Goal: Contribute content: Contribute content

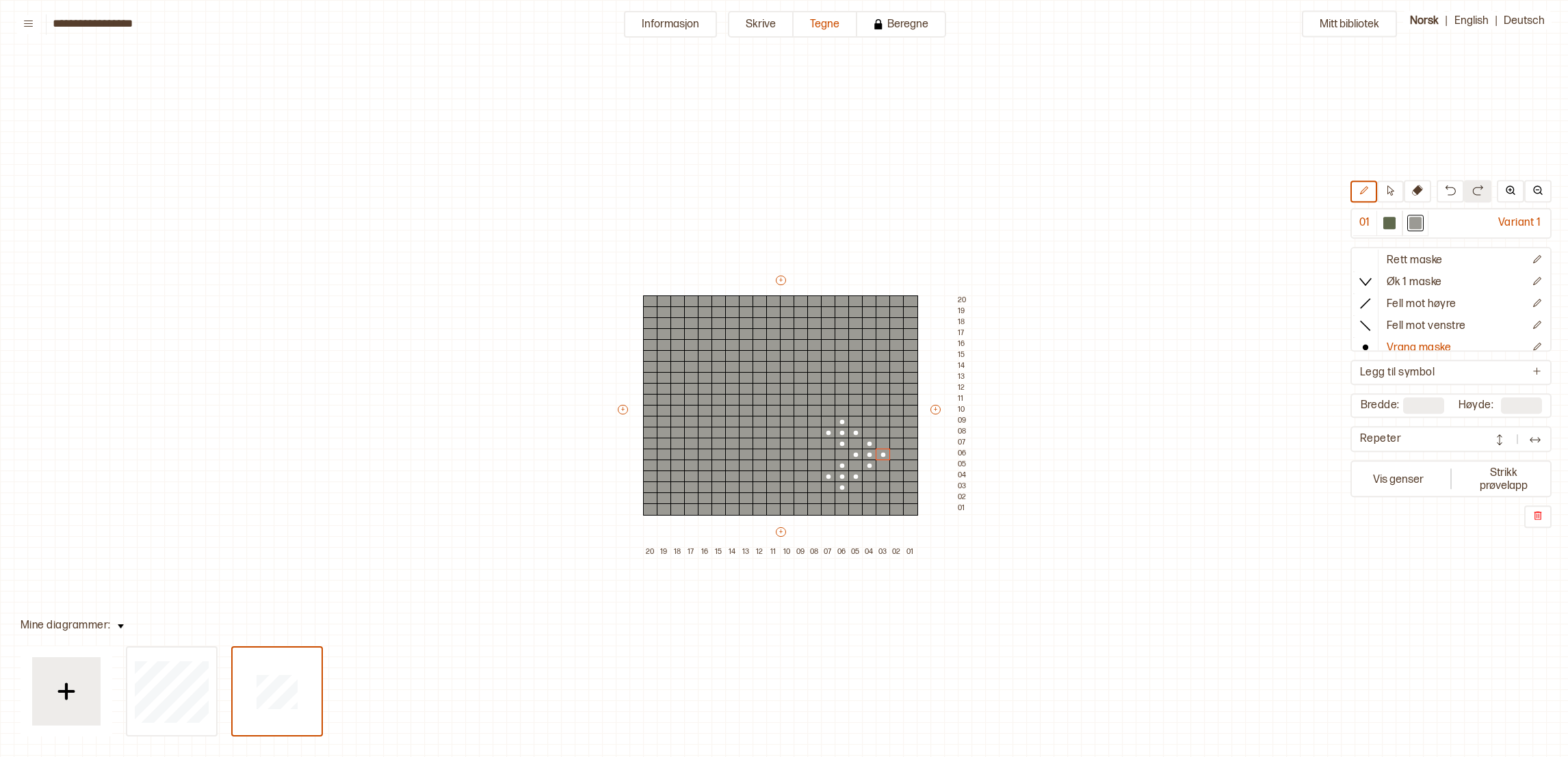
scroll to position [75, 0]
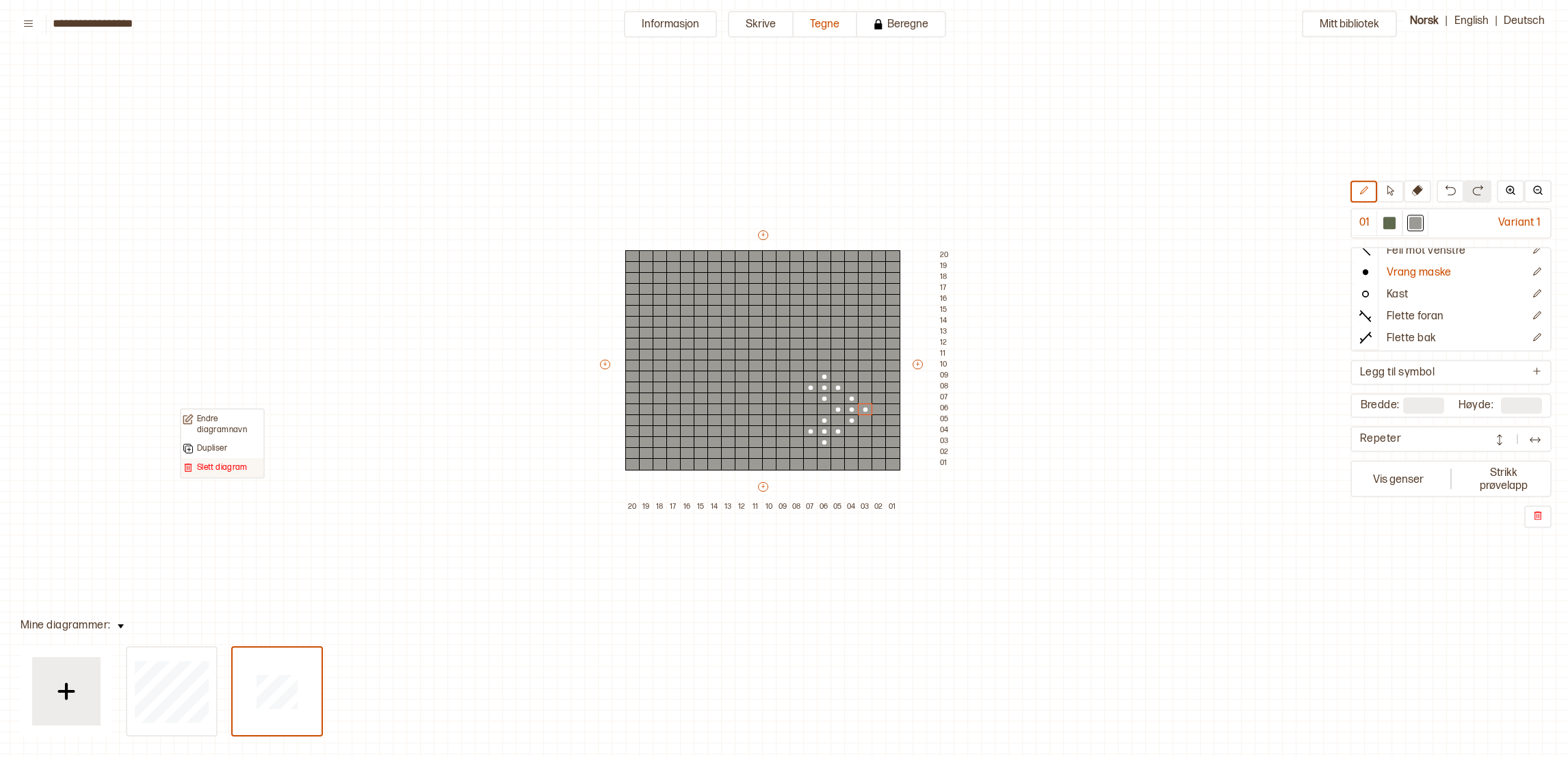
click at [200, 462] on p "Slett diagram" at bounding box center [222, 467] width 51 height 11
click at [1357, 24] on button "Mitt bibliotek" at bounding box center [1349, 24] width 95 height 27
type input "**"
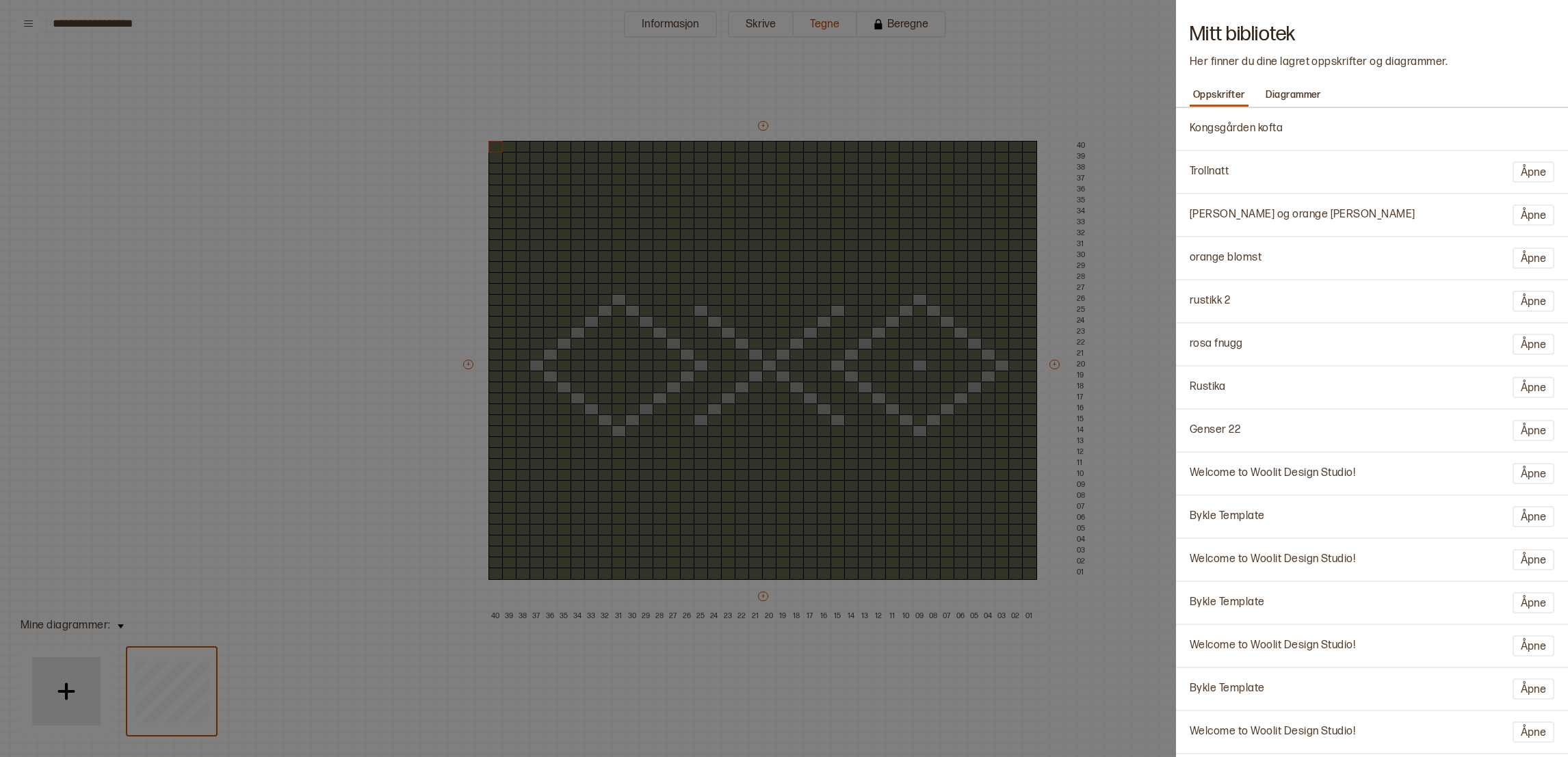
click at [1210, 172] on p "Trollnatt" at bounding box center [1209, 172] width 39 height 15
click at [1540, 161] on button "Åpne" at bounding box center [1533, 172] width 42 height 21
type input "*********"
type input "**"
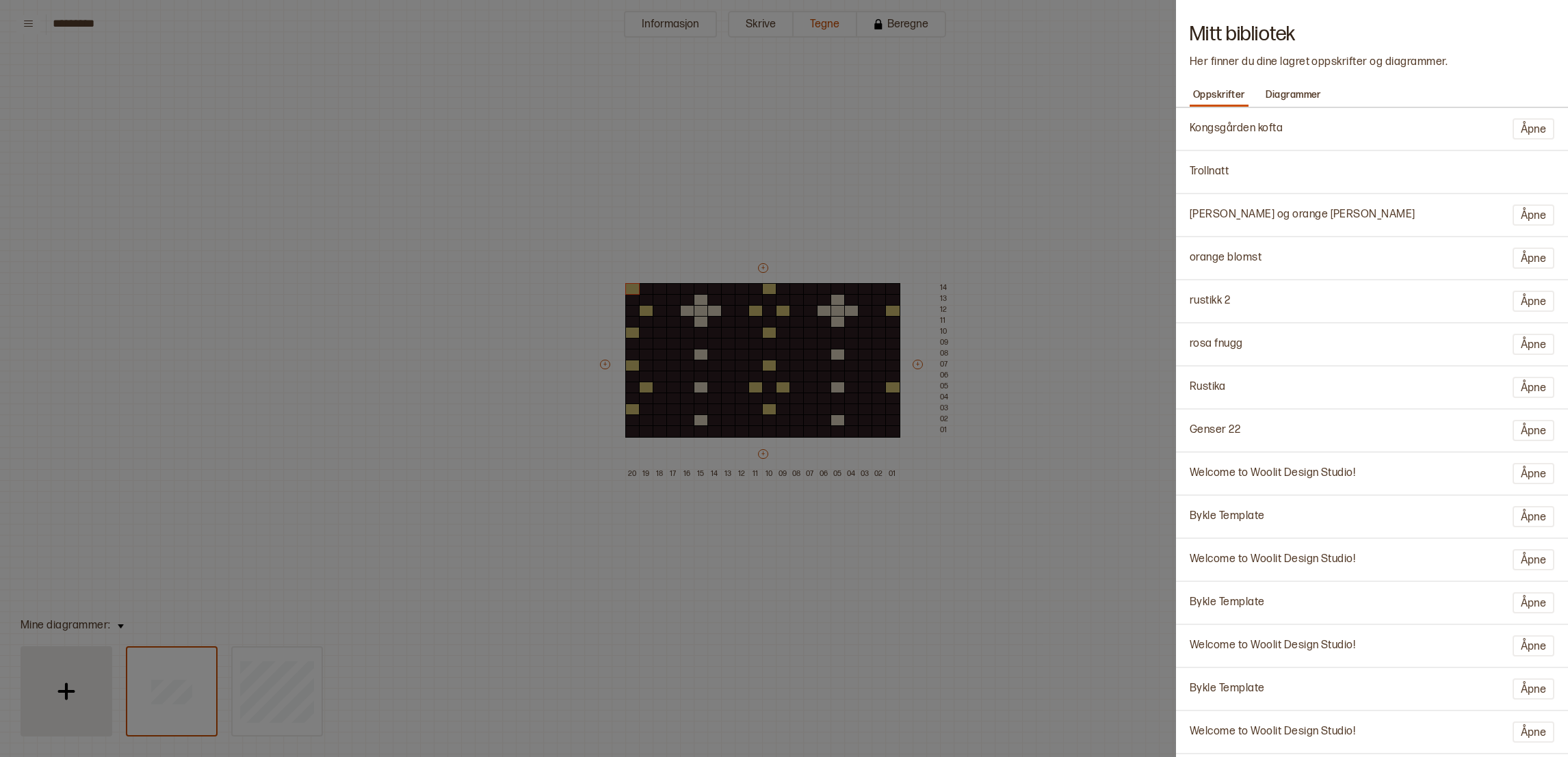
click at [79, 704] on div at bounding box center [784, 378] width 1568 height 757
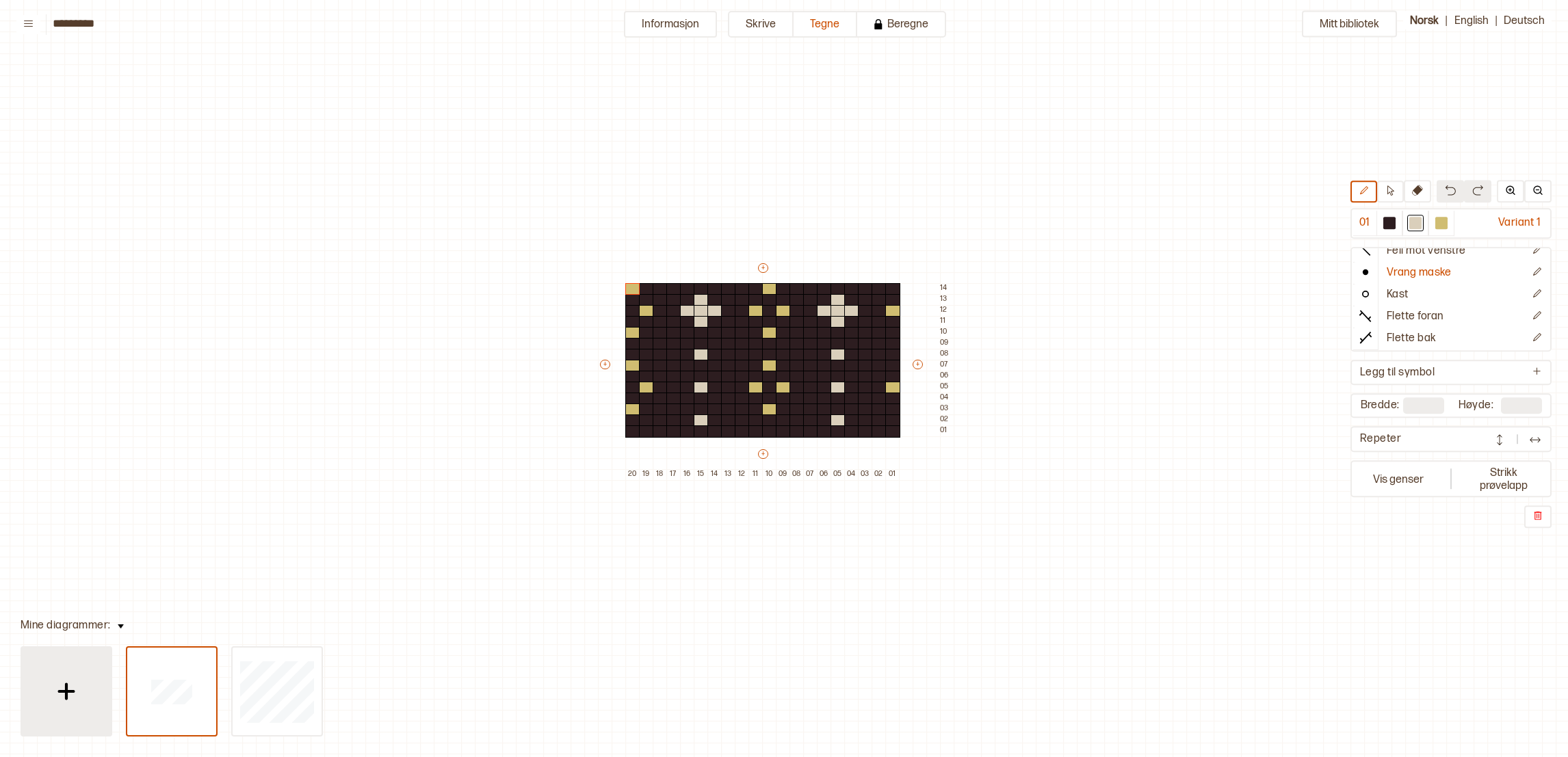
click at [64, 693] on img at bounding box center [66, 691] width 34 height 34
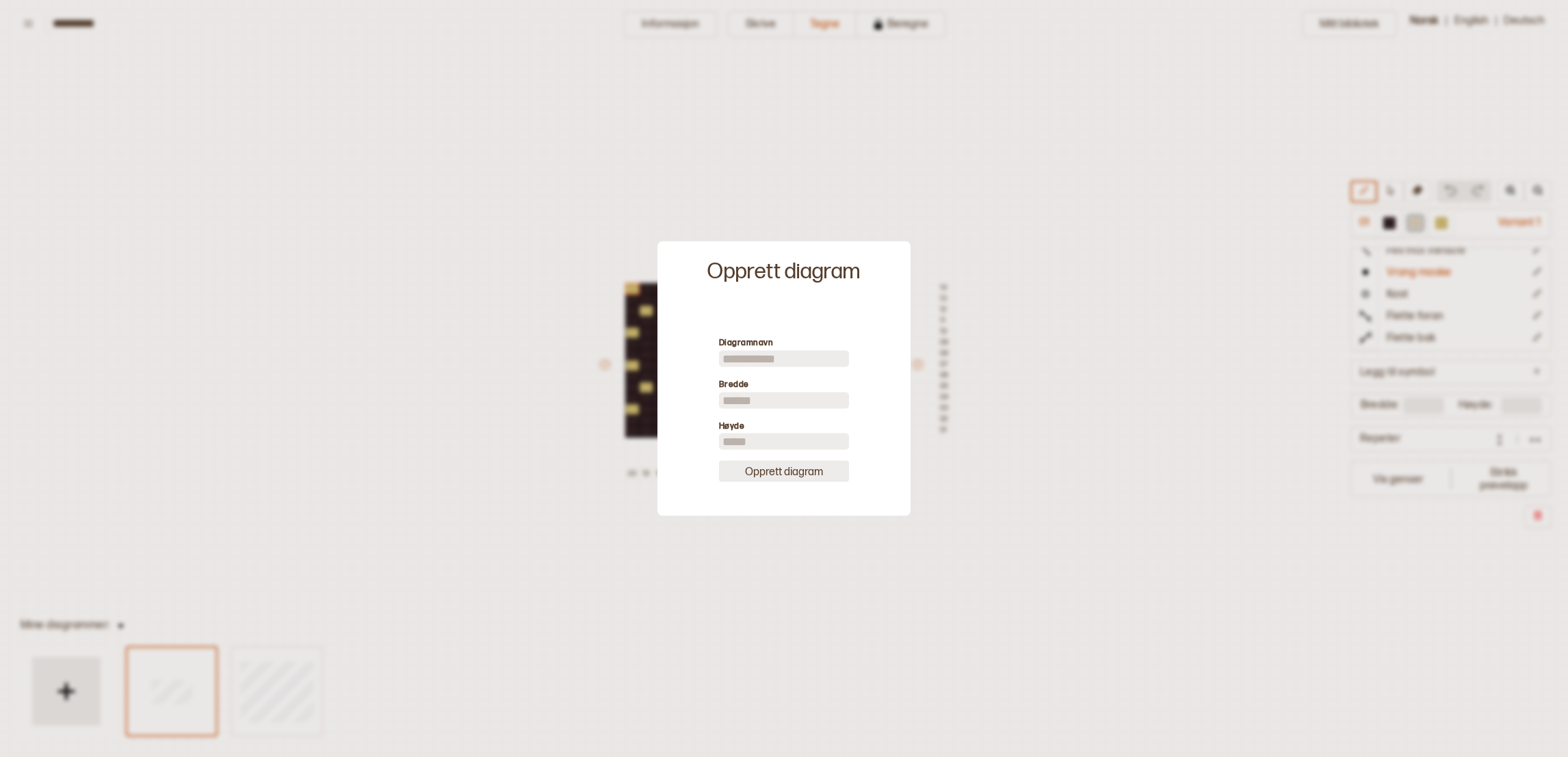
click at [775, 472] on button "Opprett diagram" at bounding box center [784, 471] width 130 height 21
type input "**"
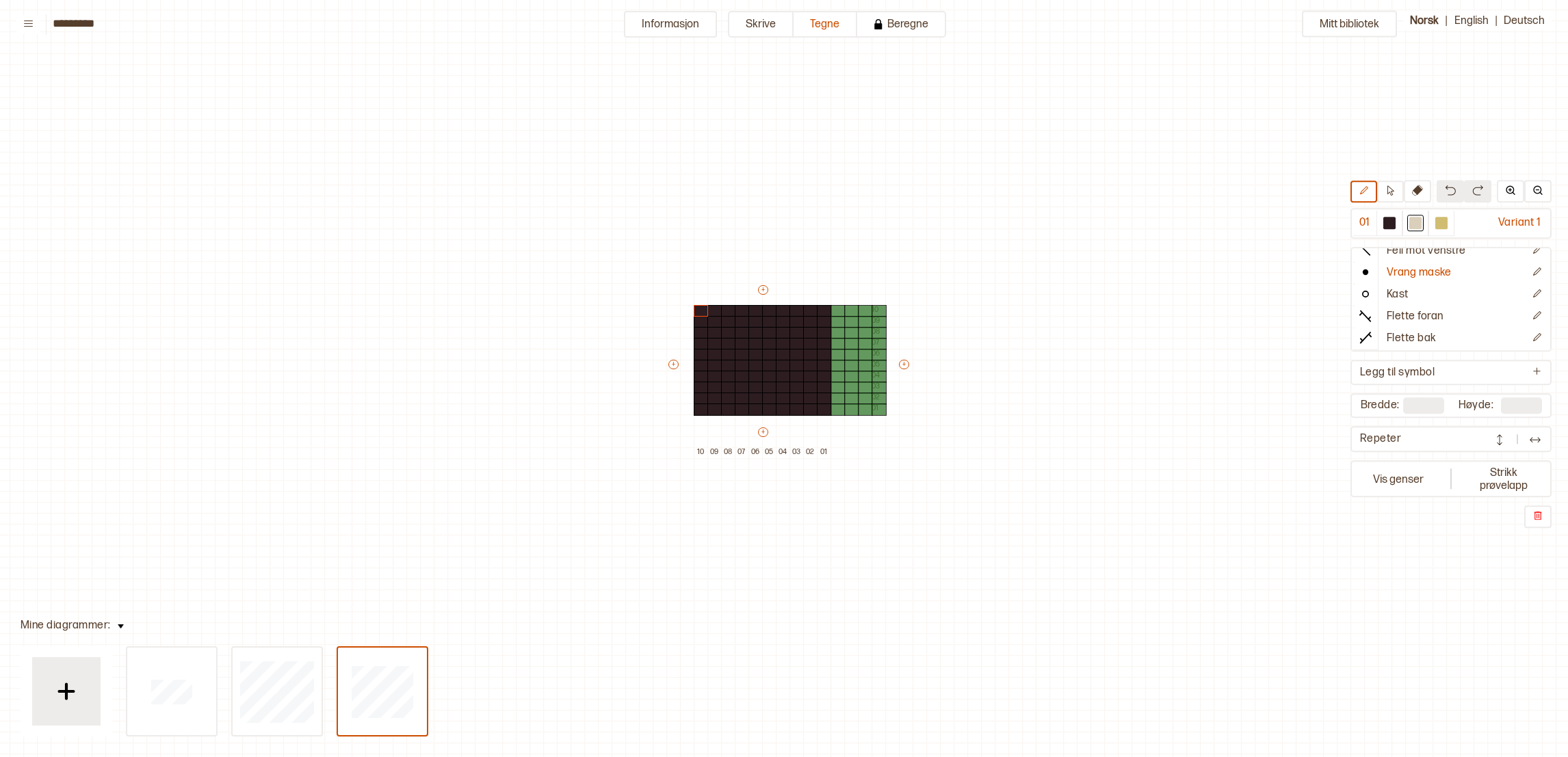
type input "**"
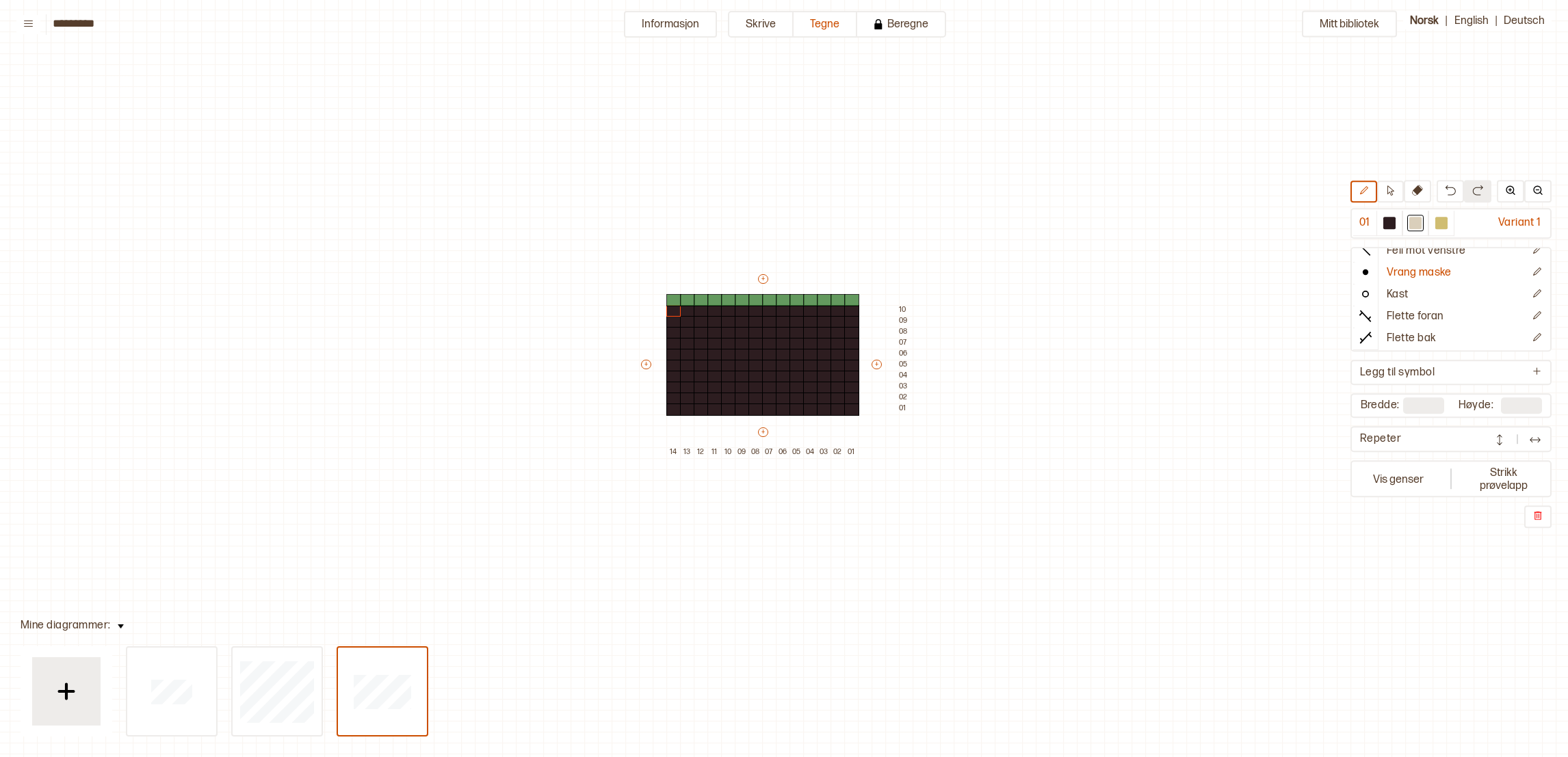
type input "**"
click at [793, 386] on div at bounding box center [797, 388] width 15 height 12
click at [782, 375] on div at bounding box center [784, 377] width 15 height 12
click at [766, 366] on div at bounding box center [770, 366] width 15 height 12
click at [782, 354] on div at bounding box center [784, 355] width 15 height 12
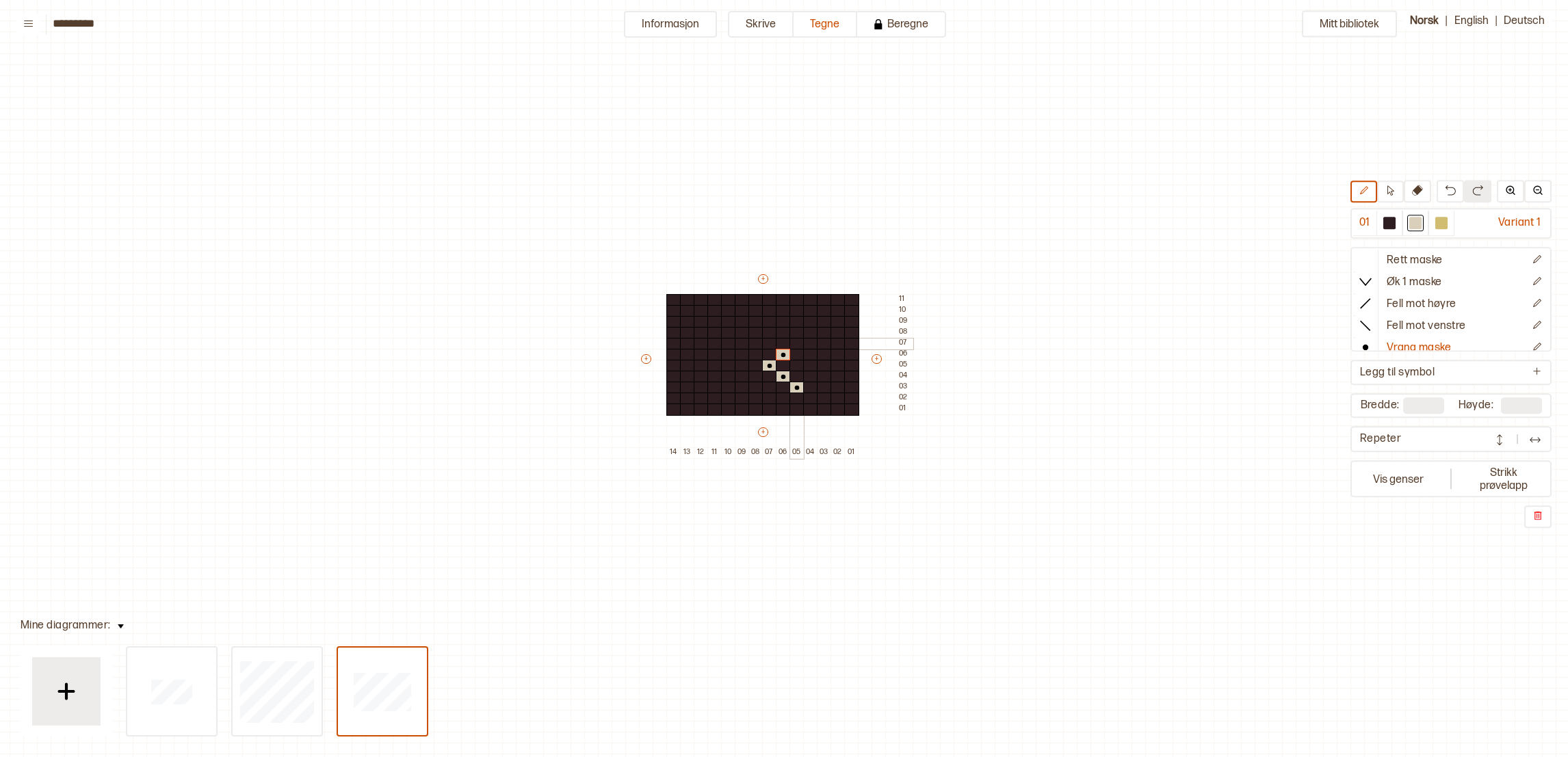
click at [793, 344] on div at bounding box center [797, 344] width 15 height 12
click at [808, 352] on div at bounding box center [811, 355] width 15 height 12
click at [820, 368] on div at bounding box center [825, 366] width 15 height 12
click at [806, 377] on div at bounding box center [811, 377] width 15 height 12
click at [750, 353] on div at bounding box center [756, 355] width 15 height 12
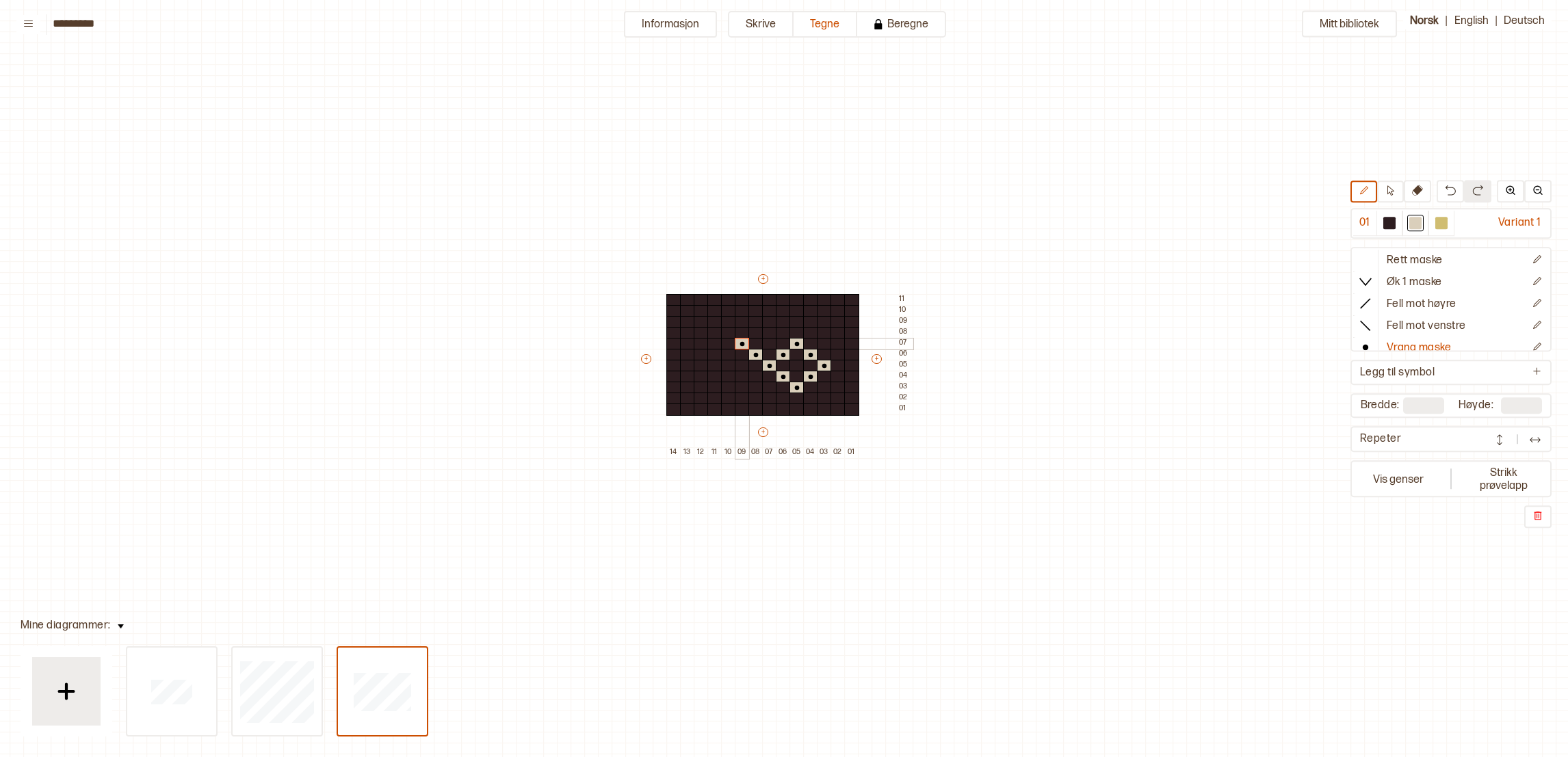
click at [738, 342] on div at bounding box center [742, 344] width 15 height 12
click at [725, 332] on div at bounding box center [729, 333] width 15 height 12
click at [1395, 222] on div at bounding box center [1389, 224] width 12 height 12
click at [766, 321] on icon at bounding box center [770, 322] width 14 height 11
click at [784, 332] on circle at bounding box center [784, 333] width 5 height 5
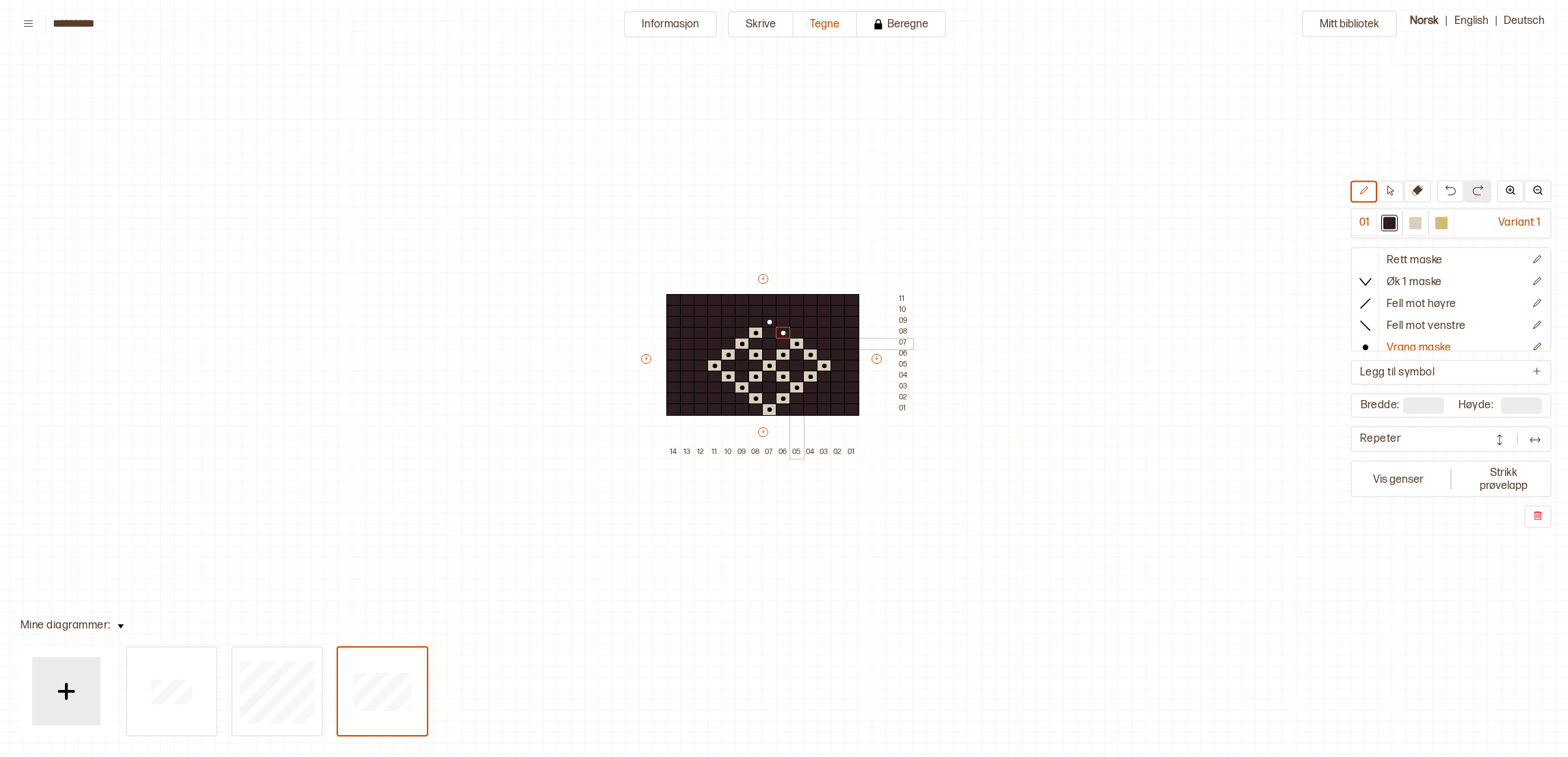
click at [799, 342] on icon at bounding box center [797, 344] width 14 height 11
click at [814, 357] on icon at bounding box center [811, 355] width 14 height 11
click at [820, 362] on icon at bounding box center [825, 366] width 14 height 11
click at [814, 374] on icon at bounding box center [811, 377] width 14 height 11
click at [799, 386] on icon at bounding box center [797, 388] width 14 height 11
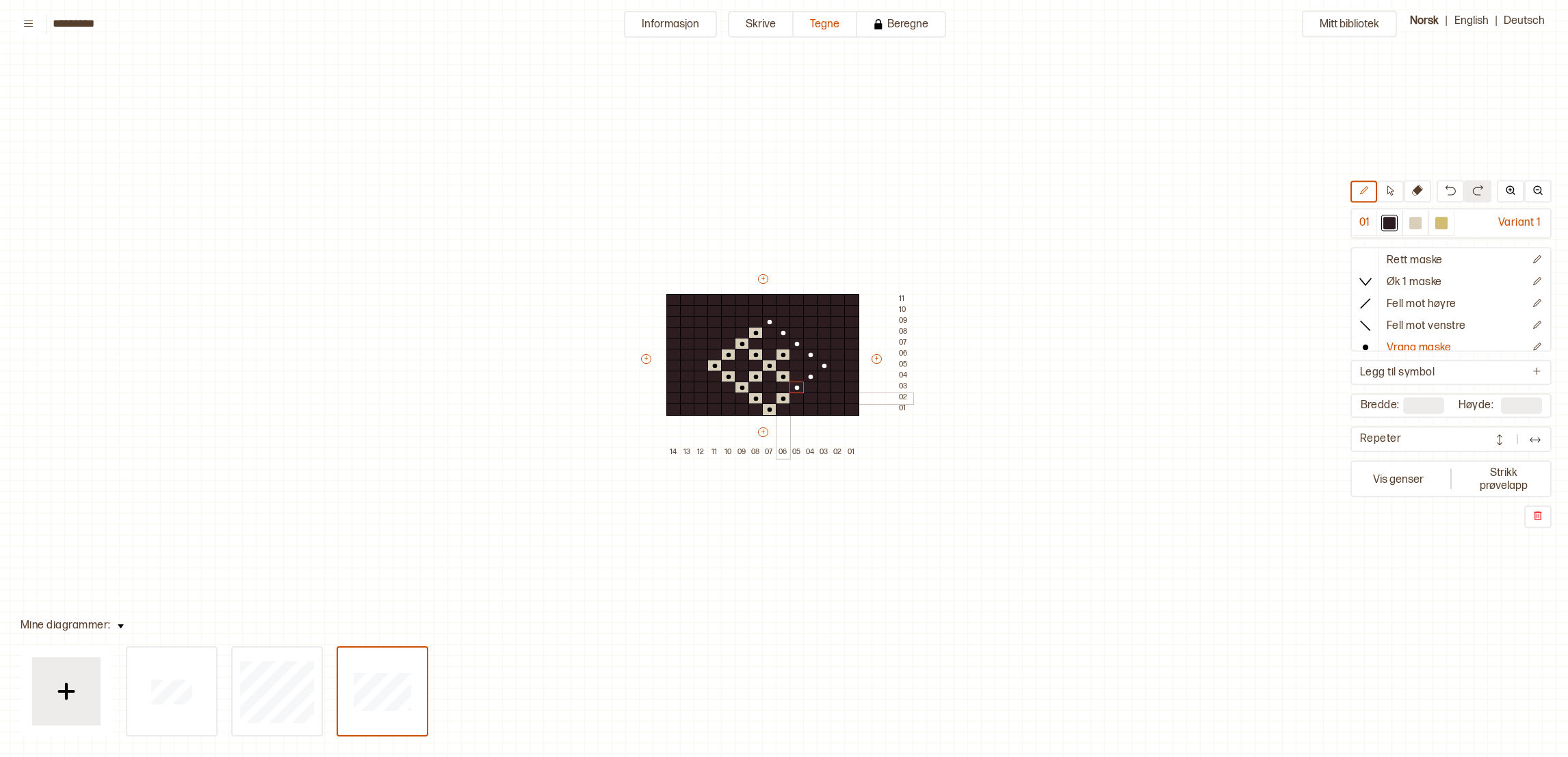
click at [783, 401] on circle at bounding box center [784, 399] width 5 height 5
click at [770, 414] on icon at bounding box center [770, 410] width 14 height 11
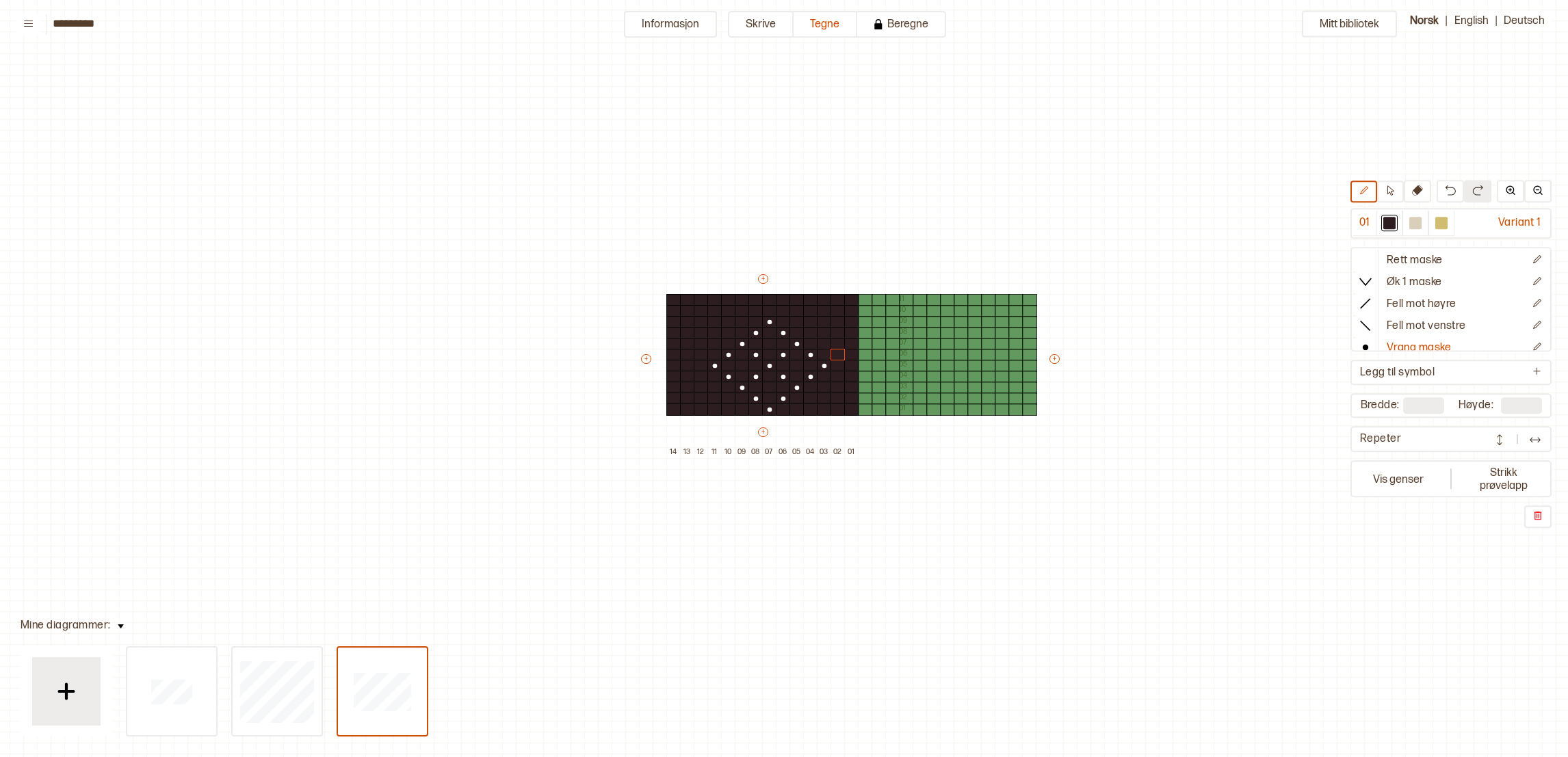
type input "**"
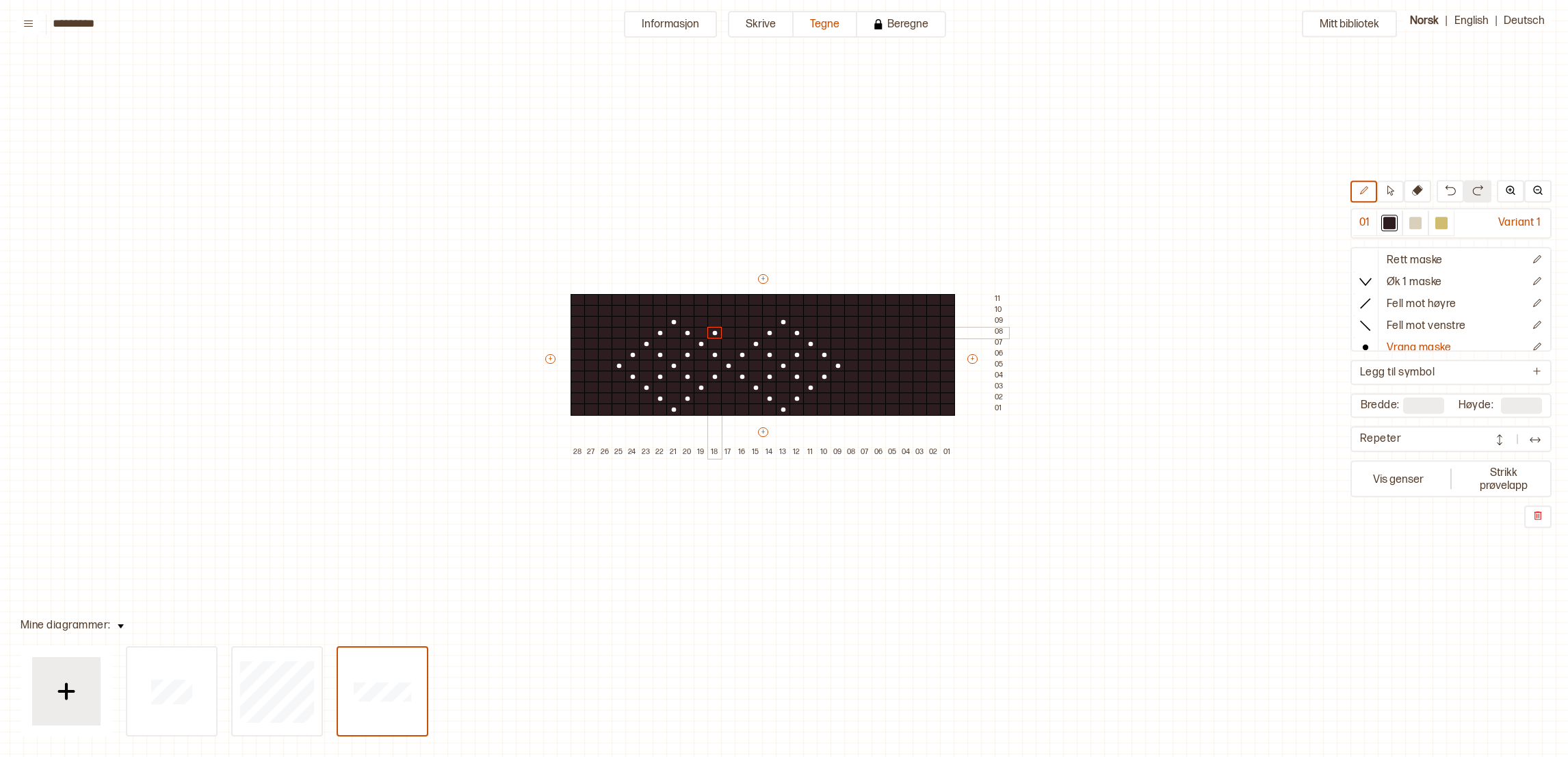
click at [712, 332] on div at bounding box center [715, 333] width 15 height 12
click at [723, 321] on div at bounding box center [729, 322] width 15 height 12
click at [743, 335] on div at bounding box center [742, 333] width 15 height 12
click at [712, 312] on div at bounding box center [715, 311] width 15 height 12
click at [749, 309] on div at bounding box center [756, 311] width 15 height 12
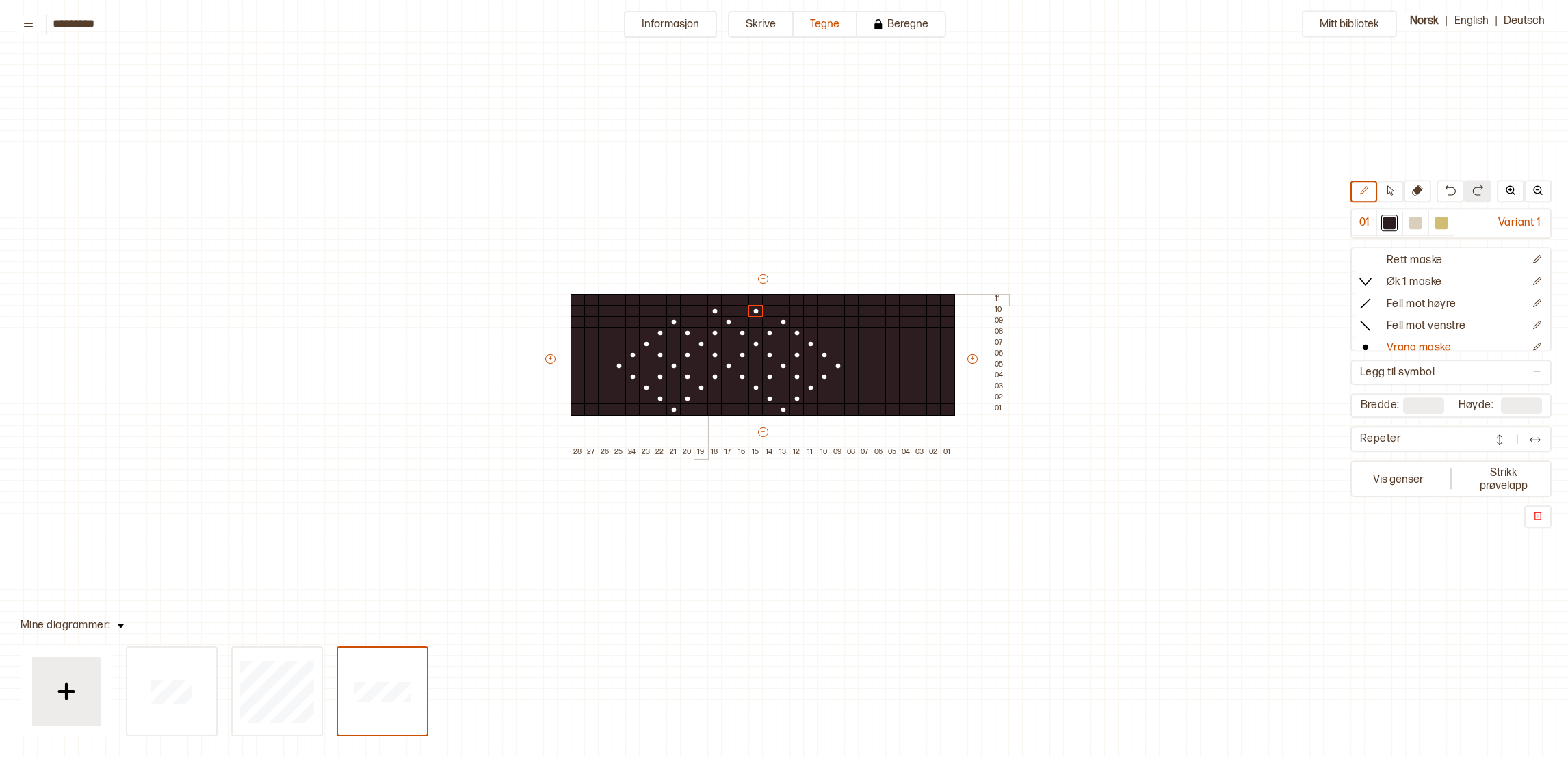
click at [694, 297] on div at bounding box center [701, 301] width 15 height 12
click at [768, 299] on div at bounding box center [770, 301] width 15 height 12
click at [740, 311] on div at bounding box center [742, 311] width 15 height 12
click at [754, 297] on div at bounding box center [756, 301] width 15 height 12
click at [755, 309] on circle at bounding box center [756, 311] width 5 height 5
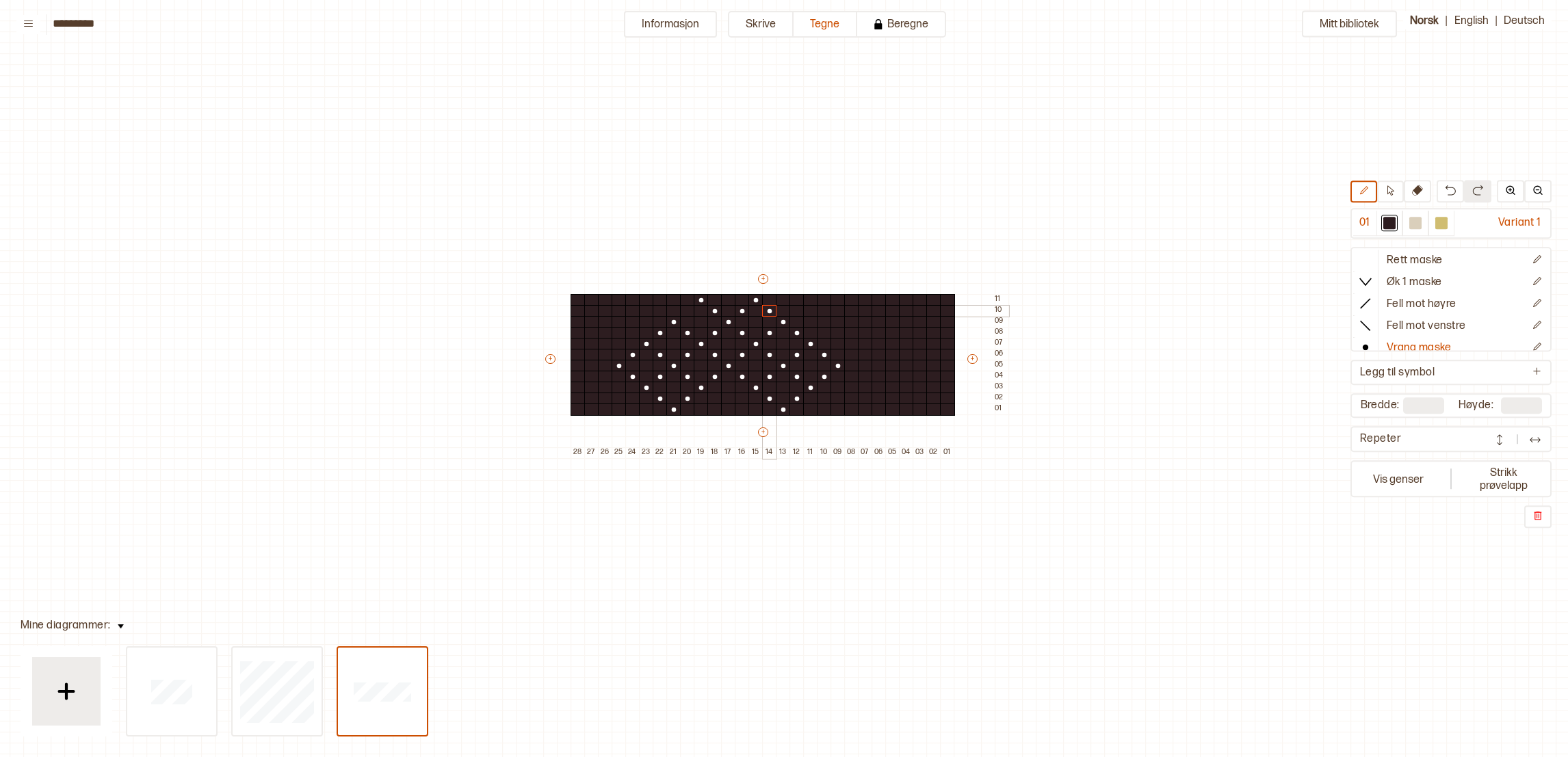
click at [770, 311] on div at bounding box center [770, 311] width 15 height 12
click at [682, 309] on div at bounding box center [687, 311] width 15 height 12
click at [728, 409] on div at bounding box center [729, 410] width 15 height 12
click at [714, 402] on div at bounding box center [715, 399] width 15 height 12
click at [746, 398] on div at bounding box center [742, 399] width 15 height 12
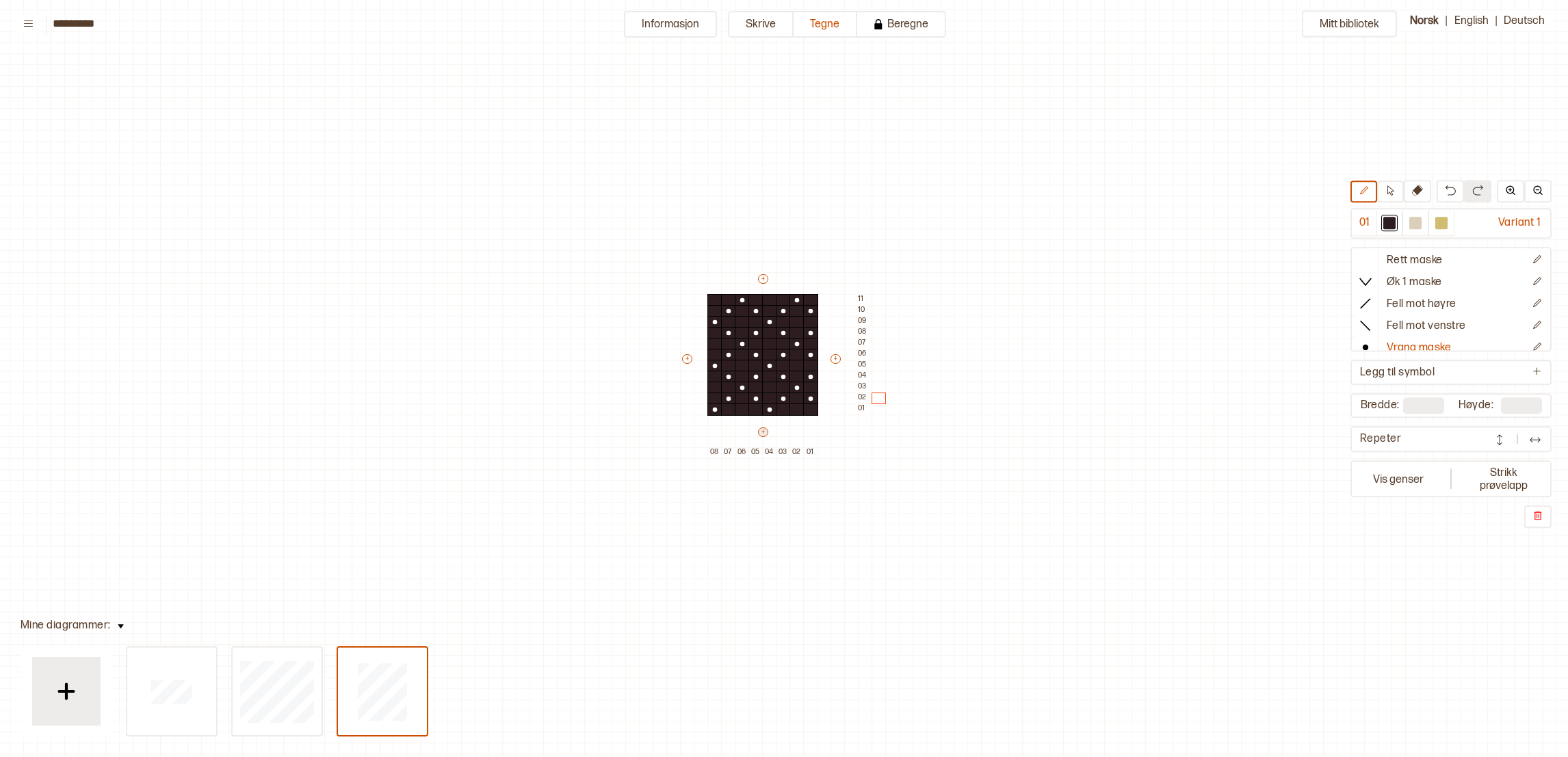
click at [761, 430] on button "+" at bounding box center [763, 432] width 10 height 10
type input "*"
click at [823, 371] on div at bounding box center [825, 377] width 15 height 12
click at [824, 406] on div at bounding box center [825, 410] width 15 height 12
type input "**"
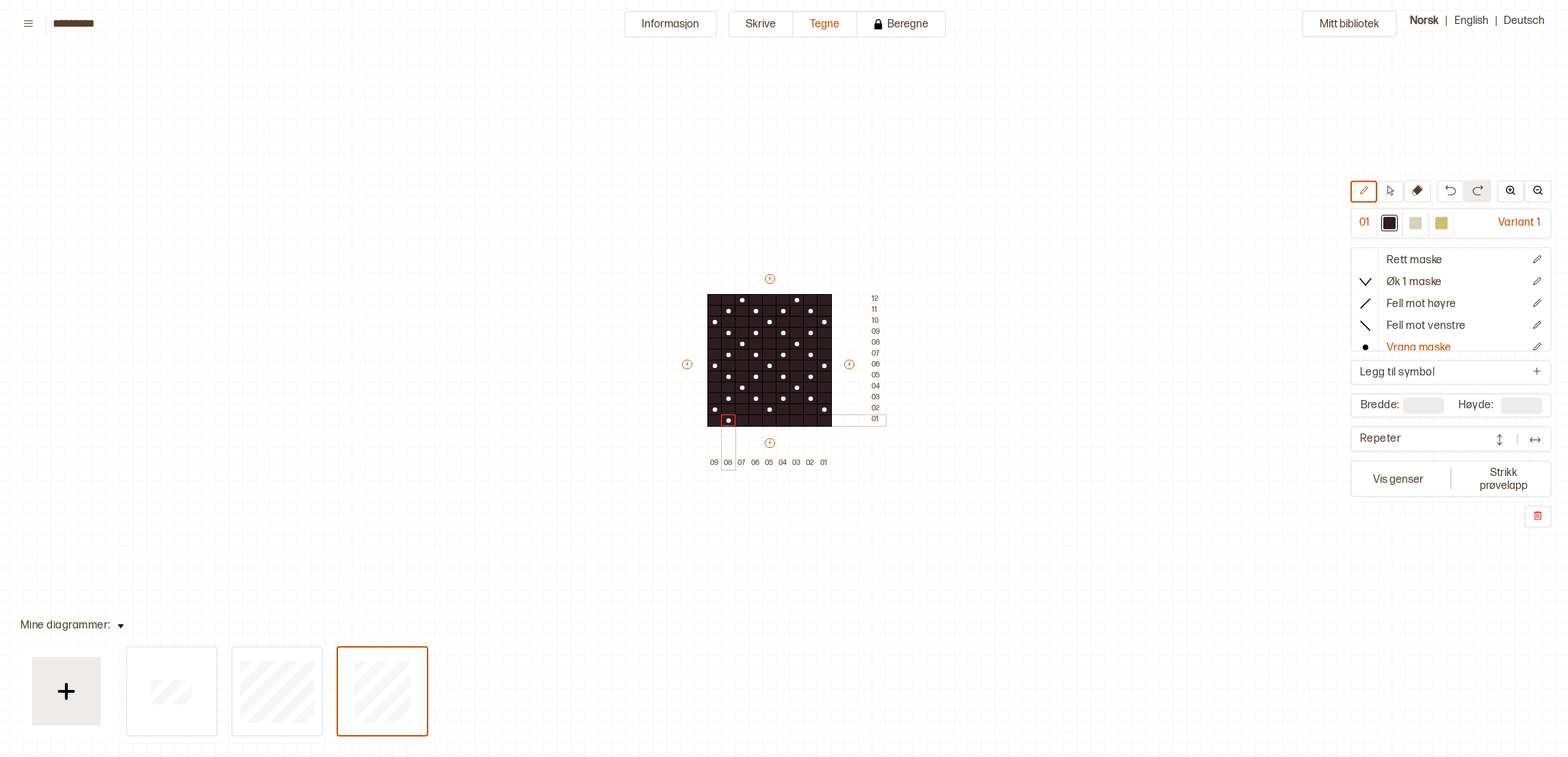
click at [728, 423] on div at bounding box center [729, 420] width 15 height 12
click at [752, 422] on div at bounding box center [756, 420] width 15 height 12
click at [779, 420] on div at bounding box center [784, 420] width 15 height 12
click at [809, 419] on div at bounding box center [811, 420] width 15 height 12
type input "*"
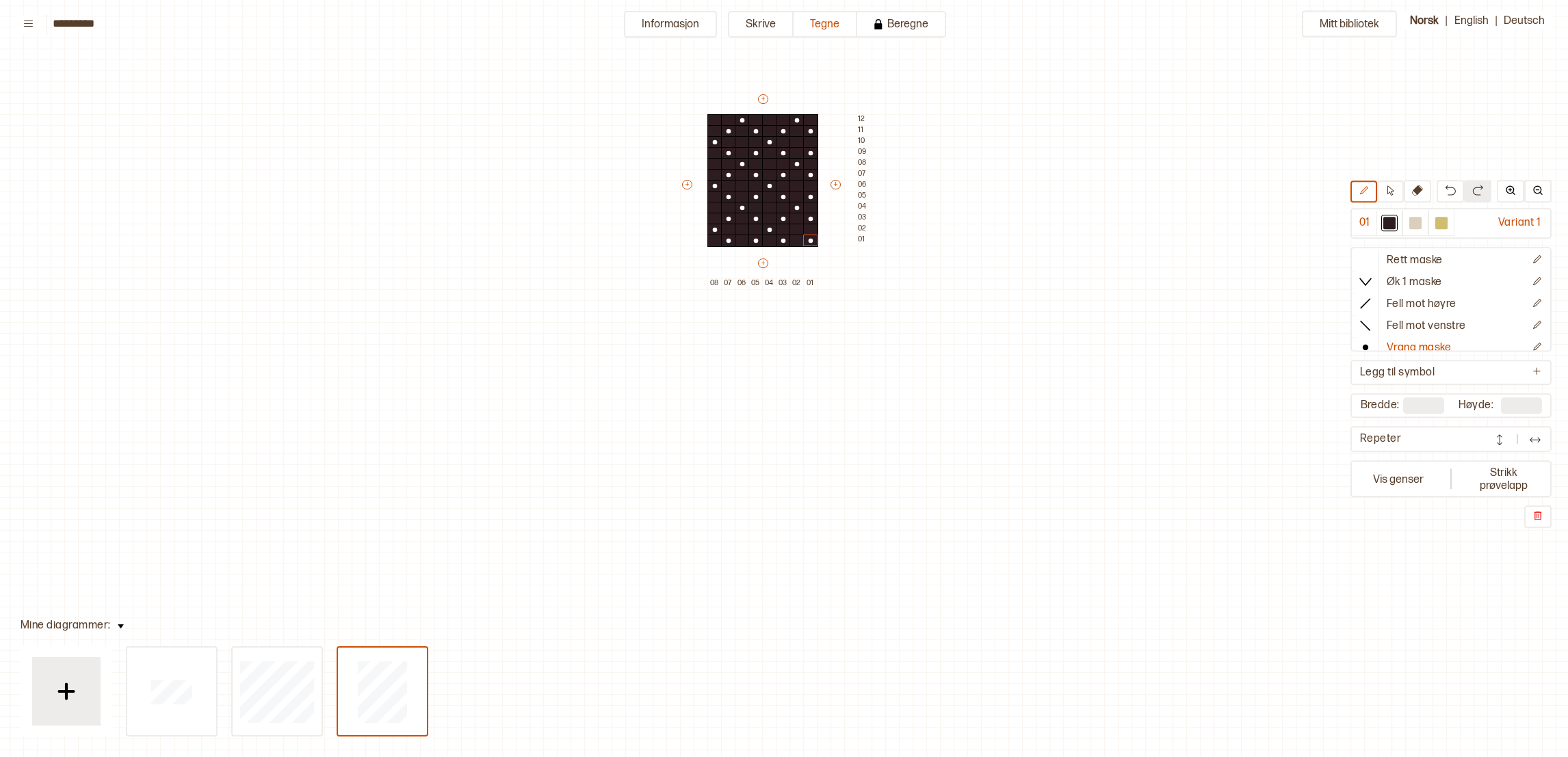
scroll to position [233, 18]
click at [1401, 475] on button "Vis genser" at bounding box center [1398, 478] width 90 height 31
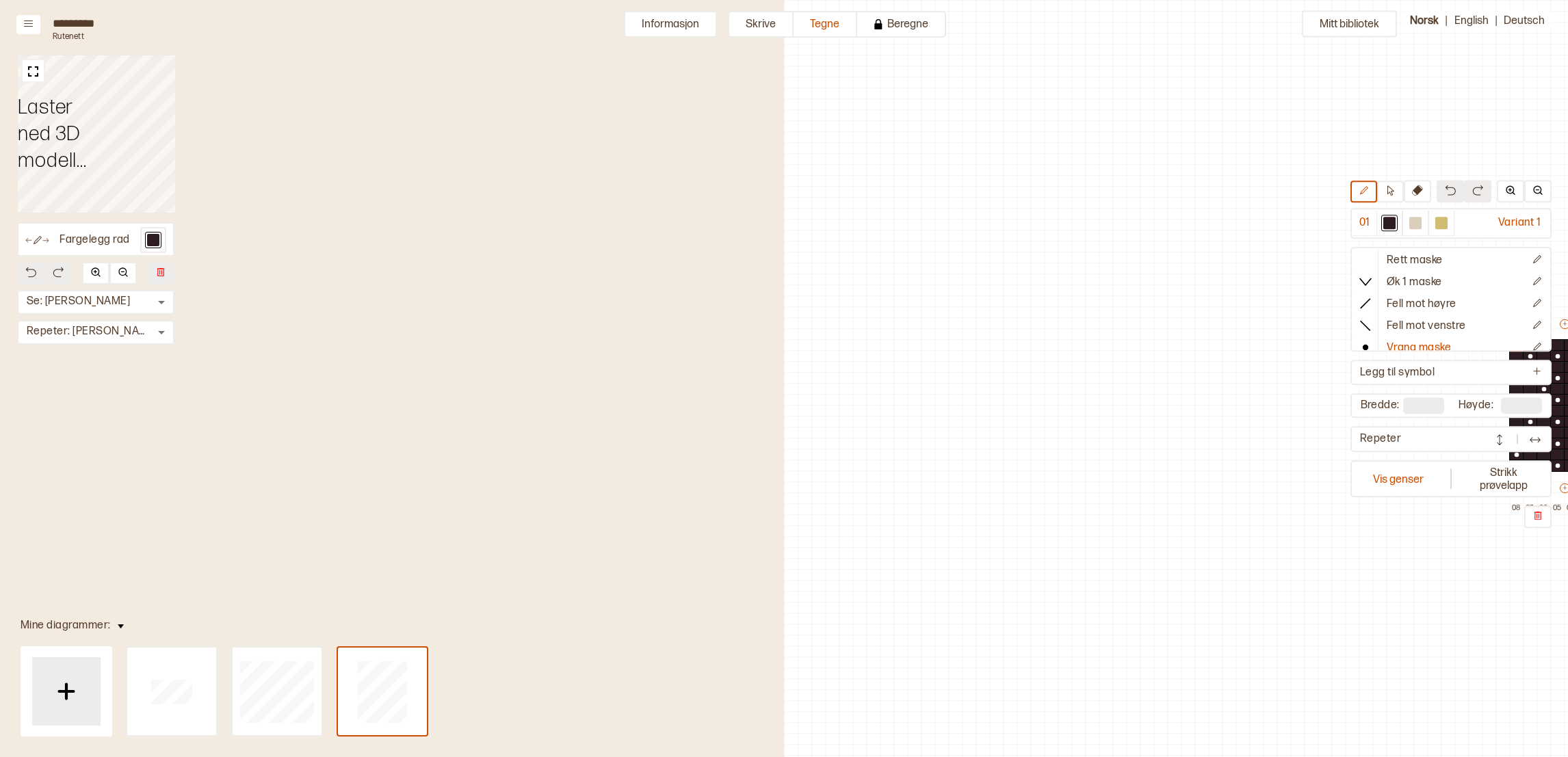
scroll to position [45, 506]
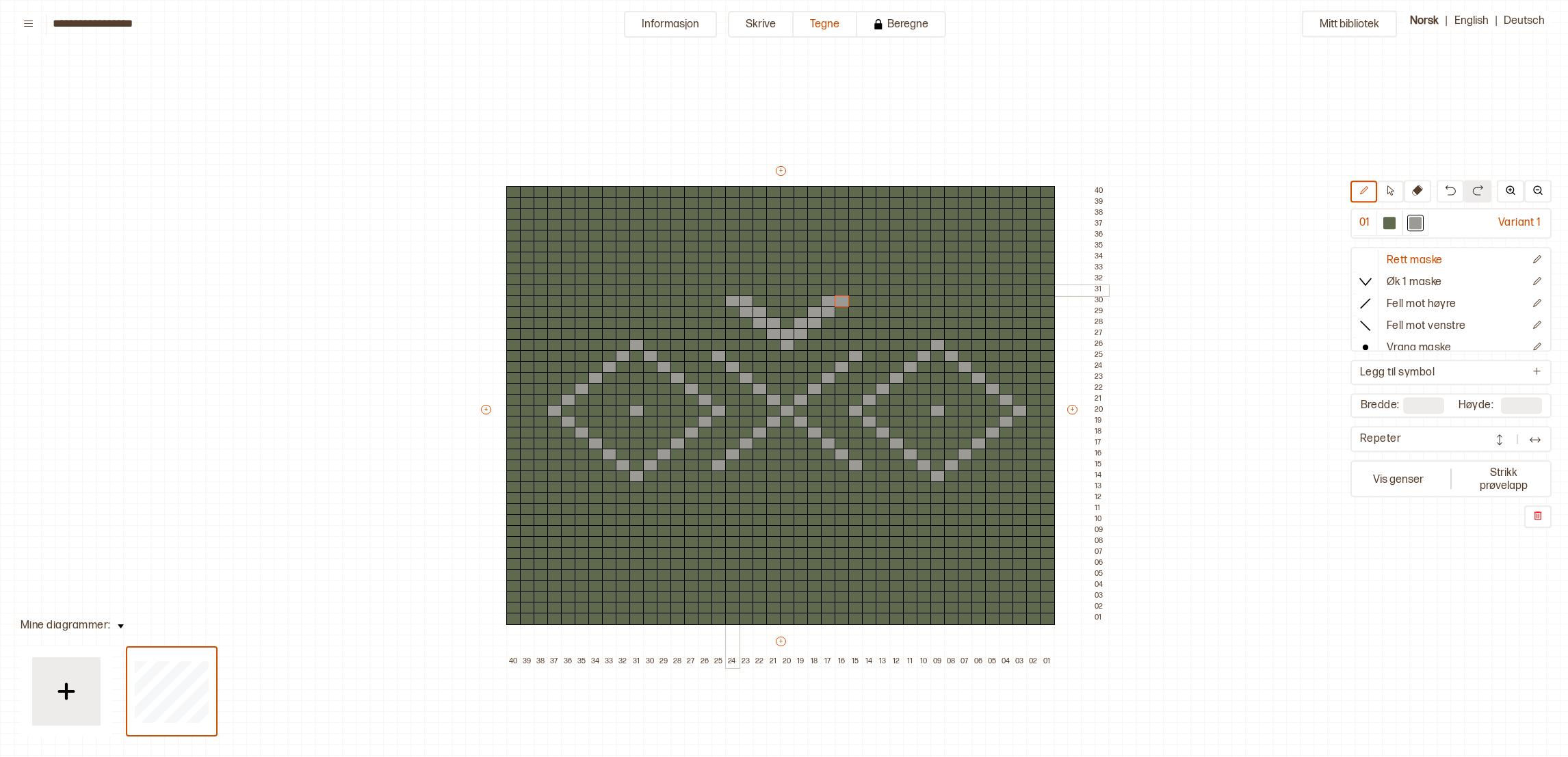
scroll to position [45, 18]
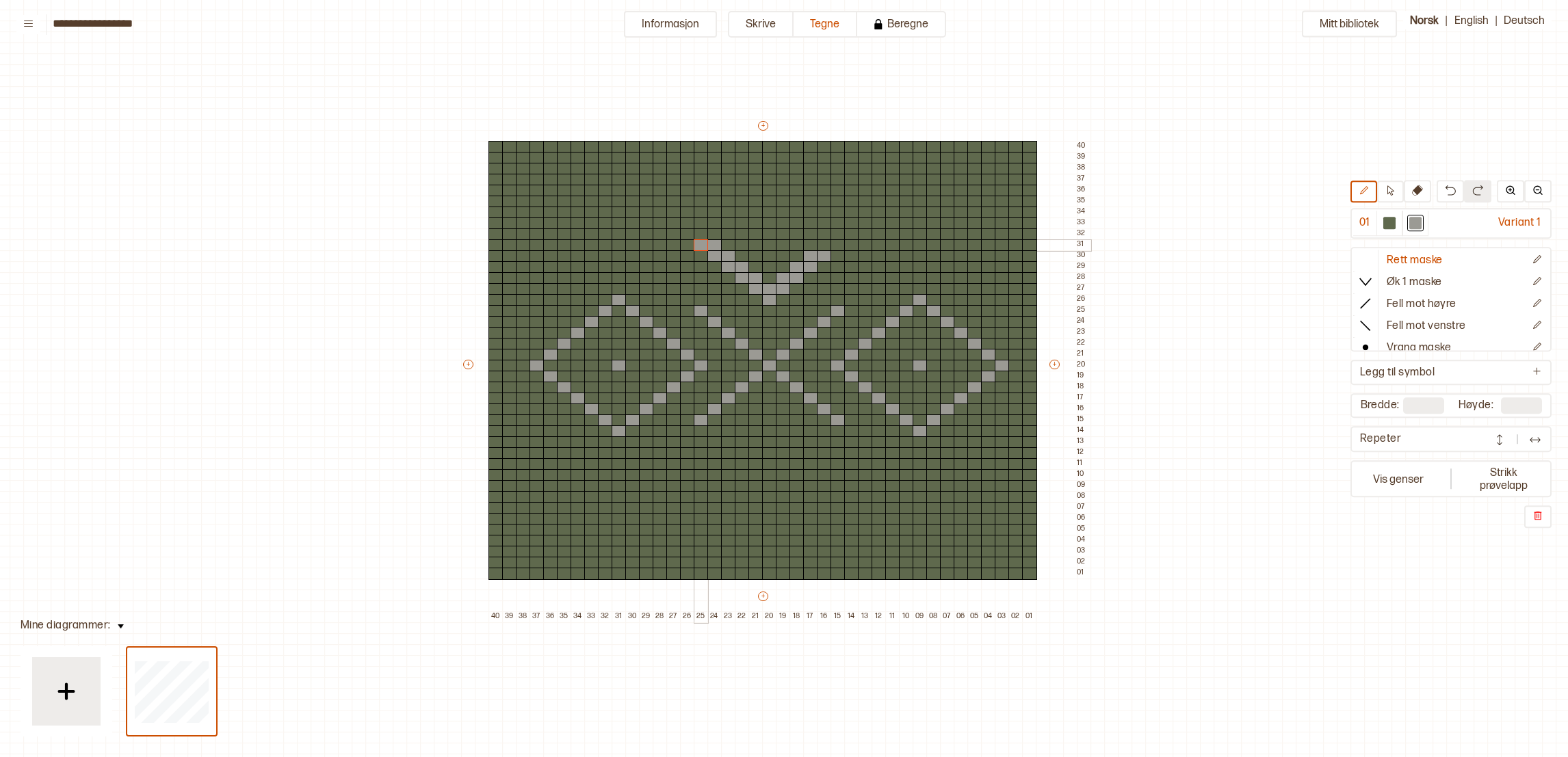
drag, startPoint x: 712, startPoint y: 243, endPoint x: 696, endPoint y: 242, distance: 16.0
click at [696, 242] on div "+ + + + 40 39 38 37 36 35 34 33 32 31 30 29 28 27 26 25 24 23 22 21 20 19 18 17…" at bounding box center [775, 371] width 629 height 504
drag, startPoint x: 828, startPoint y: 243, endPoint x: 838, endPoint y: 243, distance: 10.0
click at [838, 243] on div "+ + + + 40 39 38 37 36 35 34 33 32 31 30 29 28 27 26 25 24 23 22 21 20 19 18 17…" at bounding box center [775, 371] width 629 height 504
drag, startPoint x: 840, startPoint y: 237, endPoint x: 868, endPoint y: 238, distance: 28.0
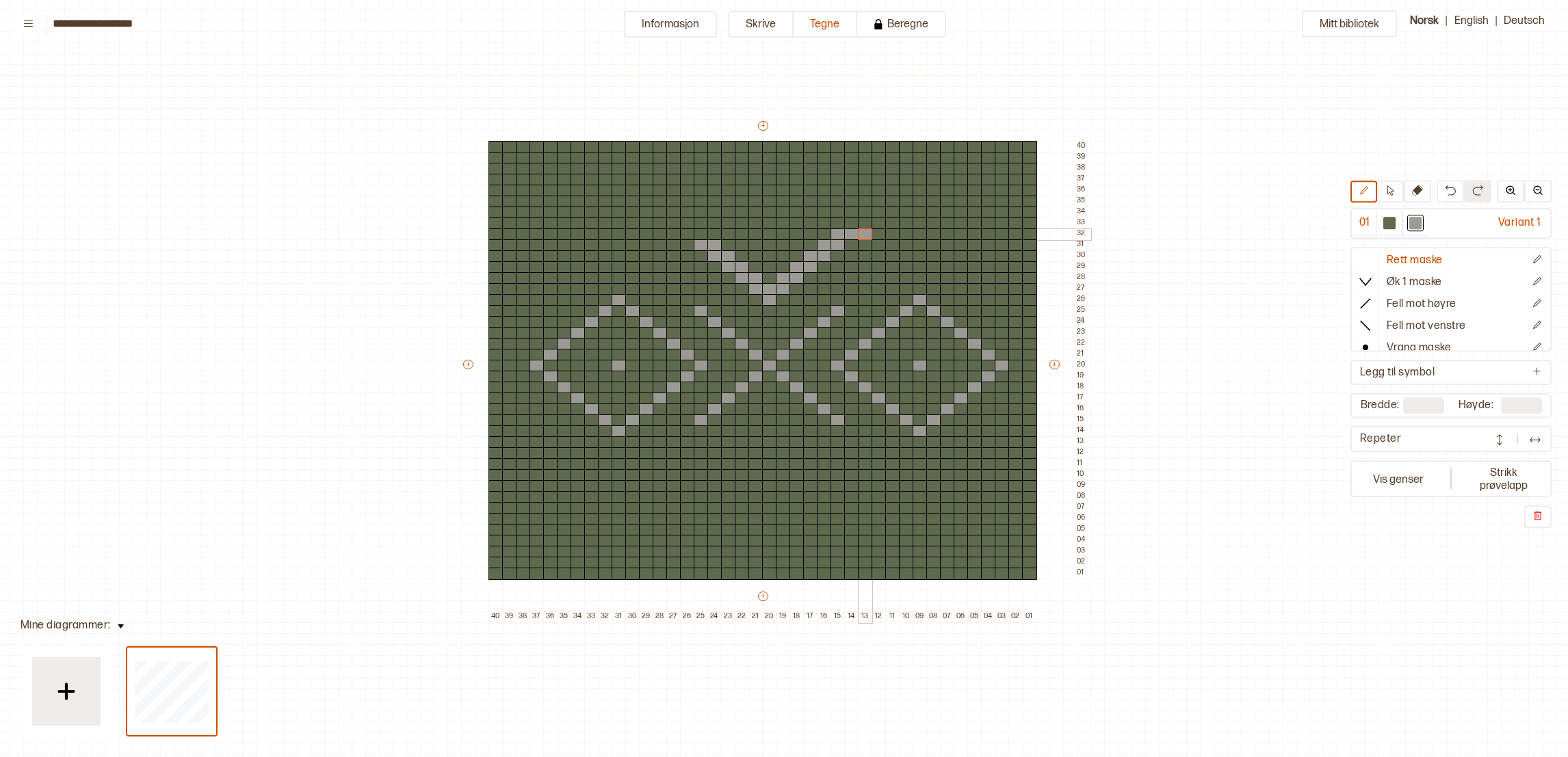
click at [868, 238] on div "+ + + + 40 39 38 37 36 35 34 33 32 31 30 29 28 27 26 25 24 23 22 21 20 19 18 17…" at bounding box center [775, 371] width 629 height 504
click at [849, 225] on div at bounding box center [852, 224] width 15 height 12
drag, startPoint x: 865, startPoint y: 249, endPoint x: 877, endPoint y: 249, distance: 12.0
click at [877, 249] on div "+ + + + 40 39 38 37 36 35 34 33 32 31 30 29 28 27 26 25 24 23 22 21 20 19 18 17…" at bounding box center [775, 371] width 629 height 504
drag, startPoint x: 877, startPoint y: 256, endPoint x: 890, endPoint y: 262, distance: 14.3
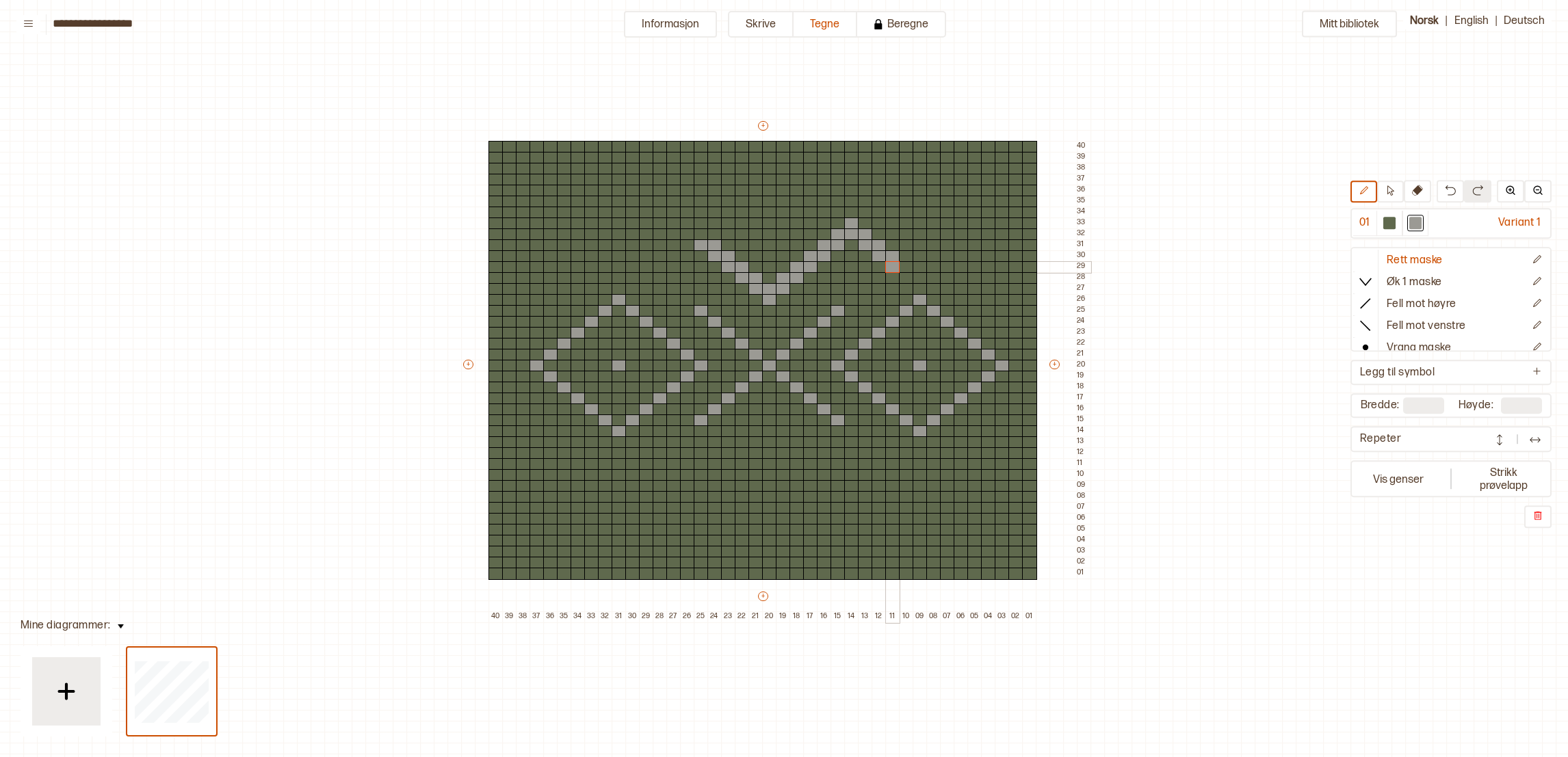
click at [890, 262] on div "+ + + + 40 39 38 37 36 35 34 33 32 31 30 29 28 27 26 25 24 23 22 21 20 19 18 17…" at bounding box center [775, 371] width 629 height 504
click at [904, 268] on div at bounding box center [906, 267] width 15 height 12
click at [902, 280] on div at bounding box center [906, 278] width 15 height 12
click at [913, 279] on div at bounding box center [920, 278] width 15 height 12
click at [919, 291] on div at bounding box center [920, 290] width 15 height 12
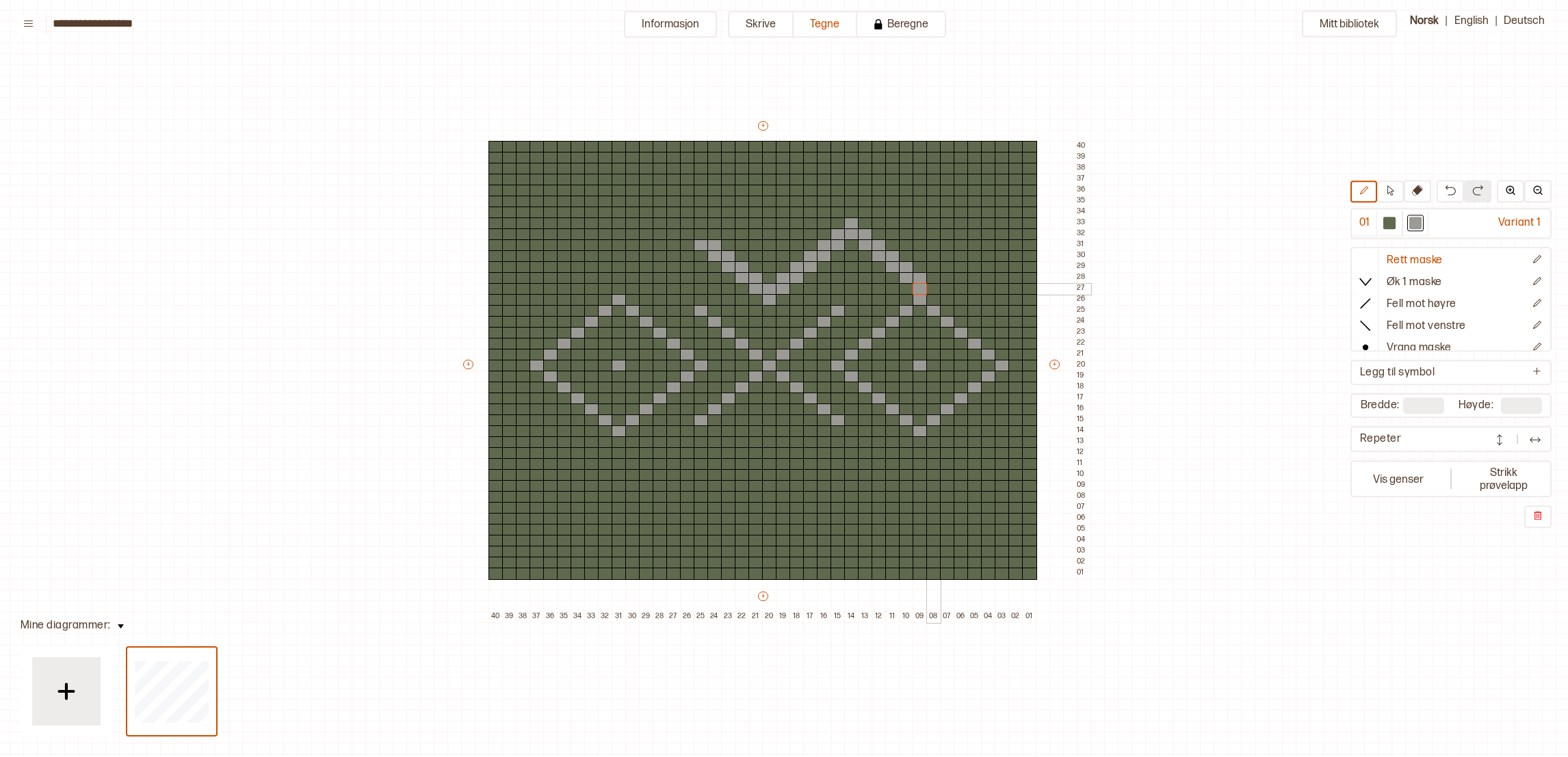
click at [931, 280] on div at bounding box center [934, 278] width 15 height 12
drag, startPoint x: 931, startPoint y: 271, endPoint x: 946, endPoint y: 271, distance: 15.0
click at [946, 271] on div "+ + + + 40 39 38 37 36 35 34 33 32 31 30 29 28 27 26 25 24 23 22 21 20 19 18 17…" at bounding box center [775, 371] width 629 height 504
drag, startPoint x: 945, startPoint y: 257, endPoint x: 959, endPoint y: 257, distance: 14.0
click at [959, 257] on div "+ + + + 40 39 38 37 36 35 34 33 32 31 30 29 28 27 26 25 24 23 22 21 20 19 18 17…" at bounding box center [775, 371] width 629 height 504
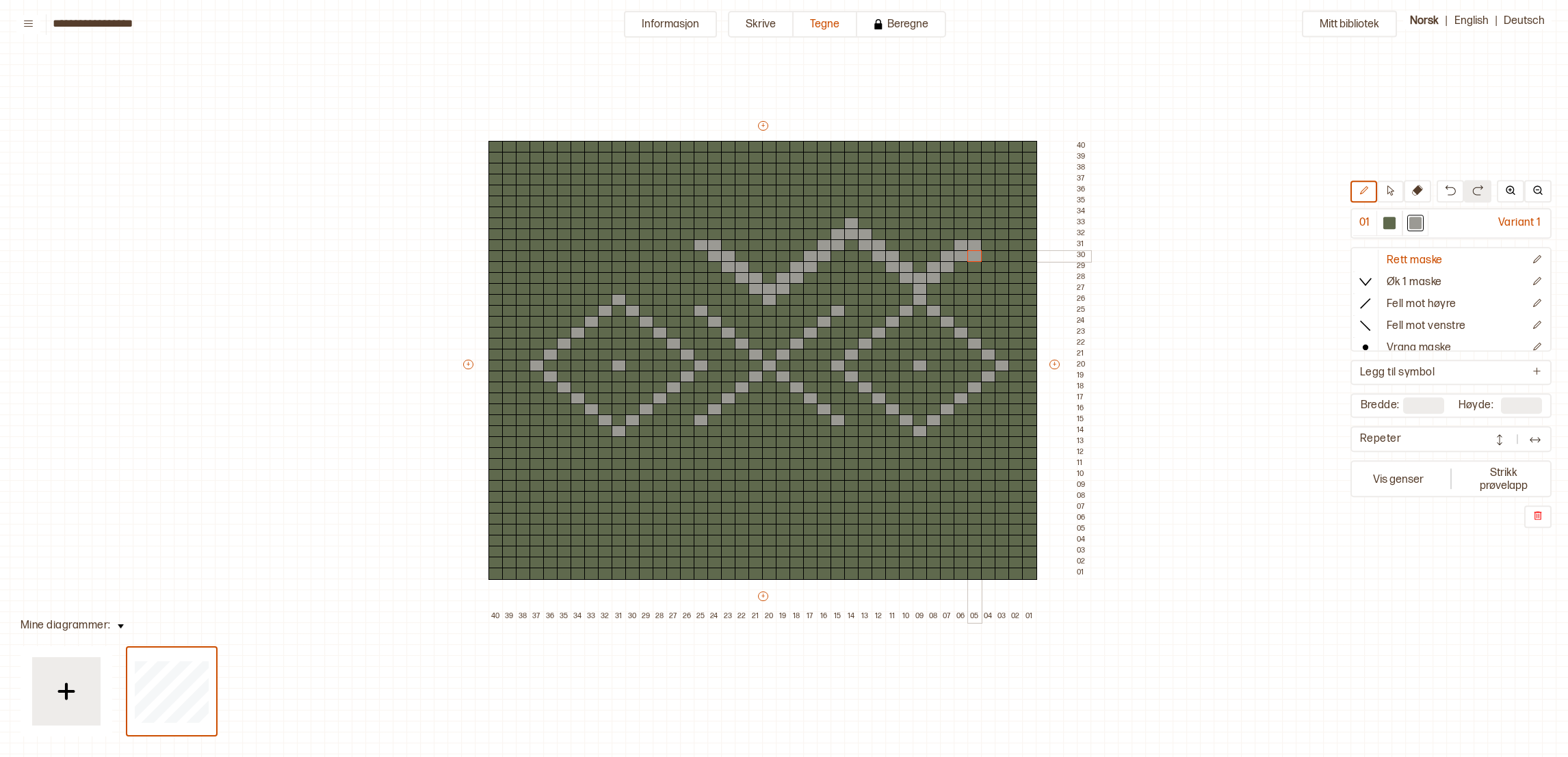
drag, startPoint x: 958, startPoint y: 247, endPoint x: 972, endPoint y: 249, distance: 14.1
click at [972, 249] on div "+ + + + 40 39 38 37 36 35 34 33 32 31 30 29 28 27 26 25 24 23 22 21 20 19 18 17…" at bounding box center [775, 371] width 629 height 504
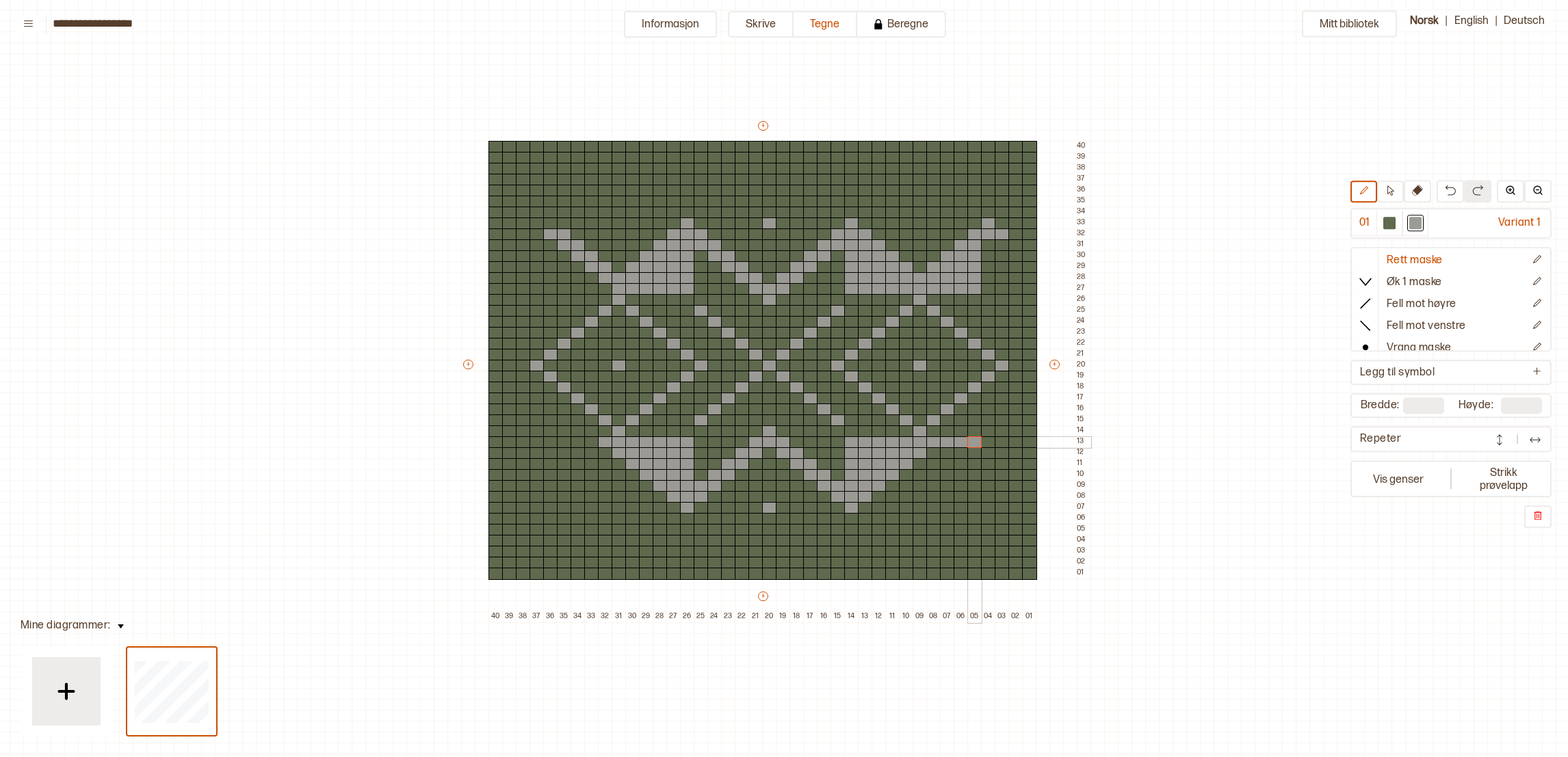
drag, startPoint x: 940, startPoint y: 442, endPoint x: 971, endPoint y: 439, distance: 31.1
click at [971, 439] on div "+ + + + 40 39 38 37 36 35 34 33 32 31 30 29 28 27 26 25 24 23 22 21 20 19 18 17…" at bounding box center [775, 371] width 629 height 504
click at [934, 463] on div at bounding box center [934, 465] width 15 height 12
click at [943, 472] on div at bounding box center [948, 475] width 15 height 12
click at [961, 481] on div at bounding box center [961, 486] width 15 height 12
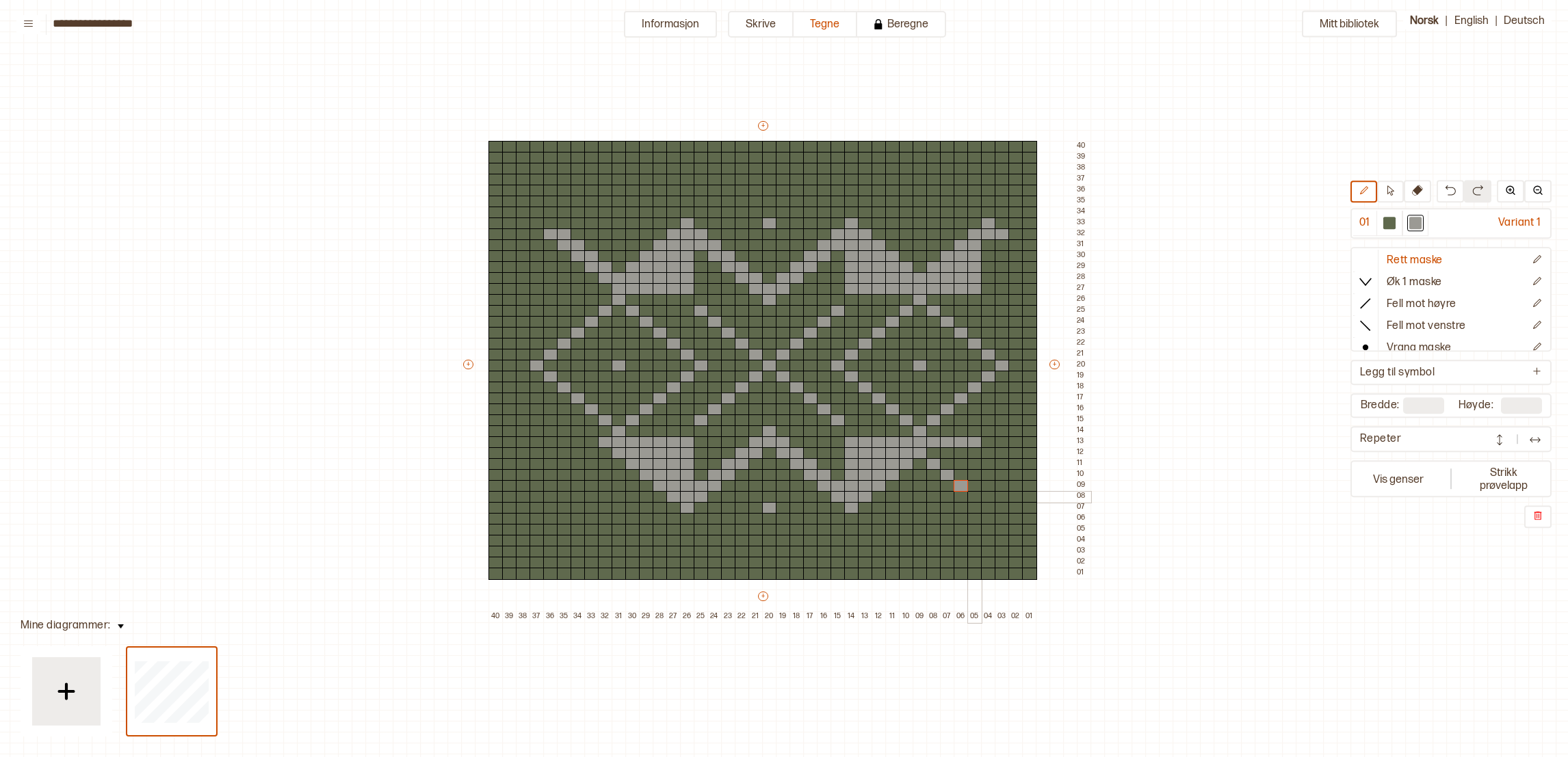
click at [972, 494] on div at bounding box center [975, 497] width 15 height 12
click at [984, 504] on div at bounding box center [989, 508] width 15 height 12
click at [986, 443] on div at bounding box center [989, 443] width 15 height 12
drag, startPoint x: 985, startPoint y: 452, endPoint x: 988, endPoint y: 501, distance: 49.1
click at [988, 501] on div "+ + + + 40 39 38 37 36 35 34 33 32 31 30 29 28 27 26 25 24 23 22 21 20 19 18 17…" at bounding box center [775, 371] width 629 height 504
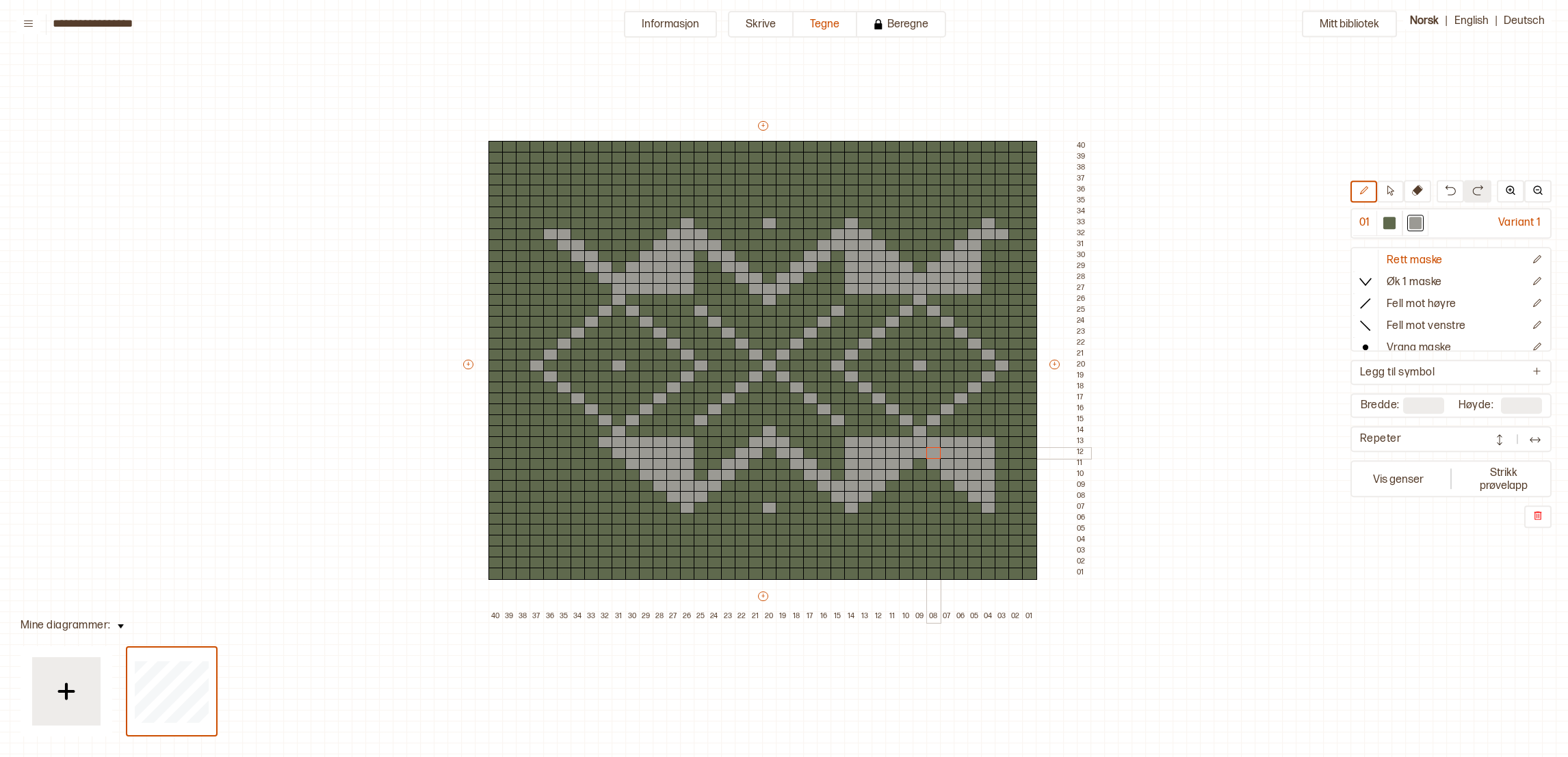
drag, startPoint x: 978, startPoint y: 485, endPoint x: 933, endPoint y: 456, distance: 53.5
click at [933, 456] on div "+ + + + 40 39 38 37 36 35 34 33 32 31 30 29 28 27 26 25 24 23 22 21 20 19 18 17…" at bounding box center [775, 371] width 629 height 504
drag, startPoint x: 605, startPoint y: 290, endPoint x: 539, endPoint y: 292, distance: 66.0
click at [539, 292] on div "+ + + + 40 39 38 37 36 35 34 33 32 31 30 29 28 27 26 25 24 23 22 21 20 19 18 17…" at bounding box center [775, 371] width 629 height 504
click at [545, 225] on div at bounding box center [551, 224] width 15 height 12
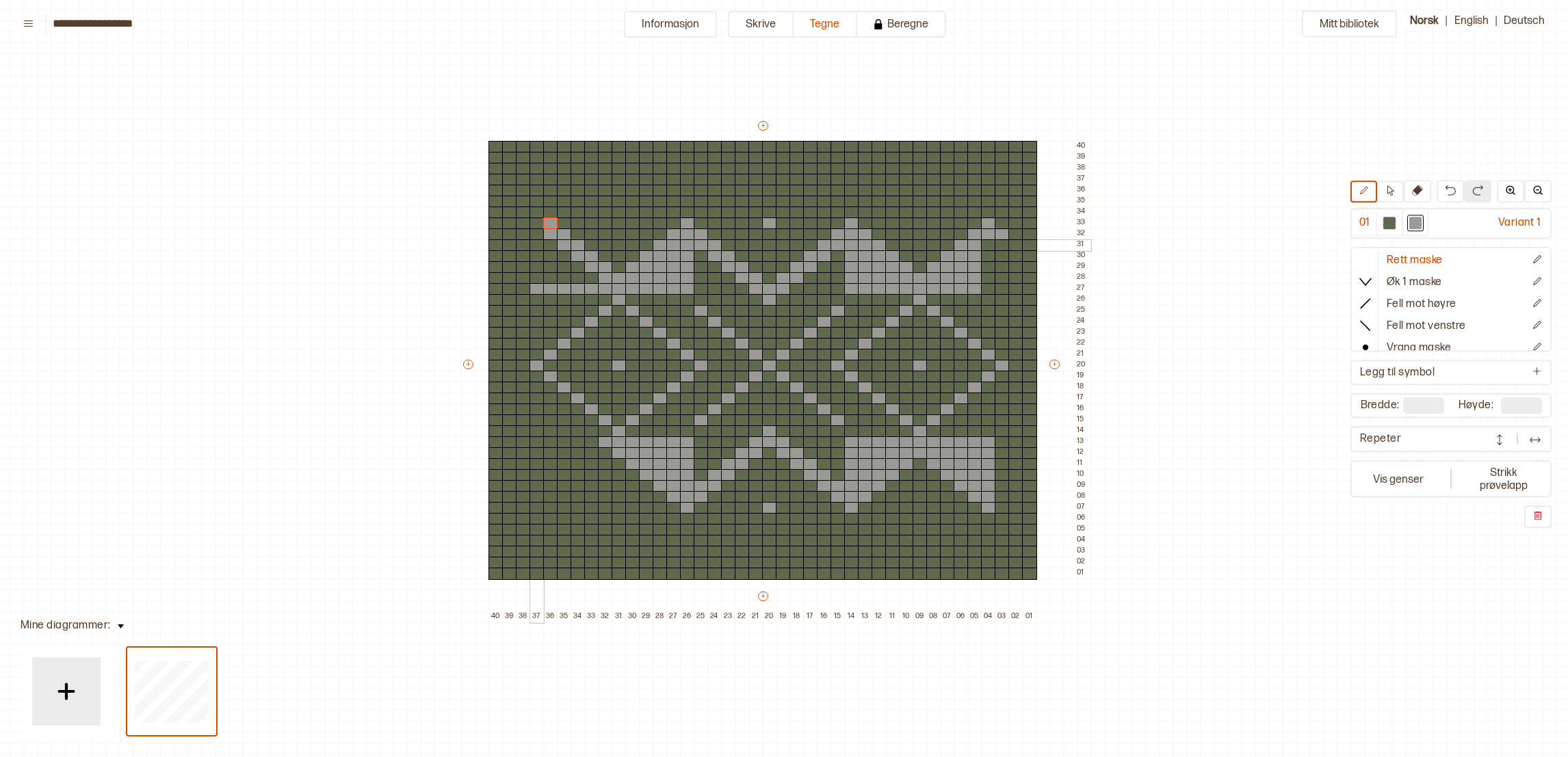
click at [535, 234] on div at bounding box center [537, 235] width 15 height 12
drag, startPoint x: 536, startPoint y: 246, endPoint x: 563, endPoint y: 256, distance: 28.8
click at [563, 256] on div "+ + + + 40 39 38 37 36 35 34 33 32 31 30 29 28 27 26 25 24 23 22 21 20 19 18 17…" at bounding box center [775, 371] width 629 height 504
drag, startPoint x: 589, startPoint y: 439, endPoint x: 551, endPoint y: 435, distance: 38.2
click at [551, 435] on div "+ + + + 40 39 38 37 36 35 34 33 32 31 30 29 28 27 26 25 24 23 22 21 20 19 18 17…" at bounding box center [775, 371] width 629 height 504
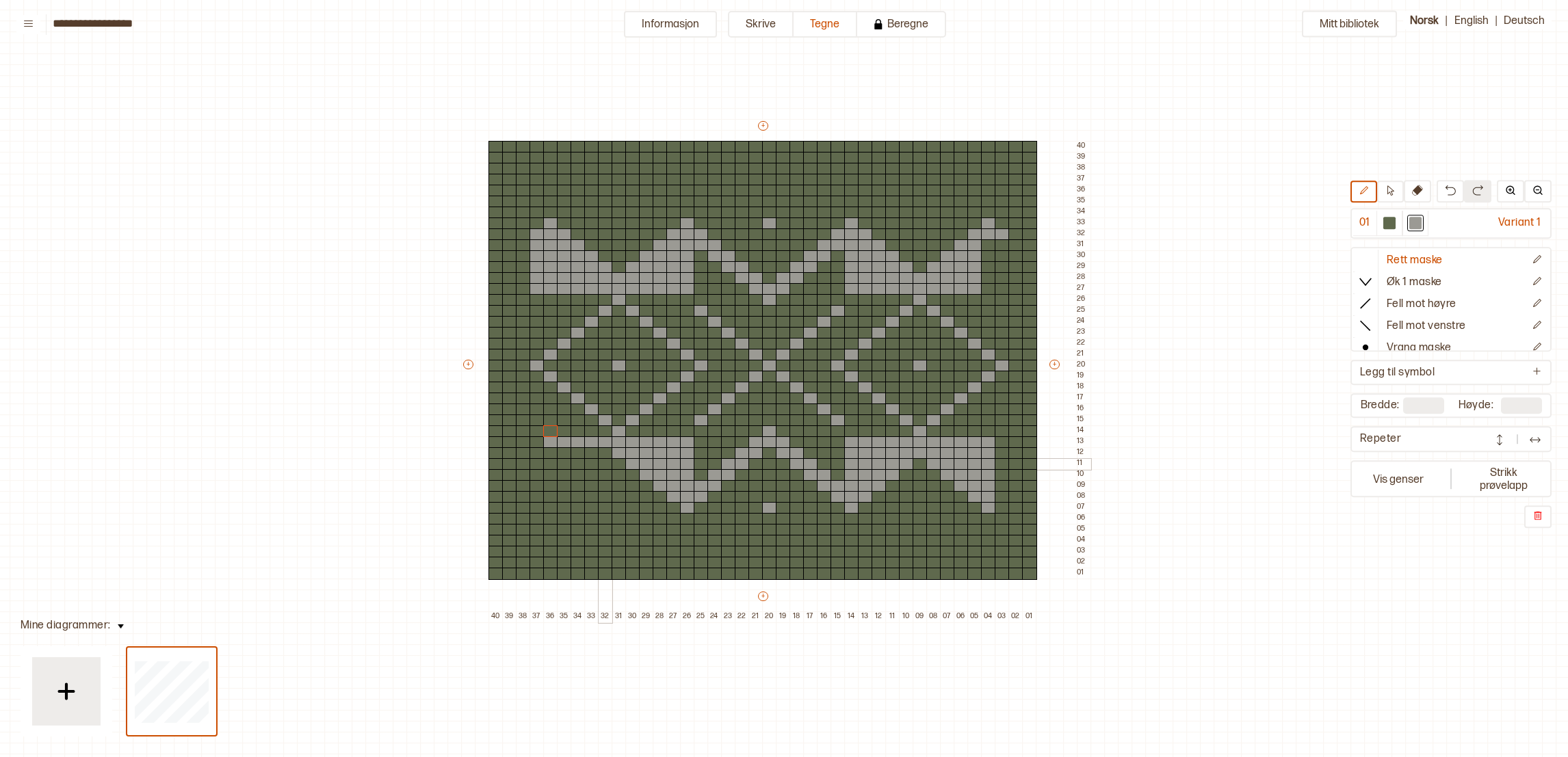
click at [608, 461] on div at bounding box center [606, 465] width 15 height 12
click at [589, 472] on div at bounding box center [592, 475] width 15 height 12
click at [576, 488] on div at bounding box center [578, 486] width 15 height 12
click at [563, 500] on div at bounding box center [565, 497] width 15 height 12
click at [547, 510] on div at bounding box center [551, 508] width 15 height 12
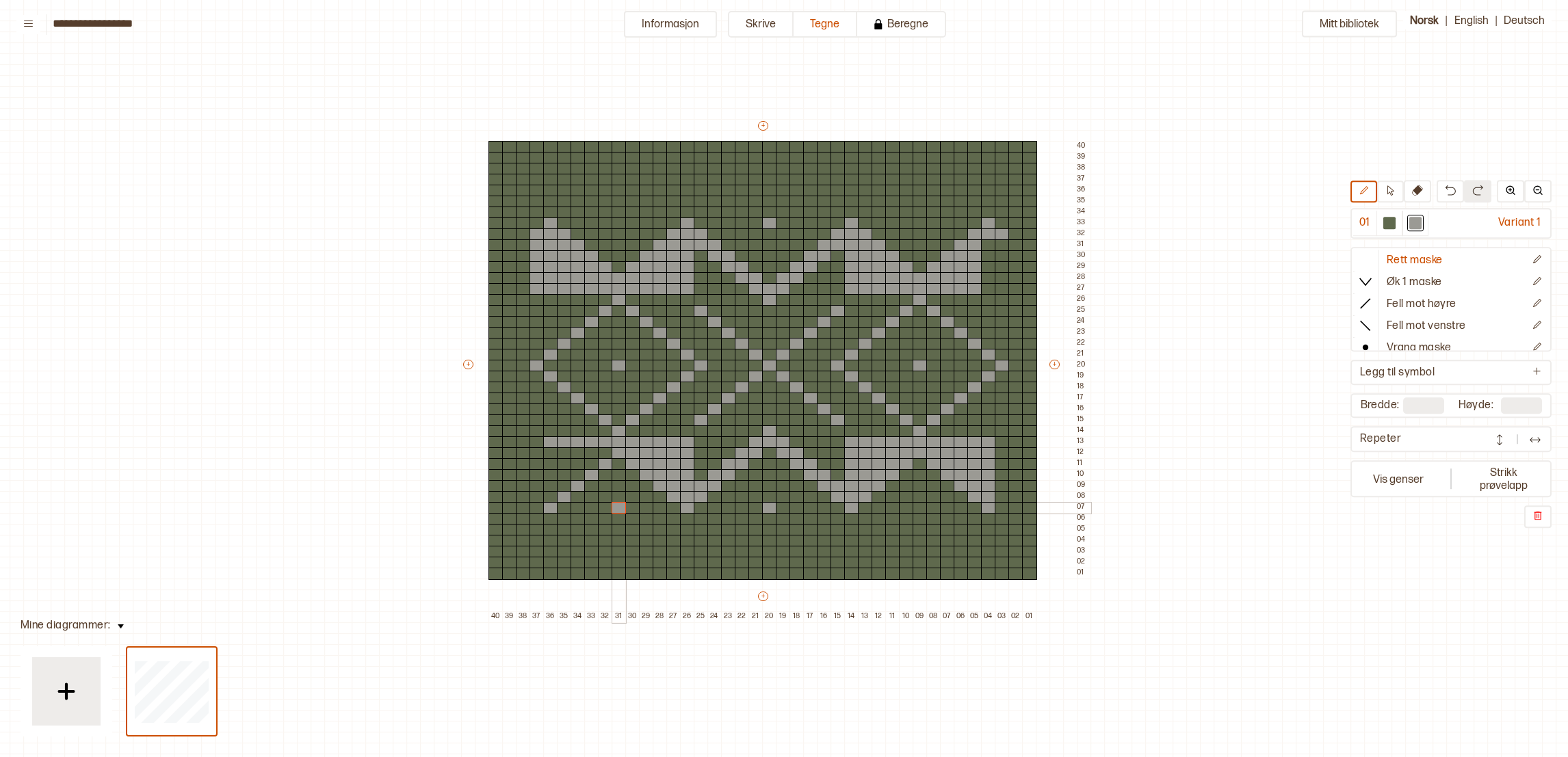
click at [615, 508] on div at bounding box center [619, 508] width 15 height 12
click at [917, 506] on div at bounding box center [920, 508] width 15 height 12
drag, startPoint x: 547, startPoint y: 486, endPoint x: 576, endPoint y: 474, distance: 31.4
click at [576, 474] on div "+ + + + 40 39 38 37 36 35 34 33 32 31 30 29 28 27 26 25 24 23 22 21 20 19 18 17…" at bounding box center [775, 371] width 629 height 504
click at [461, 366] on div "+ + + + 40 39 38 37 36 35 34 33 32 31 30 29 28 27 26 25 24 23 22 21 20 19 18 17…" at bounding box center [775, 371] width 629 height 504
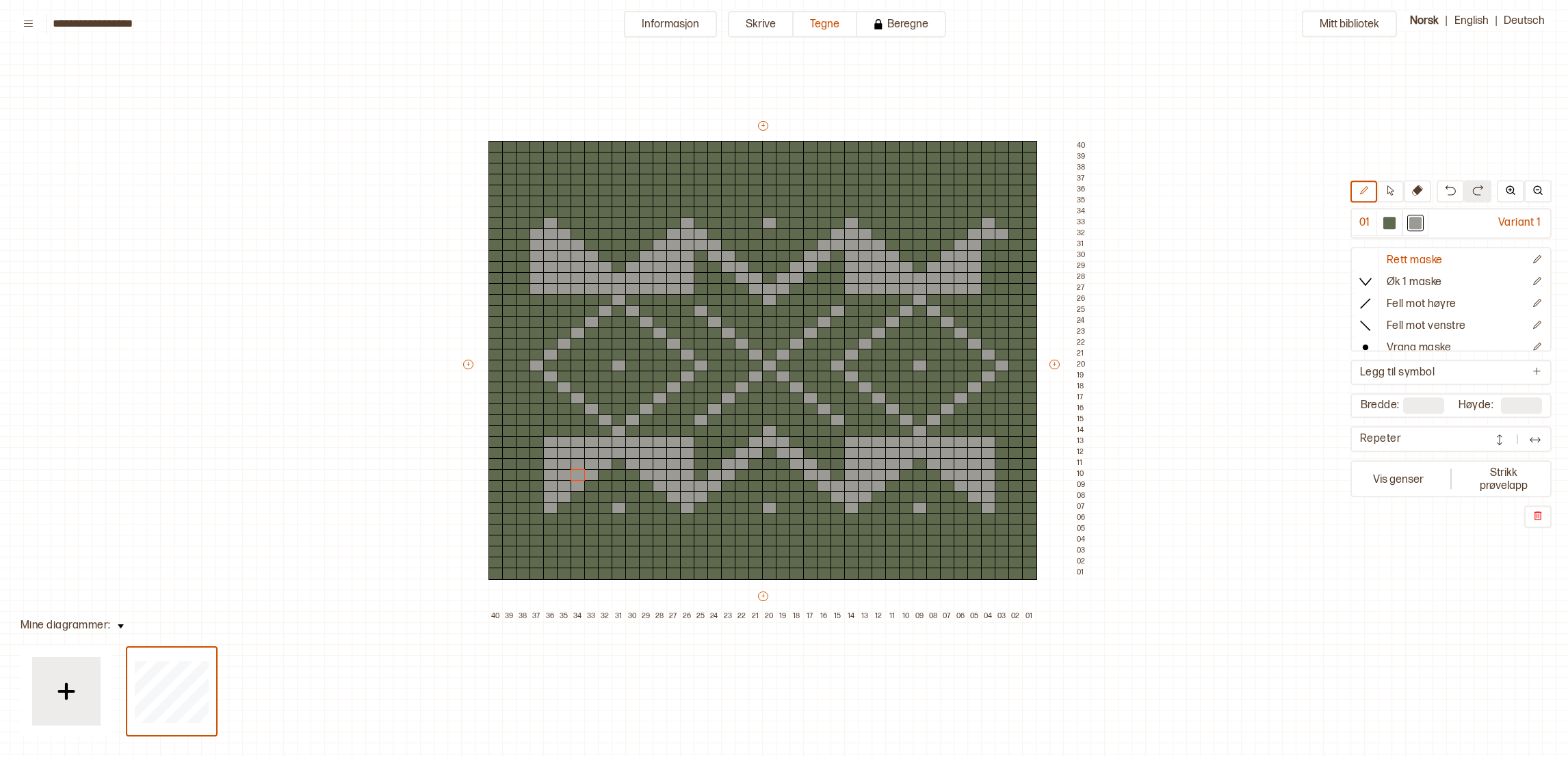
click at [465, 357] on div "+ + + + 40 39 38 37 36 35 34 33 32 31 30 29 28 27 26 25 24 23 22 21 20 19 18 17…" at bounding box center [775, 371] width 629 height 504
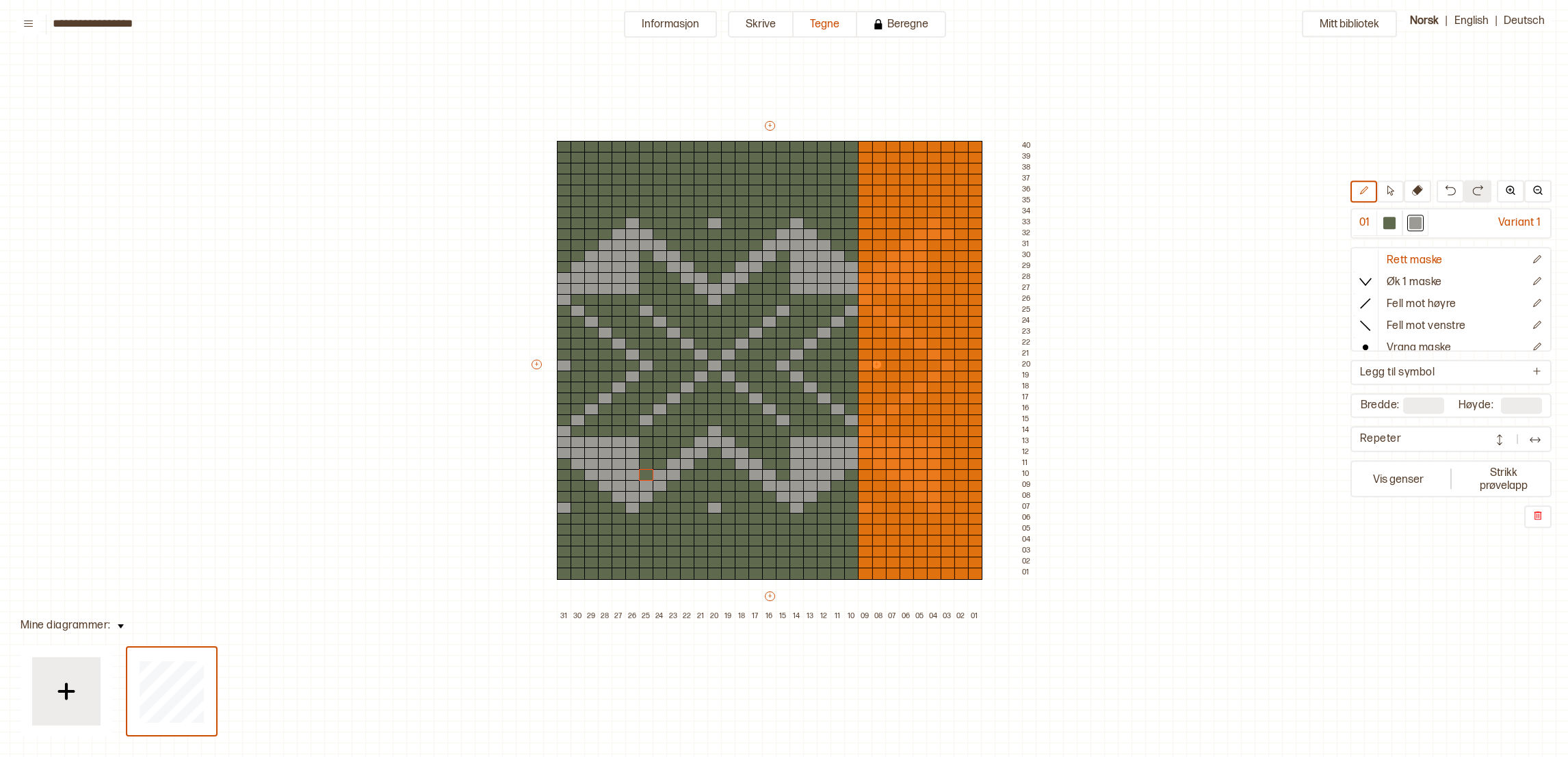
type input "**"
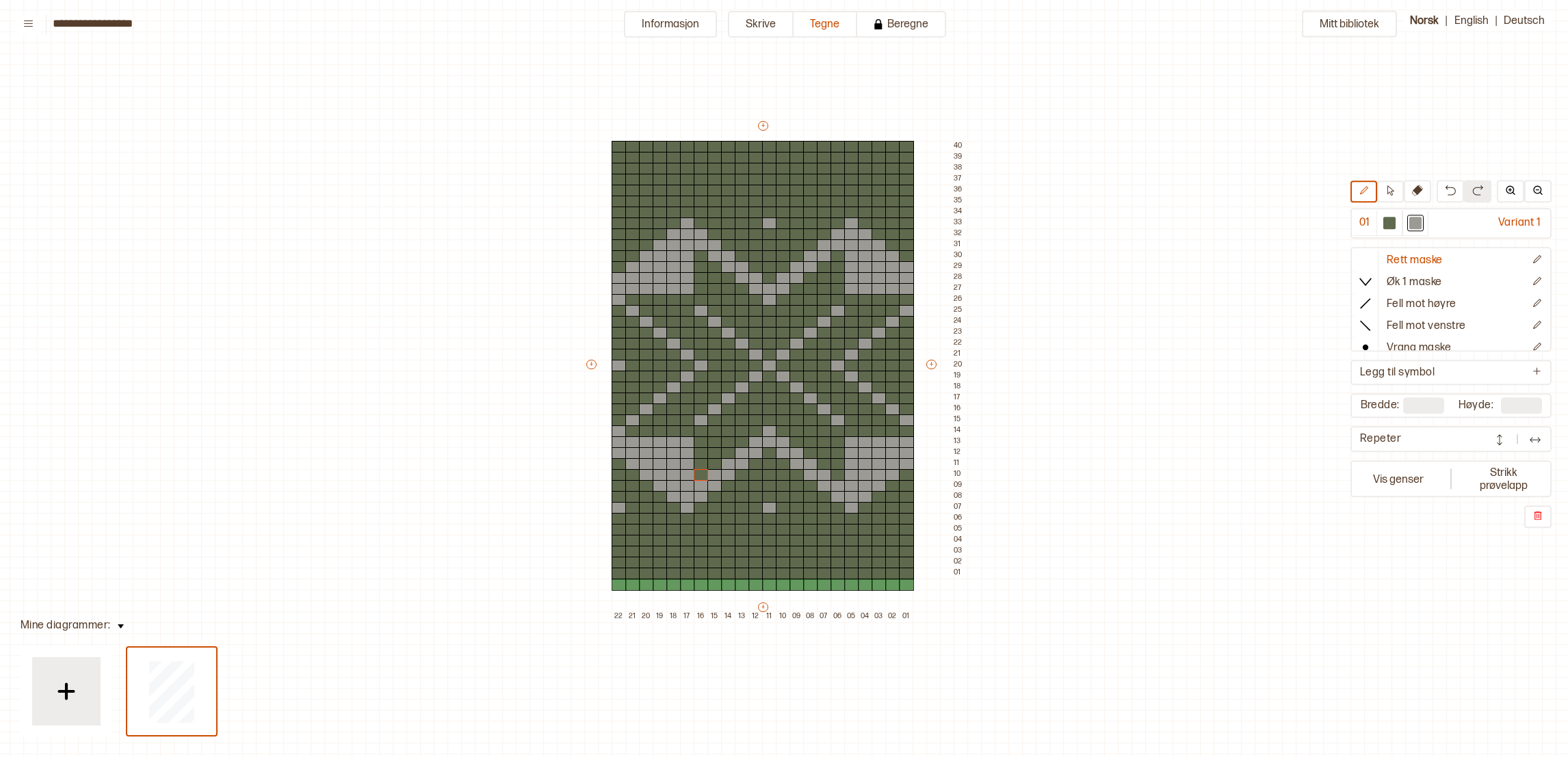
type input "**"
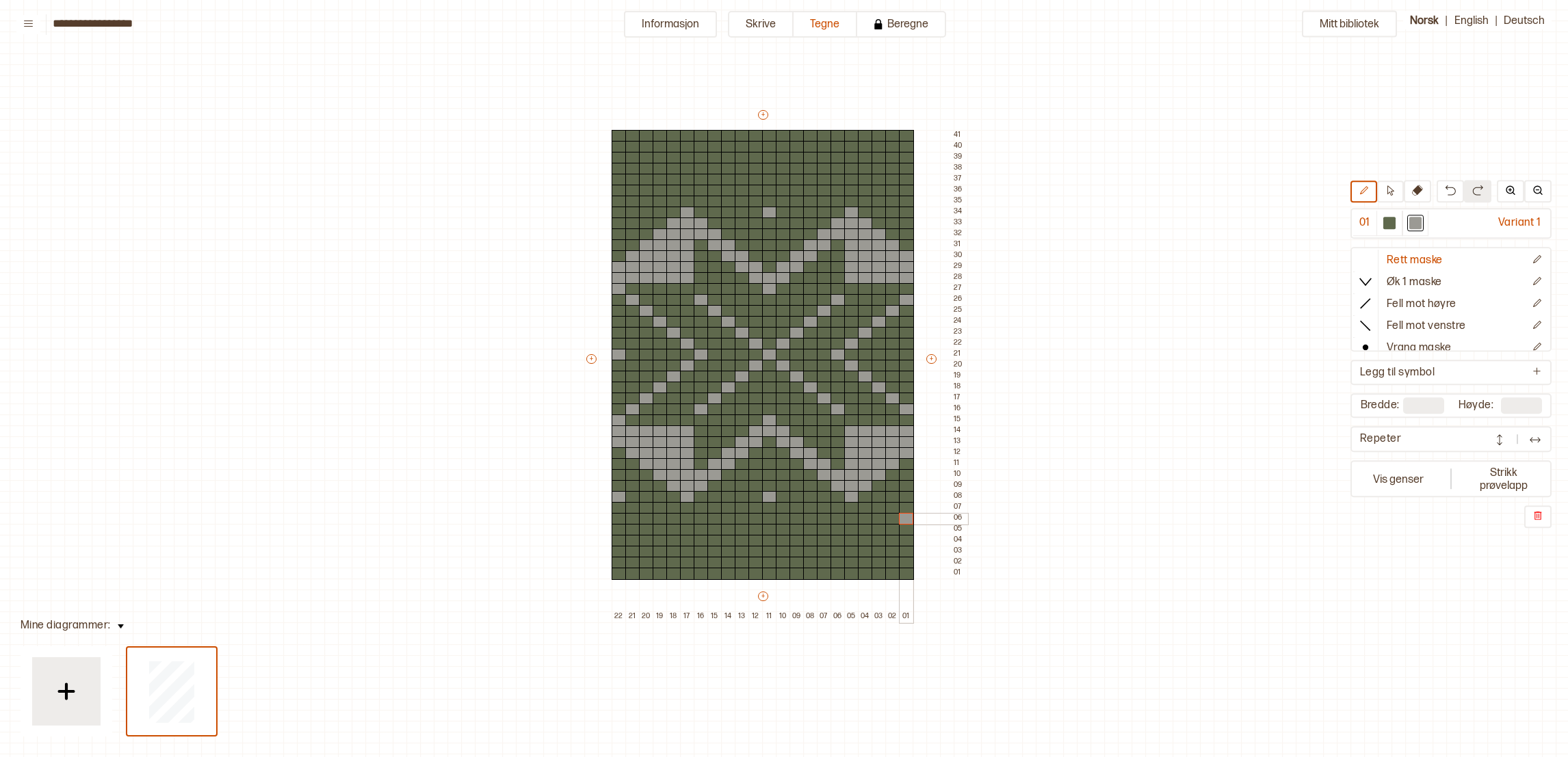
click at [899, 517] on div at bounding box center [906, 519] width 15 height 12
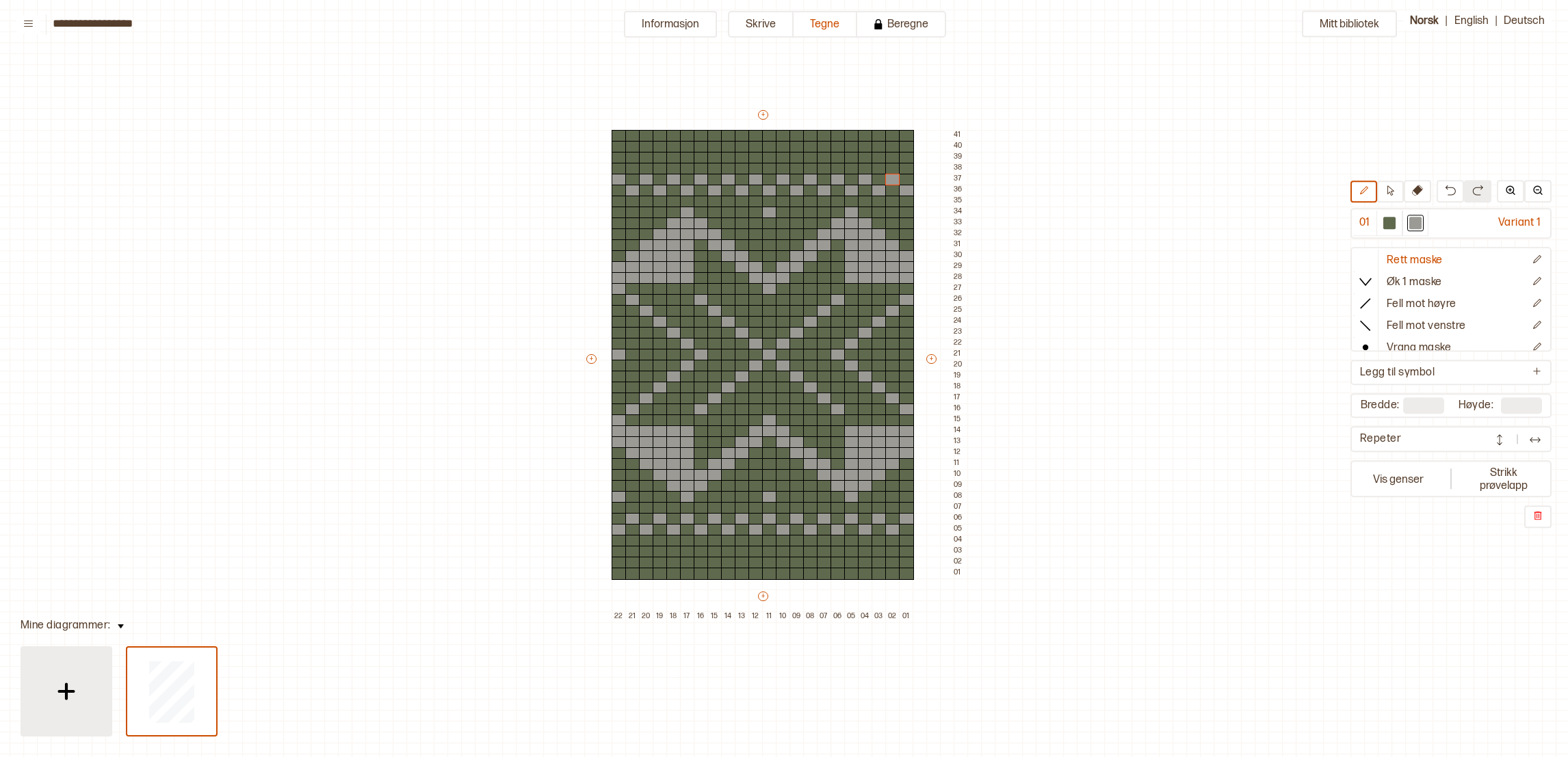
click at [44, 691] on div at bounding box center [66, 691] width 69 height 69
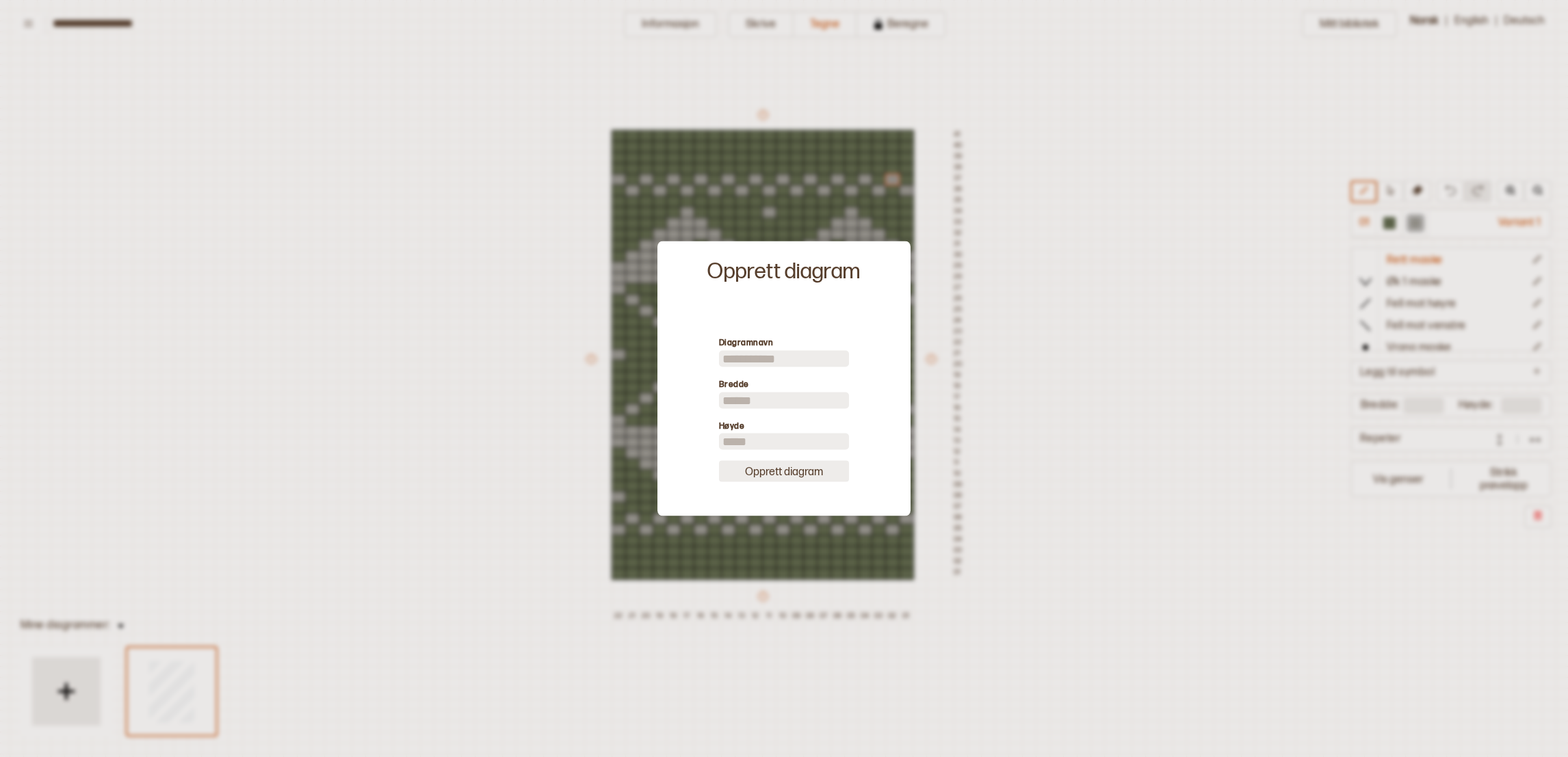
click at [807, 479] on button "Opprett diagram" at bounding box center [784, 471] width 130 height 21
type input "**"
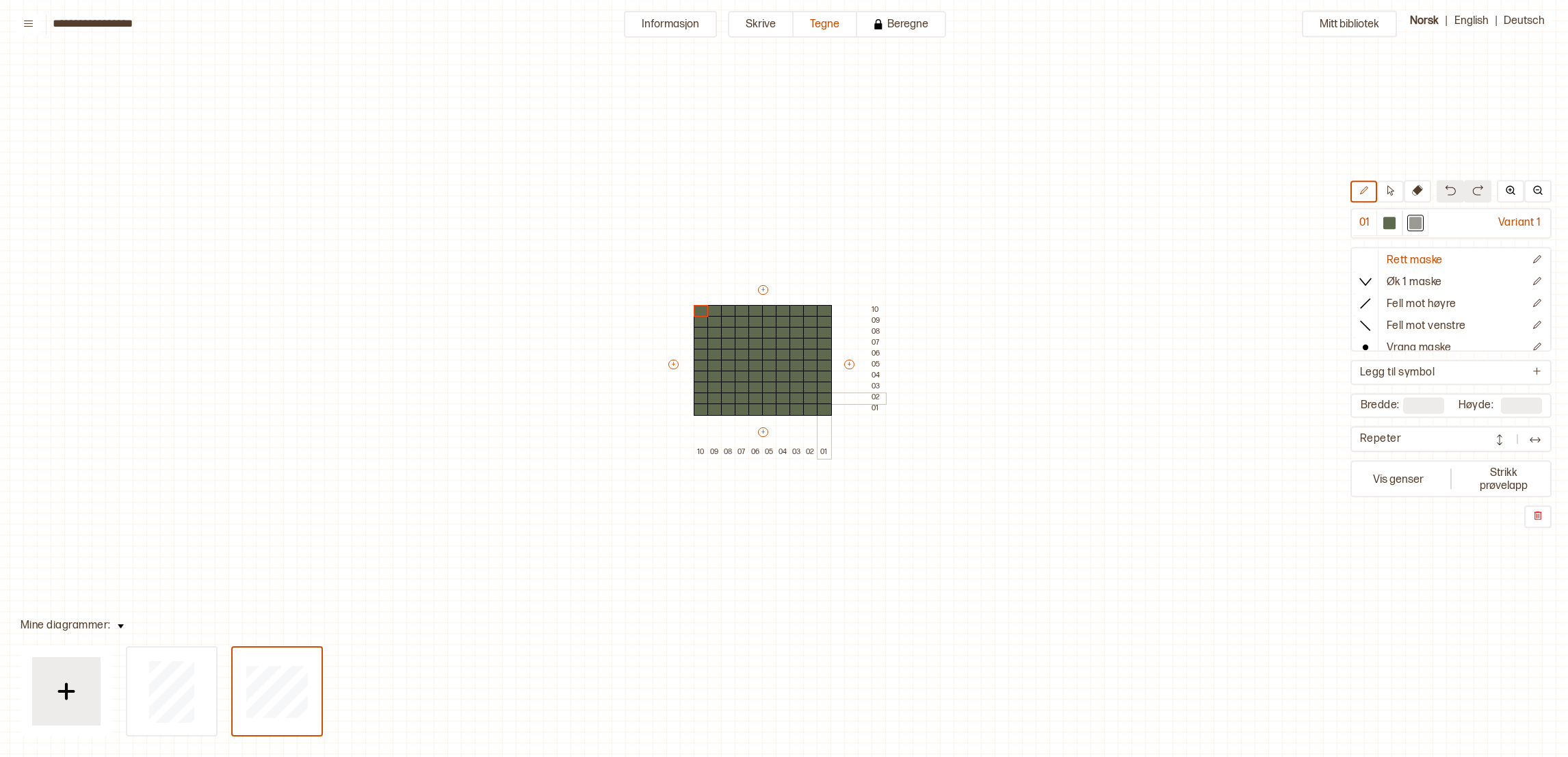
click at [822, 395] on div at bounding box center [825, 399] width 15 height 12
click at [797, 398] on div at bounding box center [797, 399] width 15 height 12
click at [803, 407] on div at bounding box center [811, 410] width 15 height 12
click at [810, 385] on div at bounding box center [811, 388] width 15 height 12
type input "**"
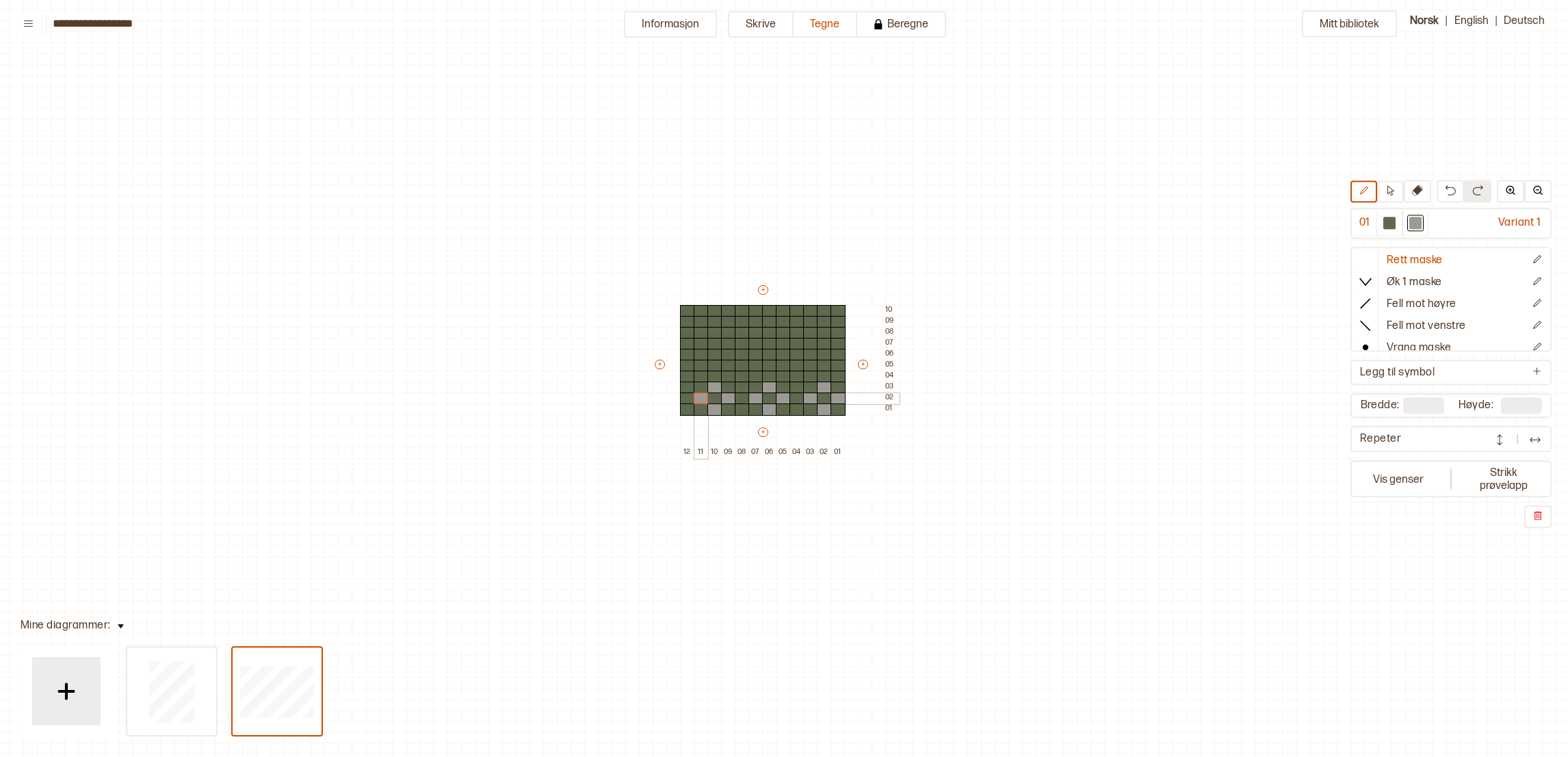
click at [699, 395] on div at bounding box center [701, 399] width 15 height 12
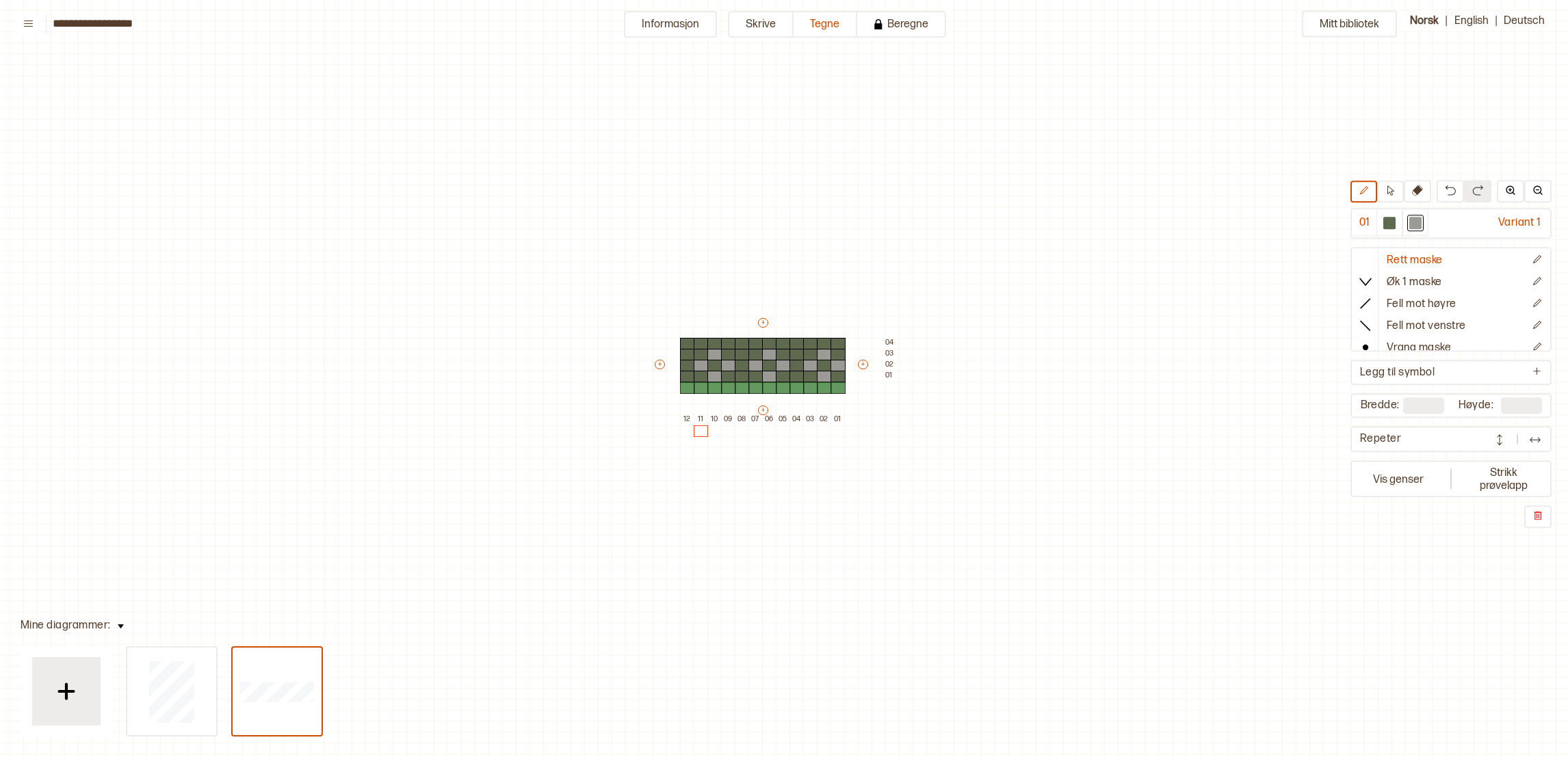
type input "*"
click at [1419, 470] on button "Vis genser" at bounding box center [1398, 478] width 90 height 31
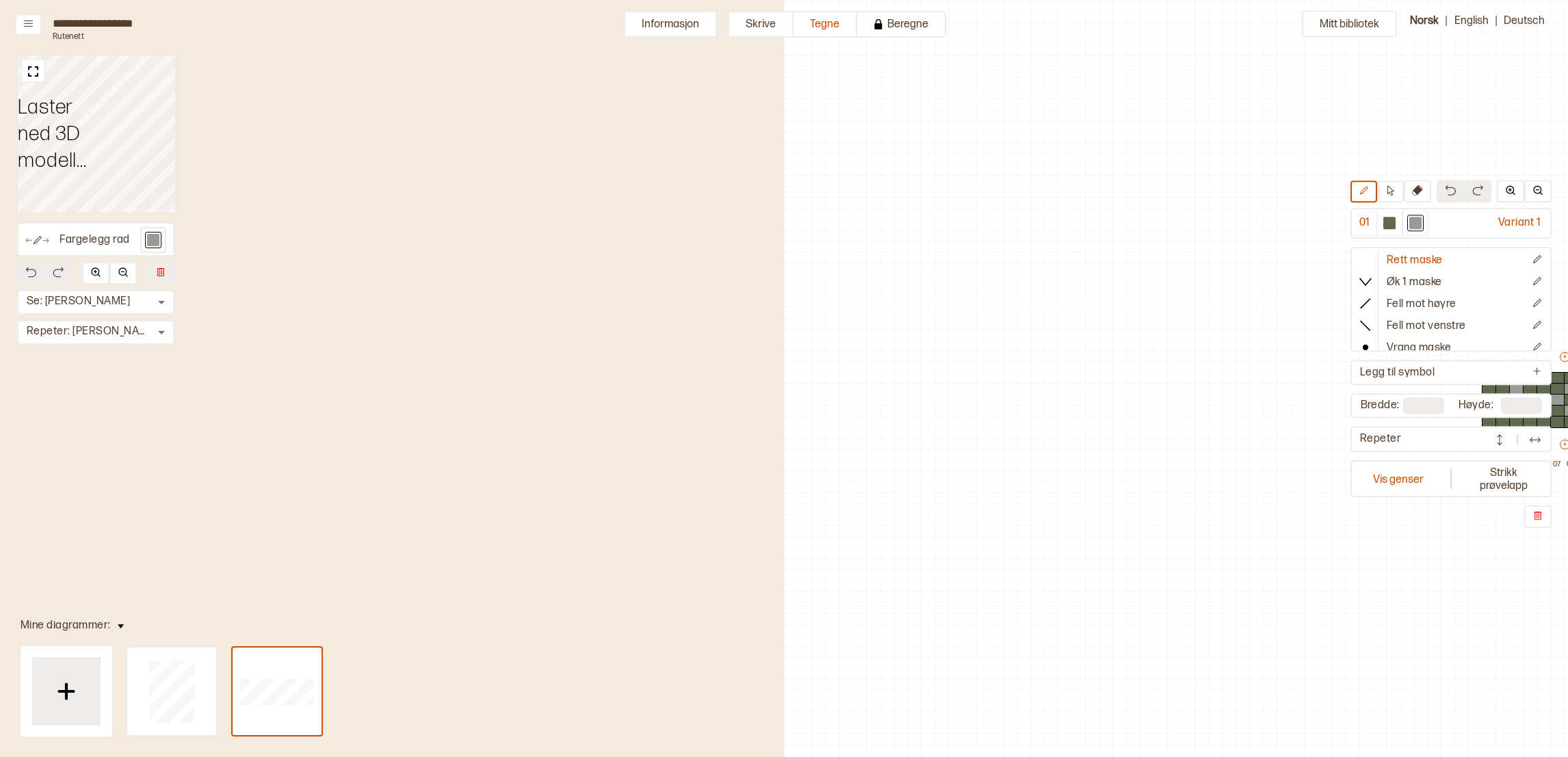
scroll to position [39, 532]
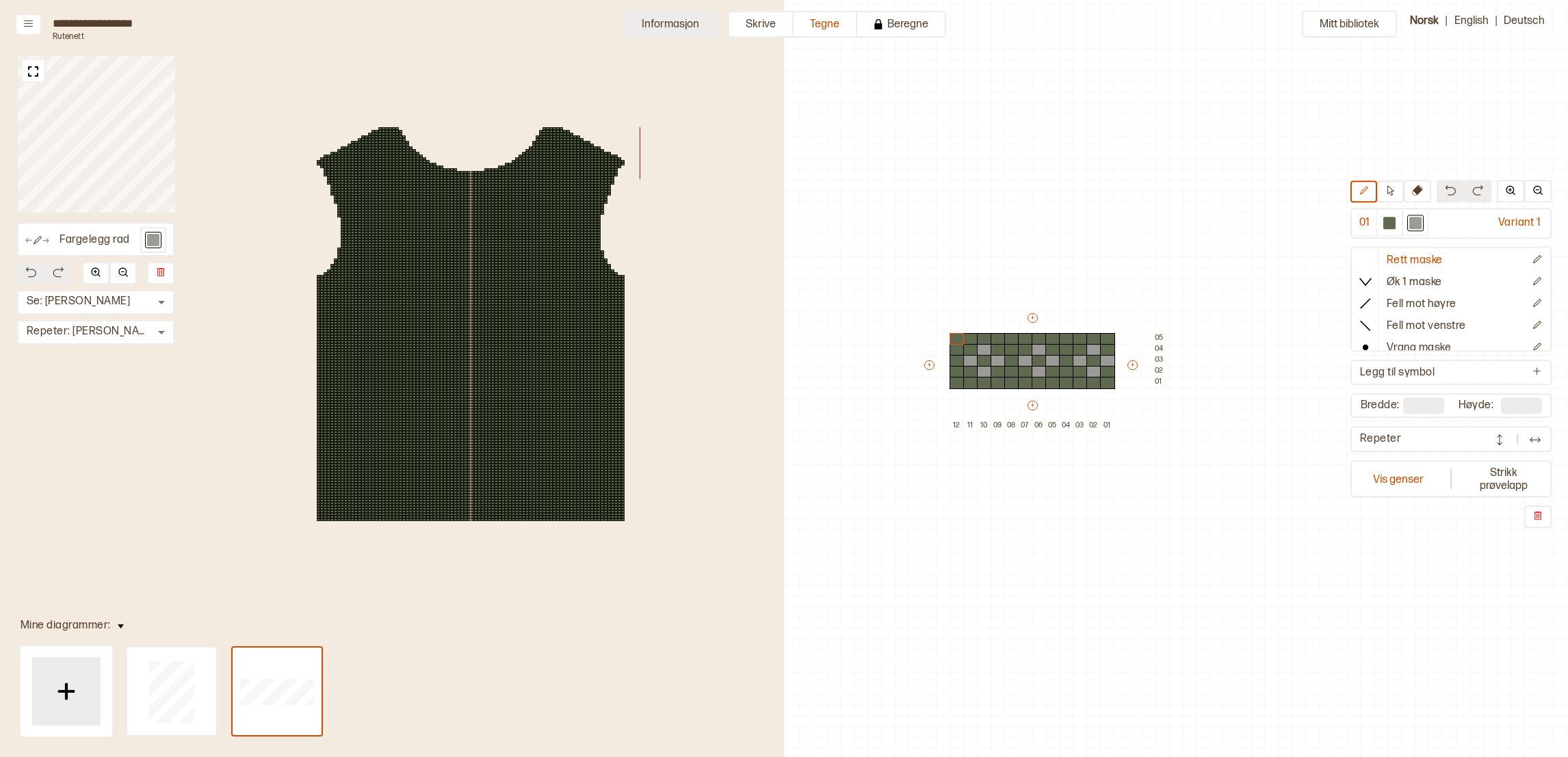
click at [713, 17] on button "Informasjon" at bounding box center [670, 24] width 93 height 27
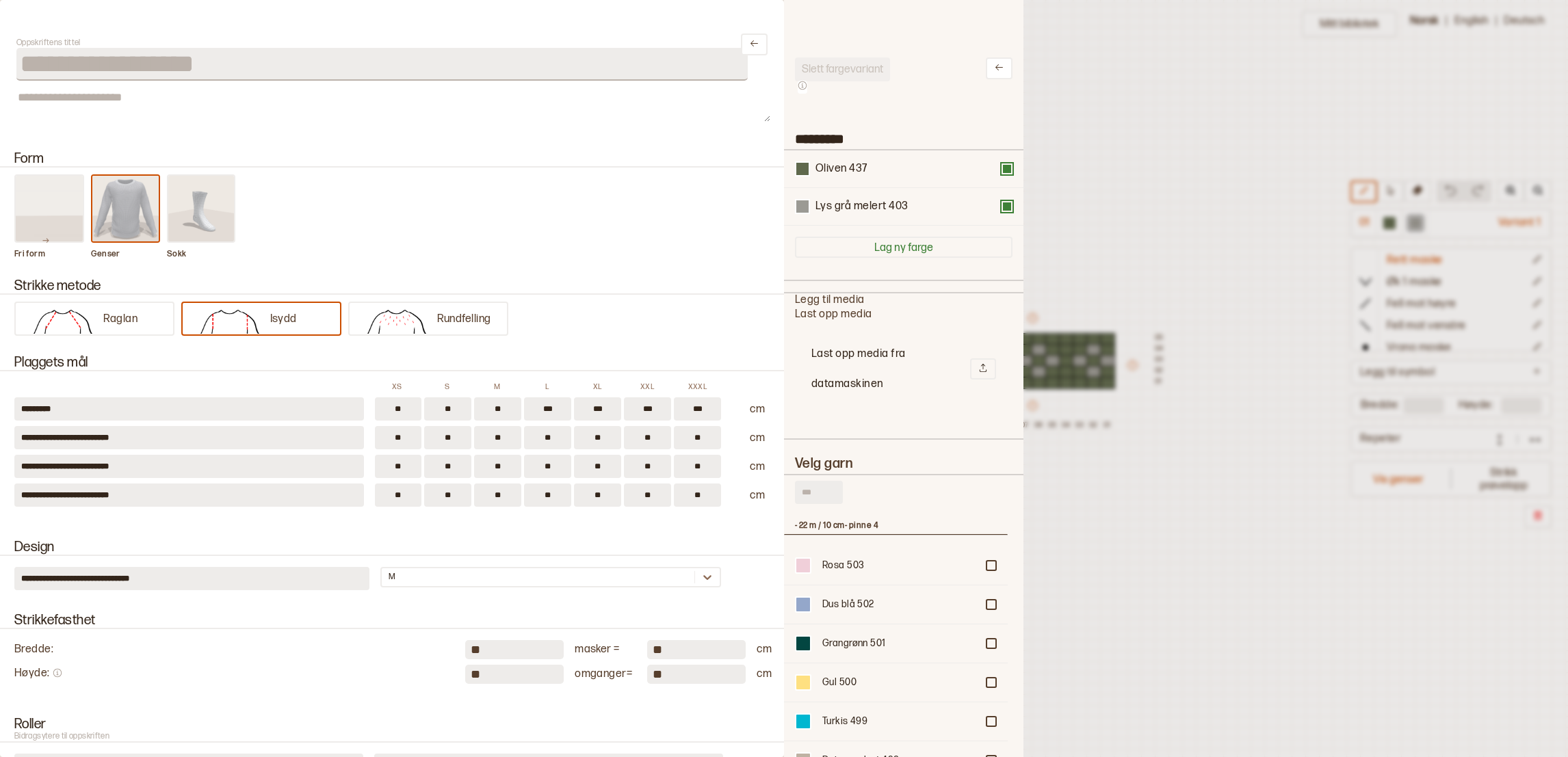
scroll to position [16, 15]
click at [457, 312] on p "Rundfelling" at bounding box center [464, 319] width 54 height 15
click at [1197, 126] on div at bounding box center [784, 378] width 1568 height 757
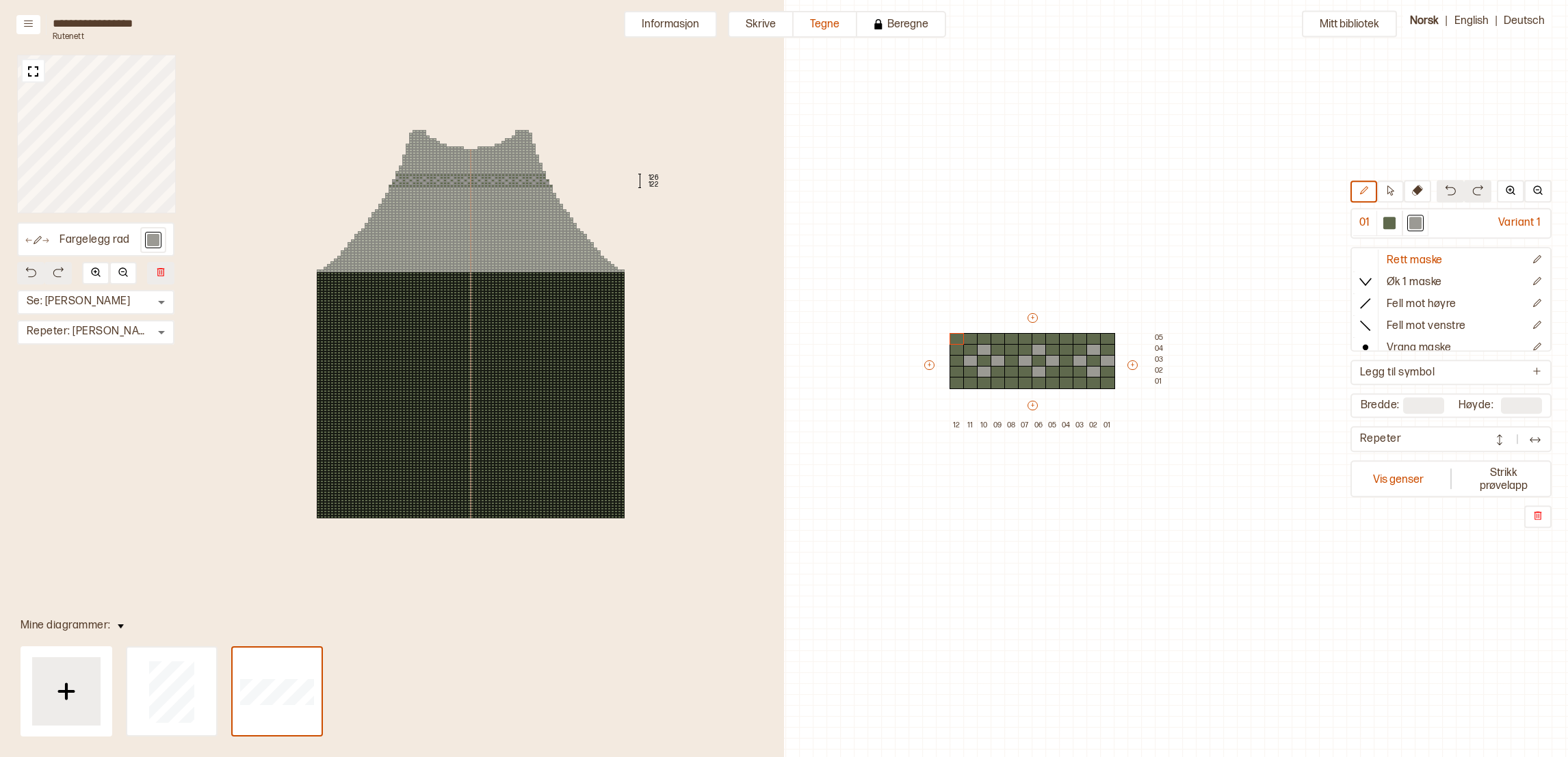
click at [461, 181] on div at bounding box center [461, 181] width 3 height 3
type input "**"
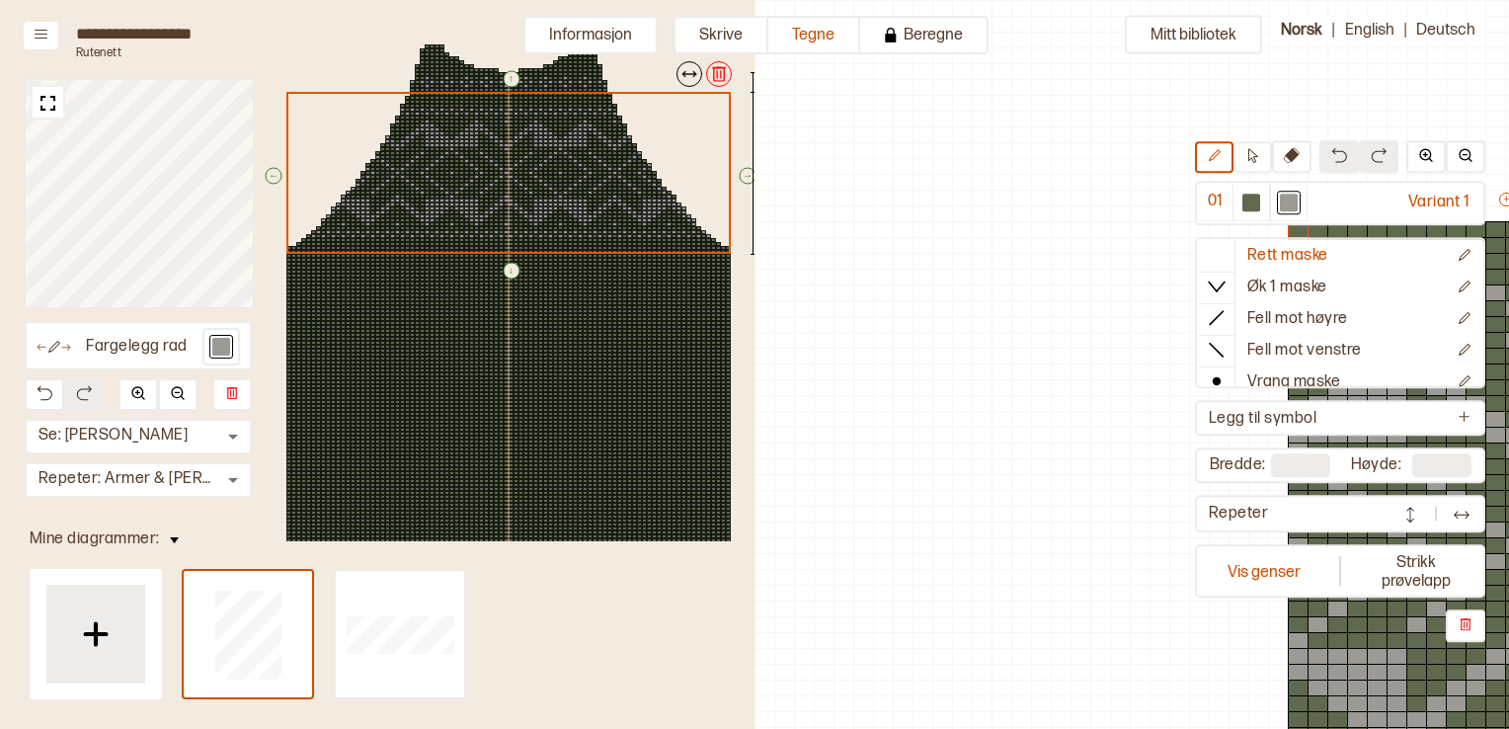
scroll to position [56, 739]
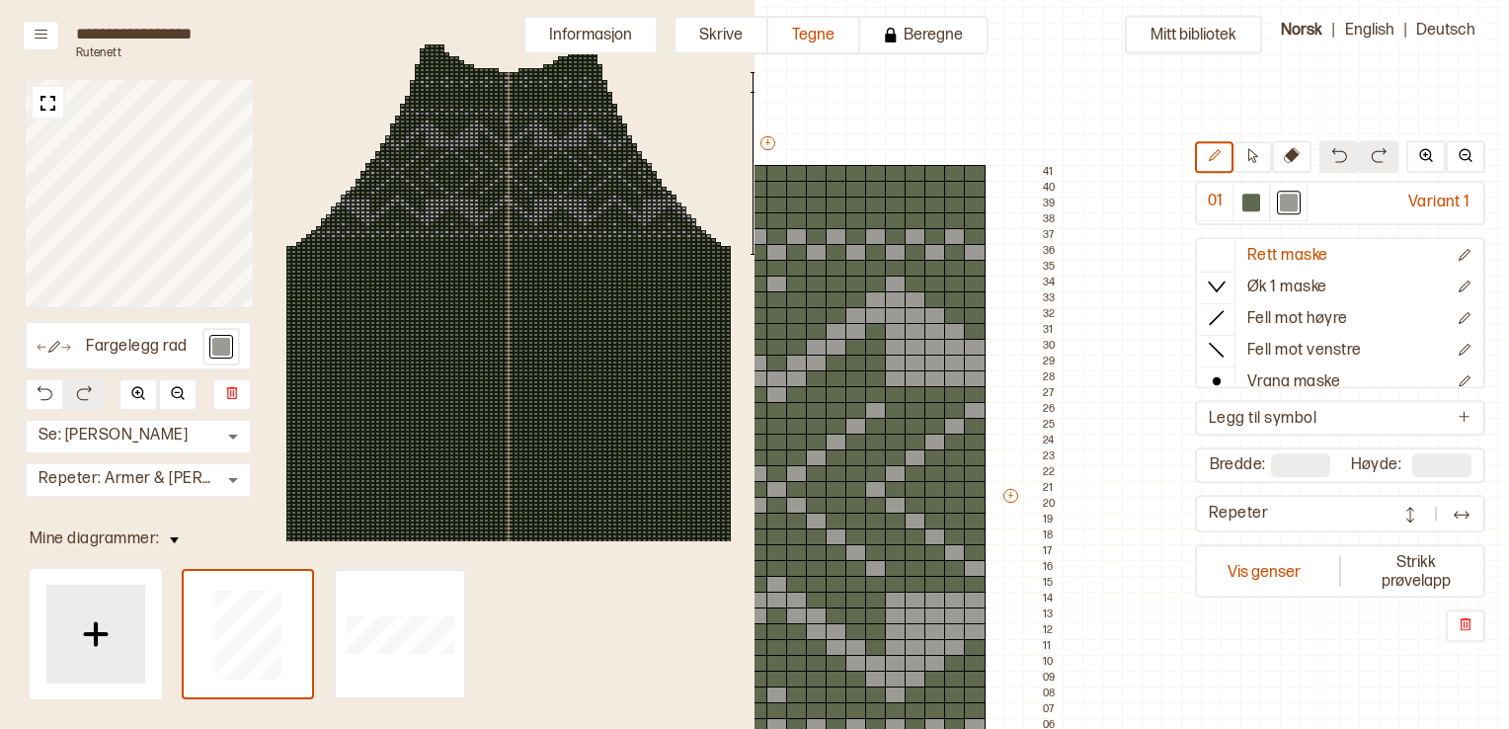
click at [830, 120] on div "Mitt bibliotek 01 Variant 1 Rett maske Øk 1 maske Fell mot høyre Fell mot venst…" at bounding box center [770, 672] width 1509 height 1457
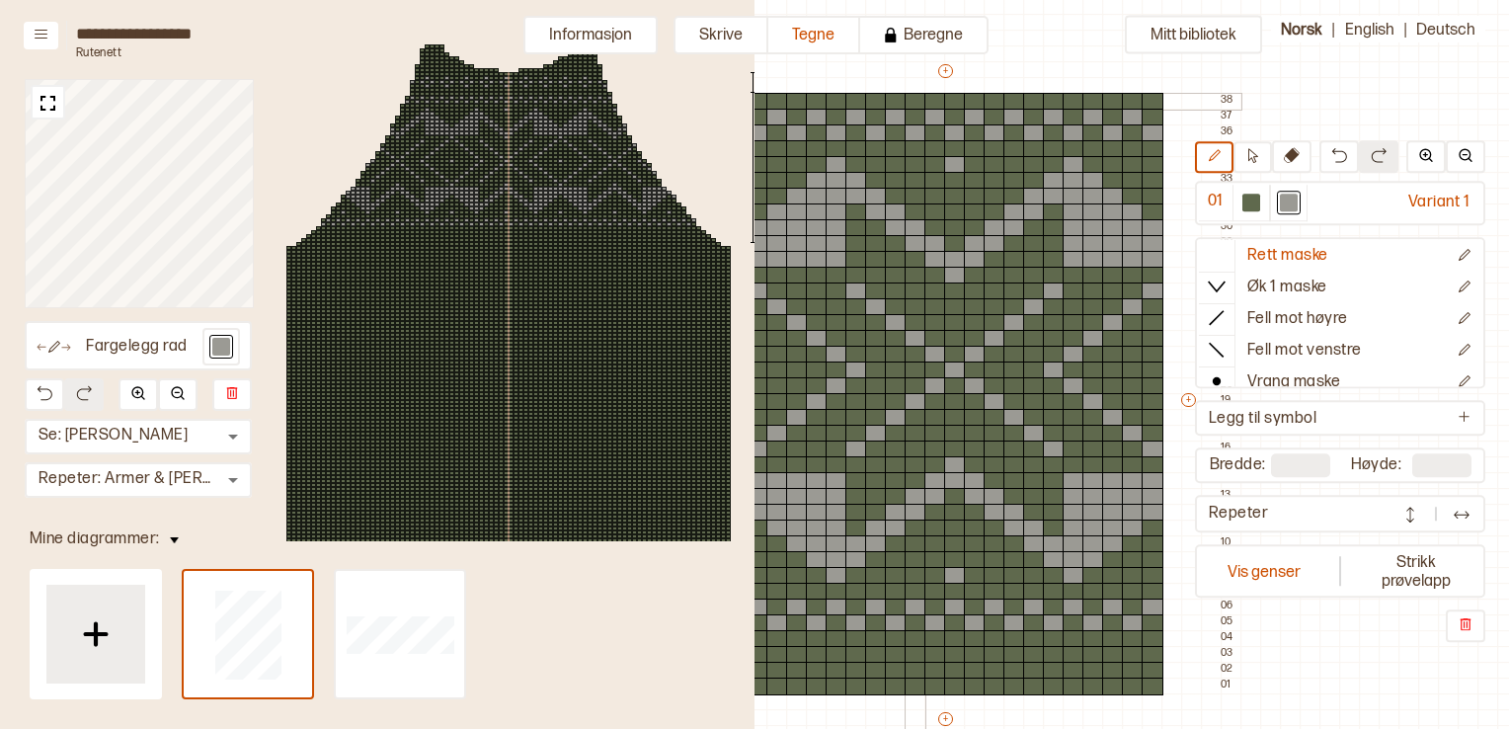
scroll to position [155, 561]
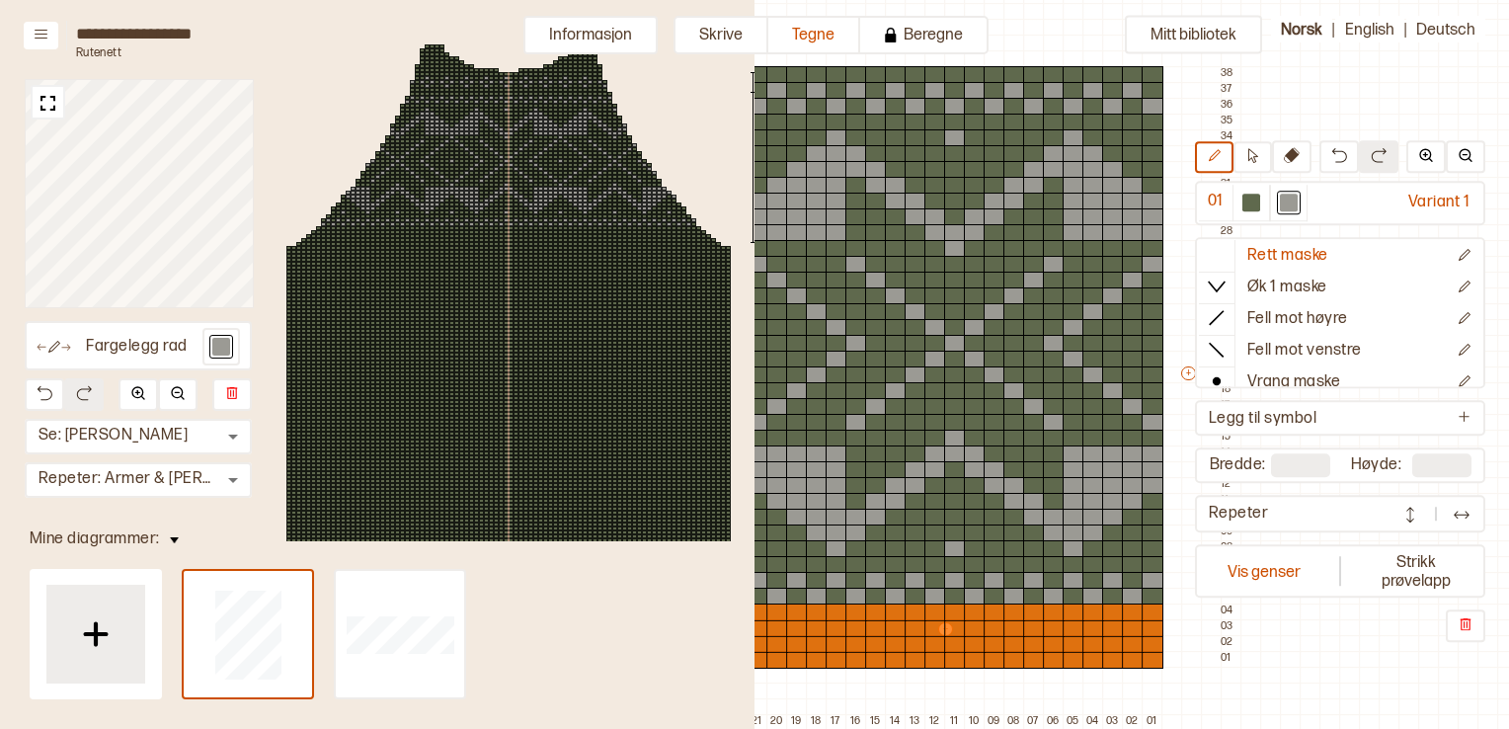
type input "**"
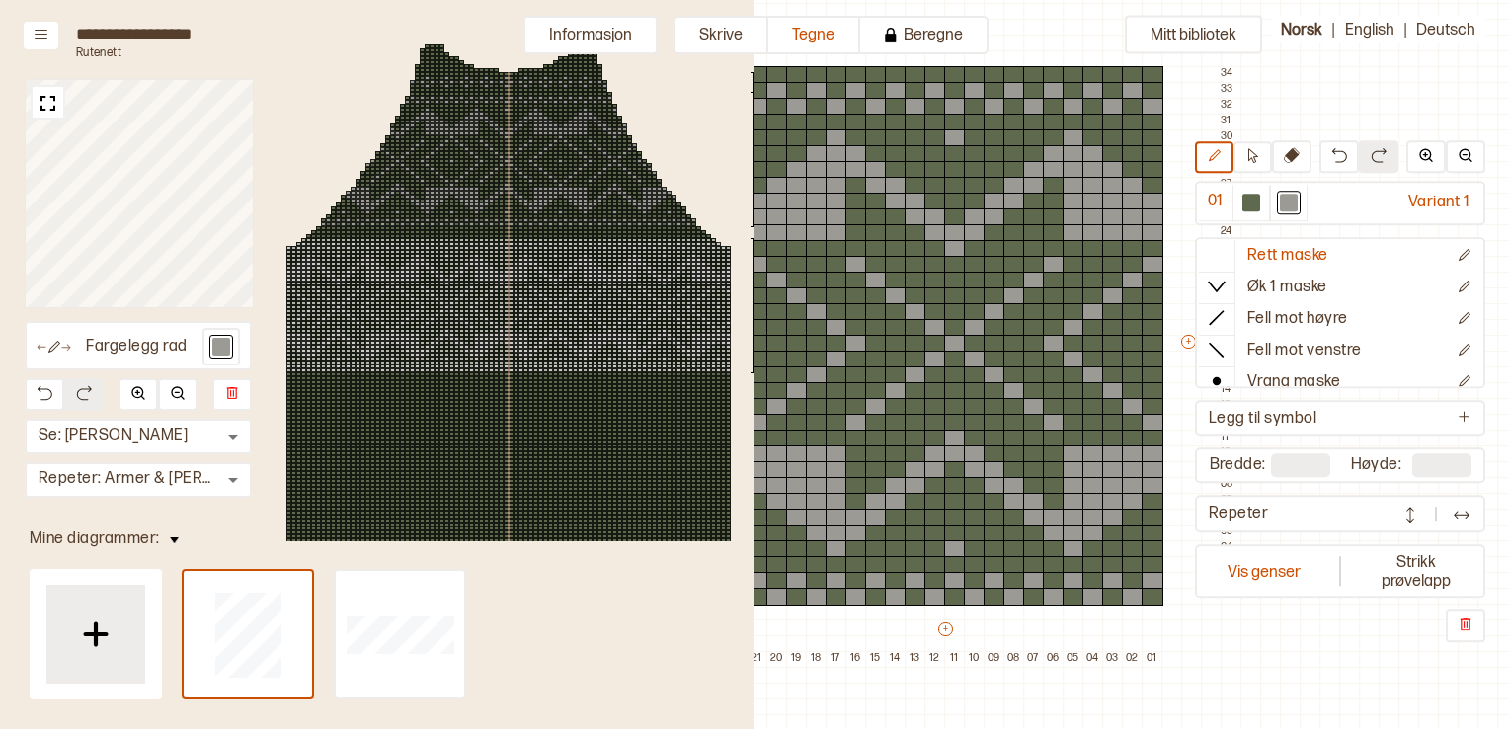
click at [470, 116] on div "135 131 130 97 93 60" at bounding box center [508, 325] width 563 height 590
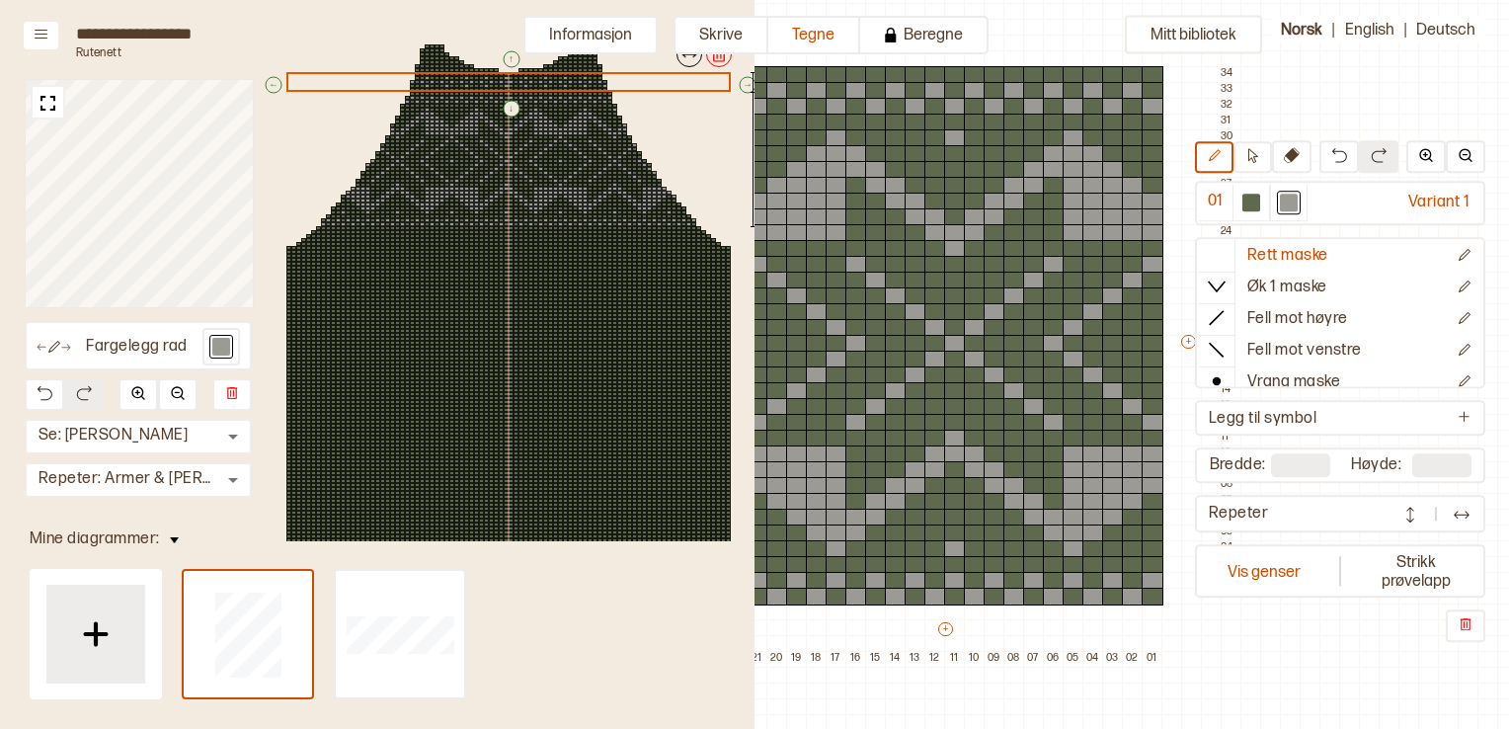
click at [590, 84] on div "↑ ← ↓ → 135 131 130 97" at bounding box center [508, 325] width 563 height 590
click at [576, 305] on div at bounding box center [575, 307] width 5 height 4
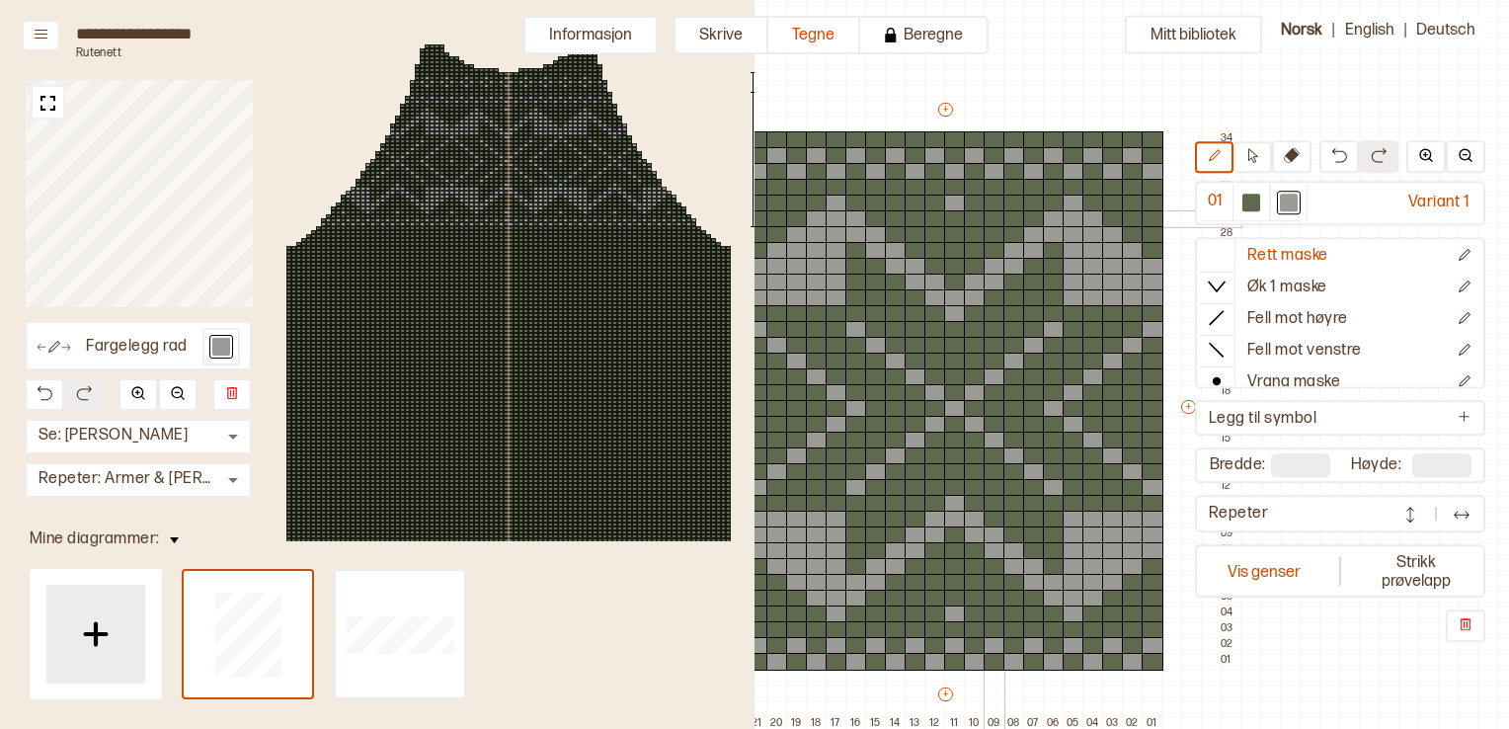
scroll to position [56, 561]
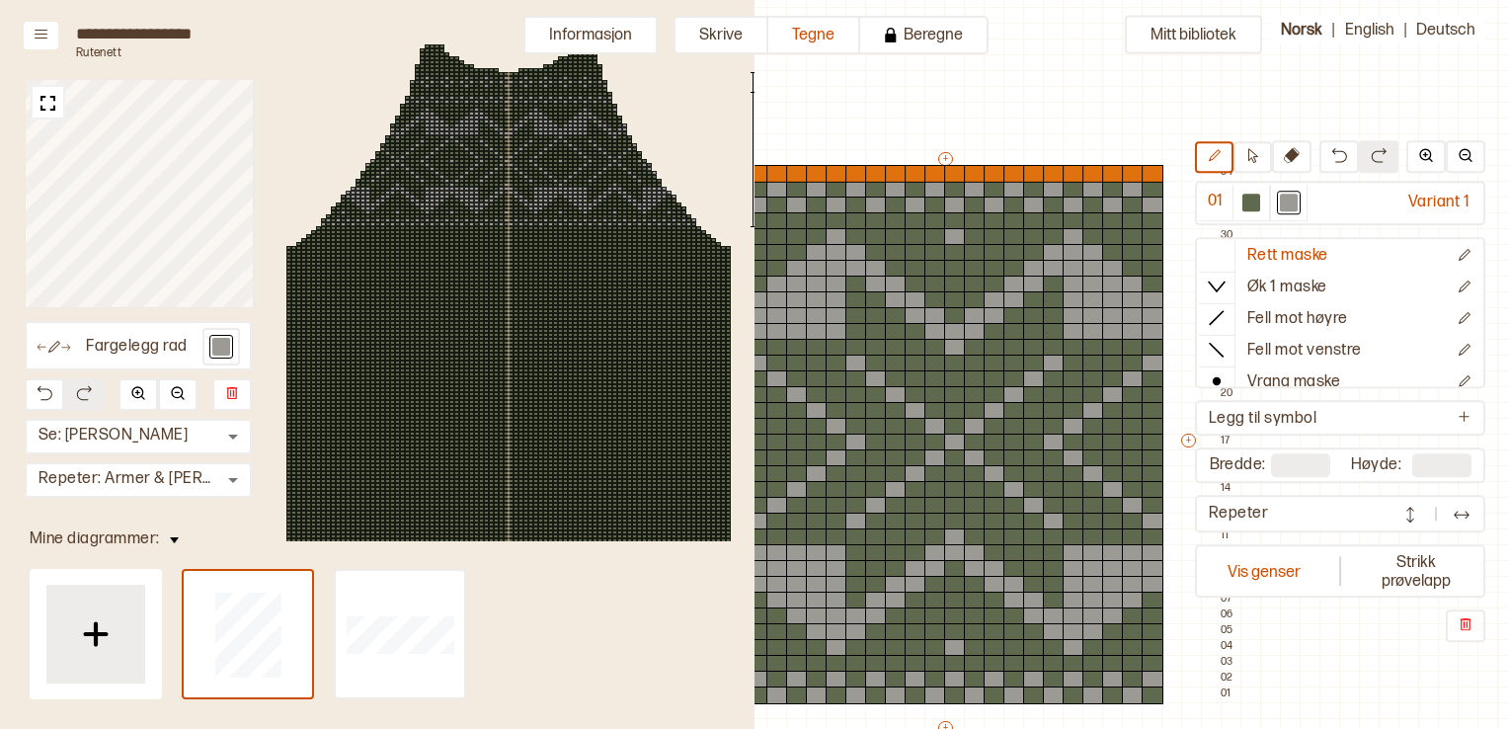
type input "**"
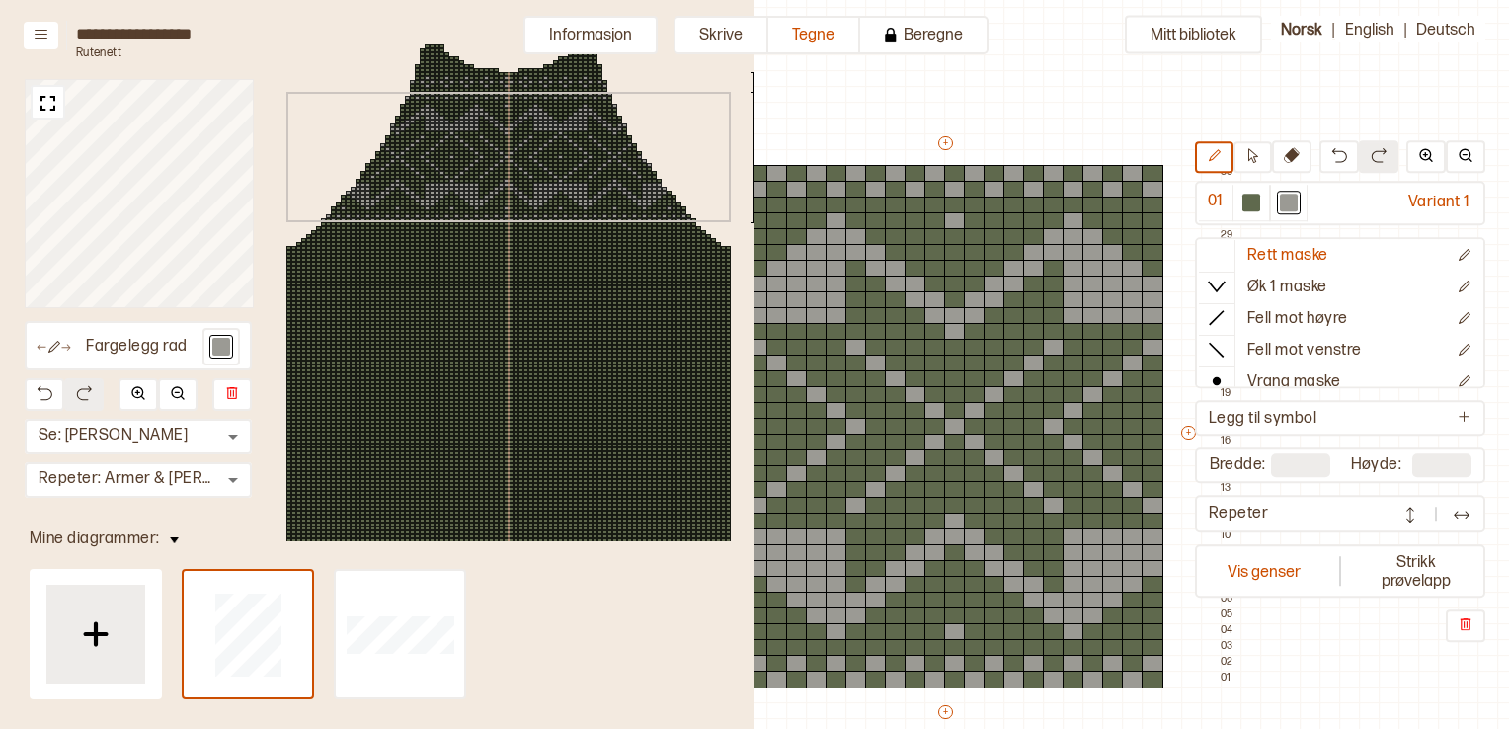
click at [522, 152] on div "135 131 130 98" at bounding box center [508, 325] width 563 height 590
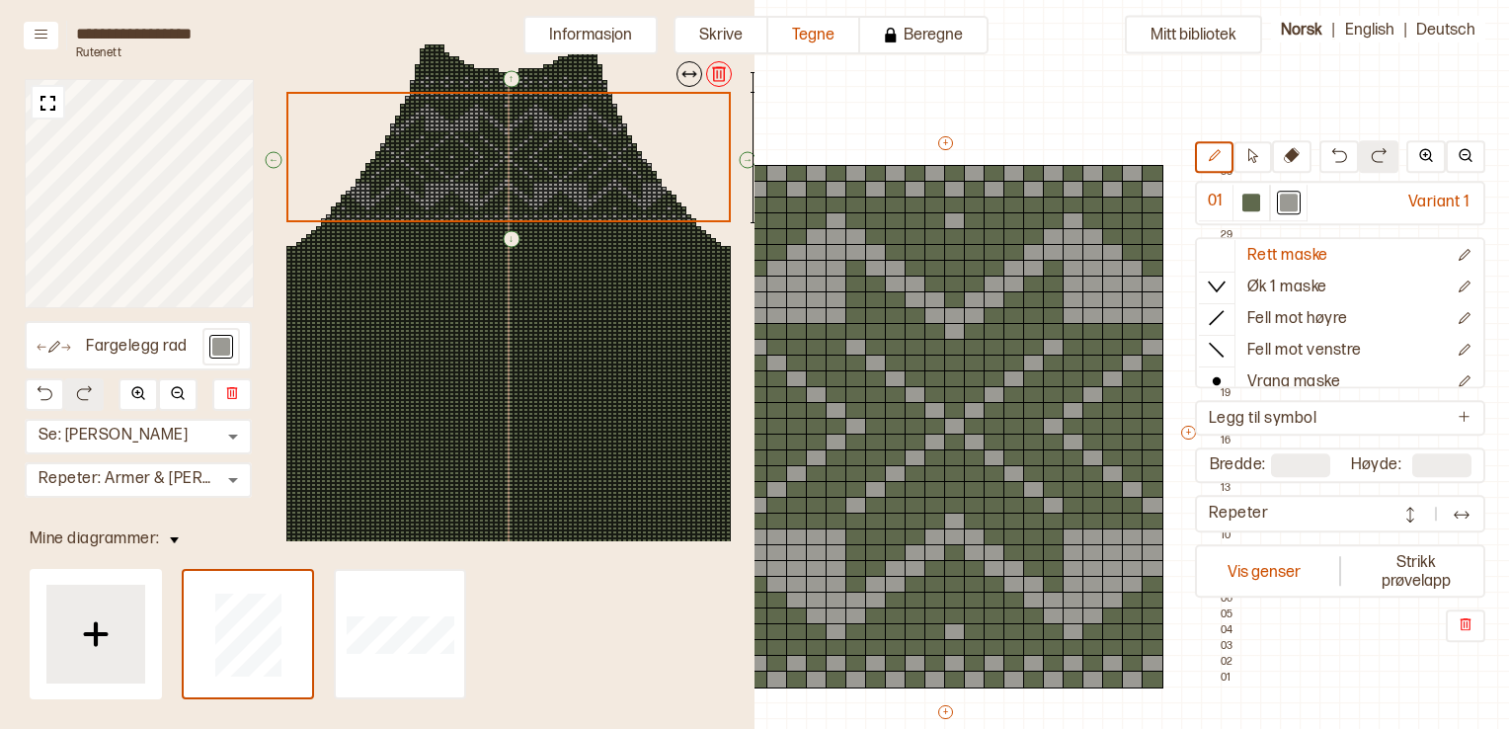
click at [555, 83] on div "↑ ← ↓ → 135 131 130 98" at bounding box center [508, 325] width 563 height 590
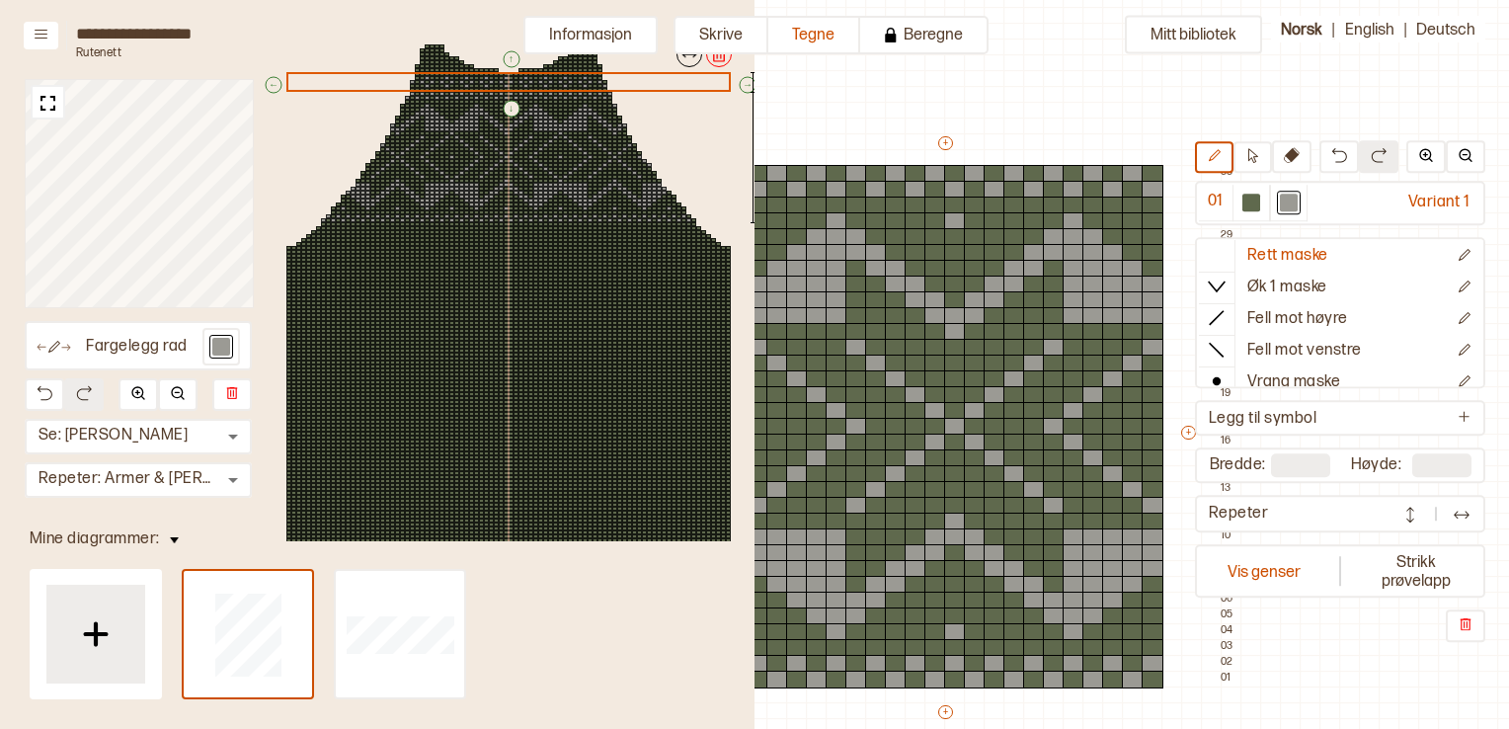
click at [601, 174] on div "↑ ← ↓ → 135 131 130 98" at bounding box center [508, 325] width 563 height 590
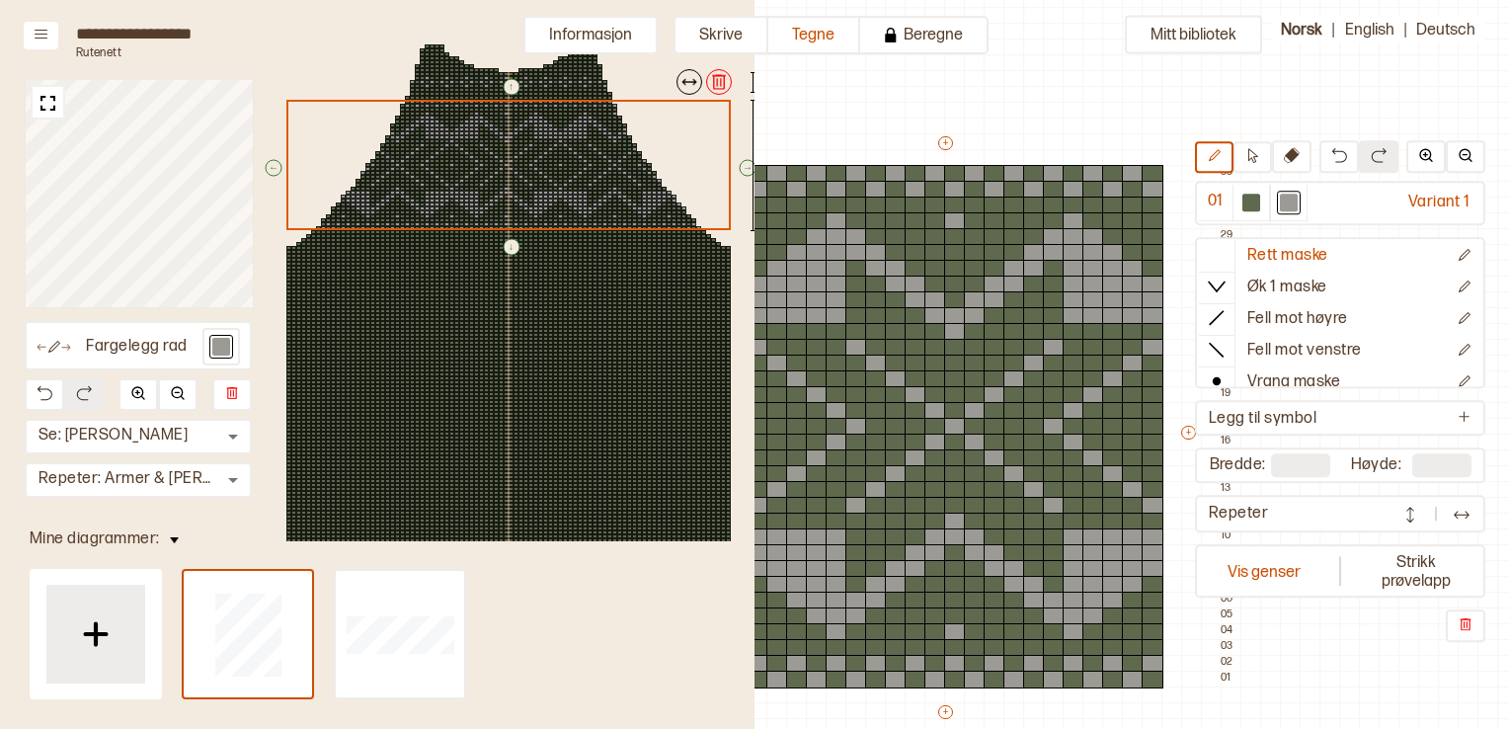
click at [557, 81] on div "↑ ← ↓ → 135 131 128 96" at bounding box center [508, 325] width 563 height 590
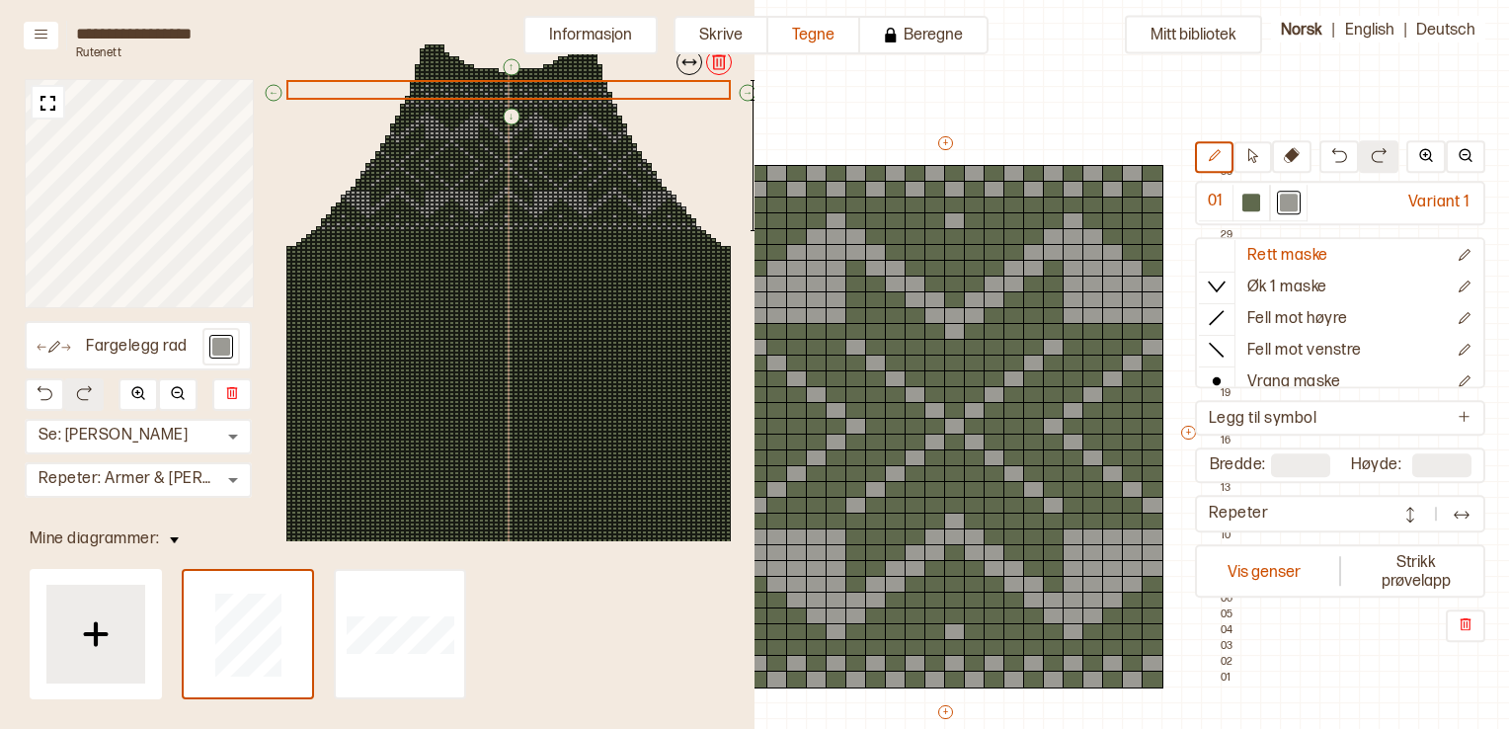
click at [506, 365] on div at bounding box center [506, 366] width 5 height 4
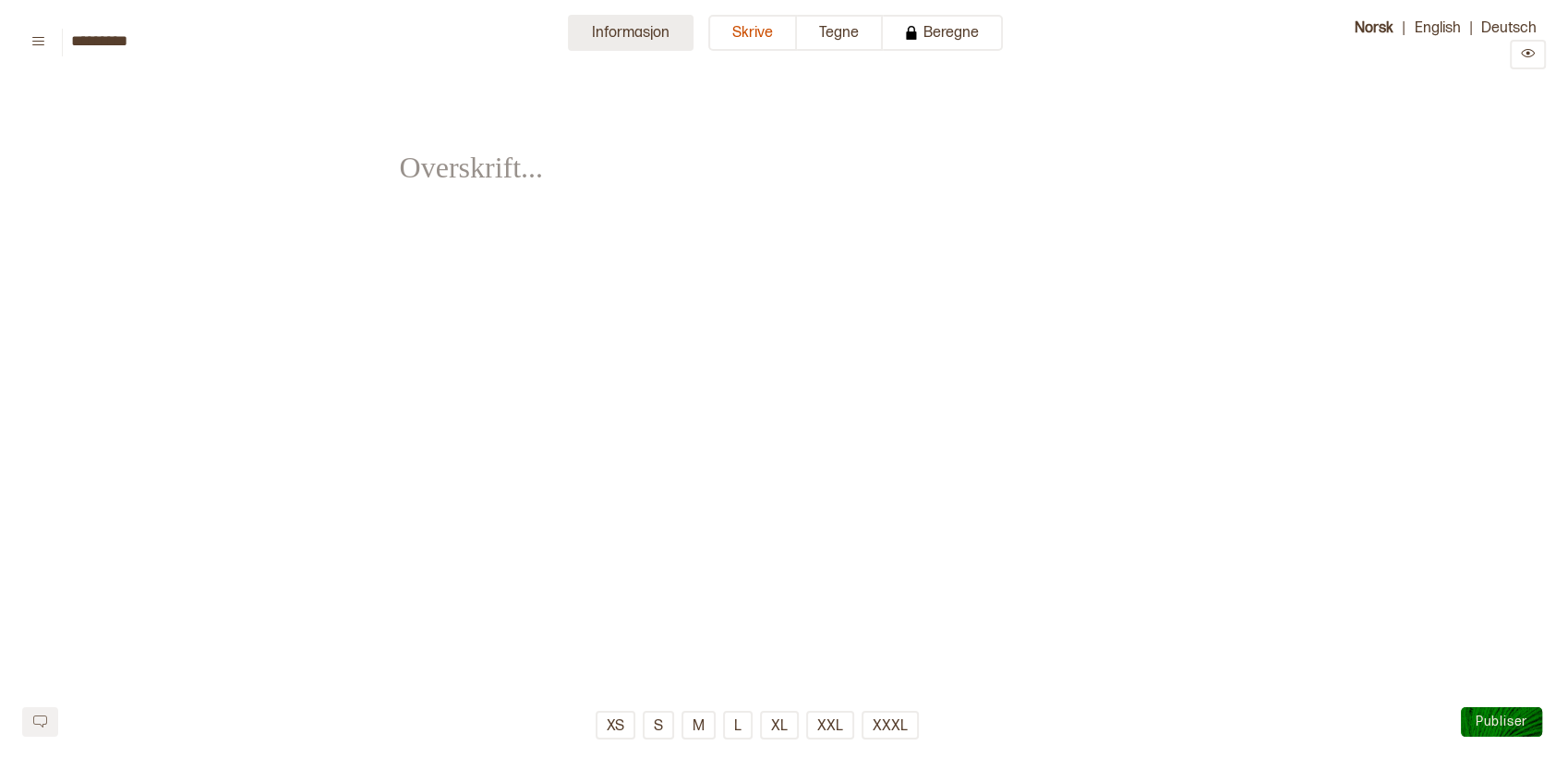
click at [664, 30] on button "Informasjon" at bounding box center [631, 33] width 125 height 36
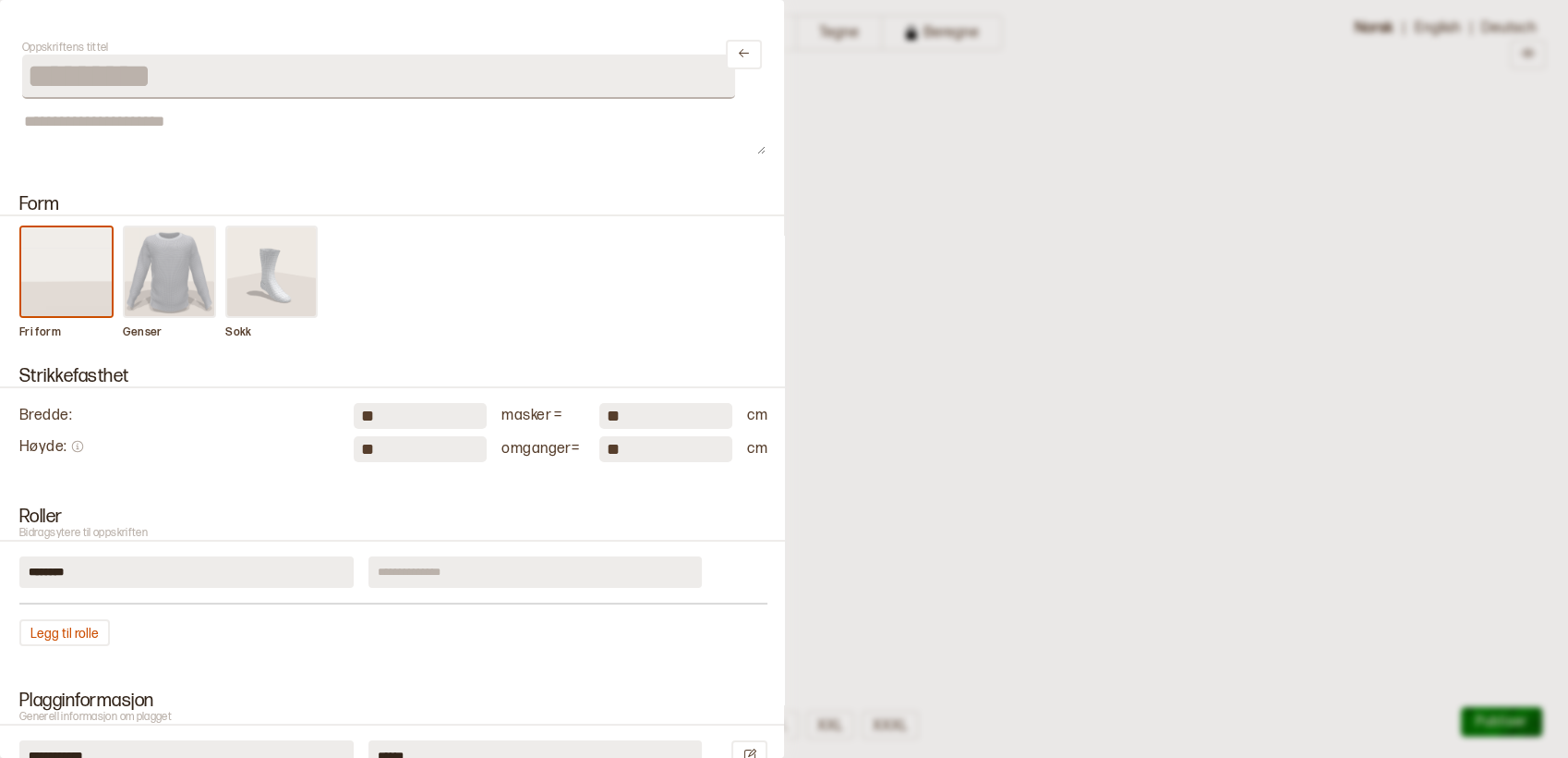
click at [171, 282] on img at bounding box center [169, 271] width 91 height 89
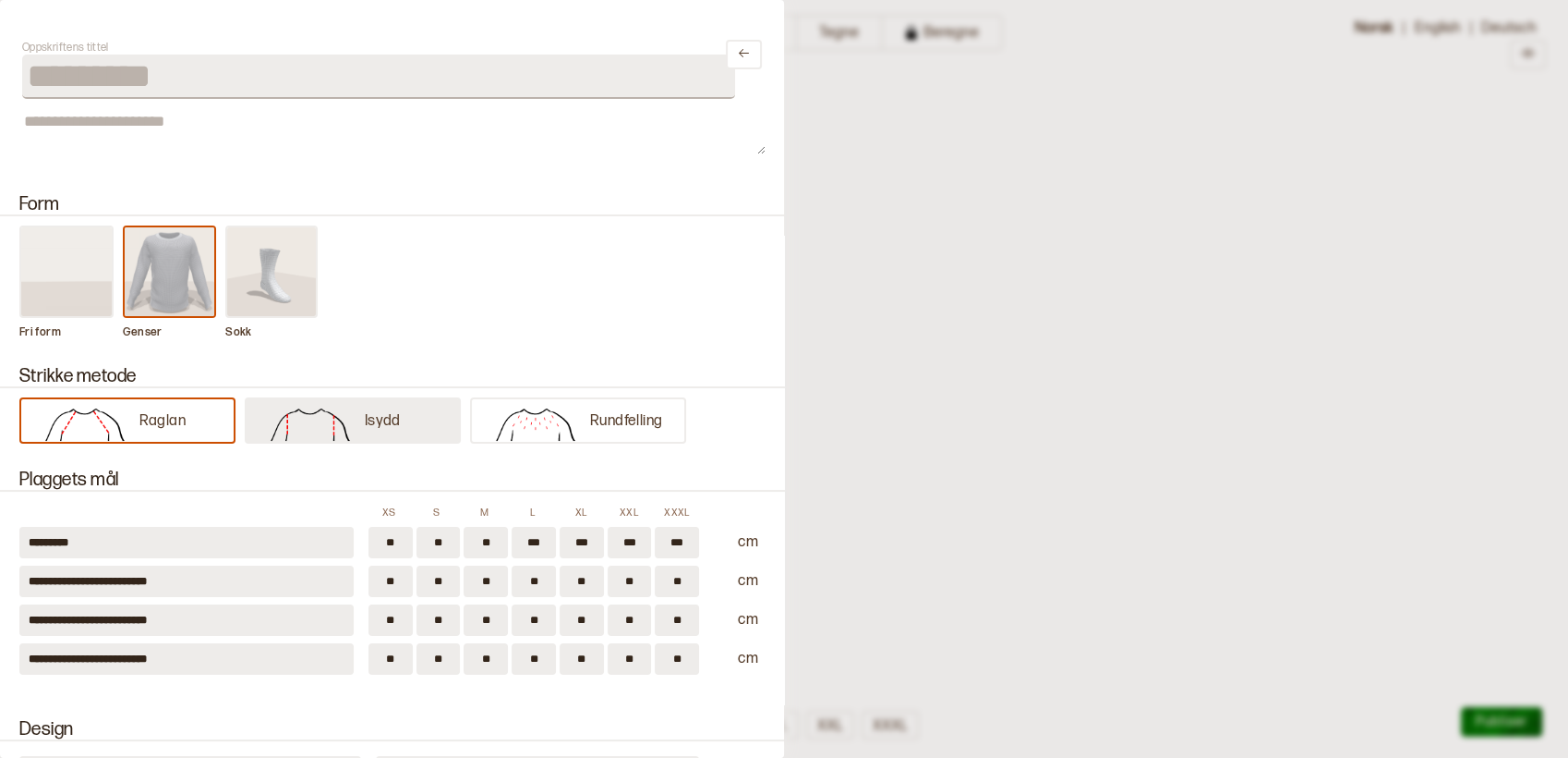
click at [317, 417] on img at bounding box center [310, 421] width 109 height 36
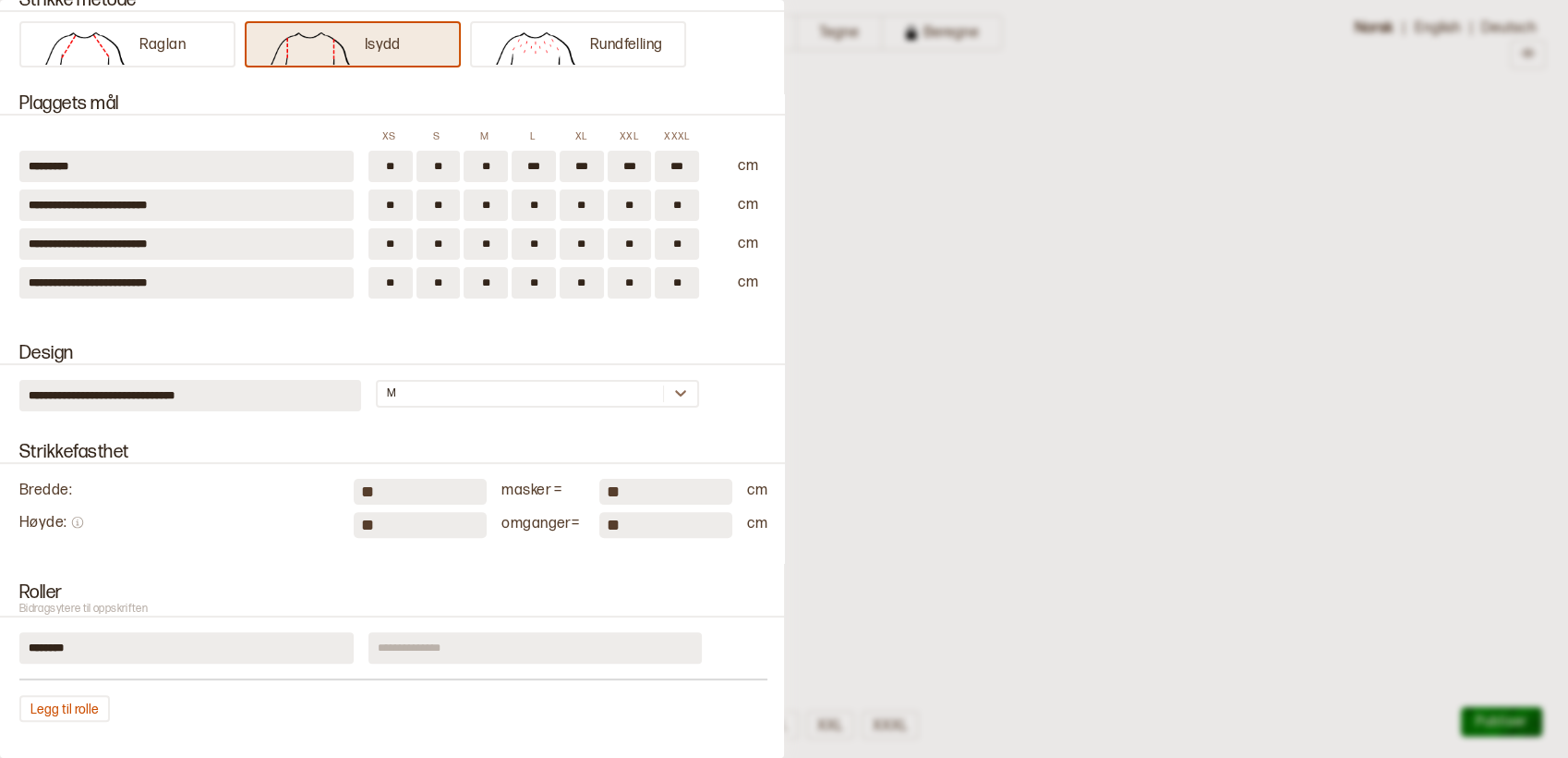
scroll to position [513, 0]
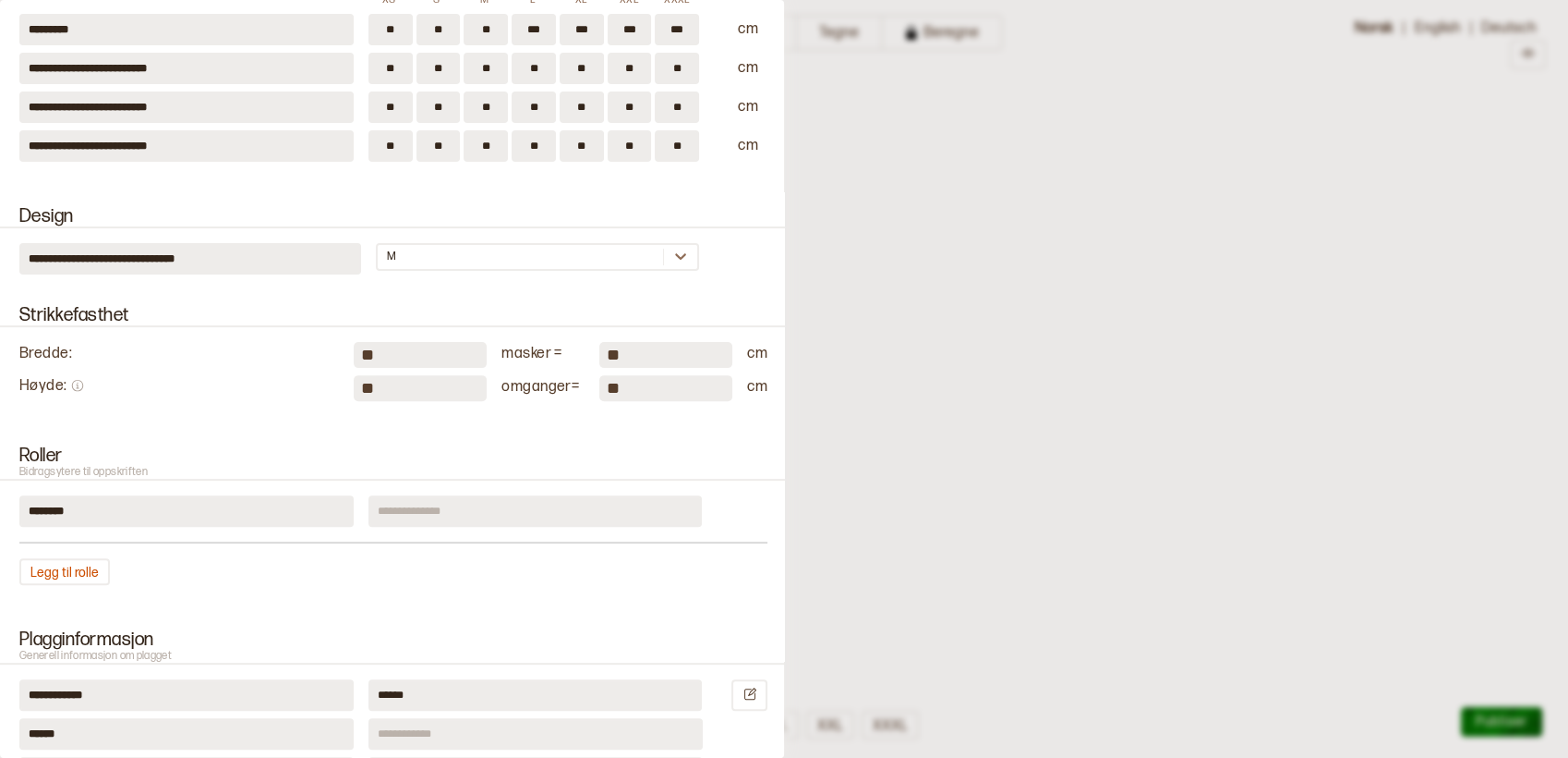
click at [364, 359] on input "**" at bounding box center [420, 355] width 133 height 26
type input "*"
type input "**"
click at [269, 476] on p "Bidragsytere til oppskriften" at bounding box center [393, 473] width 792 height 13
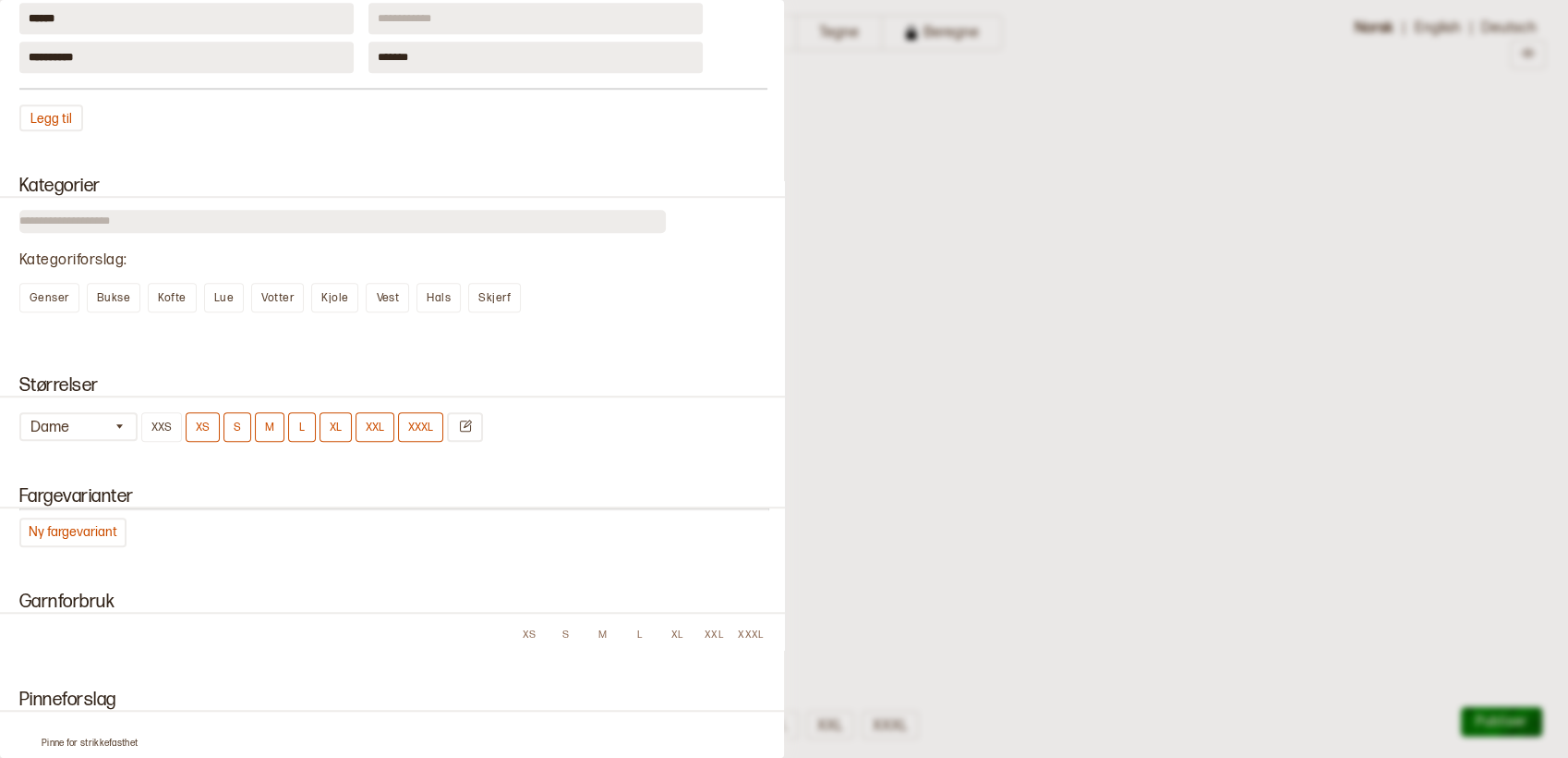
scroll to position [1232, 0]
click at [93, 528] on button "Ny fargevariant" at bounding box center [73, 529] width 108 height 30
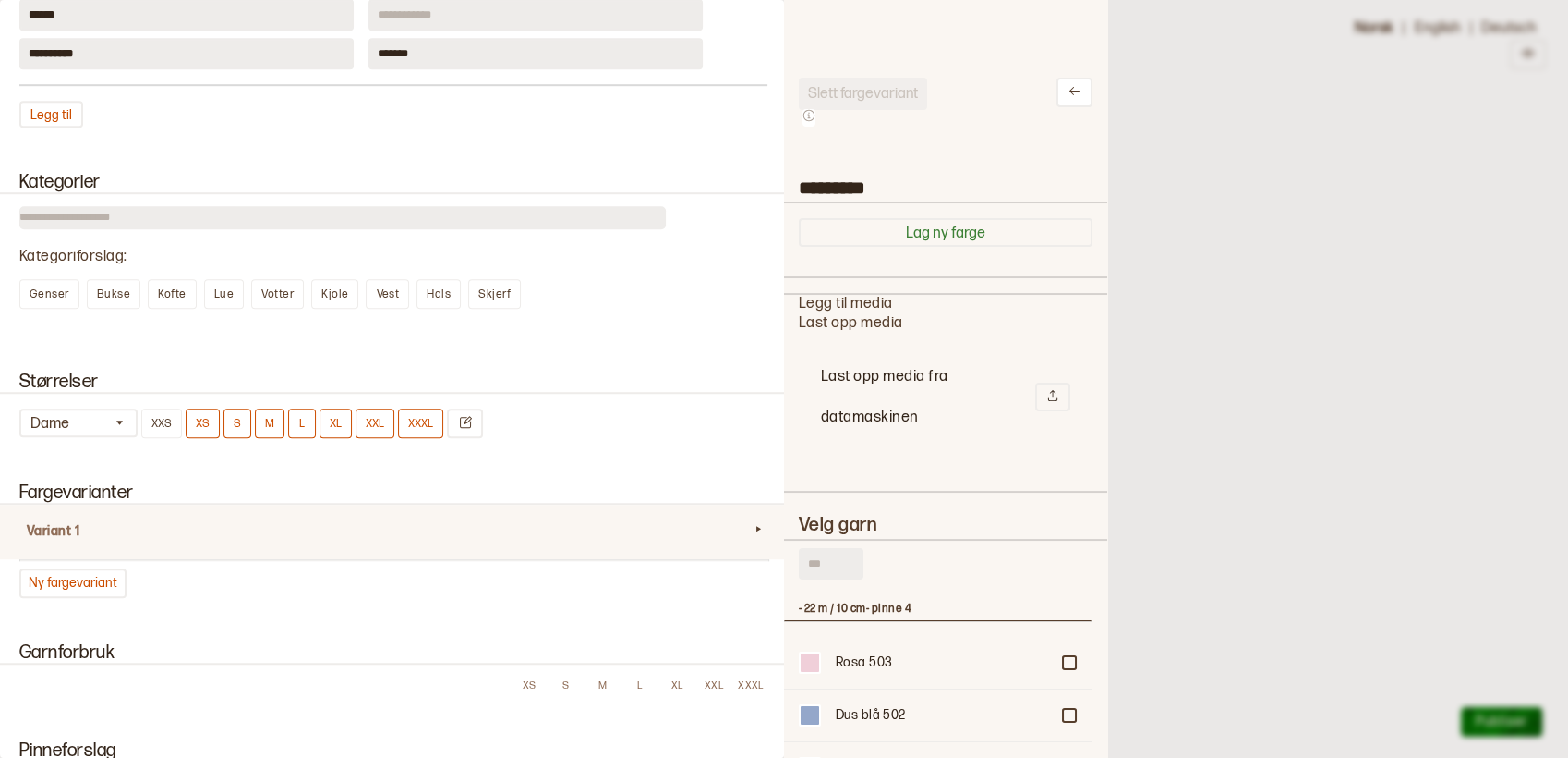
scroll to position [539, 292]
click at [939, 234] on button "Lag ny farge" at bounding box center [946, 232] width 294 height 29
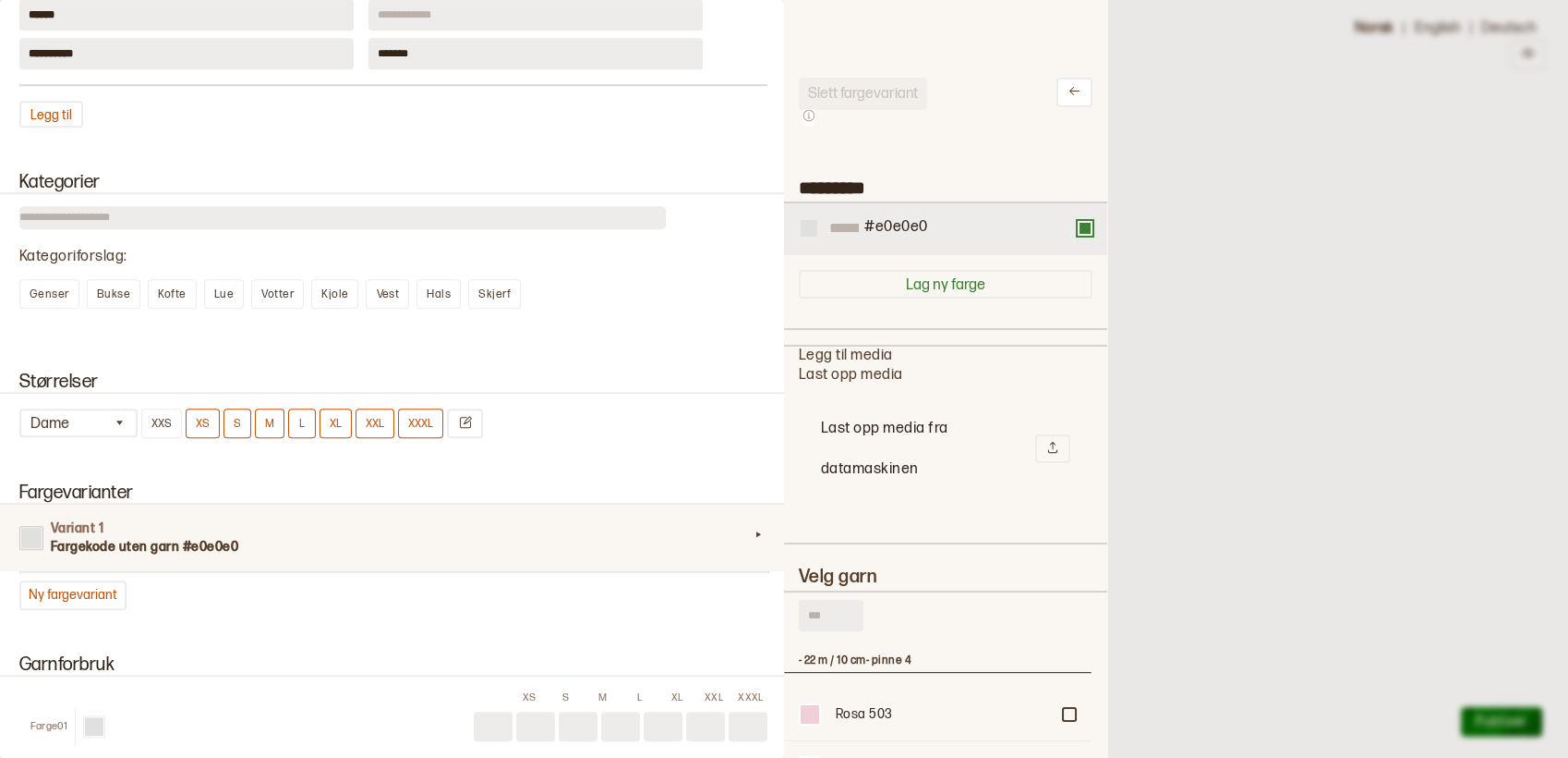
click at [806, 233] on div at bounding box center [809, 228] width 17 height 17
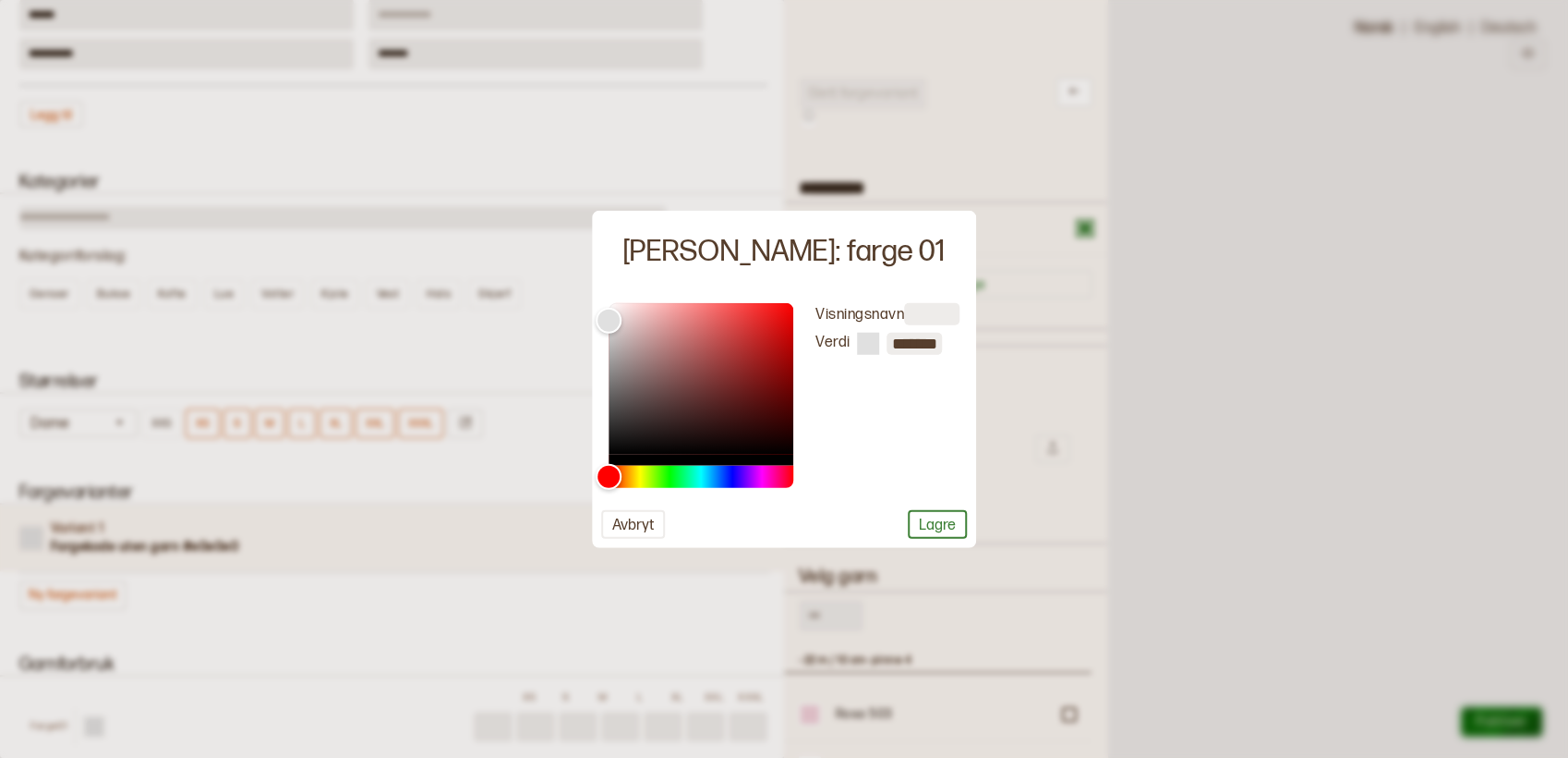
click at [633, 521] on button "Avbryt" at bounding box center [633, 523] width 64 height 29
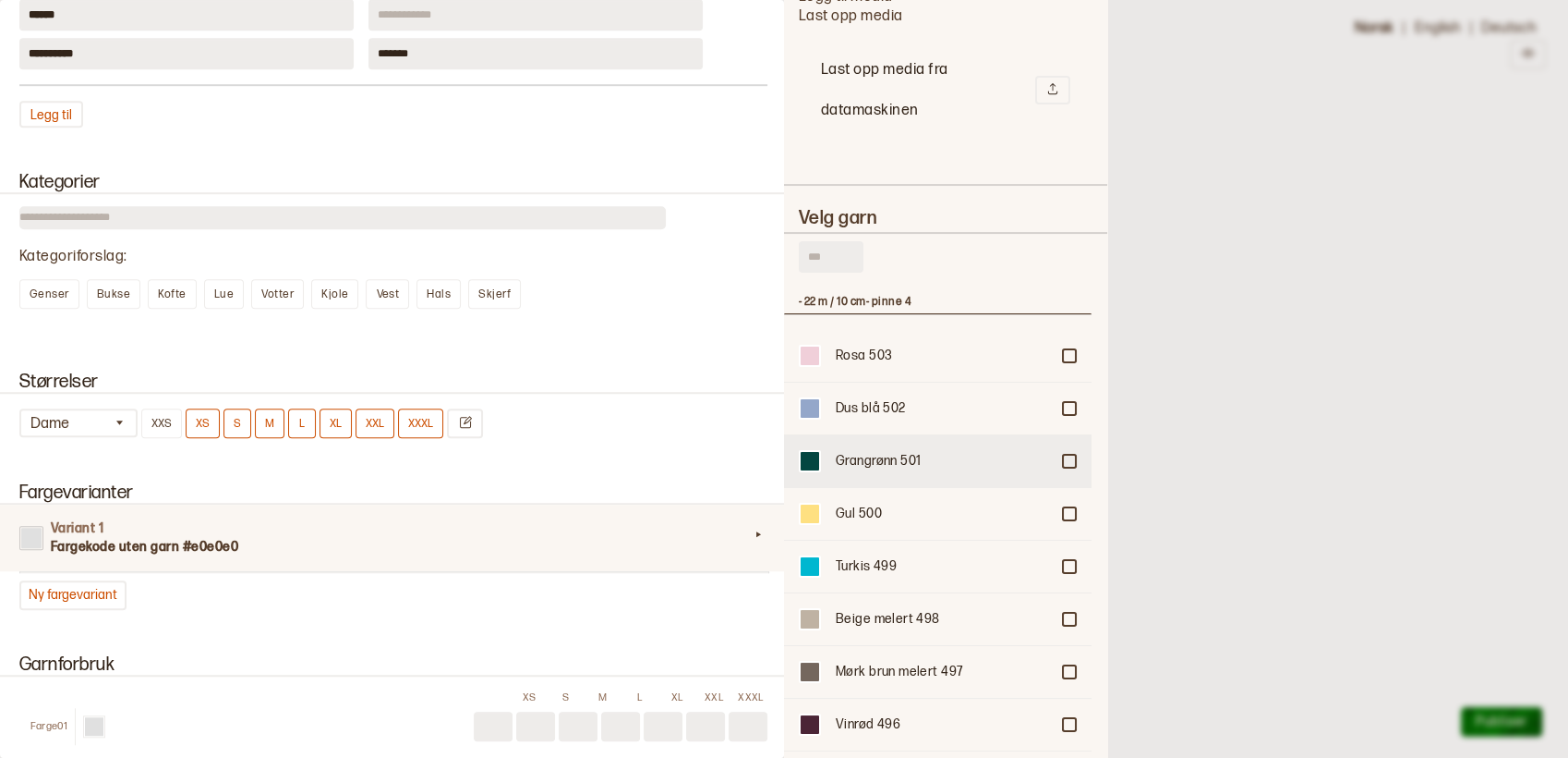
scroll to position [445, 0]
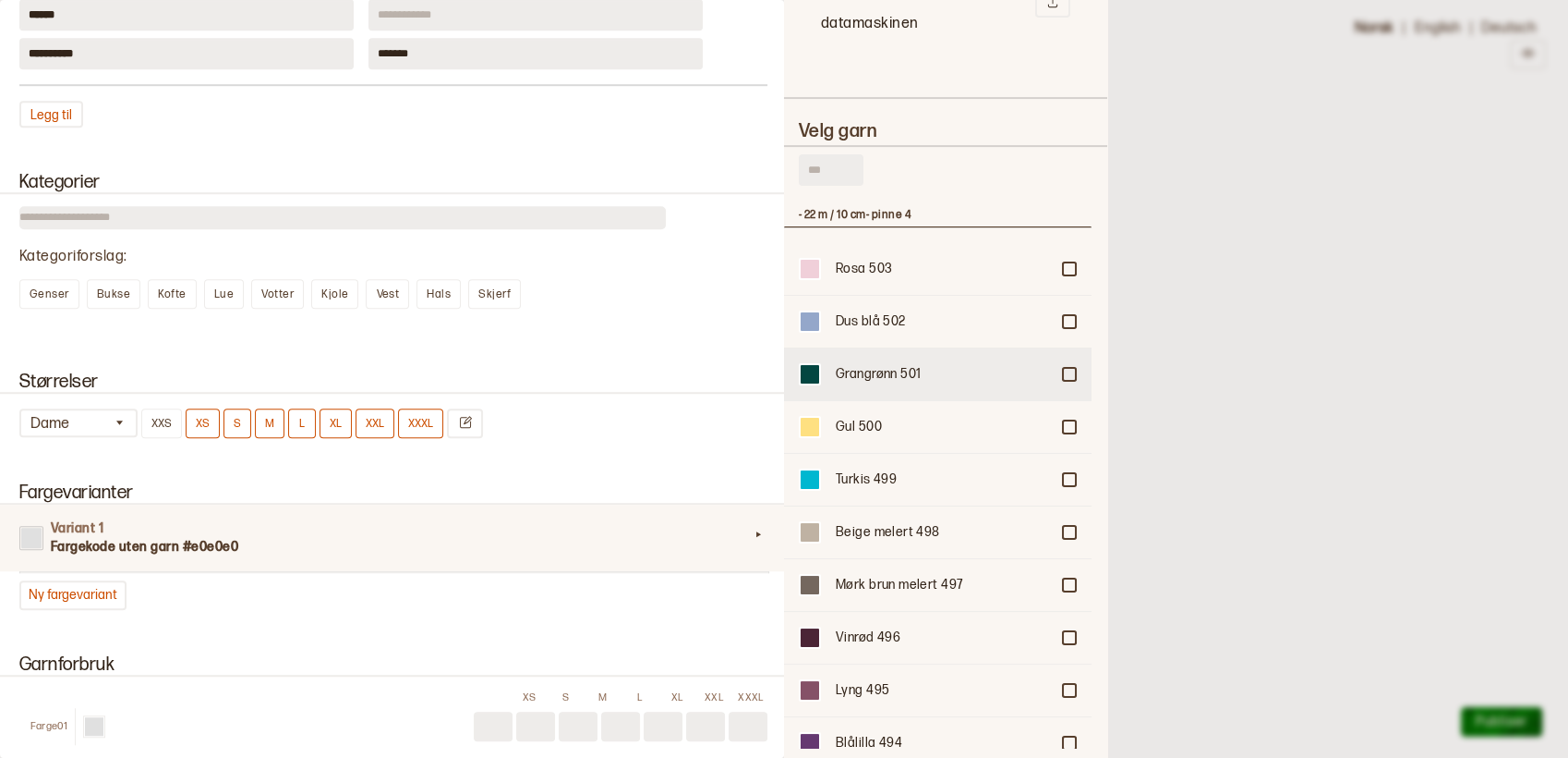
click at [876, 373] on div "Grangrønn 501" at bounding box center [943, 374] width 213 height 19
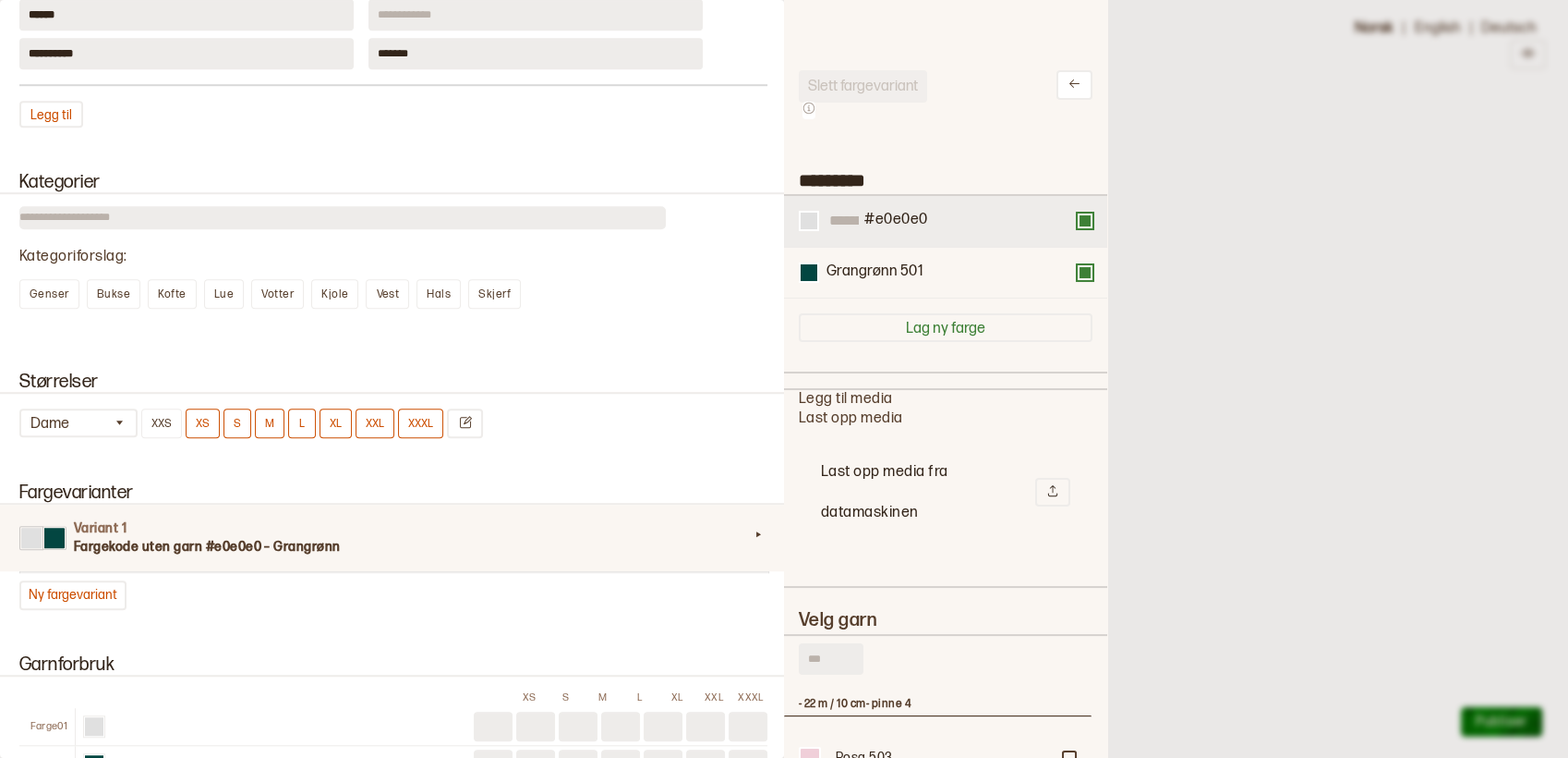
scroll to position [0, 0]
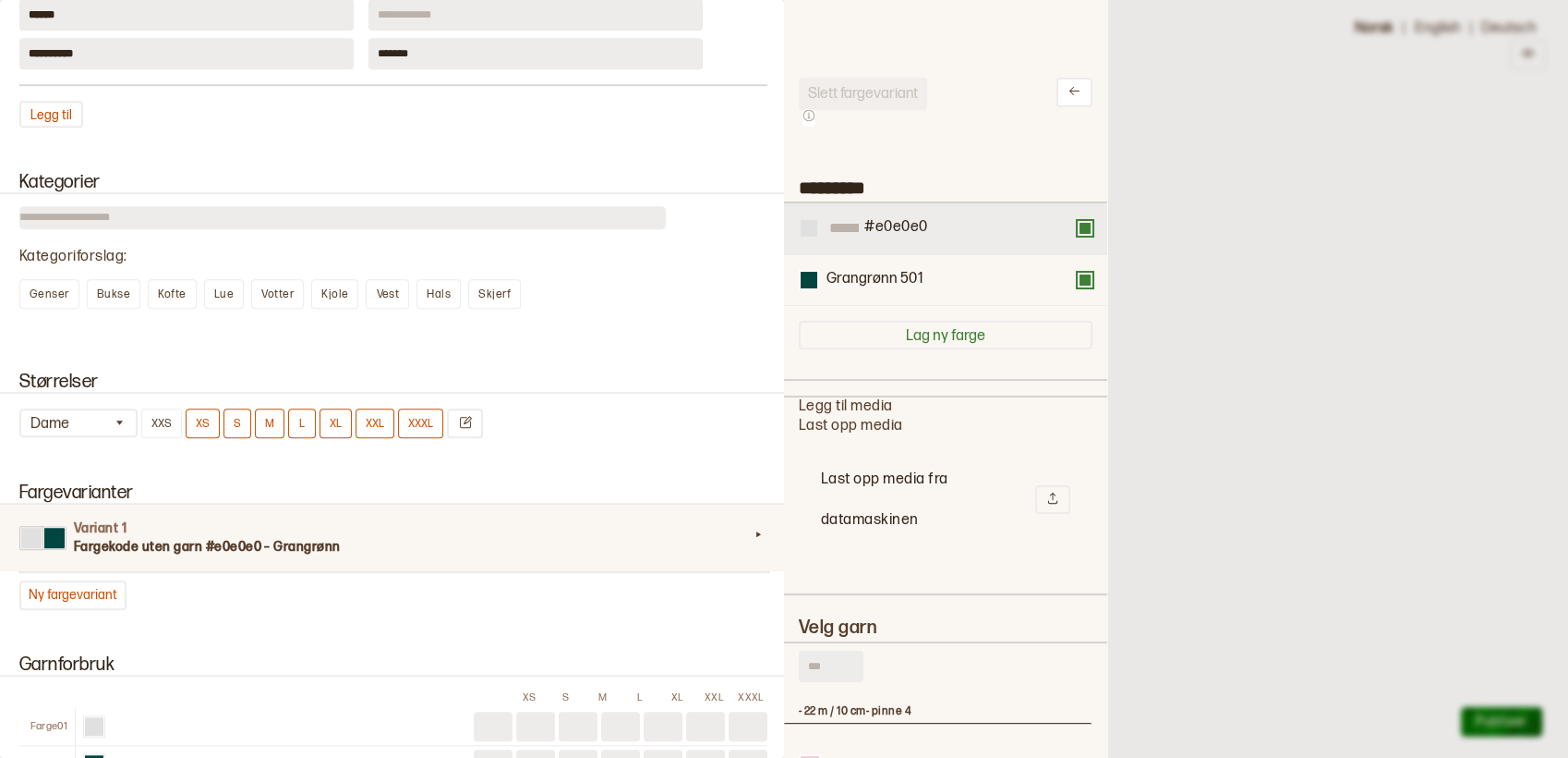
click at [809, 224] on div at bounding box center [809, 228] width 17 height 17
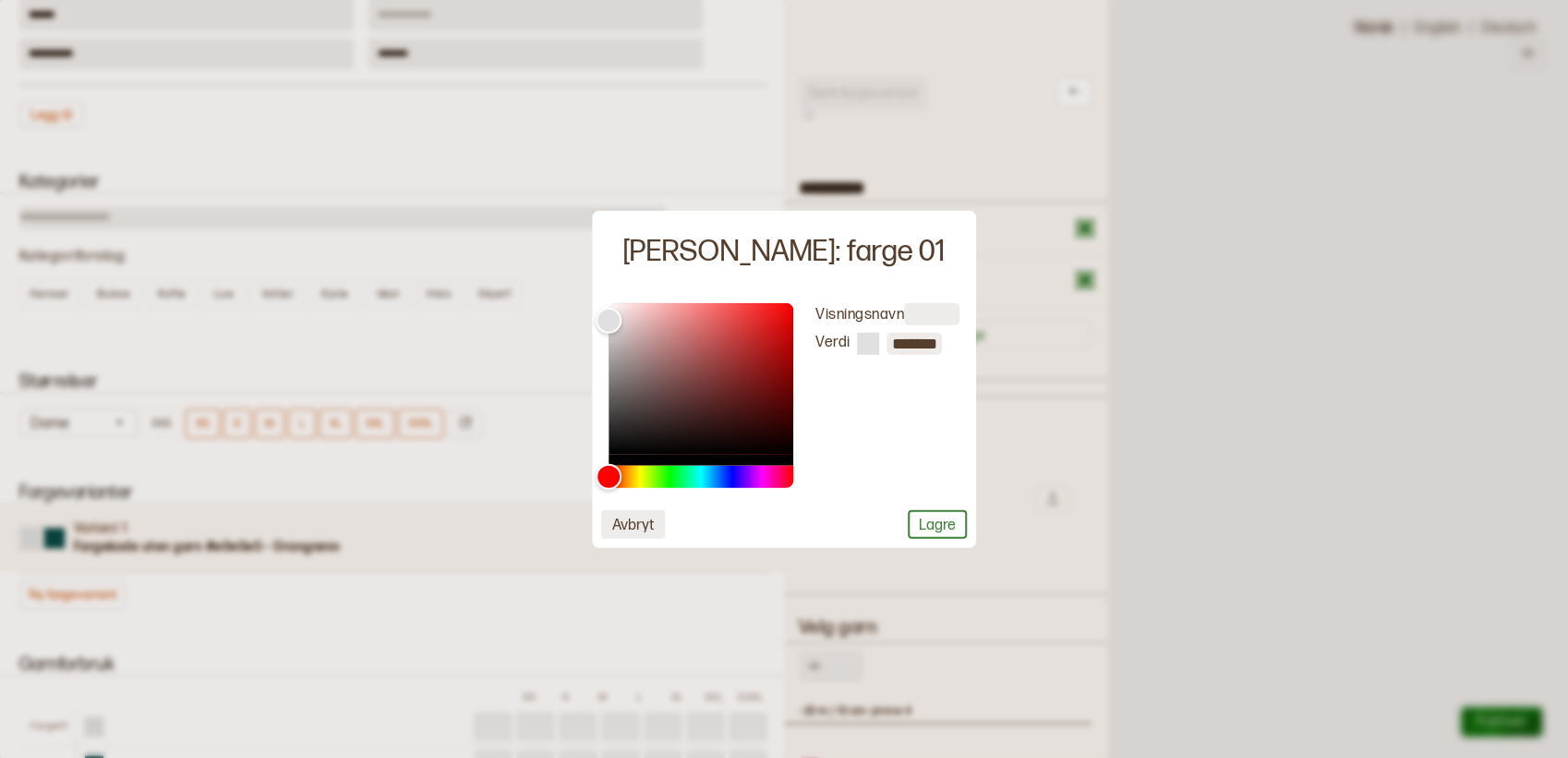
click at [630, 517] on button "Avbryt" at bounding box center [633, 523] width 64 height 29
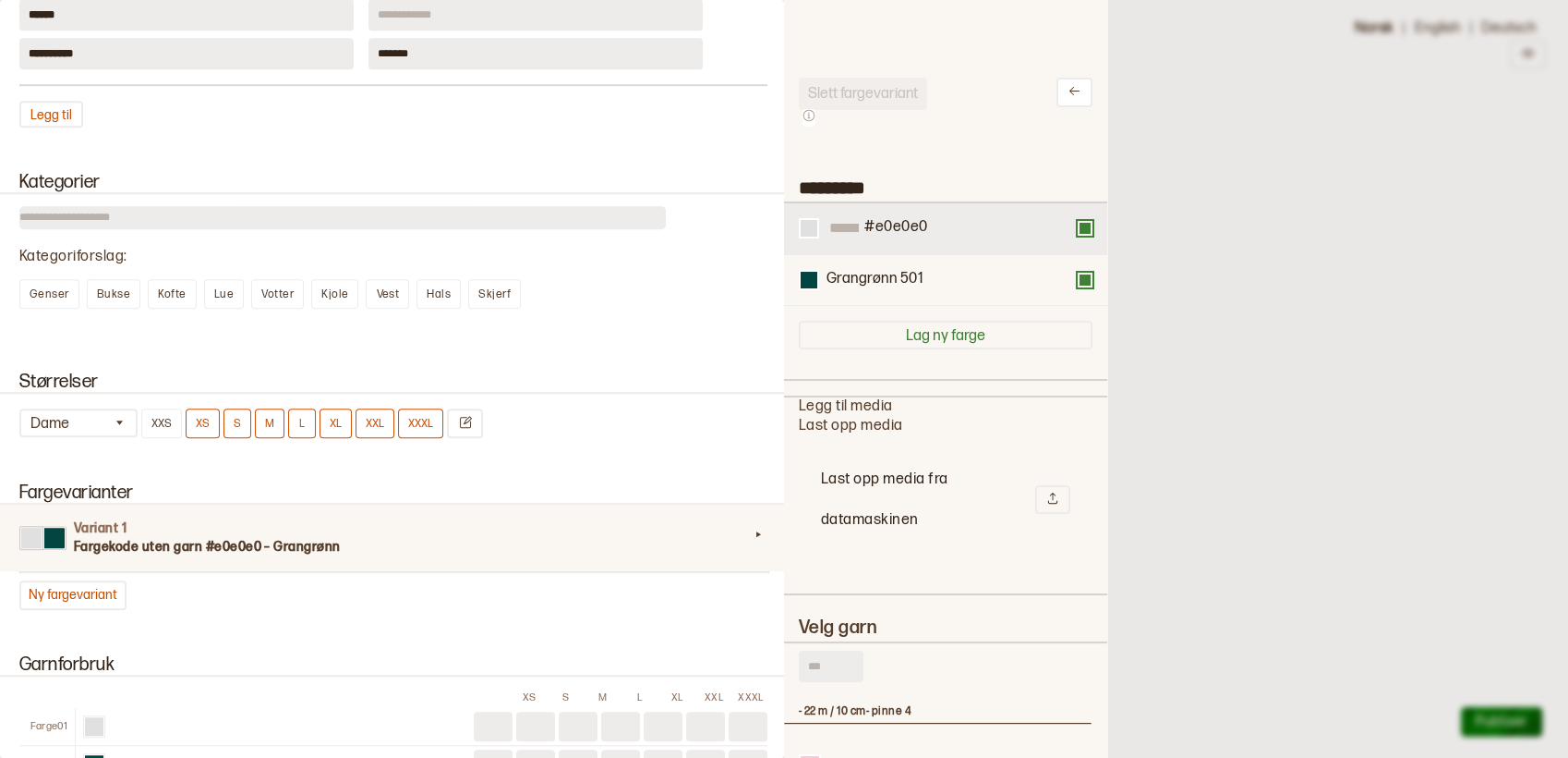
click at [1078, 228] on button at bounding box center [1085, 228] width 15 height 15
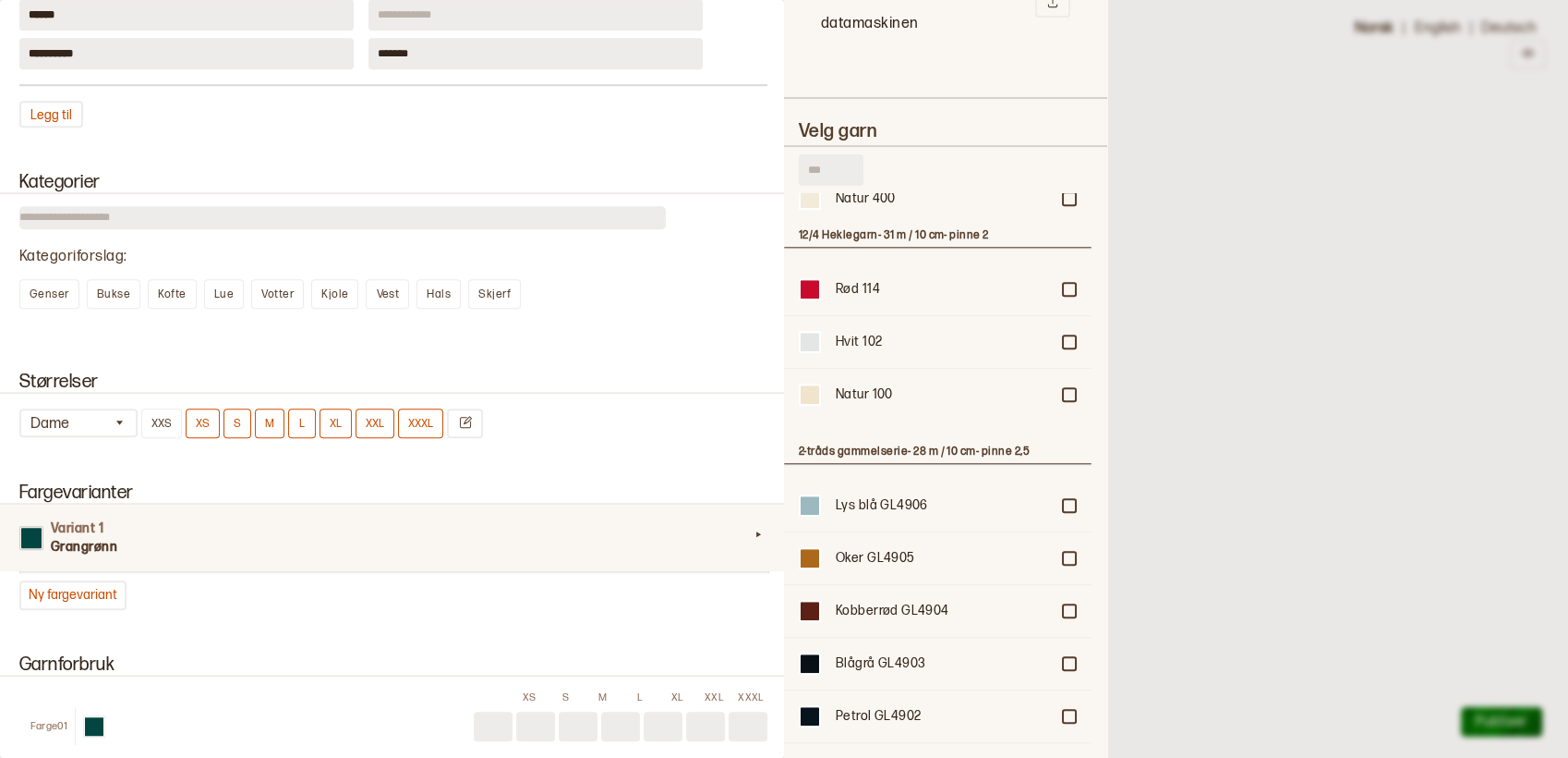
scroll to position [1436, 0]
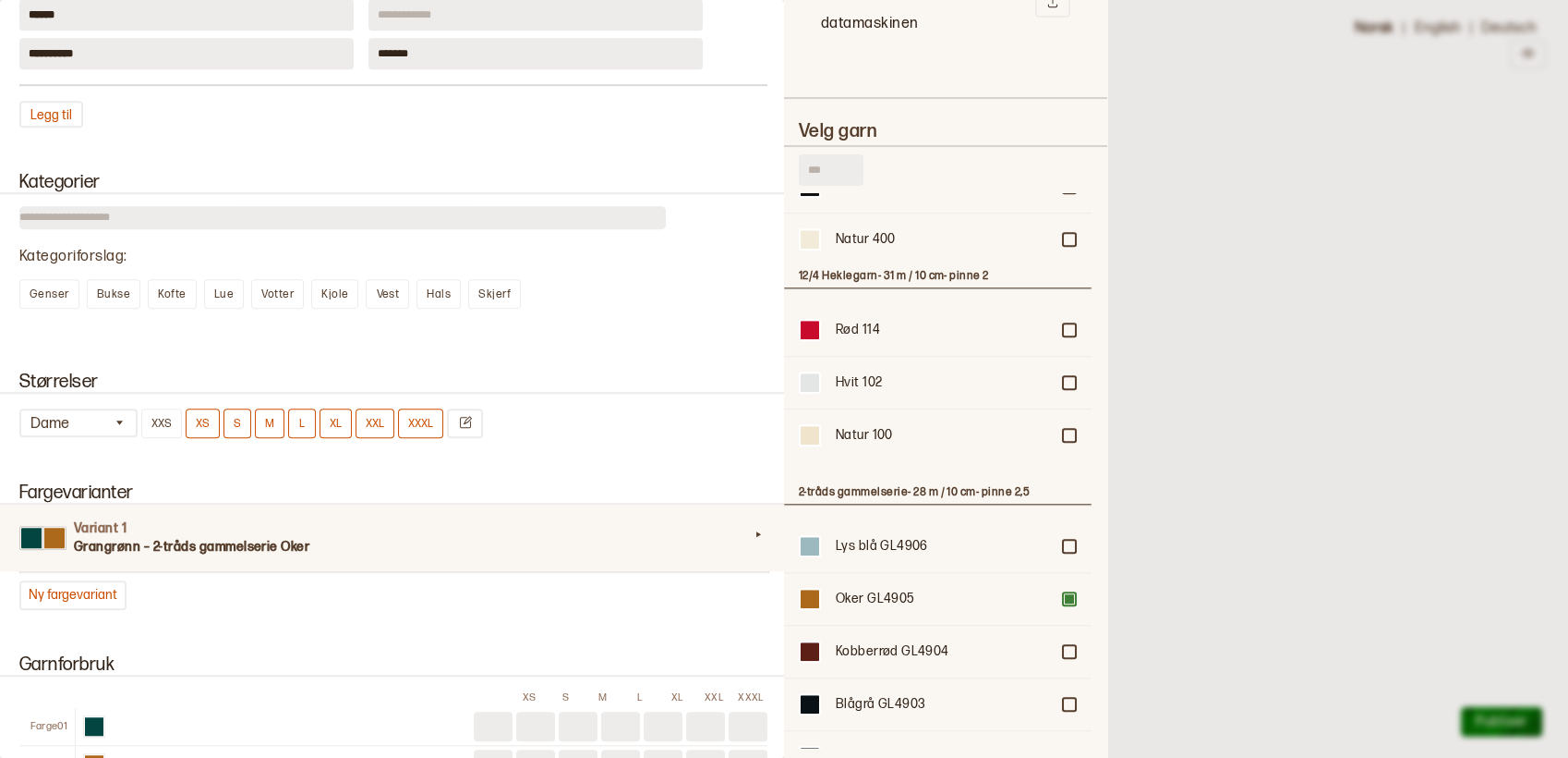
scroll to position [1232, 0]
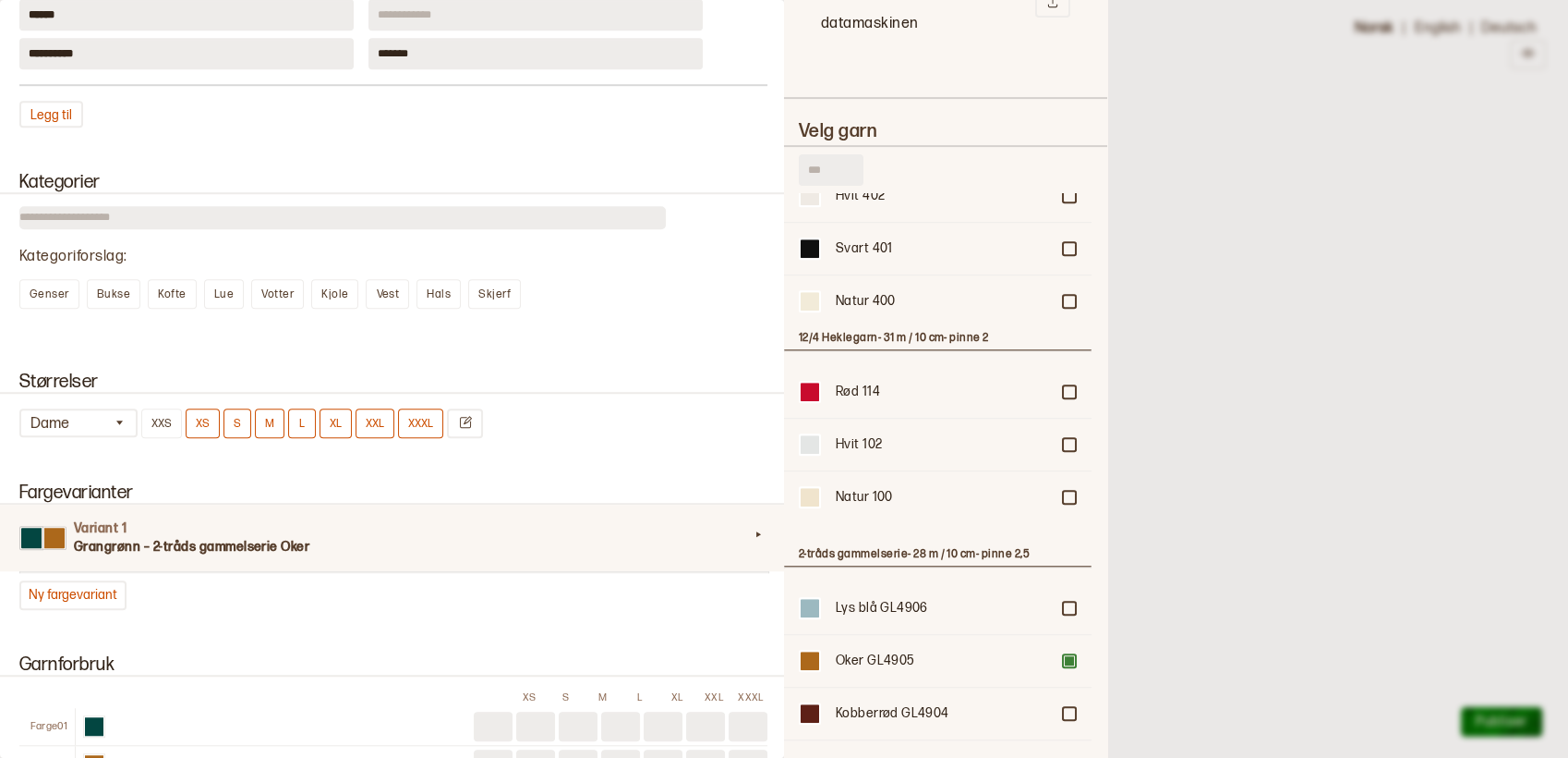
click at [1264, 295] on div at bounding box center [784, 379] width 1568 height 758
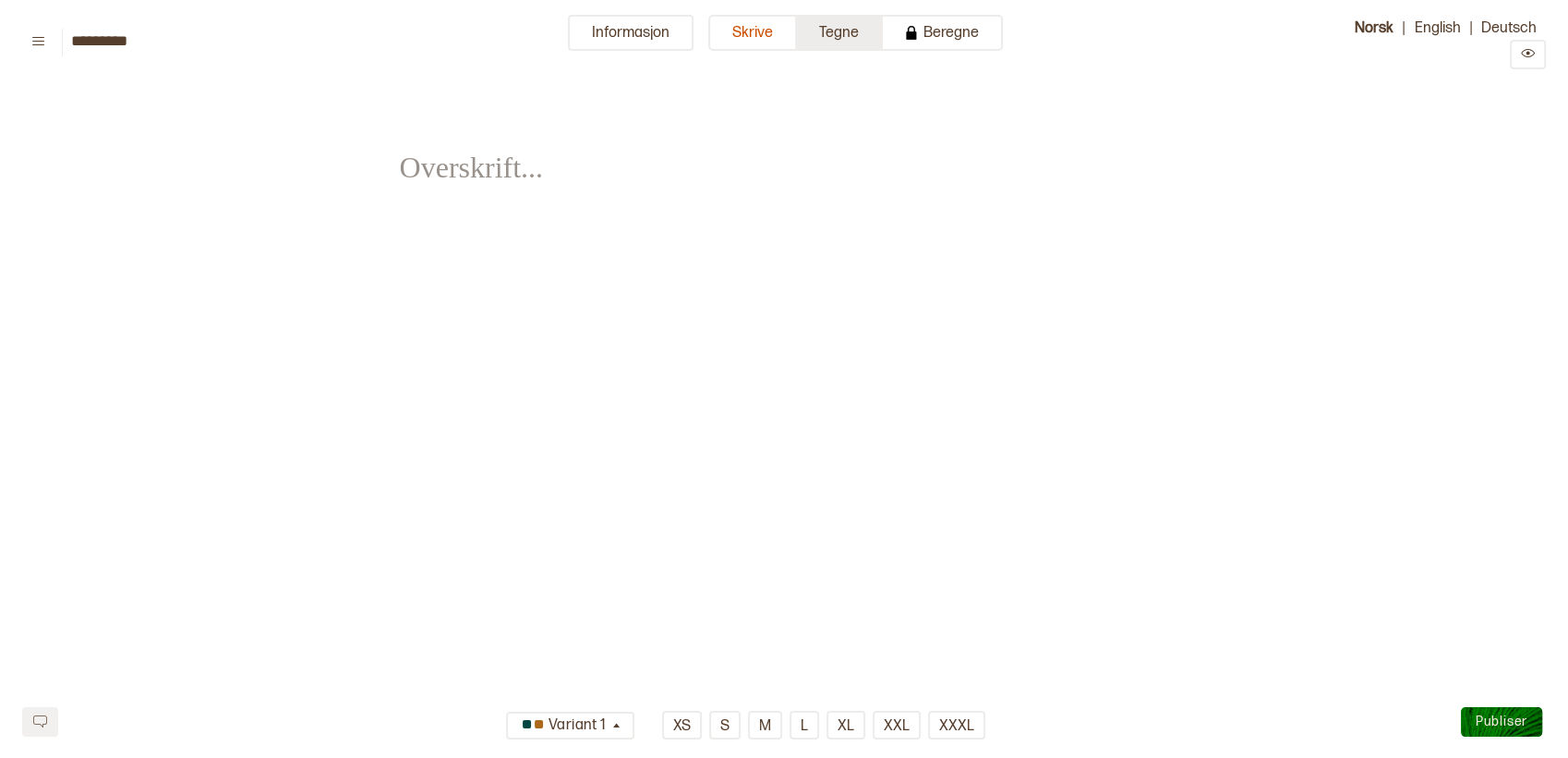
click at [826, 28] on button "Tegne" at bounding box center [840, 33] width 86 height 36
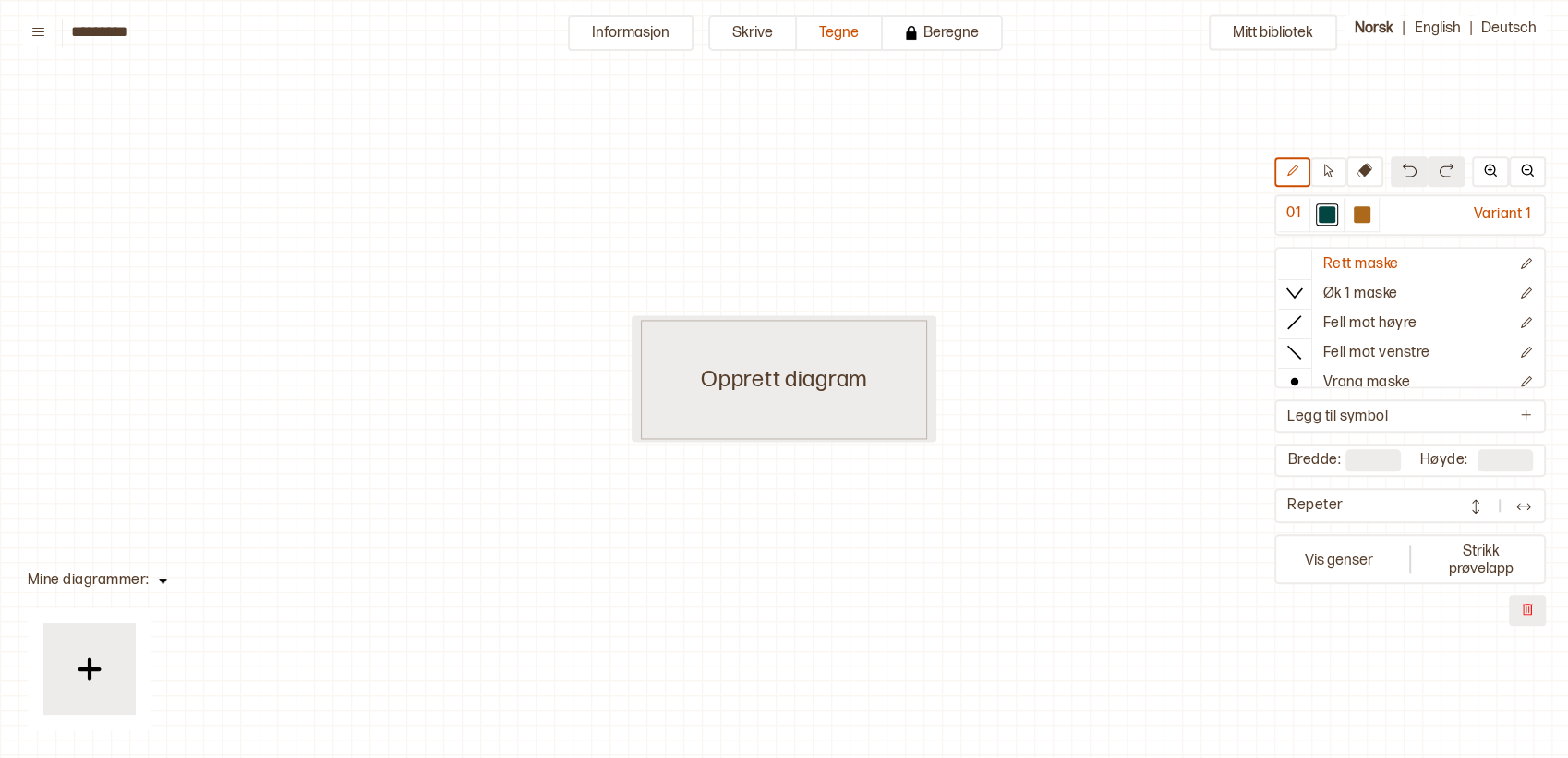
click at [869, 353] on div "Opprett diagram" at bounding box center [784, 379] width 286 height 119
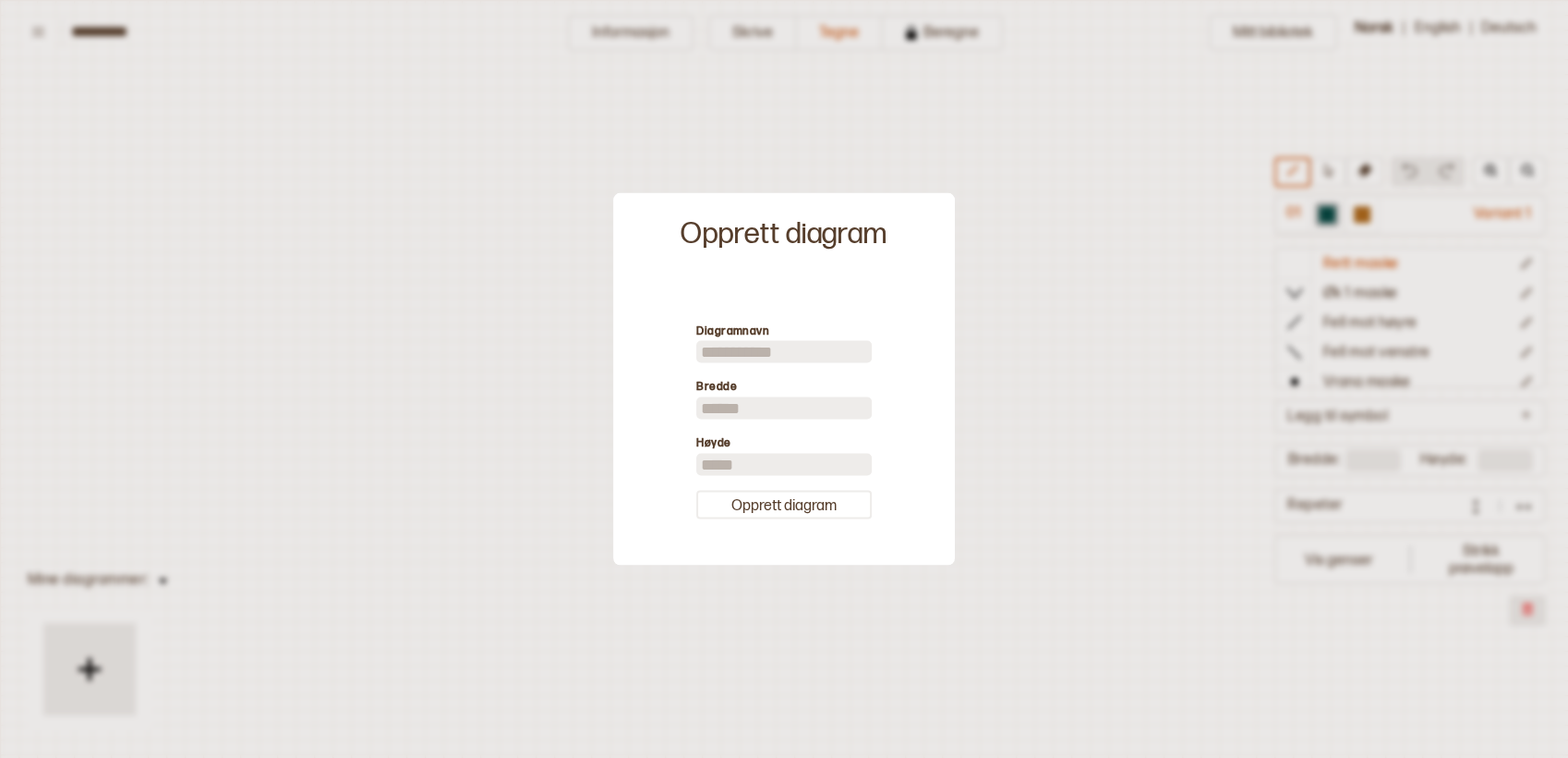
scroll to position [7, 7]
click at [795, 507] on button "Opprett diagram" at bounding box center [784, 503] width 176 height 29
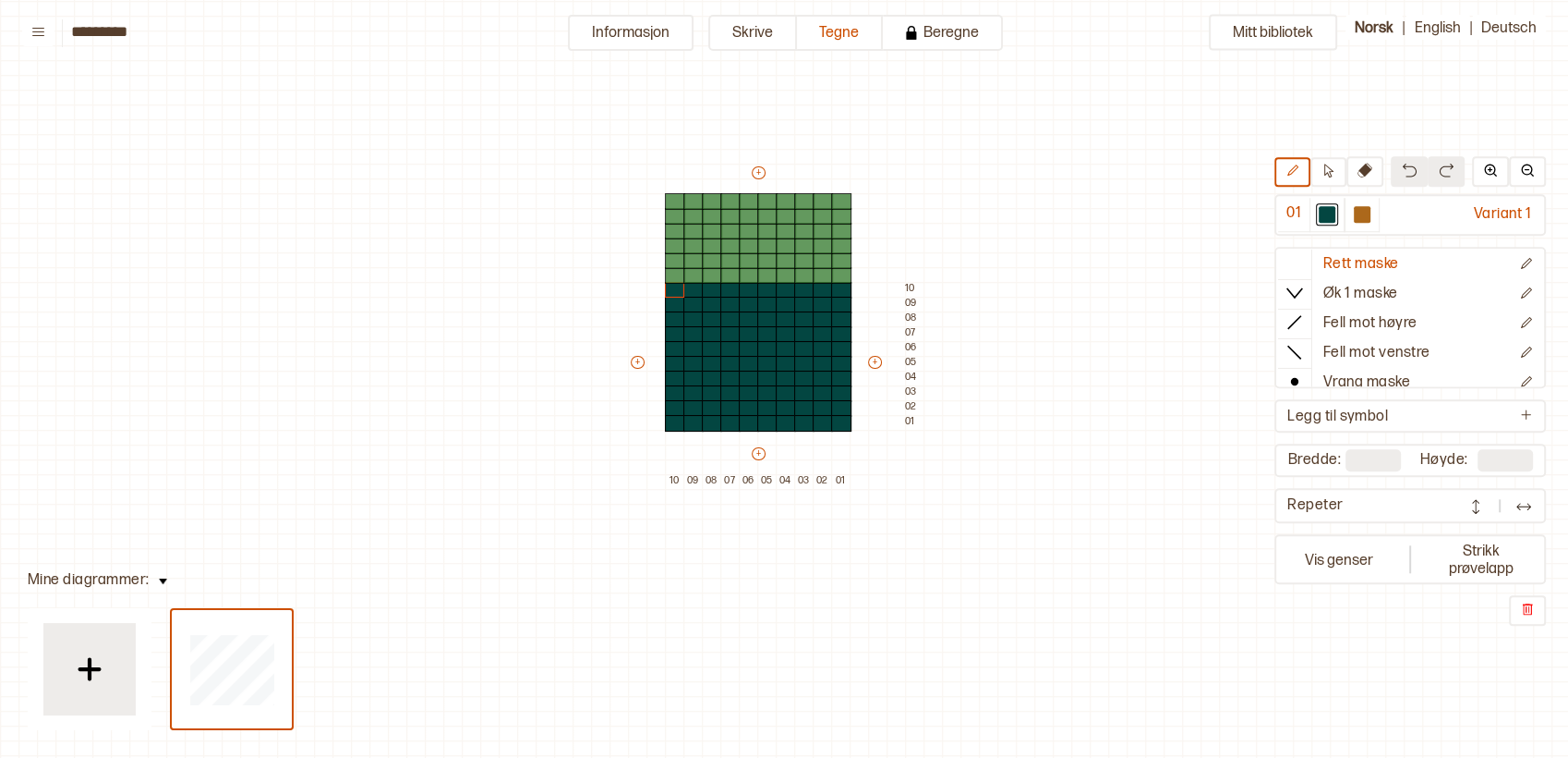
type input "**"
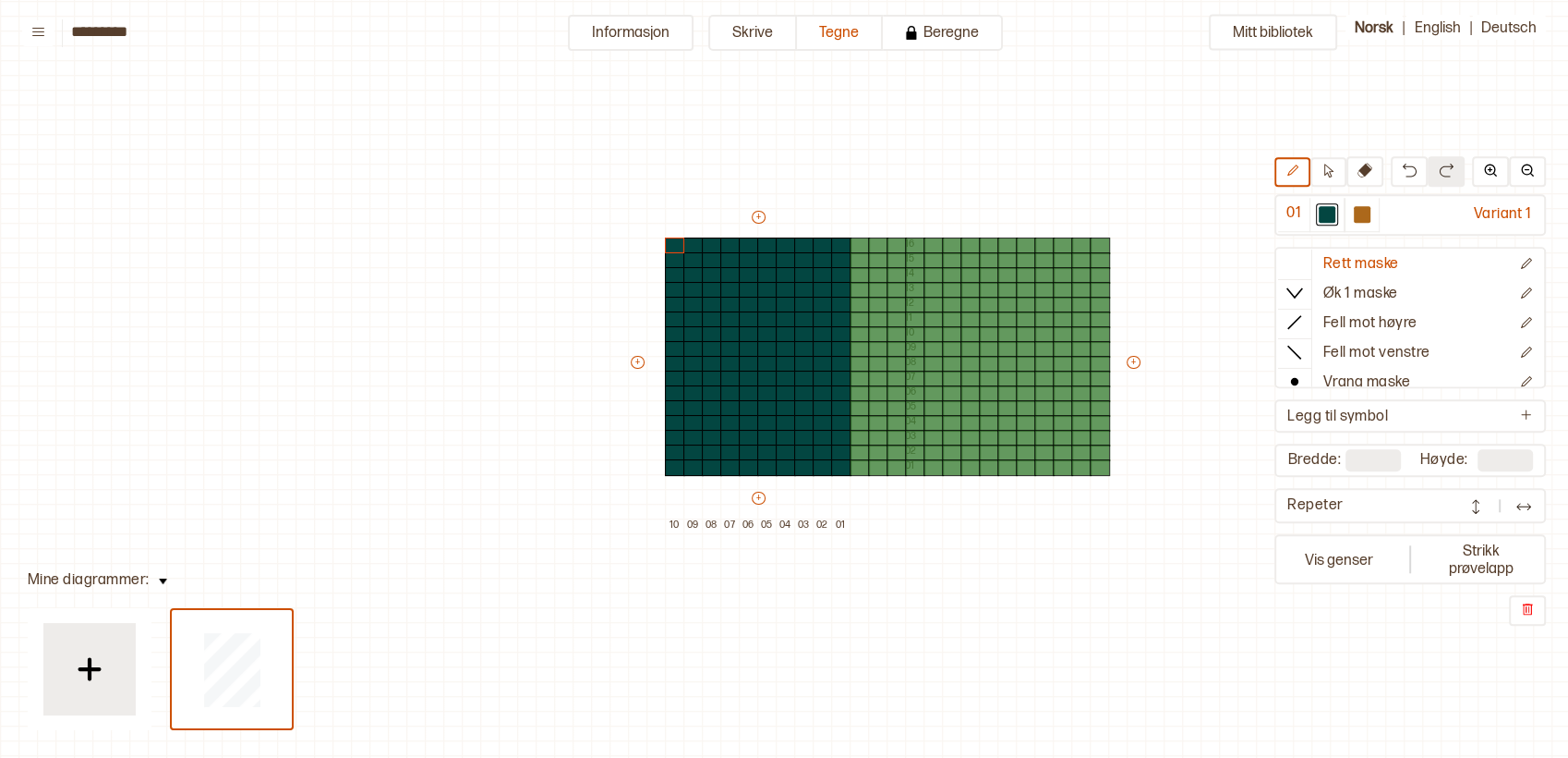
type input "**"
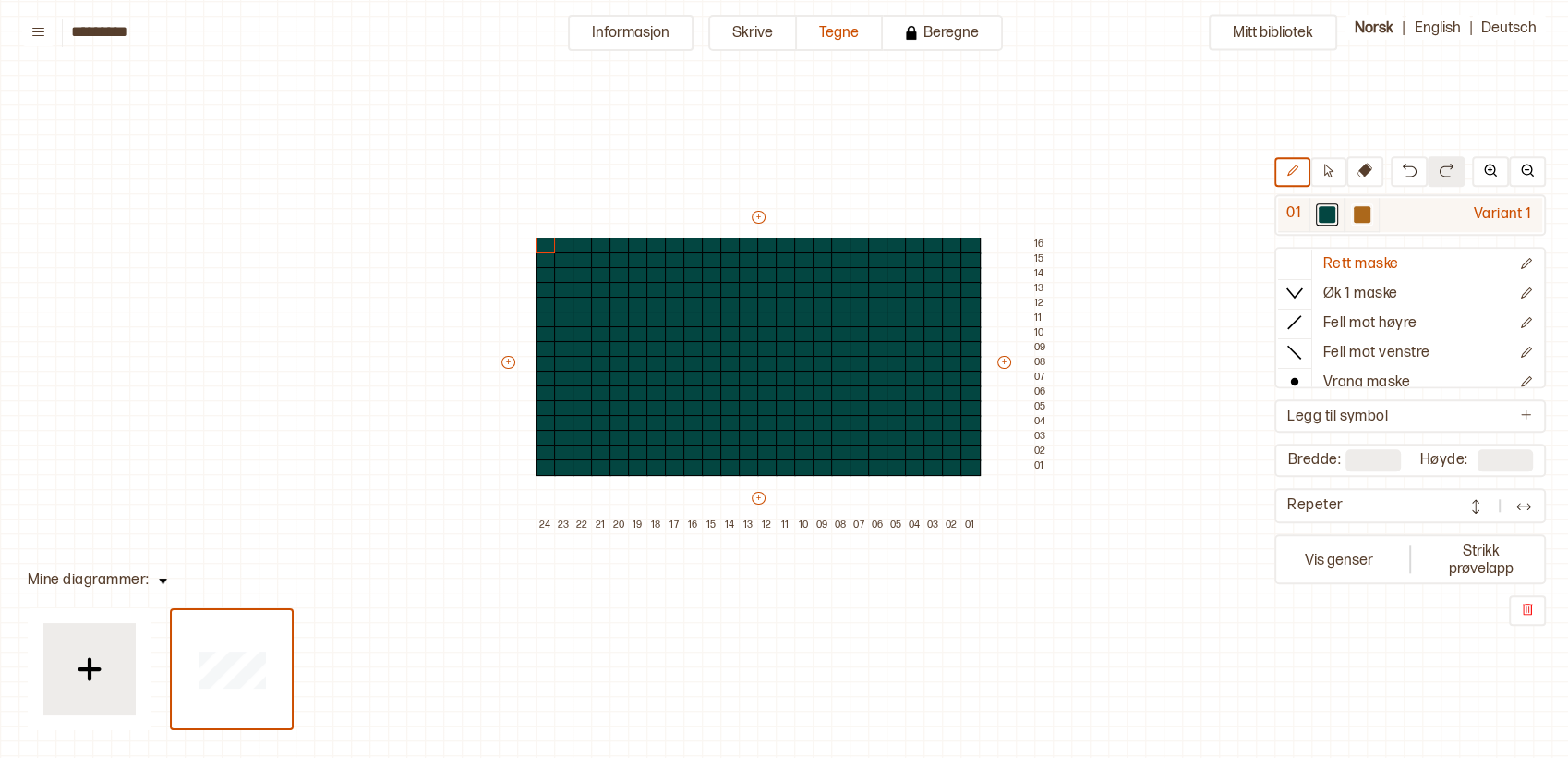
click at [1375, 211] on div at bounding box center [1363, 214] width 36 height 35
drag, startPoint x: 692, startPoint y: 450, endPoint x: 705, endPoint y: 451, distance: 13.0
click at [705, 451] on div "+ + + + 24 23 22 21 20 19 18 17 16 15 14 13 12 11 10 09 08 07 06 05 04 03 02 01…" at bounding box center [776, 371] width 554 height 326
click at [689, 472] on div at bounding box center [694, 468] width 21 height 17
click at [676, 447] on div at bounding box center [675, 453] width 21 height 17
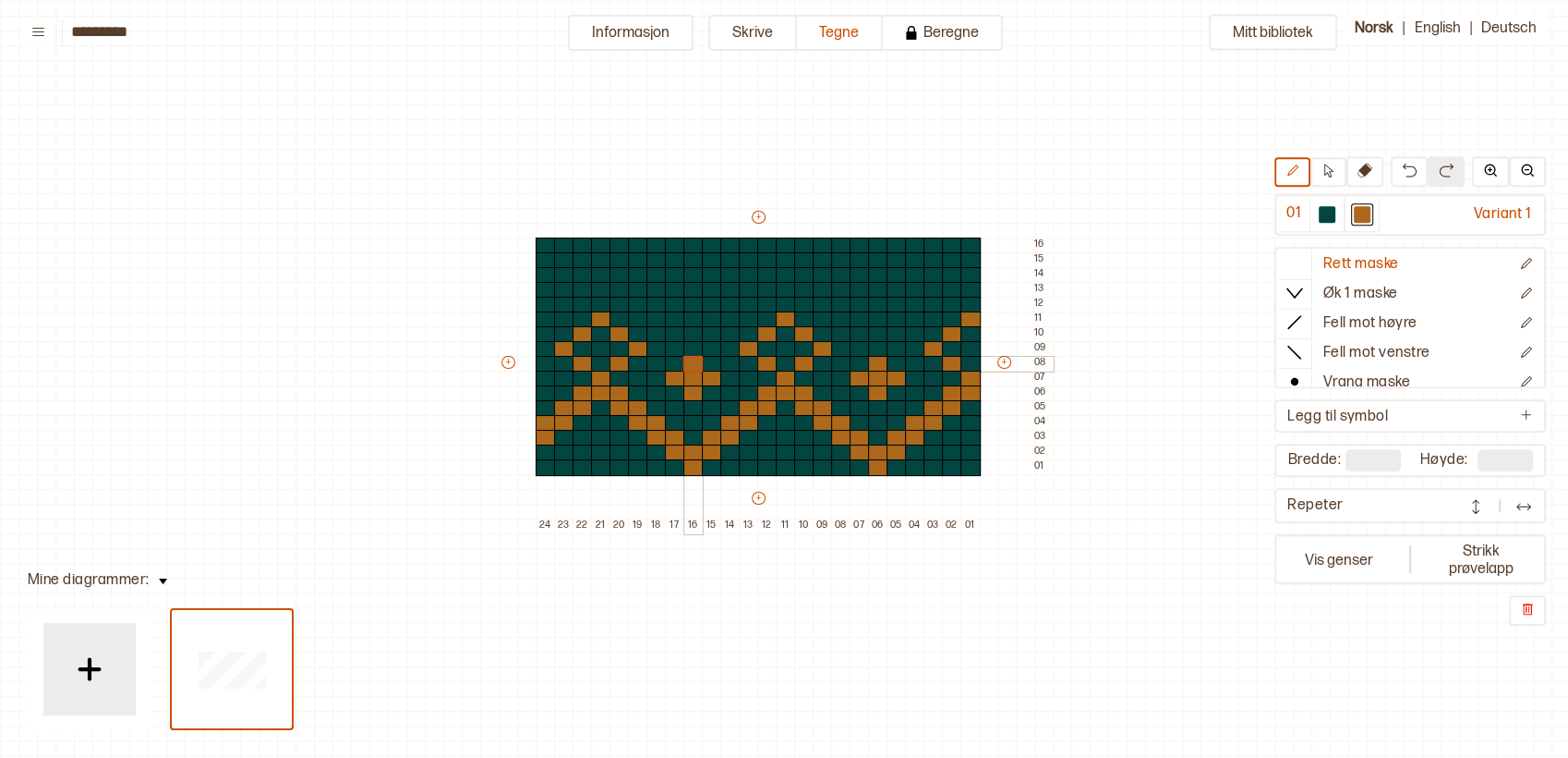
click at [694, 357] on div at bounding box center [694, 364] width 21 height 17
click at [891, 363] on div at bounding box center [897, 364] width 21 height 17
click at [880, 363] on div at bounding box center [878, 364] width 21 height 17
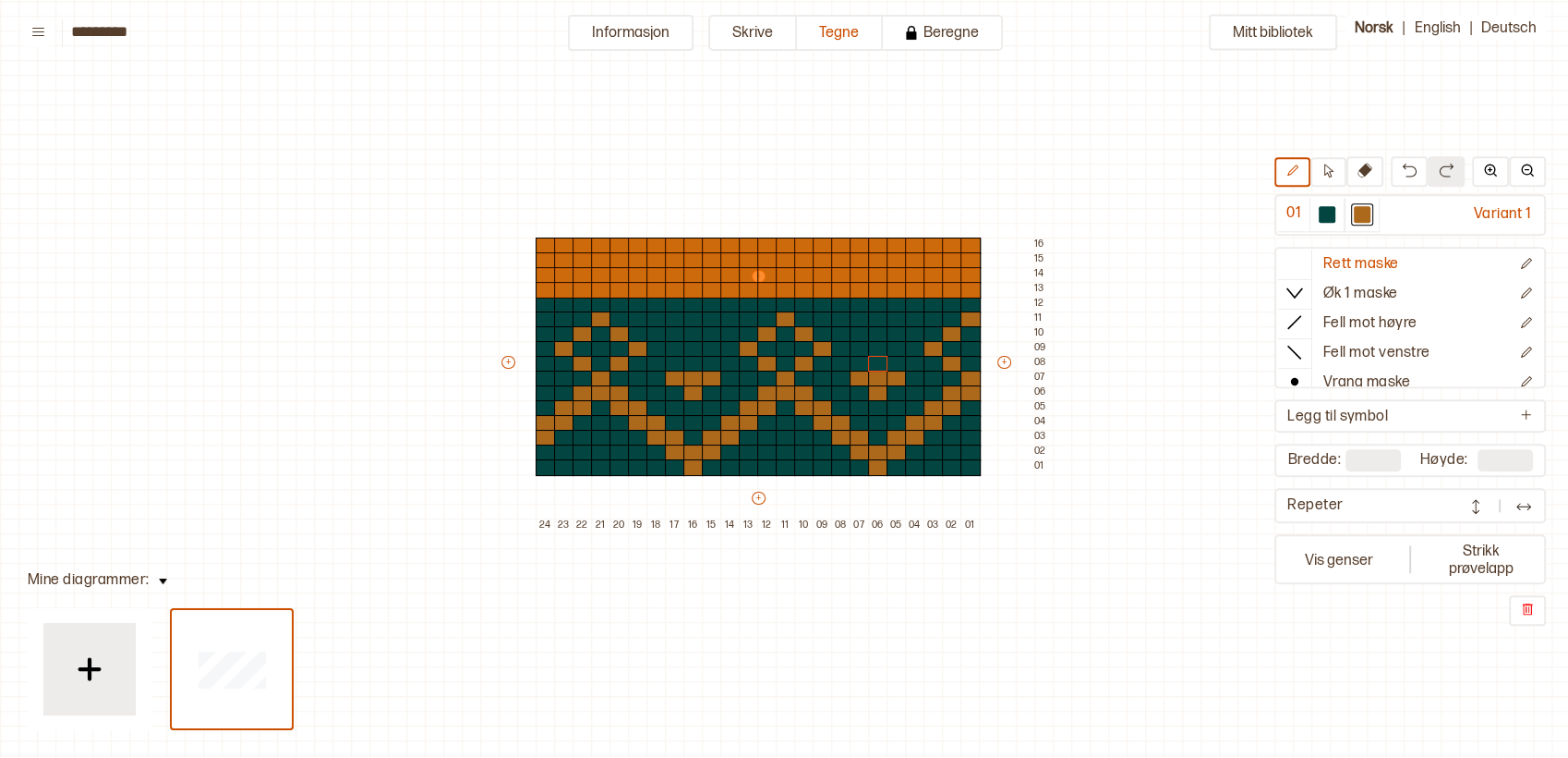
type input "**"
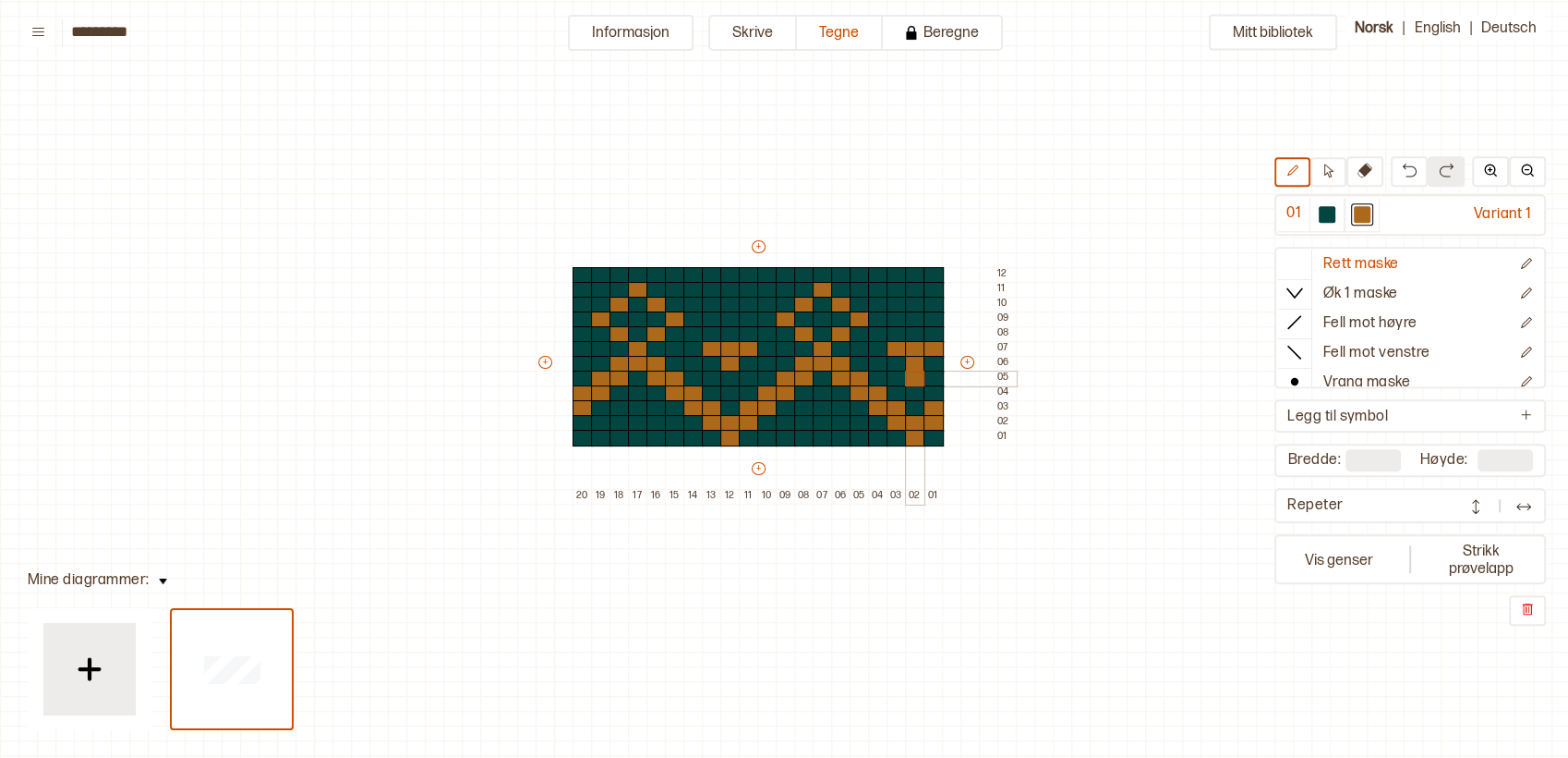
click at [918, 371] on div at bounding box center [916, 379] width 21 height 17
click at [80, 649] on img at bounding box center [89, 668] width 46 height 46
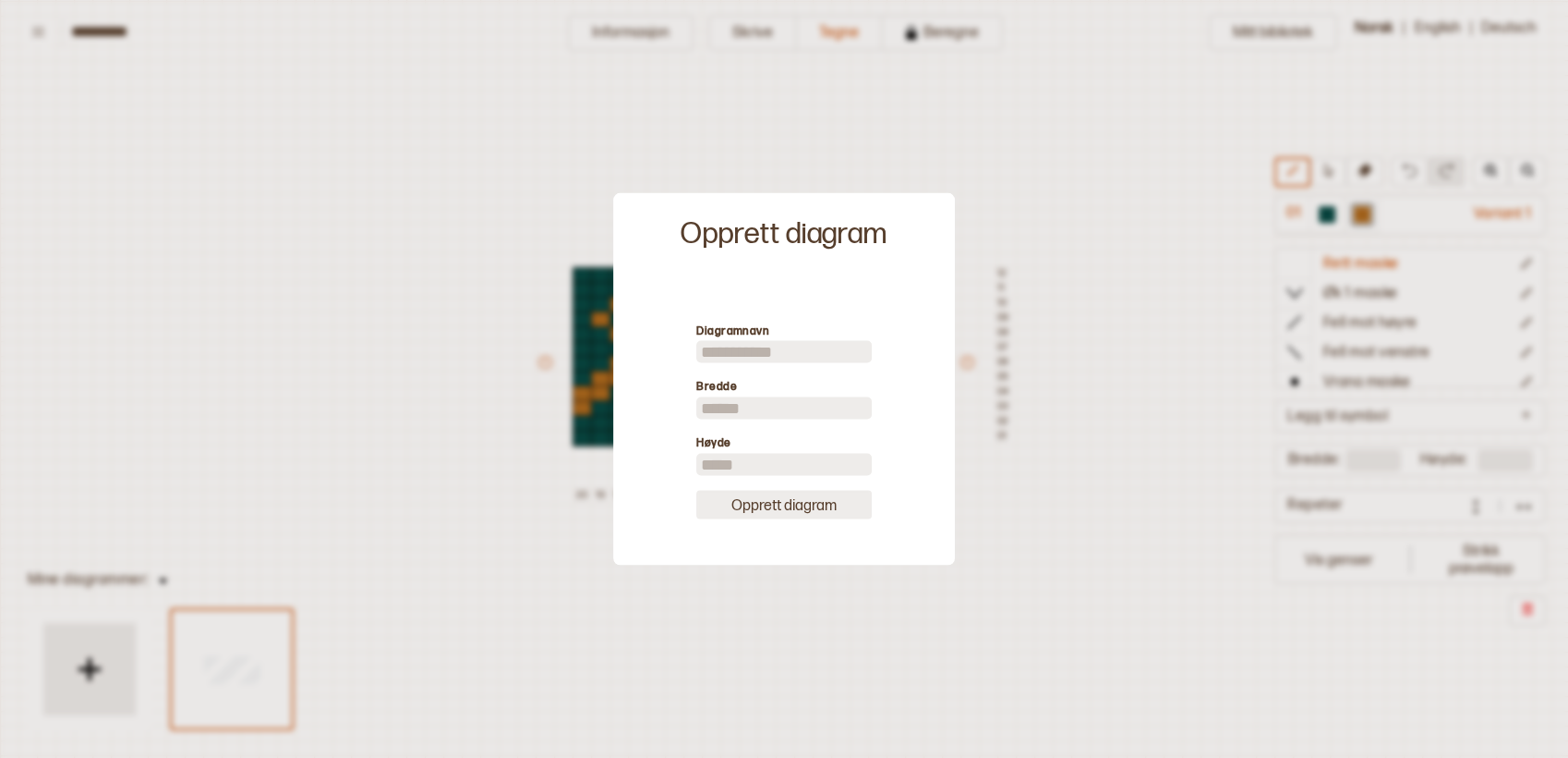
click at [778, 499] on button "Opprett diagram" at bounding box center [784, 503] width 176 height 29
type input "**"
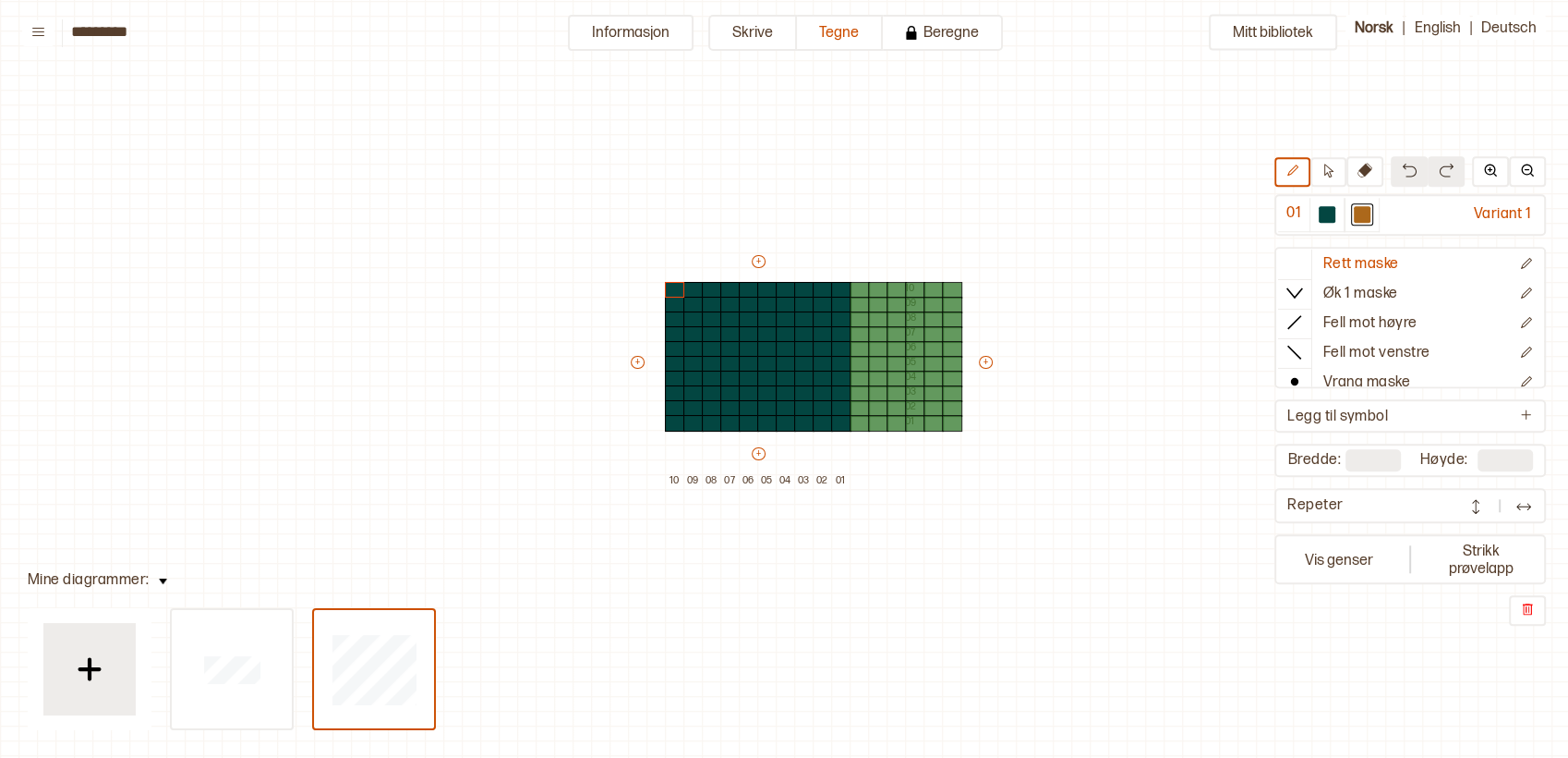
type input "**"
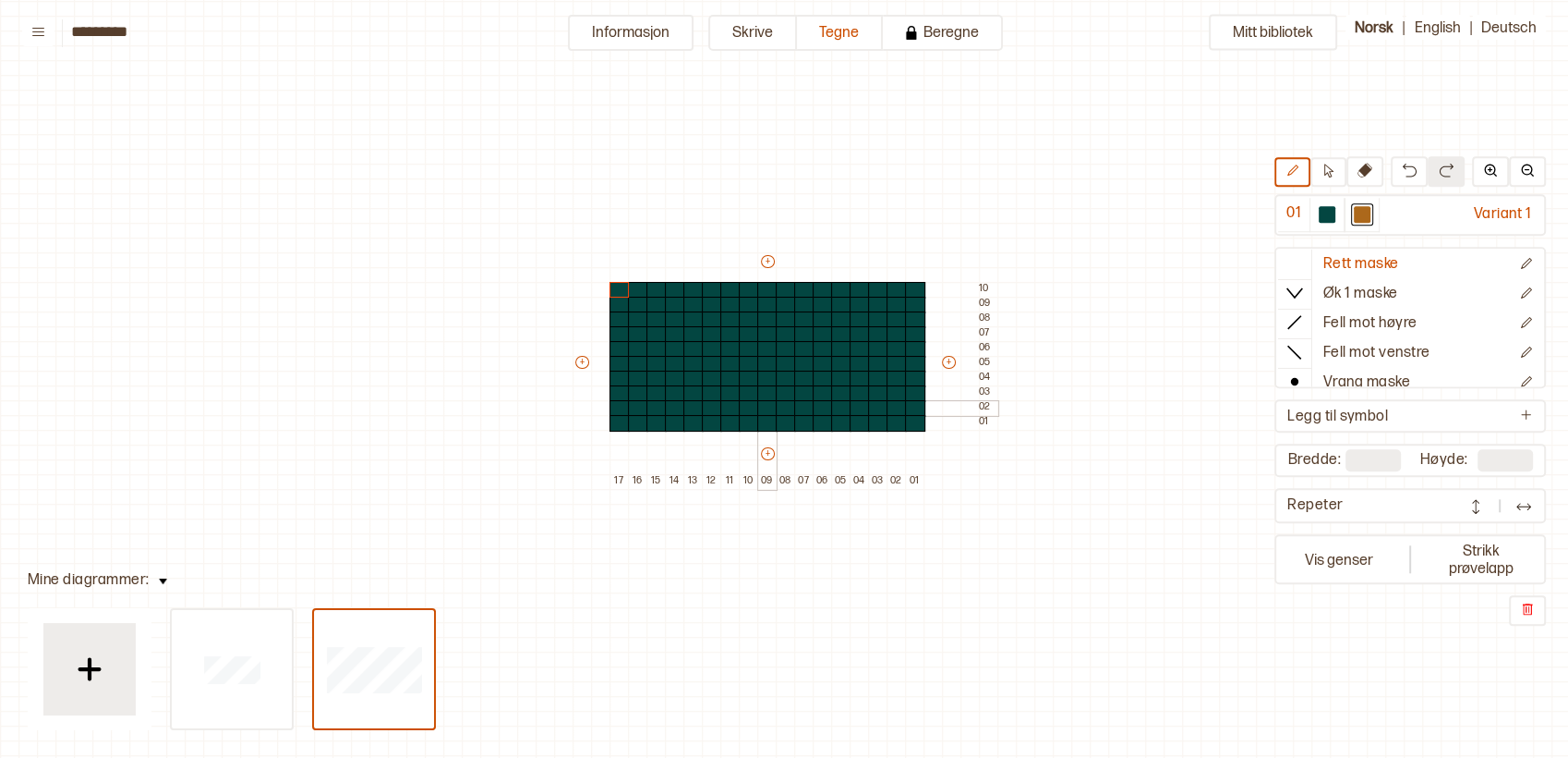
click at [766, 402] on div at bounding box center [768, 409] width 21 height 17
drag, startPoint x: 742, startPoint y: 389, endPoint x: 787, endPoint y: 388, distance: 45.0
click at [783, 391] on div "+ + + + 17 16 15 14 13 12 11 10 09 08 07 06 05 04 03 02 01 10 09 08 07 06 05 04…" at bounding box center [785, 371] width 425 height 237
click at [789, 381] on div at bounding box center [786, 379] width 21 height 17
click at [801, 381] on div at bounding box center [805, 379] width 21 height 17
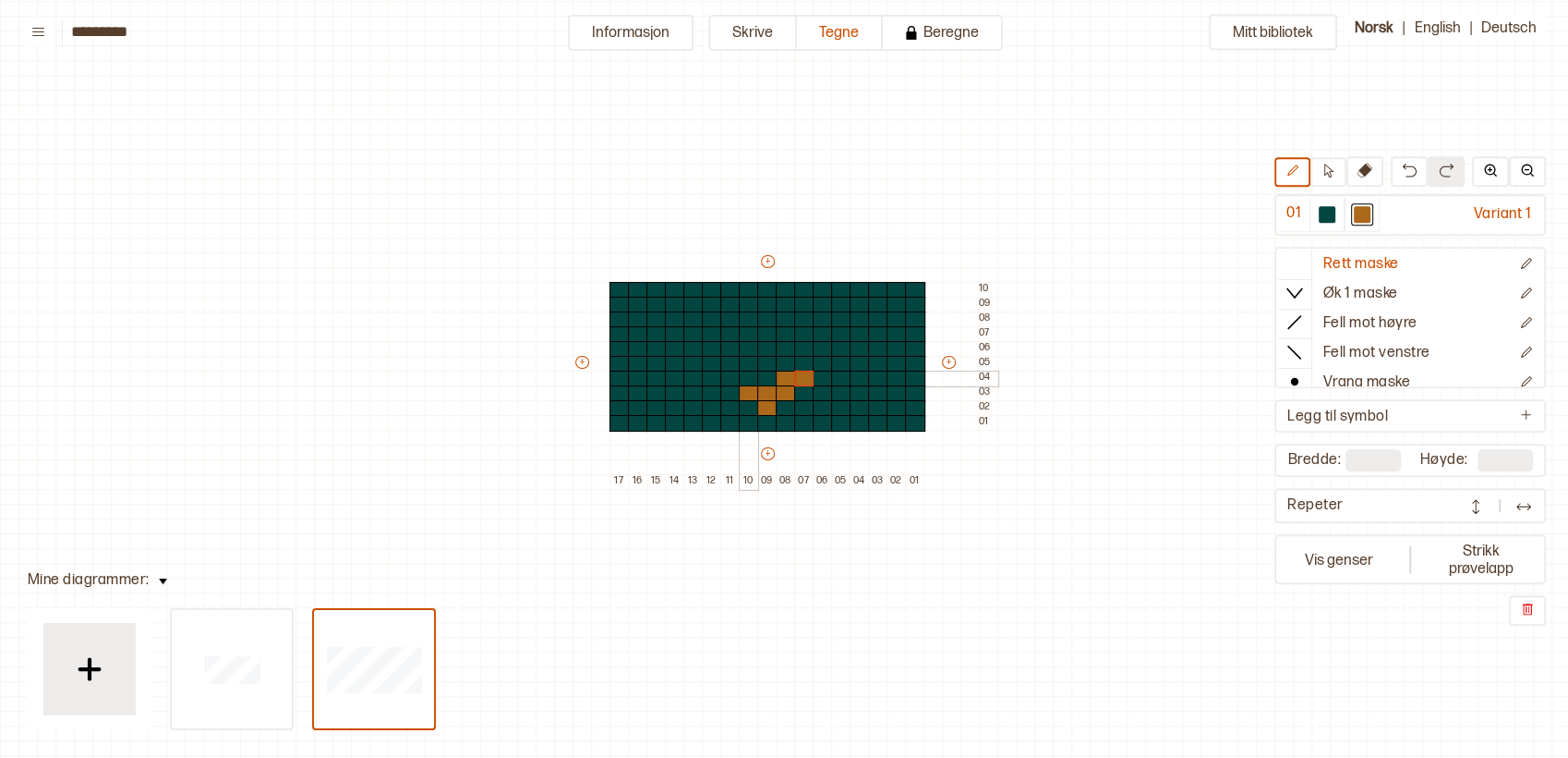
click at [749, 380] on div at bounding box center [749, 379] width 21 height 17
click at [725, 378] on div at bounding box center [731, 379] width 21 height 17
click at [806, 359] on div at bounding box center [805, 364] width 21 height 17
click at [817, 360] on div at bounding box center [823, 364] width 21 height 17
click at [820, 351] on div at bounding box center [823, 349] width 21 height 17
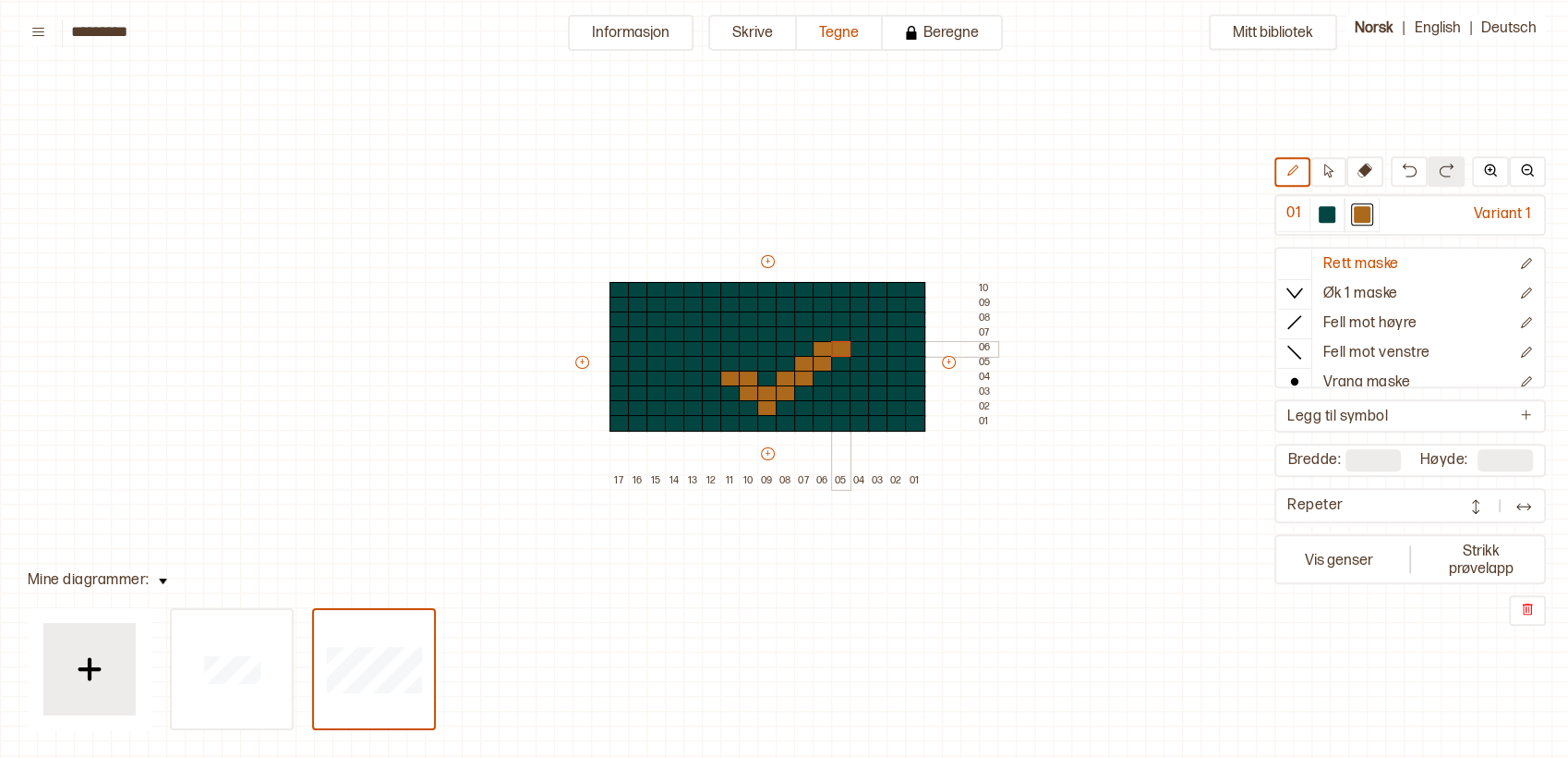
click at [835, 346] on div at bounding box center [842, 349] width 21 height 17
click at [836, 333] on div at bounding box center [842, 335] width 21 height 17
click at [849, 331] on div at bounding box center [860, 335] width 21 height 17
click at [874, 333] on div at bounding box center [878, 335] width 21 height 17
click at [856, 323] on div at bounding box center [860, 320] width 21 height 17
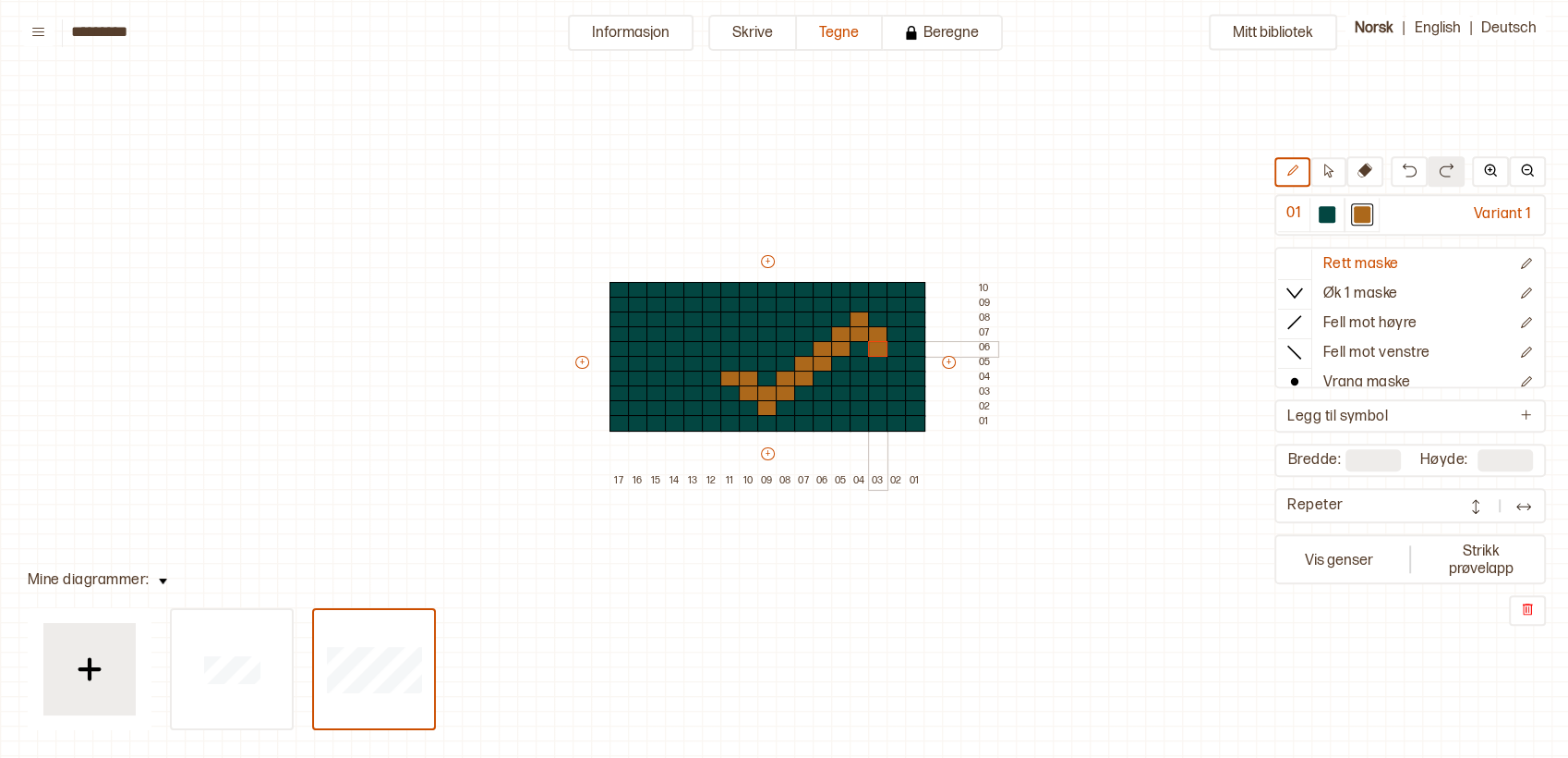
click at [874, 351] on div at bounding box center [878, 349] width 21 height 17
click at [889, 348] on div at bounding box center [897, 349] width 21 height 17
click at [893, 360] on div at bounding box center [897, 364] width 21 height 17
click at [919, 363] on div at bounding box center [916, 364] width 21 height 17
click at [919, 373] on div at bounding box center [916, 379] width 21 height 17
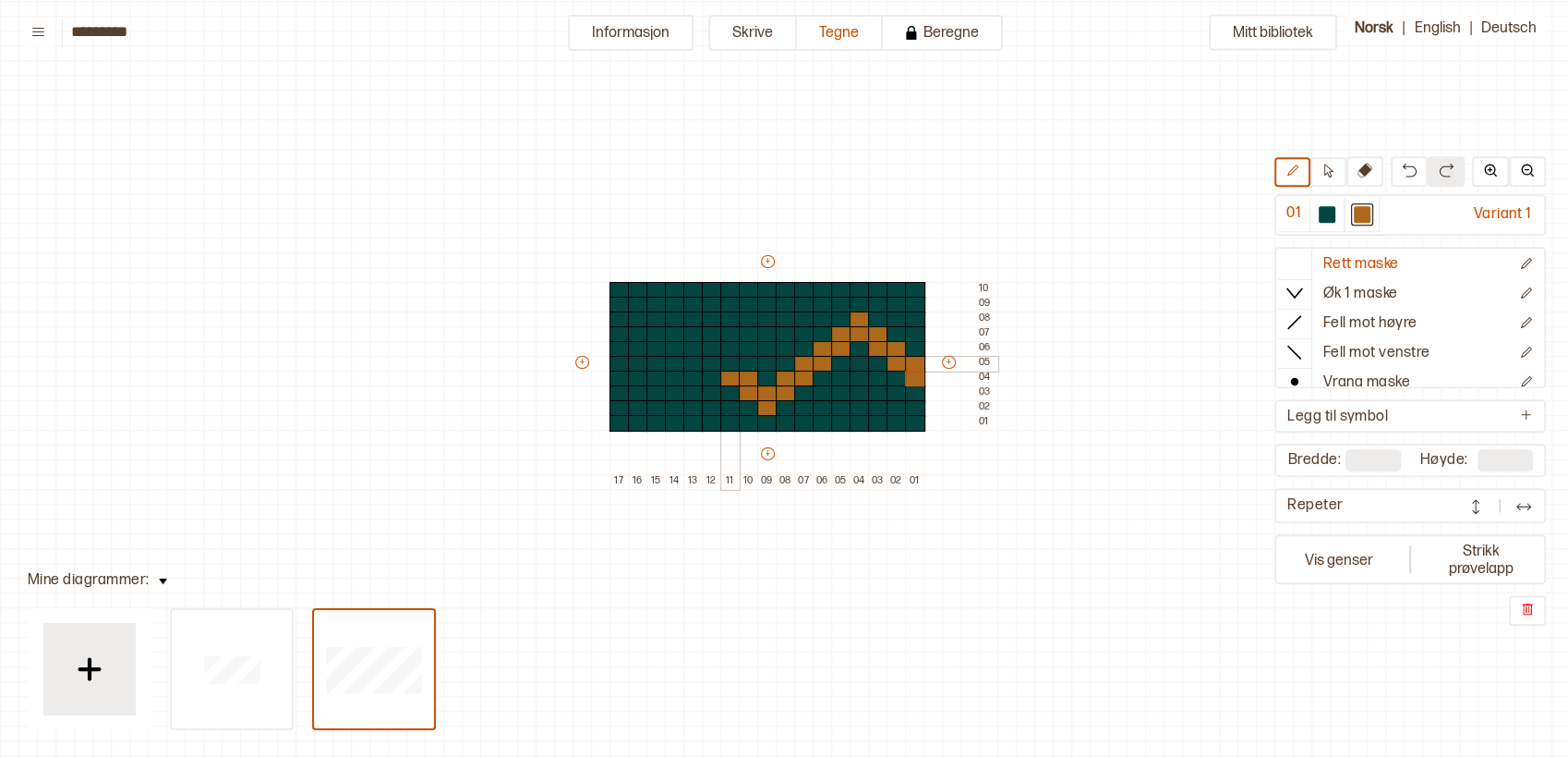
click at [728, 359] on div at bounding box center [731, 364] width 21 height 17
click at [713, 358] on div at bounding box center [712, 364] width 21 height 17
click at [709, 345] on div at bounding box center [712, 349] width 21 height 17
click at [692, 343] on div at bounding box center [694, 349] width 21 height 17
click at [688, 329] on div at bounding box center [694, 335] width 21 height 17
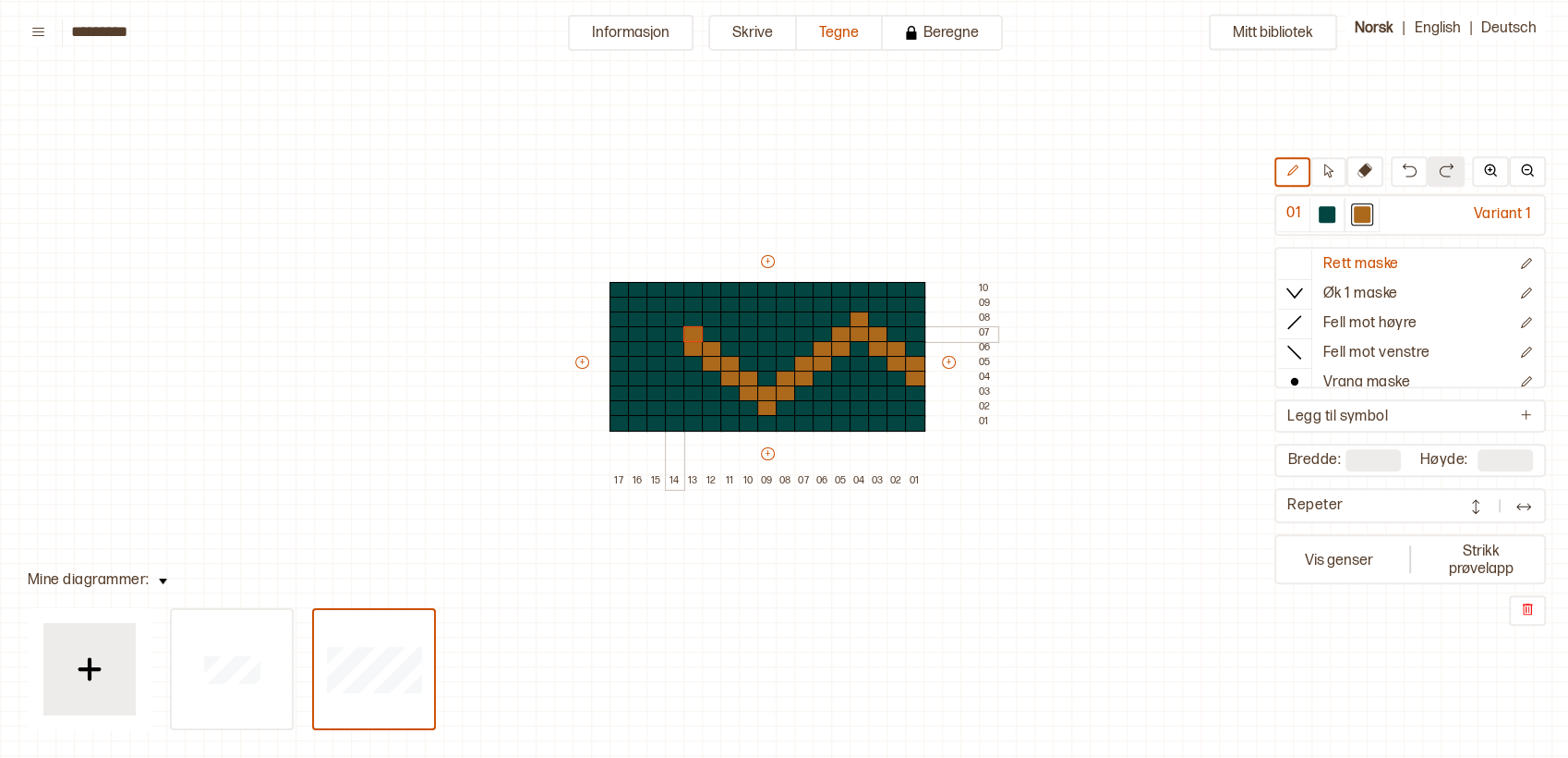
click at [671, 328] on div at bounding box center [675, 335] width 21 height 17
click at [657, 328] on div at bounding box center [657, 335] width 21 height 17
click at [642, 327] on div at bounding box center [638, 335] width 21 height 17
click at [650, 314] on div at bounding box center [657, 320] width 21 height 17
click at [637, 343] on div at bounding box center [638, 349] width 21 height 17
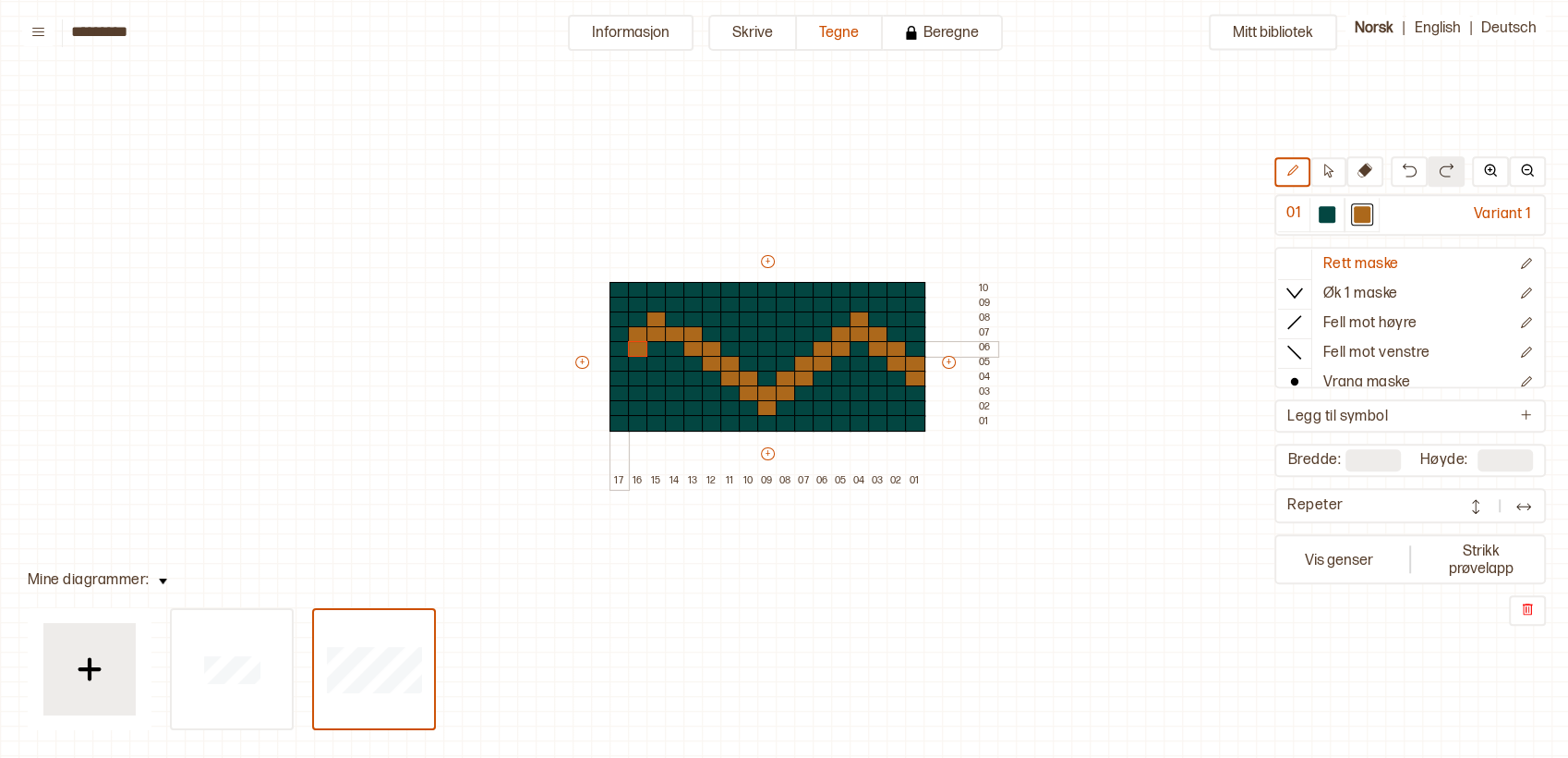
click at [614, 343] on div at bounding box center [620, 349] width 21 height 17
click at [614, 357] on div at bounding box center [620, 364] width 21 height 17
click at [858, 402] on div at bounding box center [860, 409] width 21 height 17
click at [857, 396] on div at bounding box center [860, 394] width 21 height 17
click at [838, 395] on div at bounding box center [842, 394] width 21 height 17
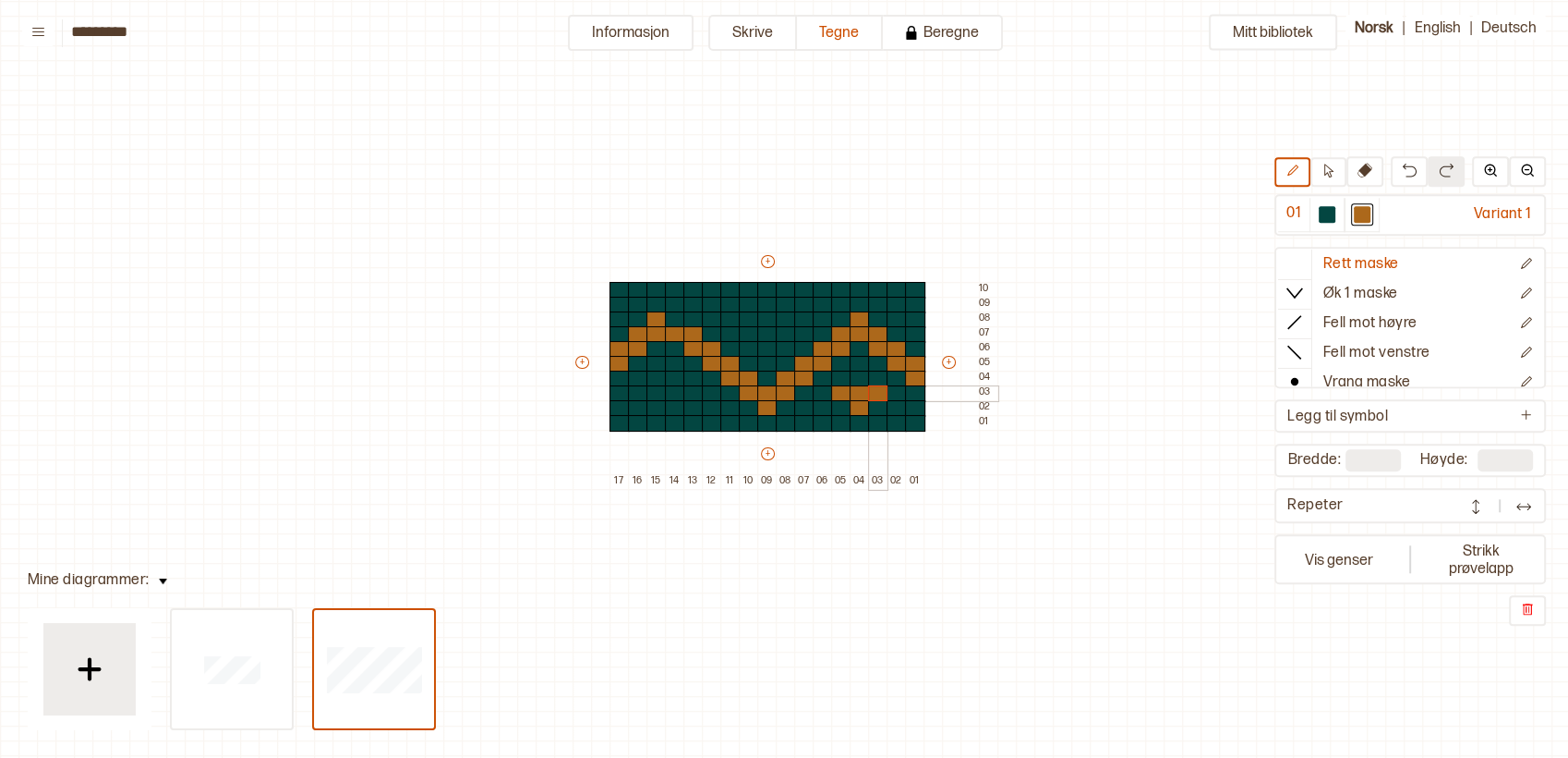
click at [878, 388] on div at bounding box center [878, 394] width 21 height 17
click at [818, 376] on div at bounding box center [823, 379] width 21 height 17
click at [885, 376] on div at bounding box center [878, 379] width 21 height 17
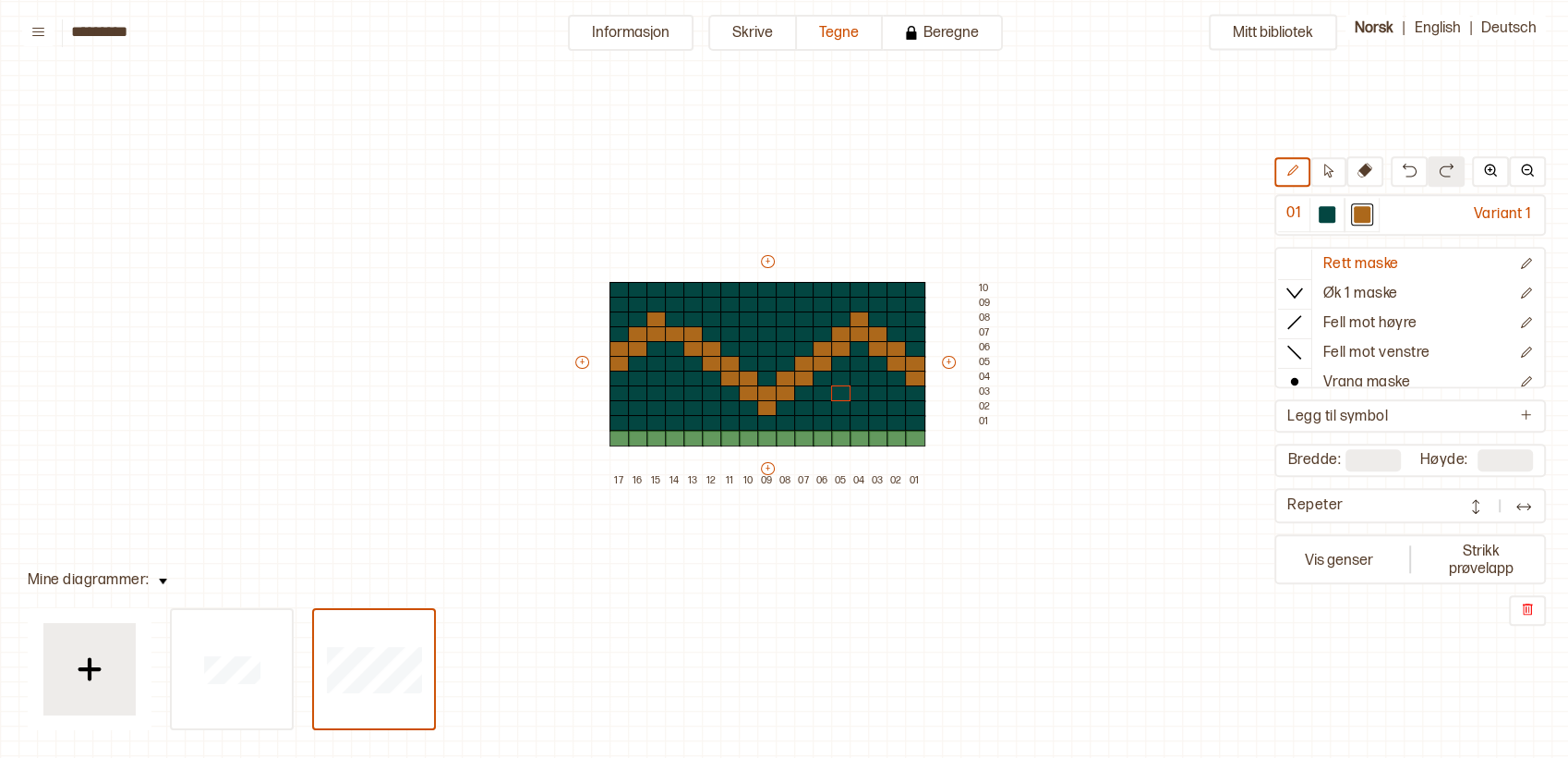
type input "**"
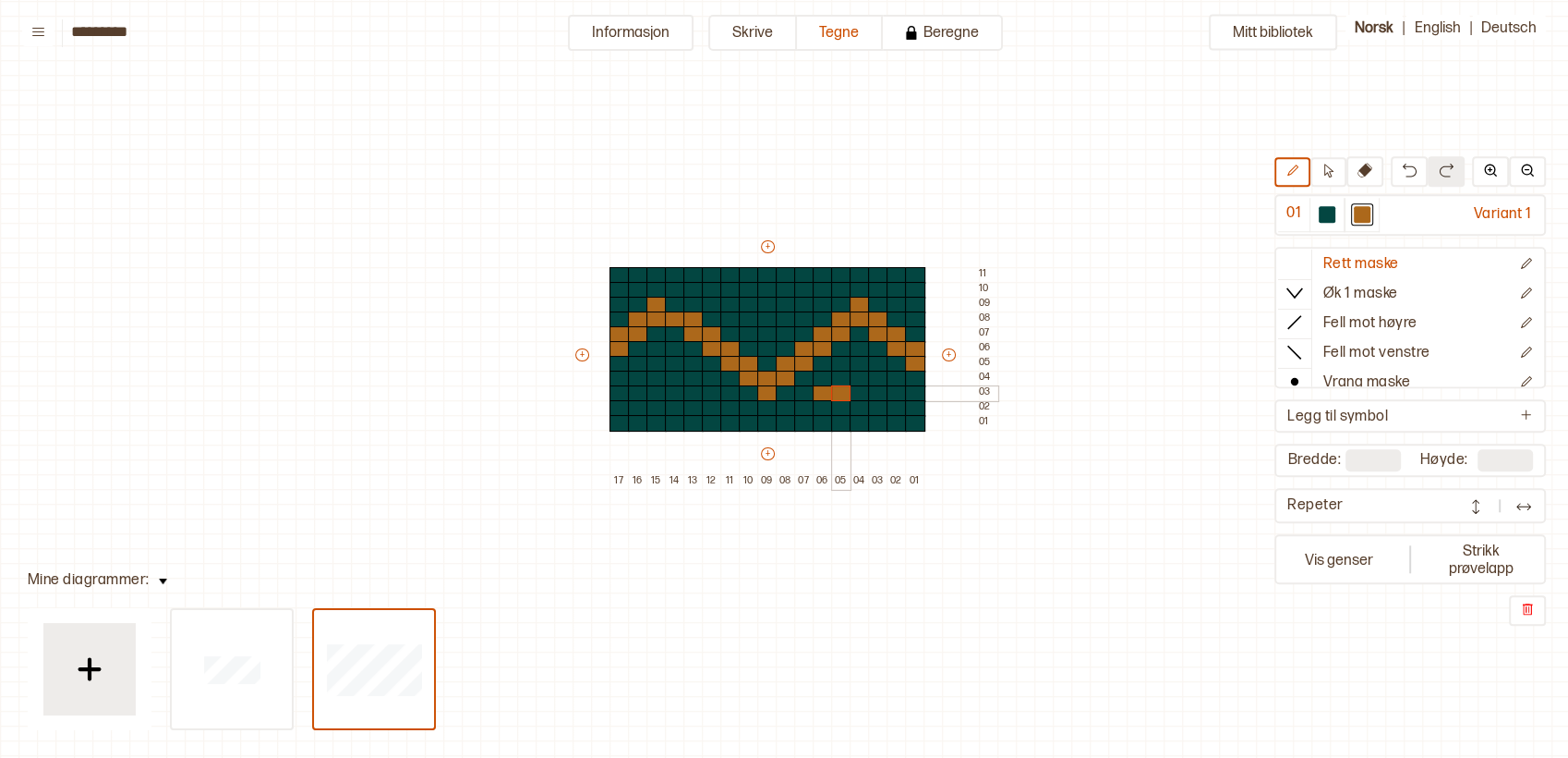
drag, startPoint x: 822, startPoint y: 395, endPoint x: 837, endPoint y: 398, distance: 15.3
click at [837, 398] on div "+ + + + 17 16 15 14 13 12 11 10 09 08 07 06 05 04 03 02 01 11 10 09 08 07 06 05…" at bounding box center [785, 363] width 425 height 252
drag, startPoint x: 839, startPoint y: 412, endPoint x: 853, endPoint y: 407, distance: 14.9
click at [853, 407] on div "+ + + + 17 16 15 14 13 12 11 10 09 08 07 06 05 04 03 02 01 11 10 09 08 07 06 05…" at bounding box center [785, 363] width 425 height 252
click at [869, 406] on div at bounding box center [878, 409] width 21 height 17
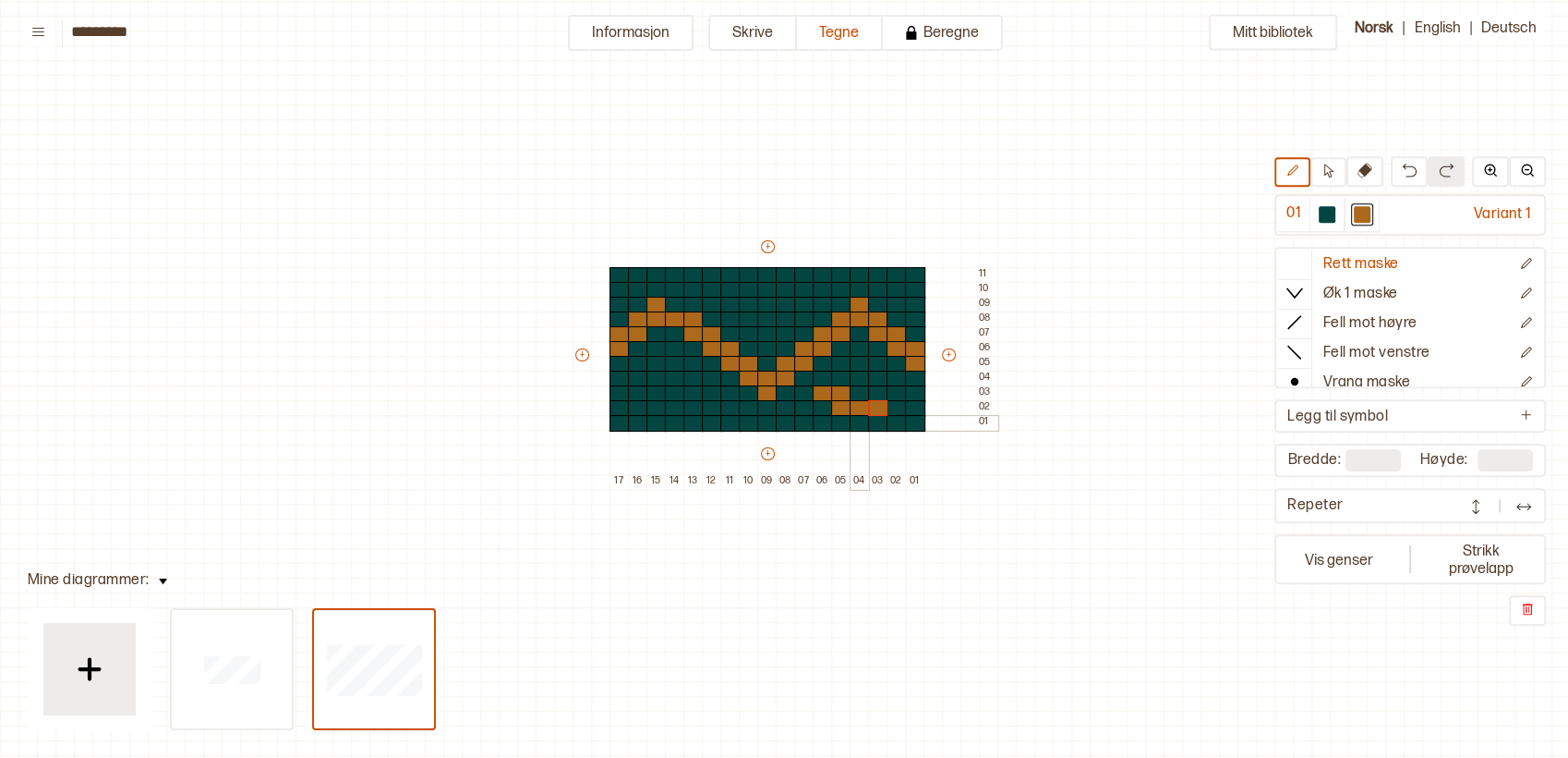
click at [861, 421] on div at bounding box center [860, 423] width 21 height 17
drag, startPoint x: 883, startPoint y: 396, endPoint x: 893, endPoint y: 396, distance: 10.0
click at [893, 396] on div "+ + + + 17 16 15 14 13 12 11 10 09 08 07 06 05 04 03 02 01 11 10 09 08 07 06 05…" at bounding box center [785, 363] width 425 height 252
drag, startPoint x: 706, startPoint y: 395, endPoint x: 691, endPoint y: 395, distance: 15.0
click at [691, 395] on div "+ + + + 17 16 15 14 13 12 11 10 09 08 07 06 05 04 03 02 01 11 10 09 08 07 06 05…" at bounding box center [785, 363] width 425 height 252
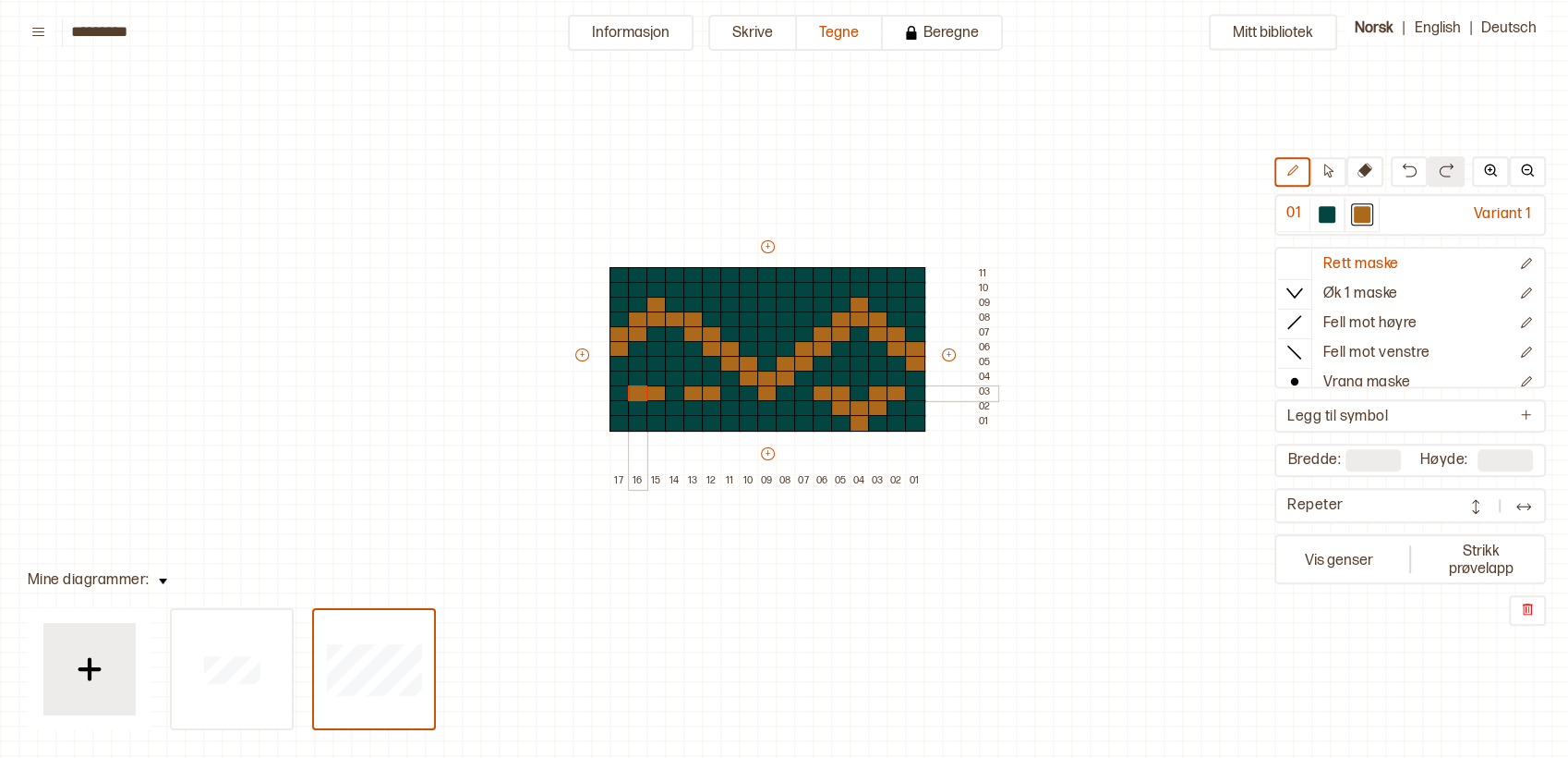
drag, startPoint x: 656, startPoint y: 394, endPoint x: 643, endPoint y: 393, distance: 13.0
click at [643, 393] on div "+ + + + 17 16 15 14 13 12 11 10 09 08 07 06 05 04 03 02 01 11 10 09 08 07 06 05…" at bounding box center [785, 363] width 425 height 252
drag, startPoint x: 652, startPoint y: 406, endPoint x: 684, endPoint y: 403, distance: 32.1
click at [684, 403] on div "+ + + + 17 16 15 14 13 12 11 10 09 08 07 06 05 04 03 02 01 11 10 09 08 07 06 05…" at bounding box center [785, 363] width 425 height 252
click at [675, 423] on div at bounding box center [675, 423] width 21 height 17
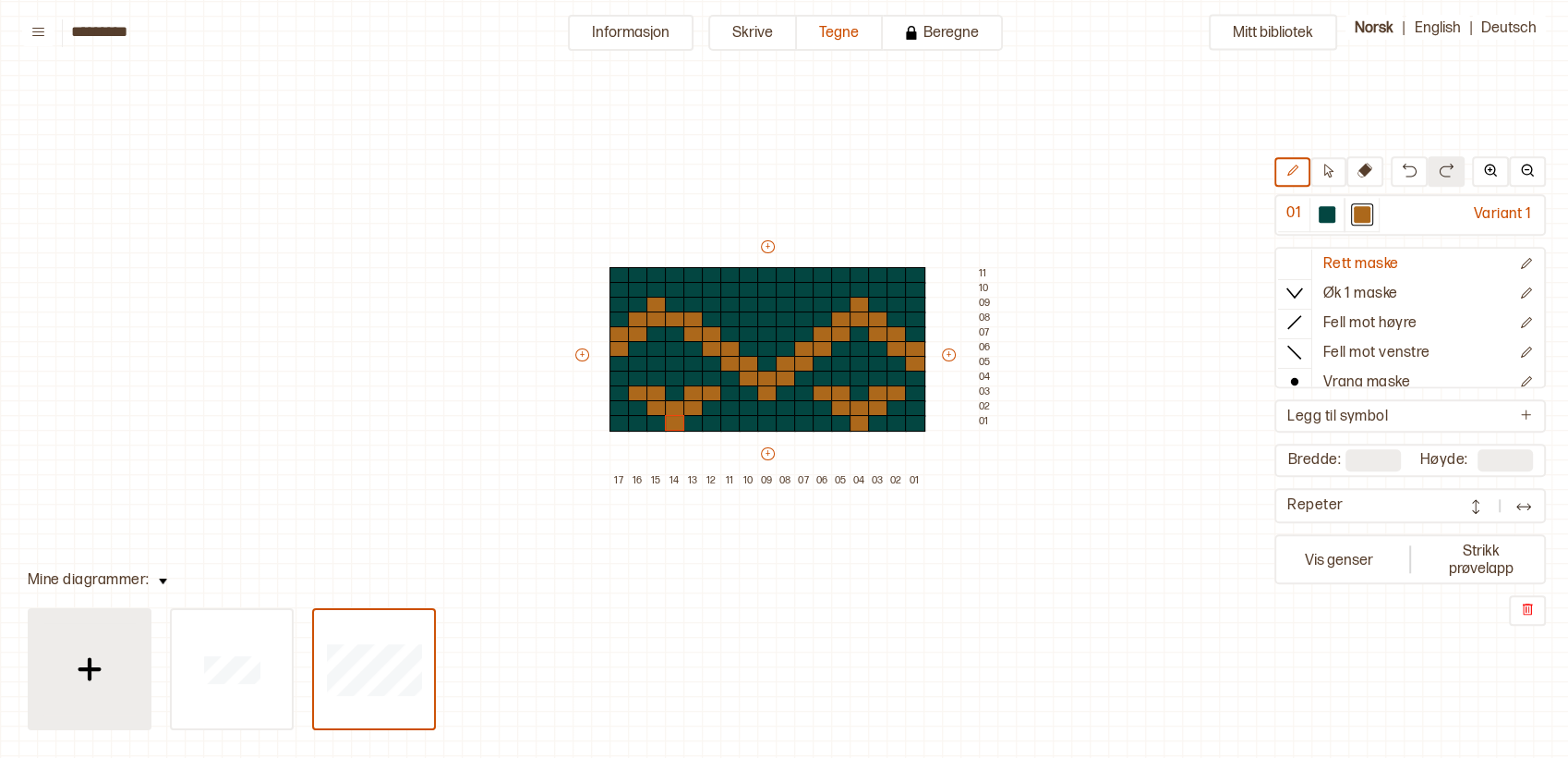
click at [82, 688] on img at bounding box center [89, 668] width 46 height 46
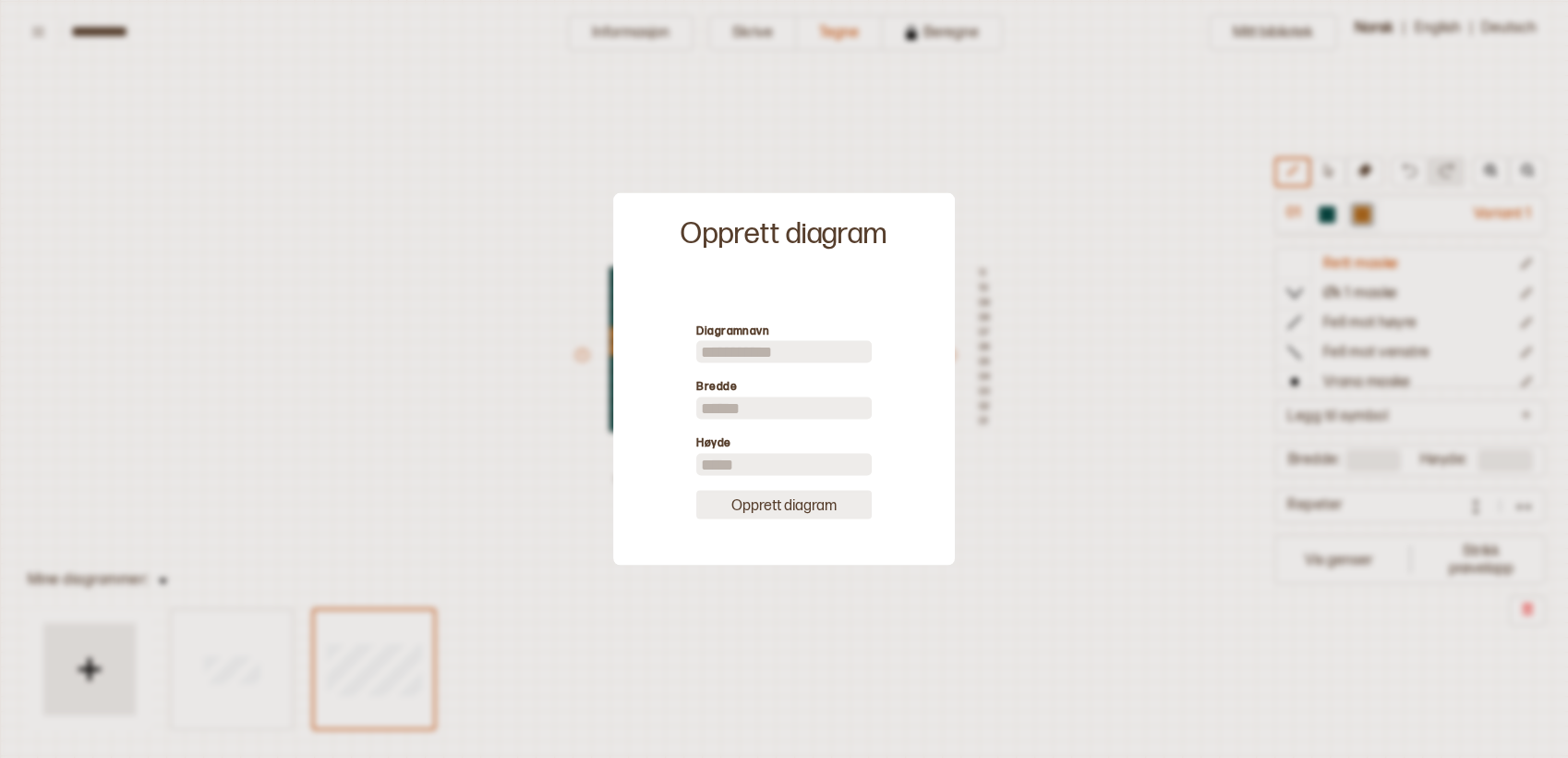
click at [787, 496] on button "Opprett diagram" at bounding box center [784, 503] width 176 height 29
type input "**"
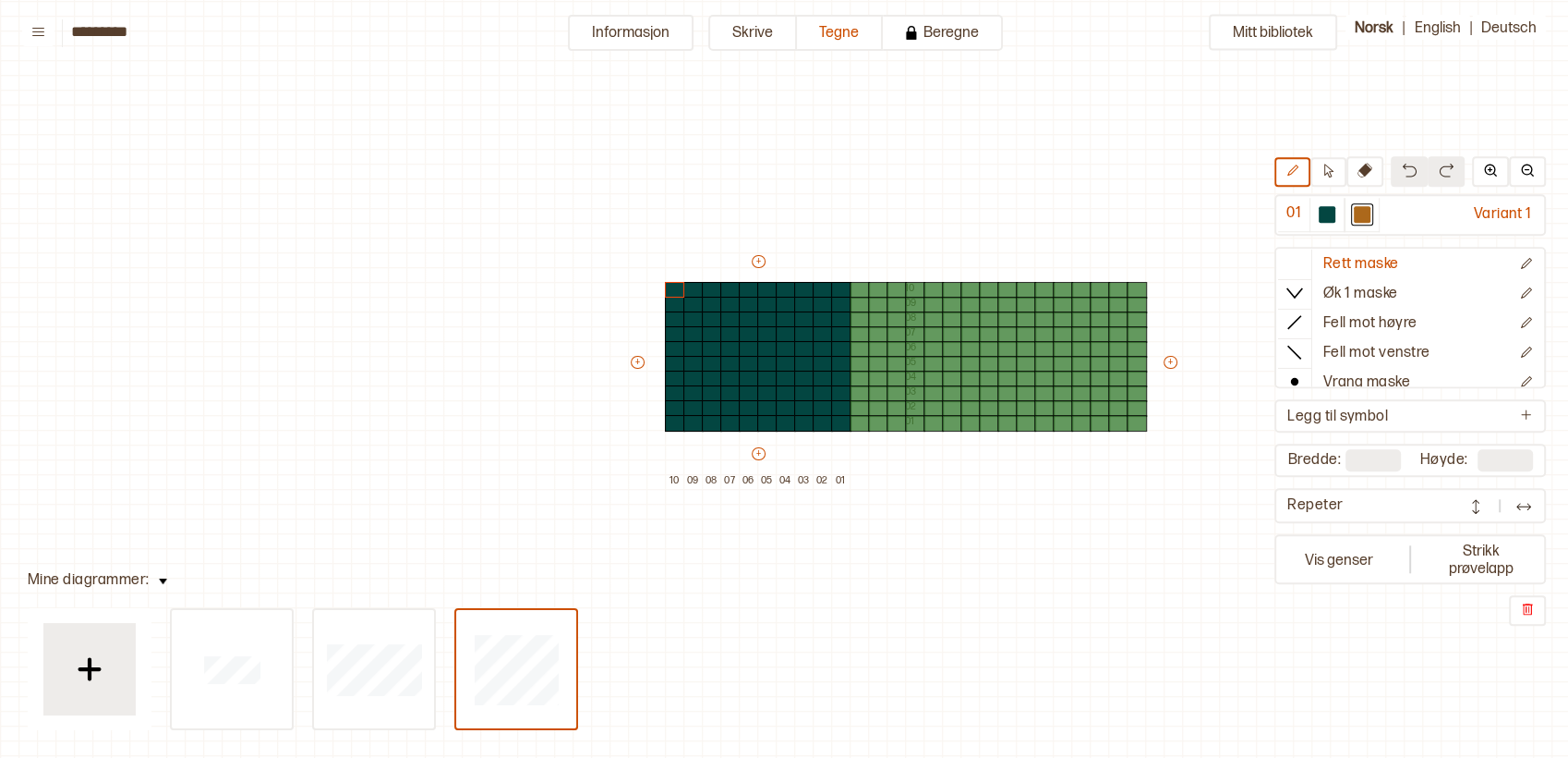
type input "**"
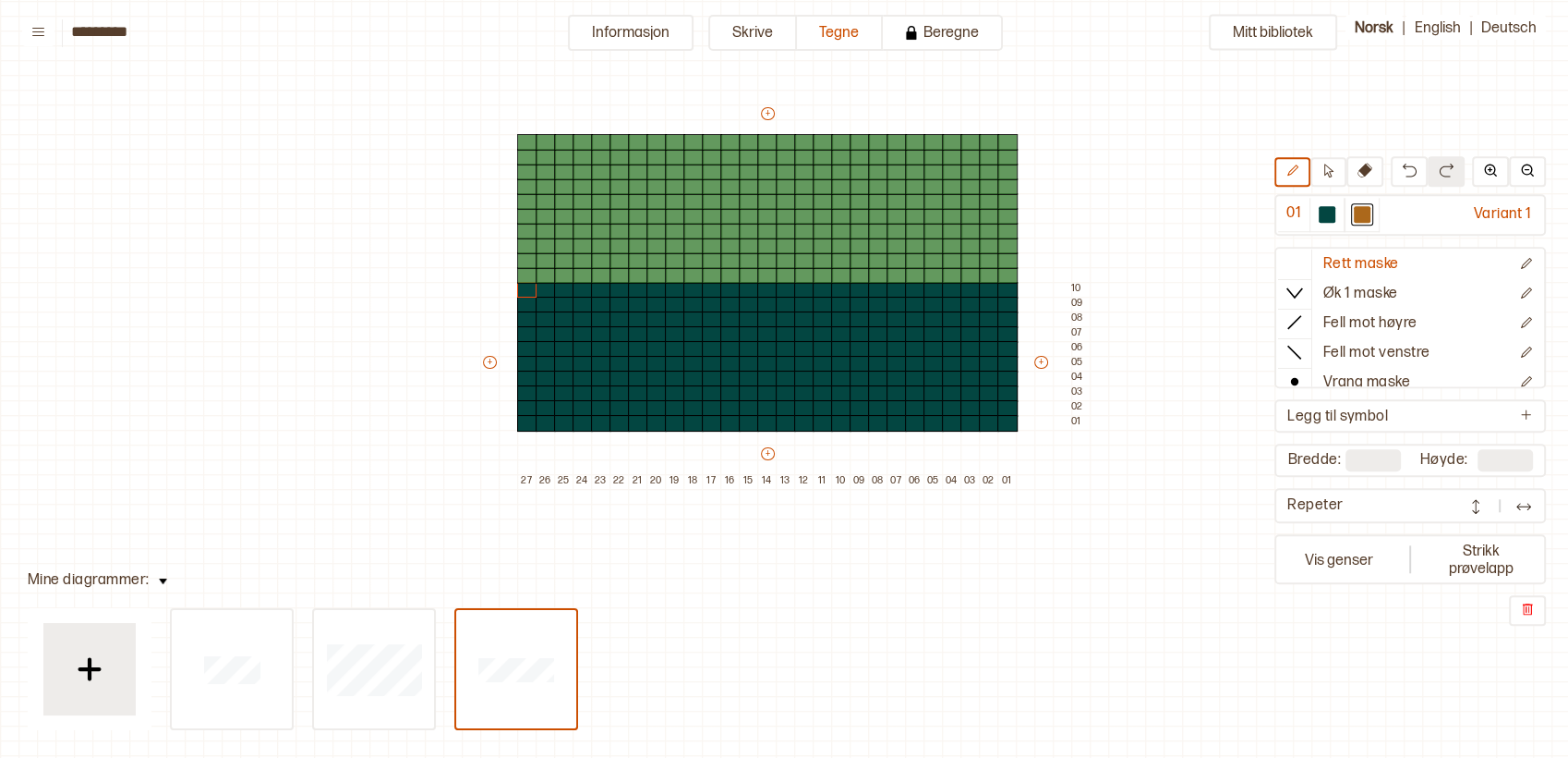
type input "**"
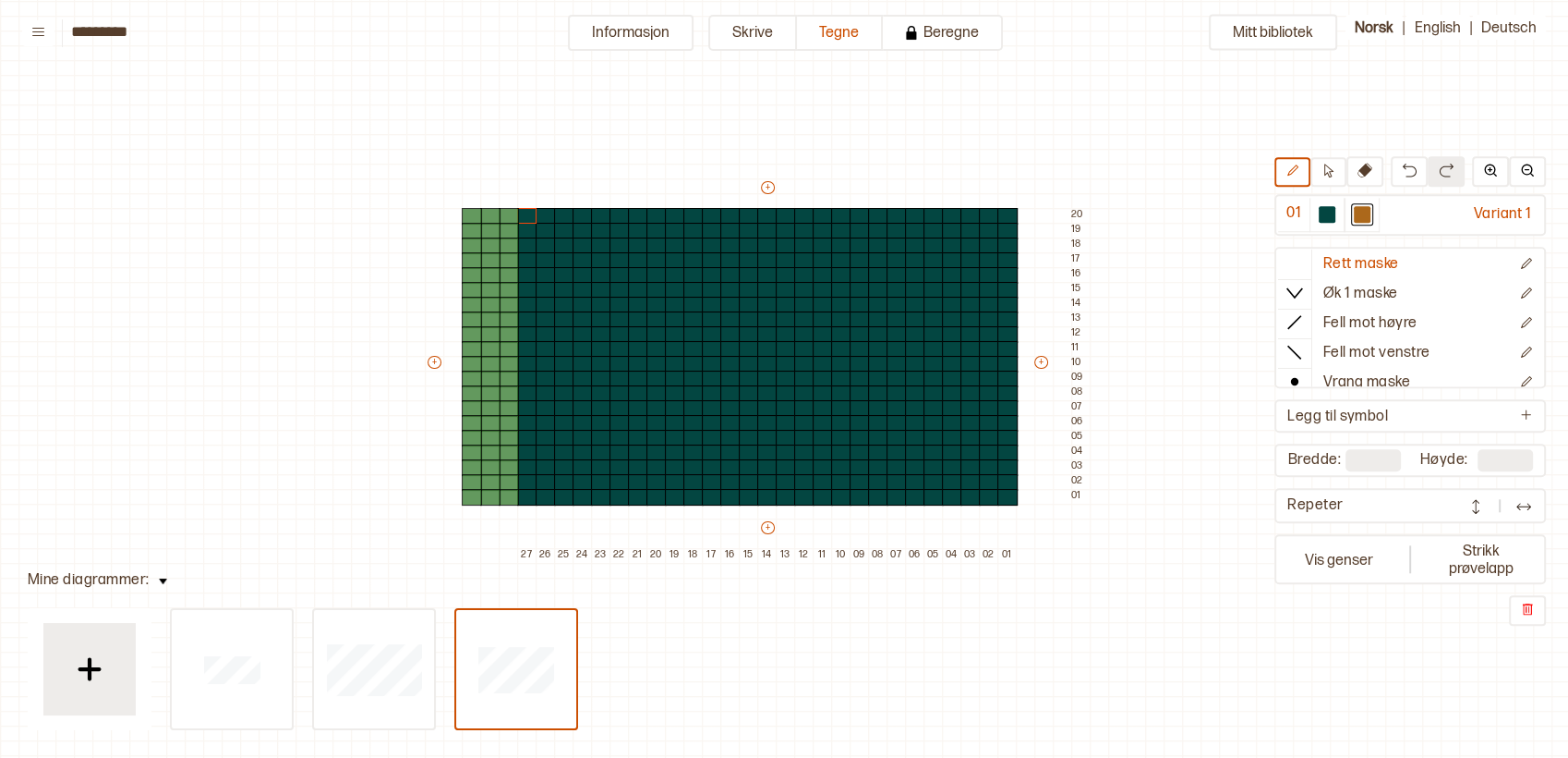
type input "**"
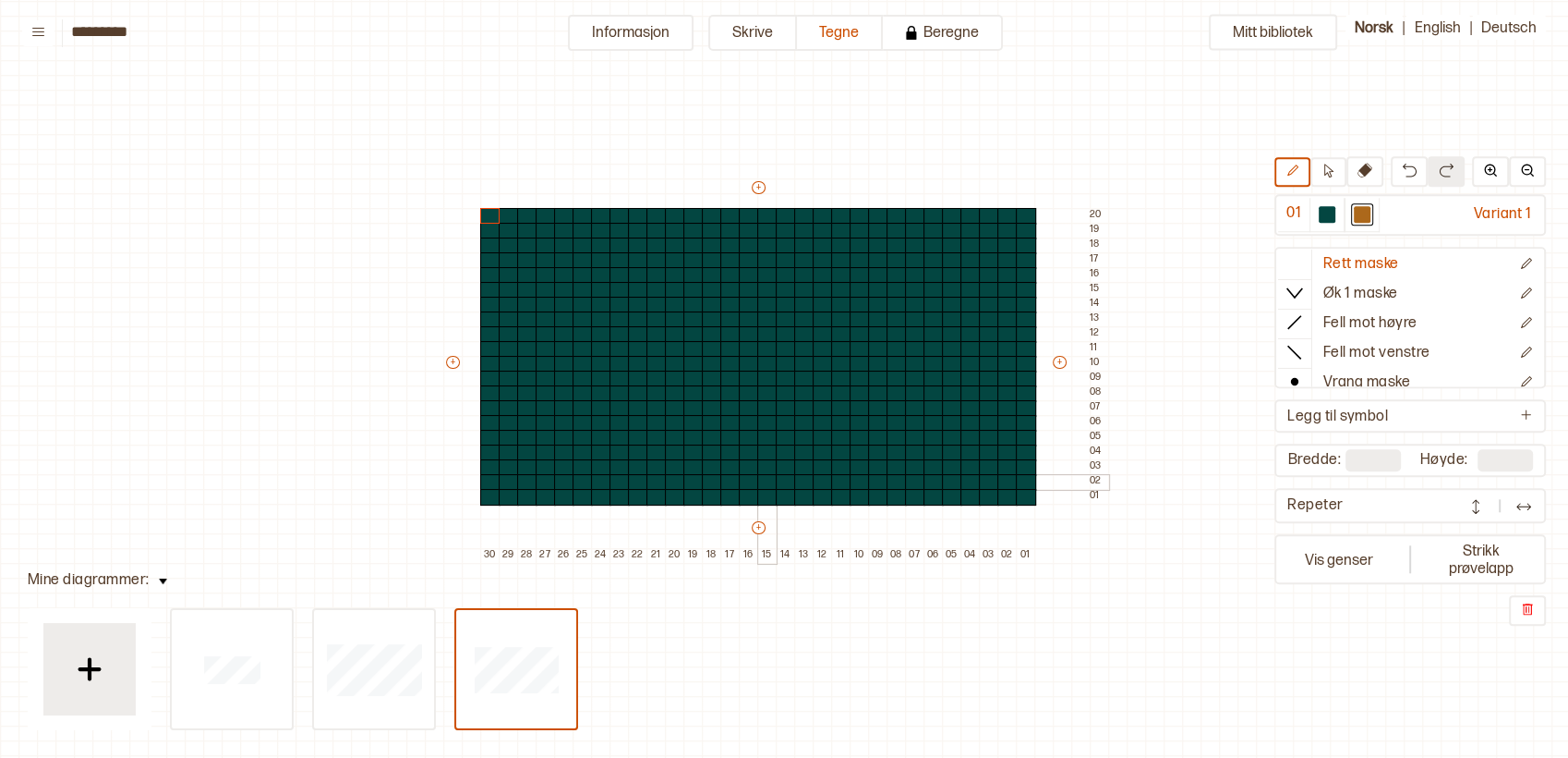
click at [762, 476] on div at bounding box center [768, 483] width 21 height 17
drag, startPoint x: 754, startPoint y: 467, endPoint x: 784, endPoint y: 464, distance: 30.1
click at [784, 464] on div "+ + + + 30 29 28 27 26 25 24 23 22 21 20 19 18 17 16 15 14 13 12 11 10 09 08 07…" at bounding box center [776, 371] width 665 height 385
drag, startPoint x: 784, startPoint y: 455, endPoint x: 798, endPoint y: 455, distance: 14.0
click at [798, 455] on div "+ + + + 30 29 28 27 26 25 24 23 22 21 20 19 18 17 16 15 14 13 12 11 10 09 08 07…" at bounding box center [776, 371] width 665 height 385
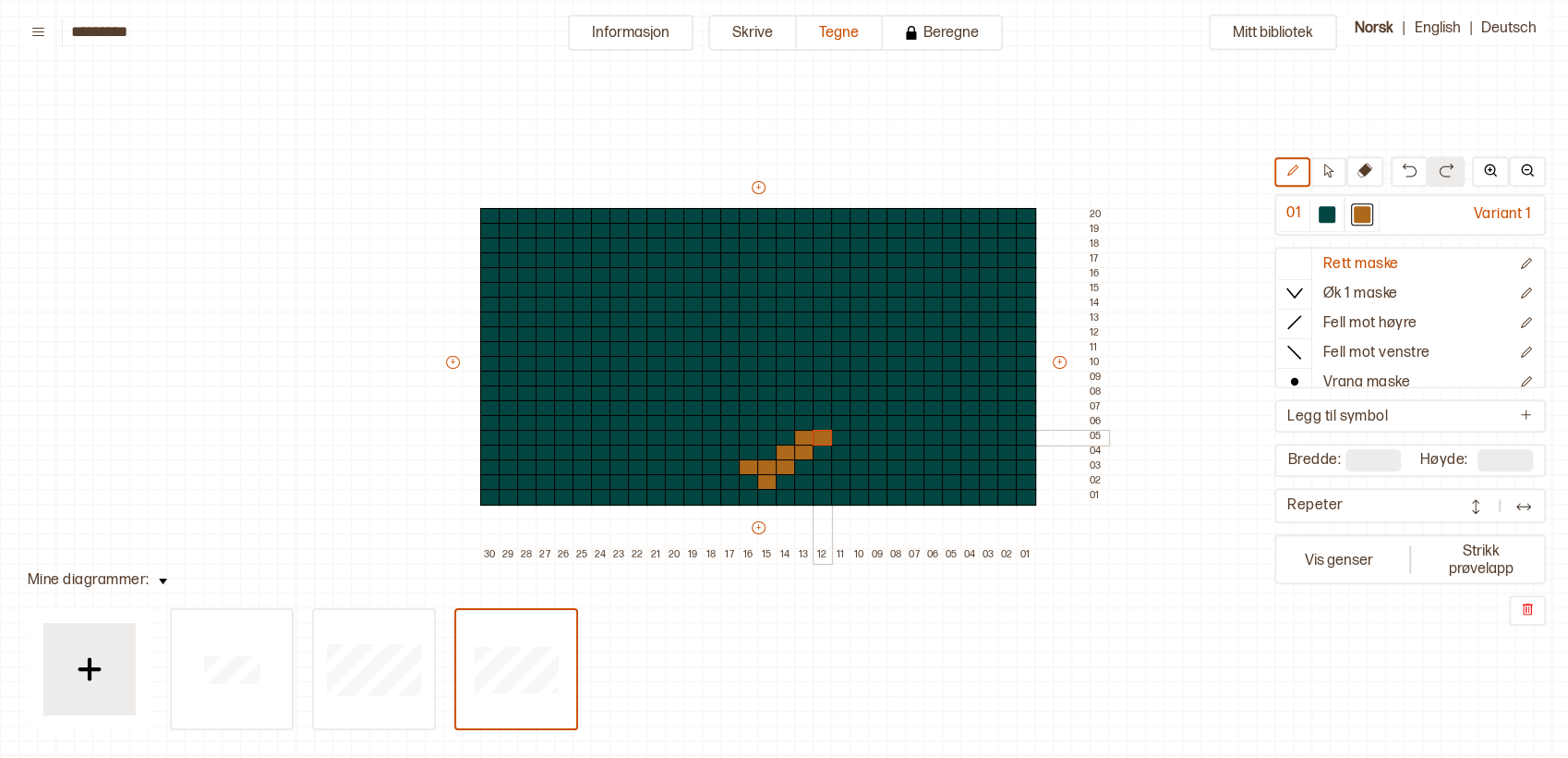
drag, startPoint x: 800, startPoint y: 436, endPoint x: 815, endPoint y: 427, distance: 17.5
click at [820, 432] on div "+ + + + 30 29 28 27 26 25 24 23 22 21 20 19 18 17 16 15 14 13 12 11 10 09 08 07…" at bounding box center [776, 371] width 665 height 385
drag, startPoint x: 814, startPoint y: 415, endPoint x: 782, endPoint y: 415, distance: 32.0
click at [782, 415] on div "+ + + + 30 29 28 27 26 25 24 23 22 21 20 19 18 17 16 15 14 13 12 11 10 09 08 07…" at bounding box center [776, 371] width 665 height 385
drag, startPoint x: 823, startPoint y: 403, endPoint x: 835, endPoint y: 403, distance: 12.0
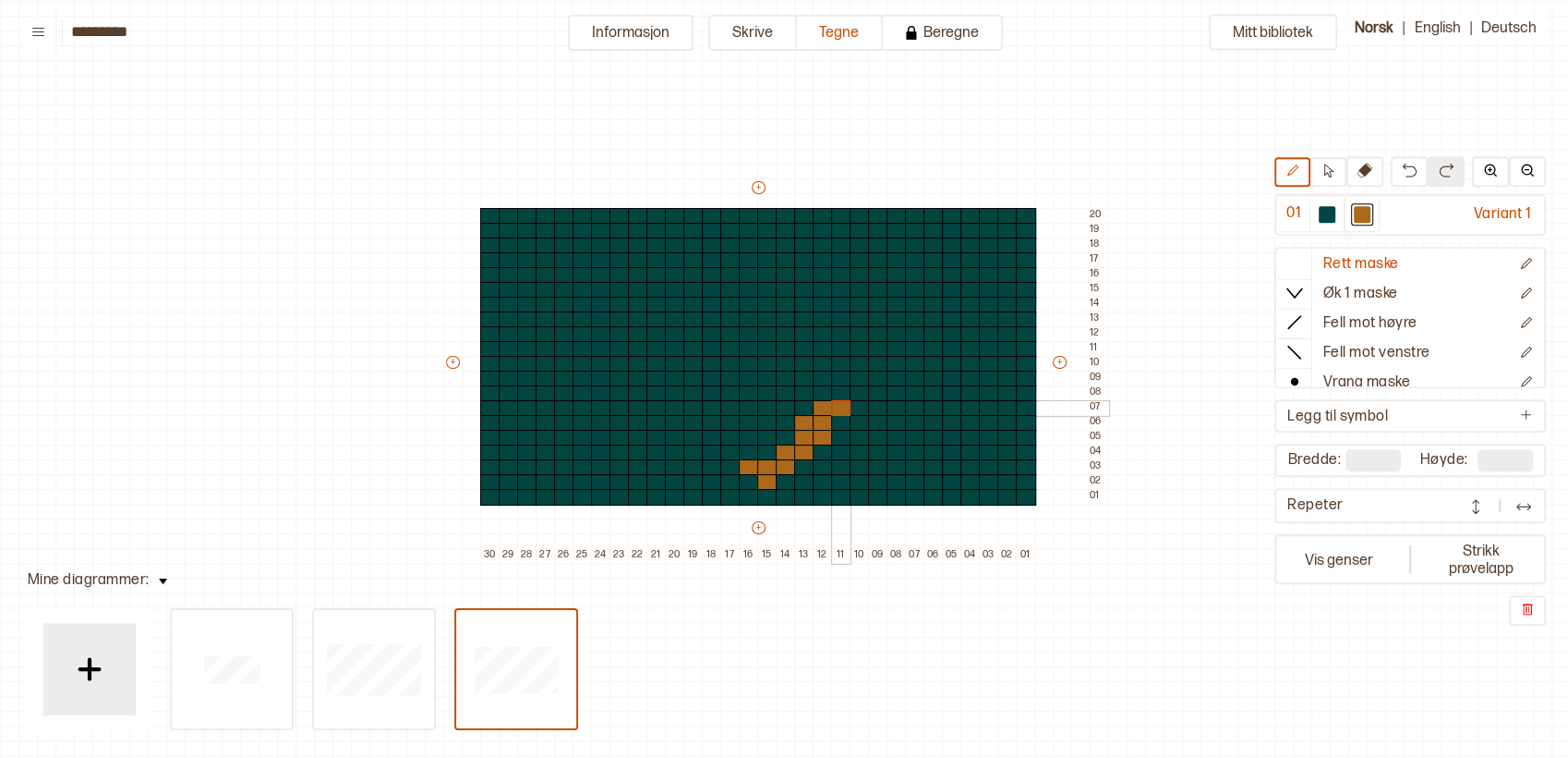
click at [835, 403] on div "+ + + + 30 29 28 27 26 25 24 23 22 21 20 19 18 17 16 15 14 13 12 11 10 09 08 07…" at bounding box center [776, 371] width 665 height 385
drag, startPoint x: 826, startPoint y: 389, endPoint x: 839, endPoint y: 393, distance: 13.6
click at [839, 393] on div "+ + + + 30 29 28 27 26 25 24 23 22 21 20 19 18 17 16 15 14 13 12 11 10 09 08 07…" at bounding box center [776, 371] width 665 height 385
drag, startPoint x: 744, startPoint y: 451, endPoint x: 728, endPoint y: 447, distance: 16.5
click at [728, 447] on div "+ + + + 30 29 28 27 26 25 24 23 22 21 20 19 18 17 16 15 14 13 12 11 10 09 08 07…" at bounding box center [776, 371] width 665 height 385
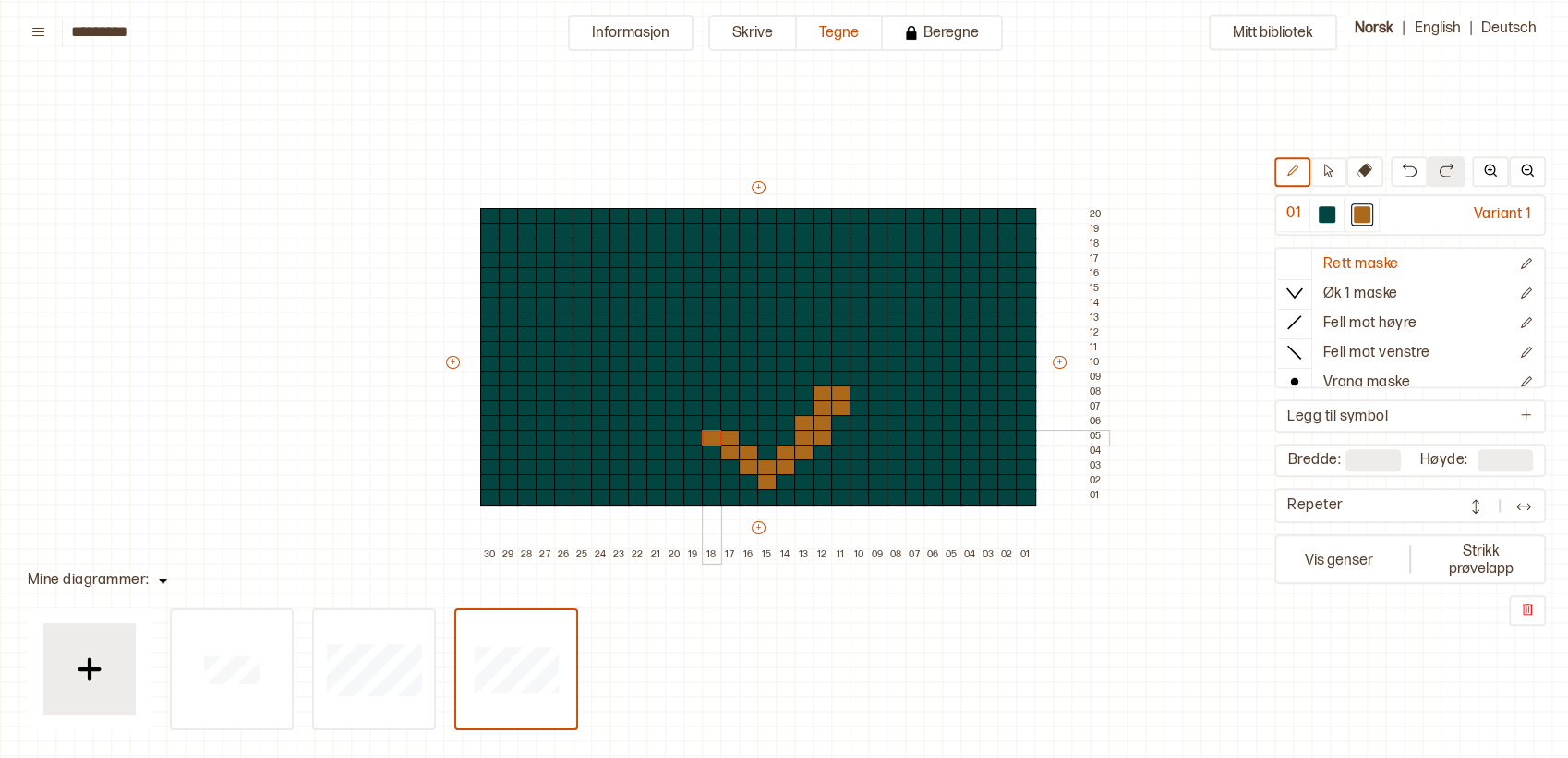
drag, startPoint x: 726, startPoint y: 435, endPoint x: 712, endPoint y: 430, distance: 14.9
click at [713, 432] on div "+ + + + 30 29 28 27 26 25 24 23 22 21 20 19 18 17 16 15 14 13 12 11 10 09 08 07…" at bounding box center [776, 371] width 665 height 385
drag, startPoint x: 721, startPoint y: 421, endPoint x: 709, endPoint y: 418, distance: 12.4
click at [709, 418] on div "+ + + + 30 29 28 27 26 25 24 23 22 21 20 19 18 17 16 15 14 13 12 11 10 09 08 07…" at bounding box center [776, 371] width 665 height 385
drag, startPoint x: 709, startPoint y: 410, endPoint x: 700, endPoint y: 409, distance: 9.1
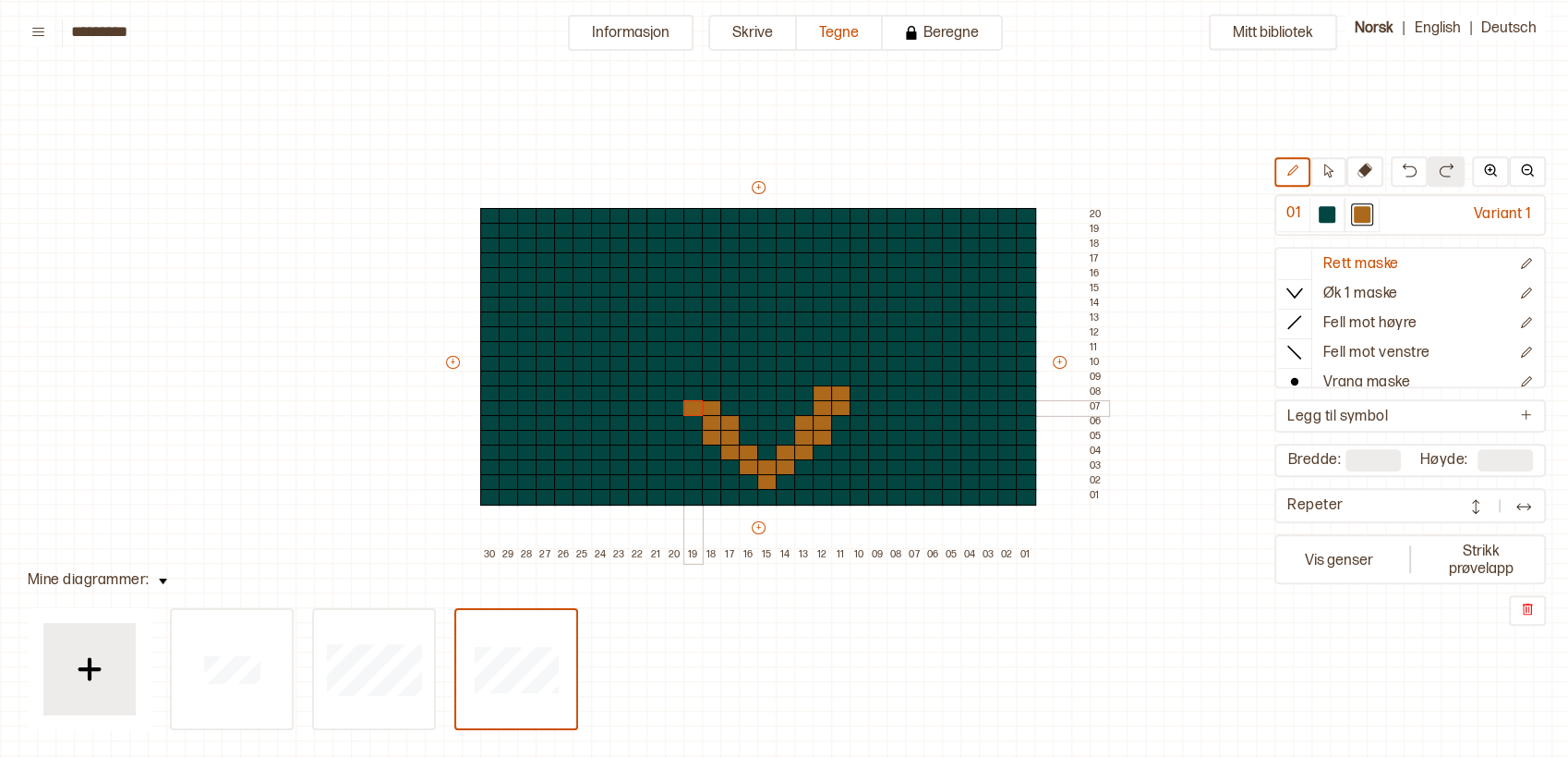
click at [700, 409] on div "+ + + + 30 29 28 27 26 25 24 23 22 21 20 19 18 17 16 15 14 13 12 11 10 09 08 07…" at bounding box center [776, 371] width 665 height 385
drag, startPoint x: 706, startPoint y: 396, endPoint x: 692, endPoint y: 391, distance: 14.9
click at [692, 391] on div "+ + + + 30 29 28 27 26 25 24 23 22 21 20 19 18 17 16 15 14 13 12 11 10 09 08 07…" at bounding box center [776, 371] width 665 height 385
drag, startPoint x: 699, startPoint y: 374, endPoint x: 670, endPoint y: 366, distance: 30.1
click at [671, 367] on div "+ + + + 30 29 28 27 26 25 24 23 22 21 20 19 18 17 16 15 14 13 12 11 10 09 08 07…" at bounding box center [776, 371] width 665 height 385
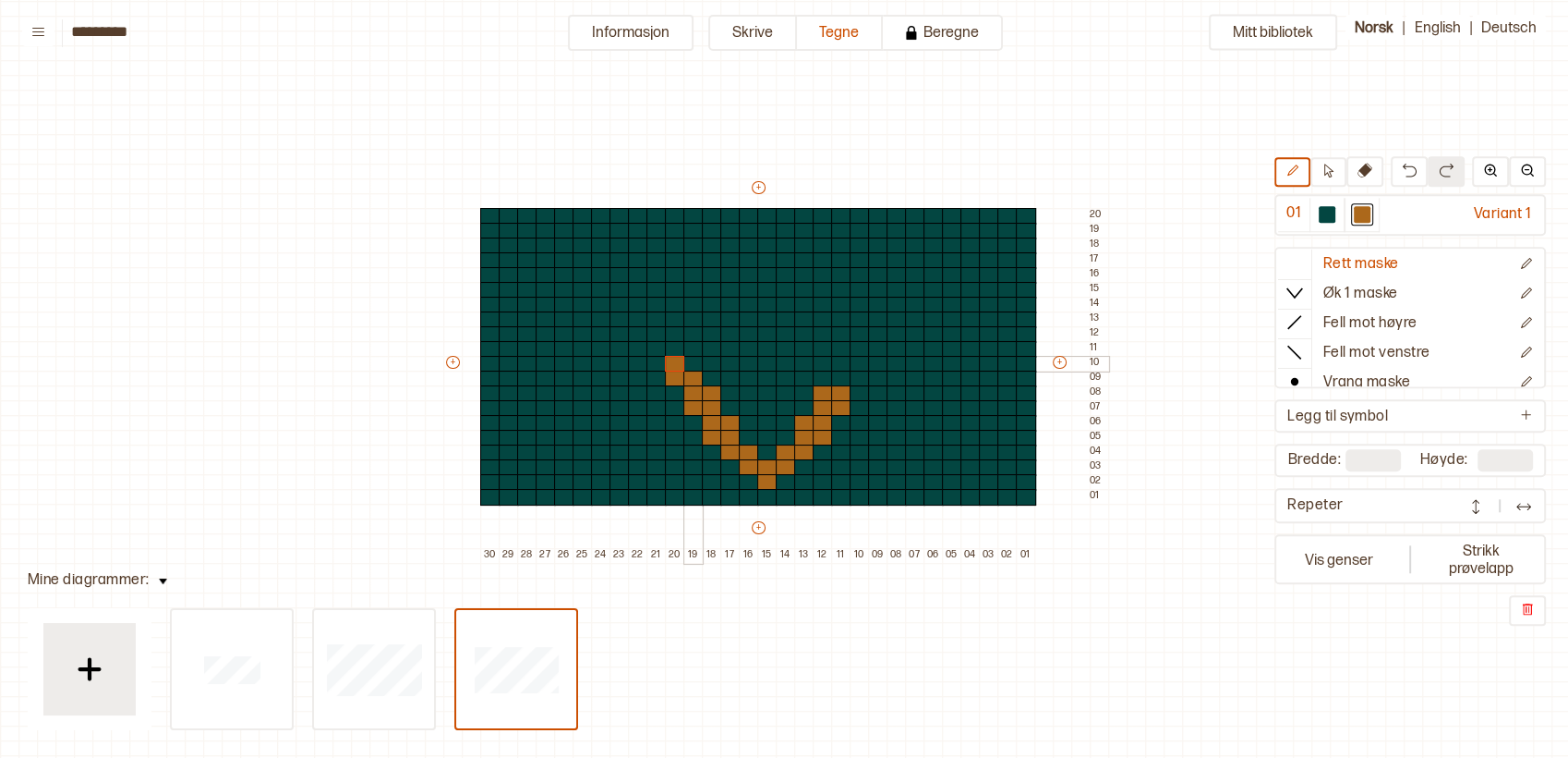
click at [689, 366] on div at bounding box center [694, 364] width 21 height 17
drag, startPoint x: 841, startPoint y: 372, endPoint x: 856, endPoint y: 374, distance: 15.1
click at [856, 374] on div "+ + + + 30 29 28 27 26 25 24 23 22 21 20 19 18 17 16 15 14 13 12 11 10 09 08 07…" at bounding box center [776, 371] width 665 height 385
drag, startPoint x: 673, startPoint y: 344, endPoint x: 656, endPoint y: 337, distance: 18.4
click at [656, 337] on div "+ + + + 30 29 28 27 26 25 24 23 22 21 20 19 18 17 16 15 14 13 12 11 10 09 08 07…" at bounding box center [776, 371] width 665 height 385
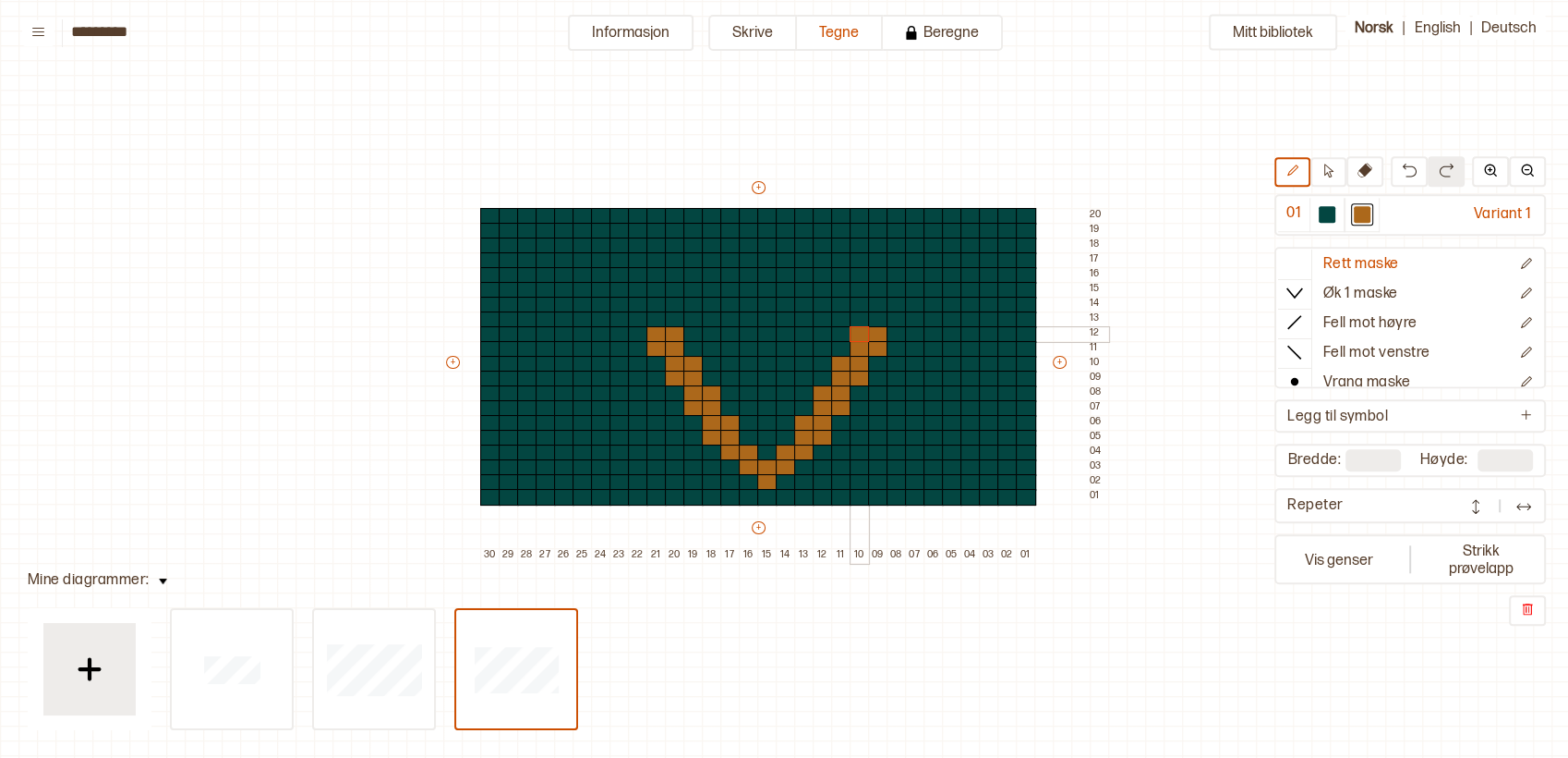
drag, startPoint x: 853, startPoint y: 330, endPoint x: 861, endPoint y: 339, distance: 12.0
click at [861, 339] on div at bounding box center [860, 335] width 21 height 17
click at [747, 403] on div at bounding box center [749, 409] width 21 height 17
click at [783, 402] on div at bounding box center [786, 409] width 21 height 17
click at [744, 402] on div at bounding box center [749, 409] width 21 height 17
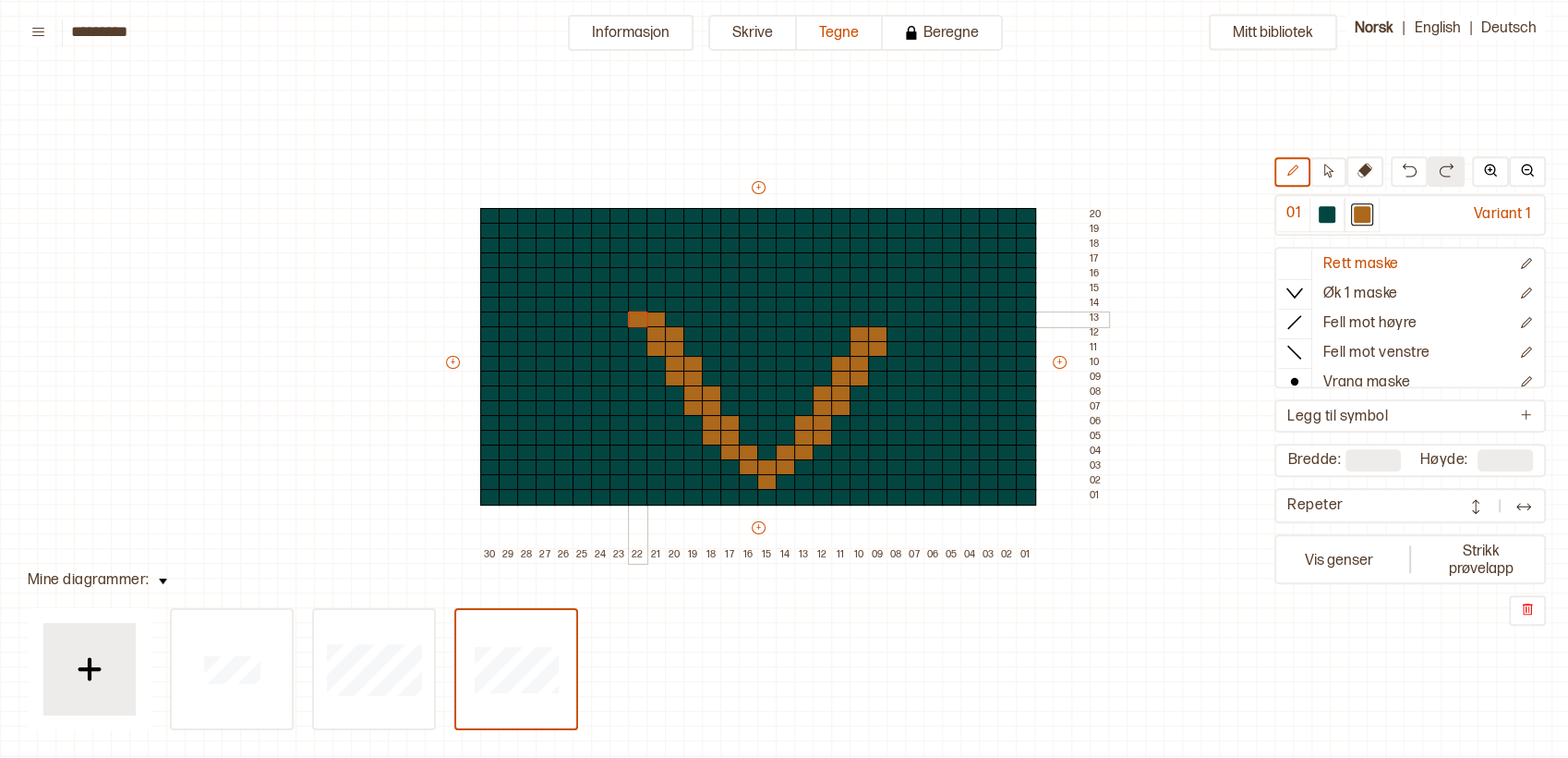
drag, startPoint x: 654, startPoint y: 317, endPoint x: 634, endPoint y: 313, distance: 20.4
click at [634, 313] on div "+ + + + 30 29 28 27 26 25 24 23 22 21 20 19 18 17 16 15 14 13 12 11 10 09 08 07…" at bounding box center [776, 371] width 665 height 385
click at [633, 299] on div at bounding box center [638, 305] width 21 height 17
click at [659, 305] on div at bounding box center [657, 305] width 21 height 17
drag, startPoint x: 878, startPoint y: 298, endPoint x: 880, endPoint y: 311, distance: 13.2
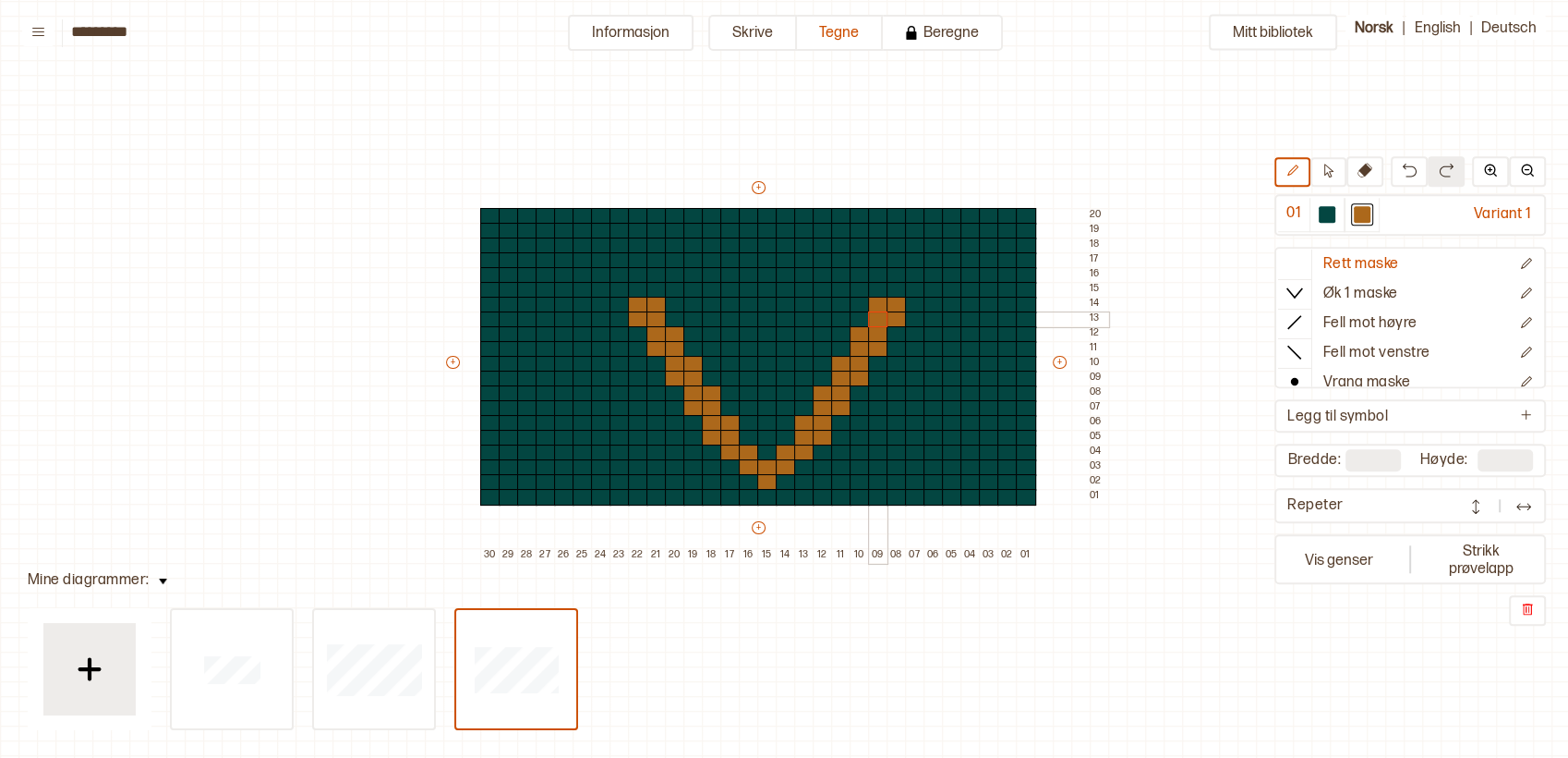
click at [880, 311] on div "+ + + + 30 29 28 27 26 25 24 23 22 21 20 19 18 17 16 15 14 13 12 11 10 09 08 07…" at bounding box center [776, 371] width 665 height 385
click at [709, 343] on div at bounding box center [712, 349] width 21 height 17
drag, startPoint x: 715, startPoint y: 328, endPoint x: 726, endPoint y: 330, distance: 11.2
click at [726, 330] on div "+ + + + 30 29 28 27 26 25 24 23 22 21 20 19 18 17 16 15 14 13 12 11 10 09 08 07…" at bounding box center [776, 371] width 665 height 385
drag, startPoint x: 722, startPoint y: 319, endPoint x: 741, endPoint y: 320, distance: 19.0
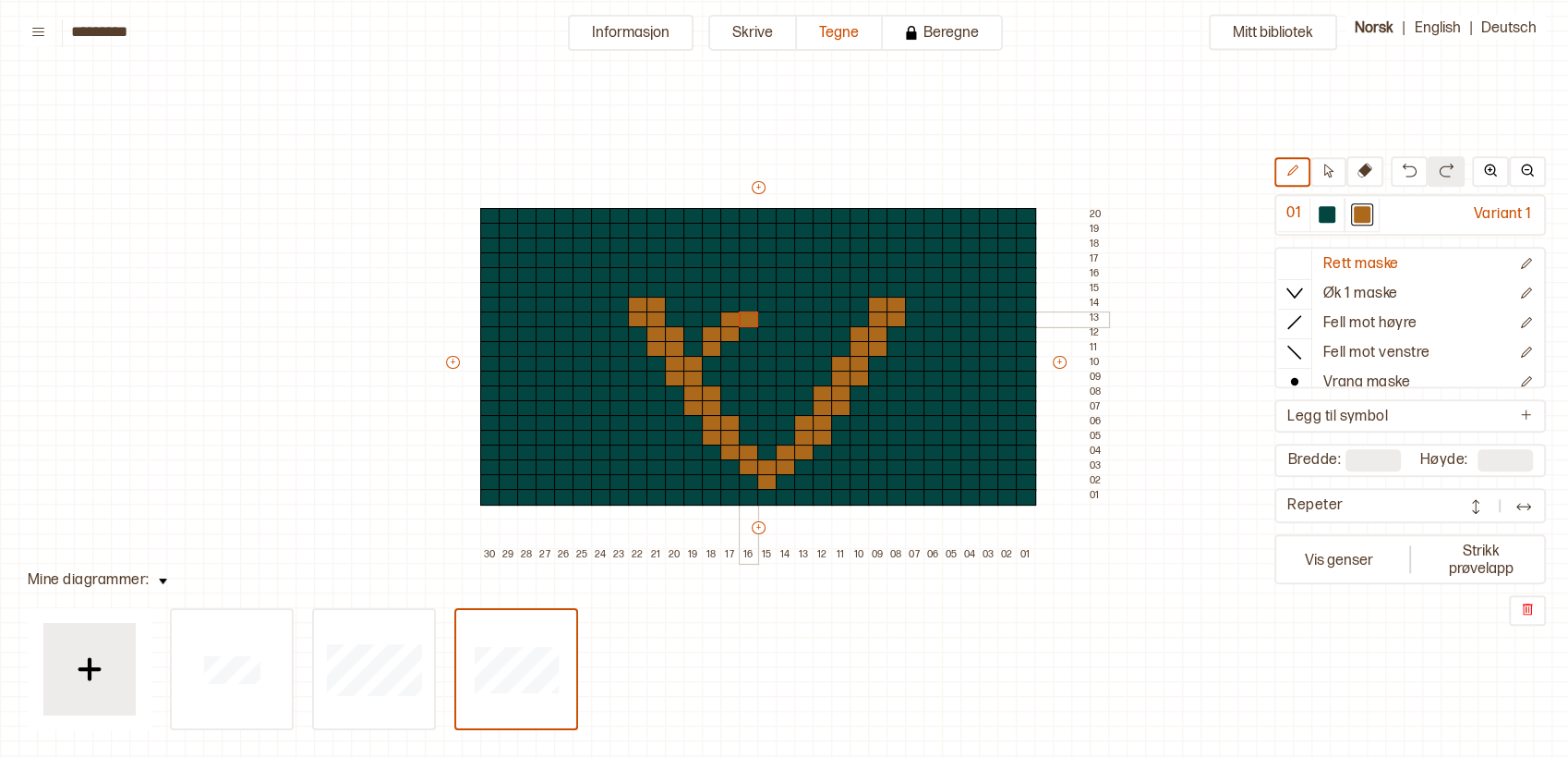
click at [741, 320] on div "+ + + + 30 29 28 27 26 25 24 23 22 21 20 19 18 17 16 15 14 13 12 11 10 09 08 07…" at bounding box center [776, 371] width 665 height 385
click at [820, 345] on div at bounding box center [823, 349] width 21 height 17
drag, startPoint x: 818, startPoint y: 330, endPoint x: 798, endPoint y: 322, distance: 21.5
click at [803, 328] on div "+ + + + 30 29 28 27 26 25 24 23 22 21 20 19 18 17 16 15 14 13 12 11 10 09 08 07…" at bounding box center [776, 371] width 665 height 385
click at [790, 316] on div "+ + + + 30 29 28 27 26 25 24 23 22 21 20 19 18 17 16 15 14 13 12 11 10 09 08 07…" at bounding box center [776, 371] width 665 height 385
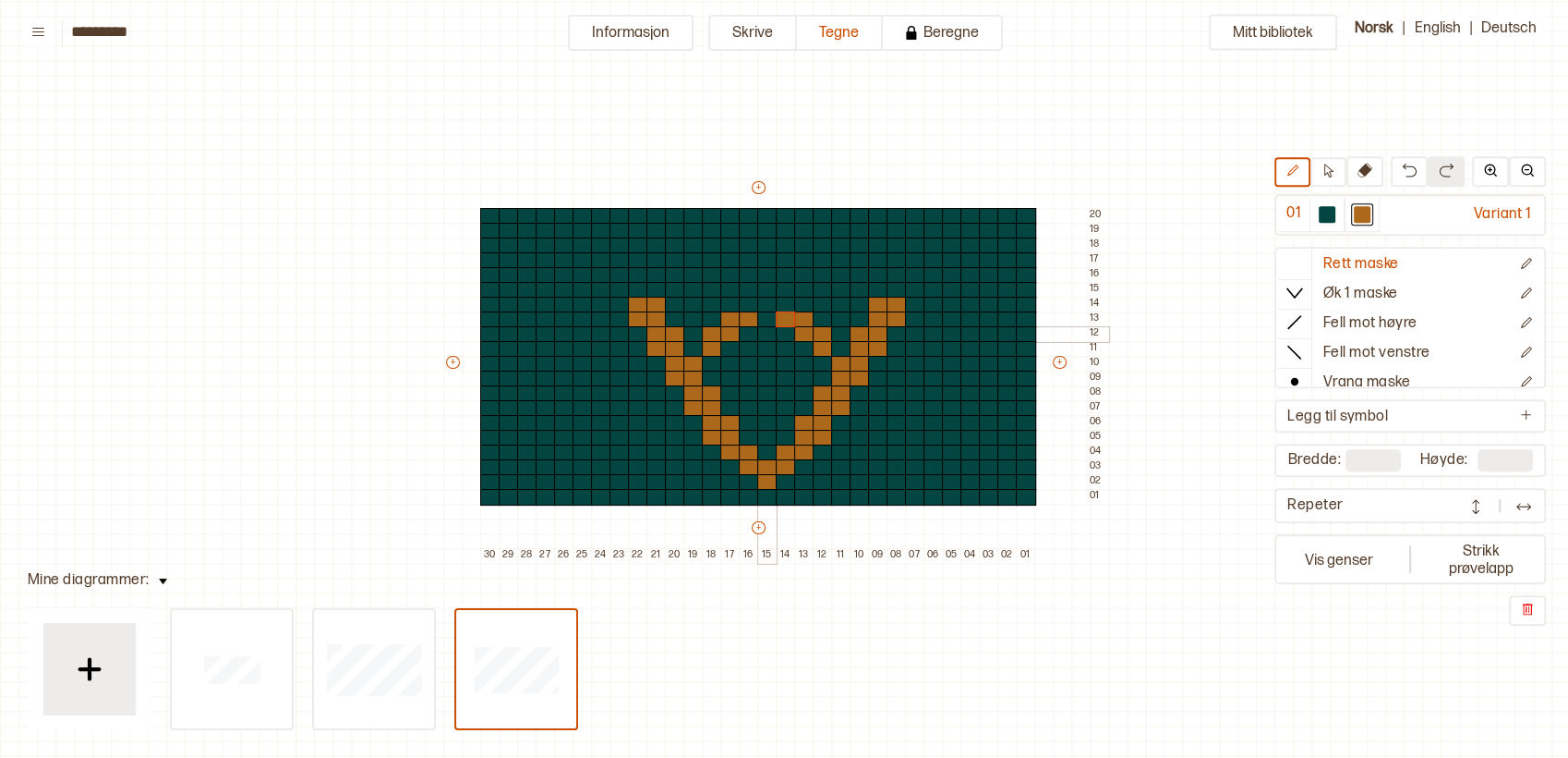
click at [761, 334] on div at bounding box center [768, 335] width 21 height 17
click at [38, 26] on icon at bounding box center [38, 32] width 14 height 14
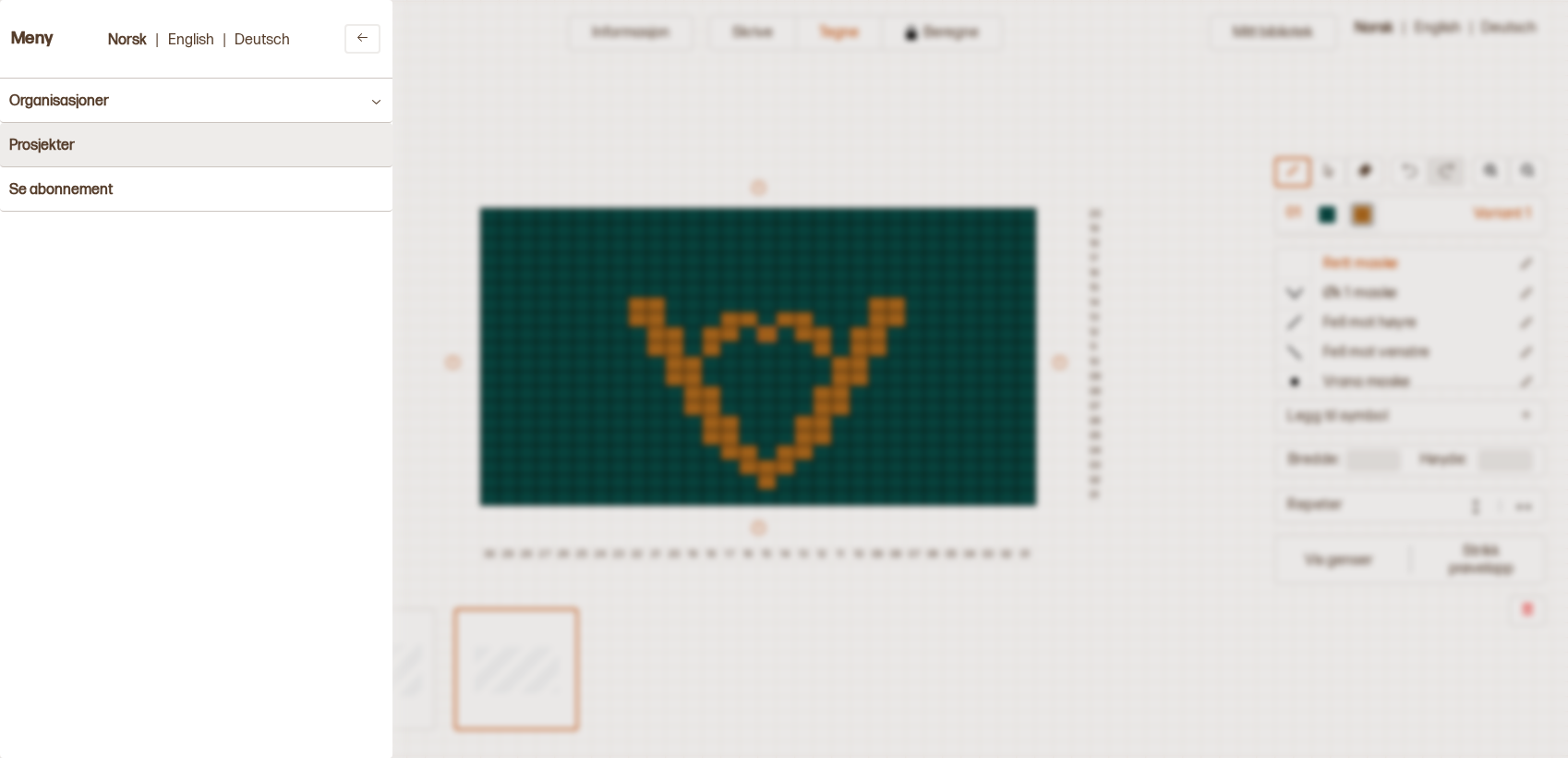
click at [45, 154] on button "Prosjekter" at bounding box center [196, 144] width 393 height 44
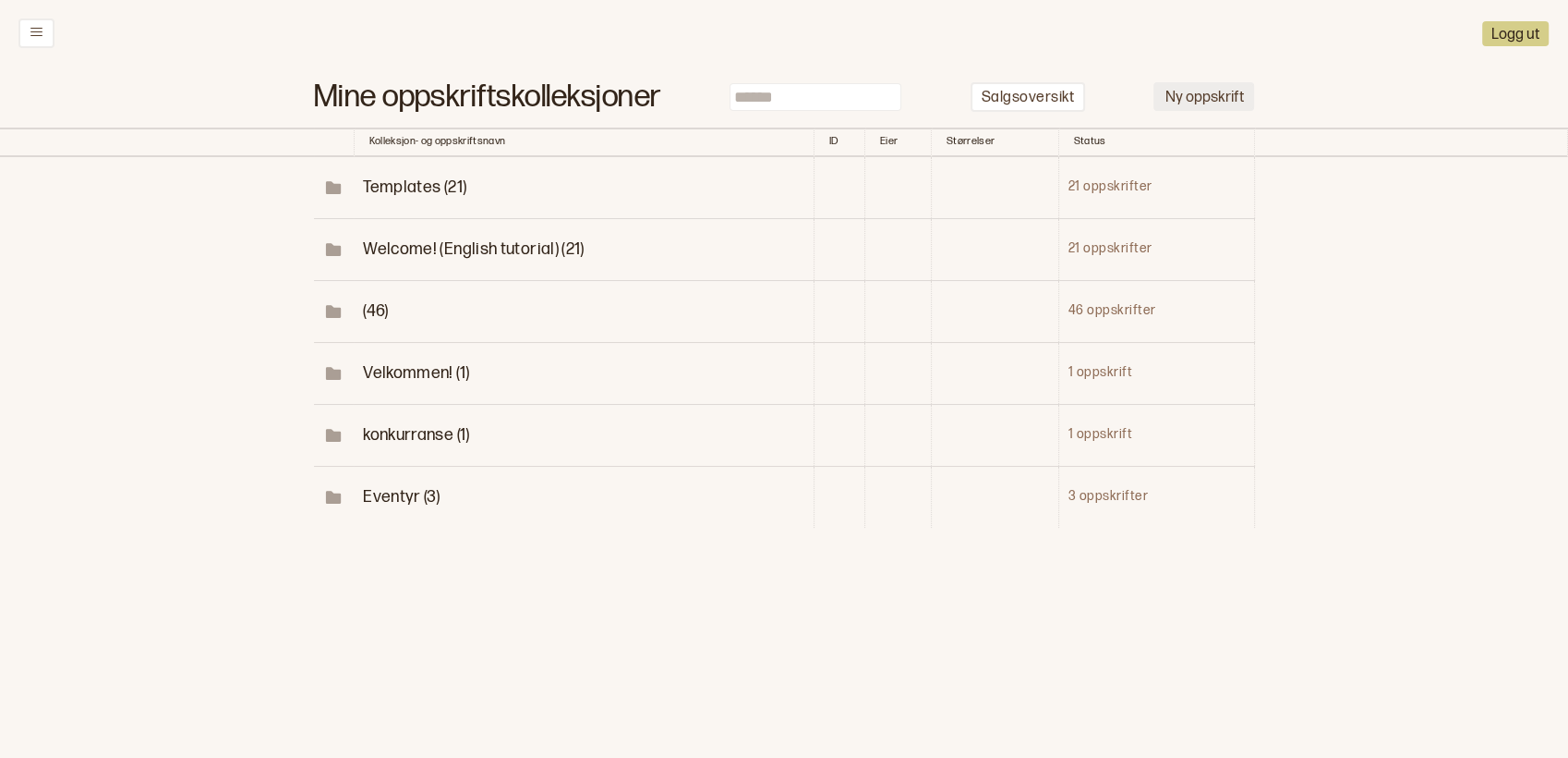
click at [1178, 90] on button "Ny oppskrift" at bounding box center [1204, 96] width 101 height 29
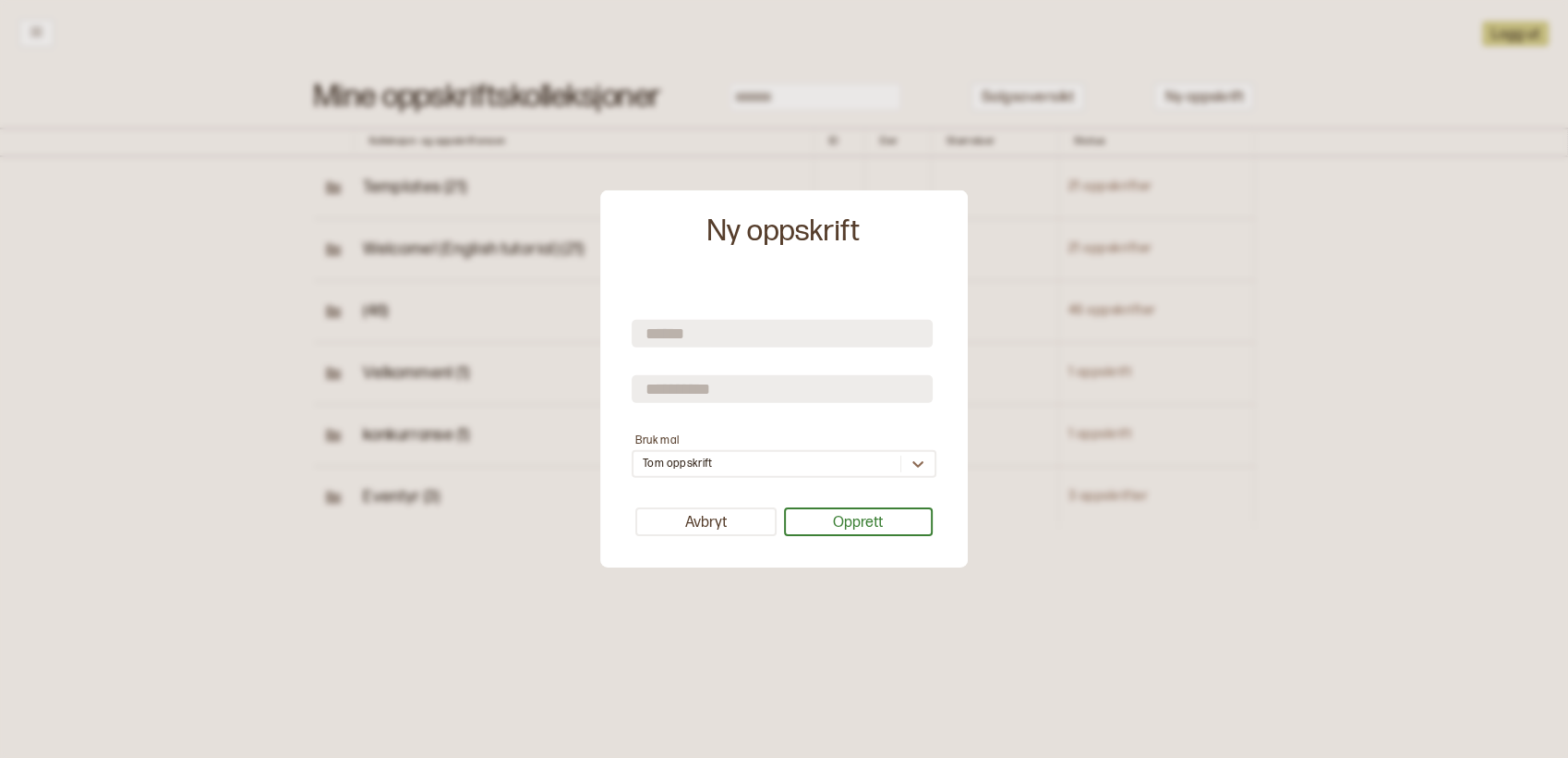
click at [680, 335] on input "text" at bounding box center [782, 333] width 301 height 28
type input "**********"
click at [677, 401] on input "text" at bounding box center [782, 388] width 301 height 28
type input "*******"
click at [881, 528] on button "Opprett" at bounding box center [859, 521] width 150 height 29
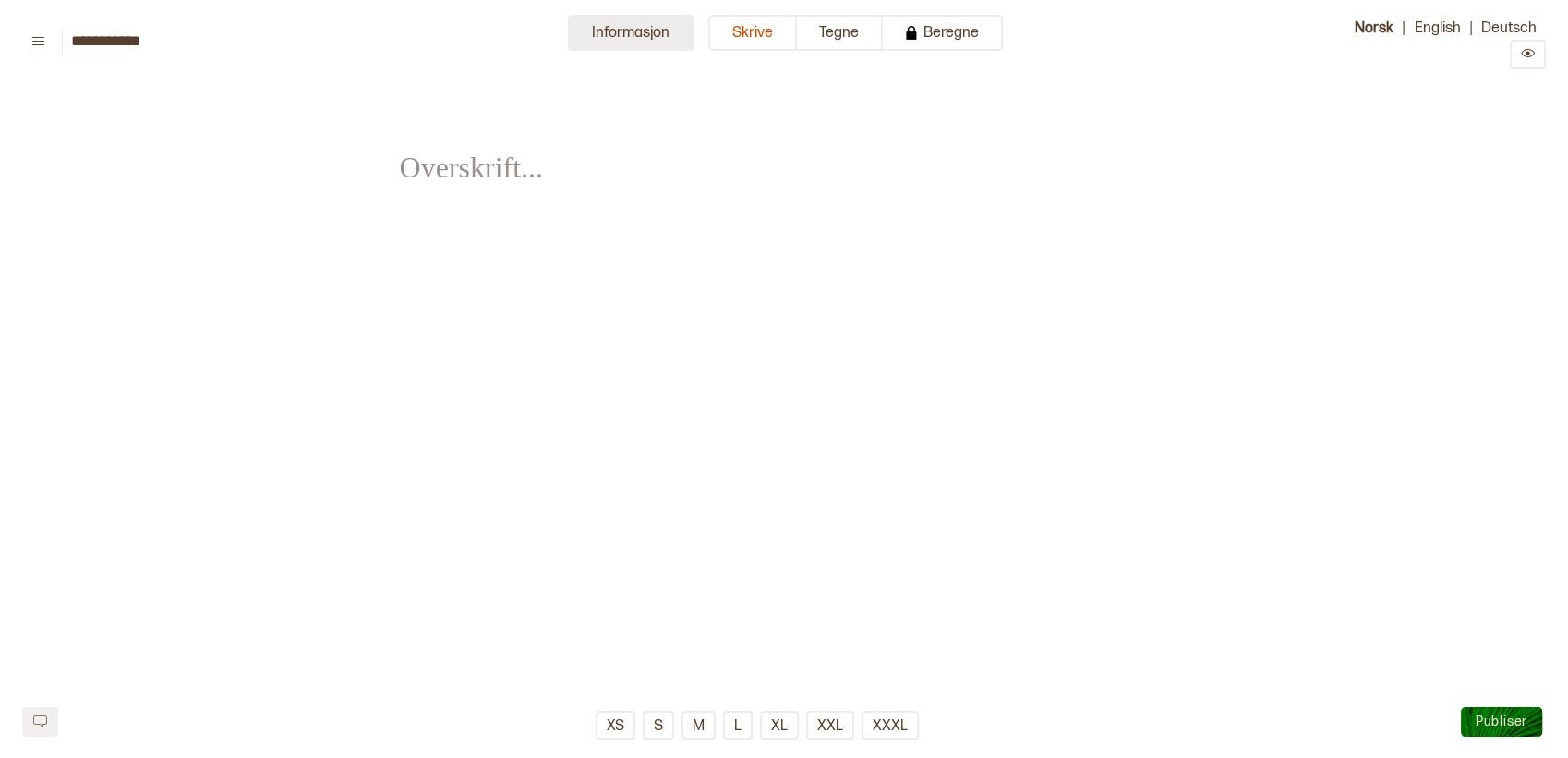
click at [627, 22] on button "Informasjon" at bounding box center [631, 33] width 125 height 36
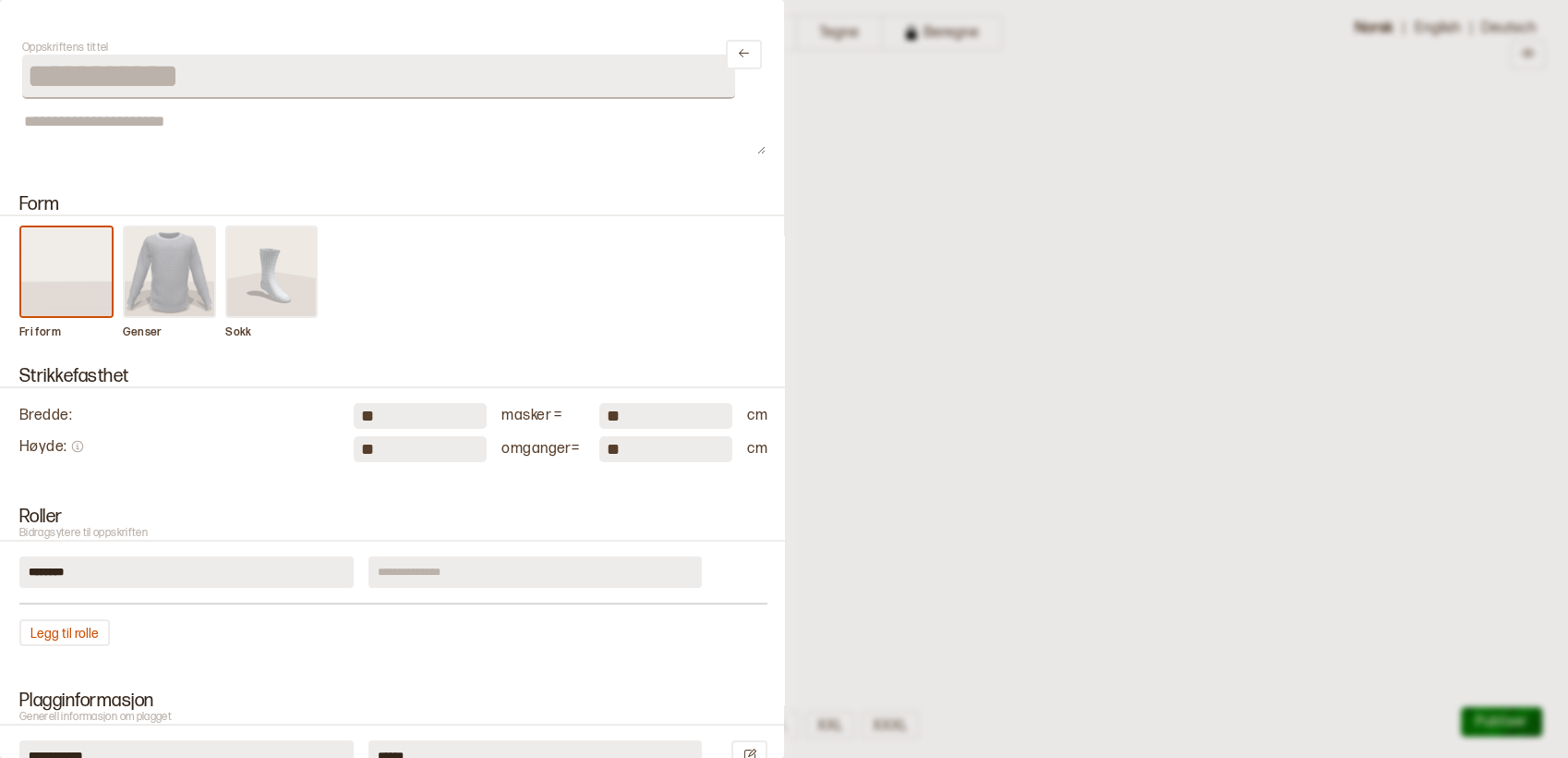
click at [152, 294] on img at bounding box center [169, 271] width 91 height 89
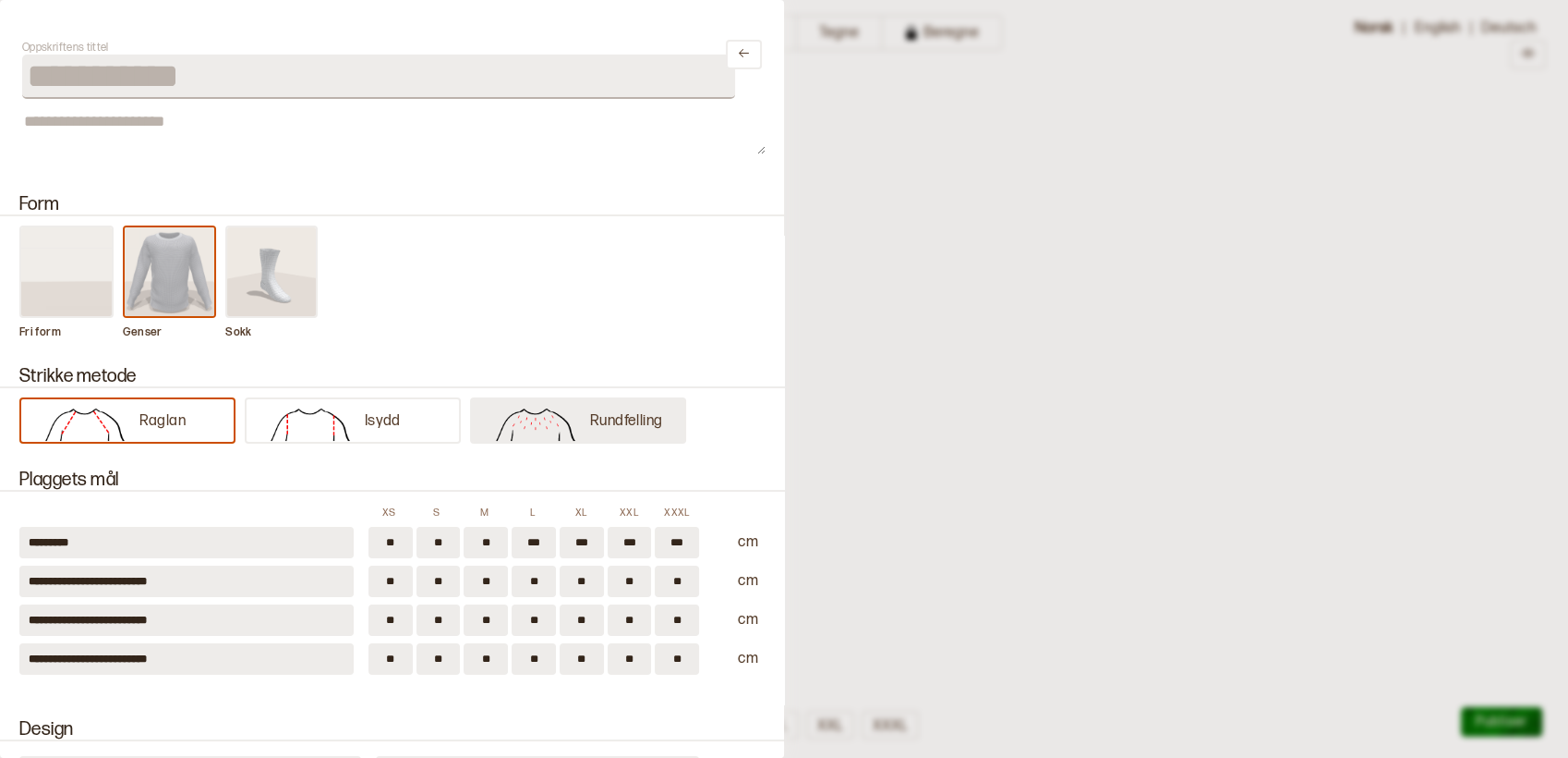
click at [516, 417] on img at bounding box center [535, 421] width 109 height 36
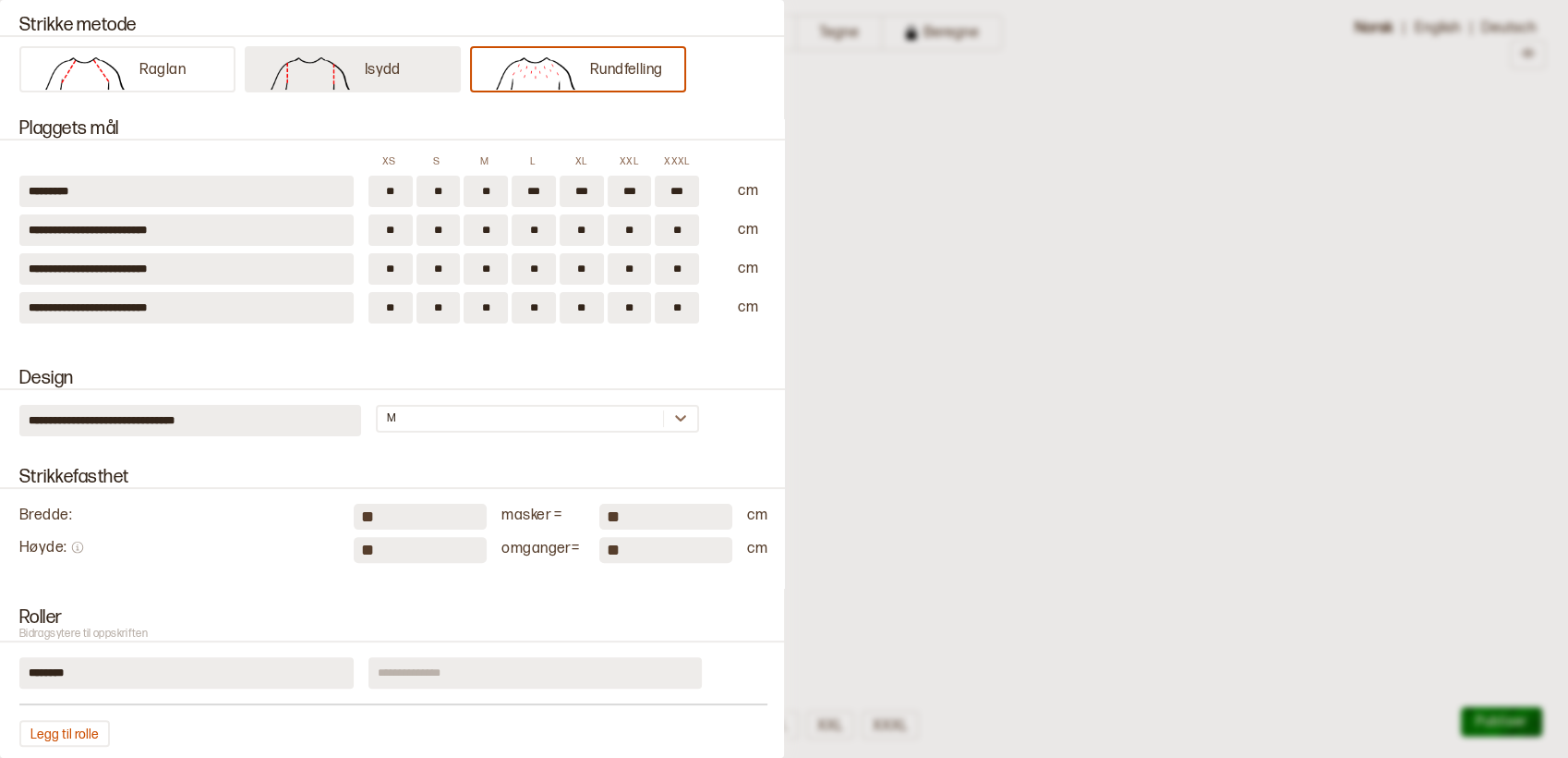
scroll to position [410, 0]
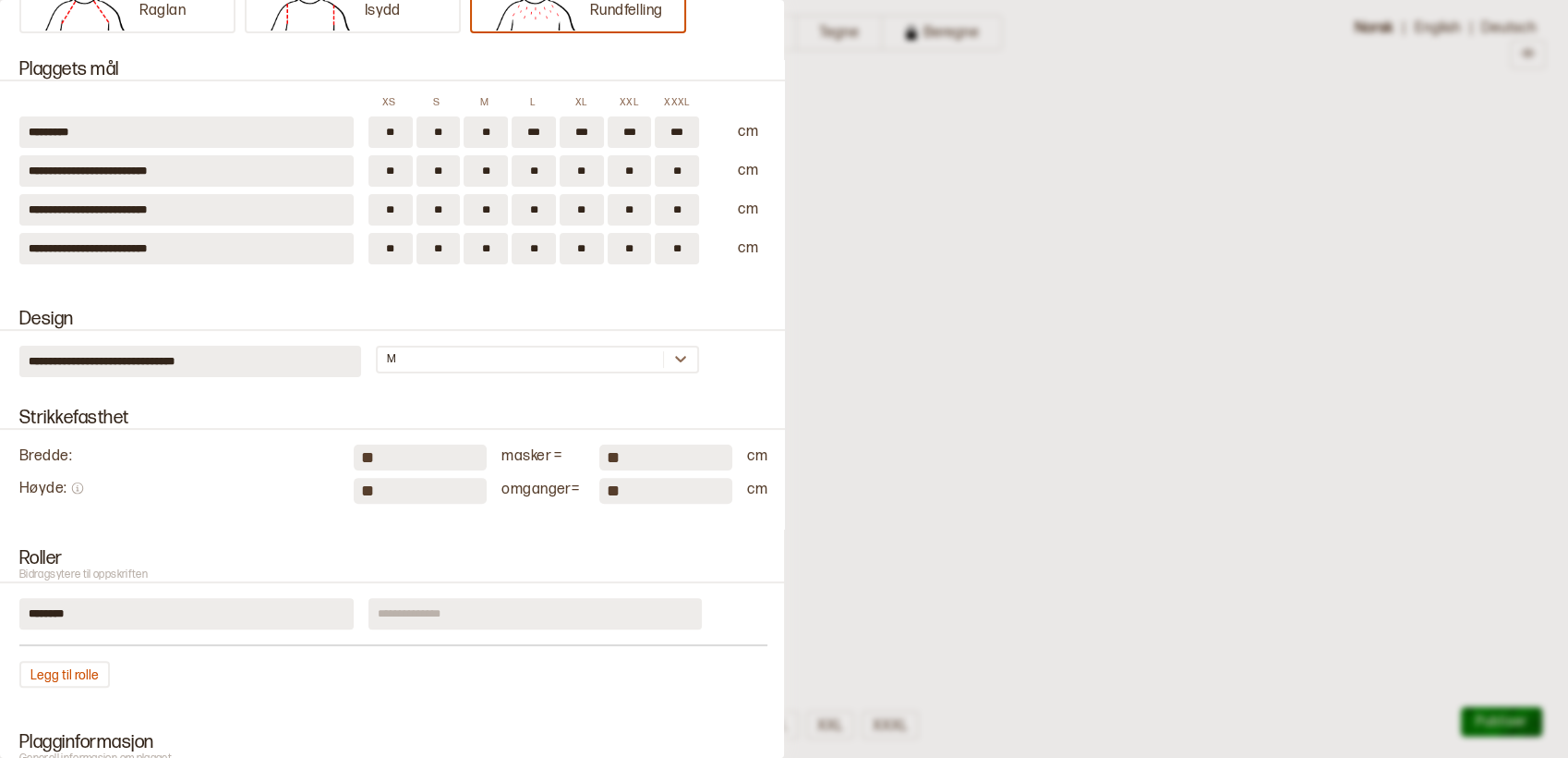
click at [409, 445] on input "**" at bounding box center [420, 458] width 133 height 26
type input "*"
type input "**"
click at [414, 493] on input "**" at bounding box center [420, 490] width 133 height 26
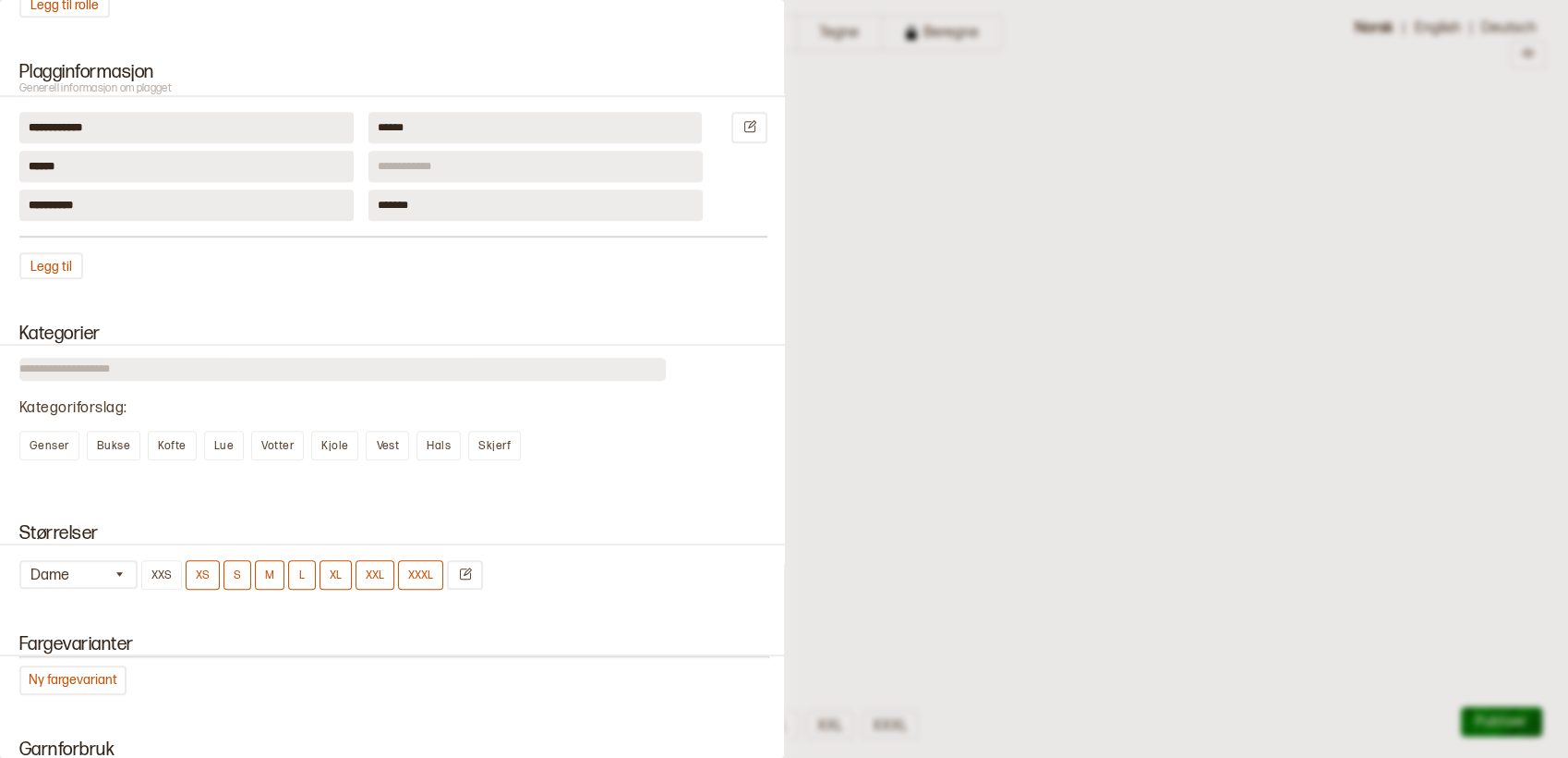
scroll to position [1130, 0]
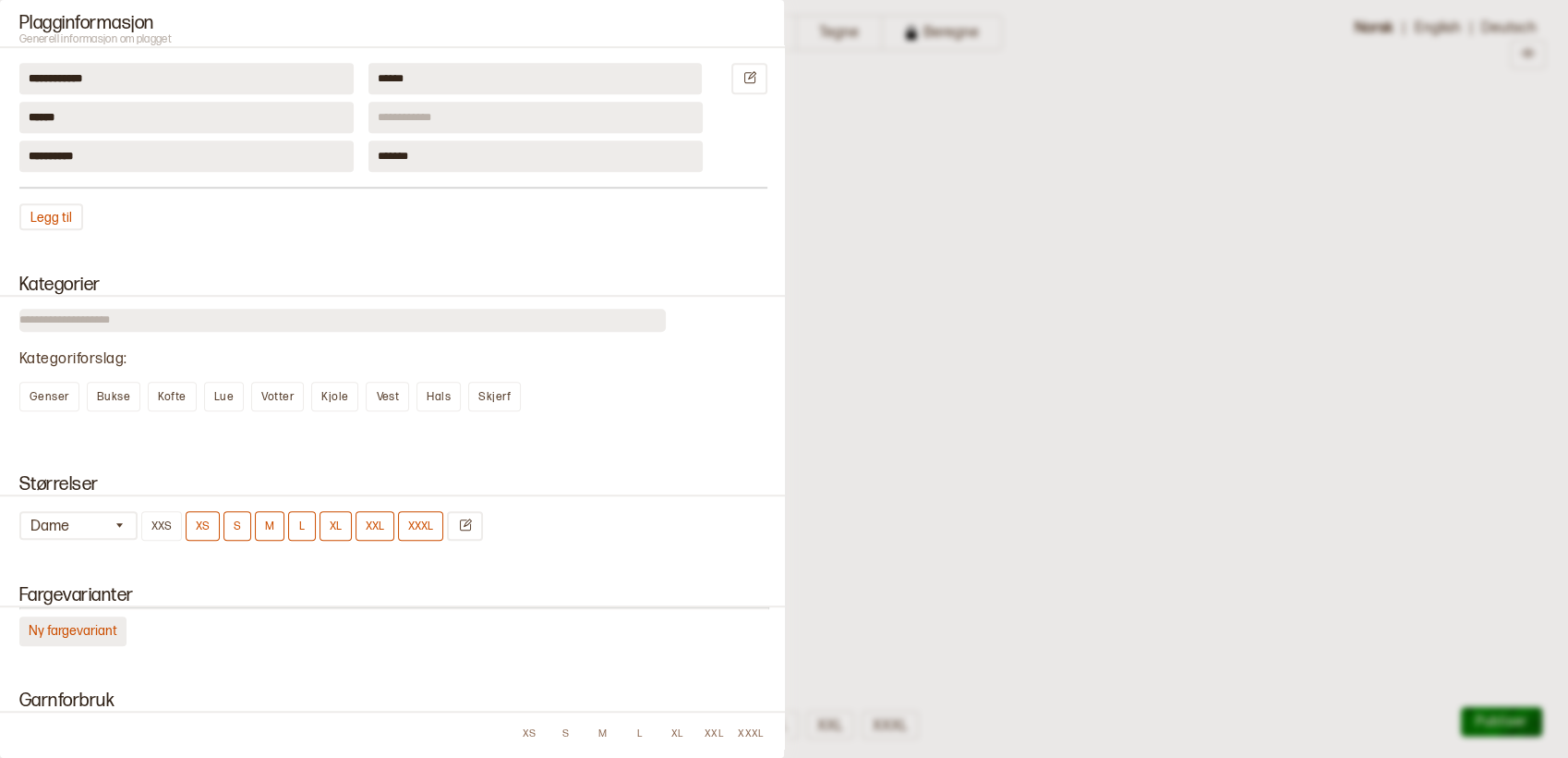
type input "**"
click at [79, 627] on button "Ny fargevariant" at bounding box center [73, 632] width 108 height 30
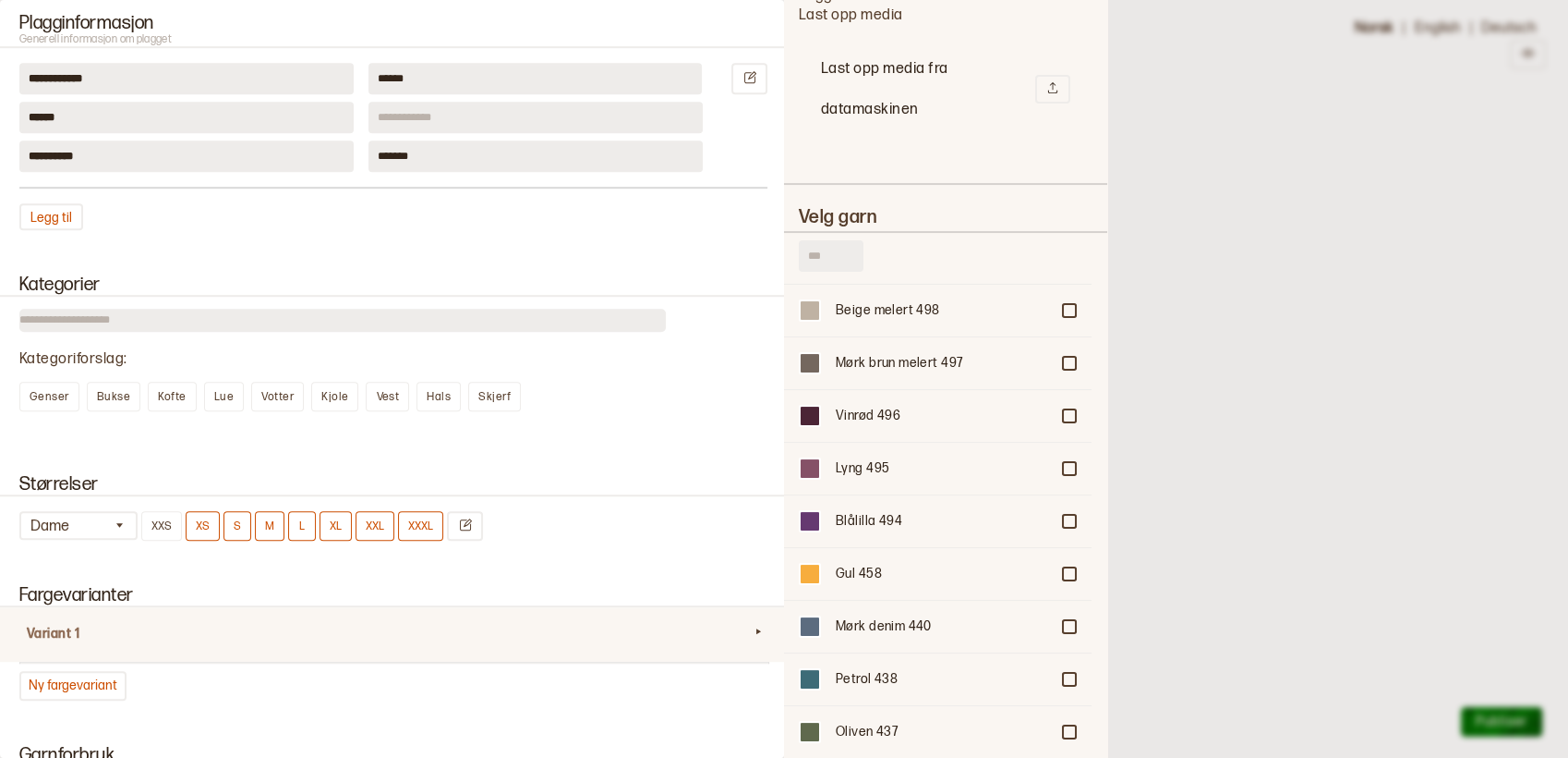
scroll to position [410, 0]
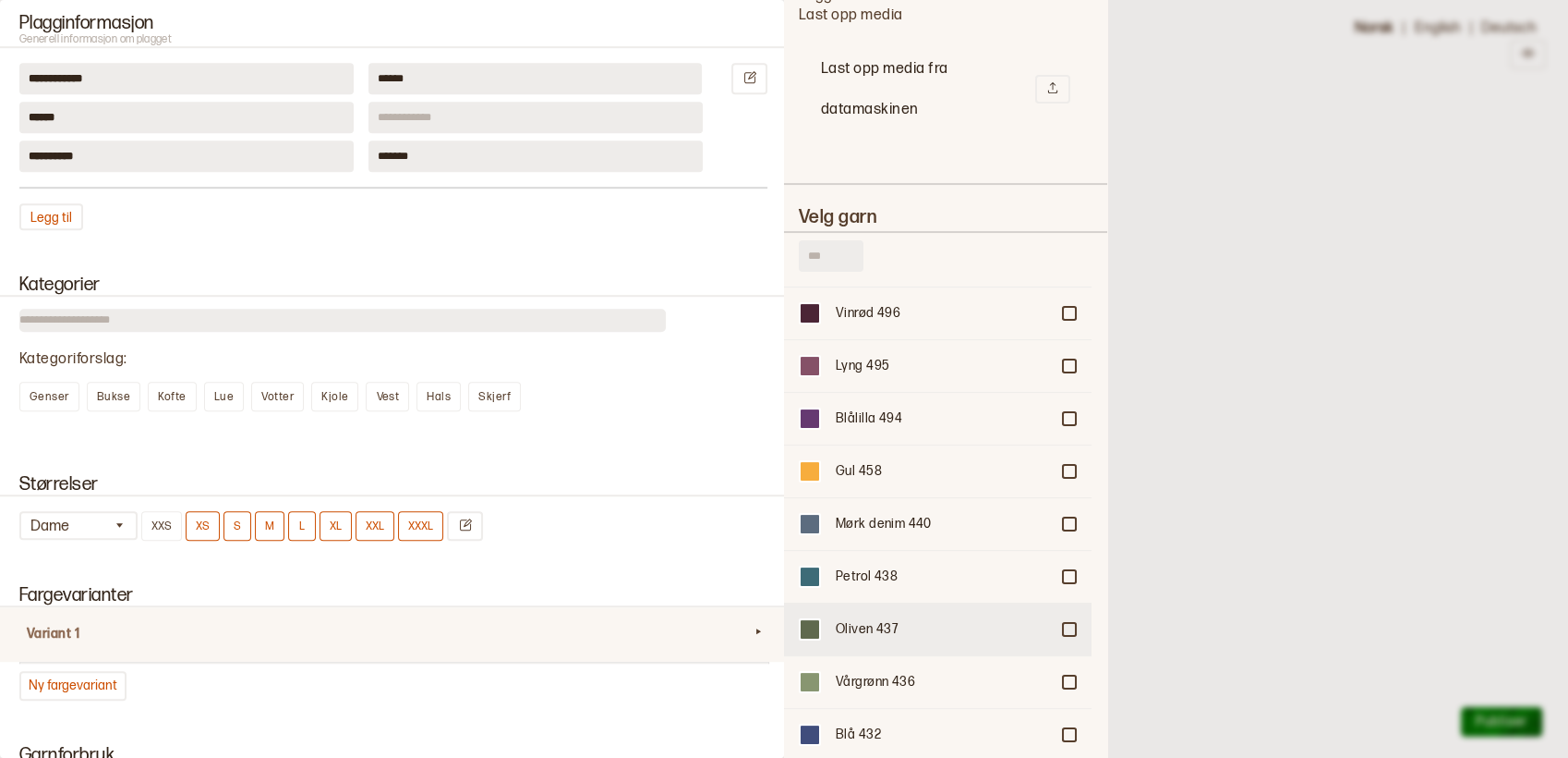
click at [846, 620] on div "Oliven 437" at bounding box center [943, 630] width 213 height 19
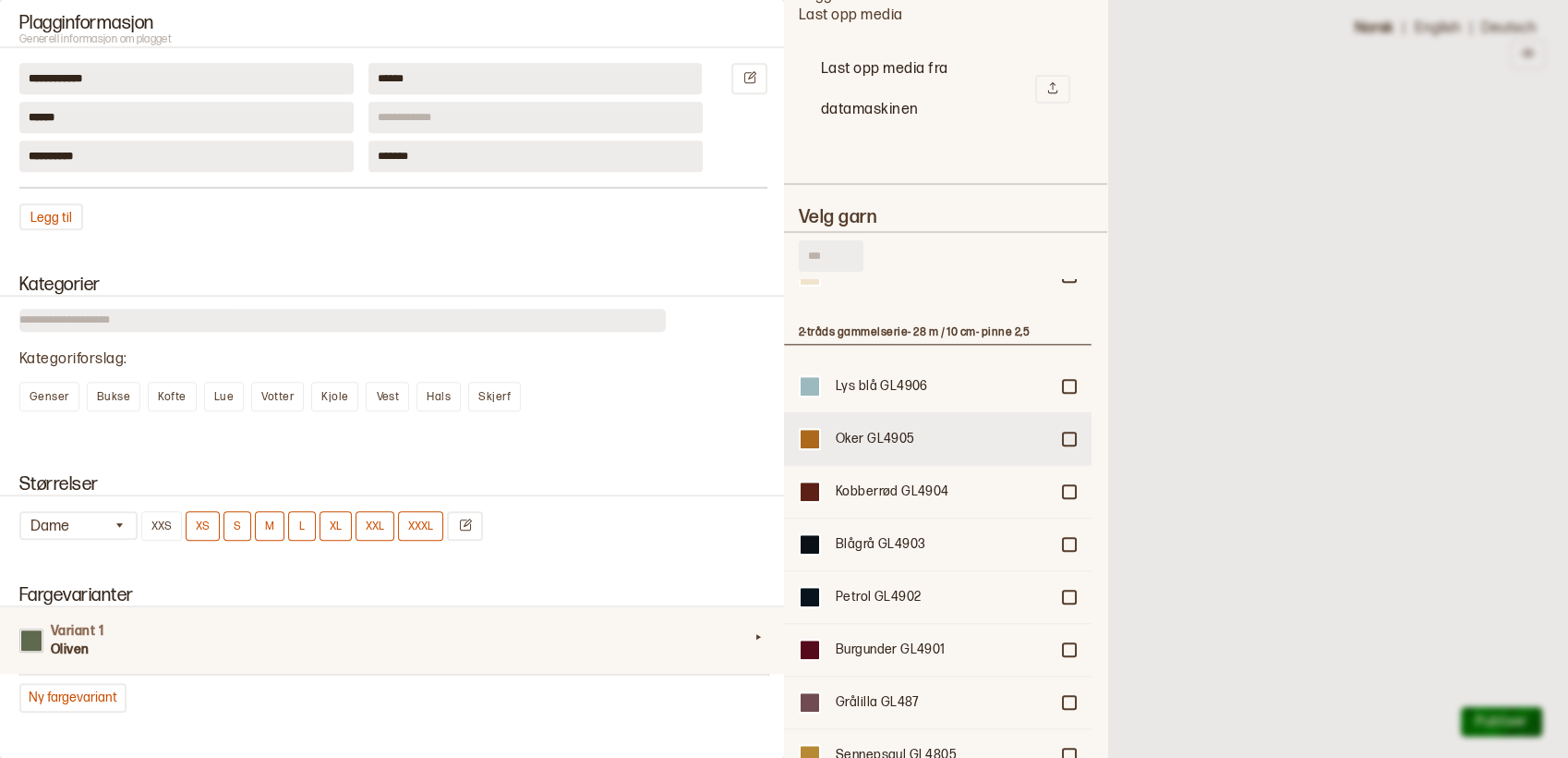
scroll to position [1641, 0]
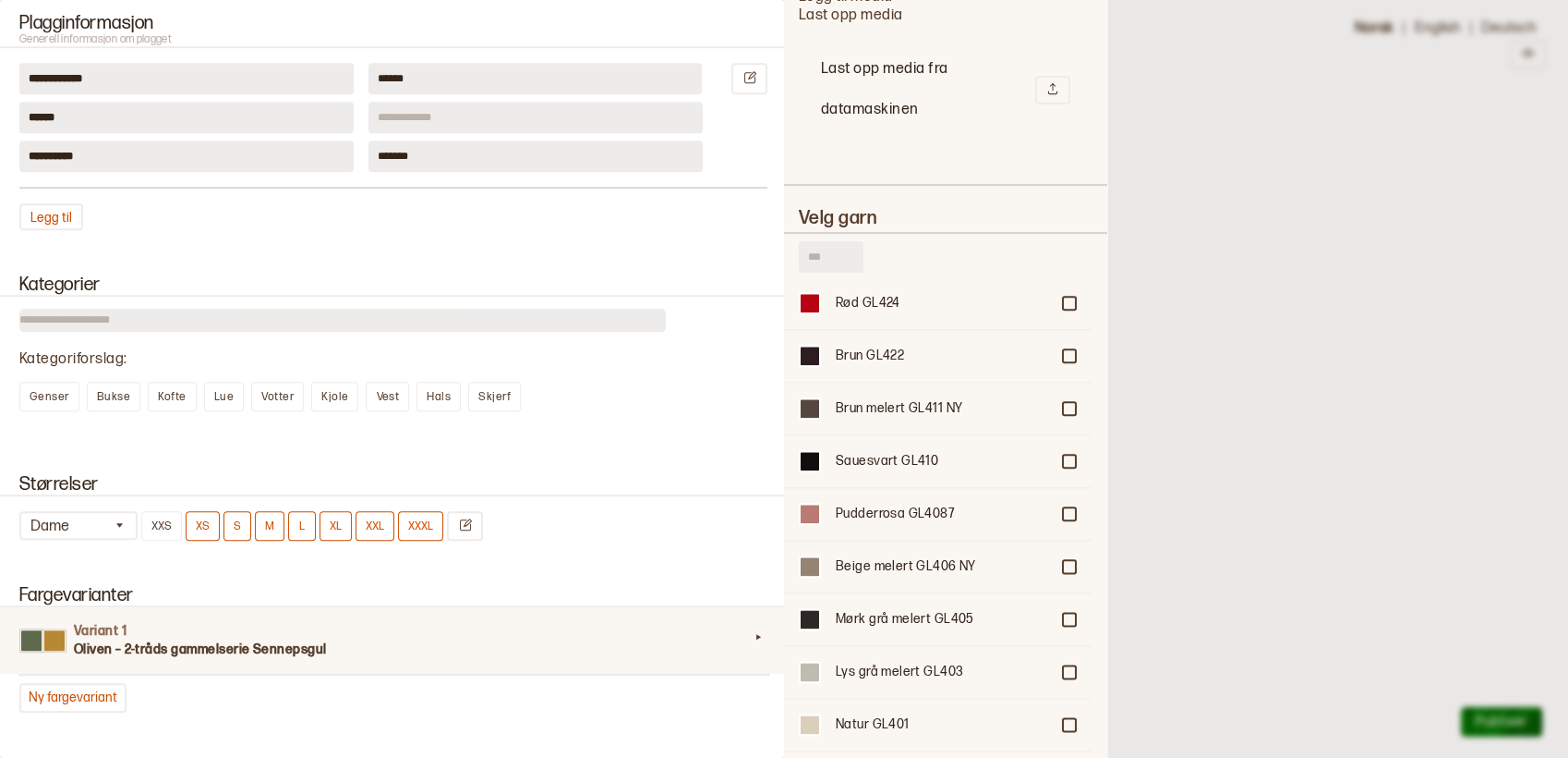
scroll to position [2463, 0]
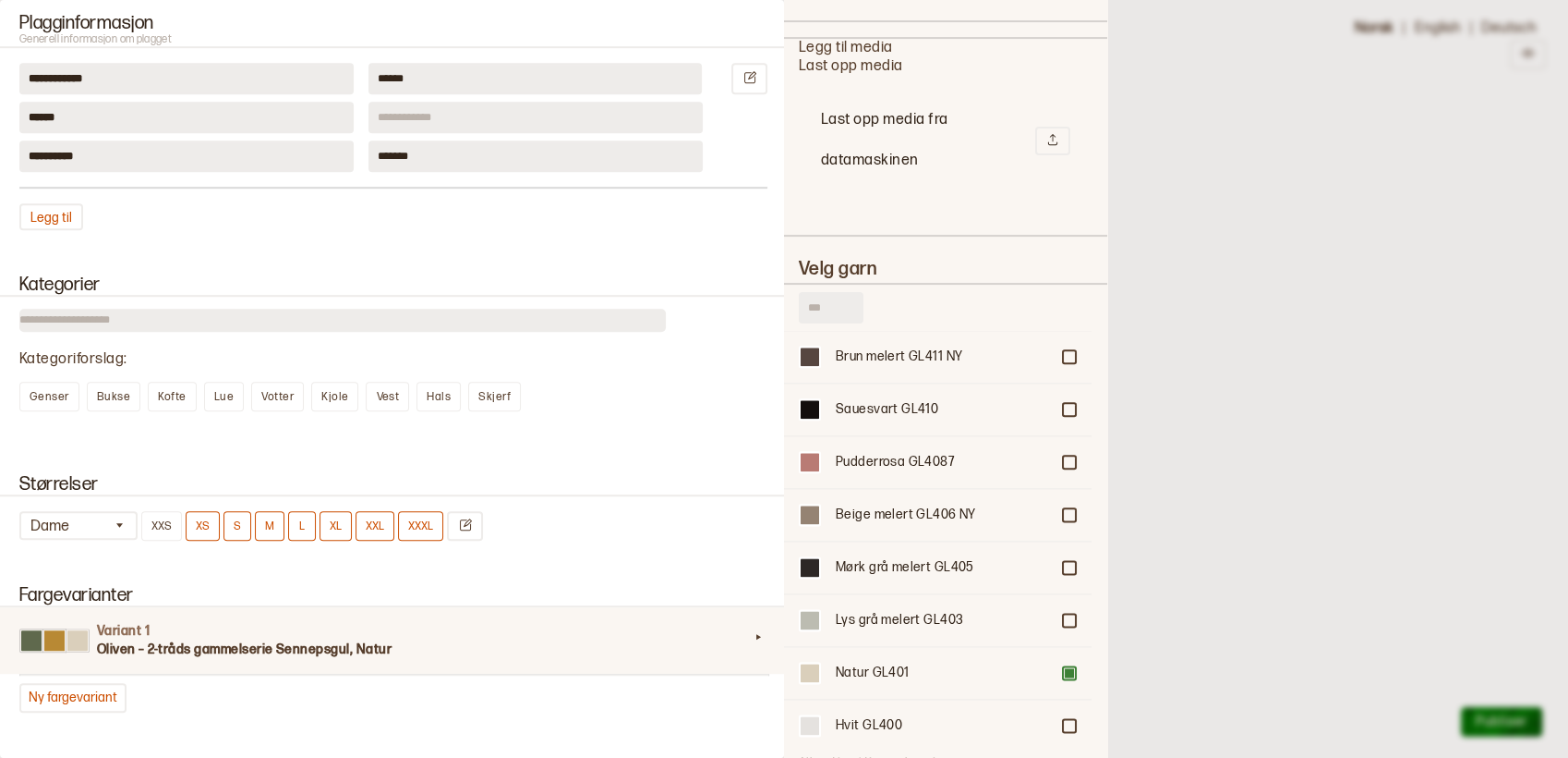
scroll to position [477, 0]
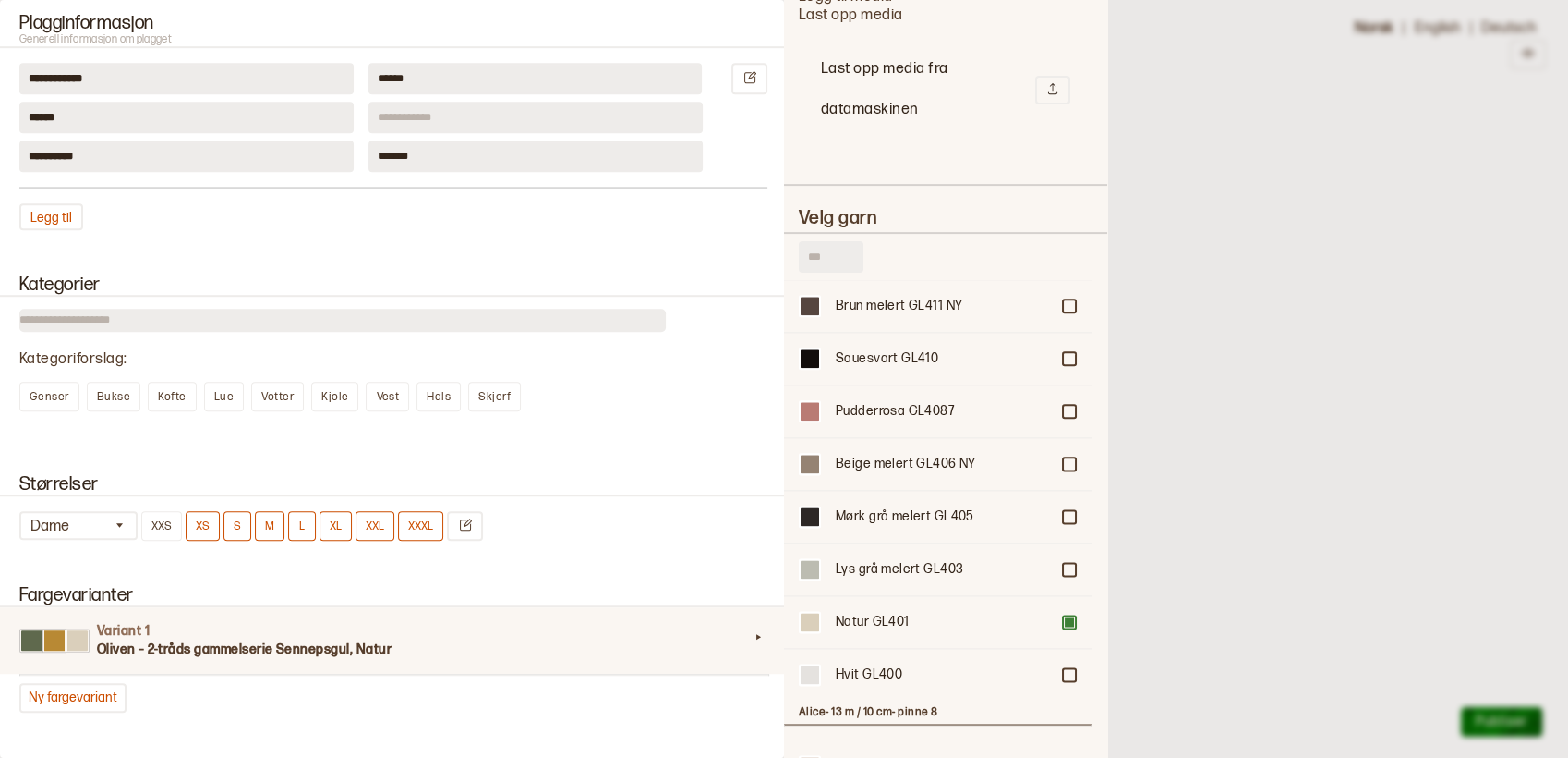
click at [1175, 464] on div at bounding box center [784, 379] width 1568 height 758
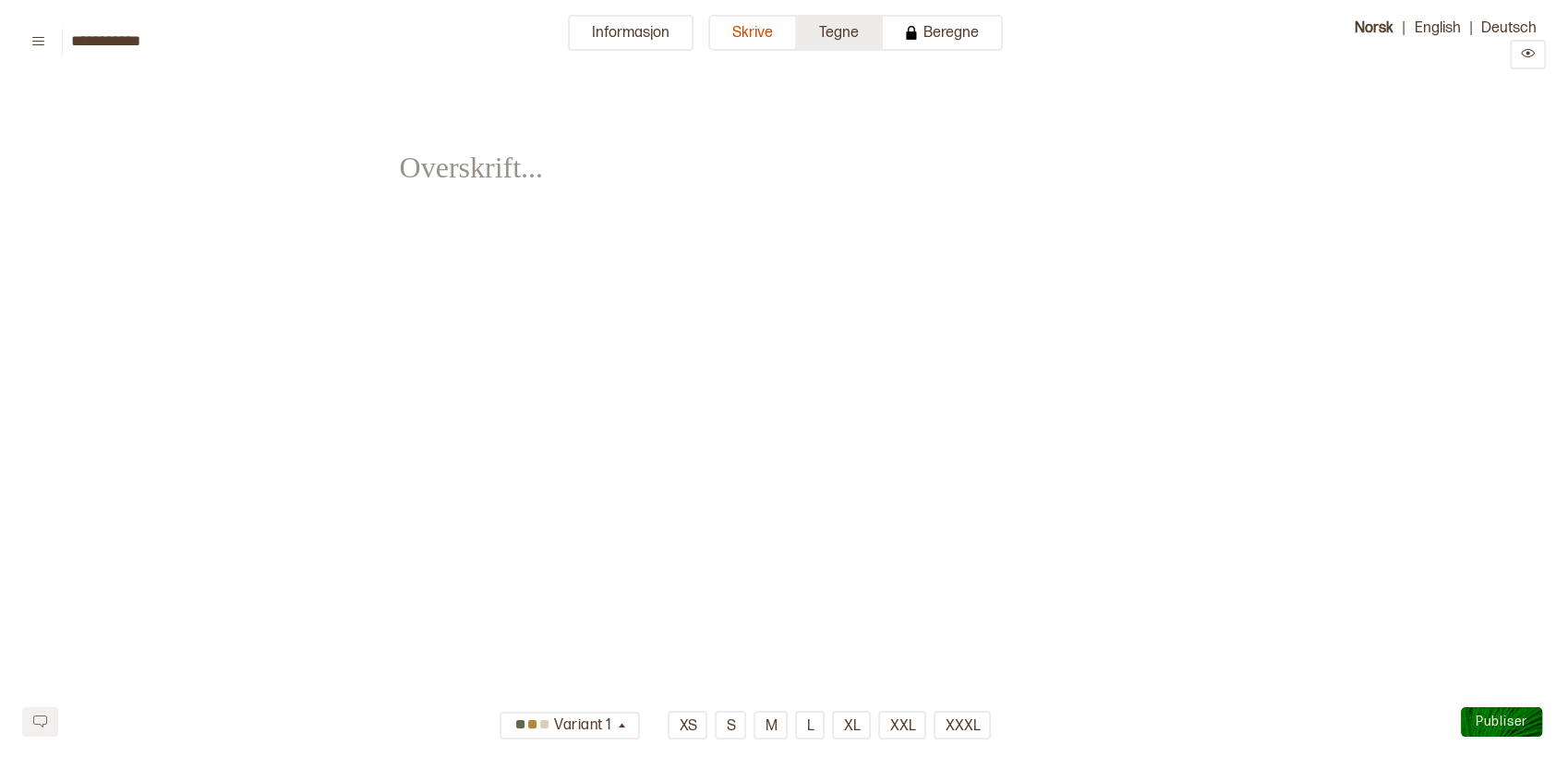
click at [839, 36] on button "Tegne" at bounding box center [840, 33] width 86 height 36
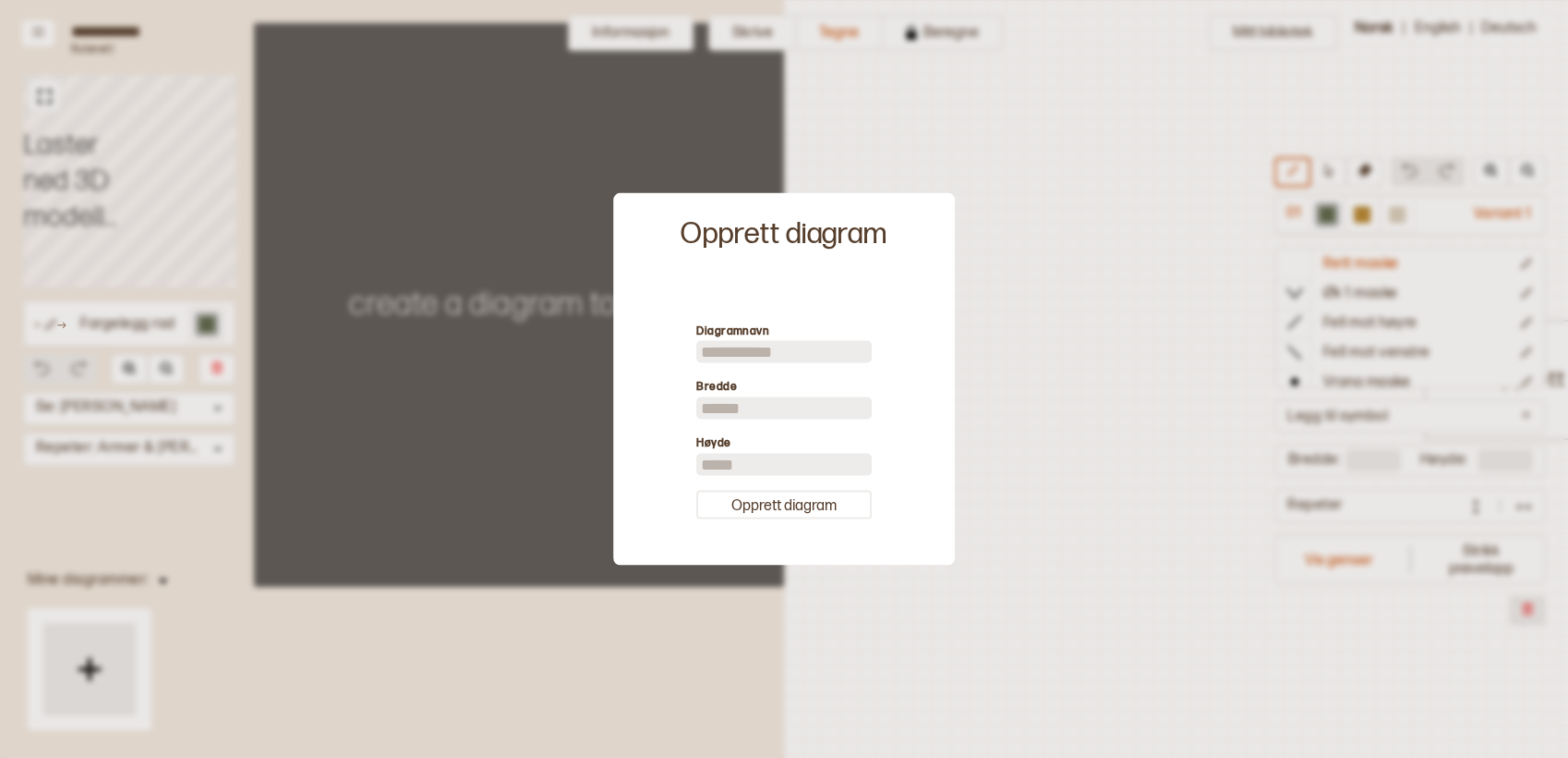
click at [1361, 564] on div at bounding box center [784, 379] width 1568 height 758
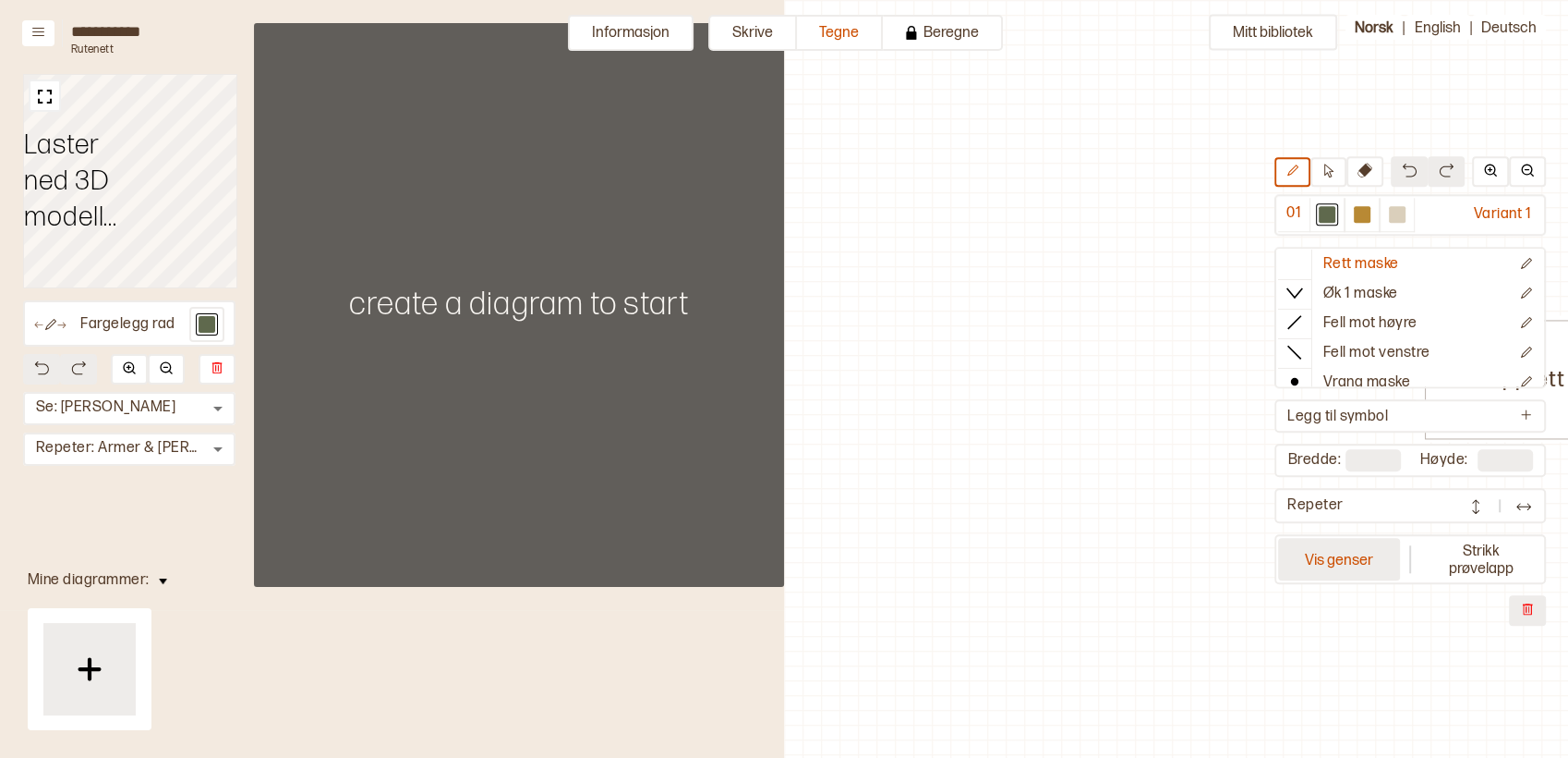
click at [1349, 553] on button "Vis genser" at bounding box center [1339, 560] width 122 height 42
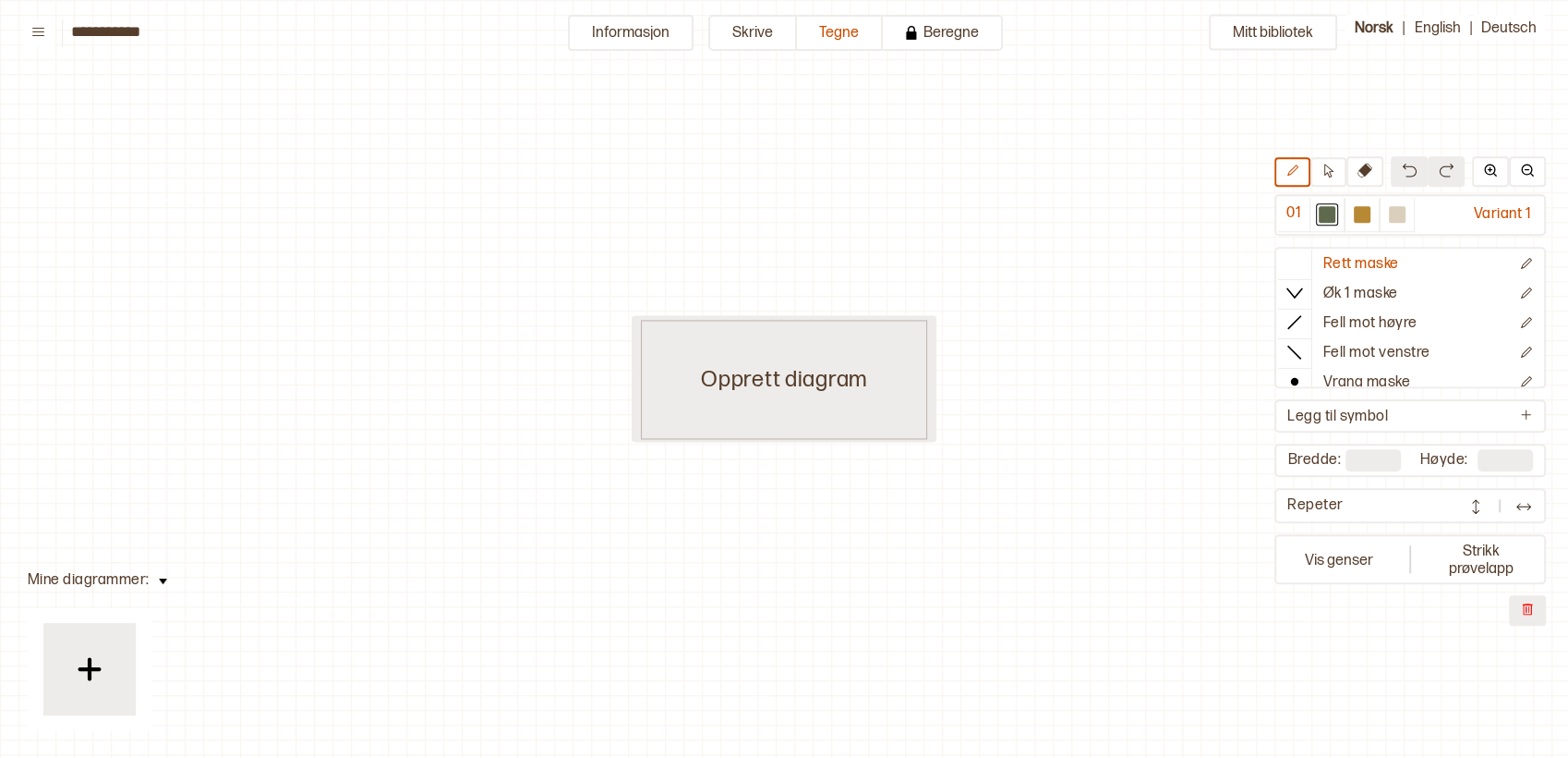
click at [828, 339] on div "Opprett diagram" at bounding box center [784, 379] width 286 height 119
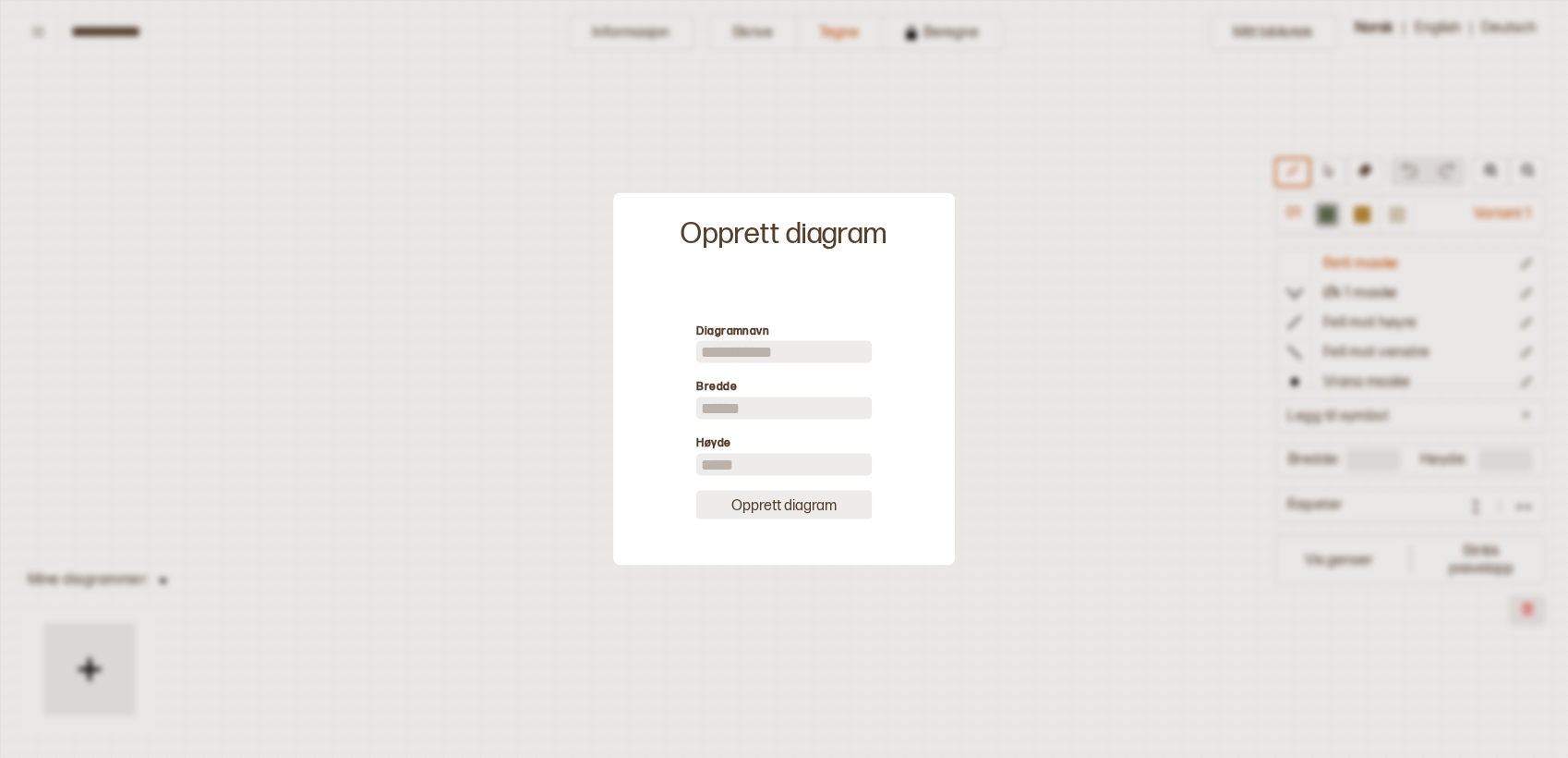
click at [800, 517] on button "Opprett diagram" at bounding box center [784, 503] width 176 height 29
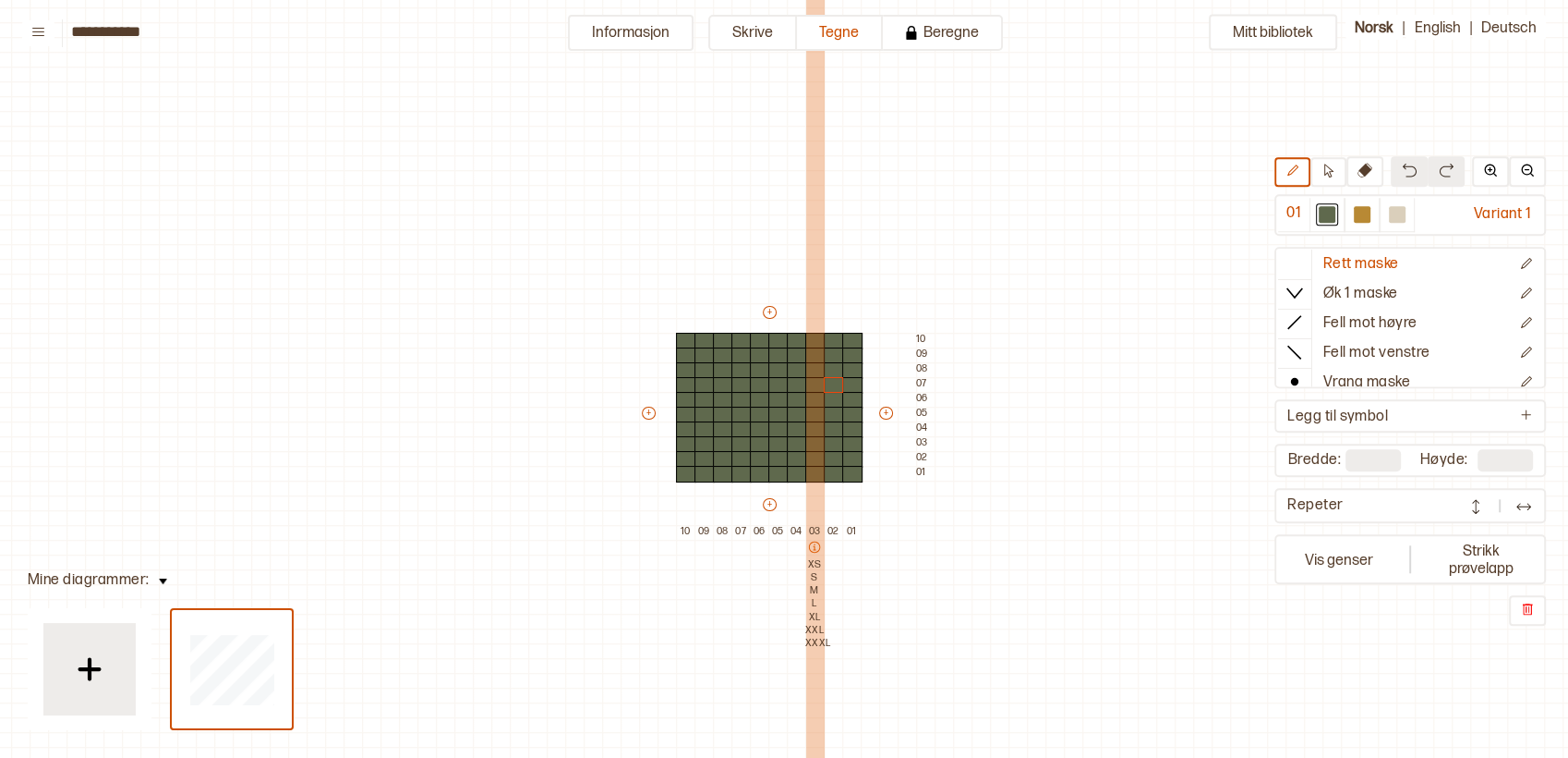
scroll to position [58, 19]
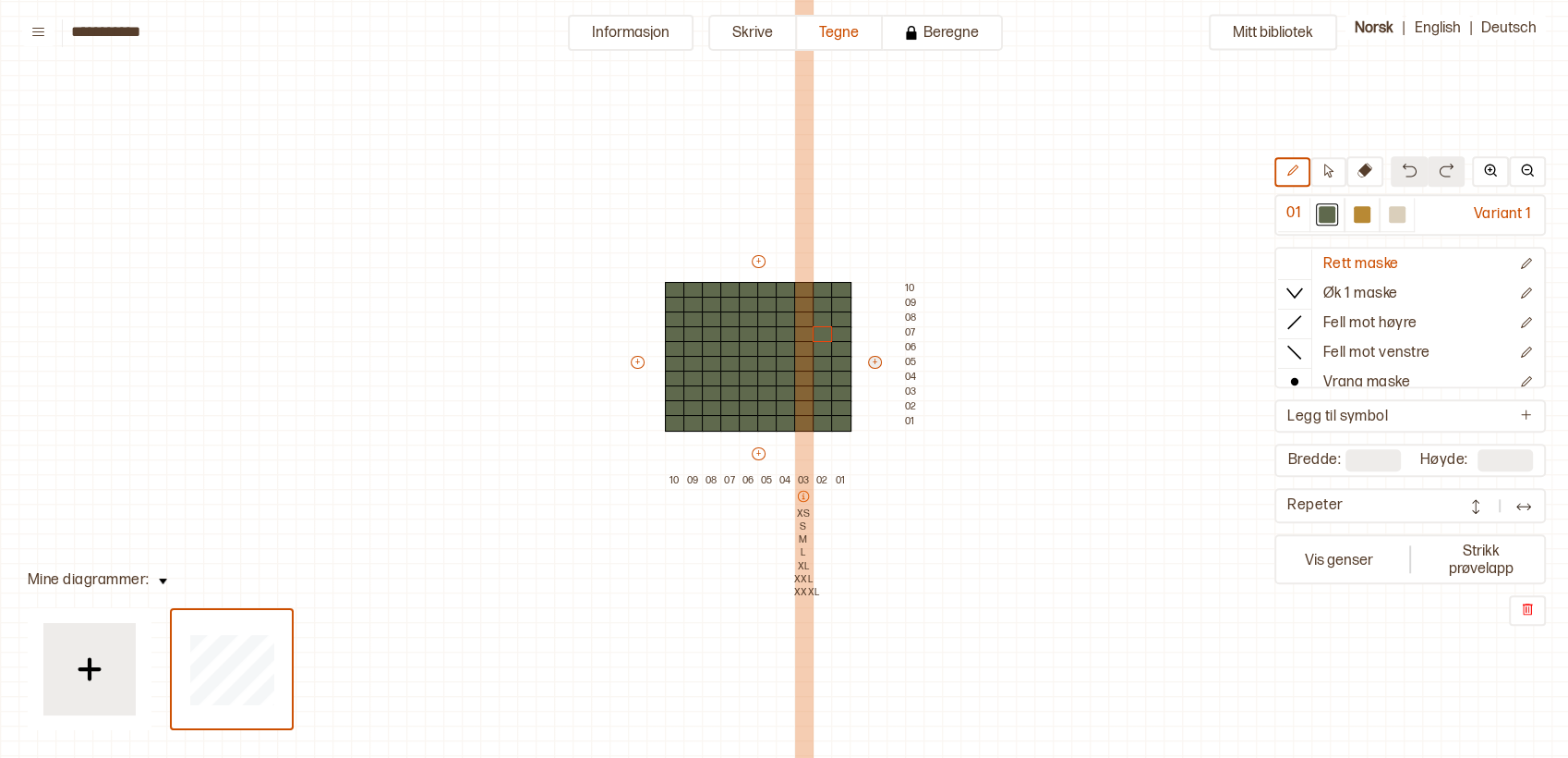
click at [871, 362] on button "+" at bounding box center [875, 362] width 14 height 13
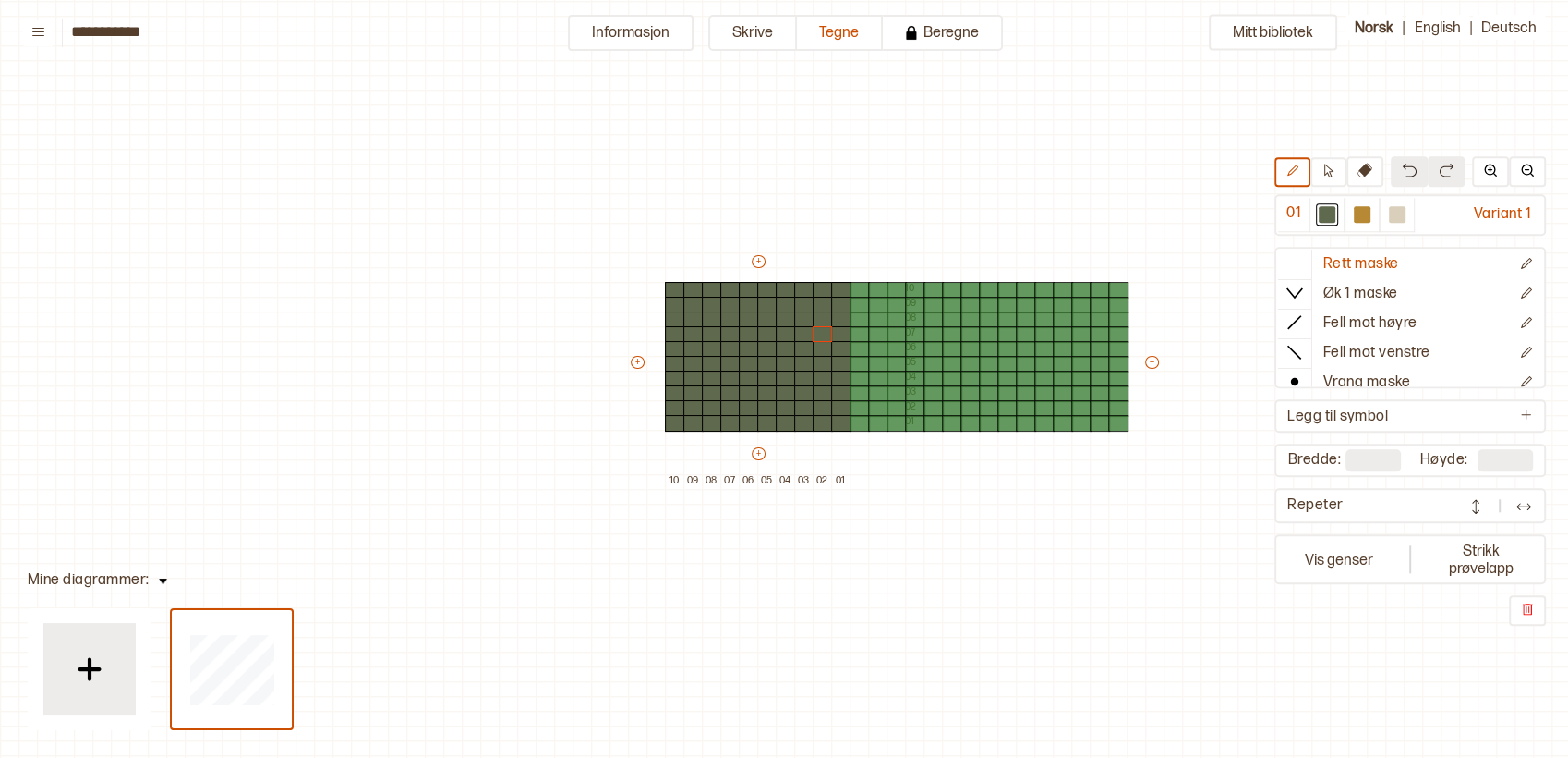
type input "**"
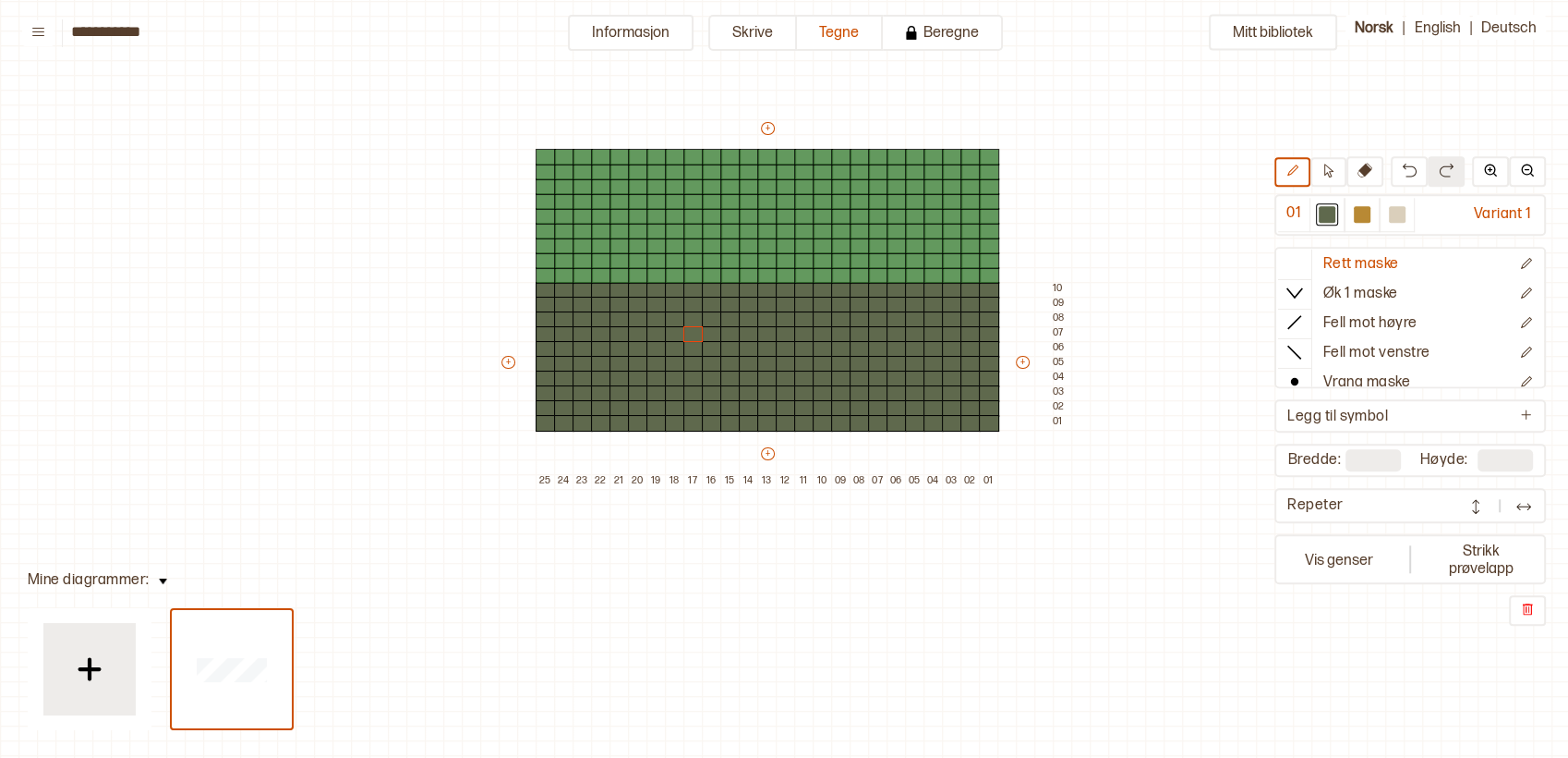
type input "**"
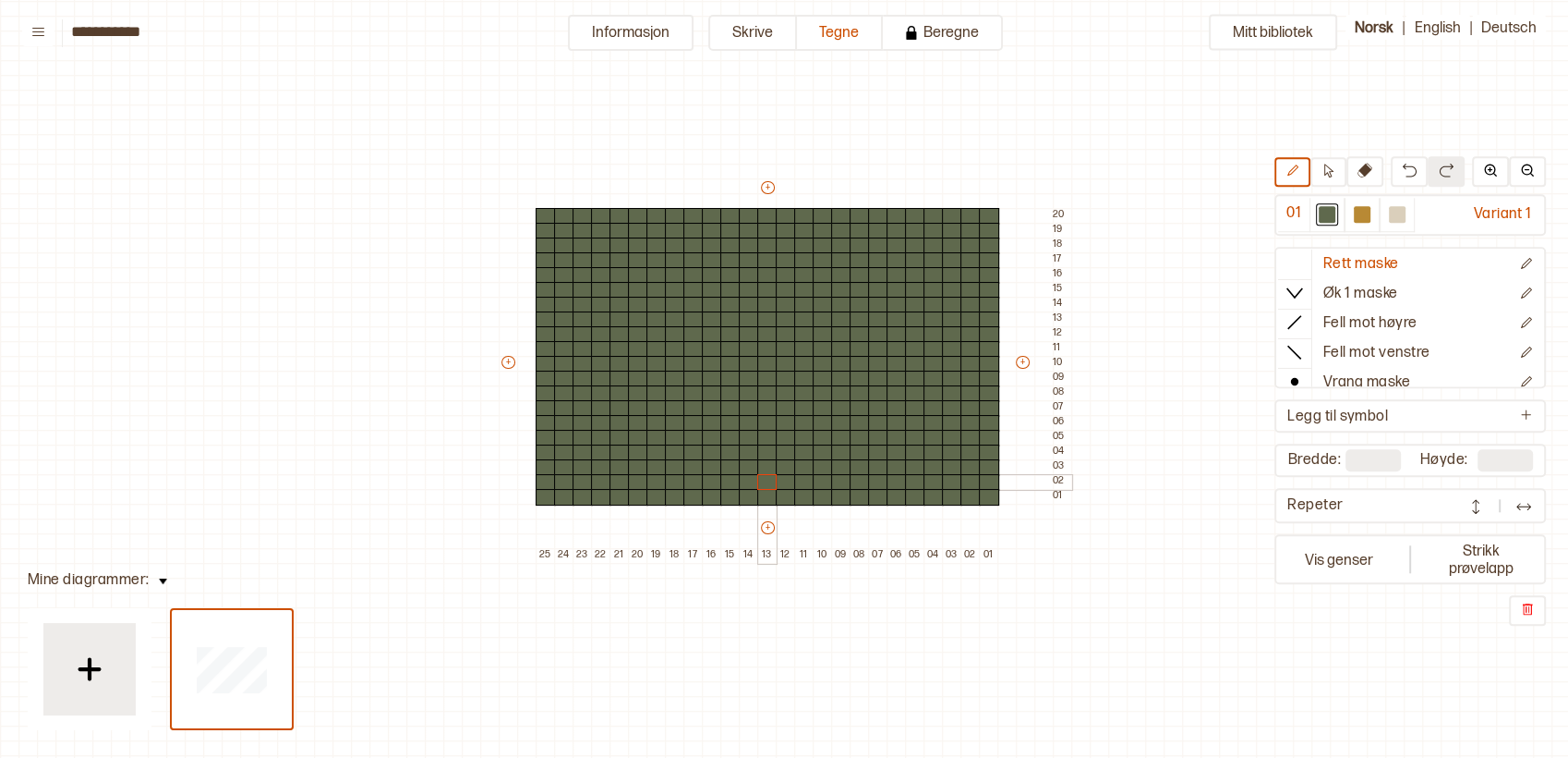
drag, startPoint x: 762, startPoint y: 476, endPoint x: 771, endPoint y: 478, distance: 9.2
click at [771, 478] on div at bounding box center [768, 483] width 21 height 17
click at [1372, 211] on div at bounding box center [1362, 214] width 22 height 22
click at [776, 476] on div "+ + + + 25 24 23 22 21 20 19 18 17 16 15 14 13 12 11 10 09 08 07 06 05 04 03 02…" at bounding box center [785, 371] width 573 height 385
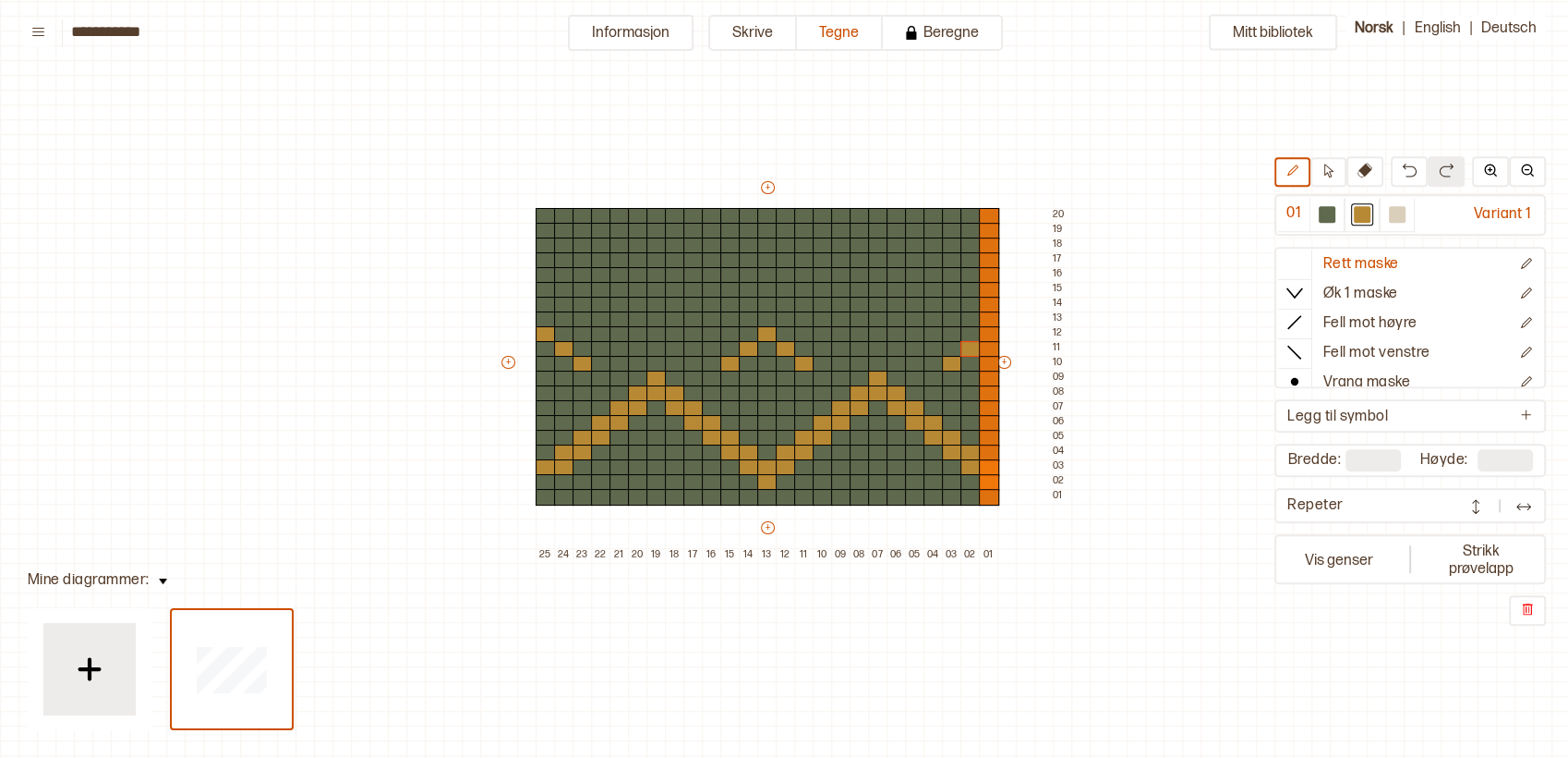
type input "**"
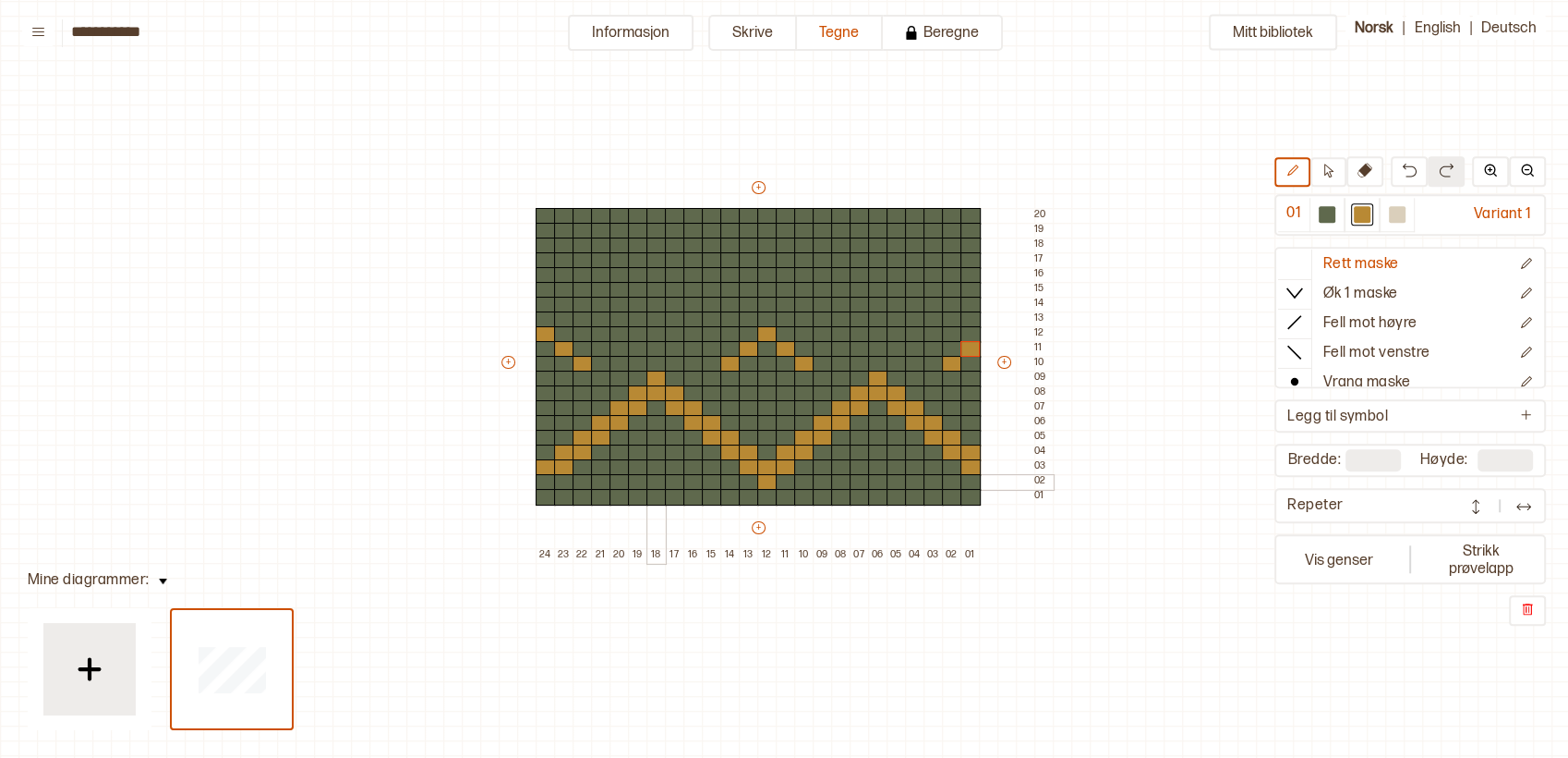
click at [658, 479] on div at bounding box center [657, 483] width 21 height 17
click at [546, 476] on div at bounding box center [546, 483] width 21 height 17
click at [881, 480] on div at bounding box center [878, 483] width 21 height 17
click at [1323, 553] on button "Vis genser" at bounding box center [1339, 560] width 122 height 42
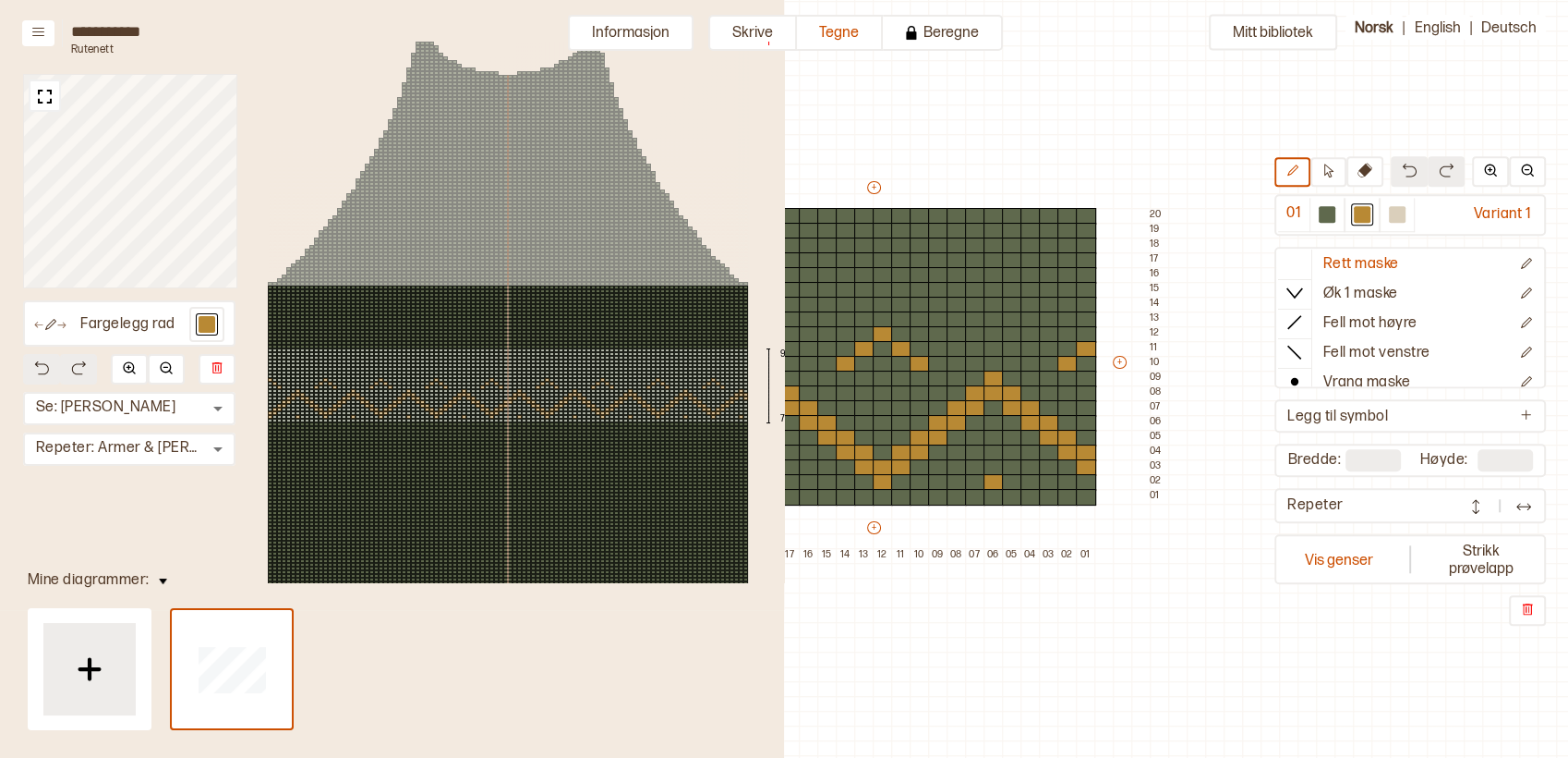
scroll to position [138, 0]
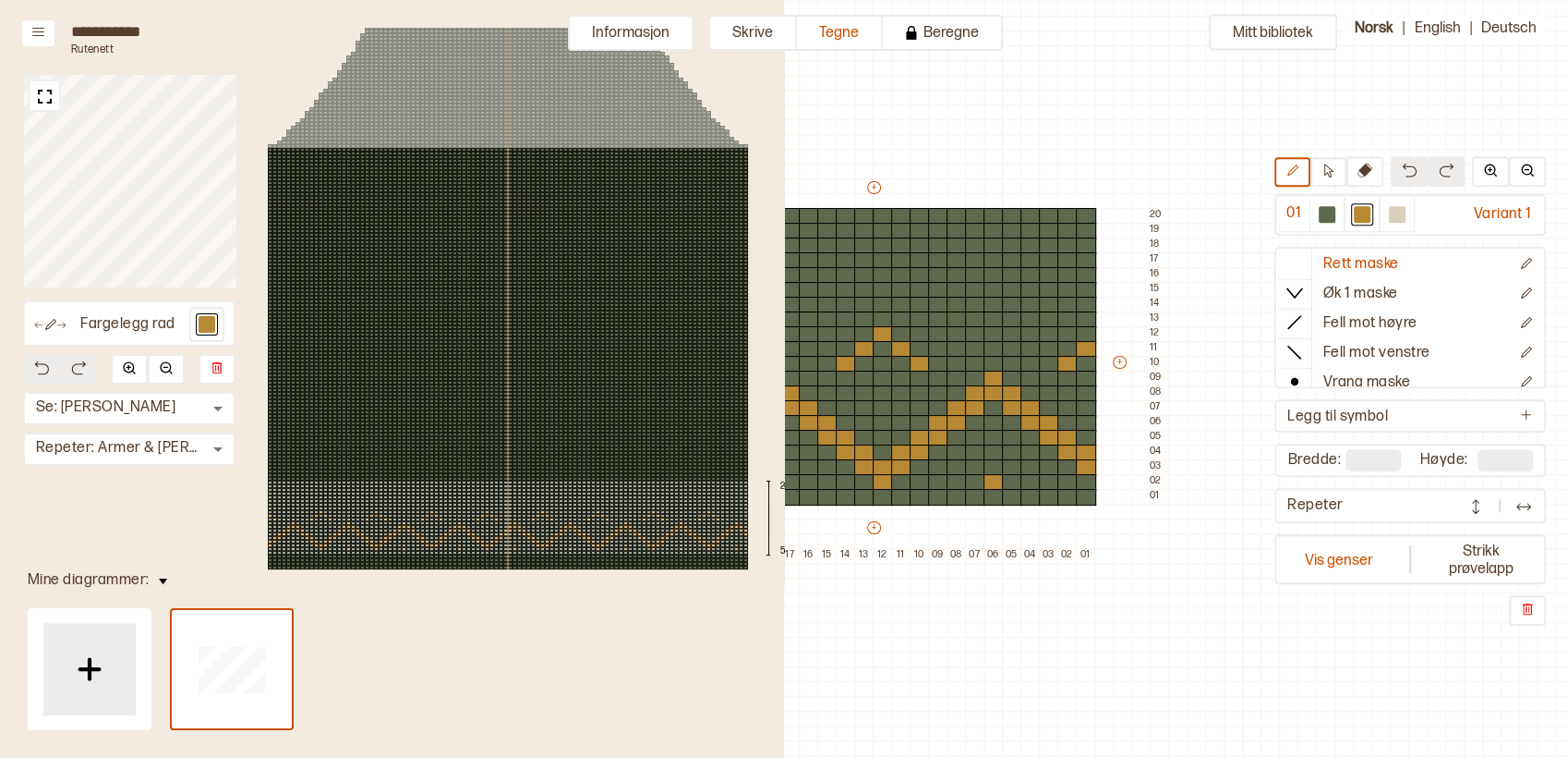
click at [480, 515] on div at bounding box center [482, 516] width 5 height 4
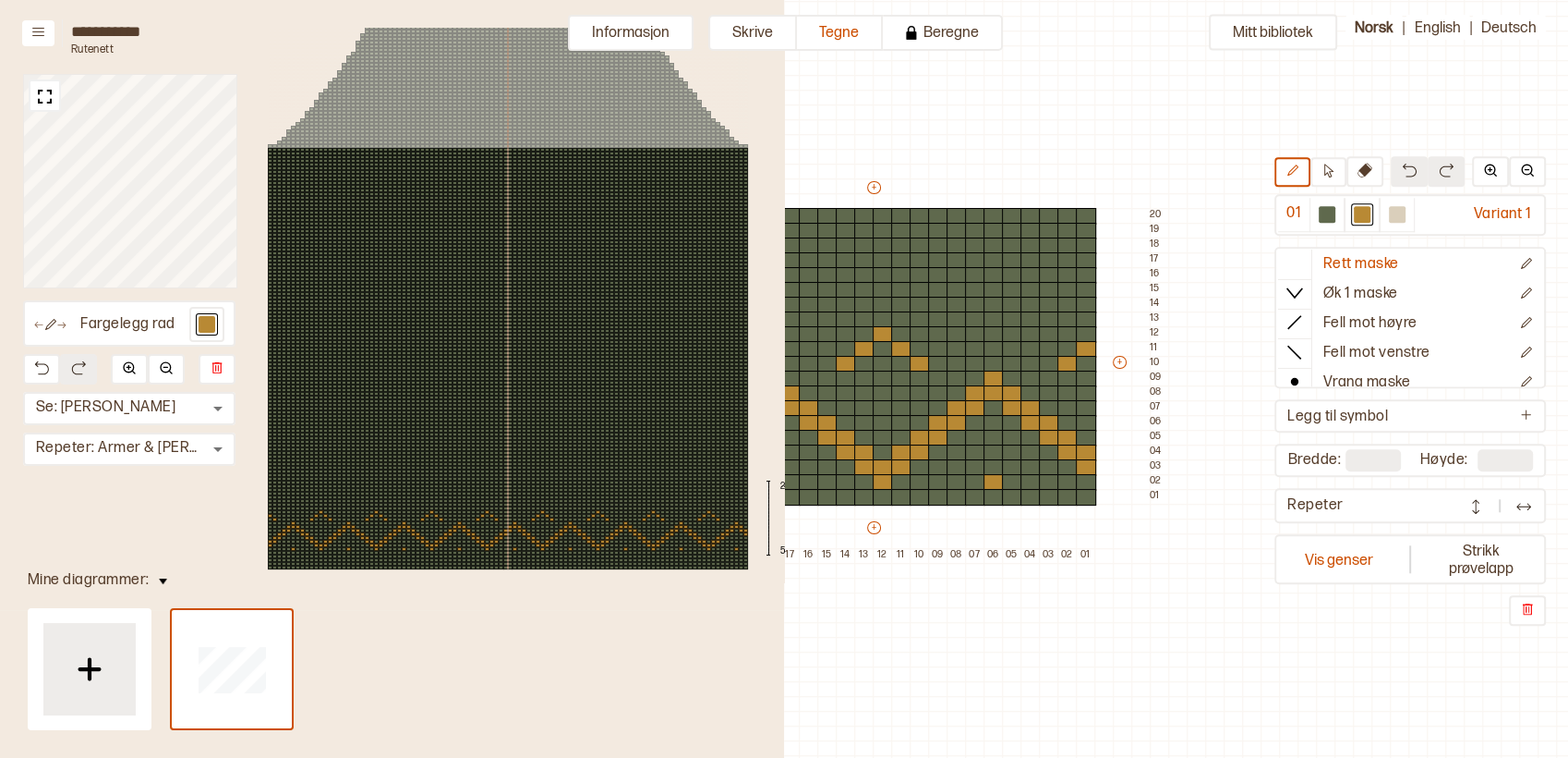
click at [558, 547] on div "24 5" at bounding box center [508, 237] width 591 height 692
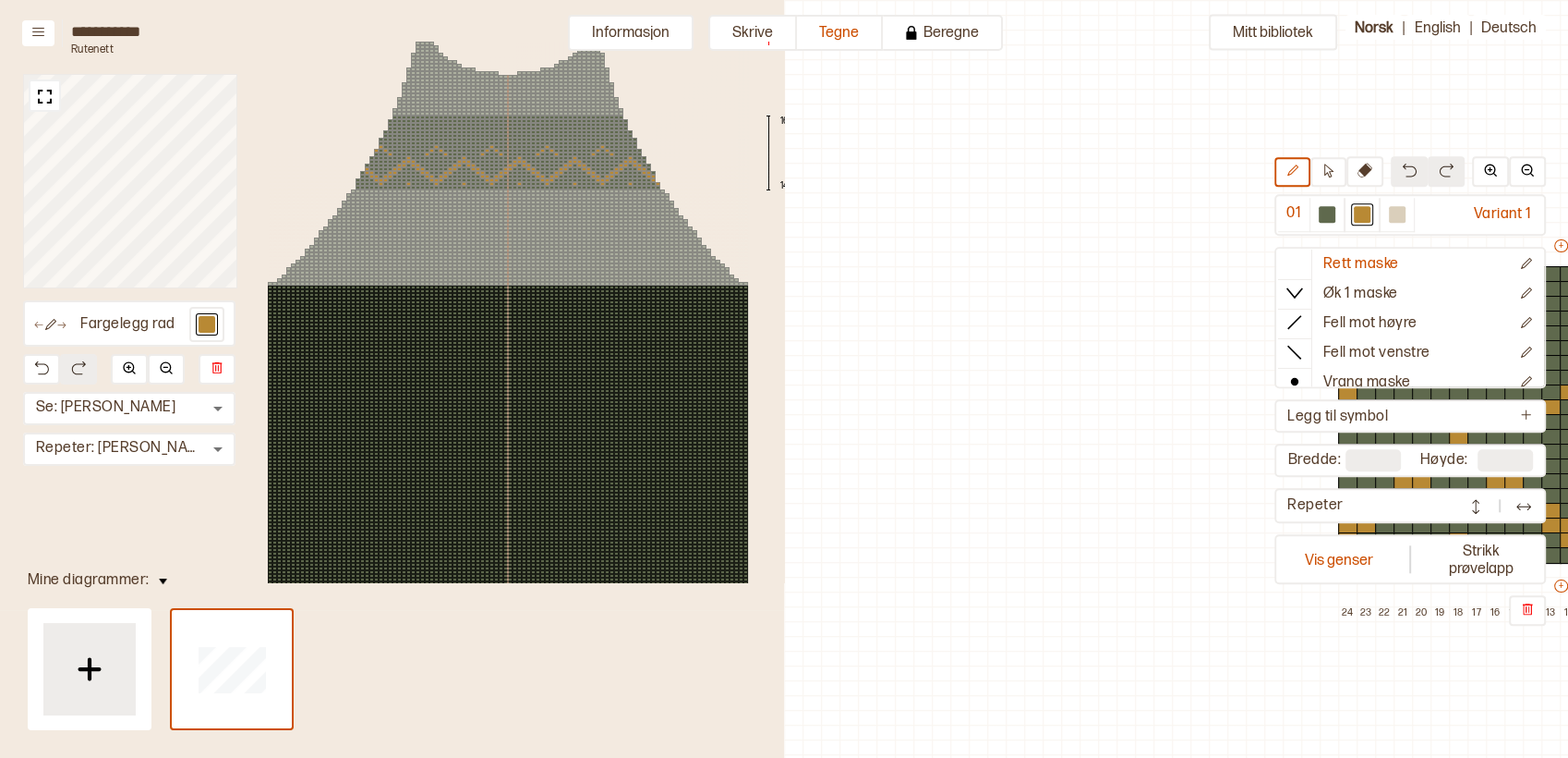
scroll to position [58, 688]
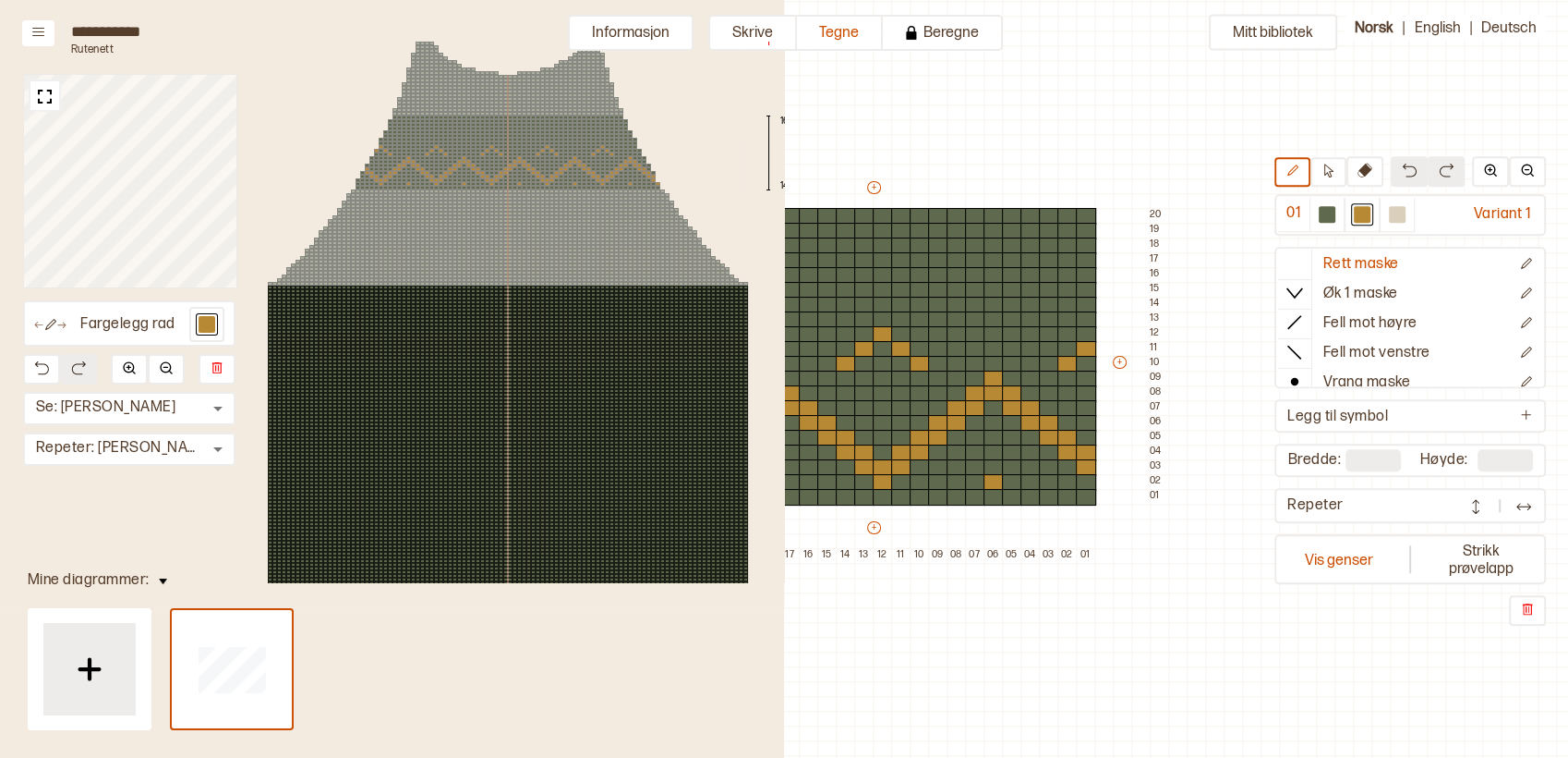
click at [486, 149] on div at bounding box center [486, 151] width 5 height 4
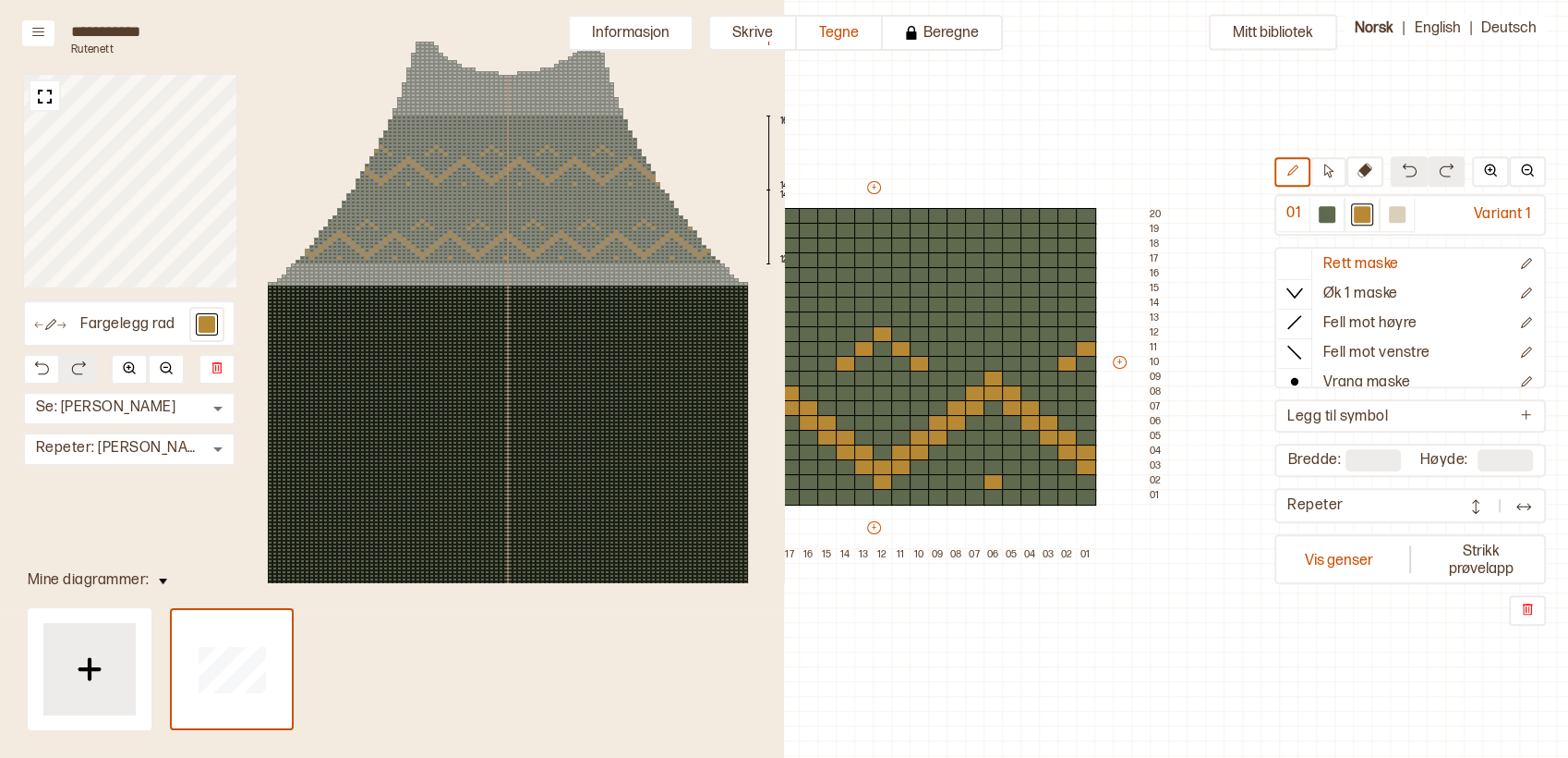
click at [527, 226] on div at bounding box center [529, 225] width 5 height 4
click at [40, 93] on img at bounding box center [45, 96] width 23 height 23
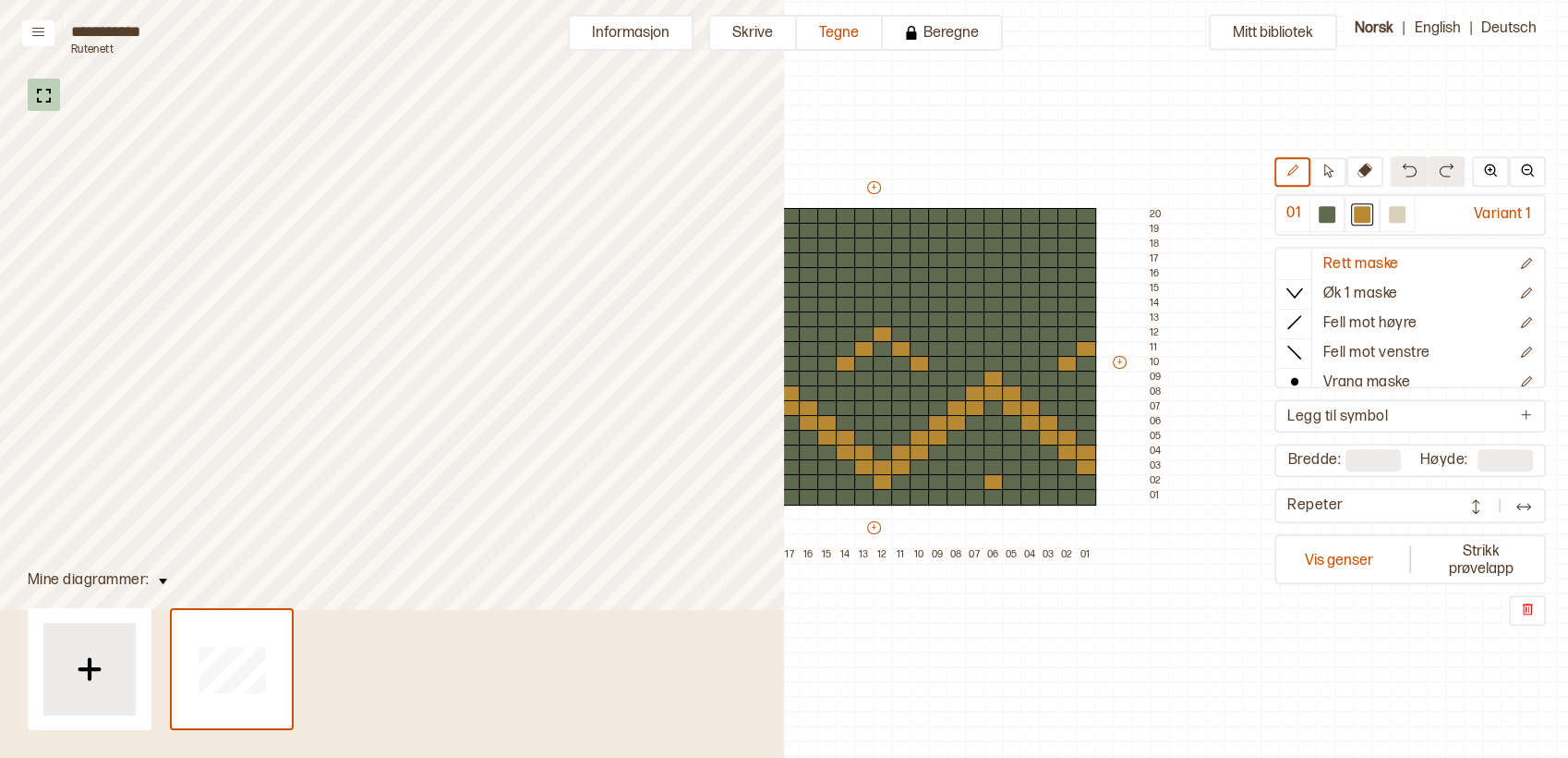
click at [43, 90] on img at bounding box center [44, 95] width 23 height 23
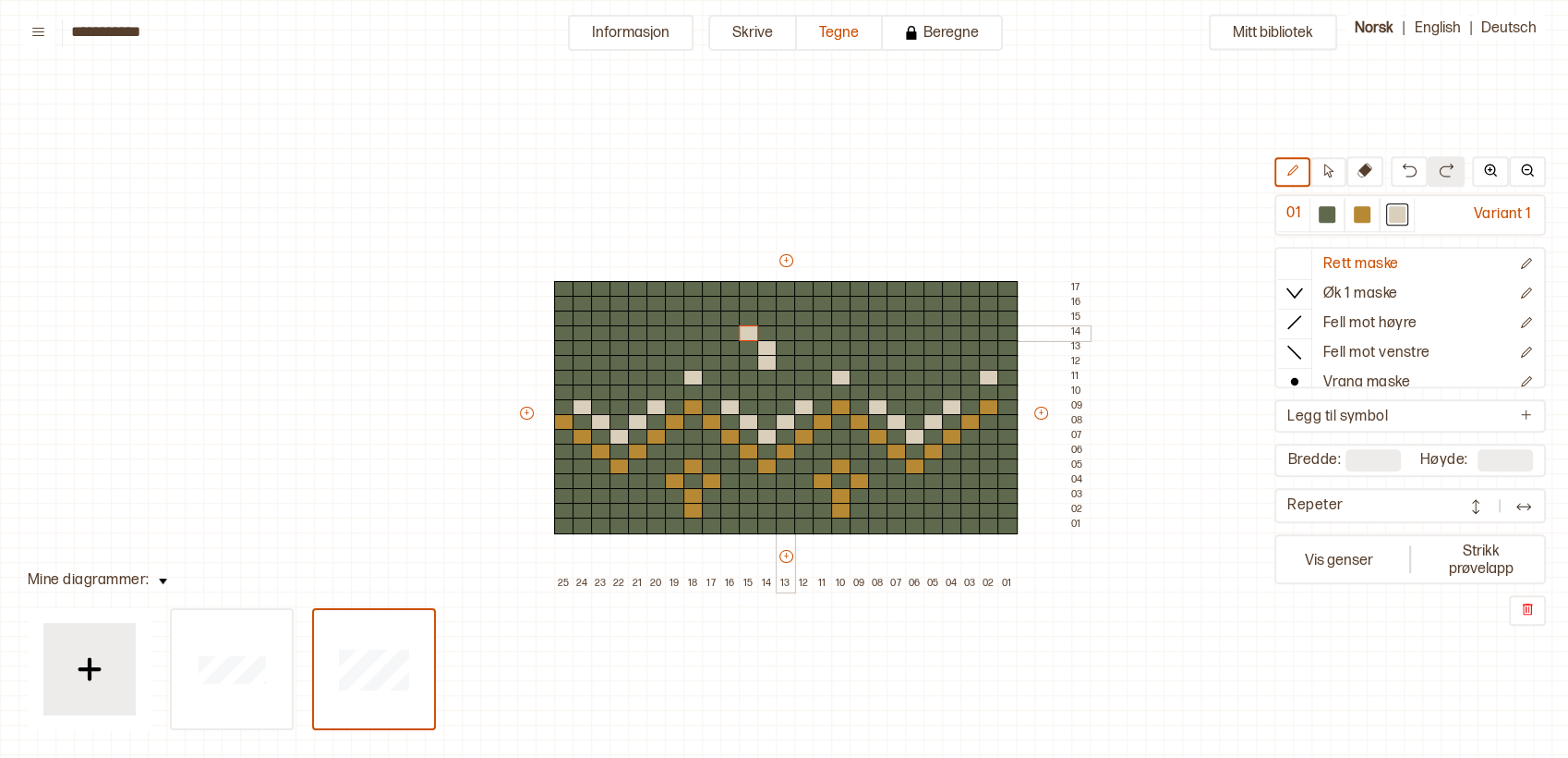
scroll to position [58, 19]
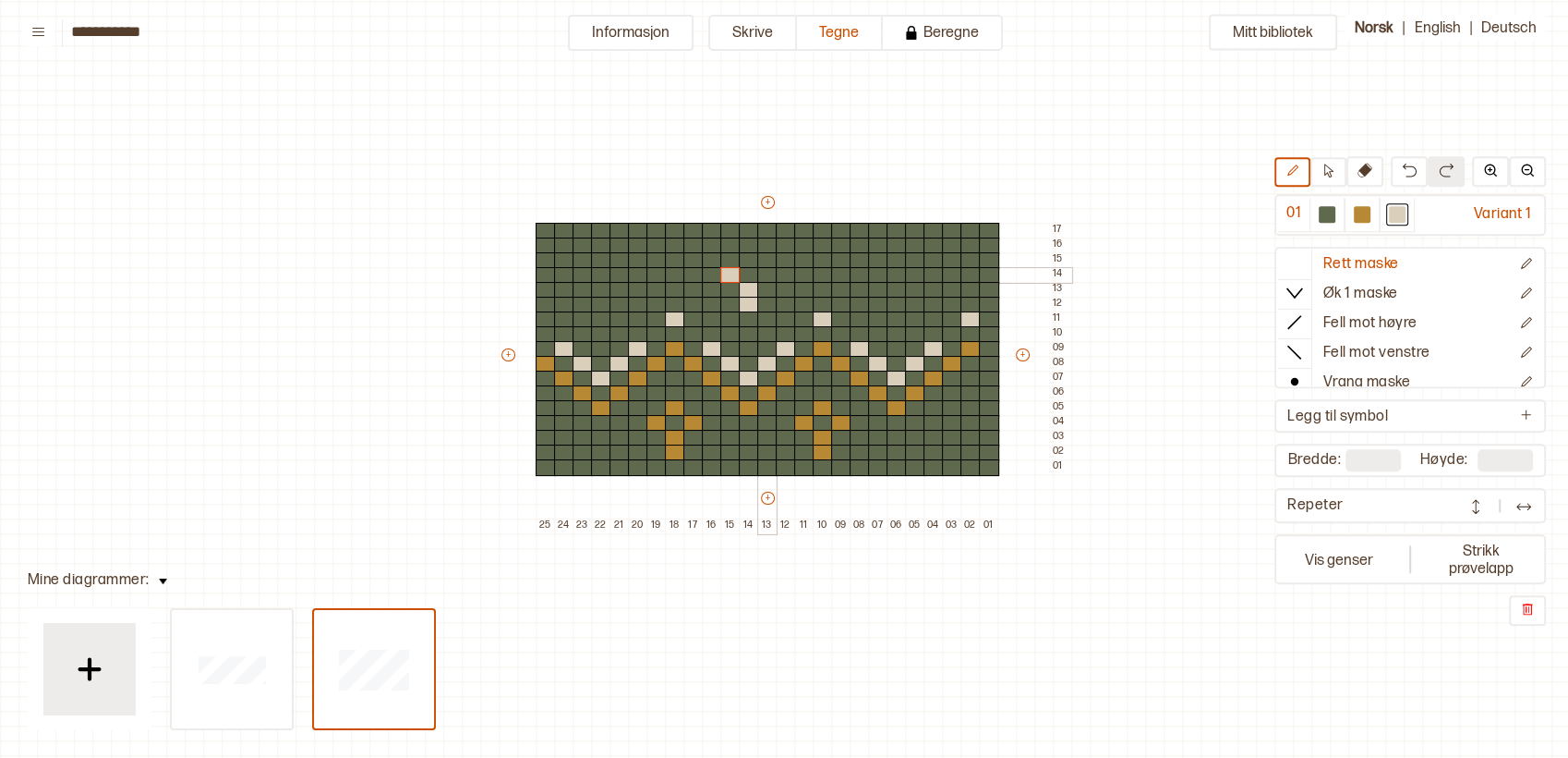
click at [764, 270] on div at bounding box center [768, 275] width 21 height 17
click at [782, 262] on div at bounding box center [786, 261] width 21 height 17
click at [795, 248] on div at bounding box center [805, 246] width 21 height 17
click at [820, 232] on div at bounding box center [823, 231] width 21 height 17
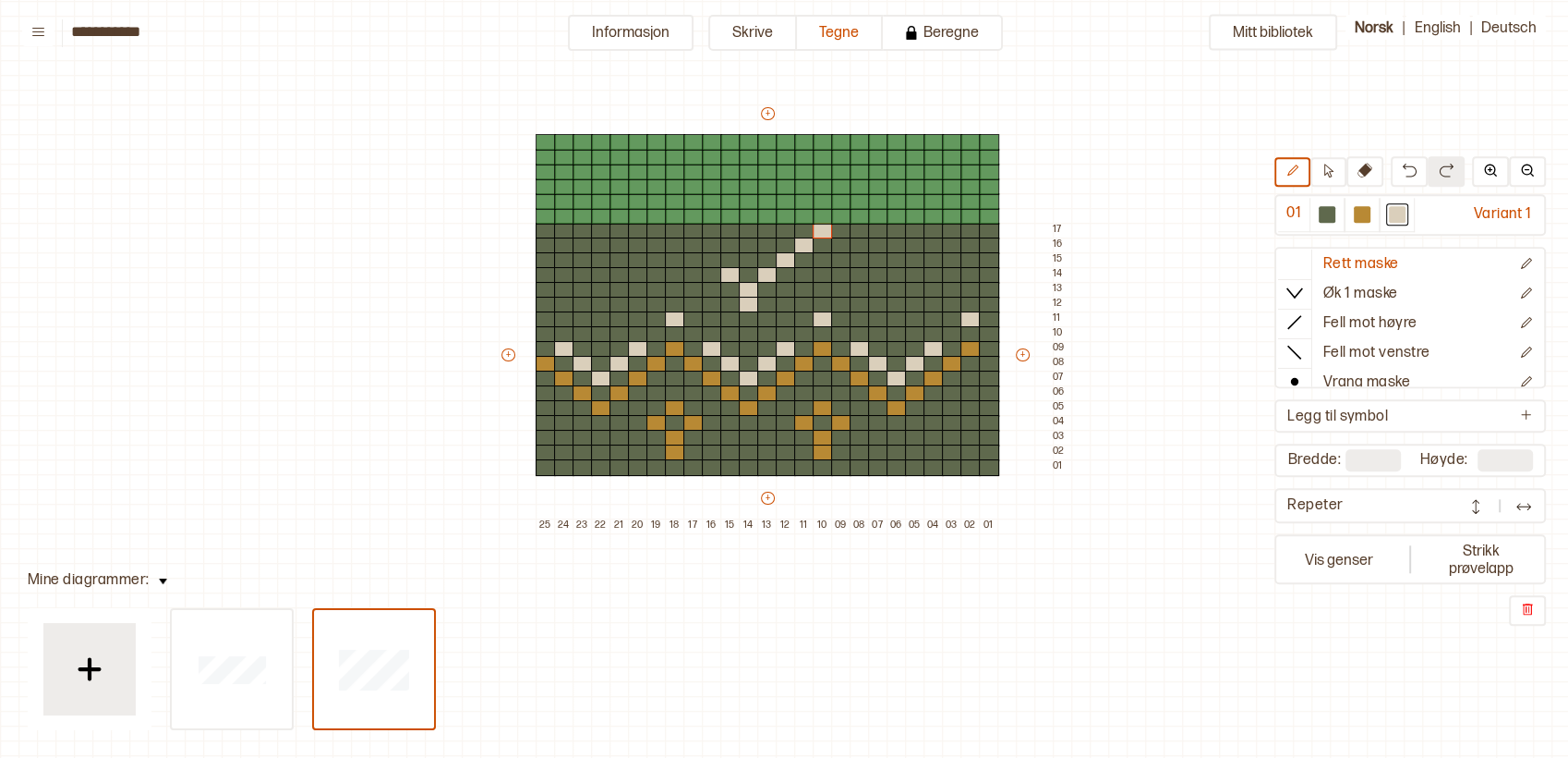
type input "**"
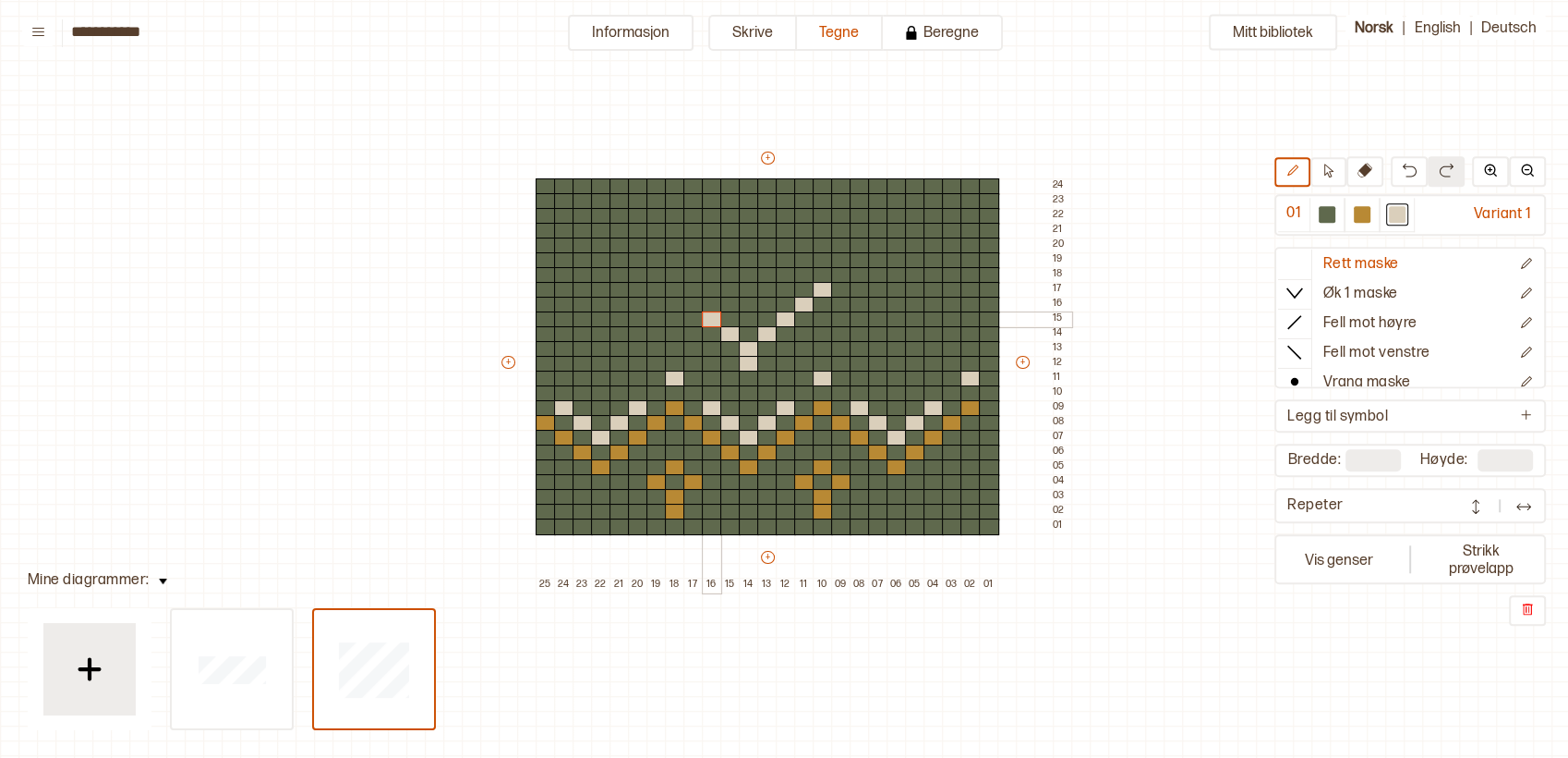
click at [715, 317] on div at bounding box center [712, 320] width 21 height 17
click at [692, 298] on div at bounding box center [694, 305] width 21 height 17
click at [680, 284] on div at bounding box center [675, 290] width 21 height 17
click at [661, 271] on div at bounding box center [657, 275] width 21 height 17
click at [835, 270] on div at bounding box center [842, 275] width 21 height 17
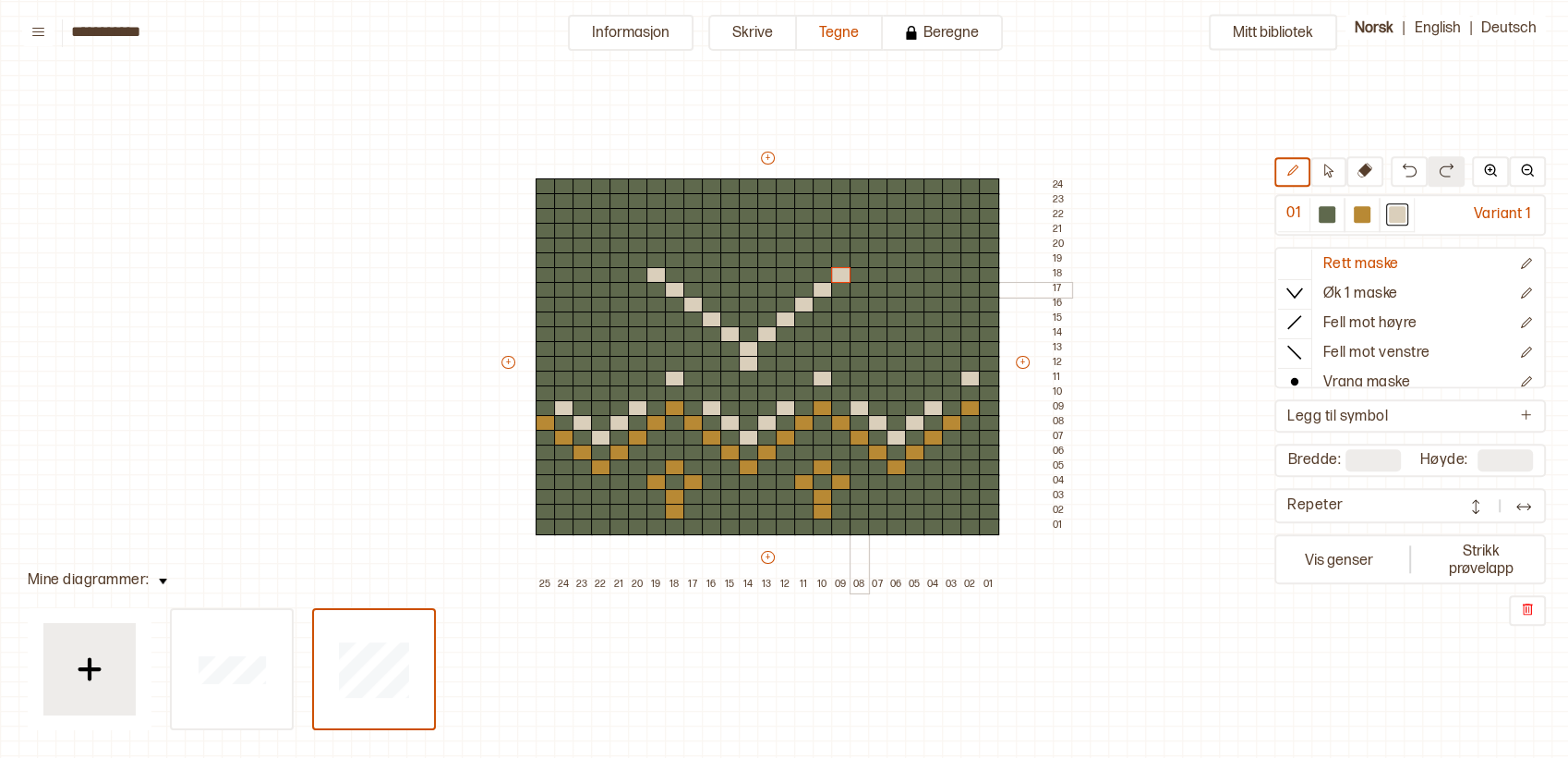
click at [853, 284] on div at bounding box center [860, 290] width 21 height 17
click at [868, 305] on div at bounding box center [878, 305] width 21 height 17
click at [891, 321] on div at bounding box center [897, 320] width 21 height 17
click at [844, 270] on div at bounding box center [842, 275] width 21 height 17
click at [892, 362] on div at bounding box center [897, 364] width 21 height 17
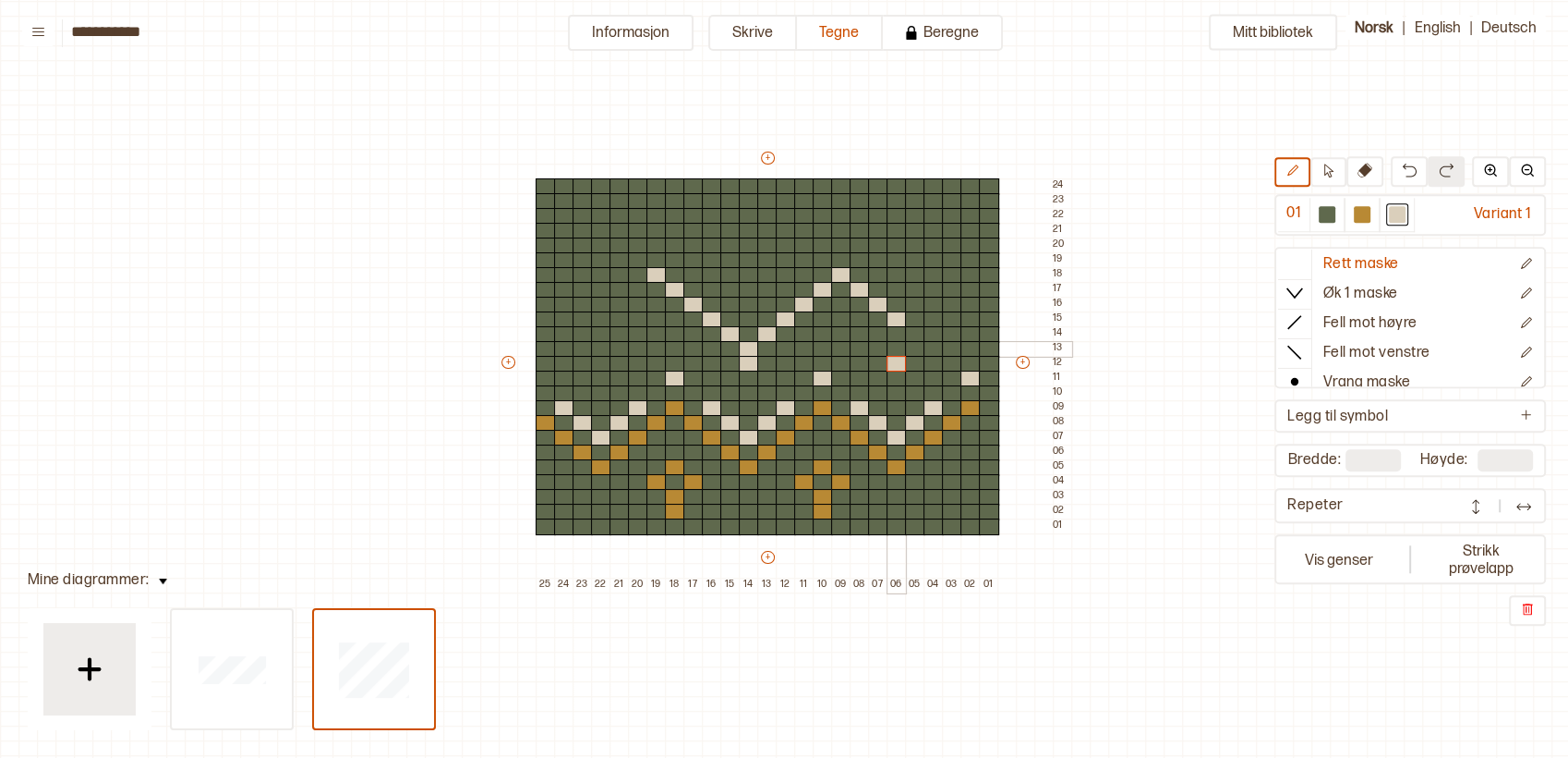
click at [891, 343] on div at bounding box center [897, 349] width 21 height 17
click at [873, 328] on div at bounding box center [878, 335] width 21 height 17
click at [853, 321] on div at bounding box center [860, 320] width 21 height 17
click at [844, 299] on div at bounding box center [842, 305] width 21 height 17
click at [840, 270] on div at bounding box center [842, 275] width 21 height 17
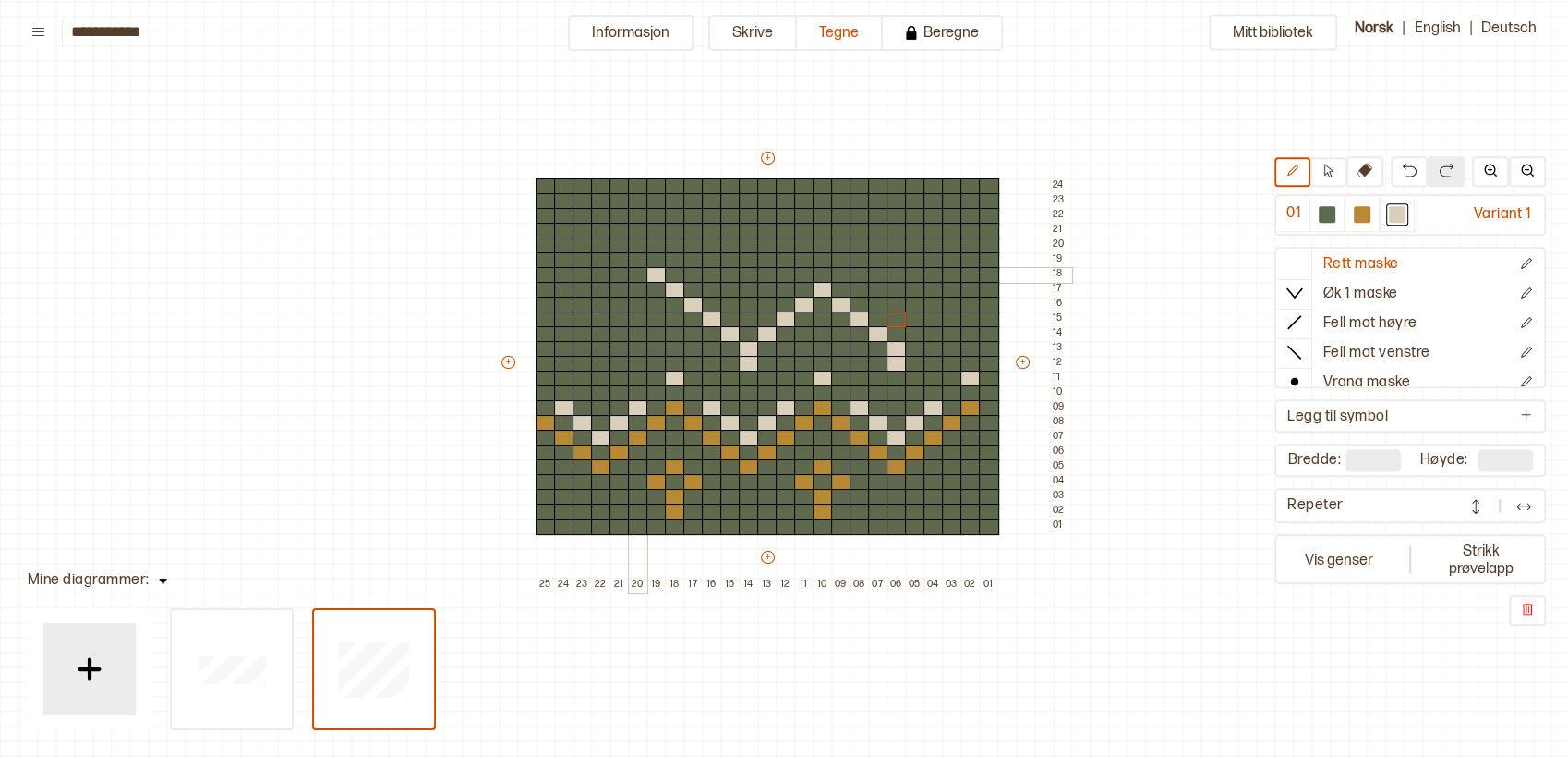
click at [643, 273] on div at bounding box center [638, 275] width 21 height 17
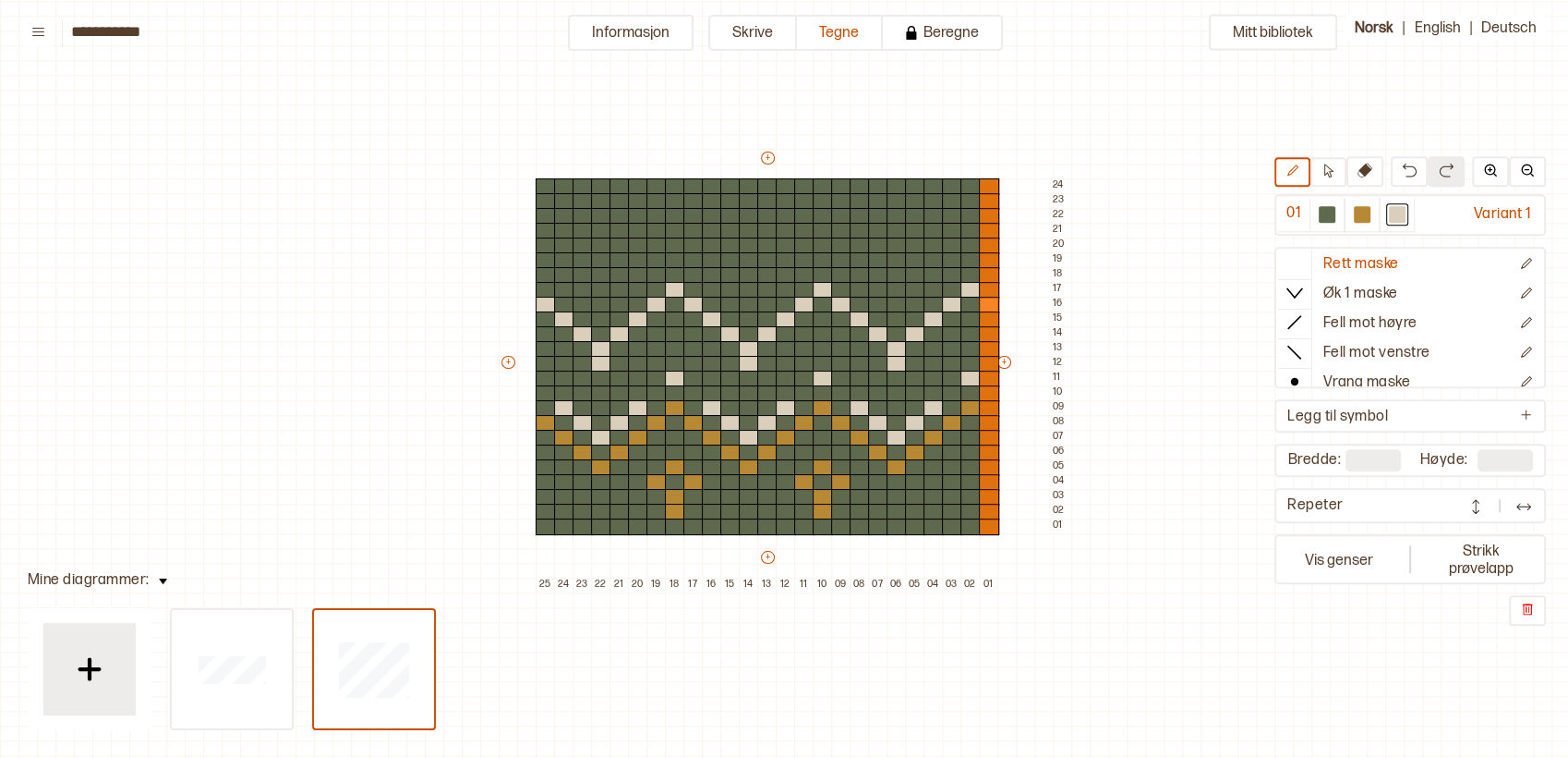
type input "**"
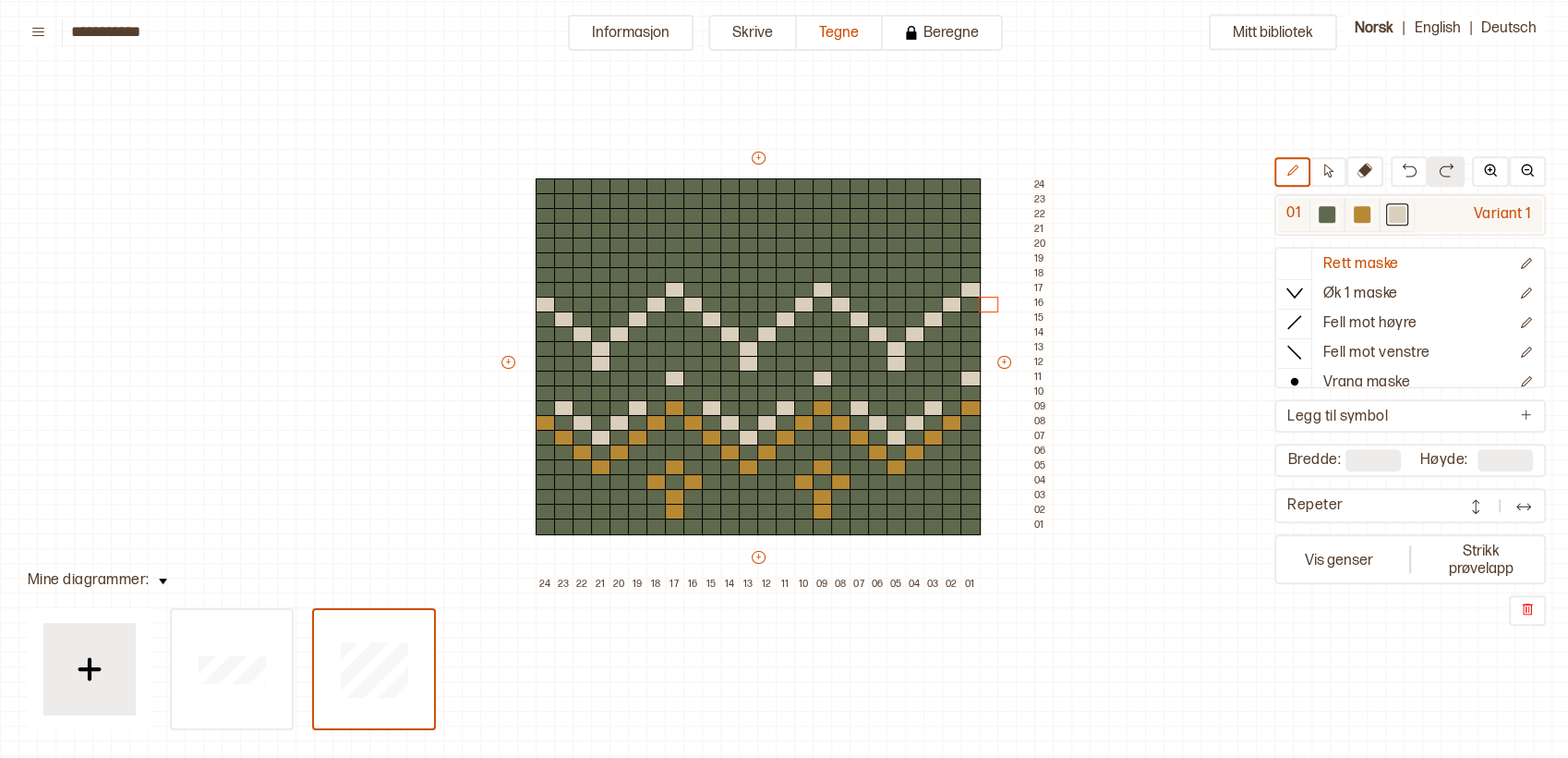
click at [1368, 219] on div at bounding box center [1362, 214] width 17 height 17
click at [895, 329] on div at bounding box center [897, 335] width 21 height 17
drag, startPoint x: 875, startPoint y: 315, endPoint x: 909, endPoint y: 314, distance: 34.0
click at [909, 314] on div "+ + + + 24 23 22 21 20 19 18 17 16 15 14 13 12 11 10 09 08 07 06 05 04 03 02 01…" at bounding box center [776, 371] width 554 height 444
drag, startPoint x: 915, startPoint y: 301, endPoint x: 936, endPoint y: 301, distance: 21.0
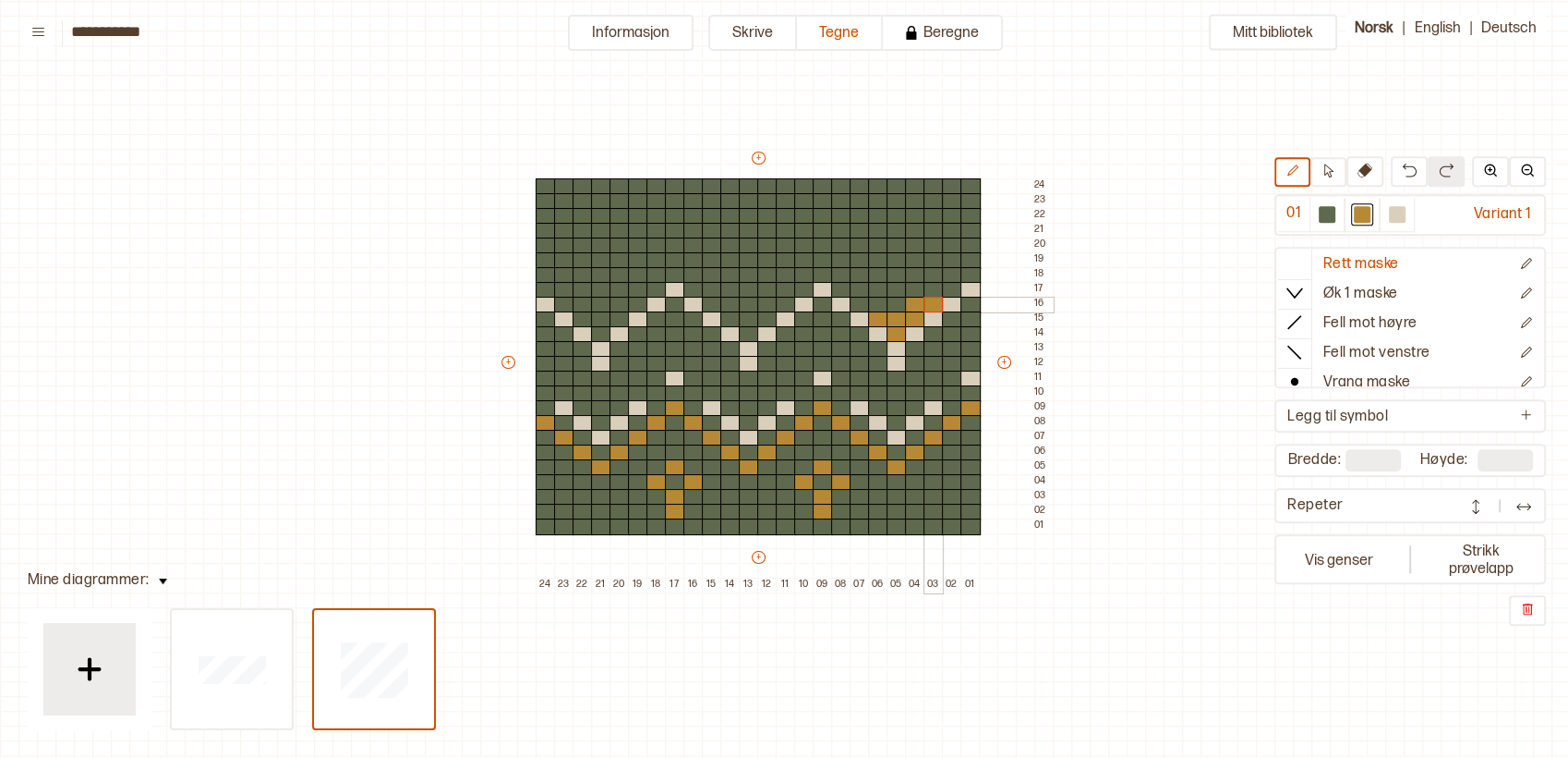
click at [936, 301] on div "+ + + + 24 23 22 21 20 19 18 17 16 15 14 13 12 11 10 09 08 07 06 05 04 03 02 01…" at bounding box center [776, 371] width 554 height 444
drag, startPoint x: 866, startPoint y: 299, endPoint x: 855, endPoint y: 299, distance: 11.0
click at [855, 299] on div at bounding box center [860, 305] width 21 height 17
click at [874, 301] on div at bounding box center [878, 305] width 21 height 17
click at [861, 291] on div at bounding box center [860, 290] width 21 height 17
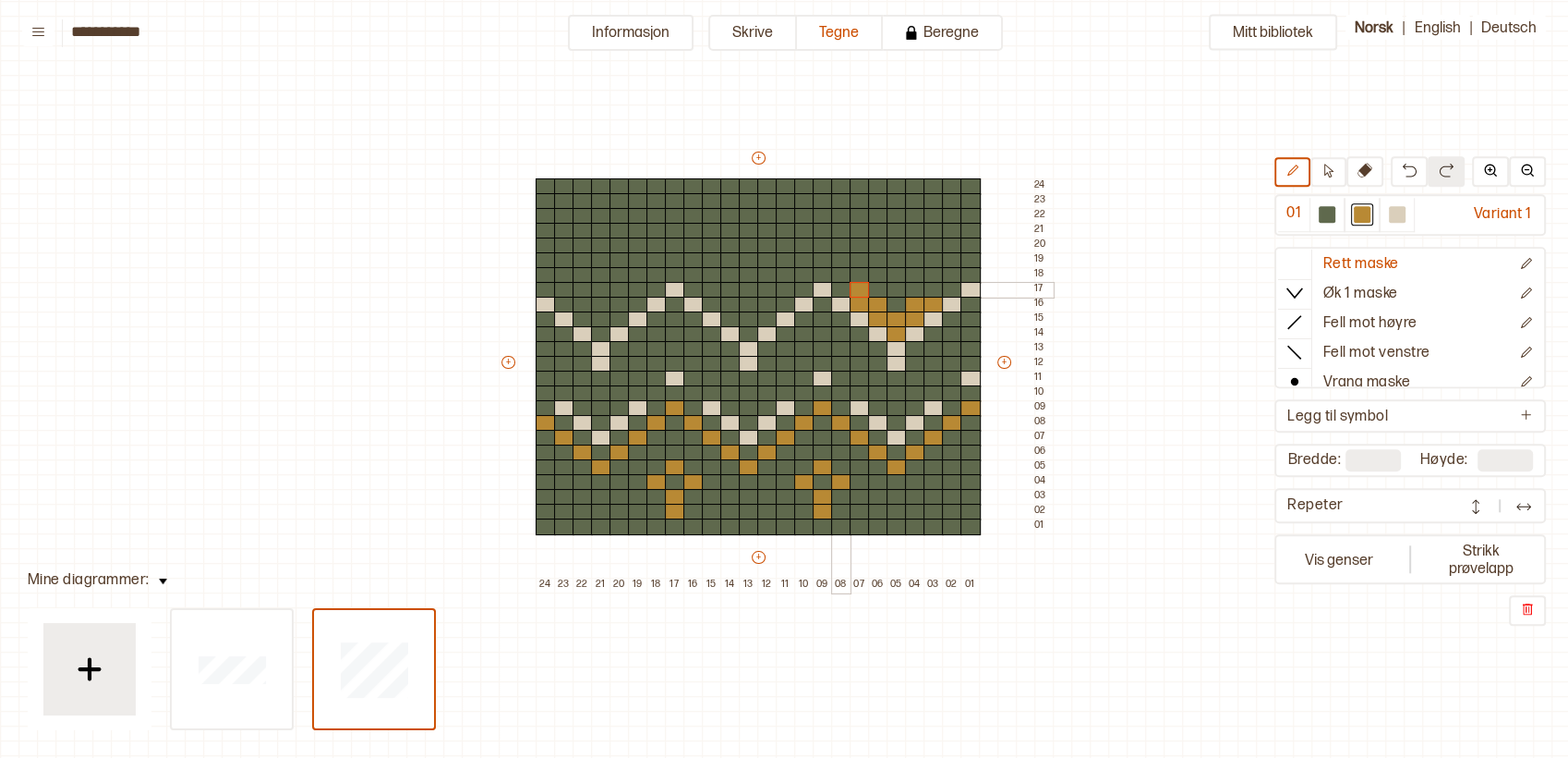
click at [838, 284] on div at bounding box center [842, 290] width 21 height 17
click at [837, 275] on div at bounding box center [842, 275] width 21 height 17
click at [820, 272] on div at bounding box center [823, 275] width 21 height 17
drag, startPoint x: 930, startPoint y: 285, endPoint x: 954, endPoint y: 284, distance: 24.0
click at [953, 284] on div "+ + + + 24 23 22 21 20 19 18 17 16 15 14 13 12 11 10 09 08 07 06 05 04 03 02 01…" at bounding box center [776, 371] width 554 height 444
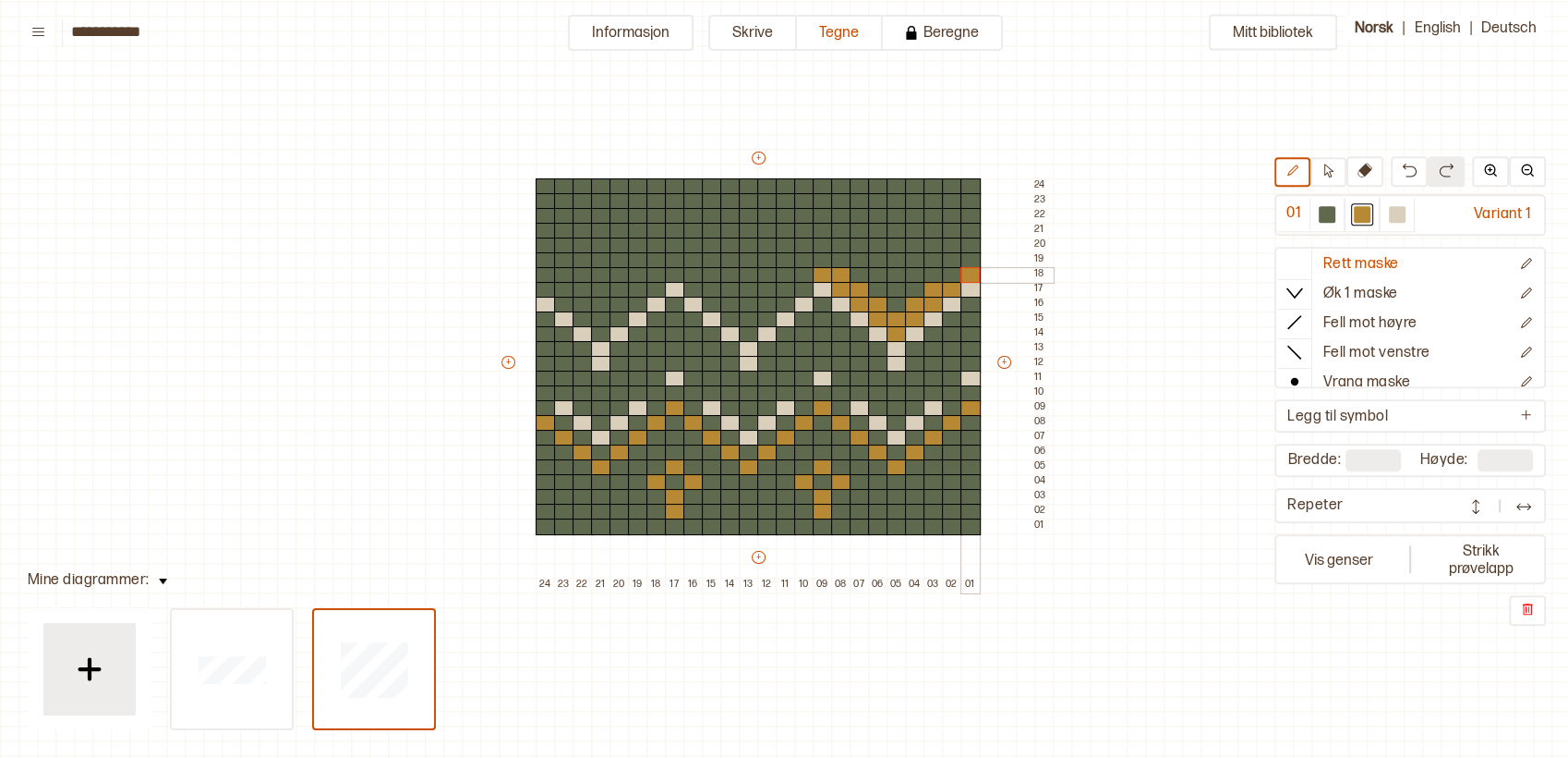
click at [968, 277] on div at bounding box center [971, 275] width 21 height 17
click at [804, 279] on div at bounding box center [805, 275] width 21 height 17
drag, startPoint x: 798, startPoint y: 288, endPoint x: 785, endPoint y: 288, distance: 13.0
click at [785, 288] on div "+ + + + 24 23 22 21 20 19 18 17 16 15 14 13 12 11 10 09 08 07 06 05 04 03 02 01…" at bounding box center [776, 371] width 554 height 444
click at [770, 303] on div "+ + + + 24 23 22 21 20 19 18 17 16 15 14 13 12 11 10 09 08 07 06 05 04 03 02 01…" at bounding box center [776, 371] width 554 height 444
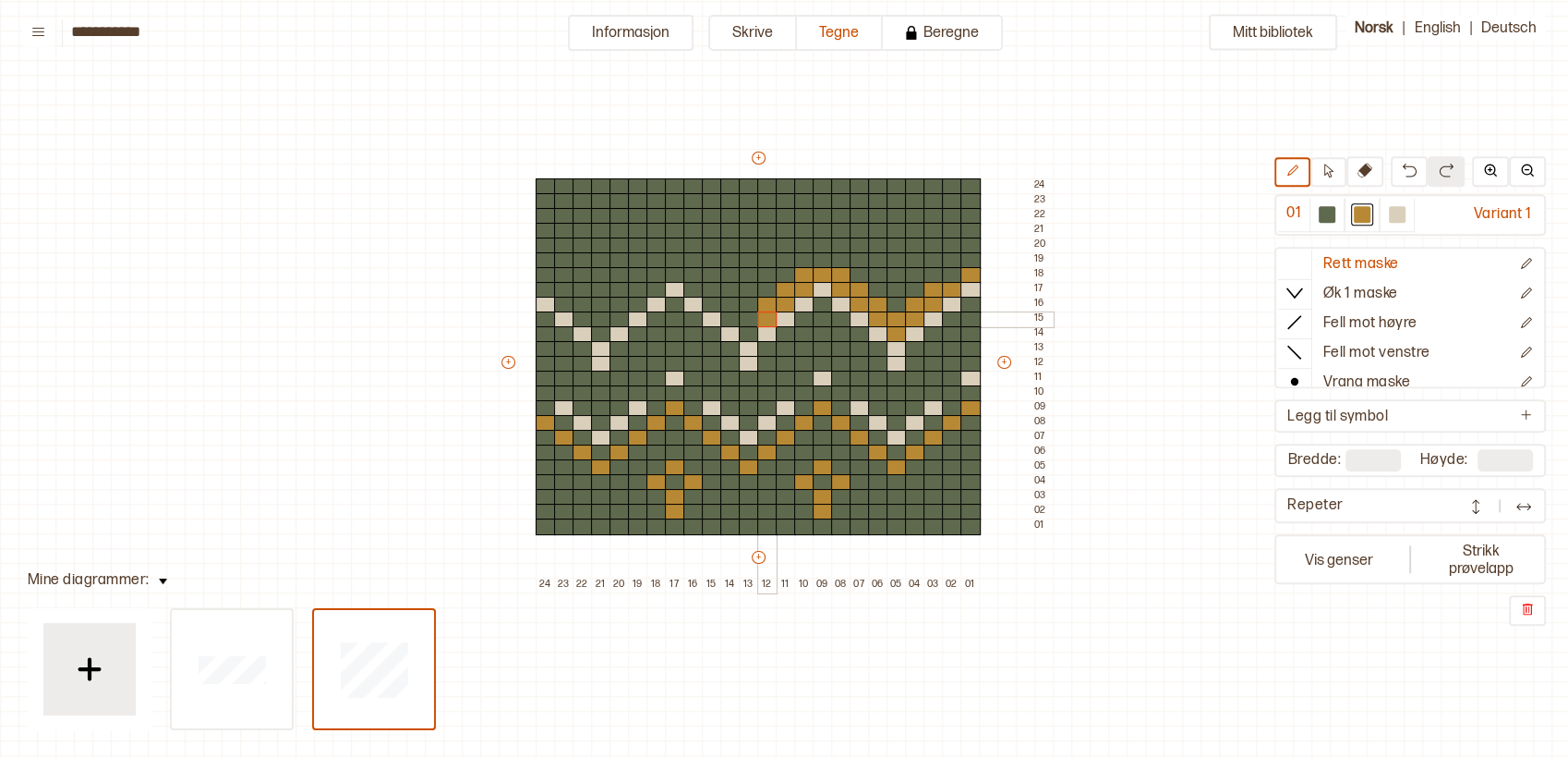
click at [765, 321] on div at bounding box center [768, 320] width 21 height 17
drag, startPoint x: 732, startPoint y: 315, endPoint x: 748, endPoint y: 317, distance: 16.1
click at [748, 317] on div "+ + + + 24 23 22 21 20 19 18 17 16 15 14 13 12 11 10 09 08 07 06 05 04 03 02 01…" at bounding box center [776, 371] width 554 height 444
click at [748, 337] on div at bounding box center [749, 335] width 21 height 17
drag, startPoint x: 721, startPoint y: 304, endPoint x: 708, endPoint y: 295, distance: 15.8
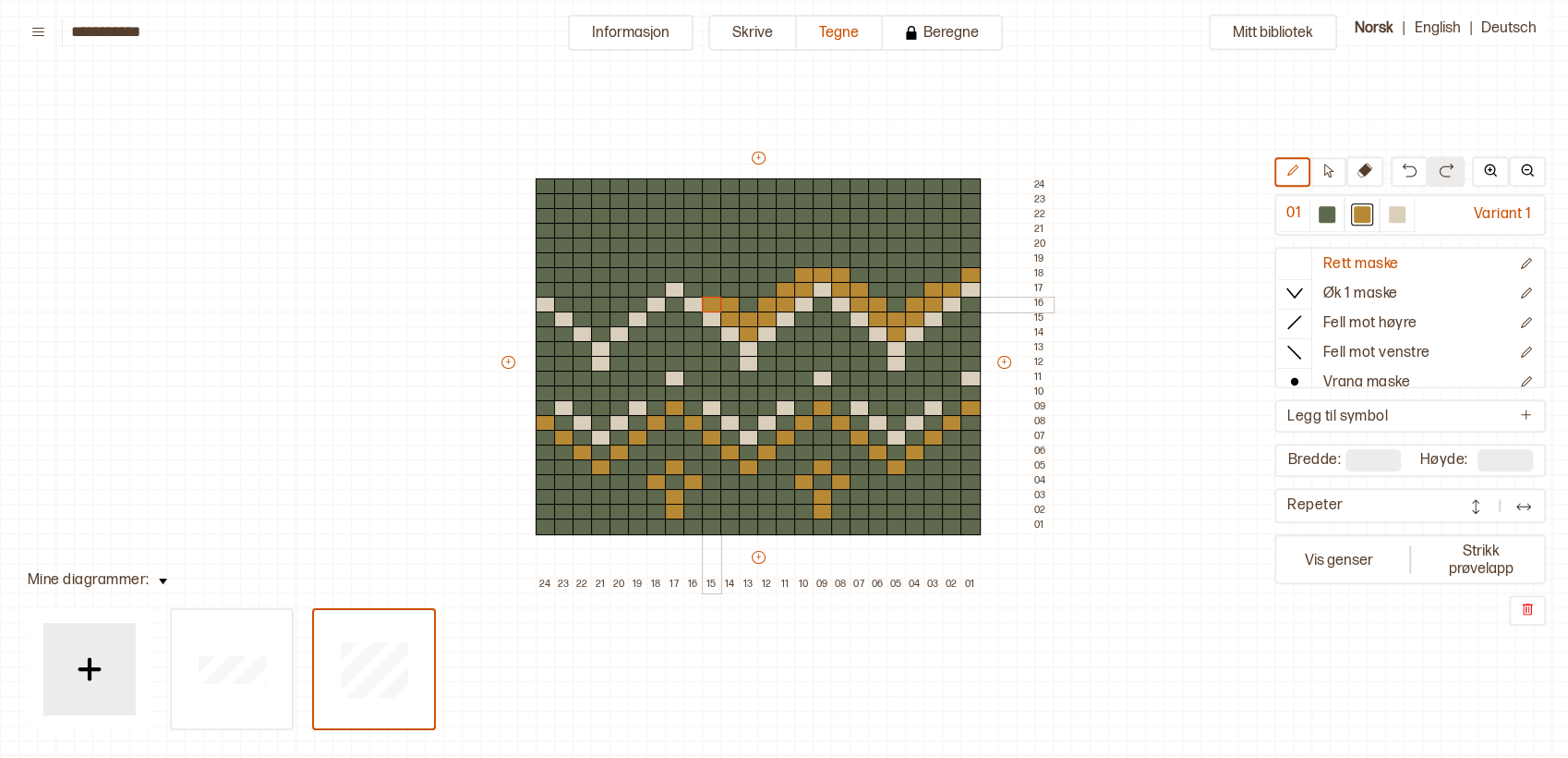
click at [709, 299] on div "+ + + + 24 23 22 21 20 19 18 17 16 15 14 13 12 11 10 09 08 07 06 05 04 03 02 01…" at bounding box center [776, 371] width 554 height 444
drag, startPoint x: 707, startPoint y: 288, endPoint x: 690, endPoint y: 285, distance: 17.3
click at [690, 285] on div "+ + + + 24 23 22 21 20 19 18 17 16 15 14 13 12 11 10 09 08 07 06 05 04 03 02 01…" at bounding box center [776, 371] width 554 height 444
drag, startPoint x: 688, startPoint y: 277, endPoint x: 657, endPoint y: 270, distance: 31.8
click at [657, 270] on div "+ + + + 24 23 22 21 20 19 18 17 16 15 14 13 12 11 10 09 08 07 06 05 04 03 02 01…" at bounding box center [776, 371] width 554 height 444
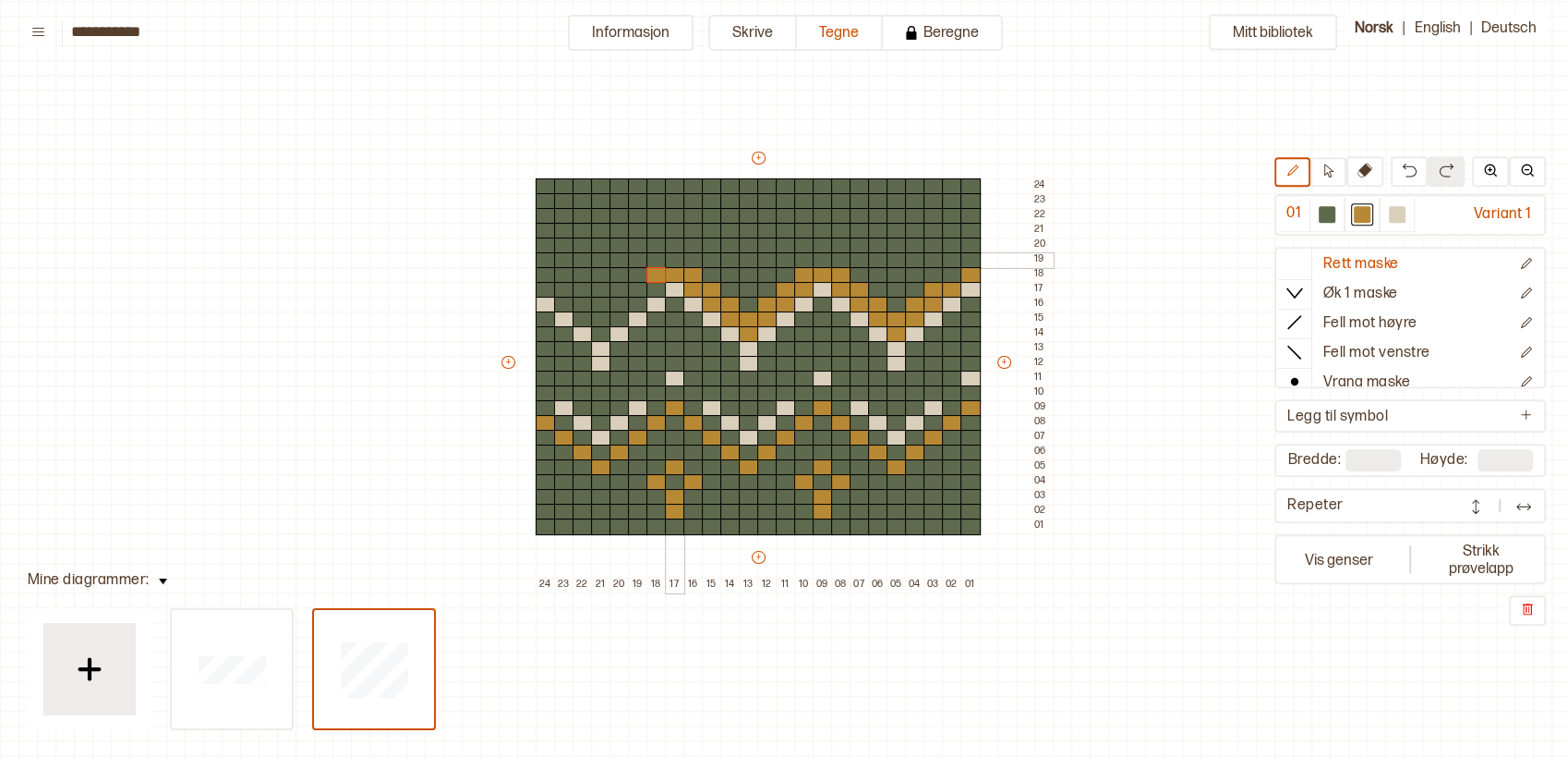
click at [675, 263] on div at bounding box center [675, 261] width 21 height 17
click at [650, 286] on div "+ + + + 24 23 22 21 20 19 18 17 16 15 14 13 12 11 10 09 08 07 06 05 04 03 02 01…" at bounding box center [776, 371] width 554 height 444
drag, startPoint x: 624, startPoint y: 307, endPoint x: 635, endPoint y: 307, distance: 11.0
click at [635, 307] on div "+ + + + 24 23 22 21 20 19 18 17 16 15 14 13 12 11 10 09 08 07 06 05 04 03 02 01…" at bounding box center [776, 371] width 554 height 444
drag, startPoint x: 615, startPoint y: 323, endPoint x: 597, endPoint y: 328, distance: 18.7
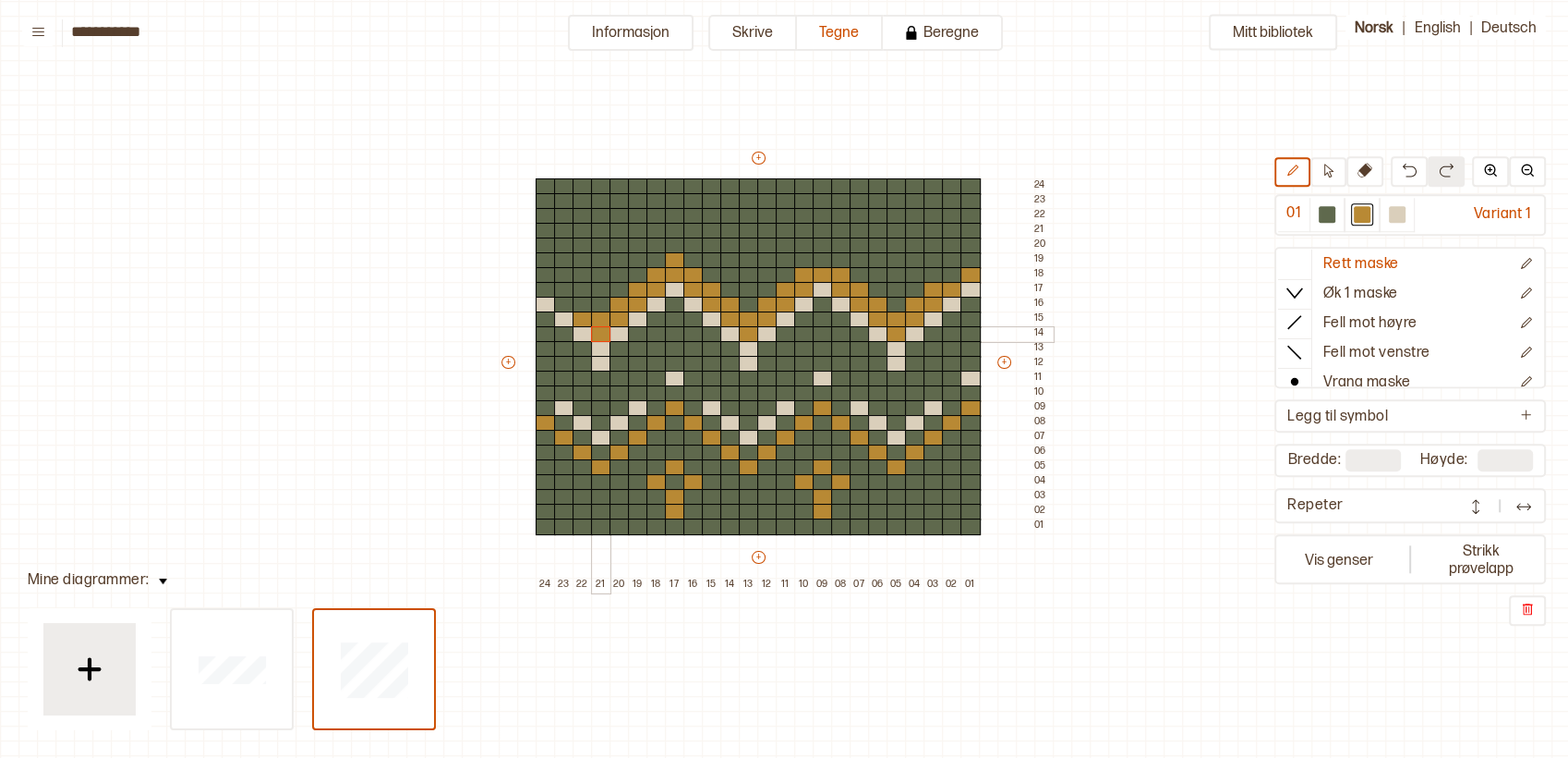
click at [597, 328] on div "+ + + + 24 23 22 21 20 19 18 17 16 15 14 13 12 11 10 09 08 07 06 05 04 03 02 01…" at bounding box center [776, 371] width 554 height 444
drag, startPoint x: 579, startPoint y: 303, endPoint x: 556, endPoint y: 282, distance: 31.1
click at [556, 287] on div "+ + + + 24 23 22 21 20 19 18 17 16 15 14 13 12 11 10 09 08 07 06 05 04 03 02 01…" at bounding box center [776, 371] width 554 height 444
click at [543, 289] on div at bounding box center [546, 290] width 21 height 17
click at [541, 282] on div at bounding box center [546, 290] width 21 height 17
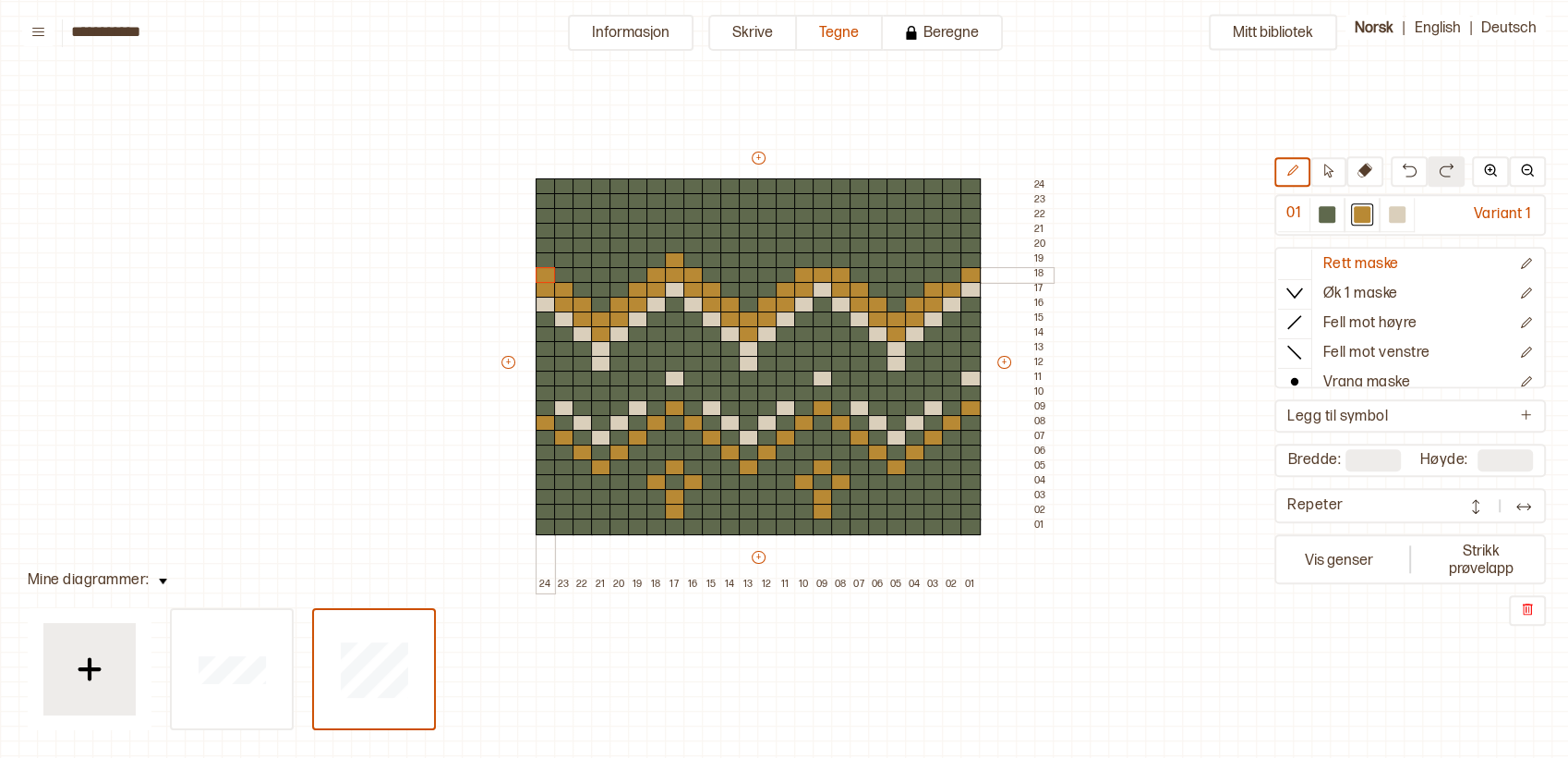
click at [544, 274] on div at bounding box center [546, 275] width 21 height 17
click at [820, 256] on div at bounding box center [823, 261] width 21 height 17
click at [956, 271] on div at bounding box center [952, 275] width 21 height 17
click at [891, 289] on div at bounding box center [897, 290] width 21 height 17
click at [881, 274] on div at bounding box center [878, 275] width 21 height 17
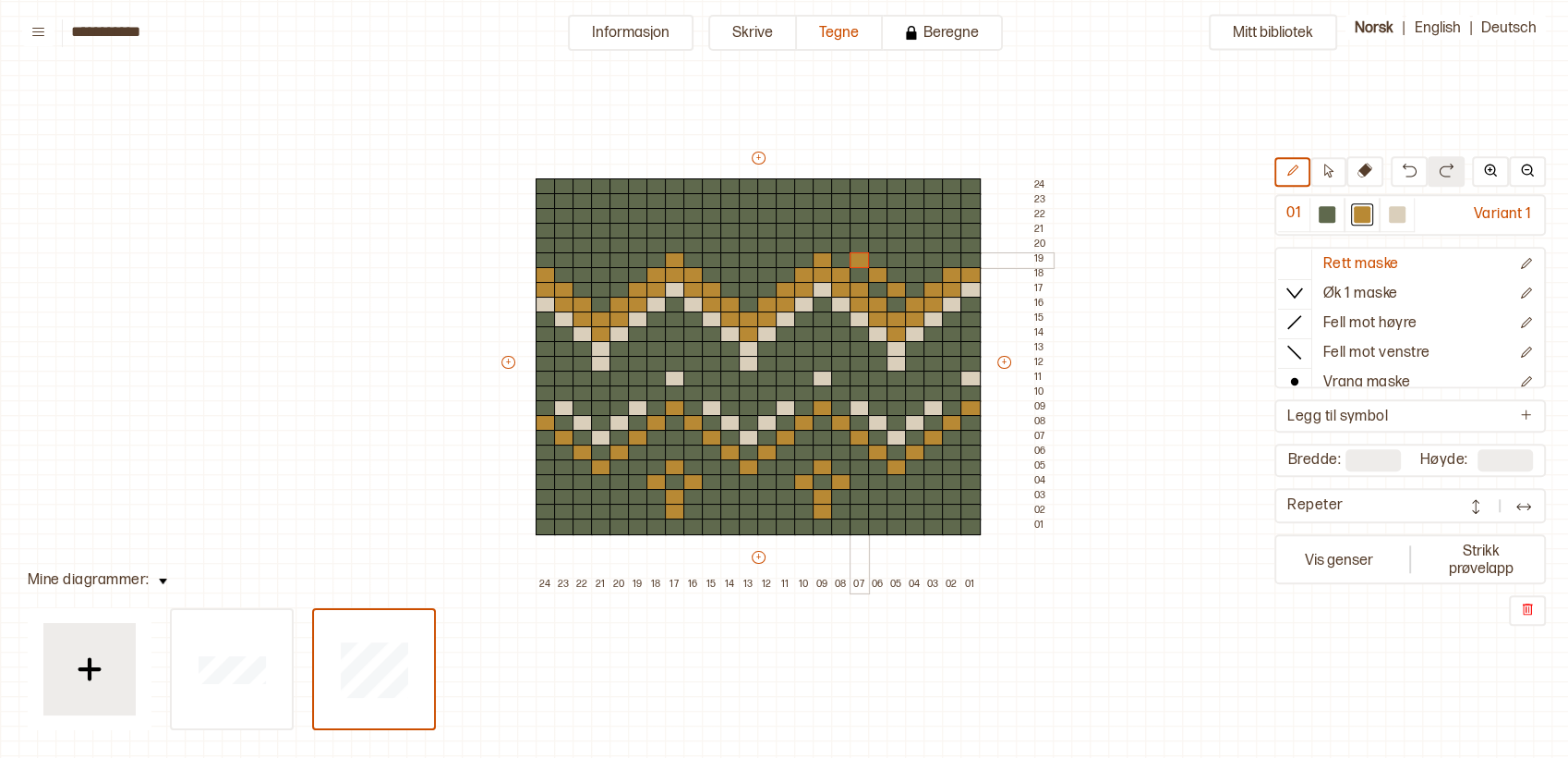
click at [857, 260] on div at bounding box center [860, 261] width 21 height 17
click at [842, 245] on div at bounding box center [842, 246] width 21 height 17
click at [822, 226] on div at bounding box center [823, 231] width 21 height 17
click at [805, 238] on div at bounding box center [805, 246] width 21 height 17
click at [782, 255] on div at bounding box center [786, 261] width 21 height 17
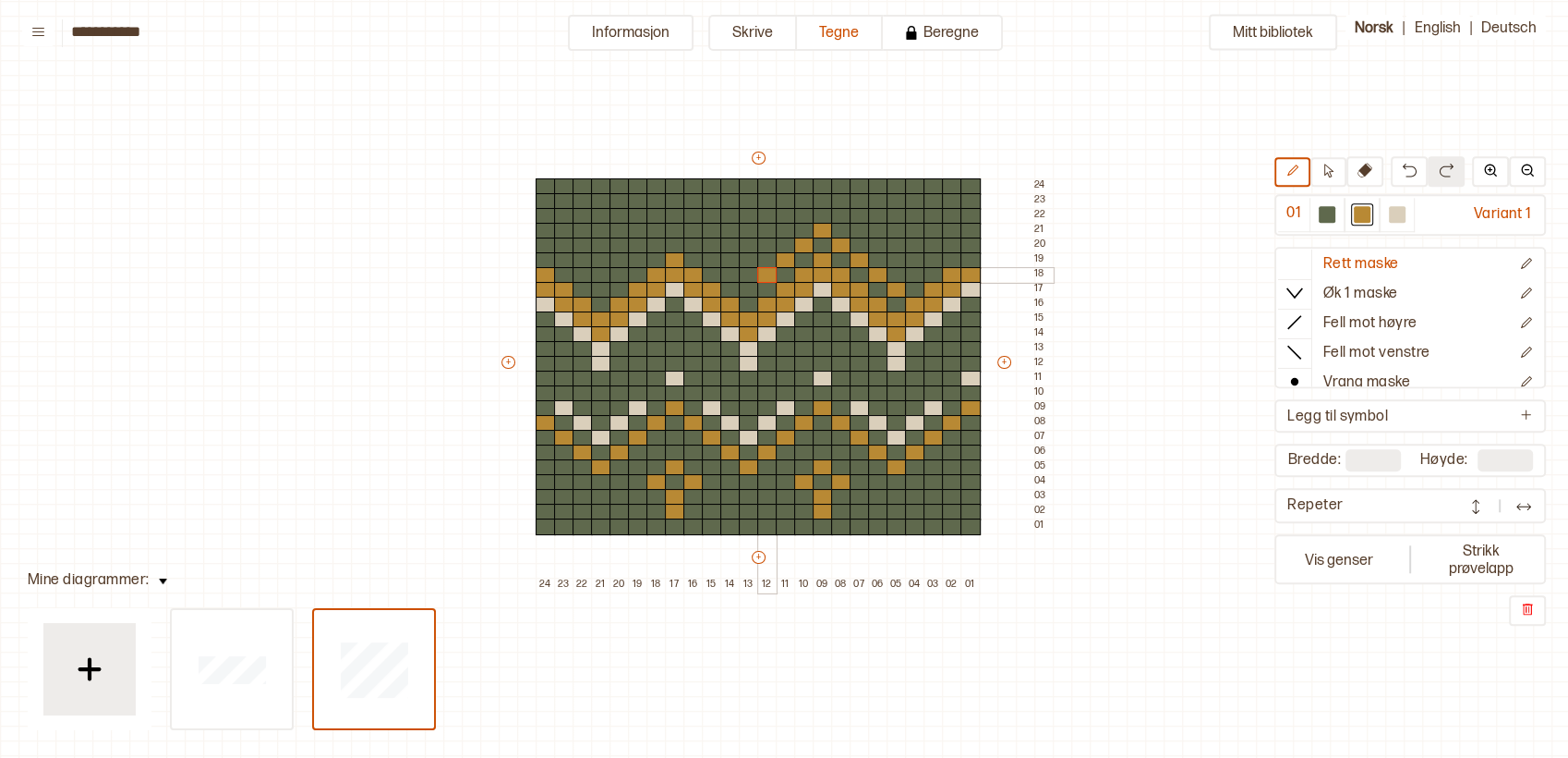
drag, startPoint x: 772, startPoint y: 270, endPoint x: 750, endPoint y: 284, distance: 26.1
click at [771, 270] on div at bounding box center [768, 275] width 21 height 17
click at [750, 284] on div at bounding box center [749, 290] width 21 height 17
click at [733, 277] on div at bounding box center [731, 275] width 21 height 17
click at [708, 259] on div at bounding box center [712, 261] width 21 height 17
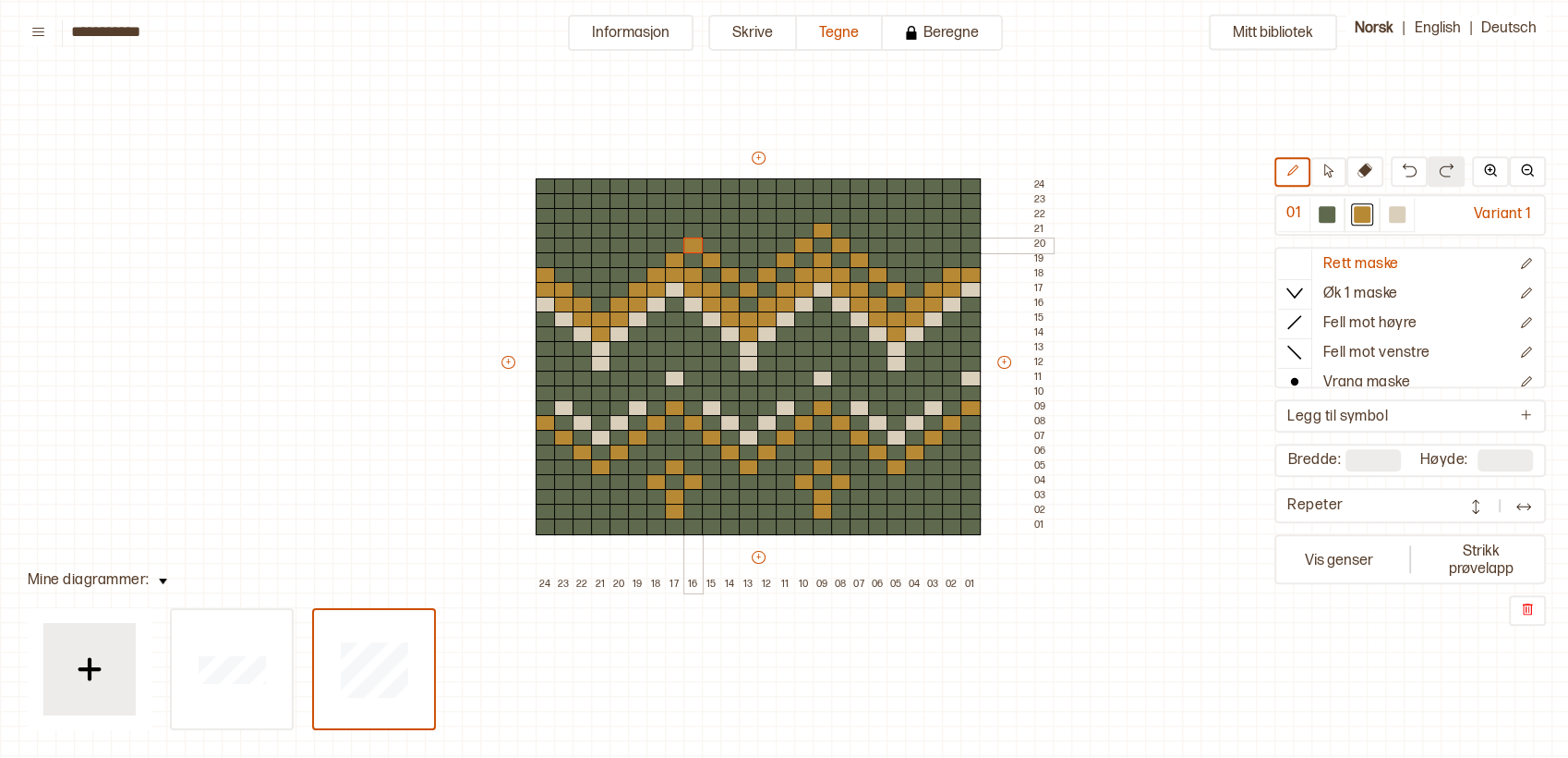
click at [694, 242] on div at bounding box center [694, 246] width 21 height 17
click at [674, 225] on div at bounding box center [675, 231] width 21 height 17
click at [653, 245] on div at bounding box center [657, 246] width 21 height 17
click at [637, 261] on div at bounding box center [638, 261] width 21 height 17
click at [620, 273] on div at bounding box center [620, 275] width 21 height 17
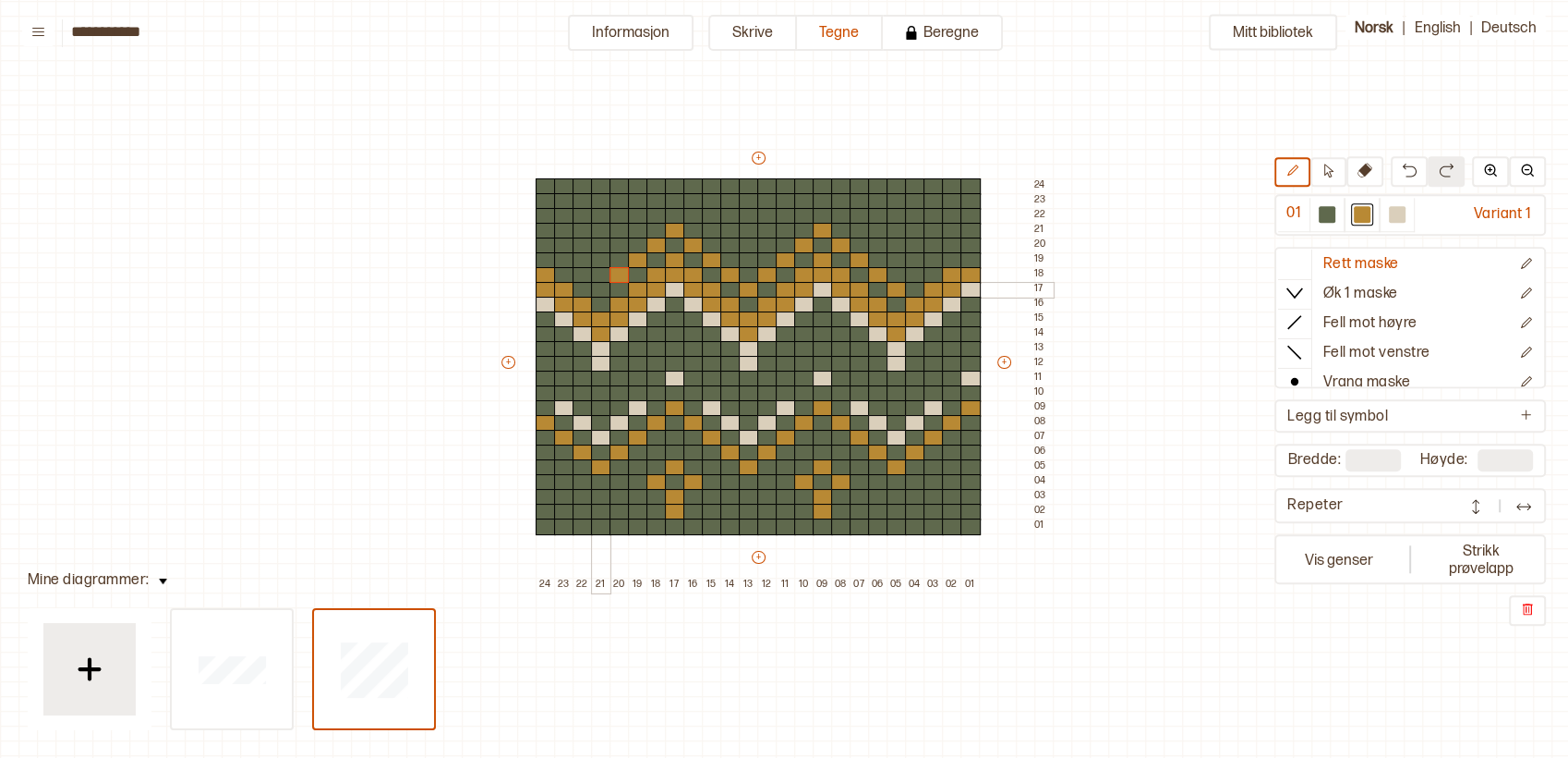
click at [602, 284] on div at bounding box center [602, 290] width 21 height 17
click at [581, 273] on div at bounding box center [583, 275] width 21 height 17
click at [563, 256] on div at bounding box center [564, 261] width 21 height 17
click at [547, 242] on div at bounding box center [546, 246] width 21 height 17
click at [911, 270] on div at bounding box center [916, 275] width 21 height 17
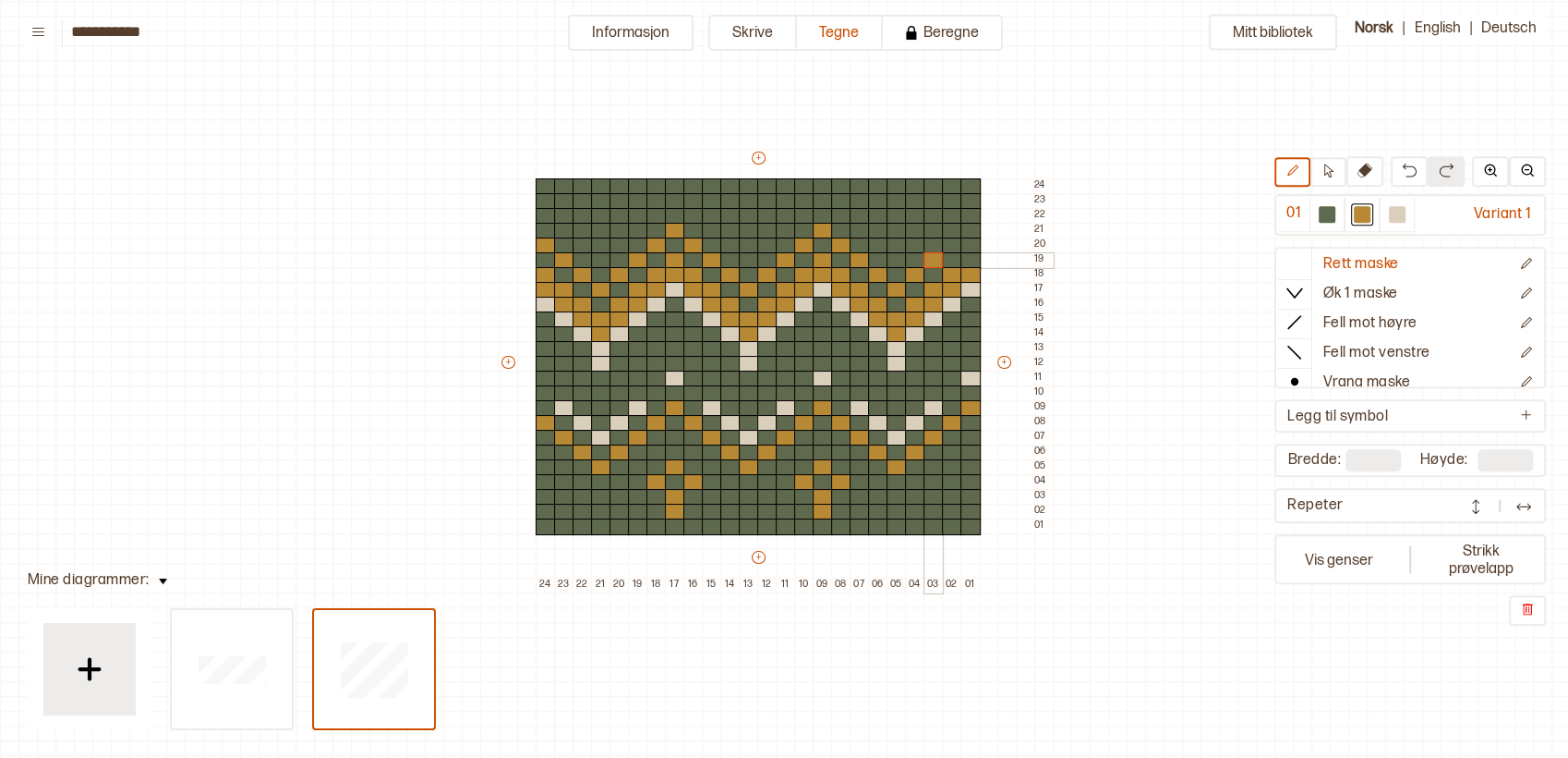
click at [934, 254] on div at bounding box center [934, 261] width 21 height 17
click at [947, 243] on div at bounding box center [952, 246] width 21 height 17
click at [966, 226] on div at bounding box center [971, 231] width 21 height 17
click at [897, 241] on div at bounding box center [897, 246] width 21 height 17
click at [895, 233] on div at bounding box center [897, 231] width 21 height 17
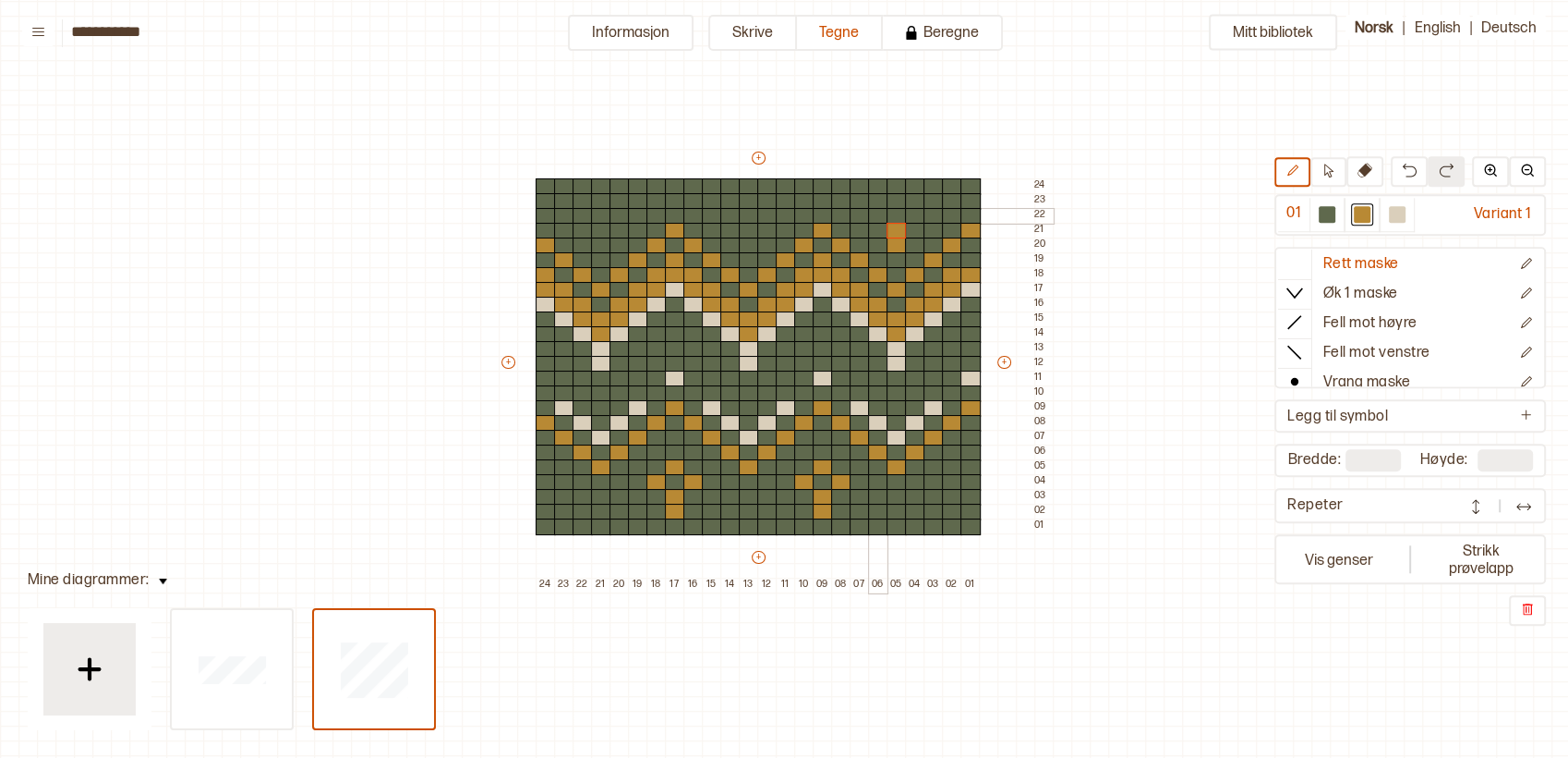
click at [879, 214] on div at bounding box center [878, 216] width 21 height 17
click at [894, 197] on div at bounding box center [897, 201] width 21 height 17
click at [914, 211] on div at bounding box center [916, 216] width 21 height 17
click at [750, 245] on div at bounding box center [749, 246] width 21 height 17
click at [747, 226] on div at bounding box center [749, 231] width 21 height 17
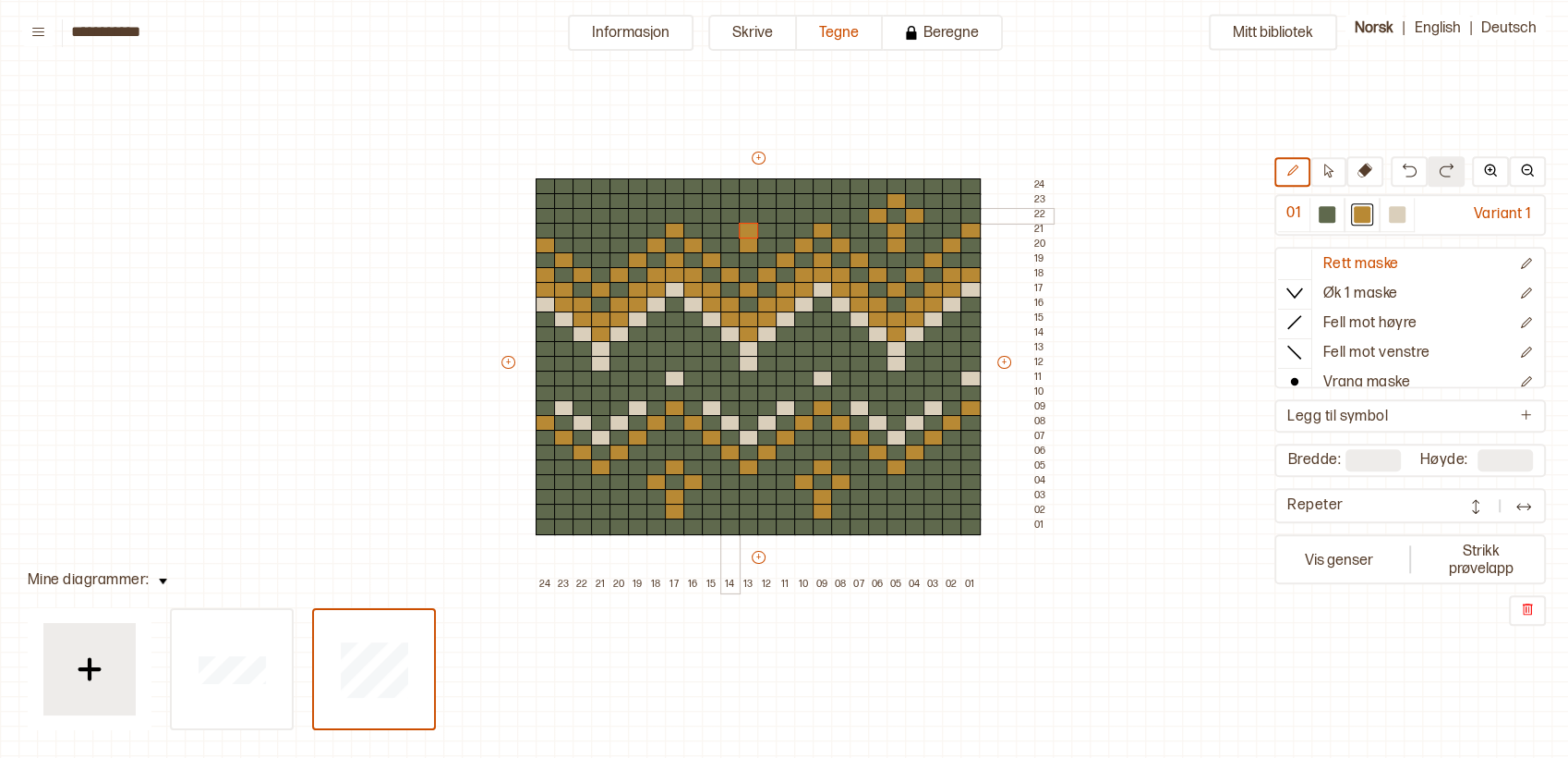
click at [726, 211] on div at bounding box center [731, 216] width 21 height 17
click at [748, 198] on div at bounding box center [749, 201] width 21 height 17
click at [770, 211] on div at bounding box center [768, 216] width 21 height 17
click at [599, 243] on div at bounding box center [602, 246] width 21 height 17
click at [599, 229] on div at bounding box center [602, 231] width 21 height 17
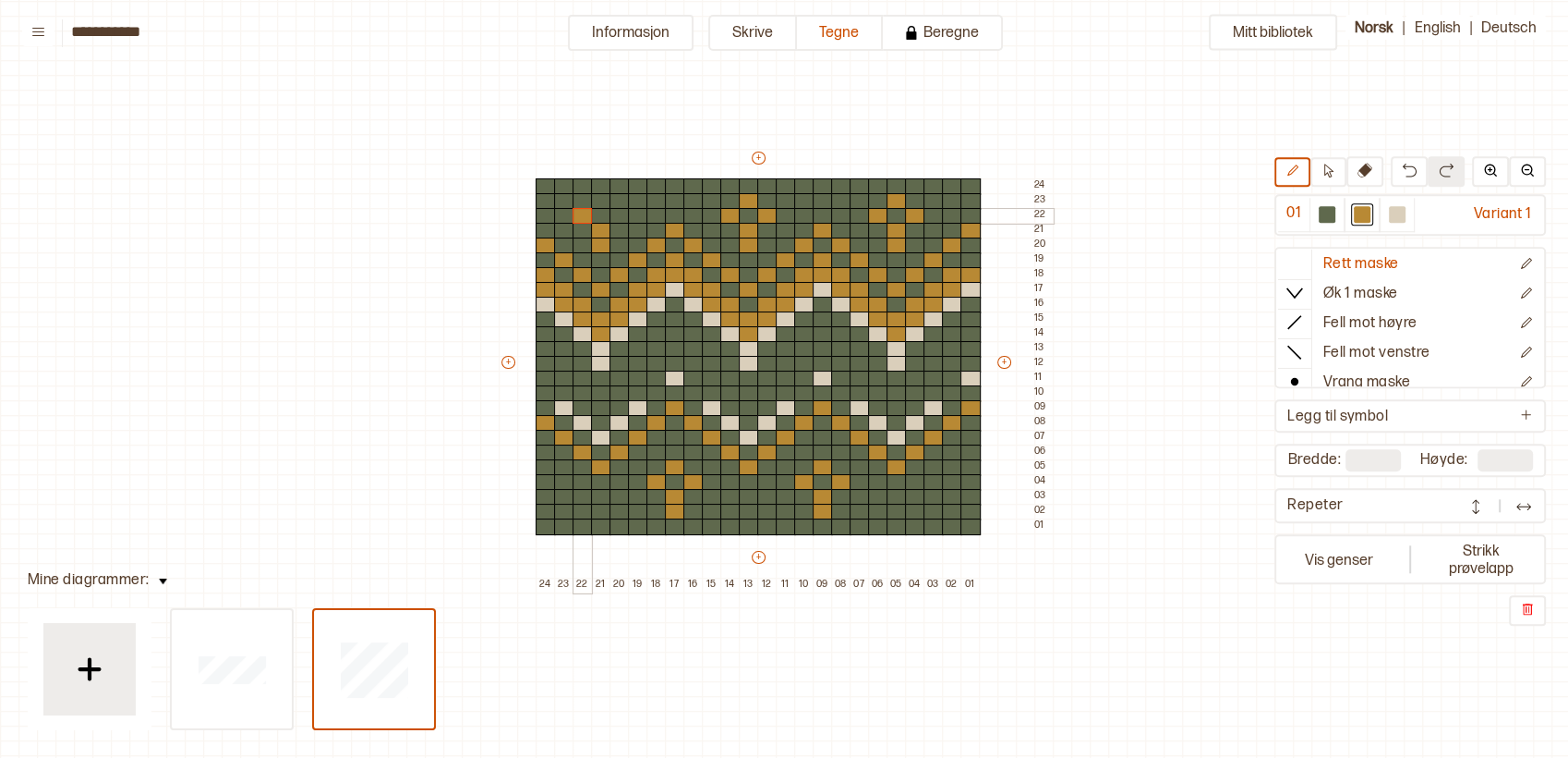
click at [585, 213] on div at bounding box center [583, 216] width 21 height 17
click at [599, 198] on div at bounding box center [602, 201] width 21 height 17
click at [617, 213] on div at bounding box center [620, 216] width 21 height 17
click at [820, 197] on div at bounding box center [823, 201] width 21 height 17
click at [841, 185] on div at bounding box center [842, 187] width 21 height 17
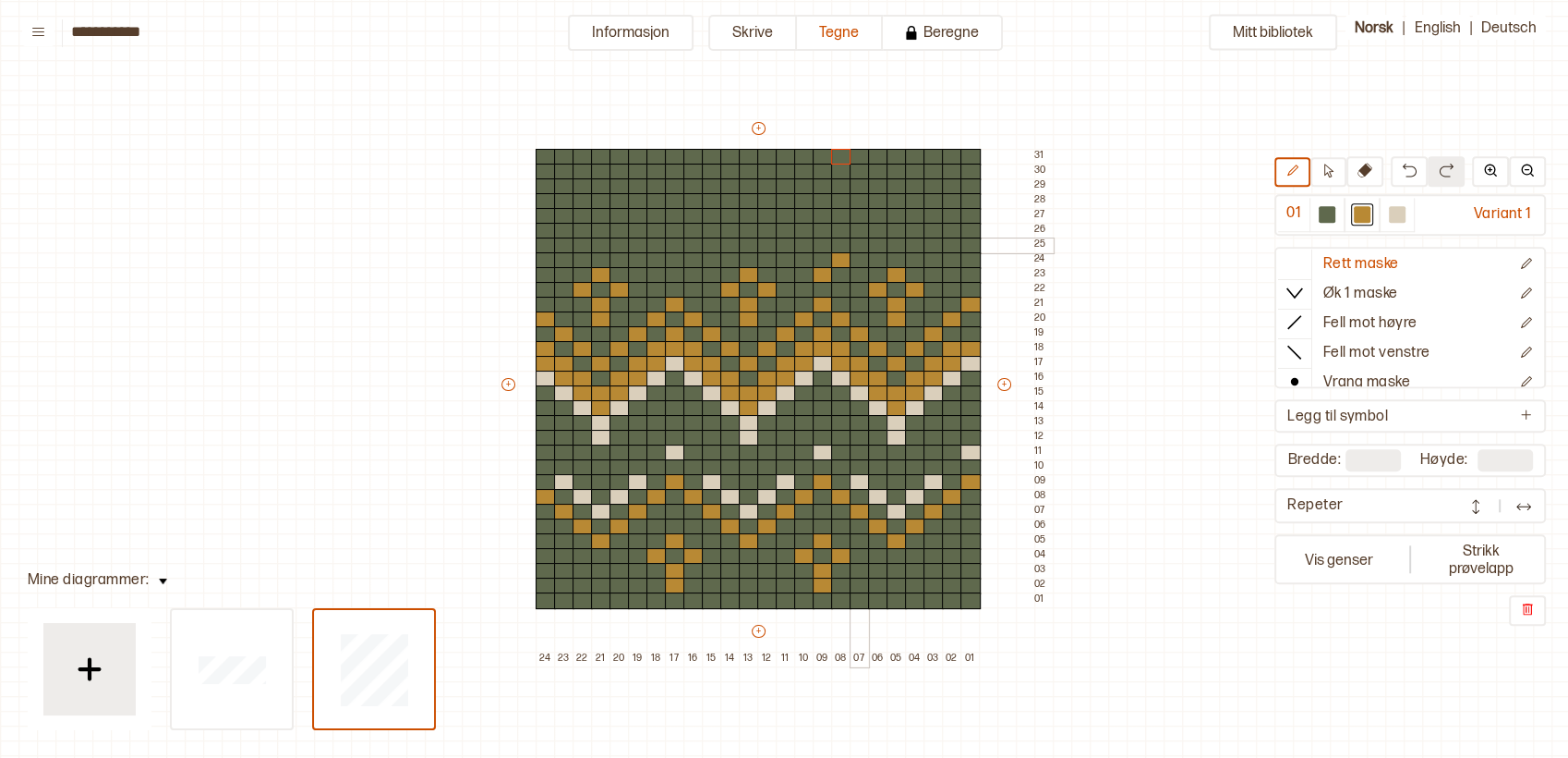
click at [856, 245] on div at bounding box center [860, 246] width 21 height 17
click at [872, 228] on div at bounding box center [878, 231] width 21 height 17
click at [888, 208] on div at bounding box center [897, 216] width 21 height 17
click at [909, 228] on div at bounding box center [916, 231] width 21 height 17
click at [924, 241] on div at bounding box center [934, 246] width 21 height 17
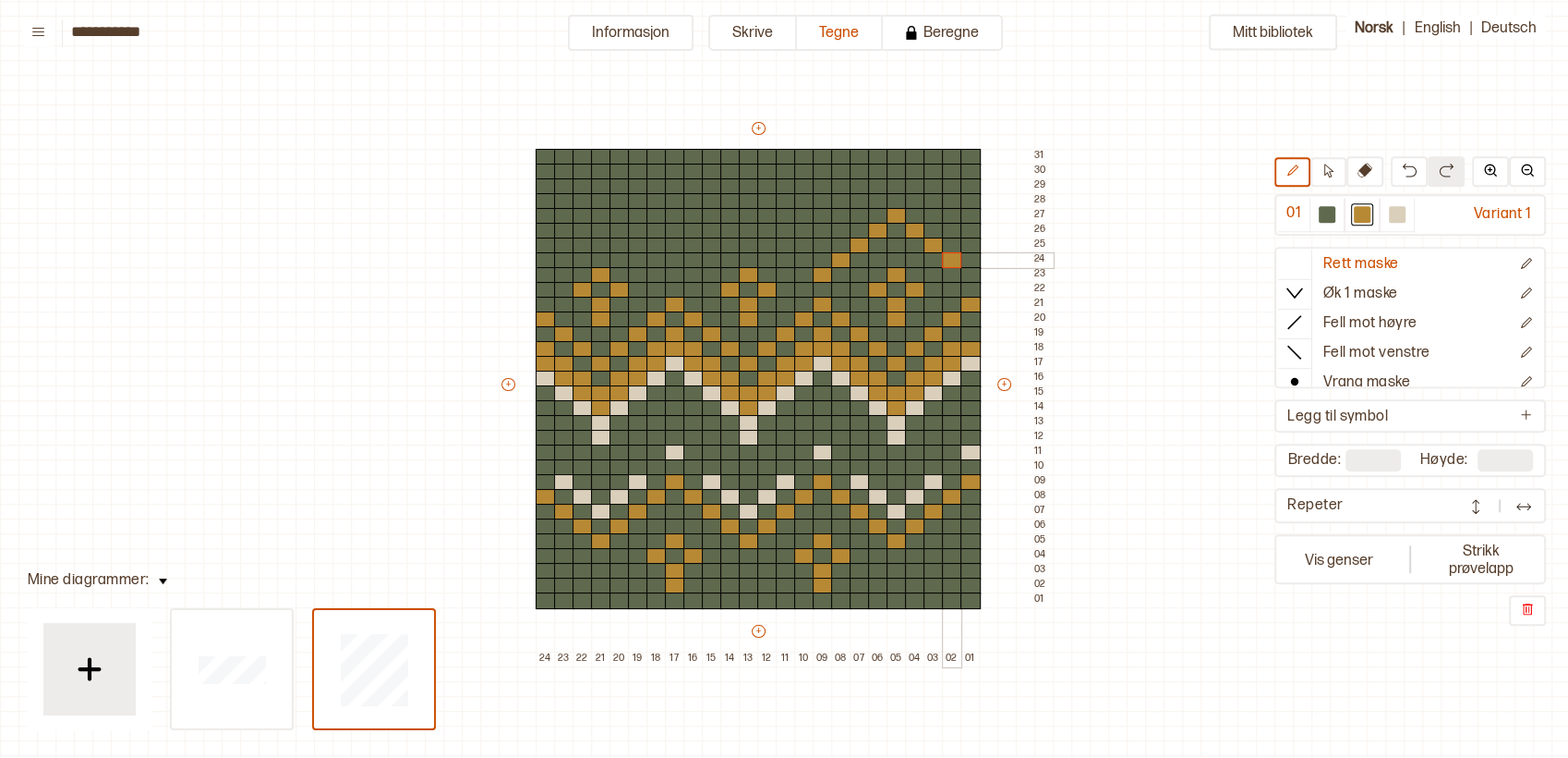
click at [943, 255] on div at bounding box center [952, 261] width 21 height 17
click at [975, 273] on div at bounding box center [971, 275] width 21 height 17
click at [798, 255] on div at bounding box center [805, 261] width 21 height 17
click at [777, 241] on div at bounding box center [786, 246] width 21 height 17
click at [765, 229] on div at bounding box center [768, 231] width 21 height 17
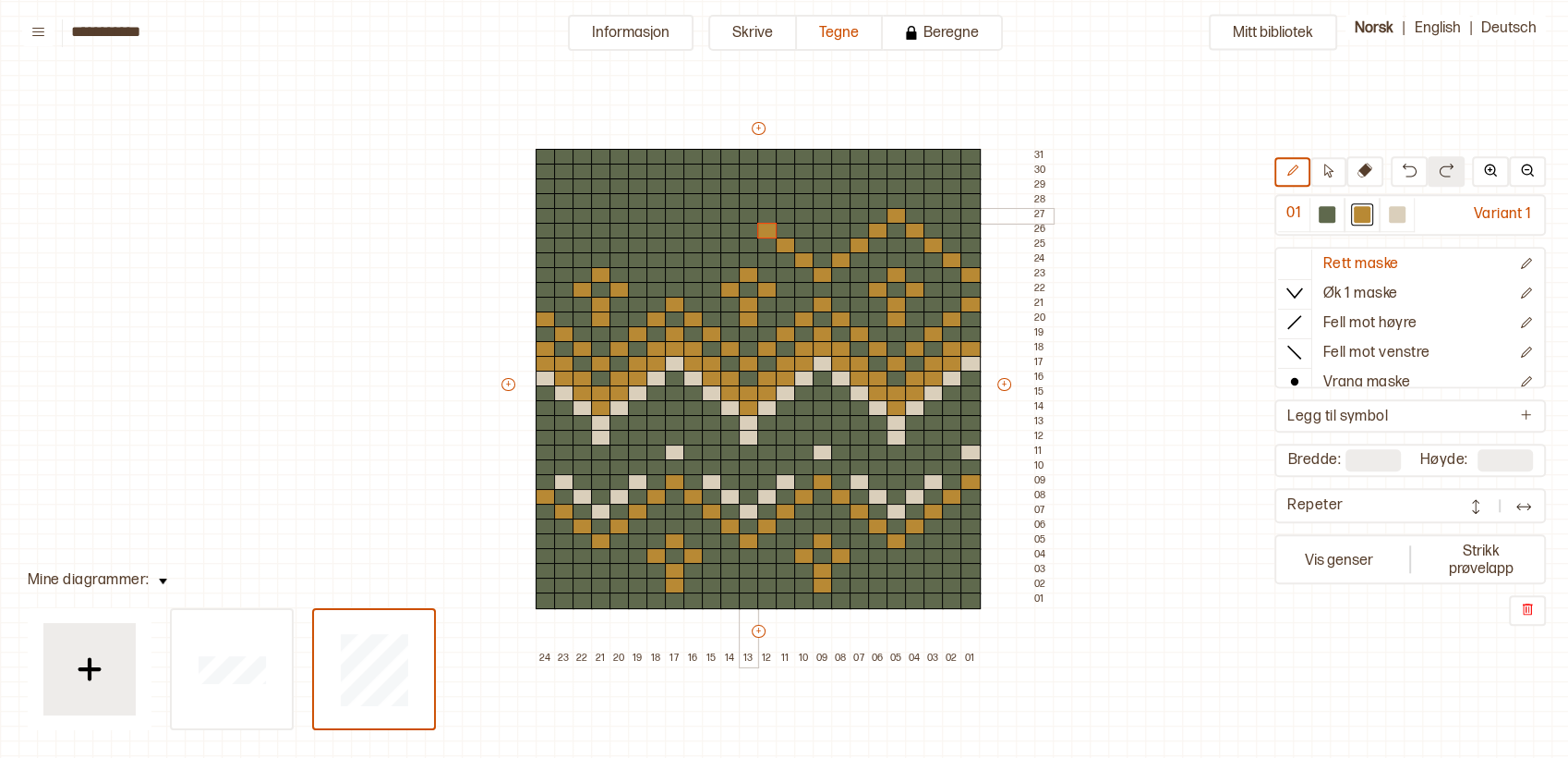
click at [743, 211] on div at bounding box center [749, 216] width 21 height 17
click at [732, 226] on div at bounding box center [731, 231] width 21 height 17
click at [712, 241] on div at bounding box center [712, 246] width 21 height 17
click at [696, 255] on div at bounding box center [694, 261] width 21 height 17
click at [673, 270] on div at bounding box center [675, 275] width 21 height 17
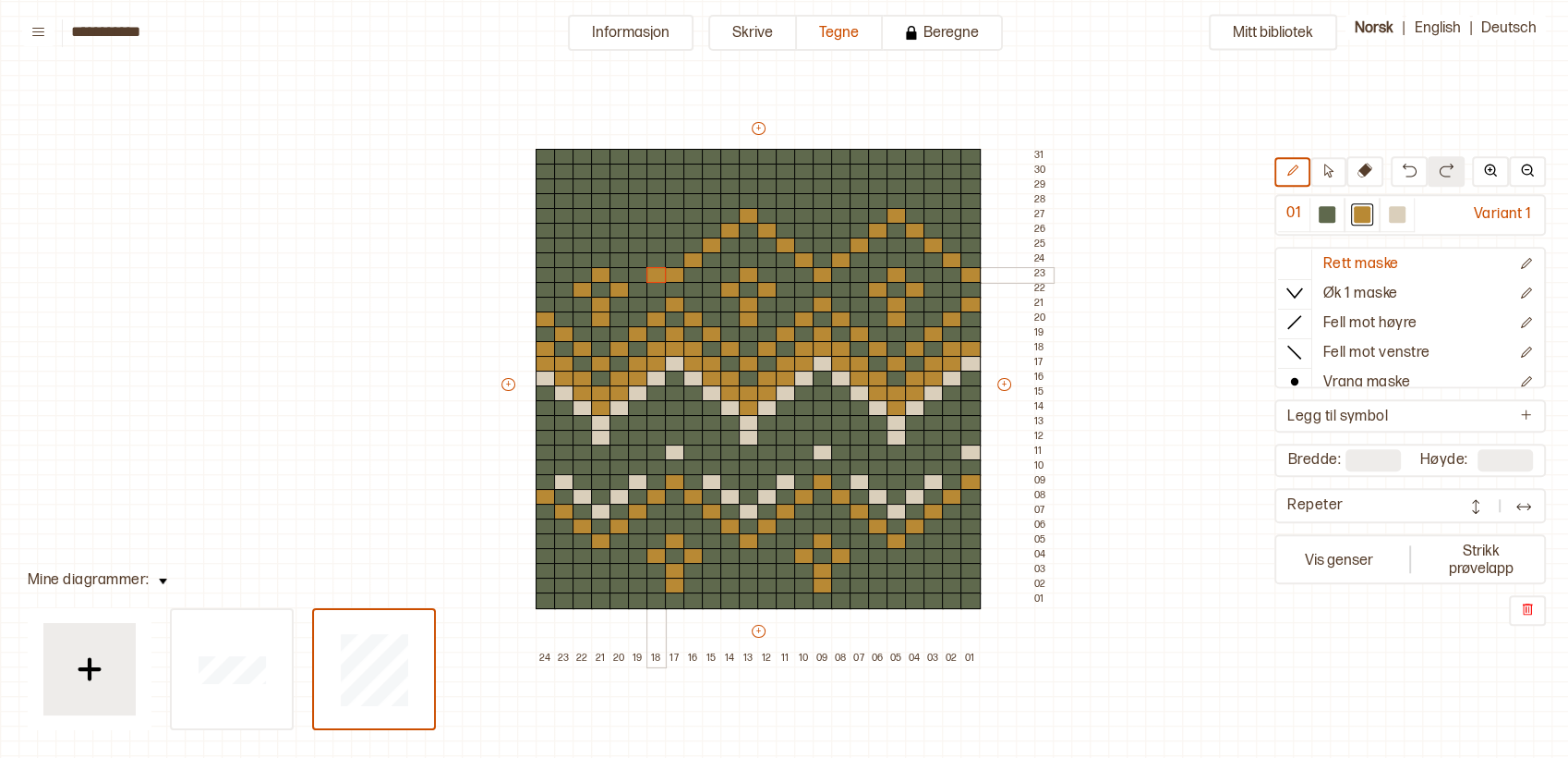
click at [660, 267] on div at bounding box center [657, 275] width 21 height 17
click at [1401, 216] on div at bounding box center [1398, 214] width 17 height 17
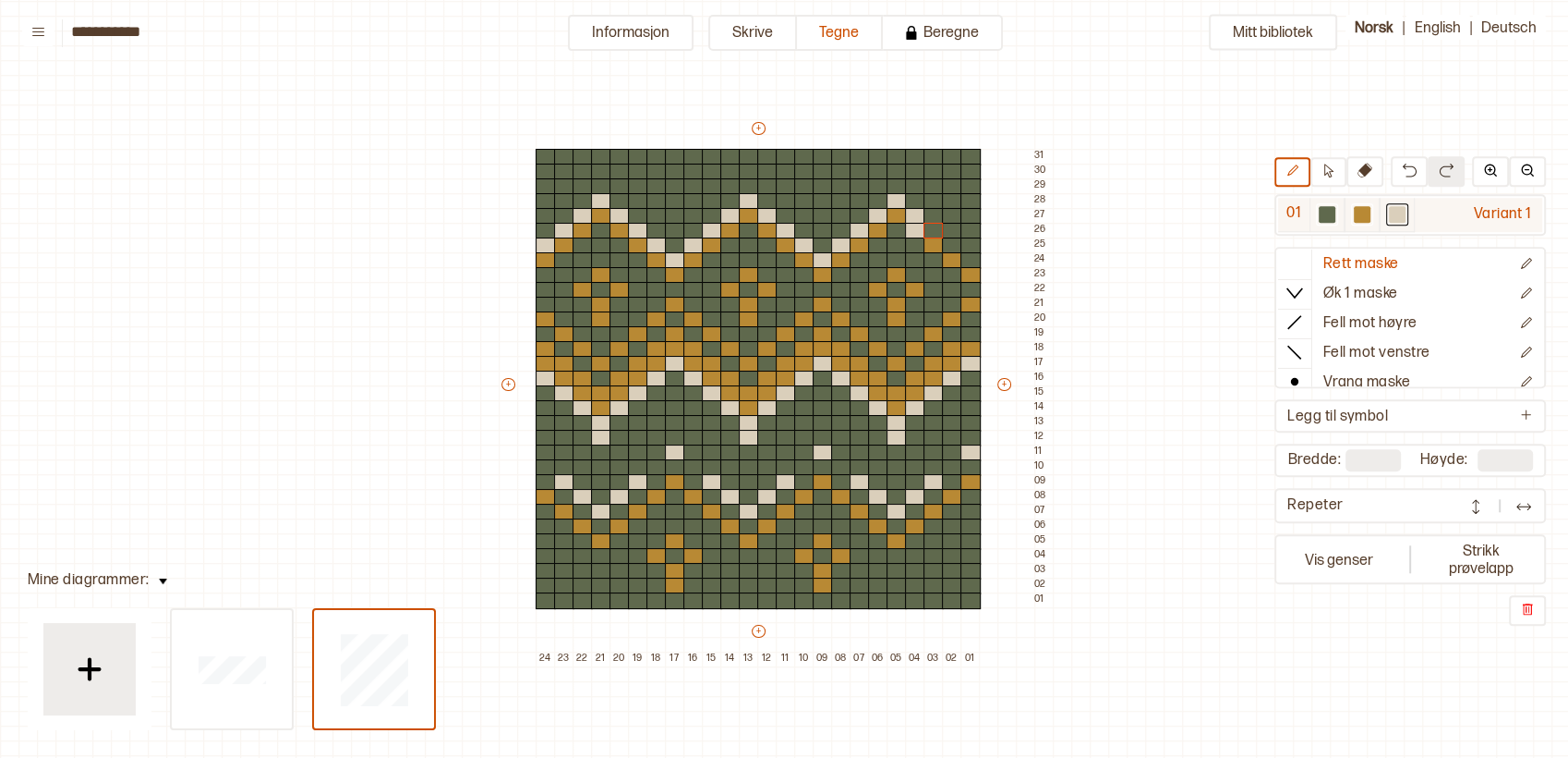
click at [1367, 213] on div at bounding box center [1362, 214] width 17 height 17
click at [914, 227] on div at bounding box center [916, 231] width 21 height 17
click at [1400, 215] on div at bounding box center [1398, 214] width 17 height 17
click at [926, 226] on div at bounding box center [934, 231] width 21 height 17
click at [946, 243] on div at bounding box center [952, 246] width 21 height 17
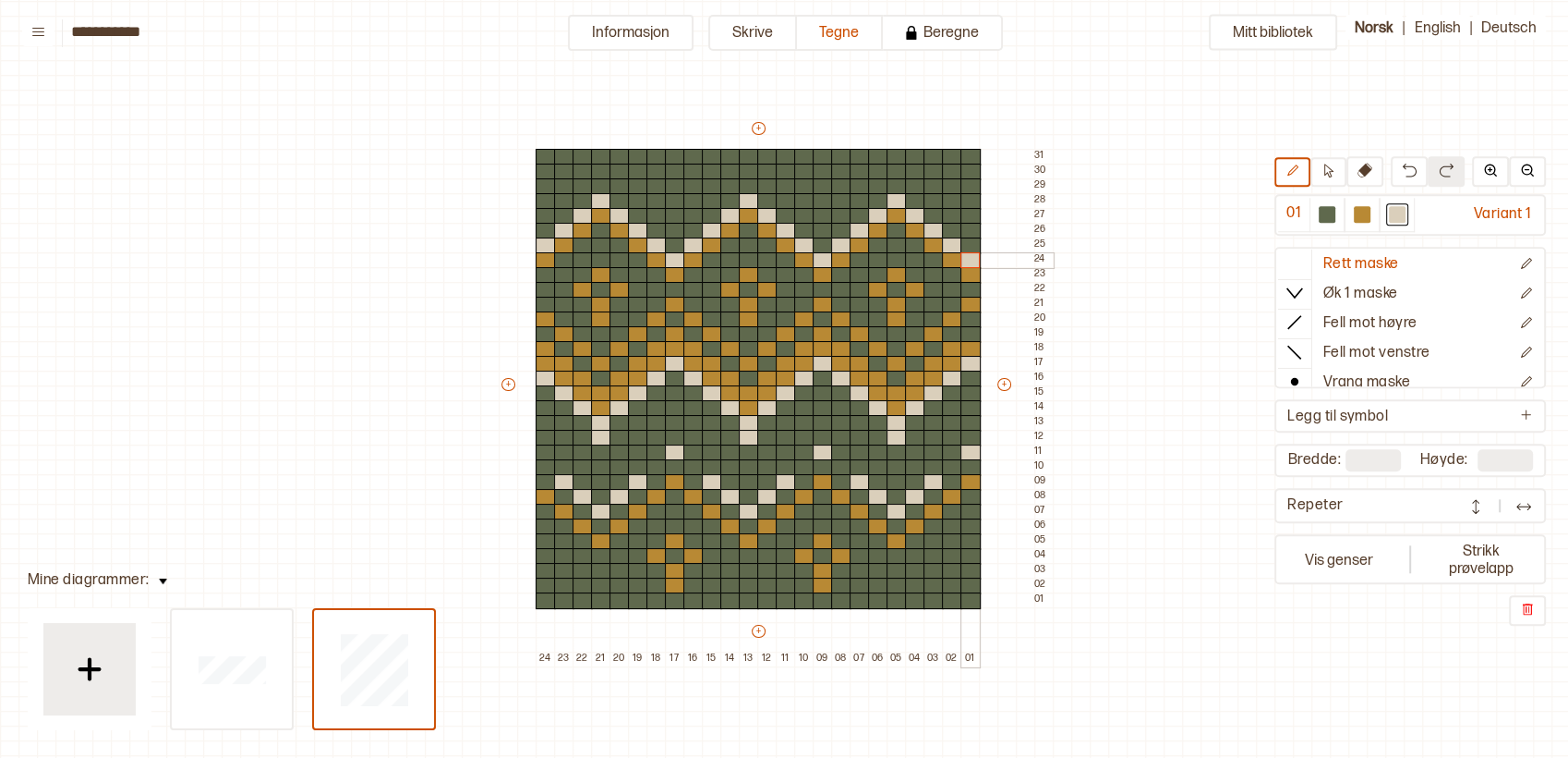
click at [970, 261] on div at bounding box center [971, 261] width 21 height 17
click at [1368, 223] on div at bounding box center [1362, 214] width 22 height 22
drag, startPoint x: 820, startPoint y: 228, endPoint x: 817, endPoint y: 215, distance: 13.3
click at [817, 215] on div "+ + + + 24 23 22 21 20 19 18 17 16 15 14 13 12 11 10 09 08 07 06 05 04 03 02 01…" at bounding box center [776, 392] width 554 height 547
drag, startPoint x: 802, startPoint y: 217, endPoint x: 832, endPoint y: 216, distance: 30.0
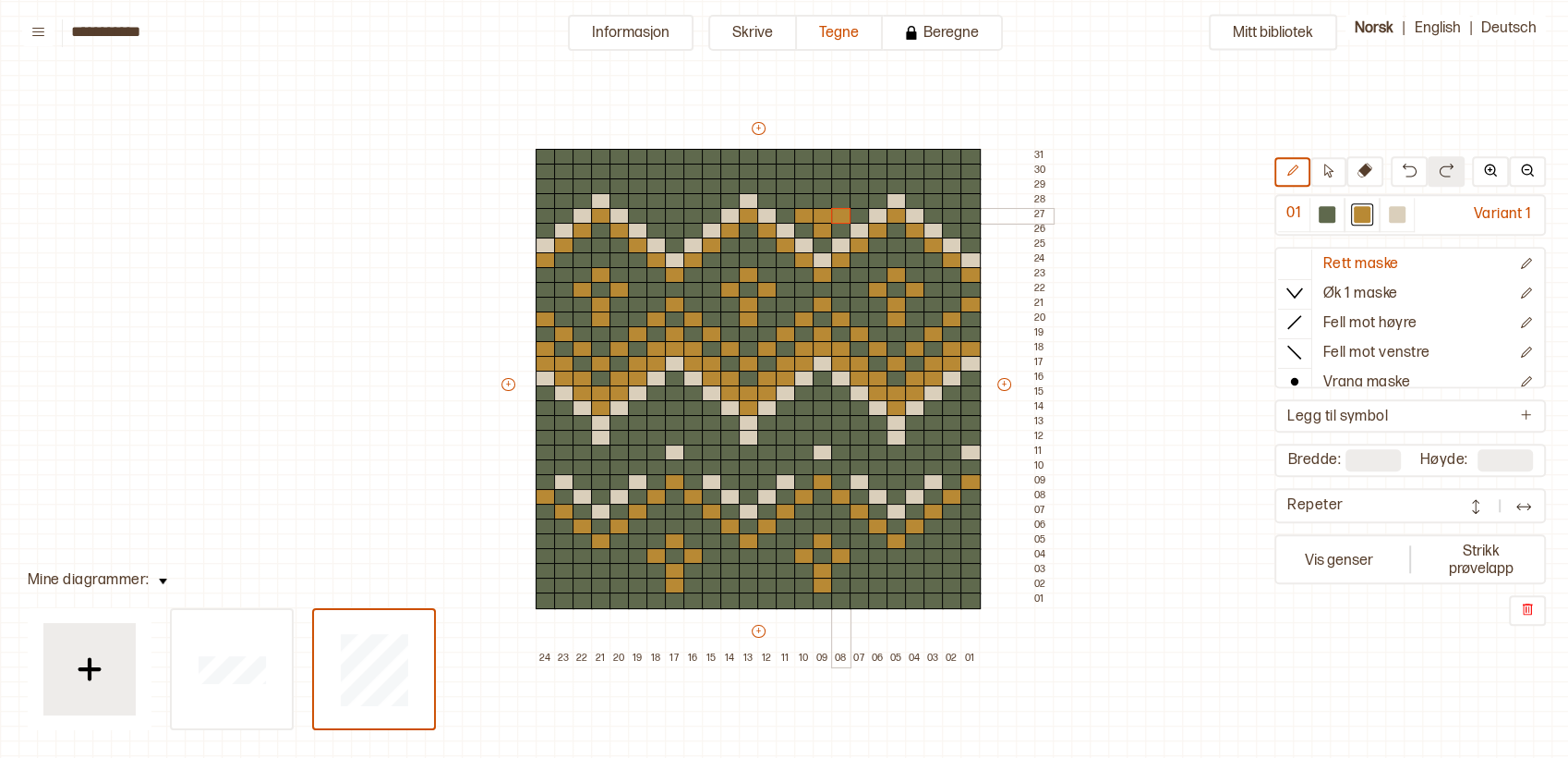
click at [832, 216] on div "+ + + + 24 23 22 21 20 19 18 17 16 15 14 13 12 11 10 09 08 07 06 05 04 03 02 01…" at bounding box center [776, 392] width 554 height 547
drag, startPoint x: 802, startPoint y: 196, endPoint x: 776, endPoint y: 176, distance: 32.8
click at [778, 185] on div "+ + + + 24 23 22 21 20 19 18 17 16 15 14 13 12 11 10 09 08 07 06 05 04 03 02 01…" at bounding box center [776, 392] width 554 height 547
drag, startPoint x: 776, startPoint y: 181, endPoint x: 733, endPoint y: 168, distance: 44.9
click at [733, 168] on div "+ + + + 24 23 22 21 20 19 18 17 16 15 14 13 12 11 10 09 08 07 06 05 04 03 02 01…" at bounding box center [776, 392] width 554 height 547
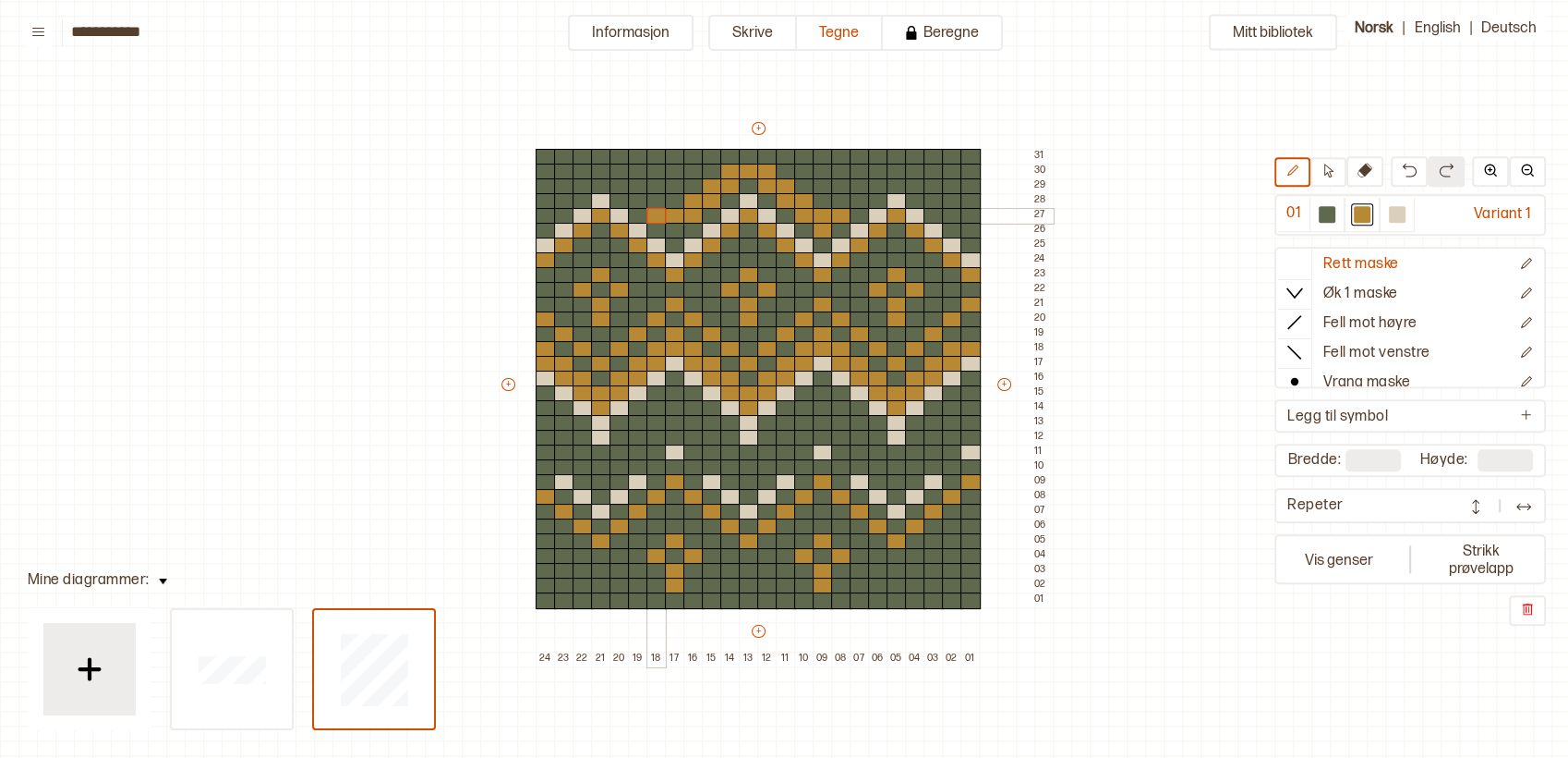
drag, startPoint x: 723, startPoint y: 182, endPoint x: 659, endPoint y: 219, distance: 73.9
click at [659, 219] on div "+ + + + 24 23 22 21 20 19 18 17 16 15 14 13 12 11 10 09 08 07 06 05 04 03 02 01…" at bounding box center [776, 392] width 554 height 547
click at [665, 223] on div at bounding box center [675, 231] width 21 height 17
click at [643, 200] on div at bounding box center [638, 201] width 21 height 17
click at [654, 199] on div at bounding box center [657, 201] width 21 height 17
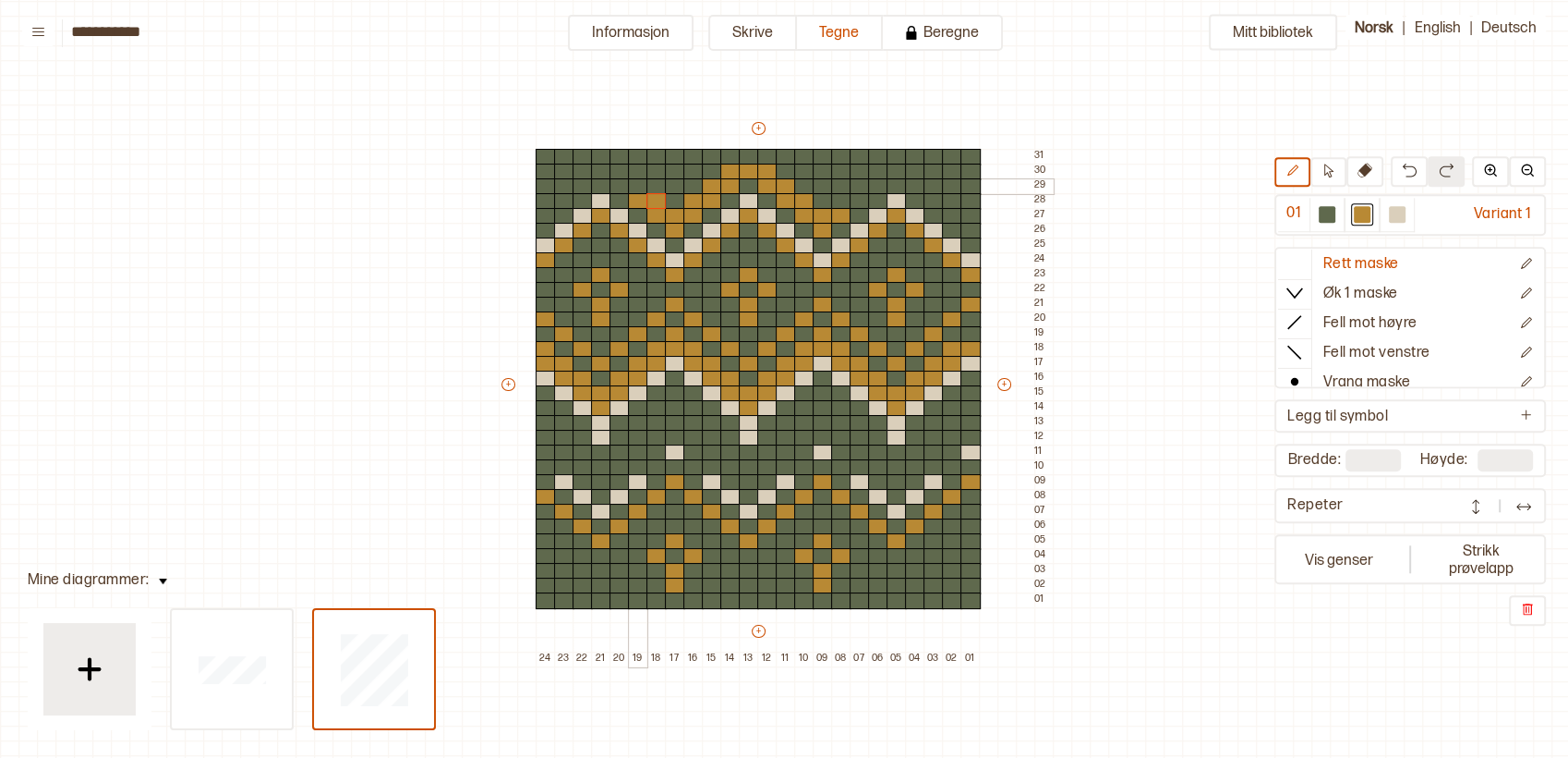
click at [635, 182] on div at bounding box center [638, 187] width 21 height 17
click at [621, 181] on div at bounding box center [620, 187] width 21 height 17
click at [620, 174] on div at bounding box center [620, 172] width 21 height 17
click at [600, 168] on div at bounding box center [602, 172] width 21 height 17
click at [580, 169] on div at bounding box center [583, 172] width 21 height 17
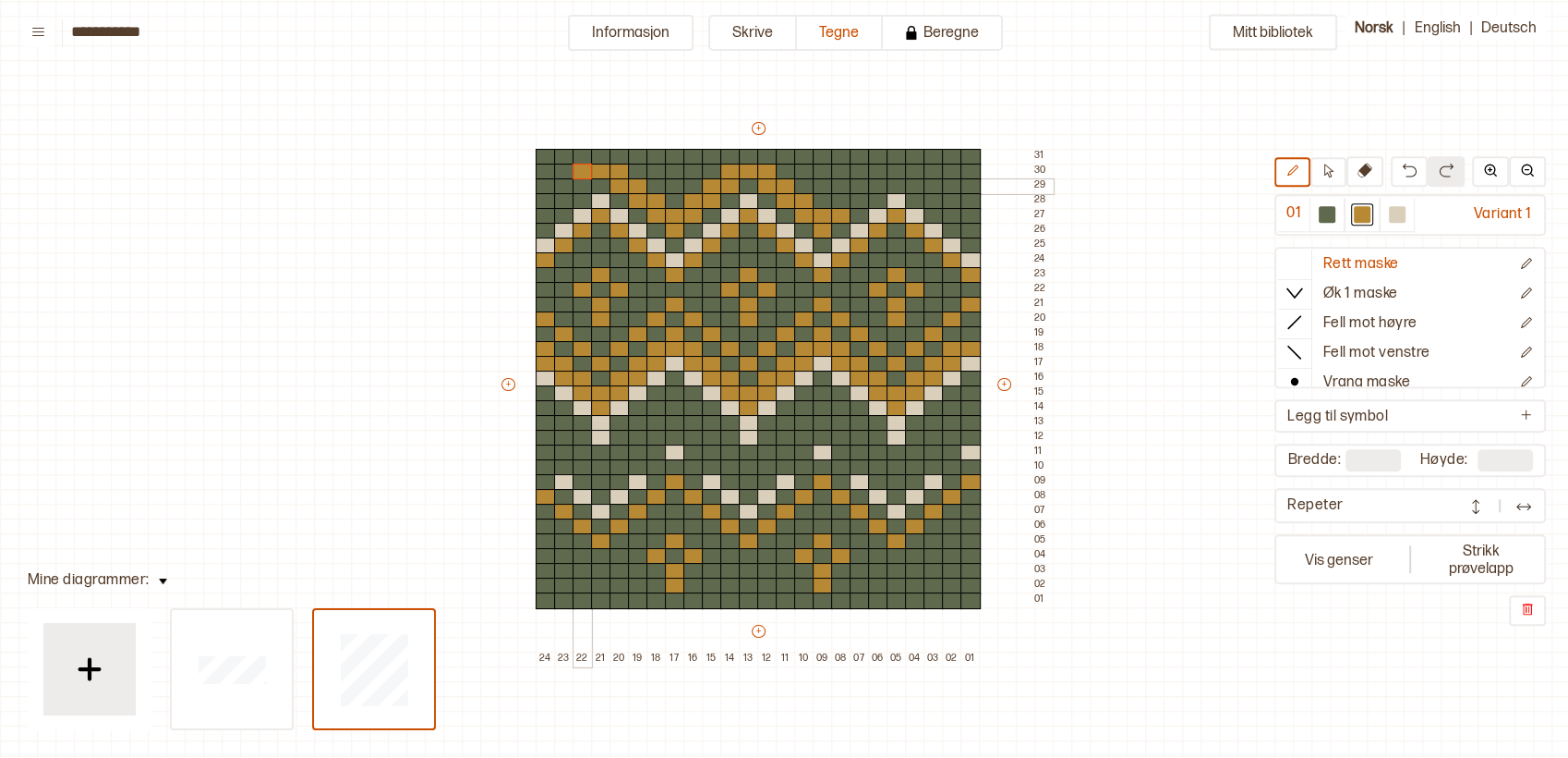
click at [580, 184] on div at bounding box center [583, 187] width 21 height 17
click at [566, 186] on div at bounding box center [564, 187] width 21 height 17
click at [561, 197] on div at bounding box center [564, 201] width 21 height 17
click at [550, 200] on div at bounding box center [546, 201] width 21 height 17
click at [842, 196] on div at bounding box center [842, 201] width 21 height 17
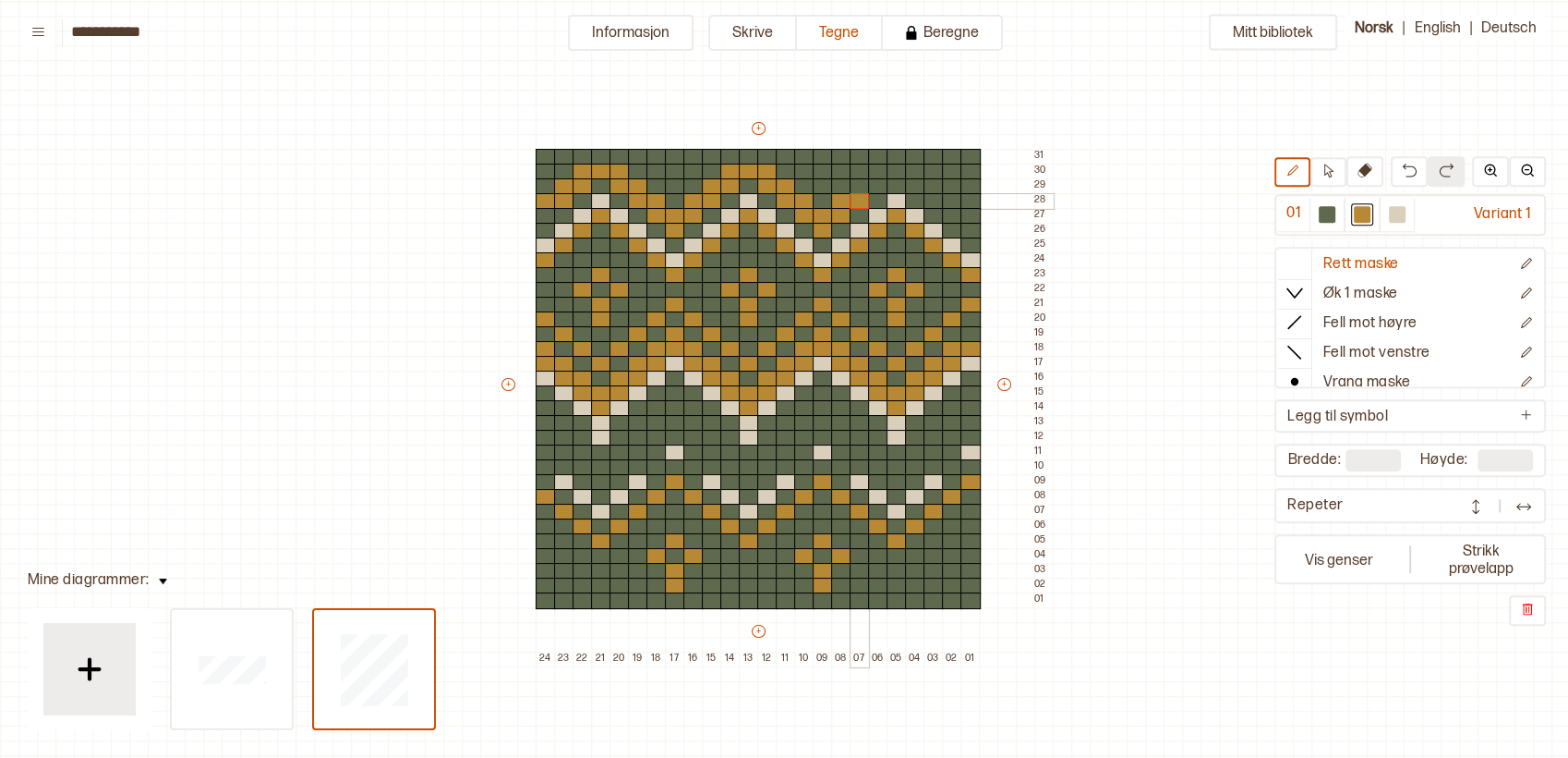
click at [852, 196] on div at bounding box center [860, 201] width 21 height 17
click at [852, 188] on div at bounding box center [860, 187] width 21 height 17
click at [866, 184] on div at bounding box center [860, 187] width 21 height 17
click at [878, 182] on div at bounding box center [878, 187] width 21 height 17
click at [878, 172] on div at bounding box center [878, 172] width 21 height 17
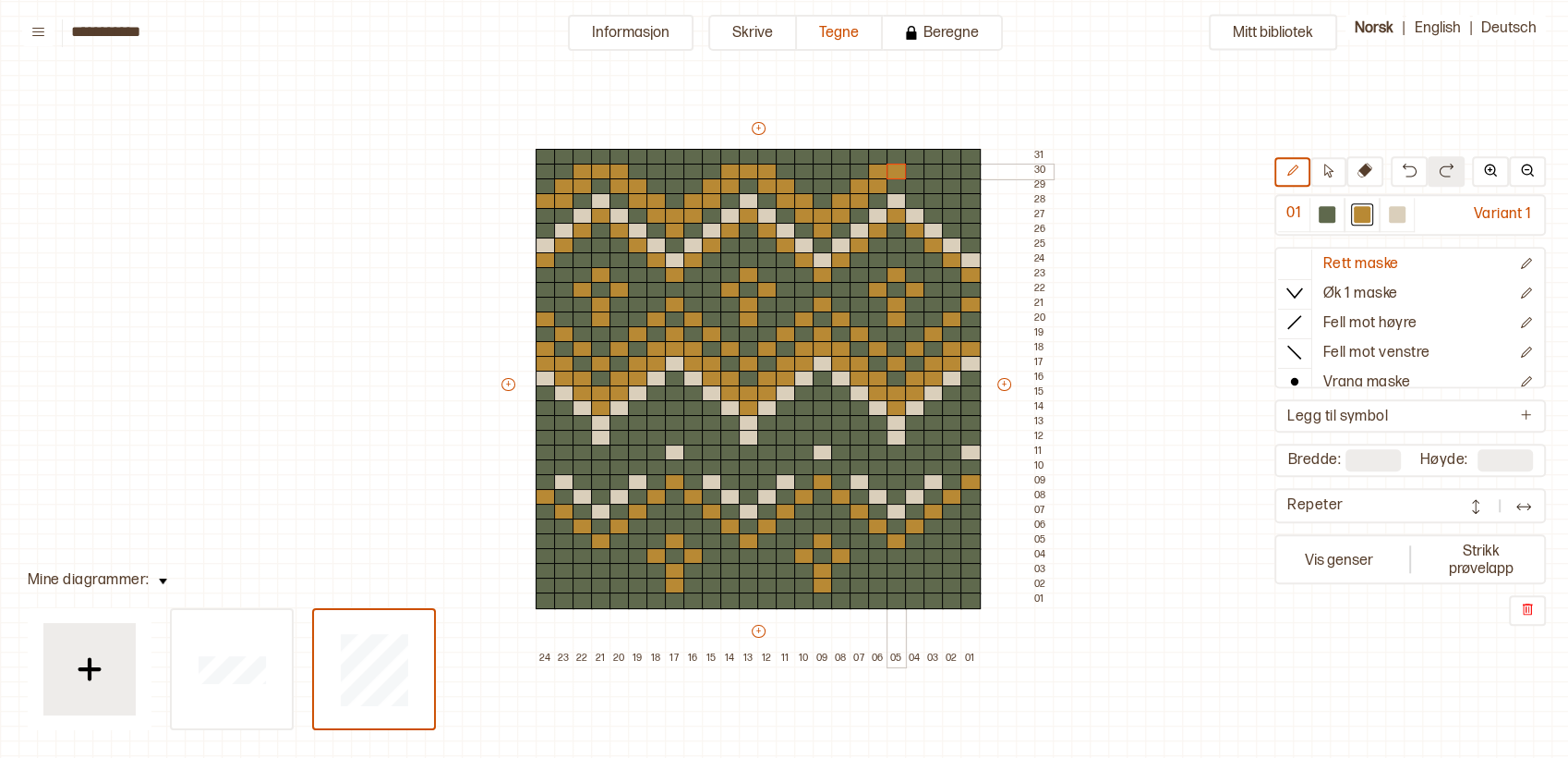
click at [893, 168] on div at bounding box center [897, 172] width 21 height 17
click at [907, 168] on div at bounding box center [916, 172] width 21 height 17
click at [911, 181] on div at bounding box center [916, 187] width 21 height 17
click at [931, 184] on div at bounding box center [934, 187] width 21 height 17
click at [933, 195] on div at bounding box center [934, 201] width 21 height 17
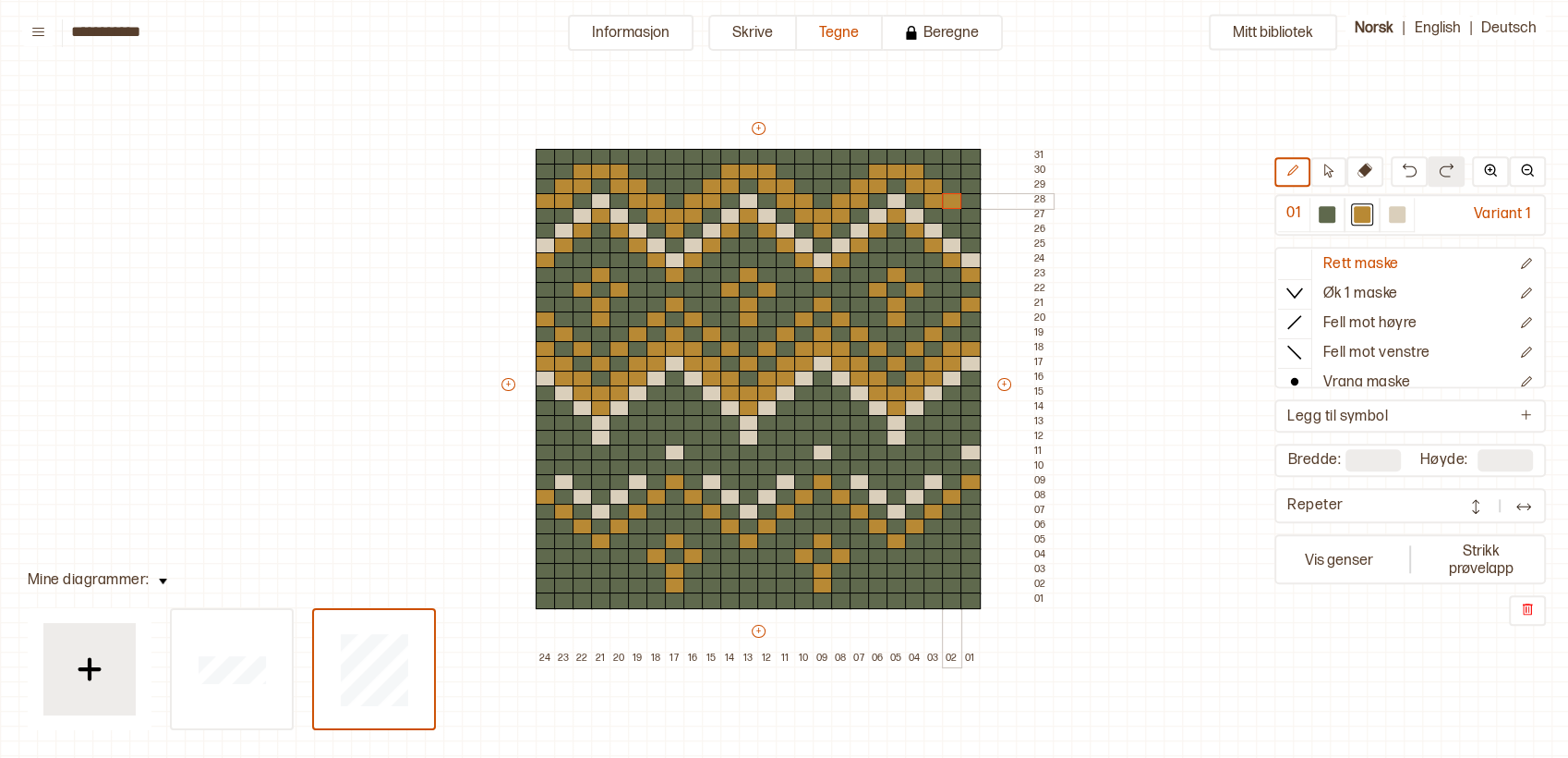
click at [945, 197] on div at bounding box center [952, 201] width 21 height 17
click at [945, 211] on div at bounding box center [952, 216] width 21 height 17
click at [963, 212] on div at bounding box center [971, 216] width 21 height 17
click at [821, 170] on div at bounding box center [823, 172] width 21 height 17
click at [797, 157] on div at bounding box center [805, 157] width 21 height 17
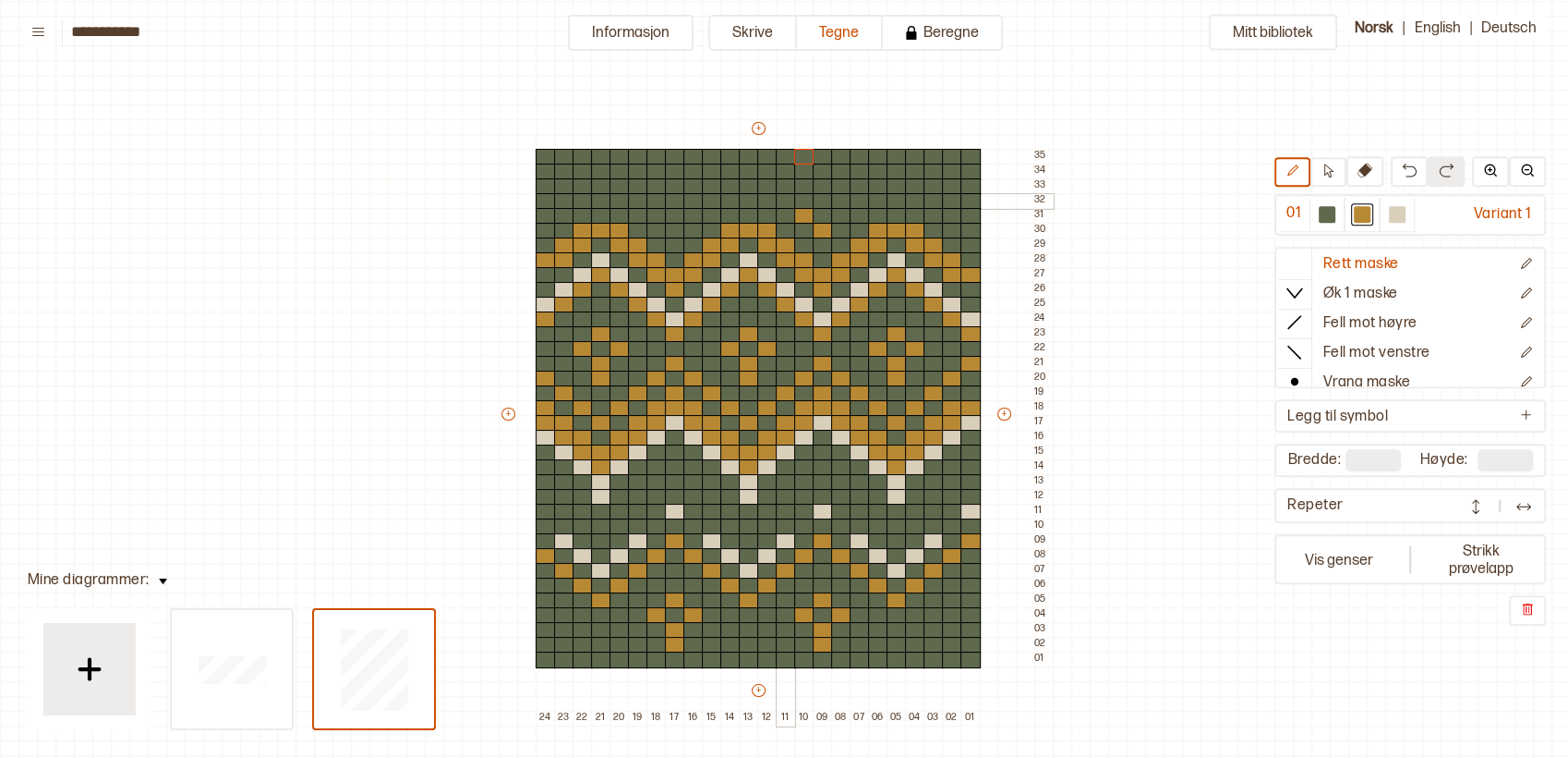
click at [784, 197] on div at bounding box center [786, 201] width 21 height 17
click at [769, 184] on div at bounding box center [768, 187] width 21 height 17
click at [751, 169] on div at bounding box center [749, 172] width 21 height 17
click at [748, 218] on div at bounding box center [749, 216] width 21 height 17
click at [889, 216] on div at bounding box center [897, 216] width 21 height 17
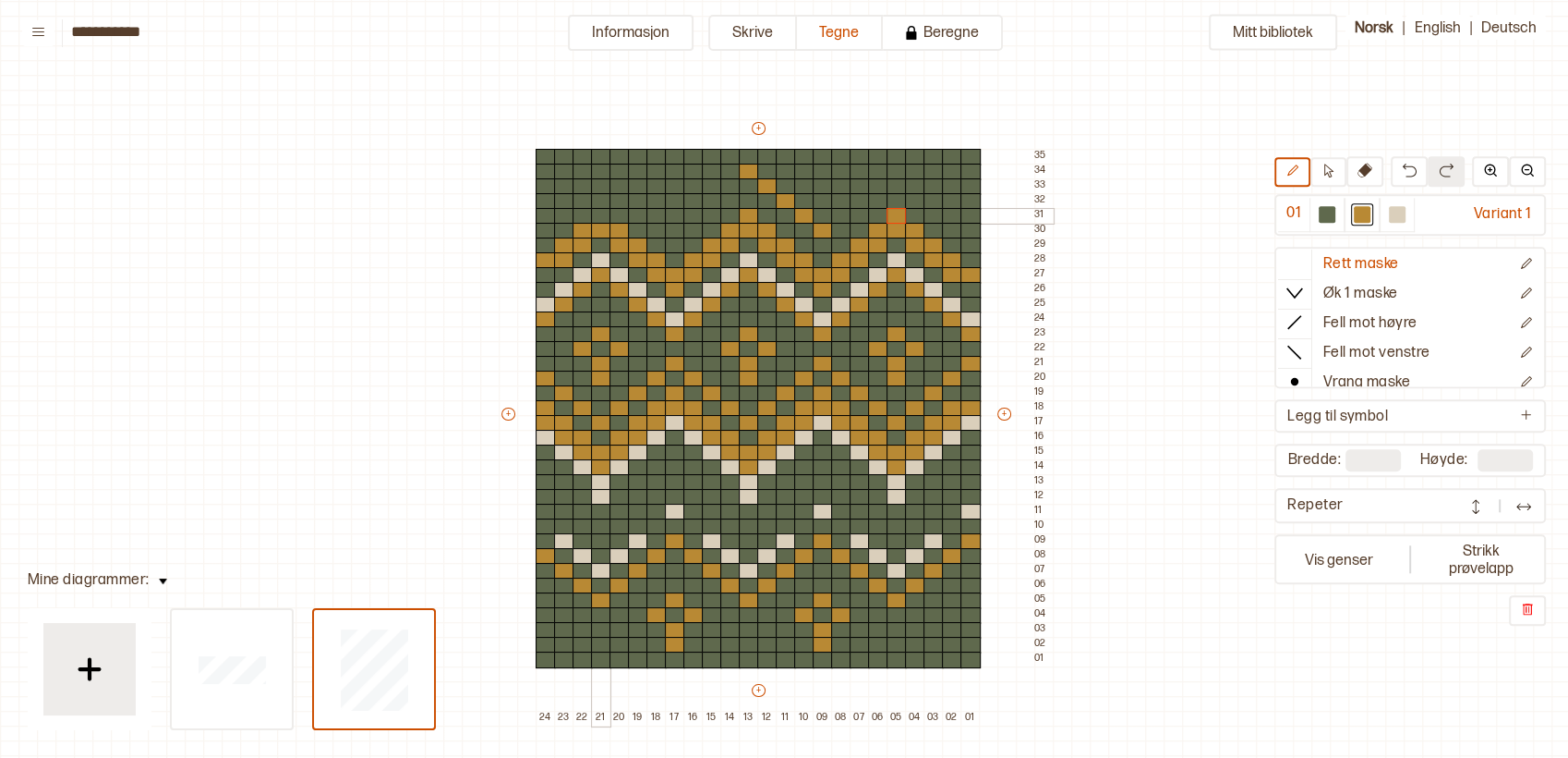
click at [598, 219] on div at bounding box center [602, 216] width 21 height 17
click at [727, 181] on div at bounding box center [731, 187] width 21 height 17
click at [709, 198] on div at bounding box center [712, 201] width 21 height 17
click at [691, 215] on div at bounding box center [694, 216] width 21 height 17
click at [675, 229] on div at bounding box center [675, 231] width 21 height 17
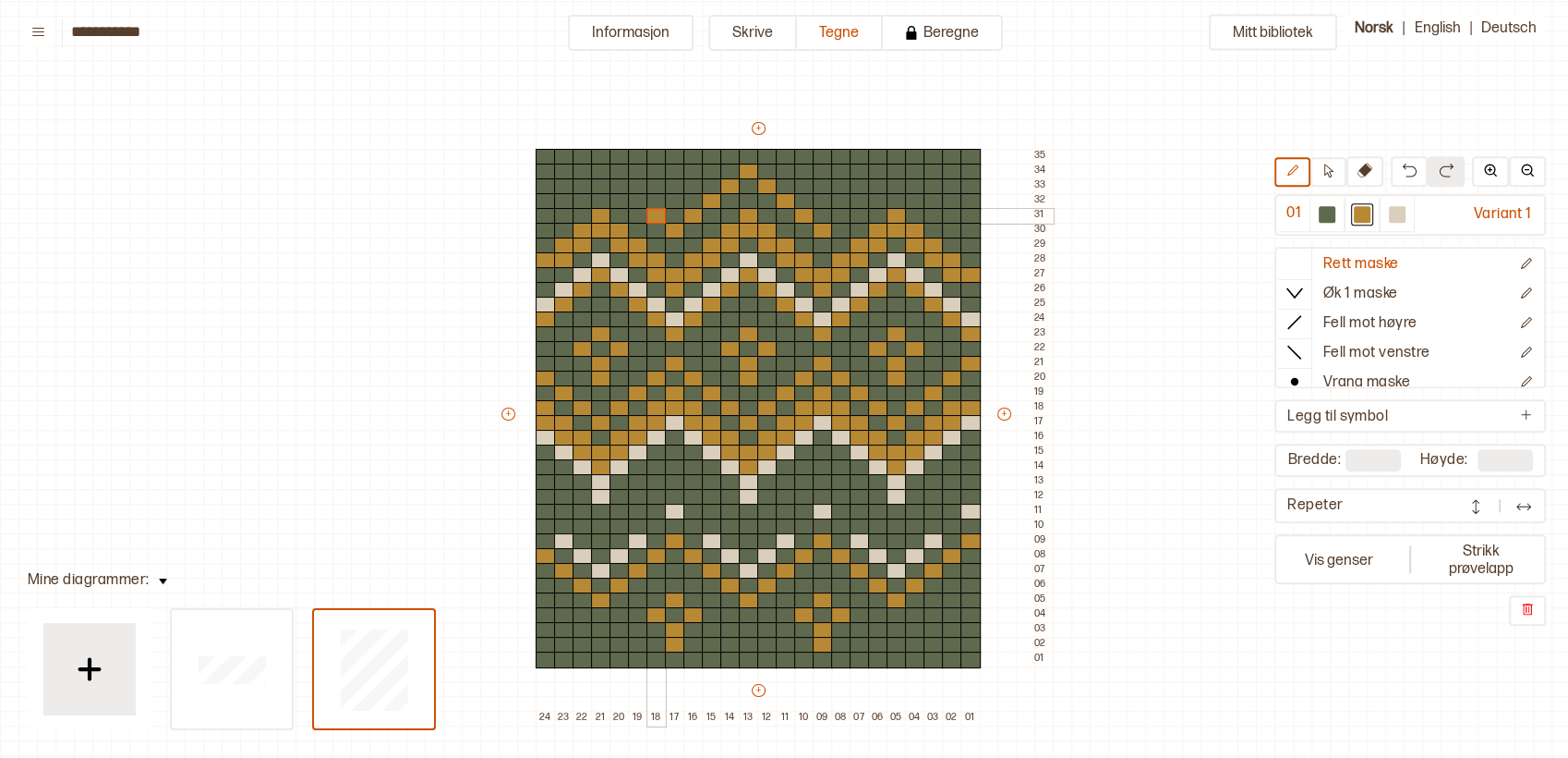
click at [658, 217] on div at bounding box center [657, 216] width 21 height 17
click at [637, 197] on div at bounding box center [638, 201] width 21 height 17
click at [620, 186] on div at bounding box center [620, 187] width 21 height 17
click at [600, 169] on div at bounding box center [602, 172] width 21 height 17
click at [582, 186] on div at bounding box center [583, 187] width 21 height 17
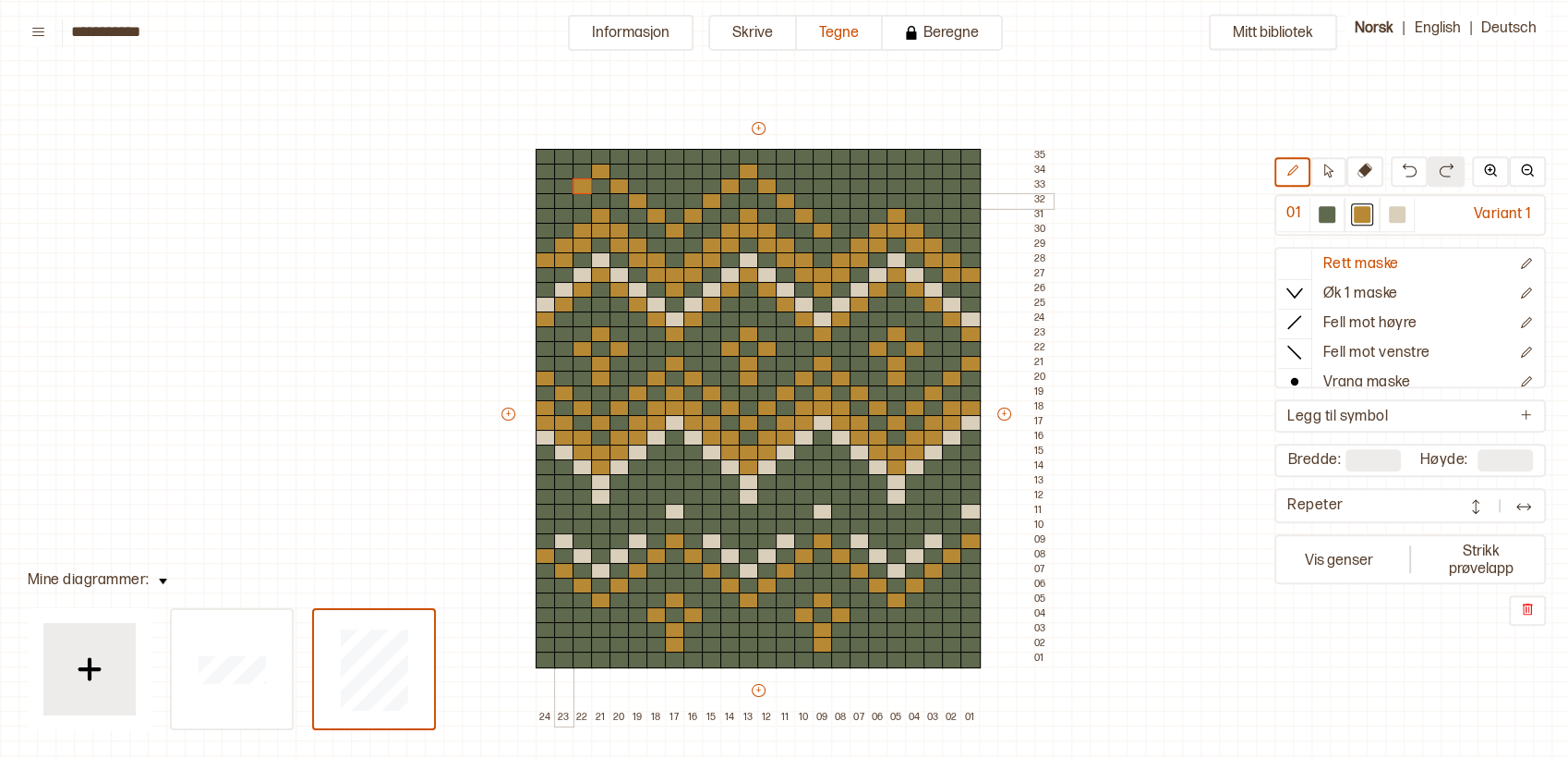
click at [565, 203] on div at bounding box center [564, 201] width 21 height 17
click at [547, 219] on div at bounding box center [546, 216] width 21 height 17
click at [838, 212] on div at bounding box center [842, 216] width 21 height 17
click at [857, 199] on div at bounding box center [860, 201] width 21 height 17
click at [873, 182] on div at bounding box center [878, 187] width 21 height 17
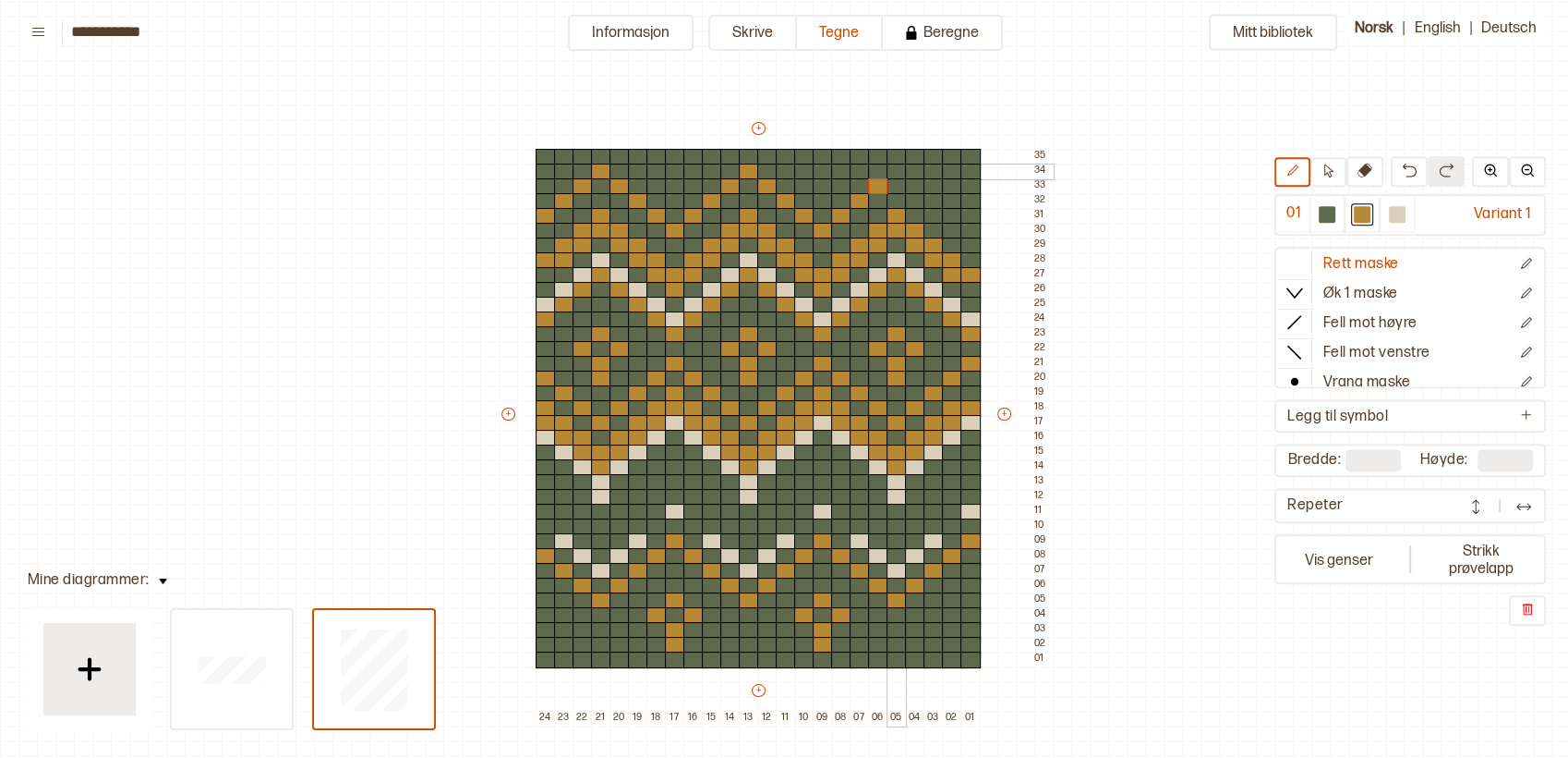
click at [887, 167] on div at bounding box center [897, 172] width 21 height 17
click at [911, 182] on div at bounding box center [916, 187] width 21 height 17
click at [930, 199] on div at bounding box center [934, 201] width 21 height 17
click at [952, 211] on div at bounding box center [952, 216] width 21 height 17
click at [969, 225] on div at bounding box center [971, 231] width 21 height 17
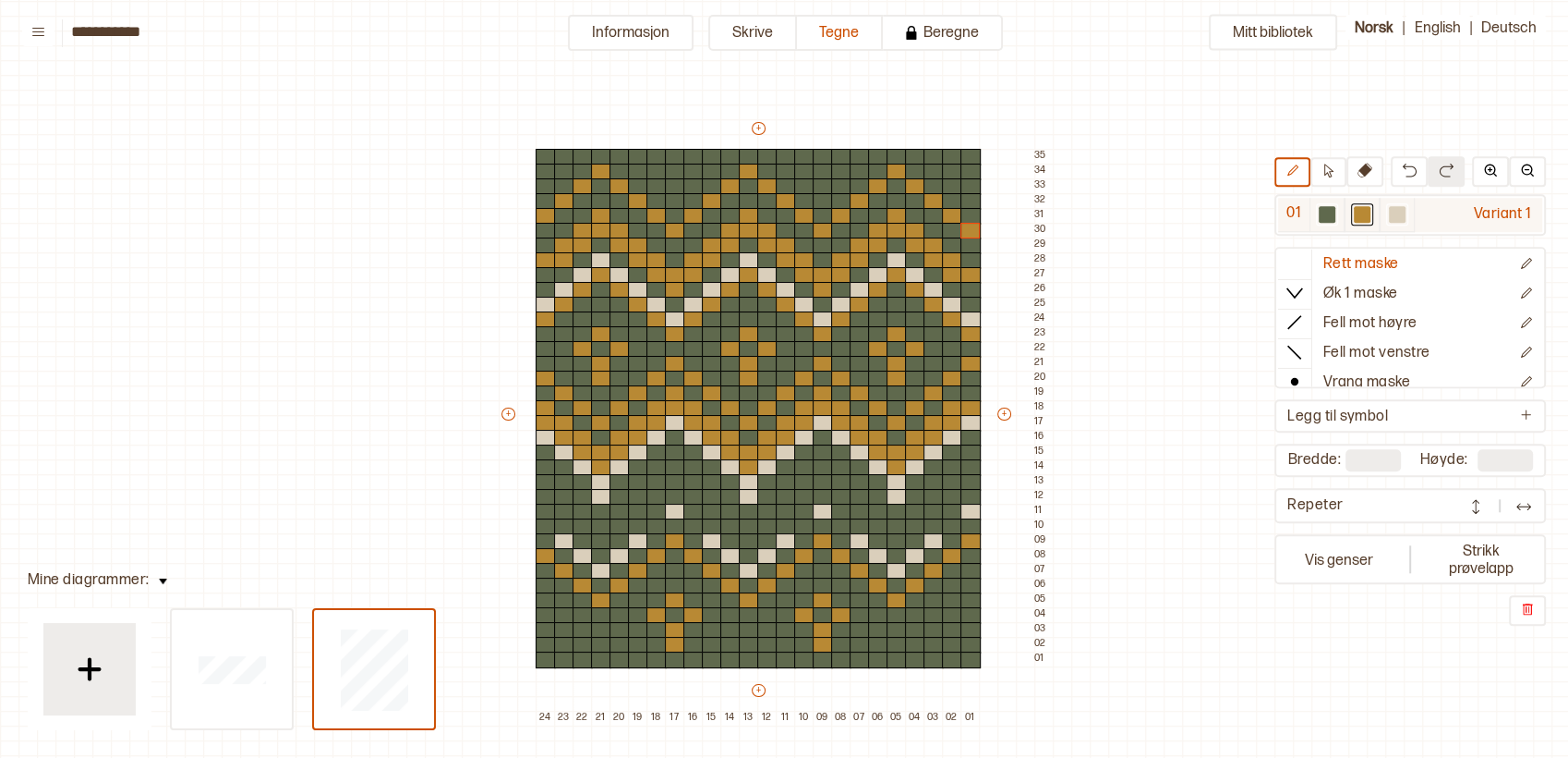
click at [1411, 211] on div at bounding box center [1398, 214] width 36 height 35
click at [976, 211] on div at bounding box center [971, 216] width 21 height 17
click at [951, 200] on div at bounding box center [952, 201] width 21 height 17
click at [931, 182] on div at bounding box center [934, 187] width 21 height 17
click at [914, 168] on div at bounding box center [916, 172] width 21 height 17
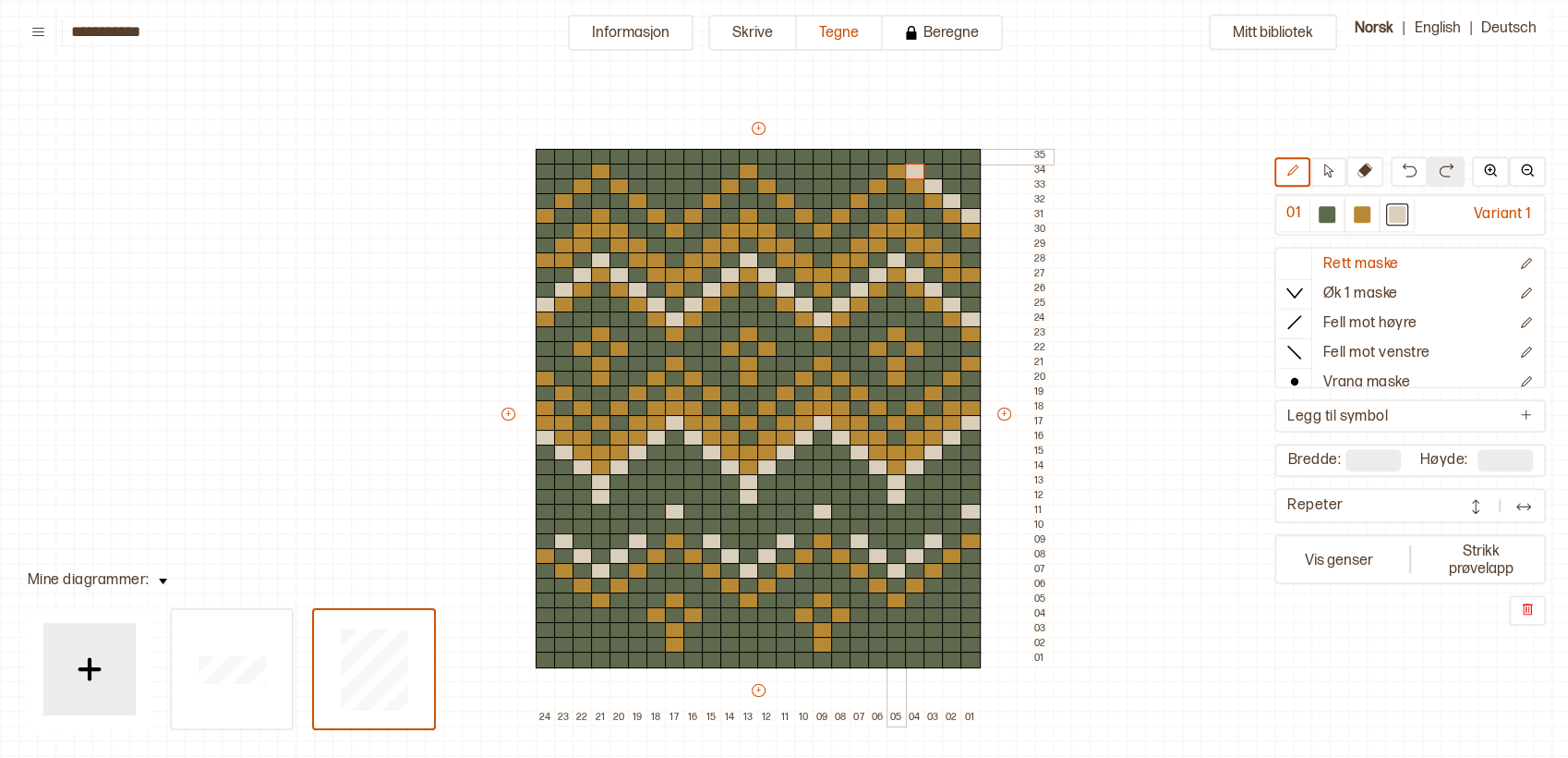
click at [885, 154] on div at bounding box center [878, 157] width 21 height 17
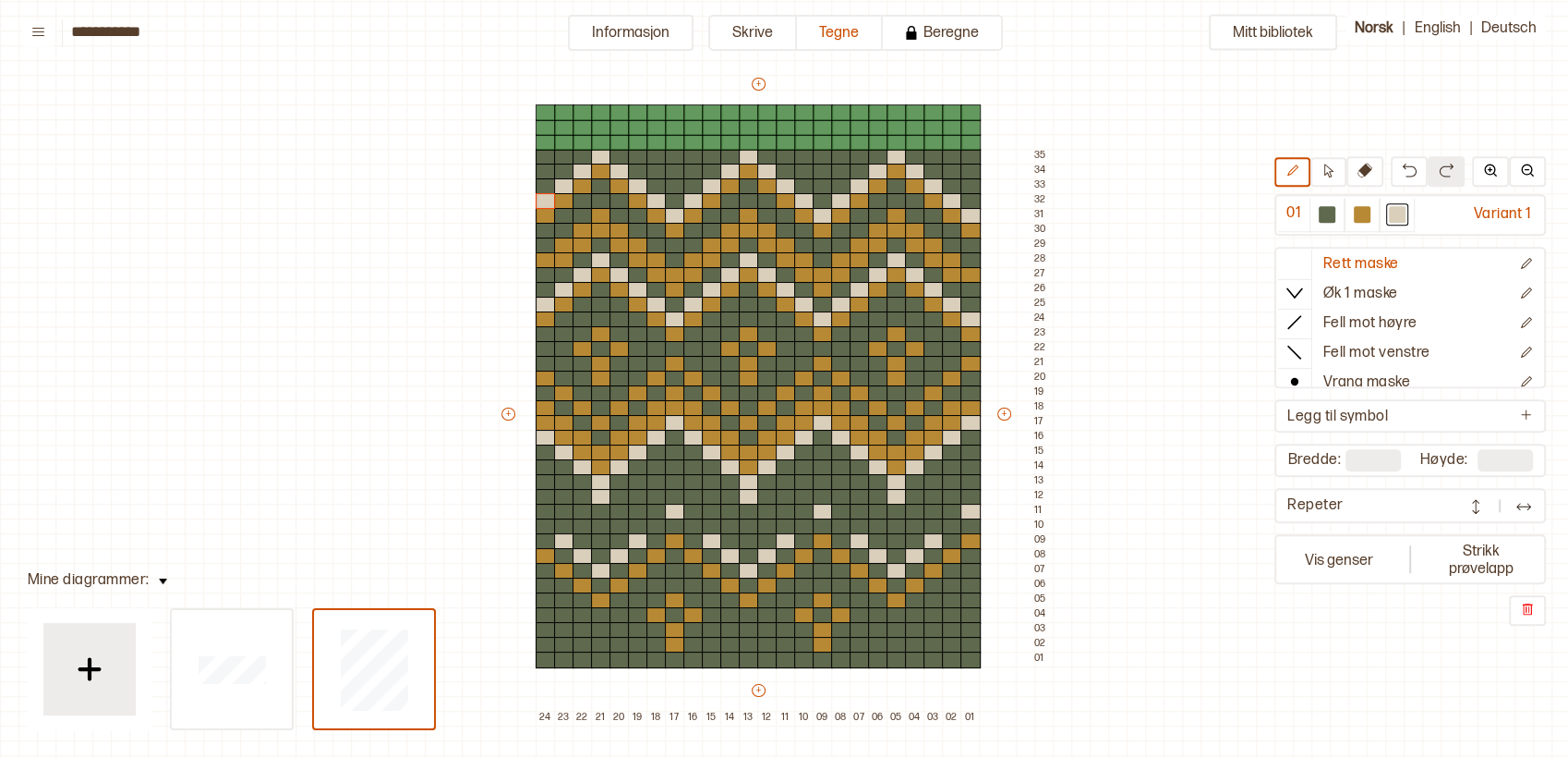
type input "**"
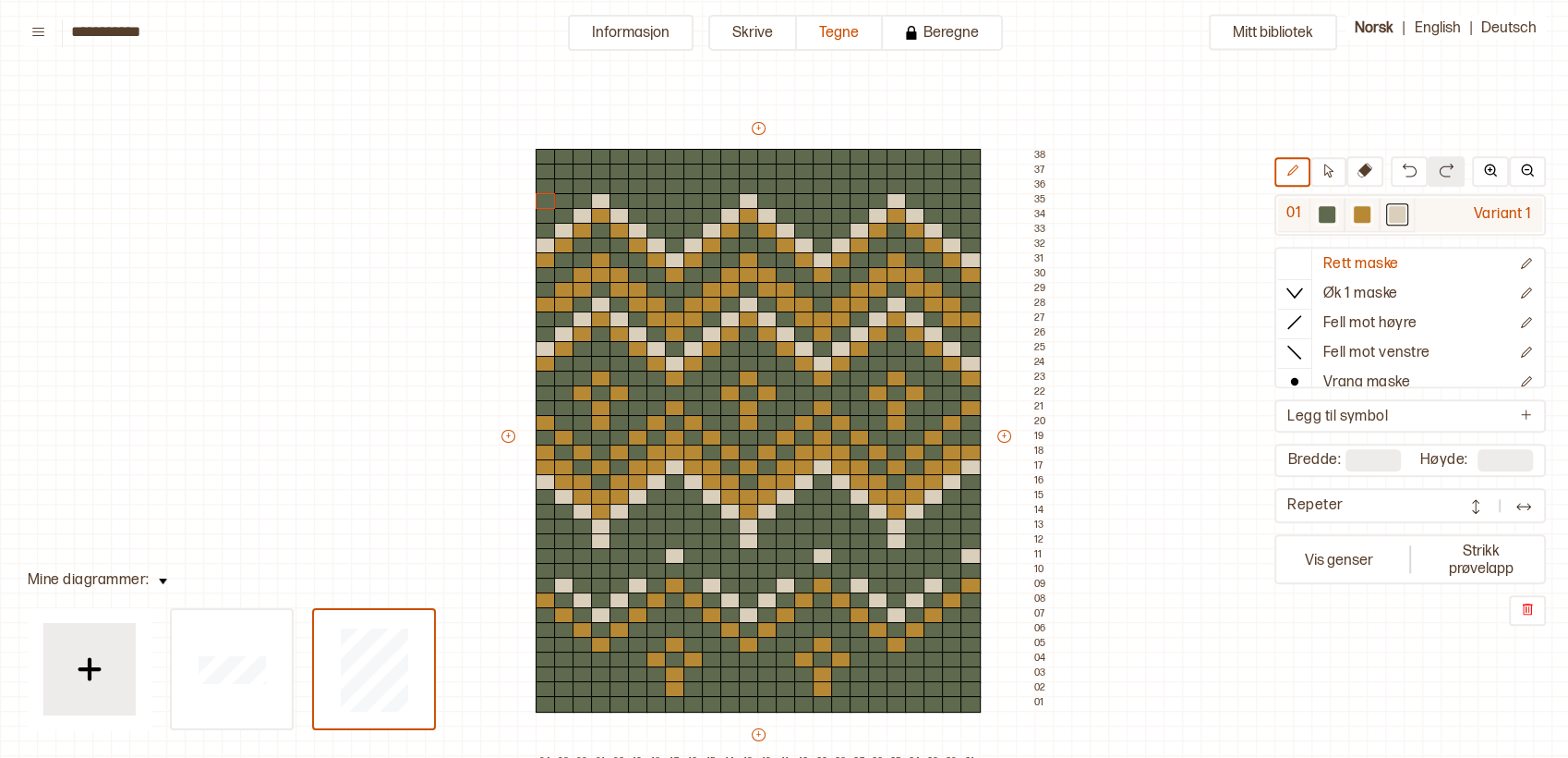
drag, startPoint x: 1375, startPoint y: 204, endPoint x: 1367, endPoint y: 214, distance: 12.8
click at [1373, 208] on div at bounding box center [1363, 214] width 36 height 35
click at [1366, 215] on div at bounding box center [1362, 214] width 17 height 17
click at [748, 169] on div at bounding box center [749, 172] width 21 height 17
click at [896, 168] on div at bounding box center [897, 172] width 21 height 17
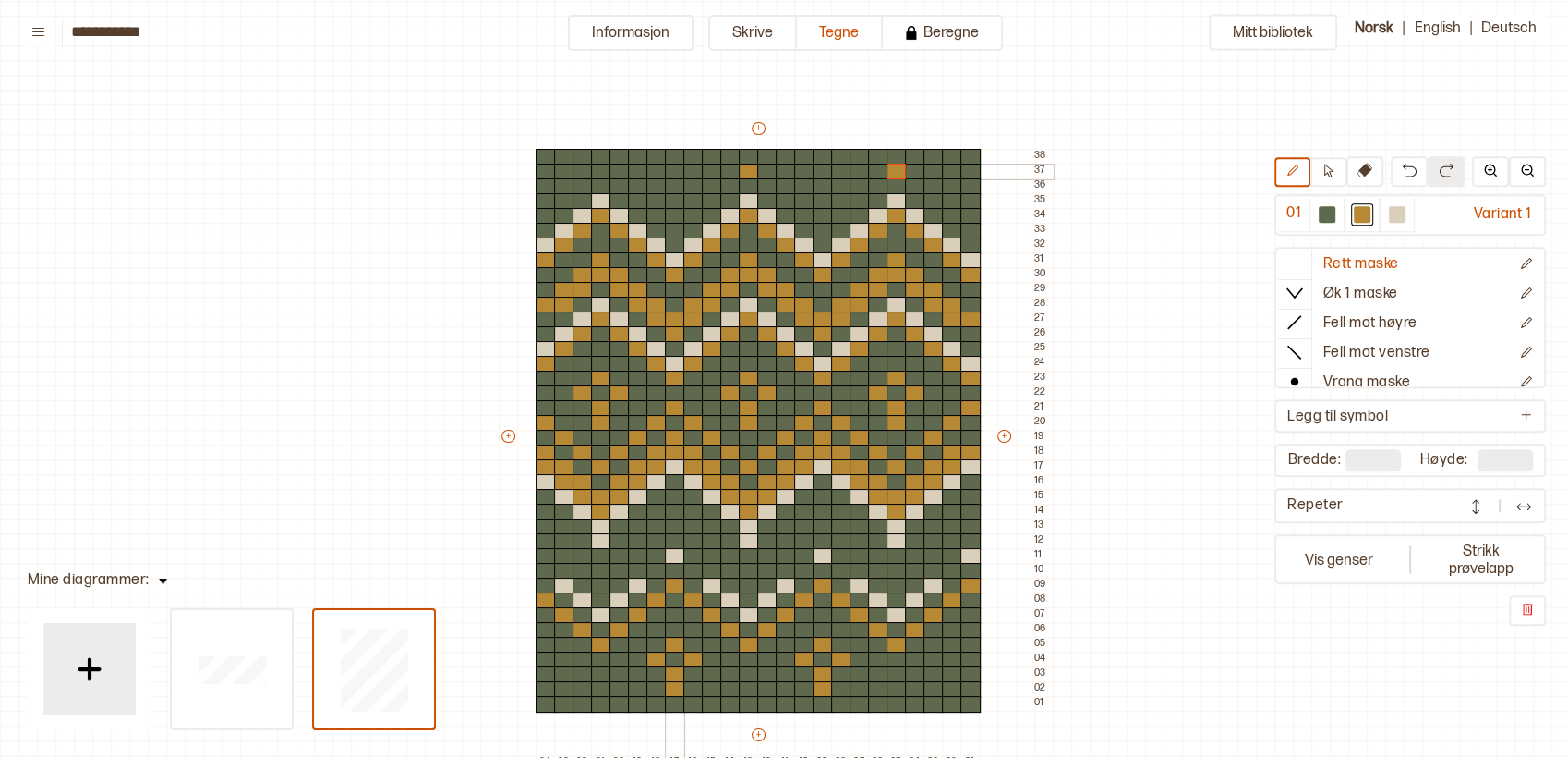
click at [675, 171] on div at bounding box center [675, 172] width 21 height 17
click at [822, 171] on div at bounding box center [823, 172] width 21 height 17
click at [970, 171] on div at bounding box center [971, 172] width 21 height 17
click at [596, 170] on div at bounding box center [602, 172] width 21 height 17
click at [1389, 562] on button "Vis genser" at bounding box center [1339, 560] width 122 height 42
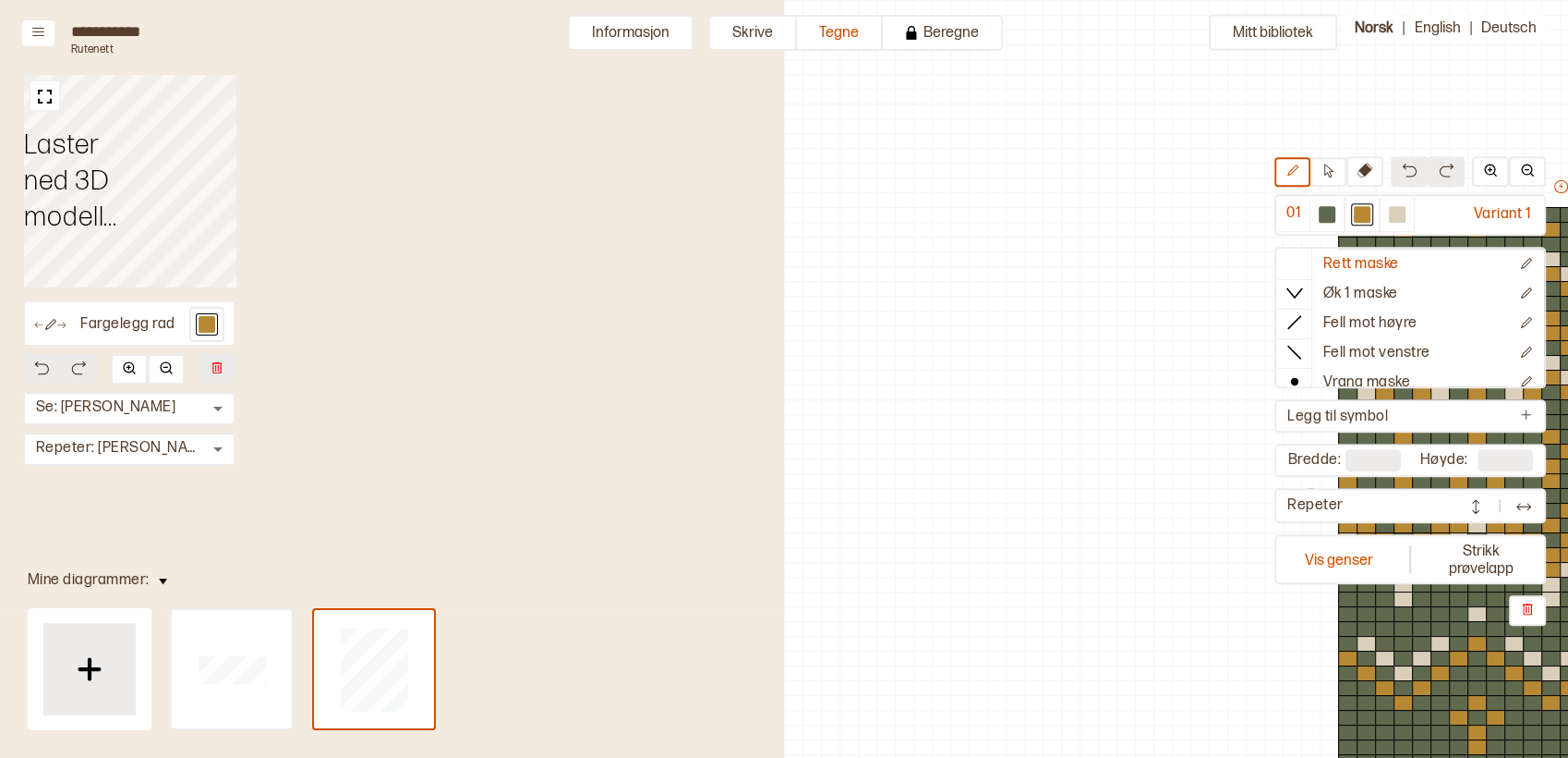
scroll to position [132, 688]
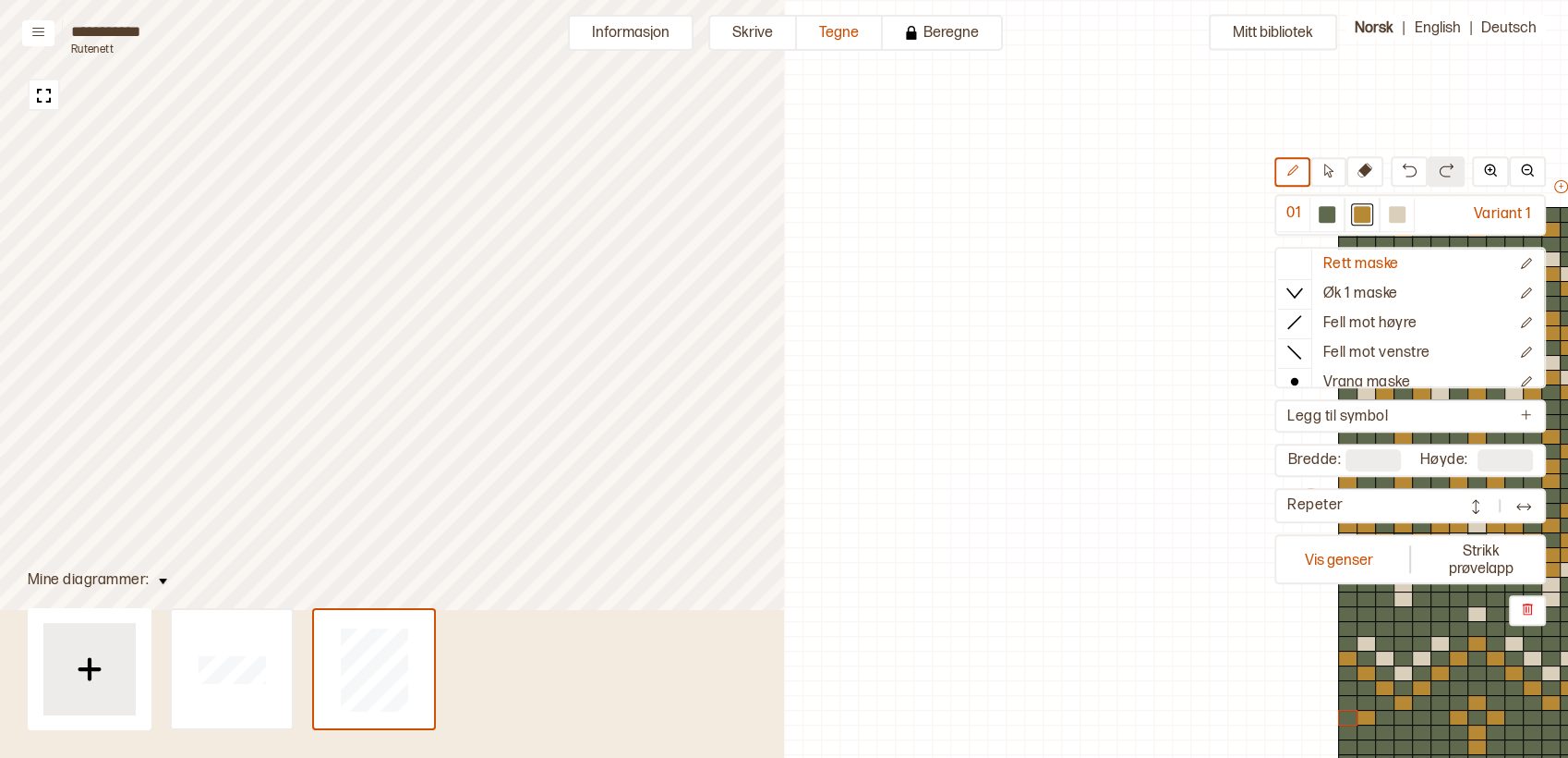
scroll to position [132, 413]
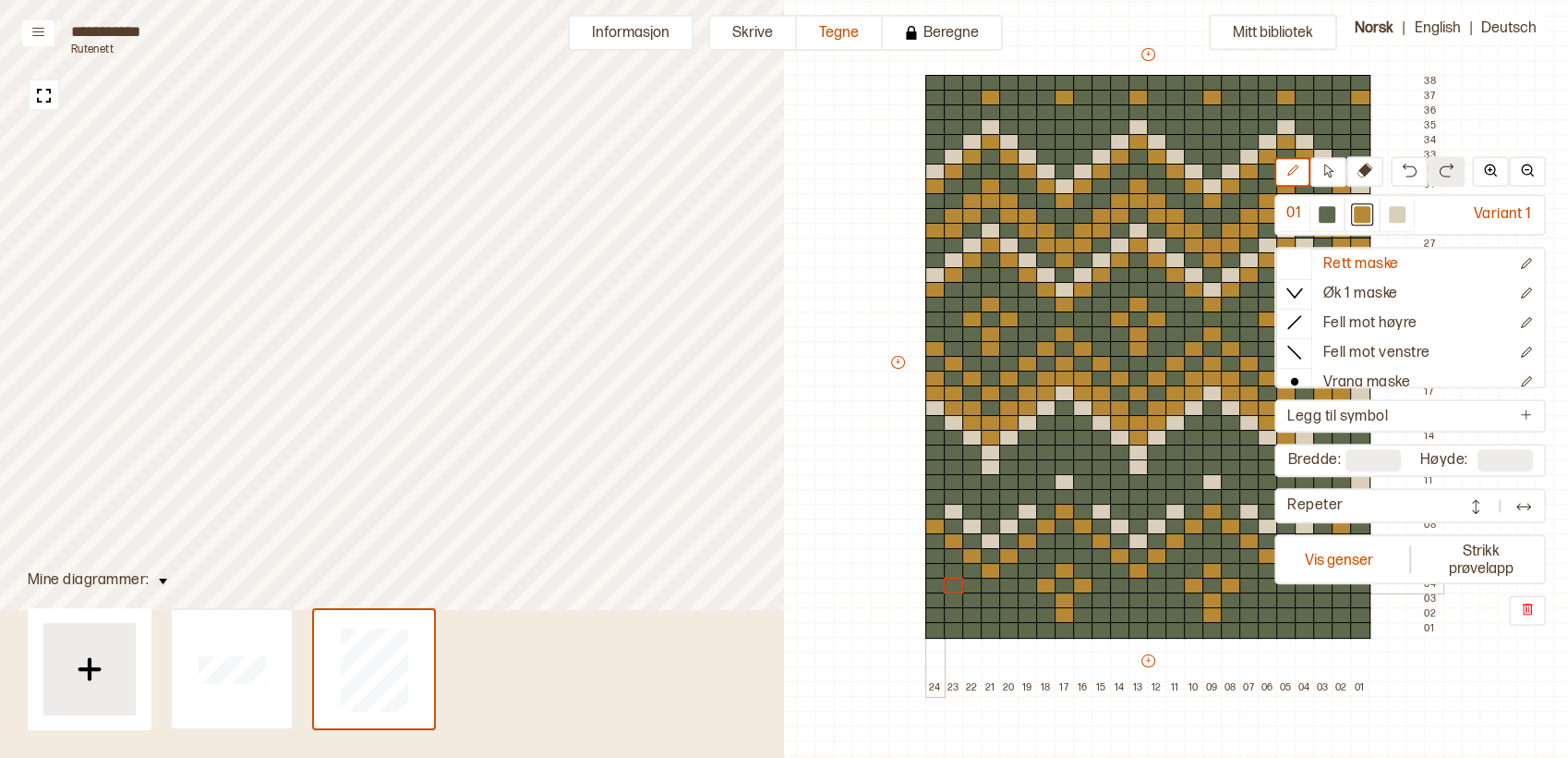
click at [935, 588] on div at bounding box center [936, 586] width 21 height 17
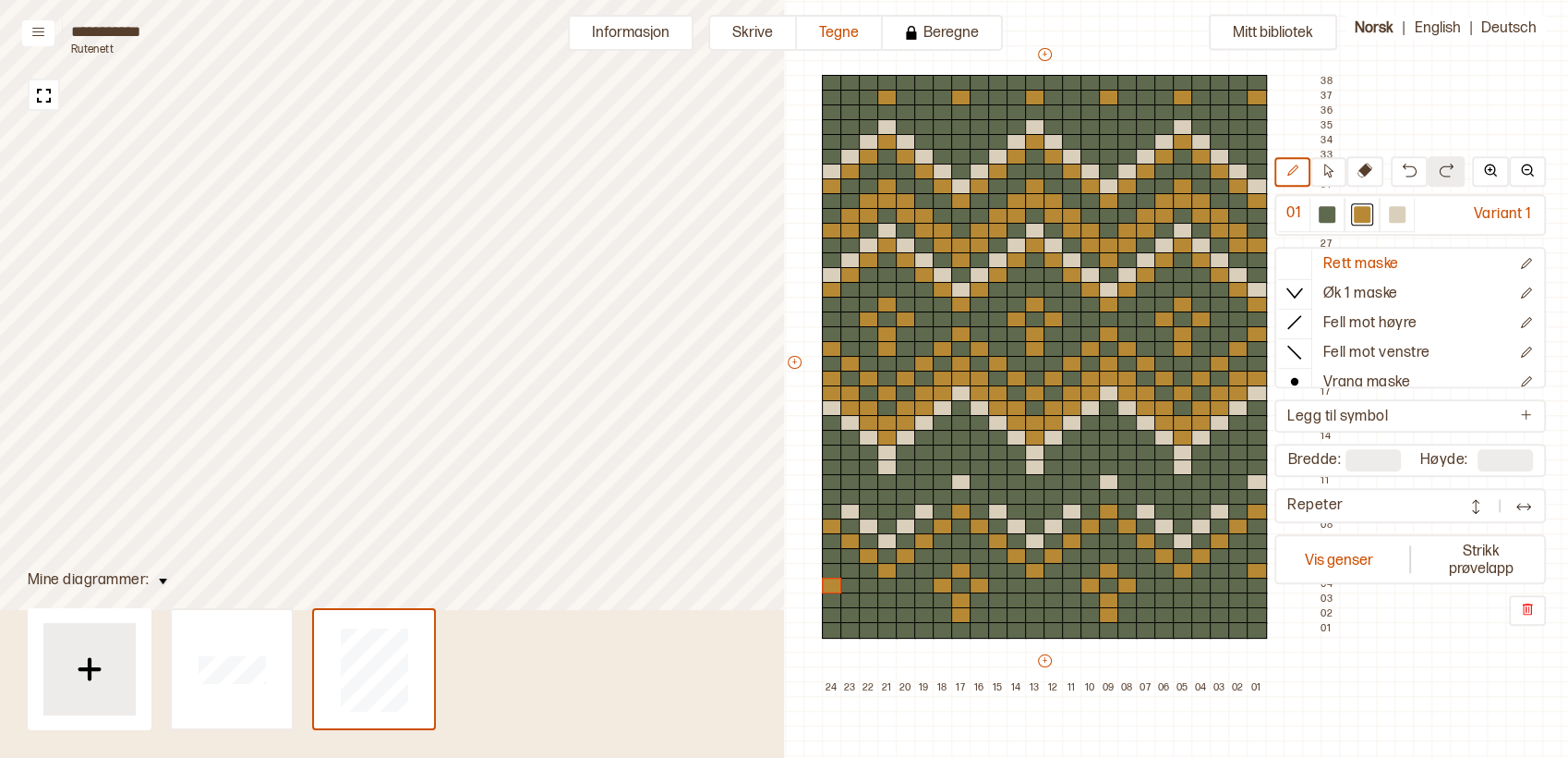
scroll to position [132, 521]
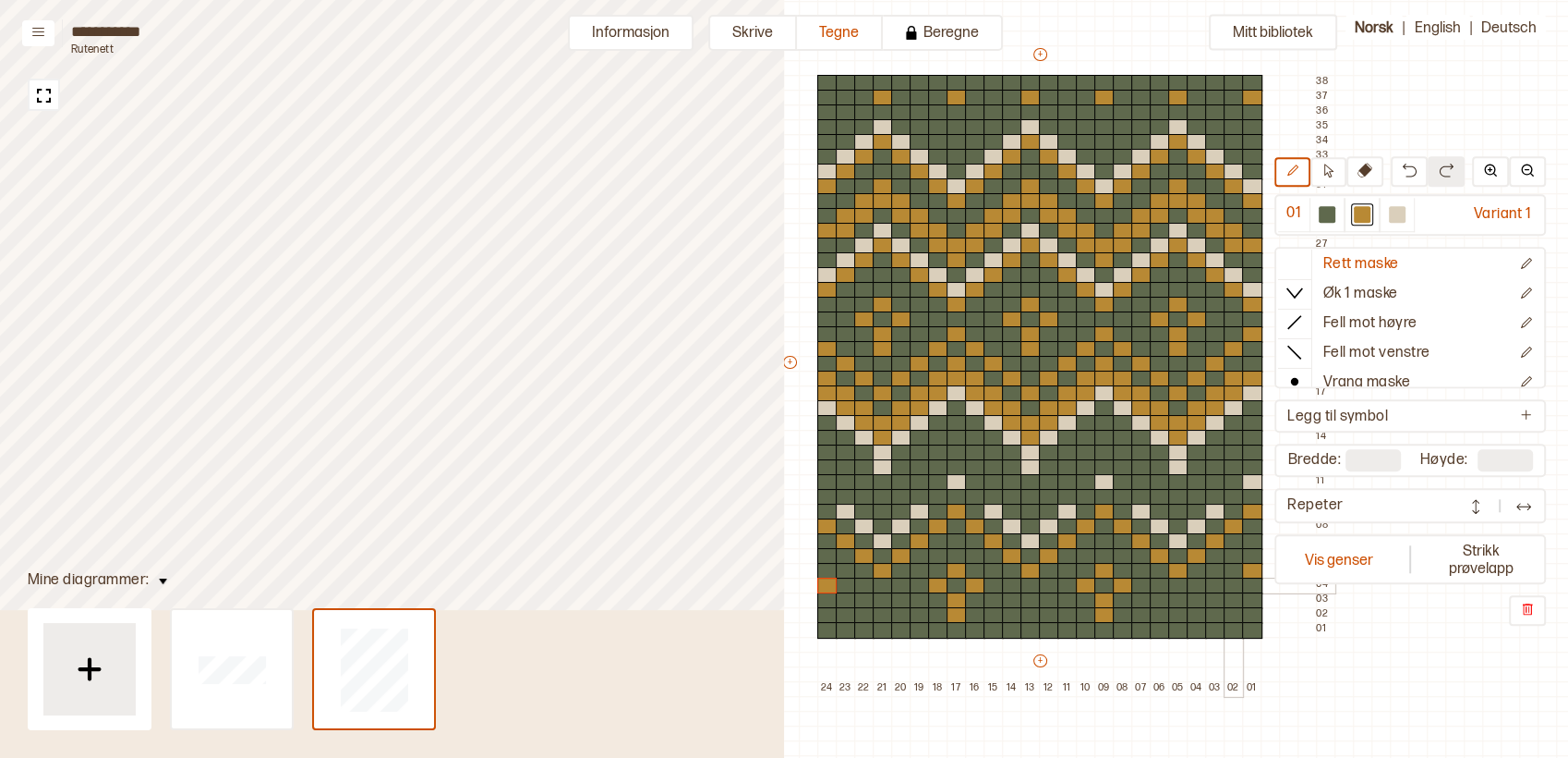
click at [1231, 585] on div at bounding box center [1234, 586] width 21 height 17
click at [1255, 602] on div at bounding box center [1253, 601] width 21 height 17
click at [1256, 615] on div at bounding box center [1253, 616] width 21 height 17
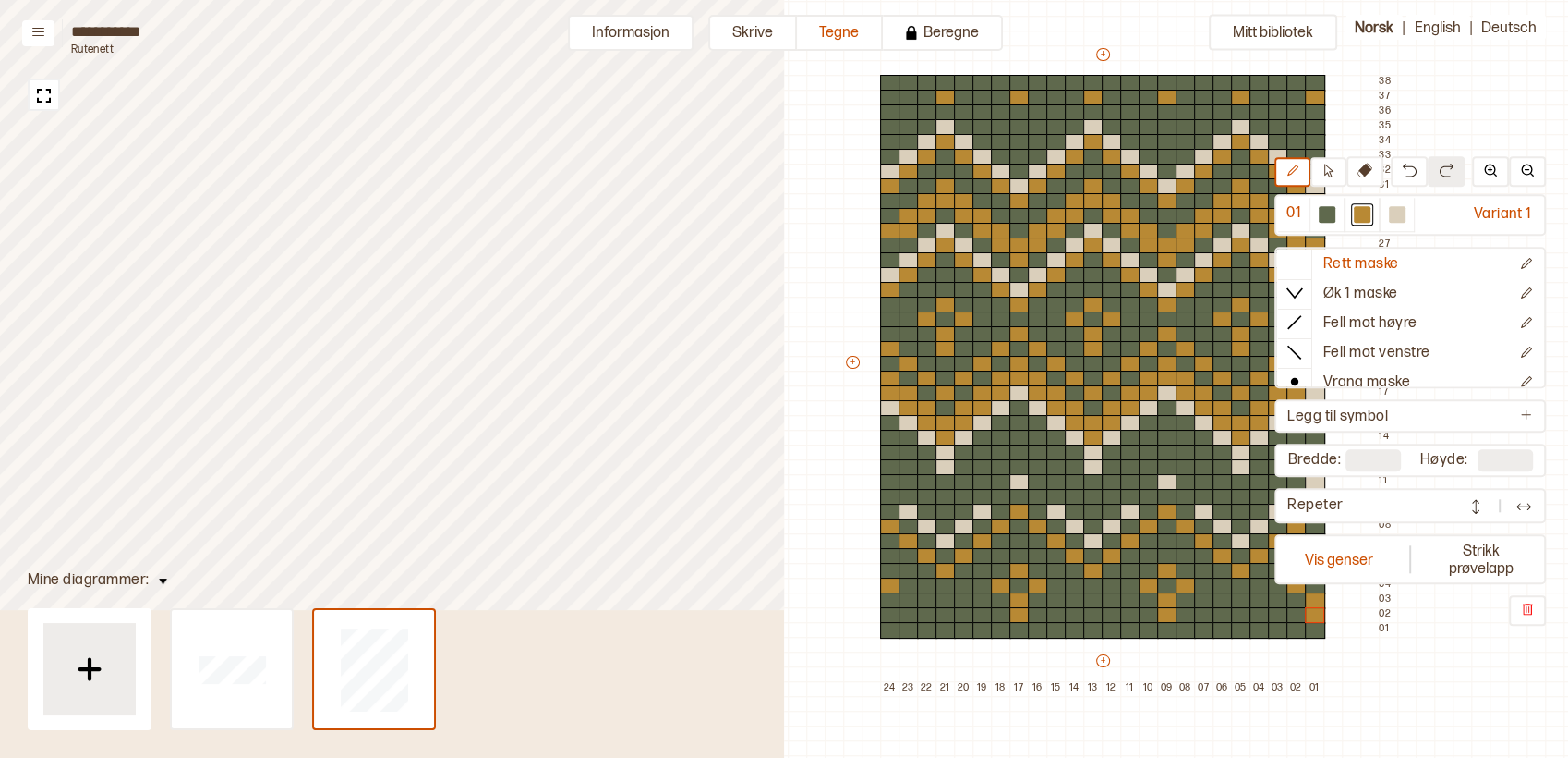
scroll to position [132, 455]
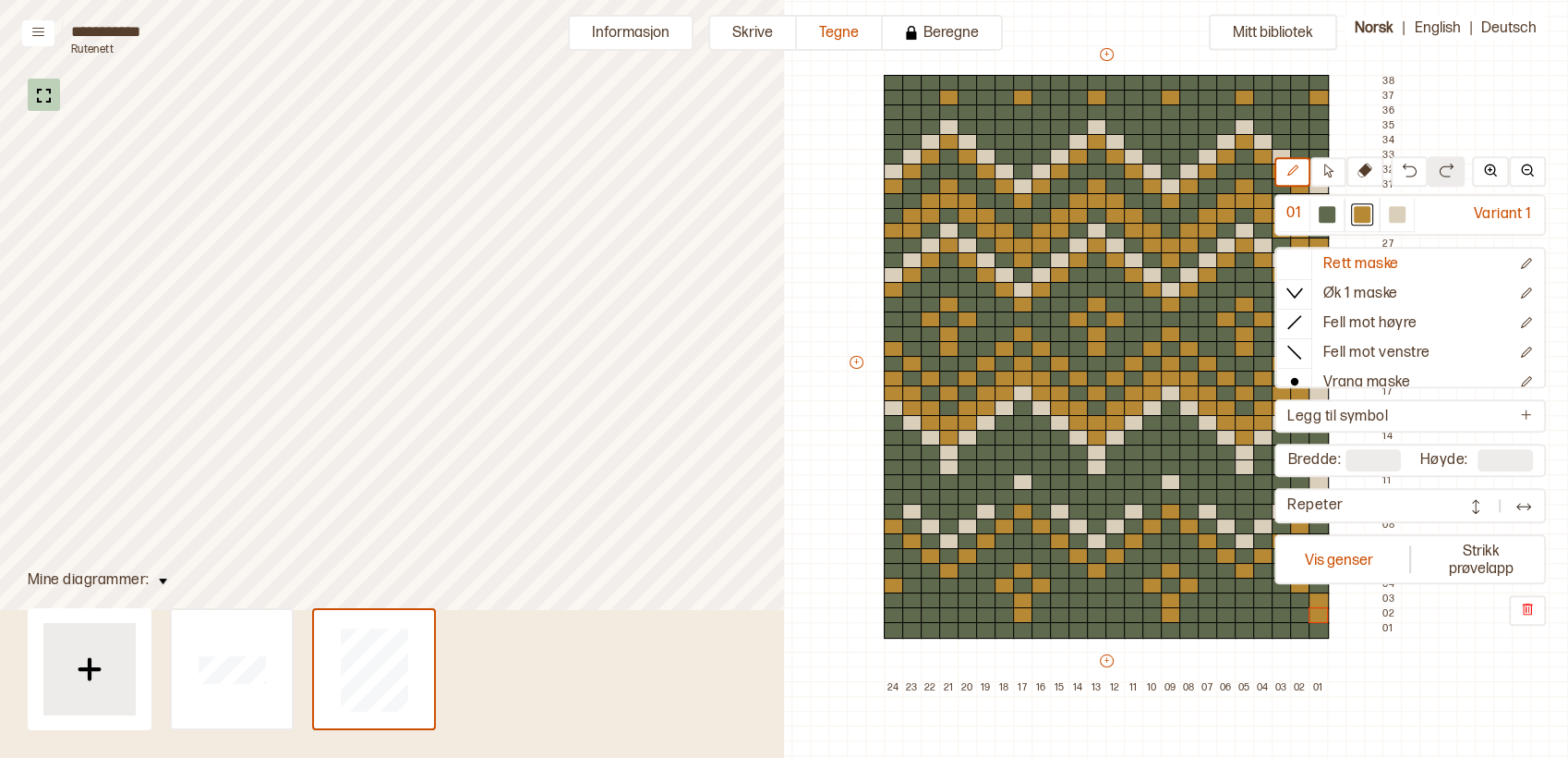
click at [36, 99] on img at bounding box center [44, 95] width 23 height 23
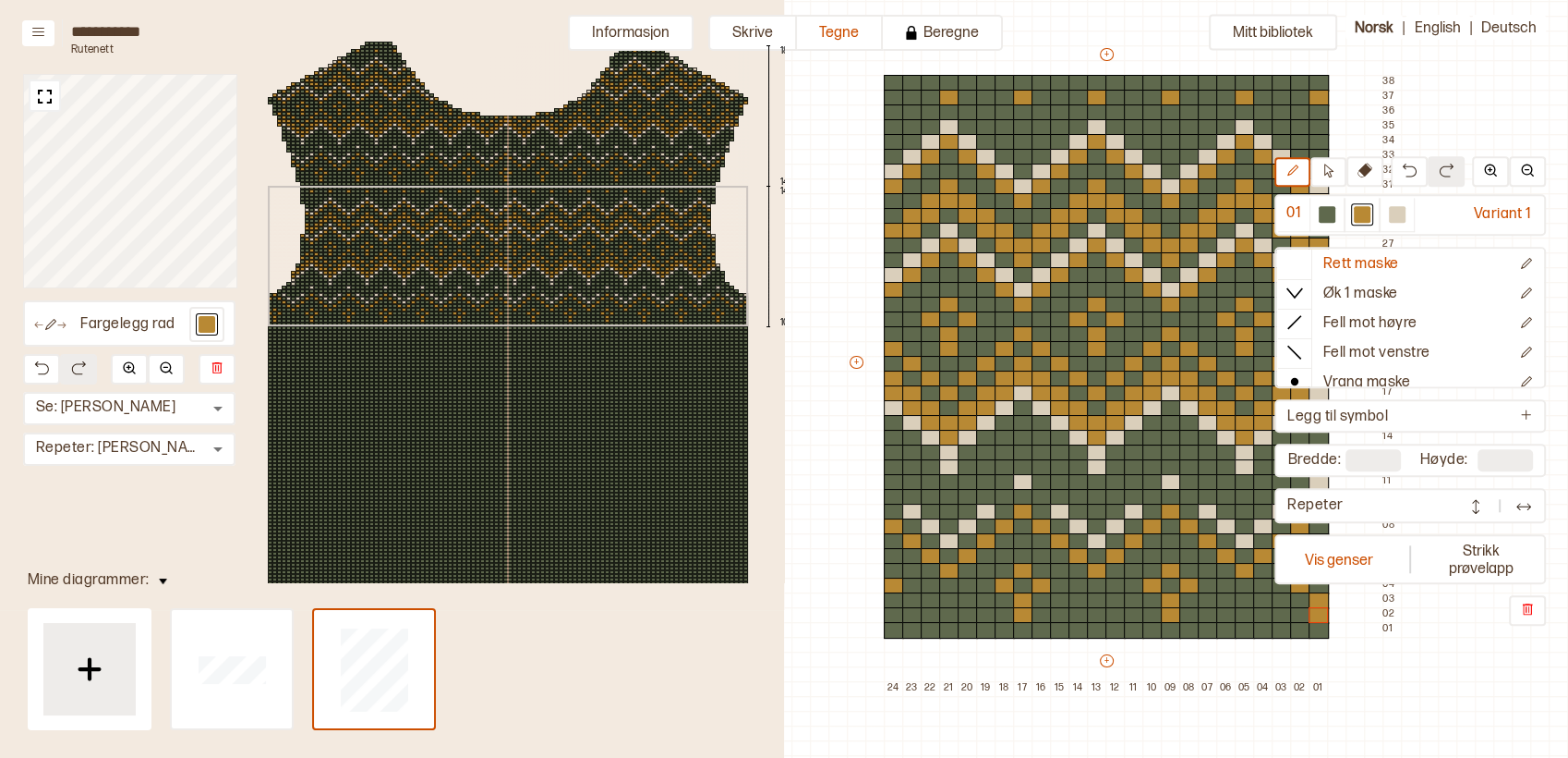
click at [468, 238] on div "181 144 143 106 20 9" at bounding box center [508, 378] width 591 height 700
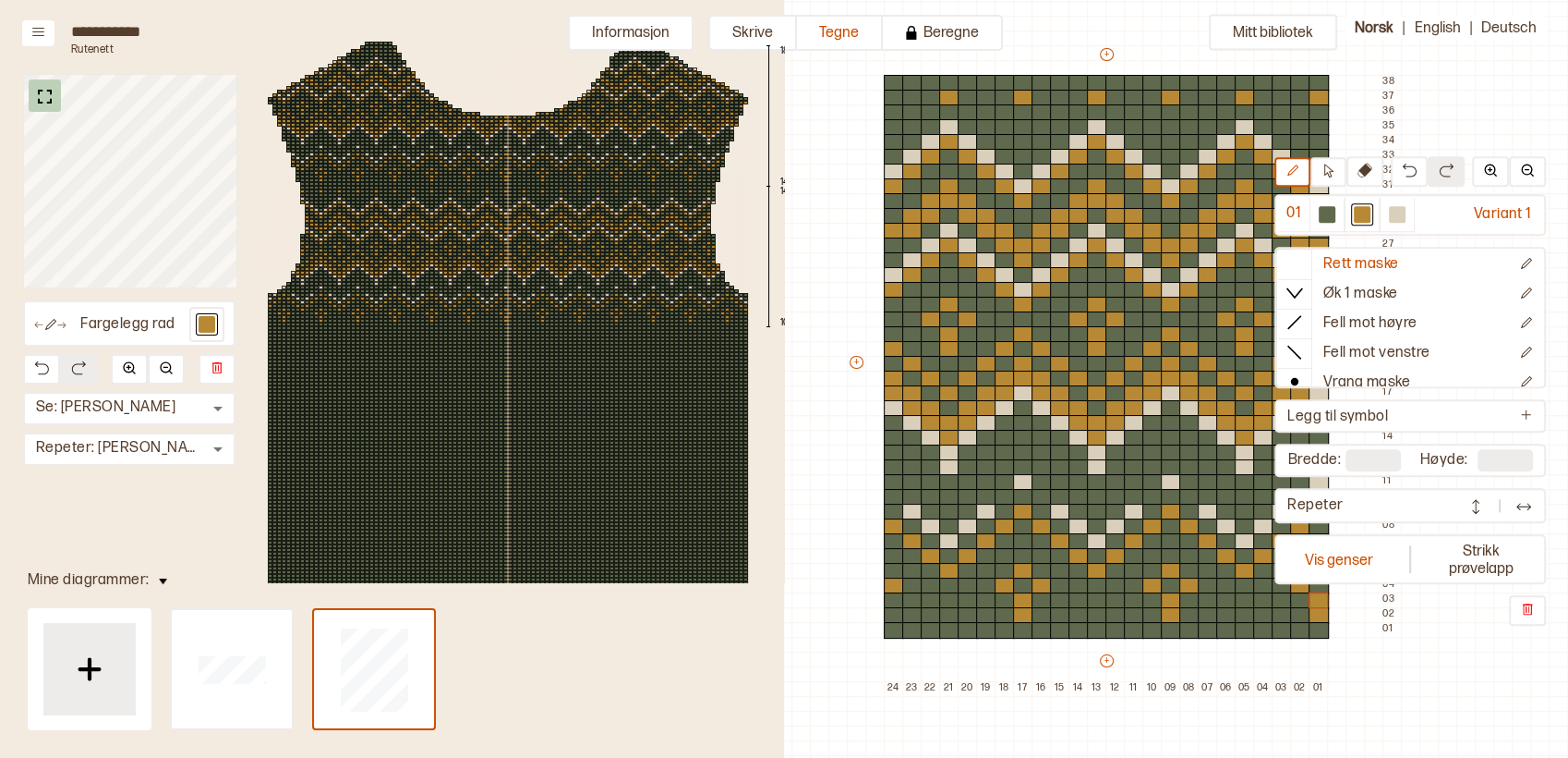
click at [44, 96] on img at bounding box center [45, 96] width 23 height 23
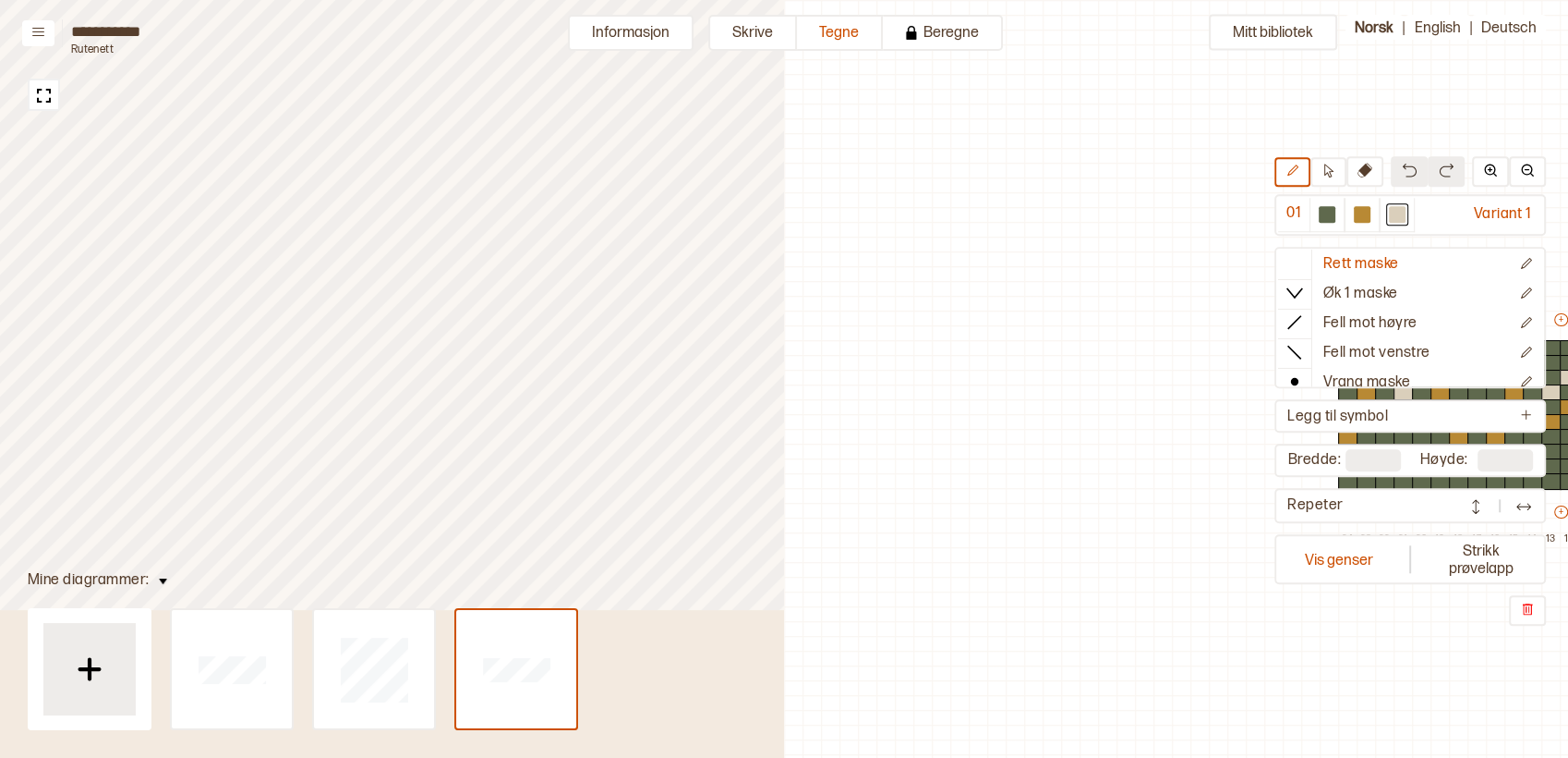
scroll to position [58, 482]
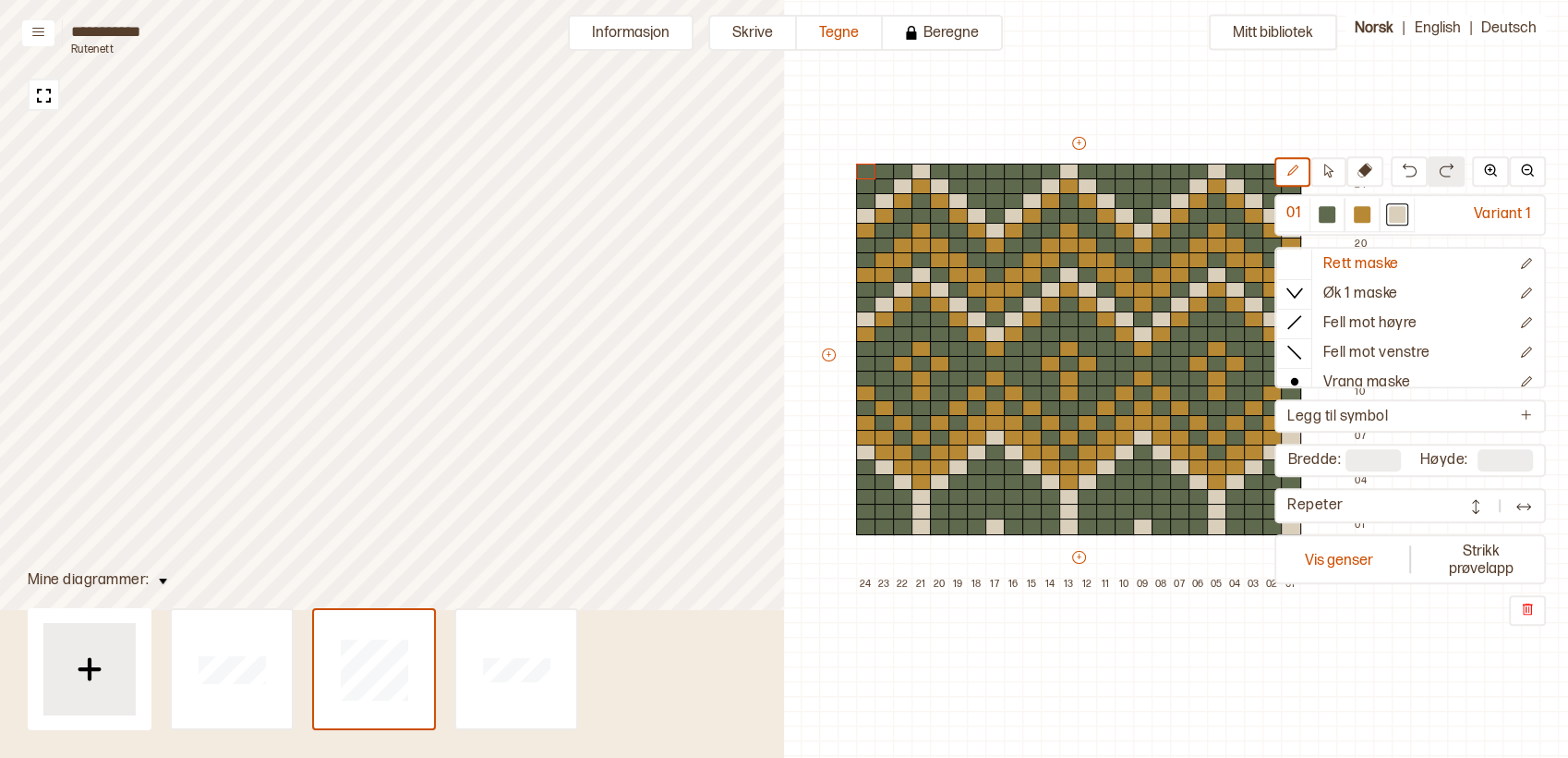
type input "**"
click at [49, 99] on img at bounding box center [44, 95] width 23 height 23
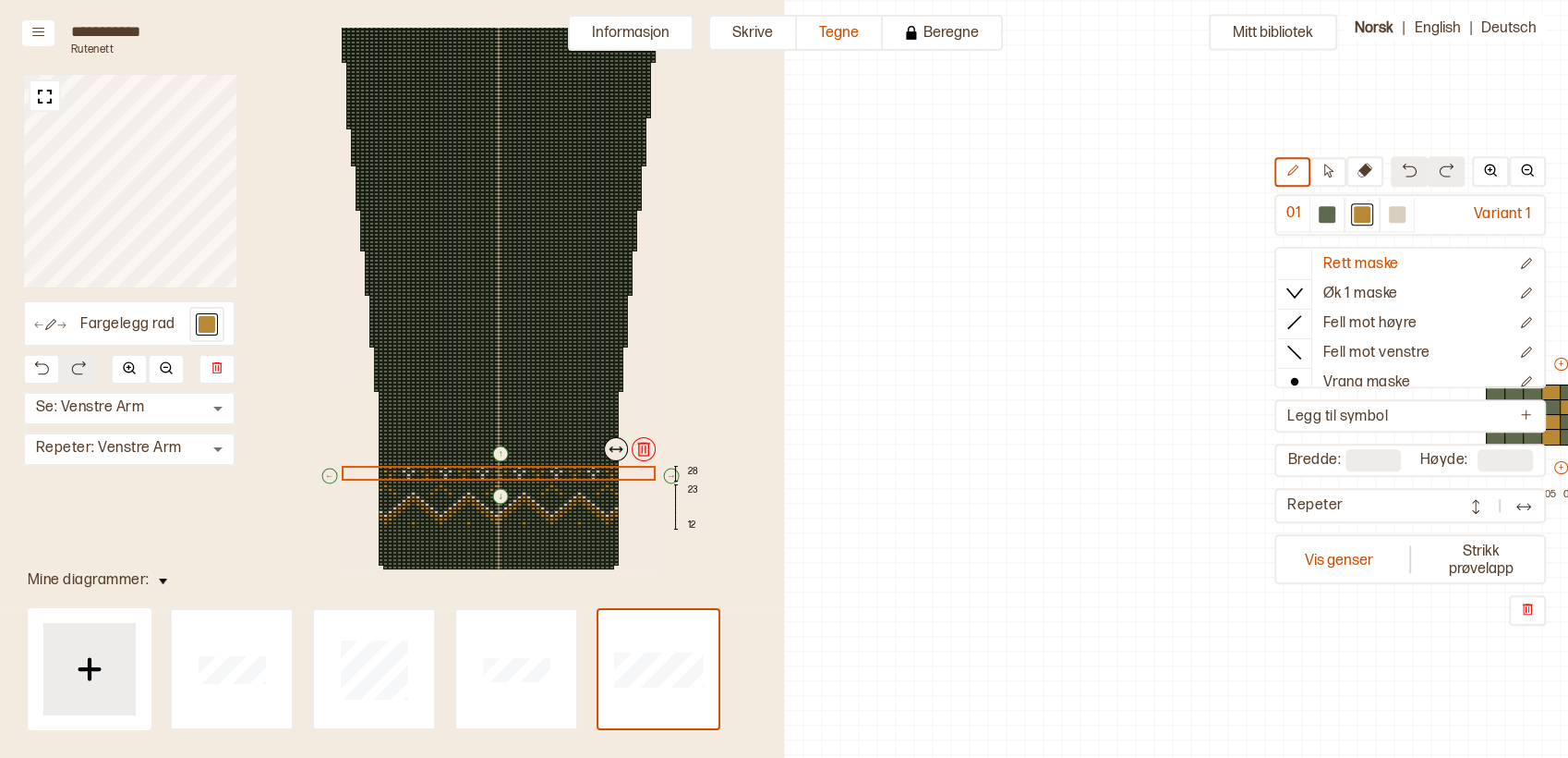
scroll to position [58, 482]
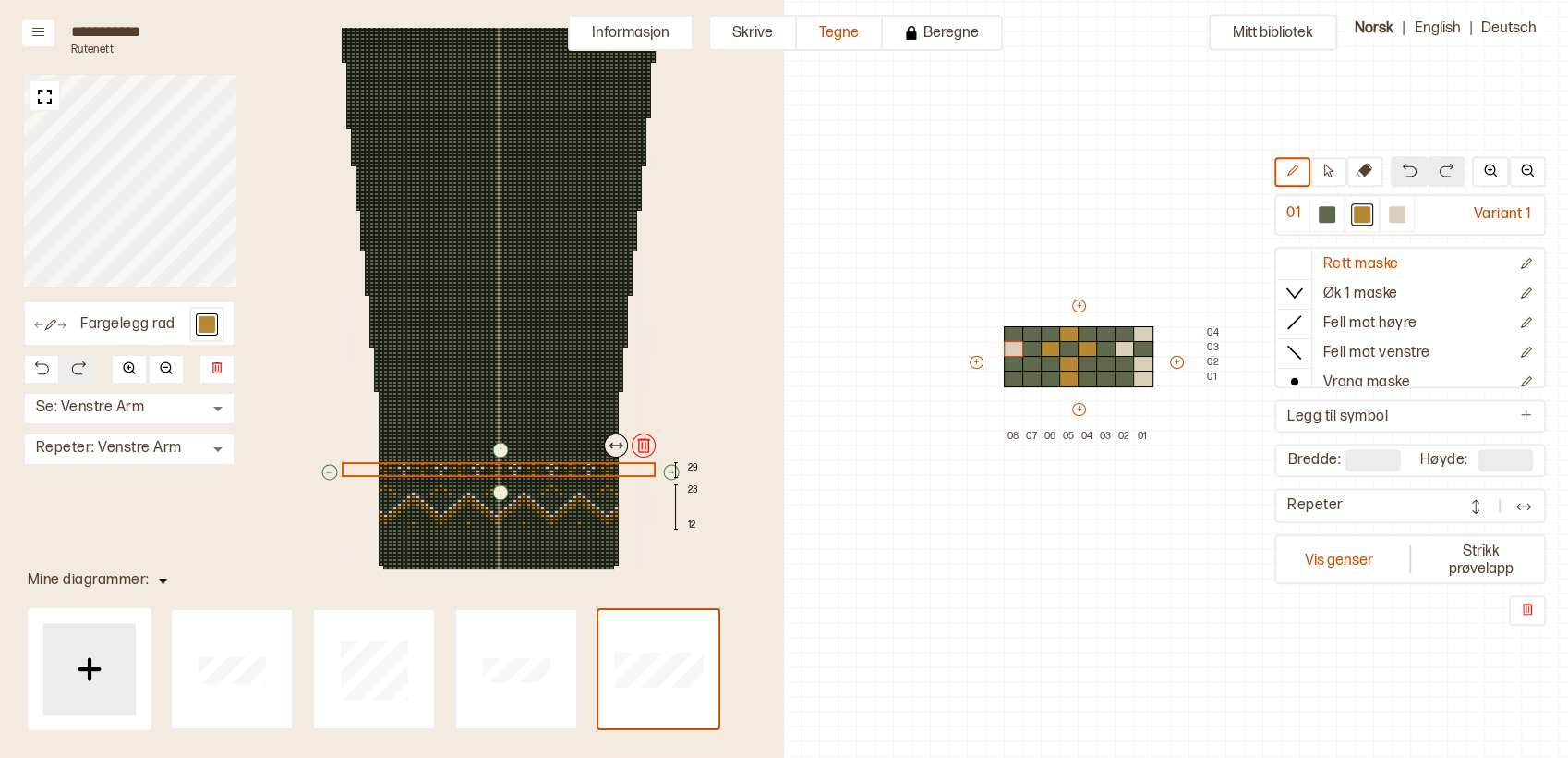
click at [563, 402] on div at bounding box center [565, 404] width 5 height 4
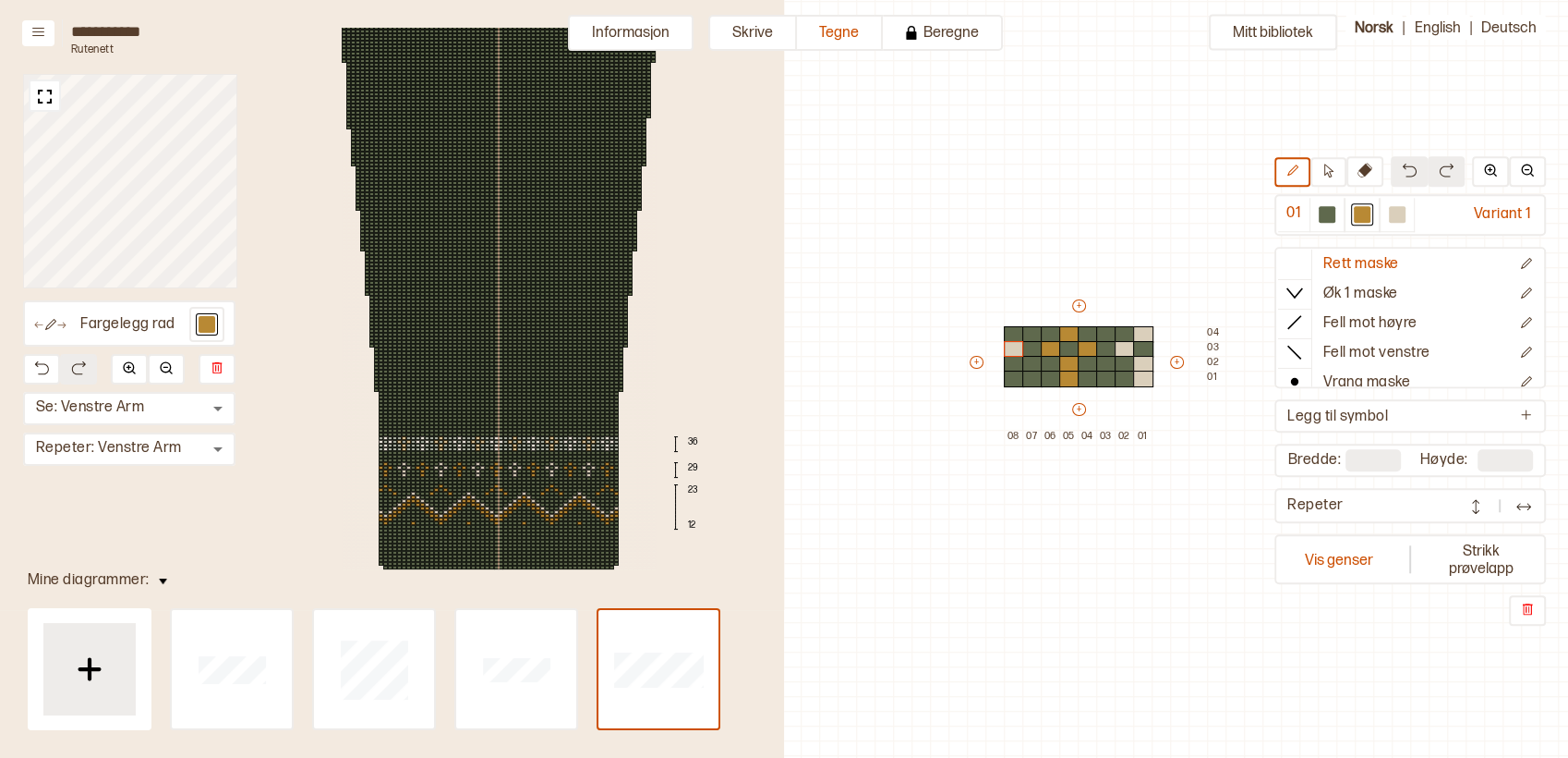
click at [513, 440] on div at bounding box center [515, 442] width 5 height 4
click at [694, 267] on div "↑ ← ↓ → 34 29 23 12" at bounding box center [499, 211] width 425 height 745
click at [561, 447] on div "34 29 23 12" at bounding box center [499, 211] width 425 height 745
click at [666, 316] on div "↑ ← ↓ → 34 29 23 12" at bounding box center [499, 211] width 425 height 745
type input "*"
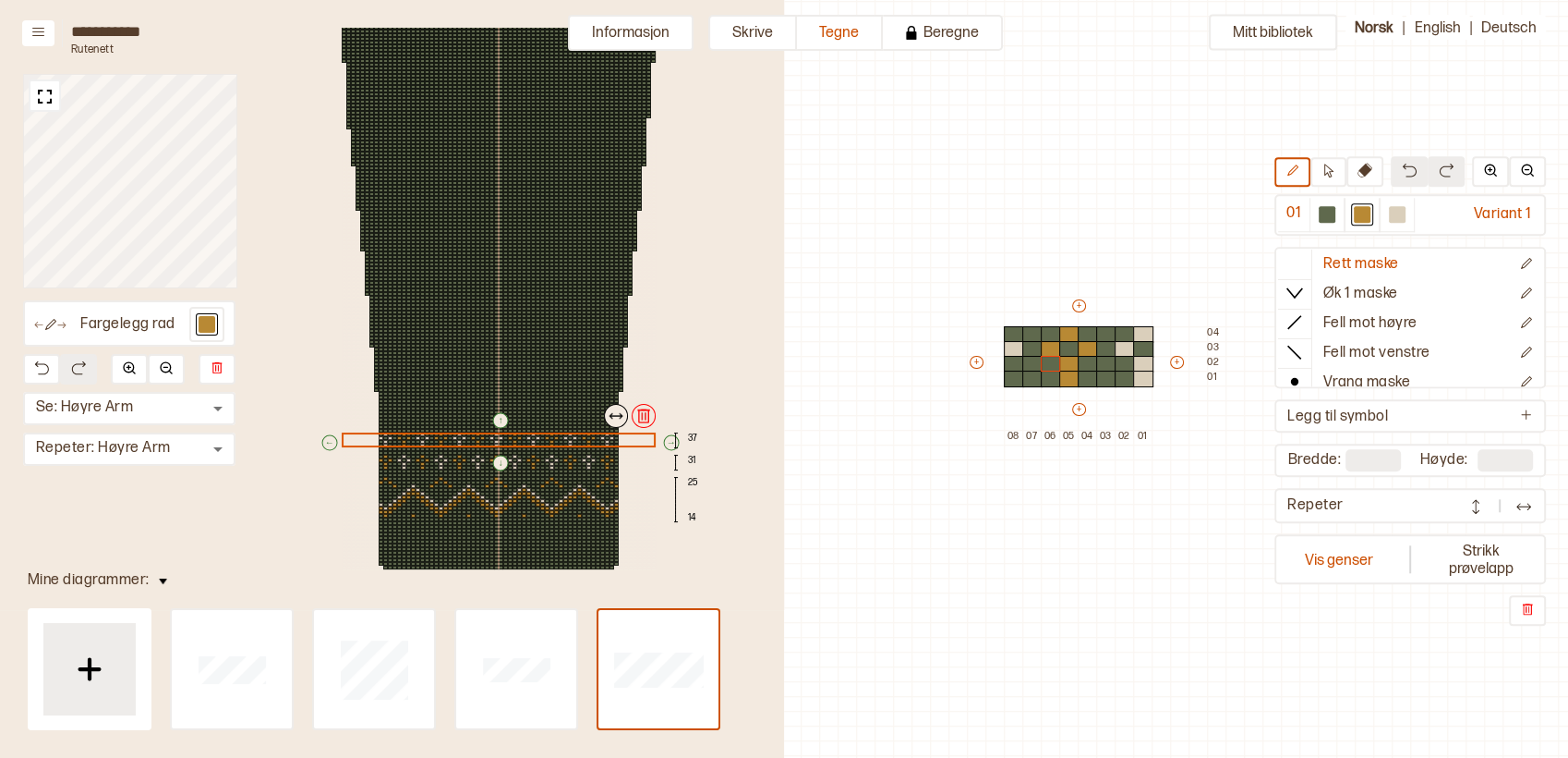
click at [480, 435] on div "↑ ← ↓ → 37 31 25 14" at bounding box center [499, 211] width 425 height 745
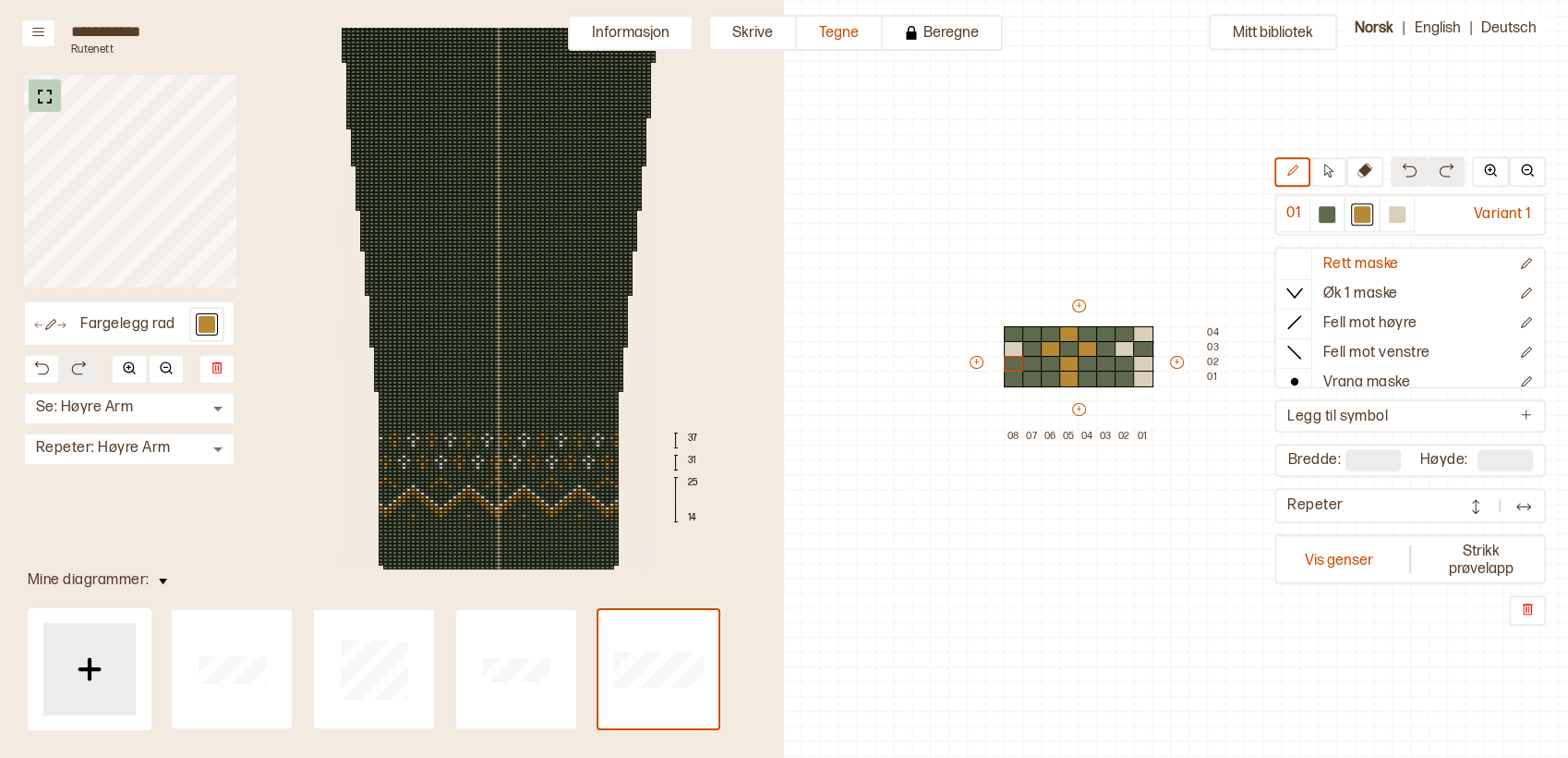
click at [45, 95] on img at bounding box center [45, 96] width 23 height 23
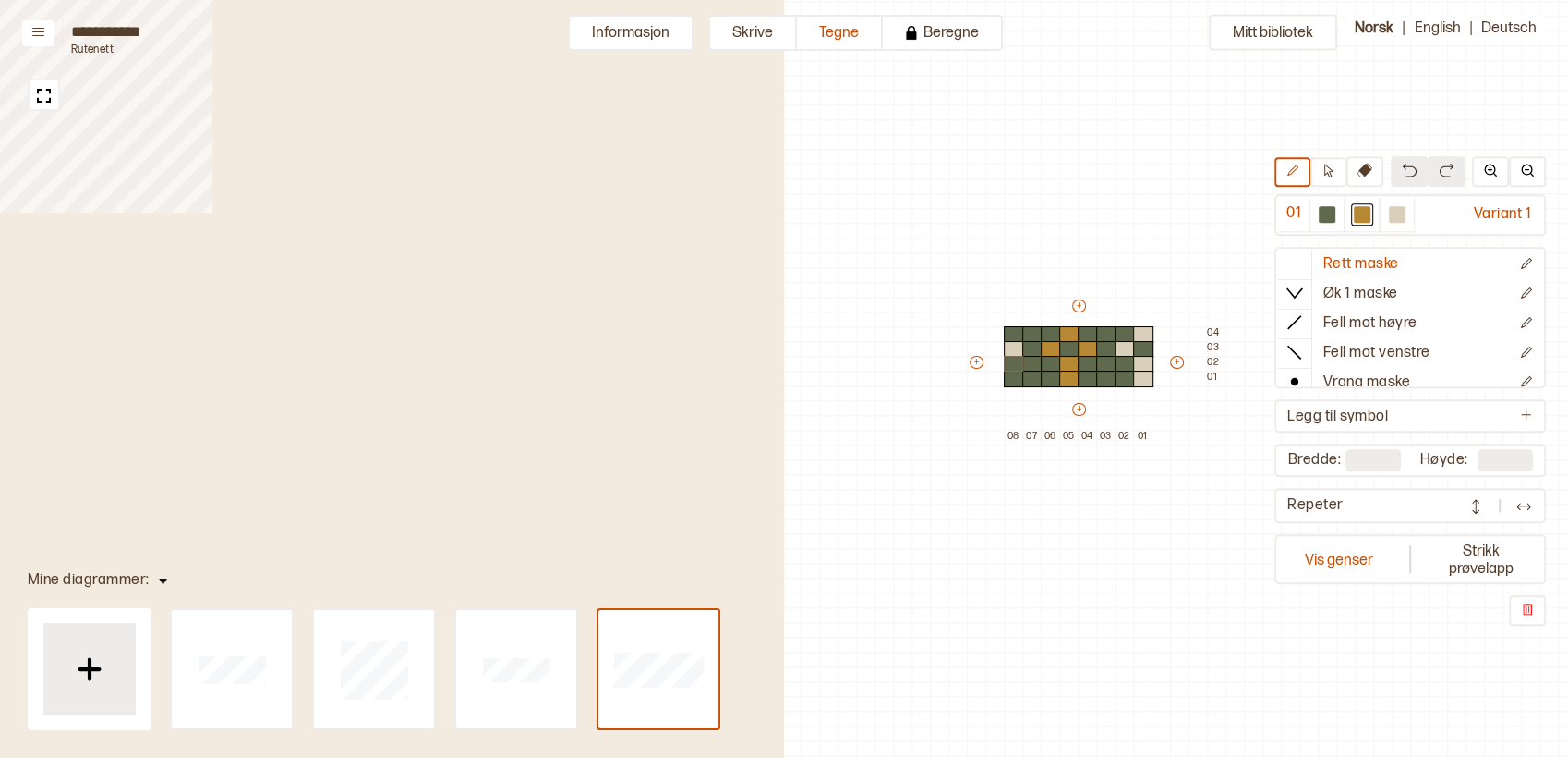
scroll to position [0, 0]
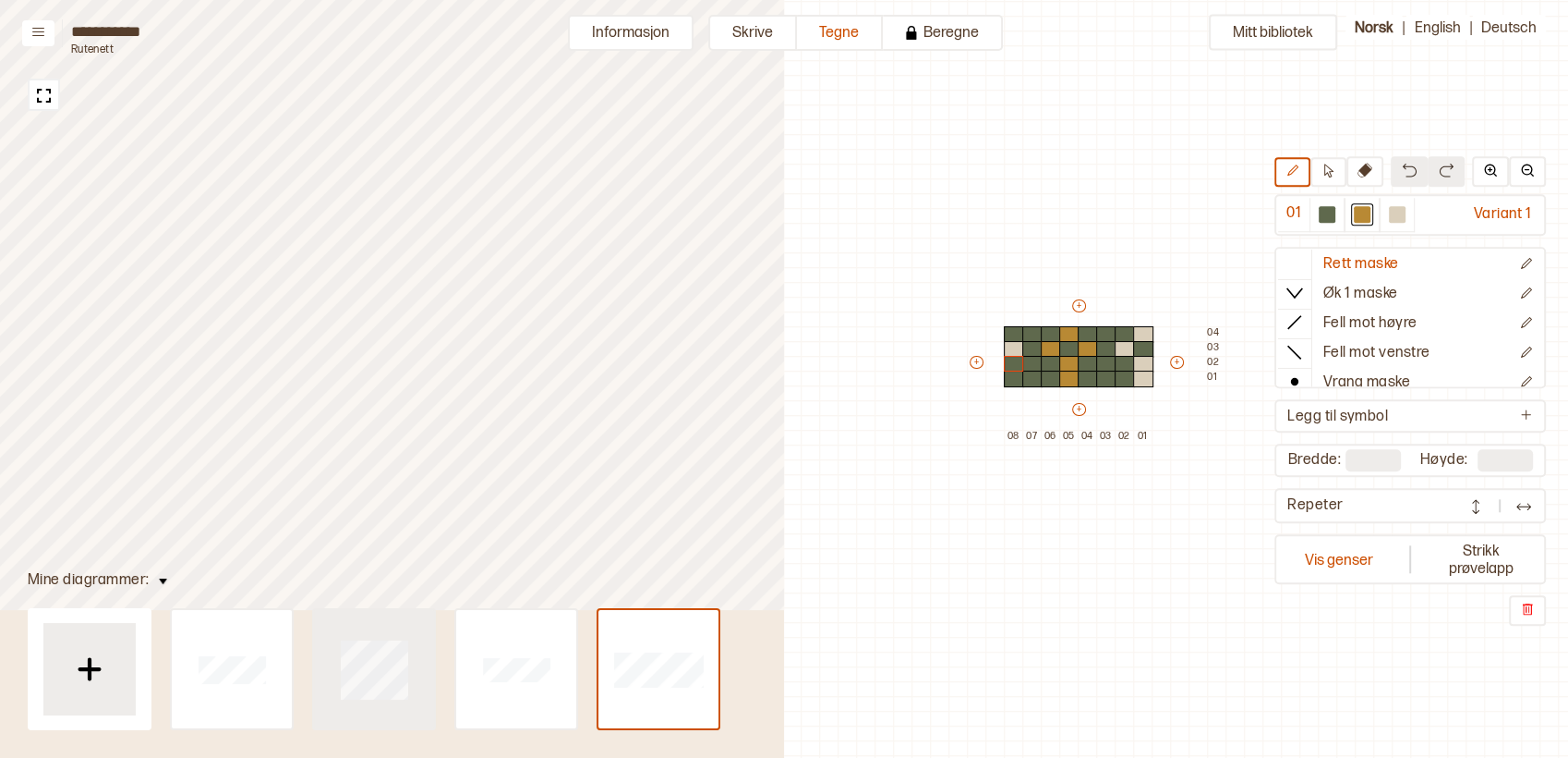
type input "**"
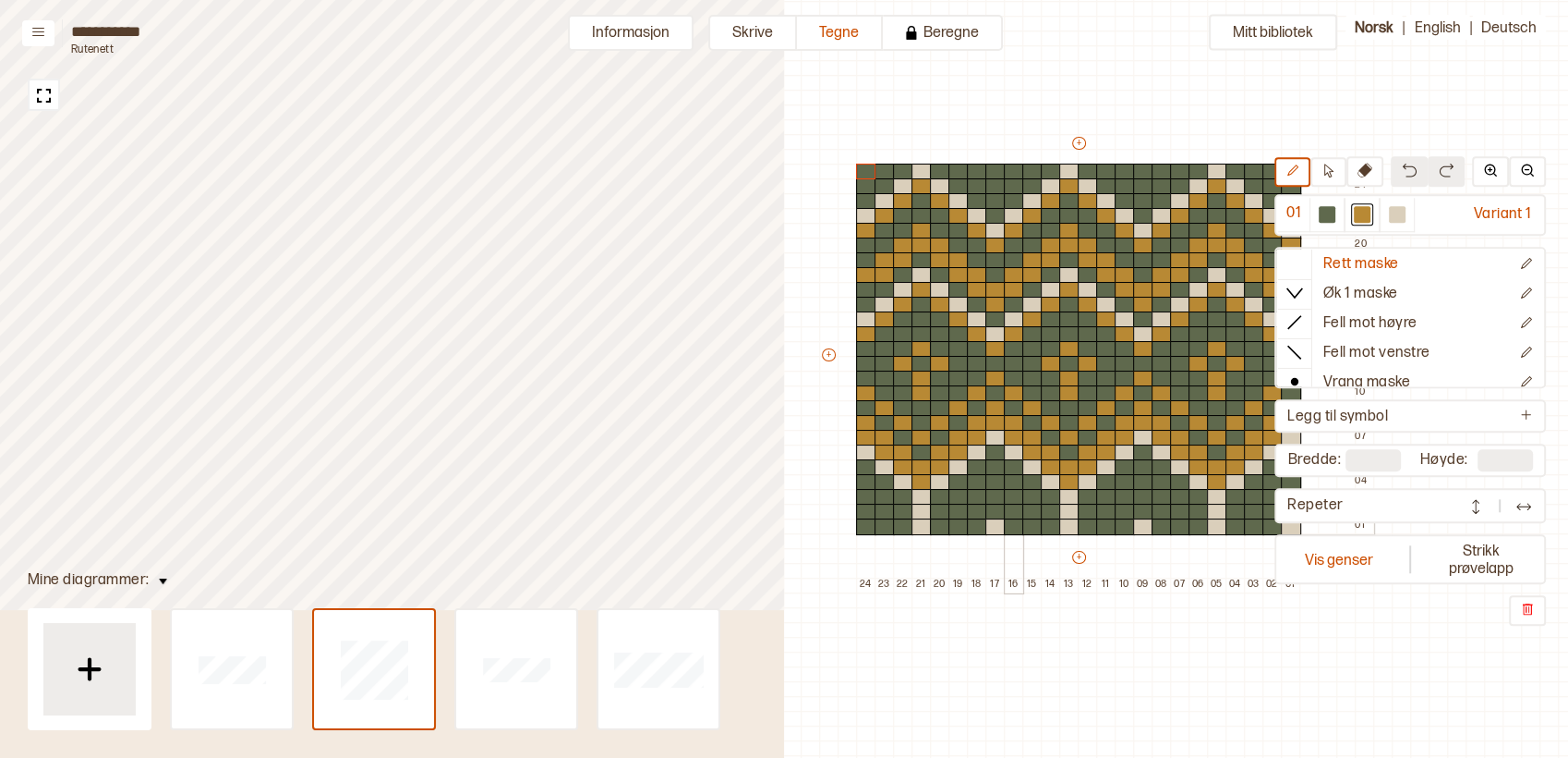
click at [1004, 522] on div at bounding box center [1014, 527] width 21 height 17
click at [1327, 207] on div at bounding box center [1328, 214] width 17 height 17
click at [1010, 521] on div at bounding box center [1014, 527] width 21 height 17
click at [995, 529] on div at bounding box center [995, 527] width 21 height 17
click at [1150, 521] on div at bounding box center [1143, 527] width 21 height 17
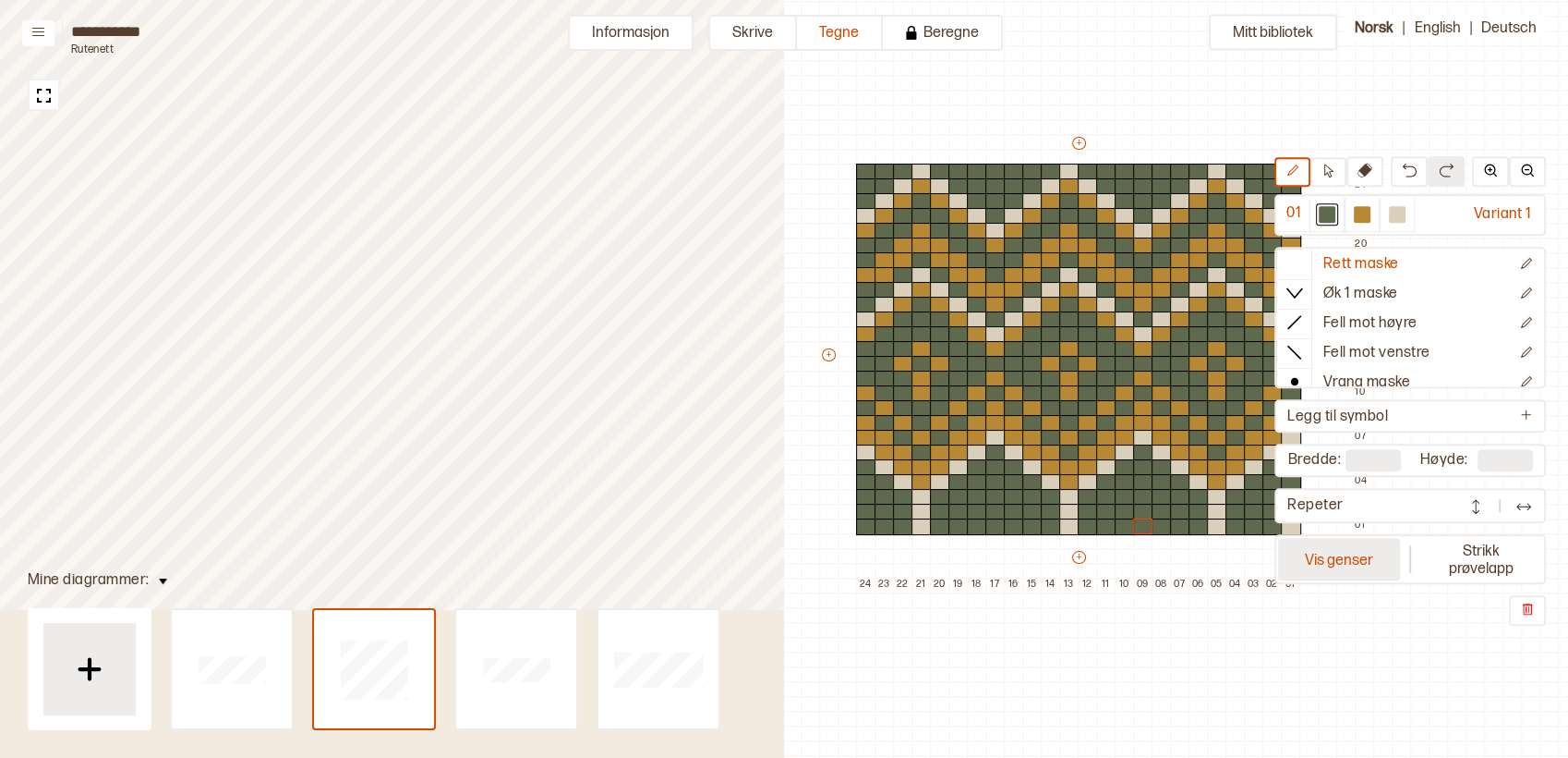
click at [1355, 545] on button "Vis genser" at bounding box center [1339, 560] width 122 height 42
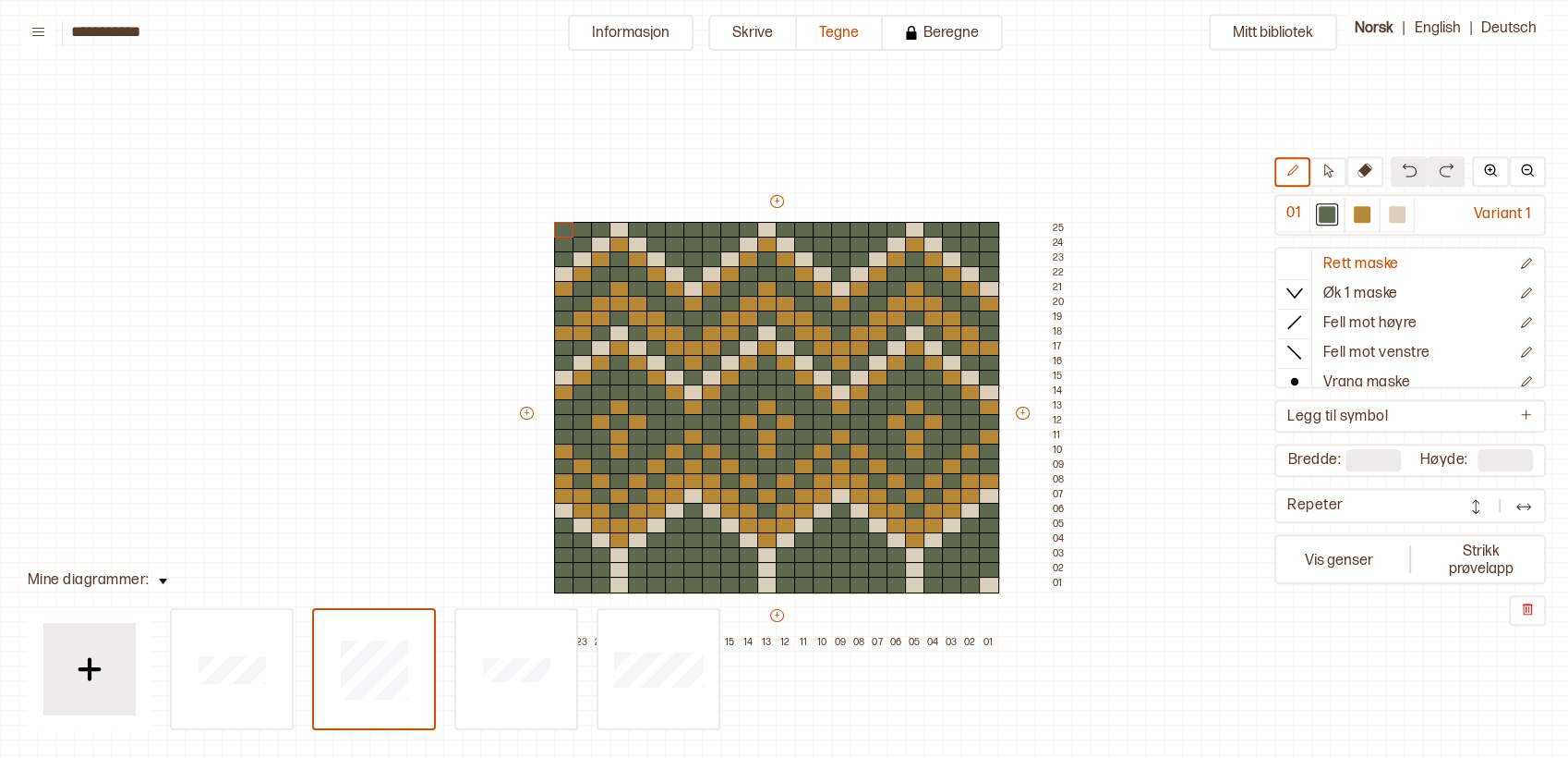
scroll to position [51, 19]
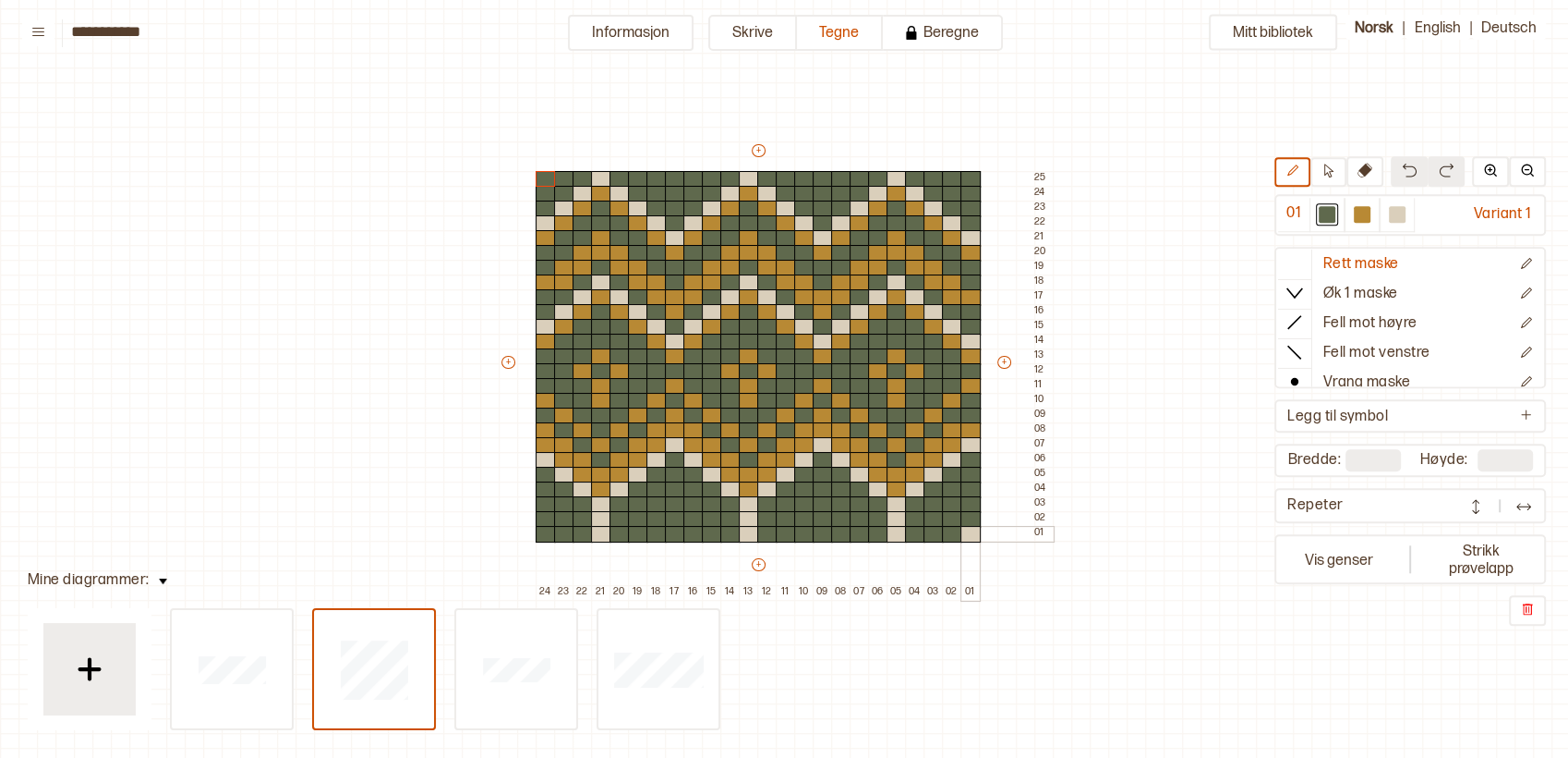
click at [969, 538] on div at bounding box center [971, 534] width 21 height 17
click at [1404, 214] on div at bounding box center [1398, 214] width 17 height 17
click at [971, 514] on div at bounding box center [971, 519] width 21 height 17
click at [826, 517] on div at bounding box center [823, 519] width 21 height 17
click at [670, 513] on div at bounding box center [675, 519] width 21 height 17
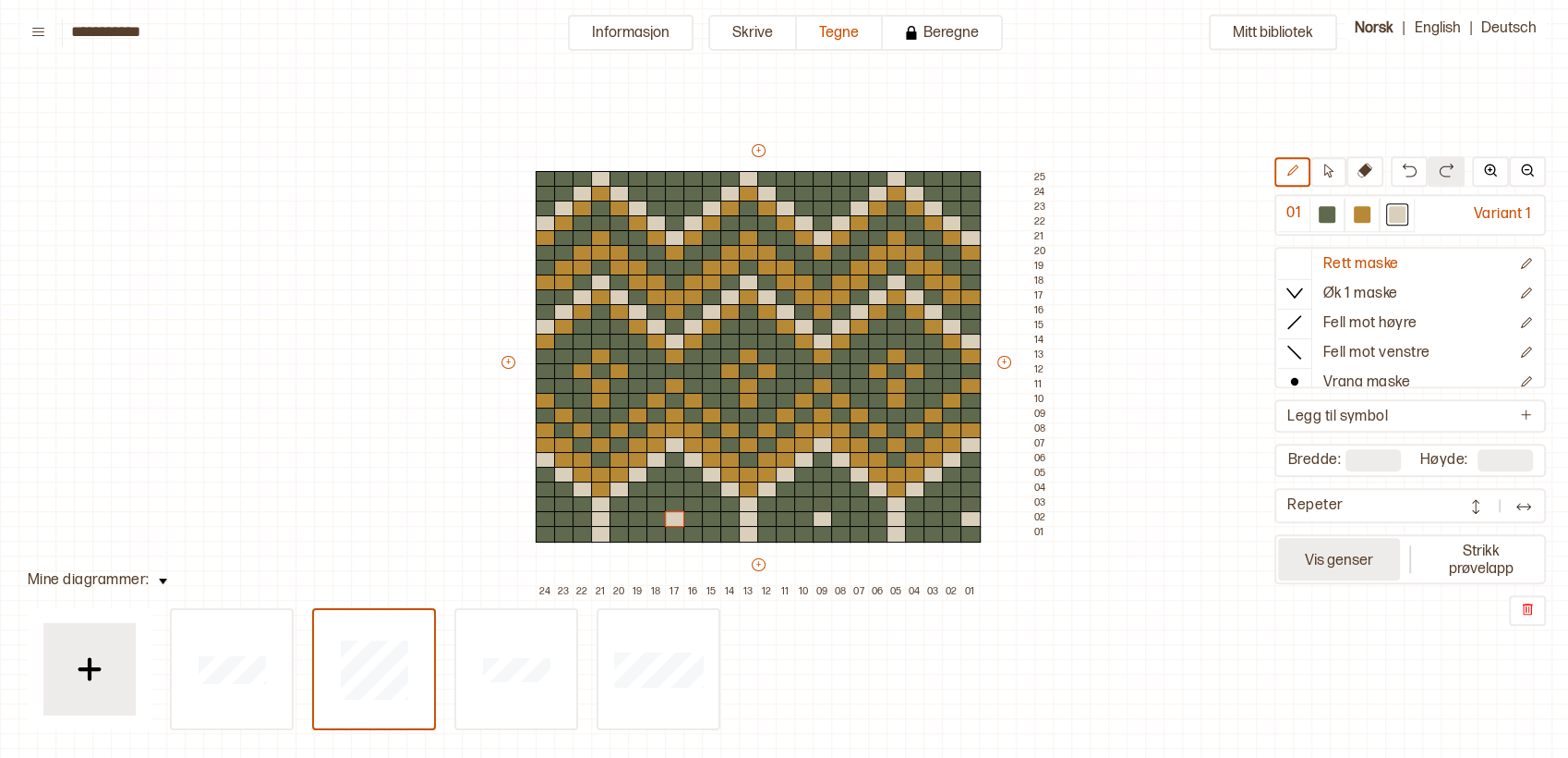
click at [1345, 546] on button "Vis genser" at bounding box center [1339, 560] width 122 height 42
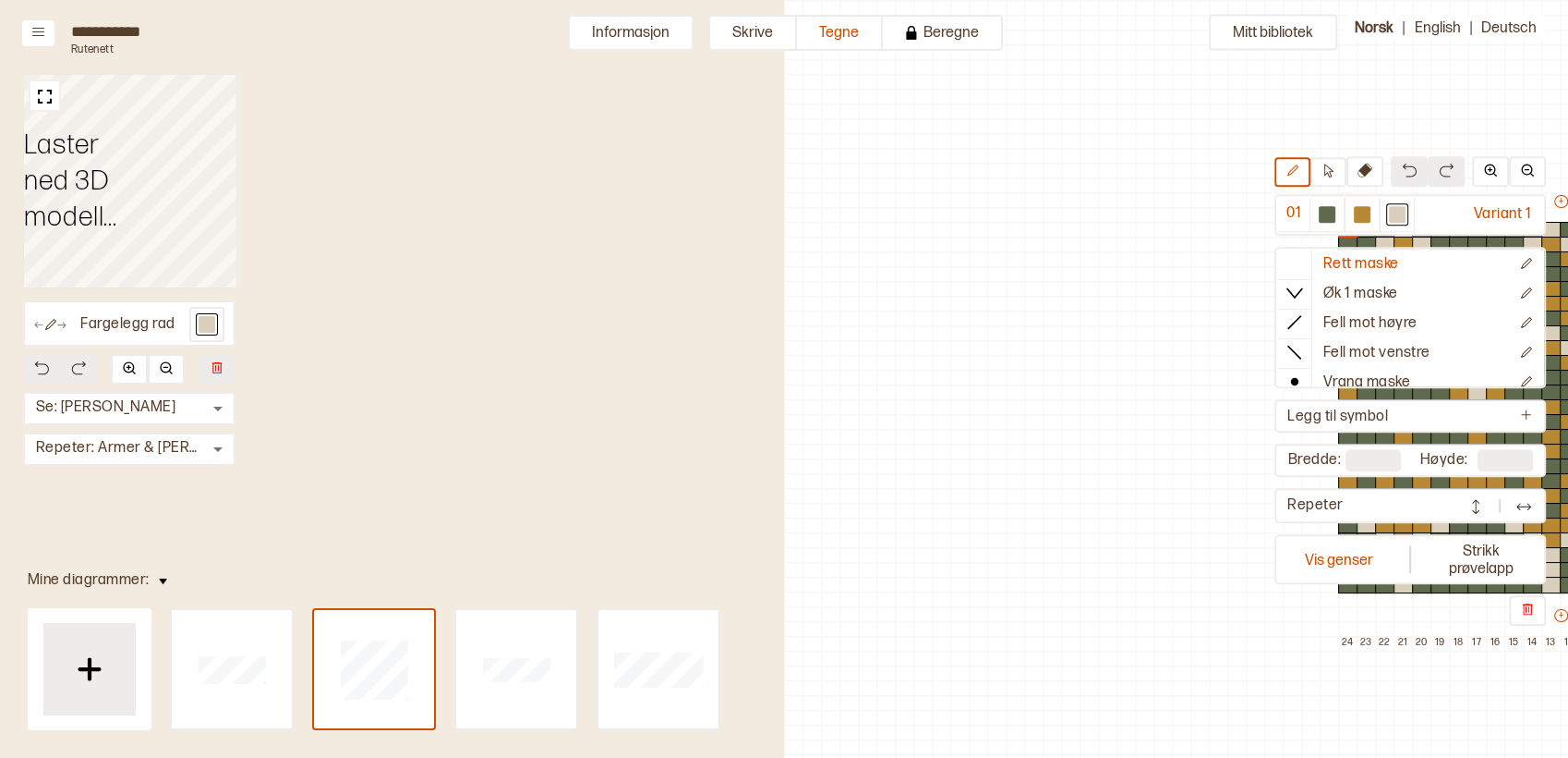
scroll to position [51, 688]
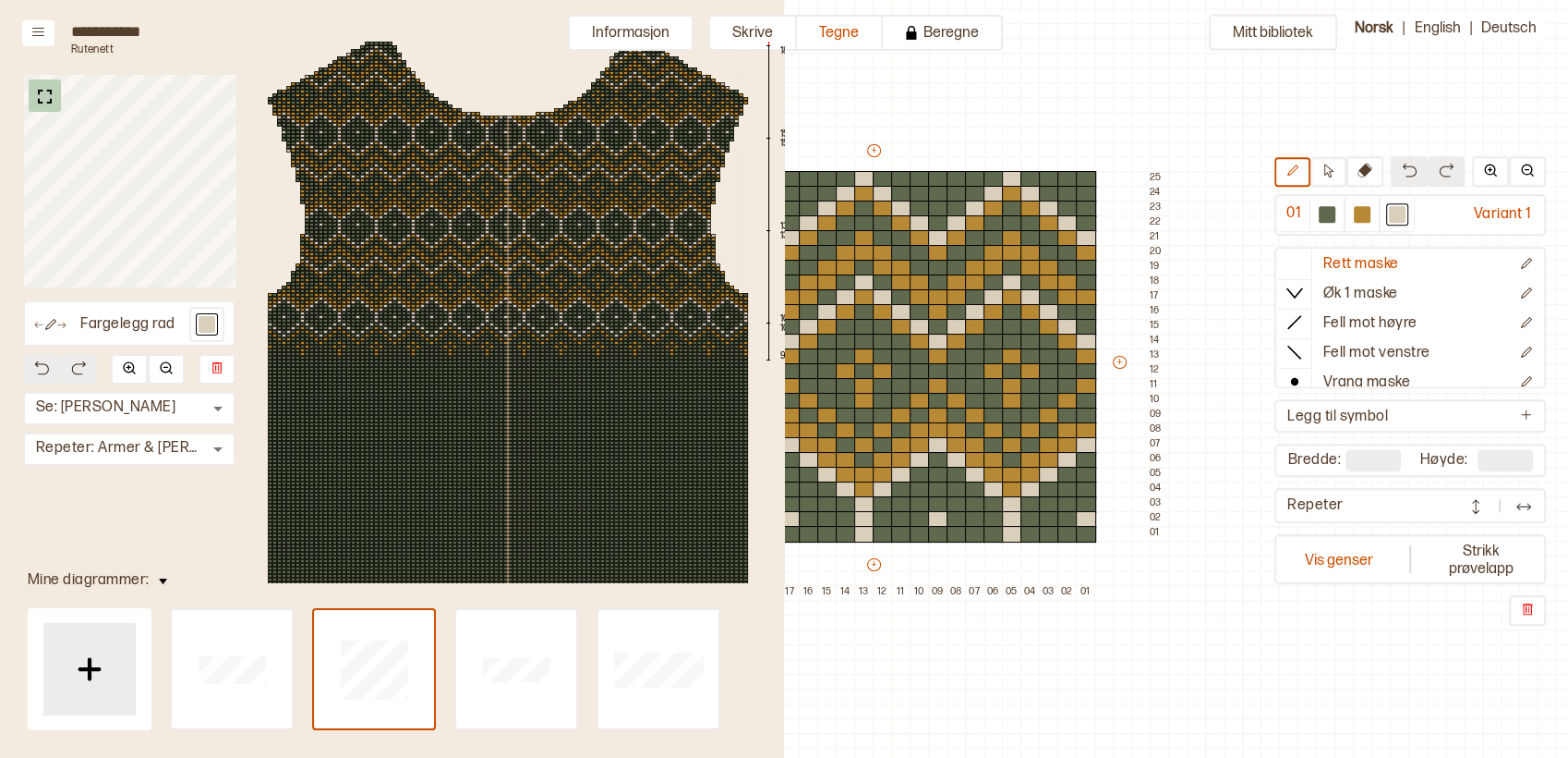
click at [37, 88] on img at bounding box center [45, 96] width 23 height 23
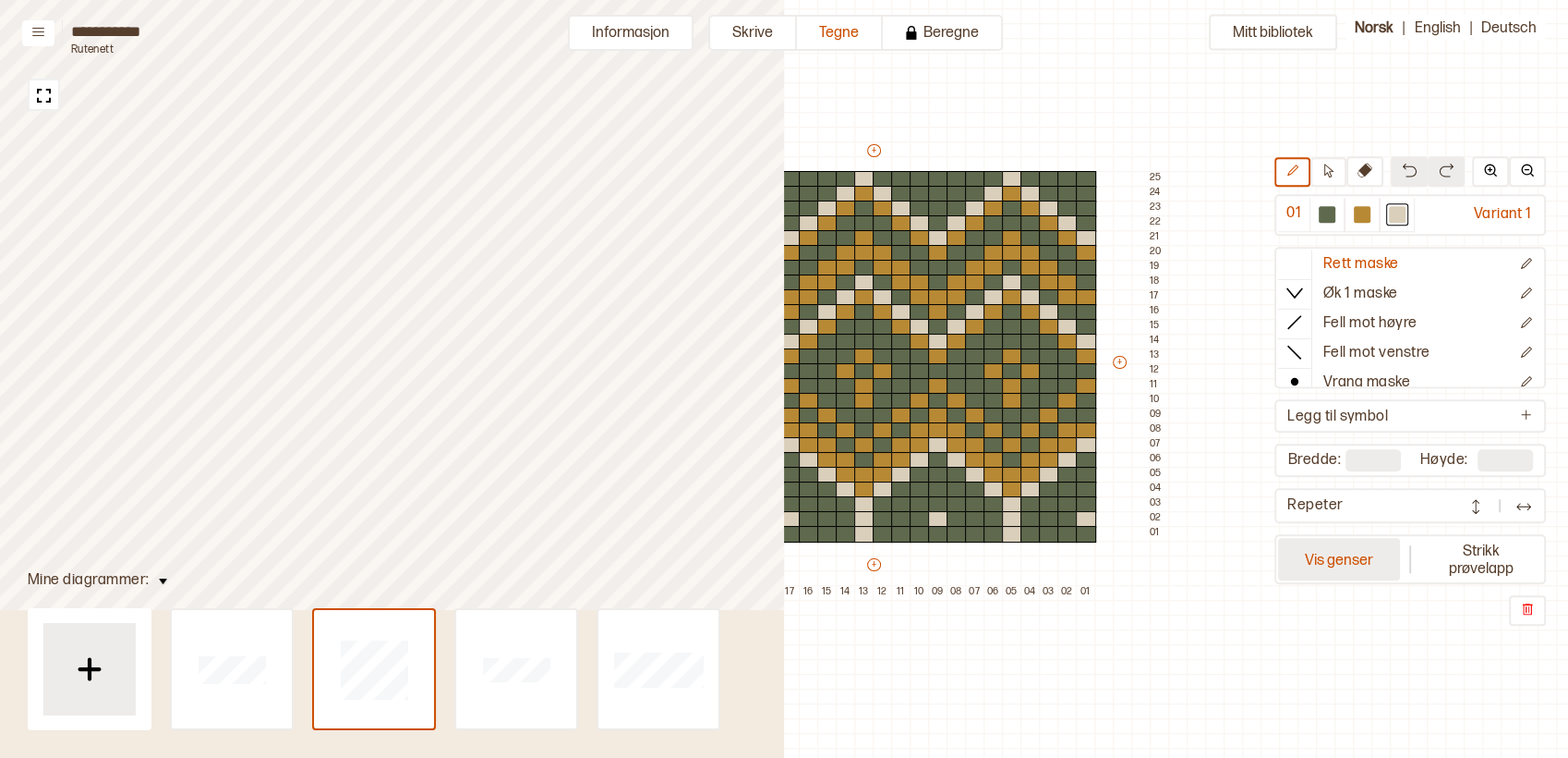
click at [1346, 562] on button "Vis genser" at bounding box center [1339, 560] width 122 height 42
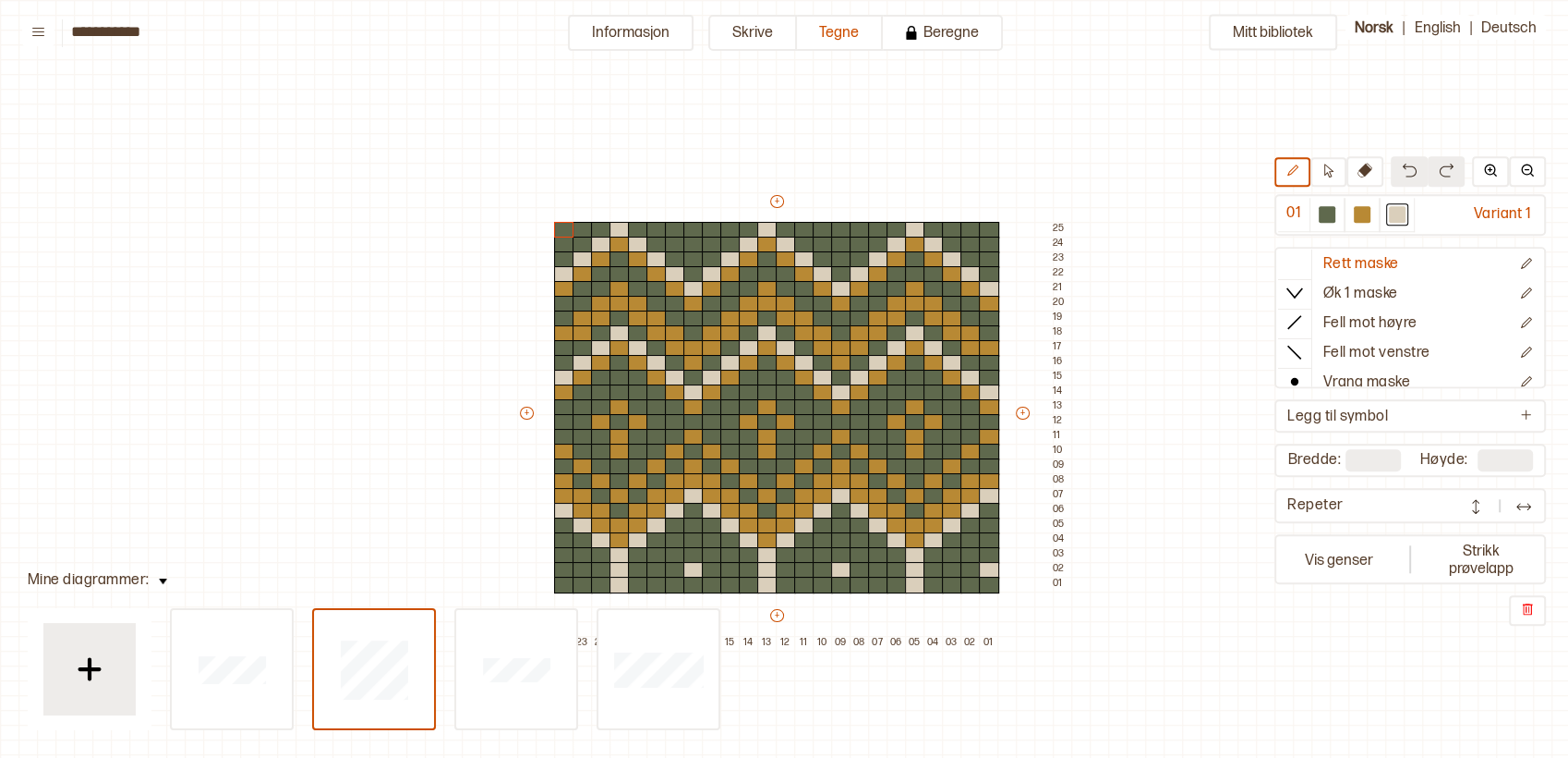
scroll to position [51, 19]
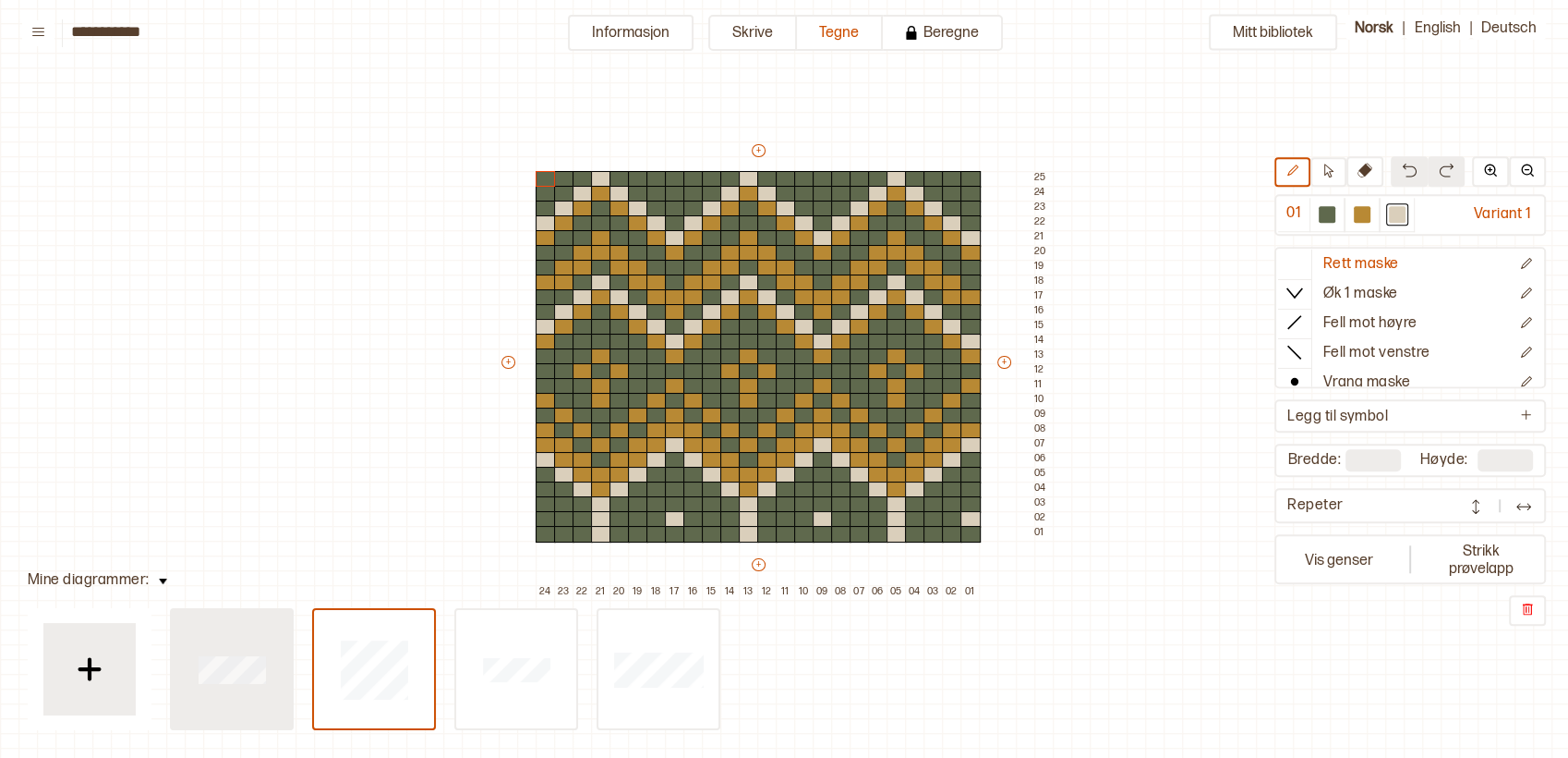
type input "**"
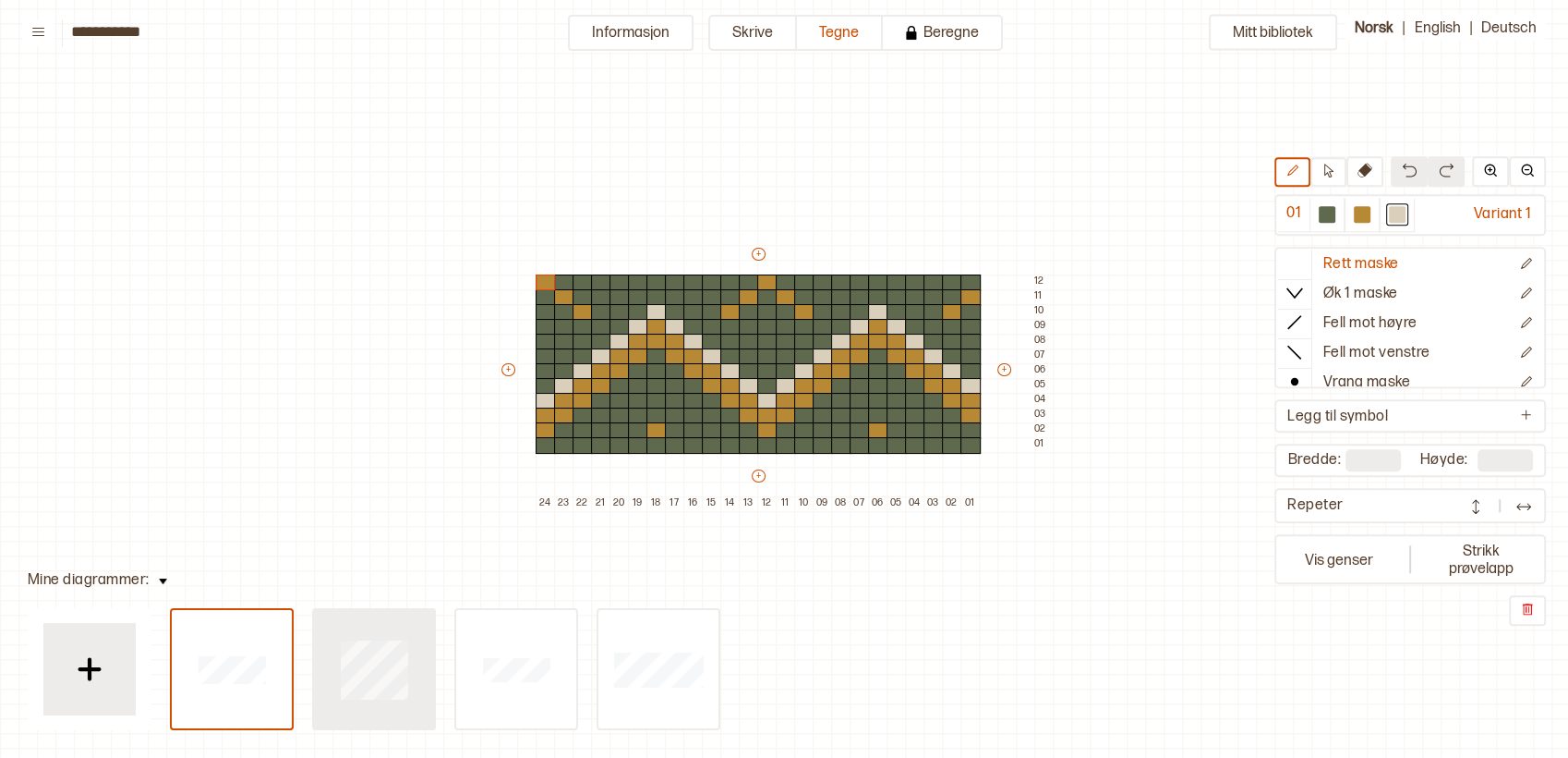
type input "**"
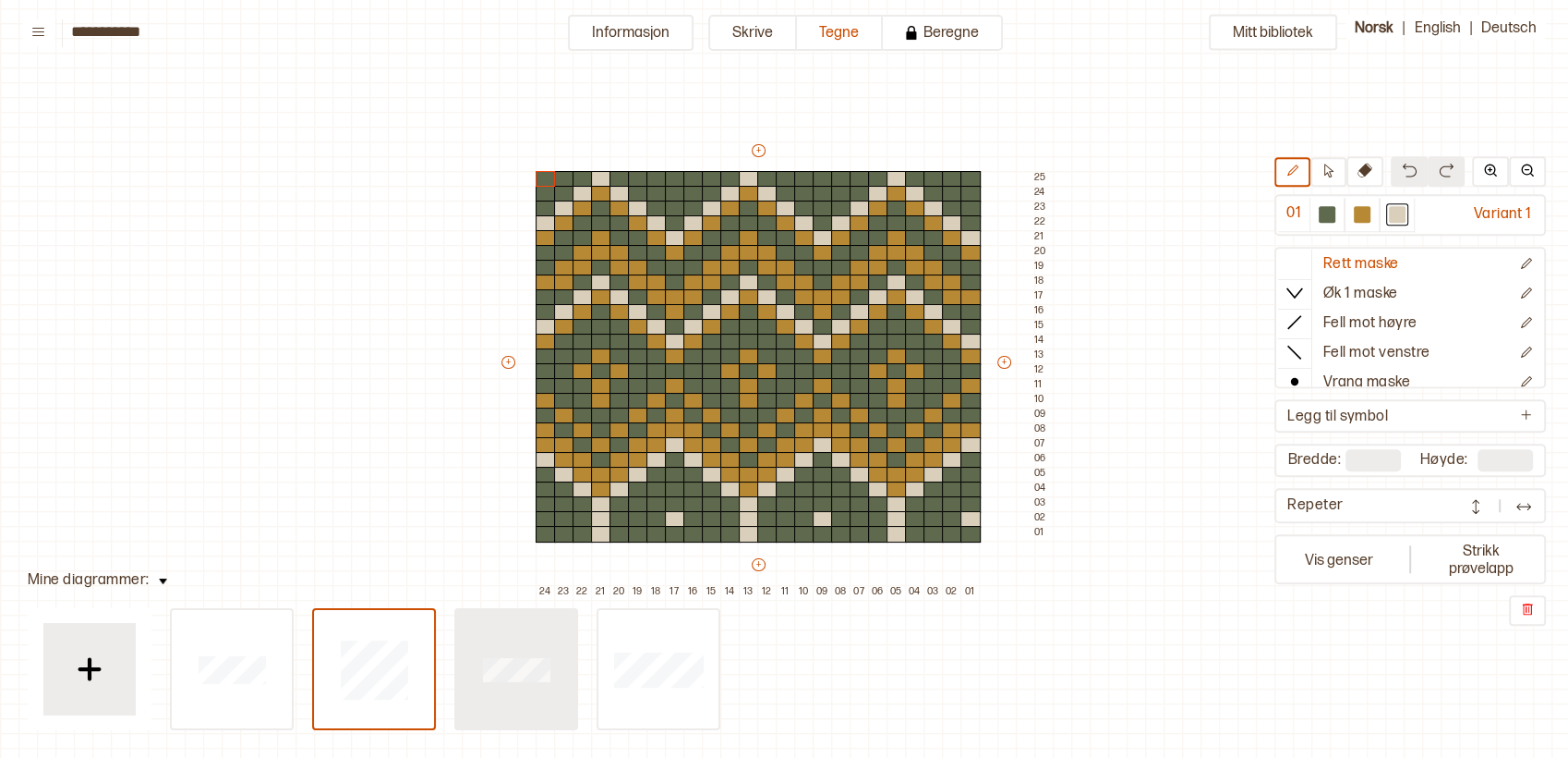
type input "**"
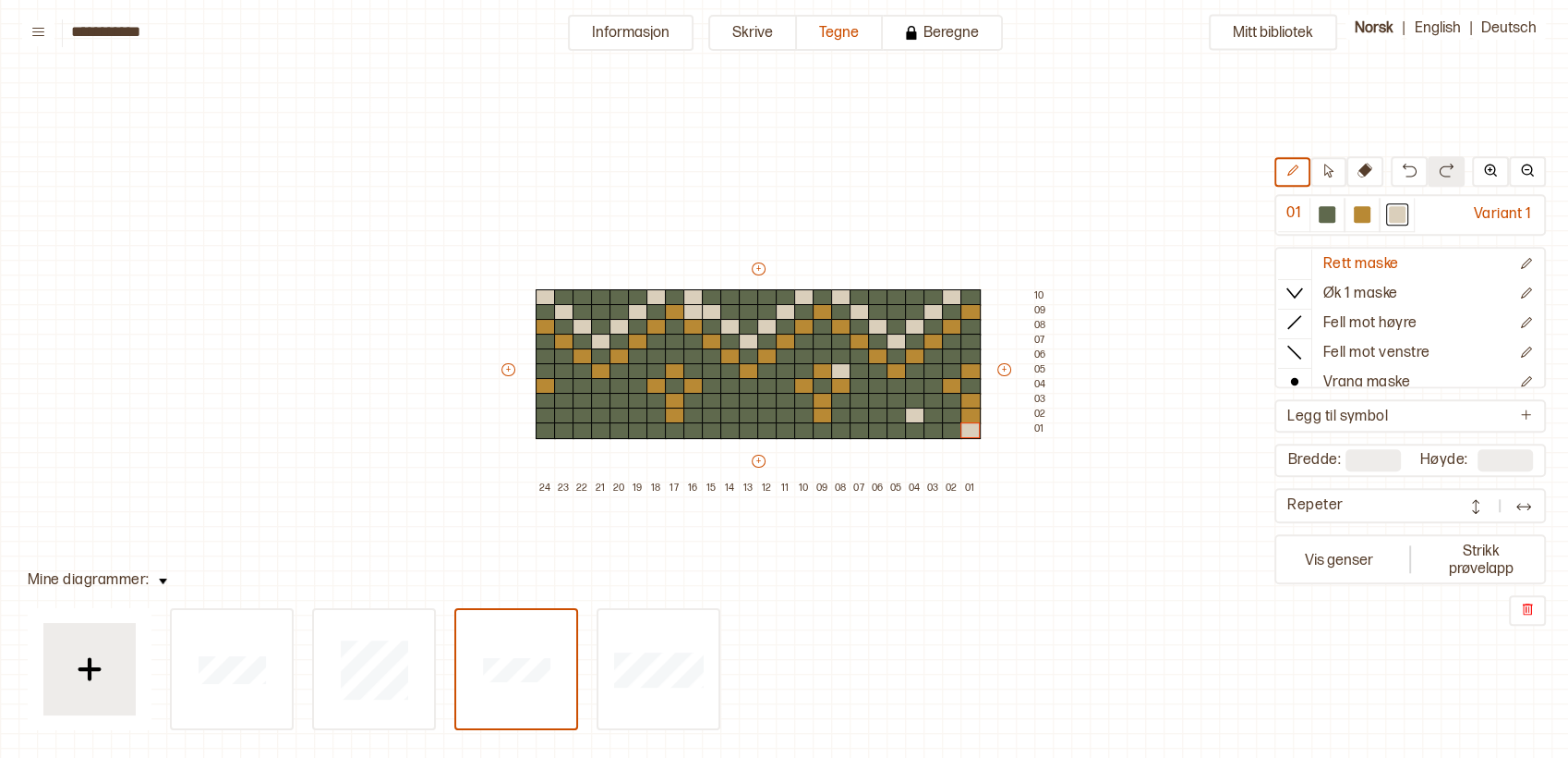
drag, startPoint x: 532, startPoint y: 245, endPoint x: 1118, endPoint y: 480, distance: 631.4
click at [1118, 480] on div "Mitt bibliotek 01 Variant 1 Rett maske Øk 1 maske Fell mot høyre Fell mot venst…" at bounding box center [1549, 707] width 3137 height 1515
click at [692, 310] on div at bounding box center [694, 313] width 21 height 17
click at [488, 182] on div "Mitt bibliotek 01 Variant 1 Rett maske Øk 1 maske Fell mot høyre Fell mot venst…" at bounding box center [1549, 707] width 3137 height 1515
click at [292, 691] on div at bounding box center [232, 669] width 120 height 118
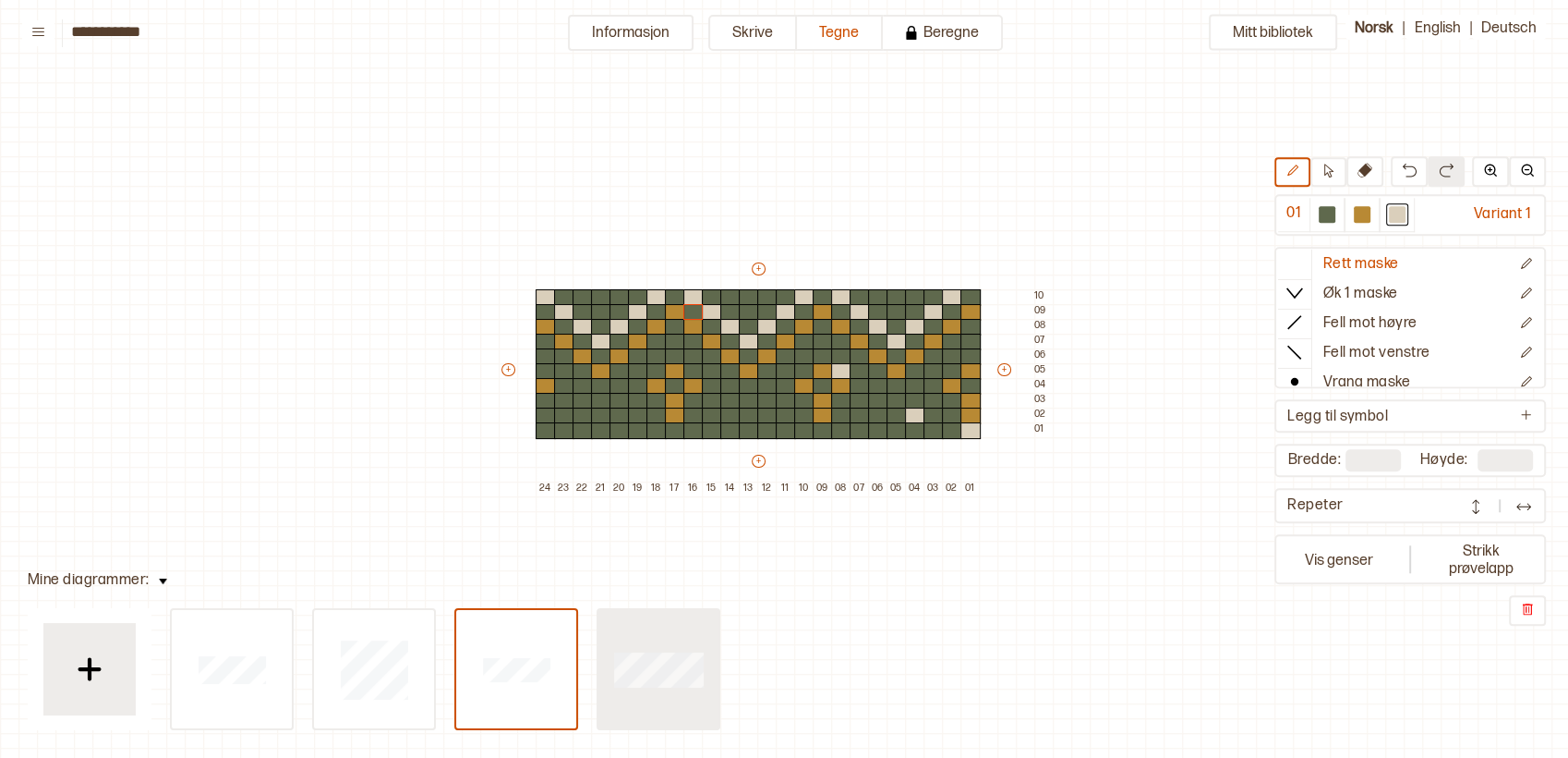
type input "*"
